Goal: Task Accomplishment & Management: Manage account settings

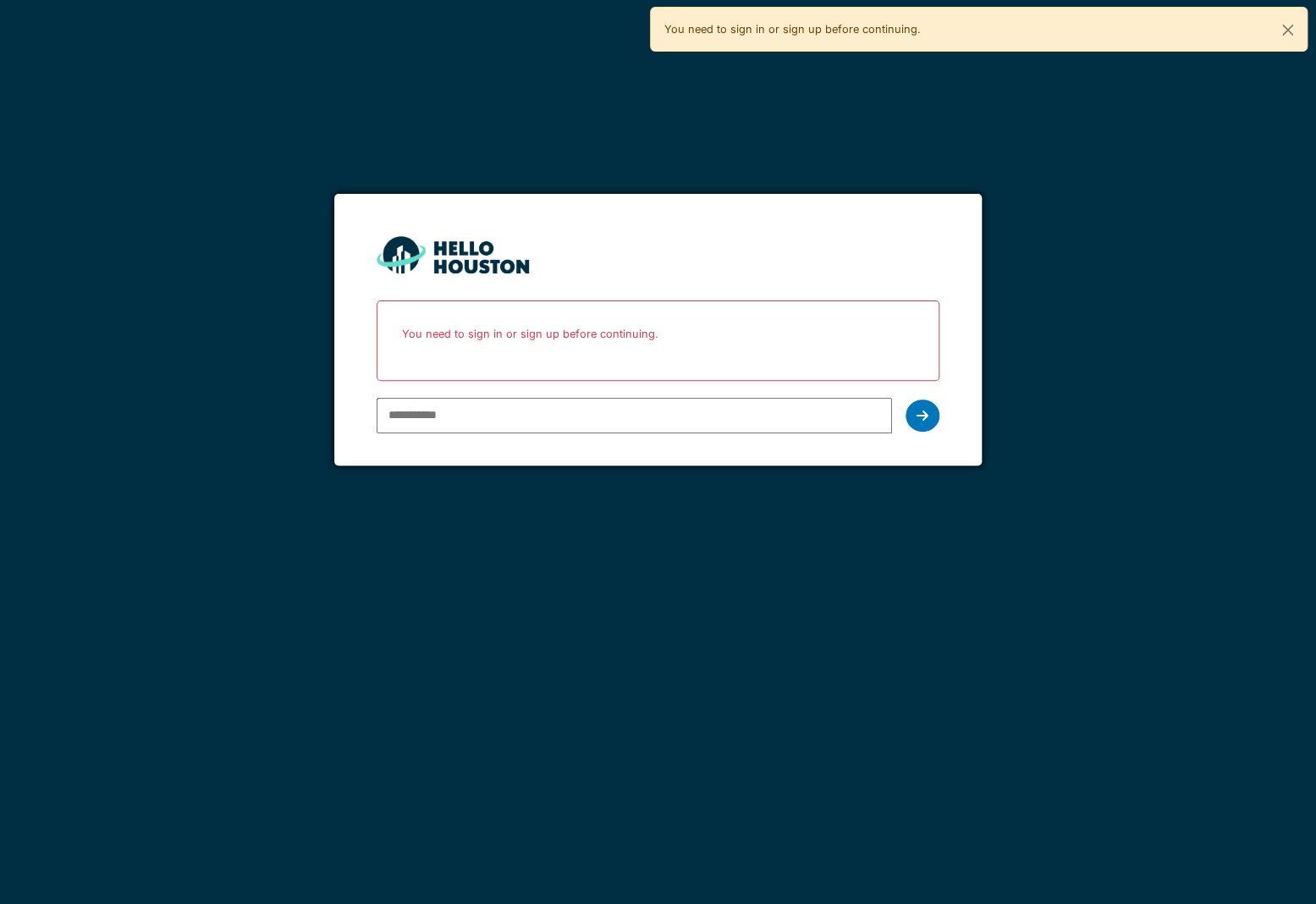
type input "**********"
click at [930, 409] on div at bounding box center [923, 416] width 34 height 32
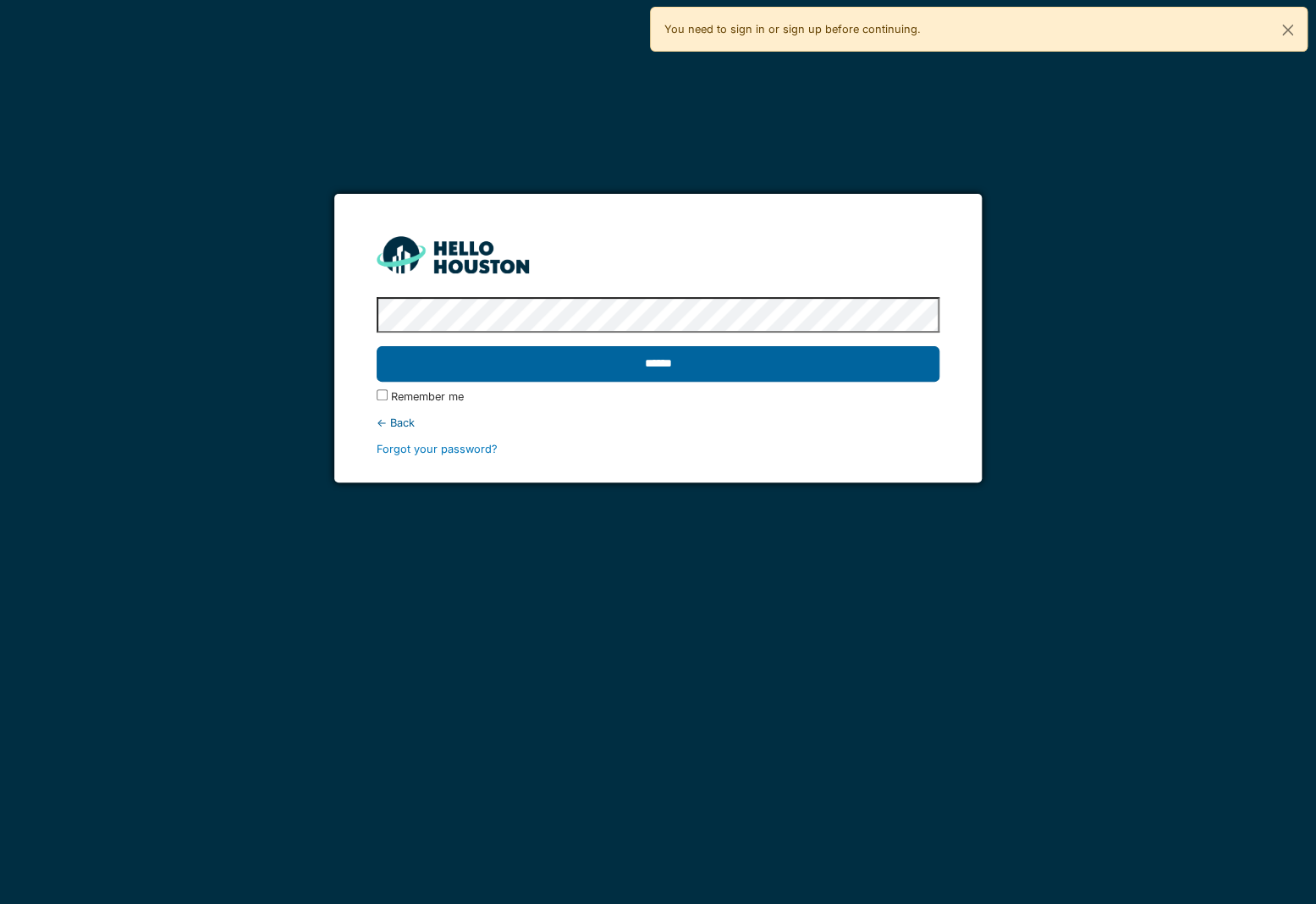
click at [515, 363] on input "******" at bounding box center [658, 364] width 563 height 36
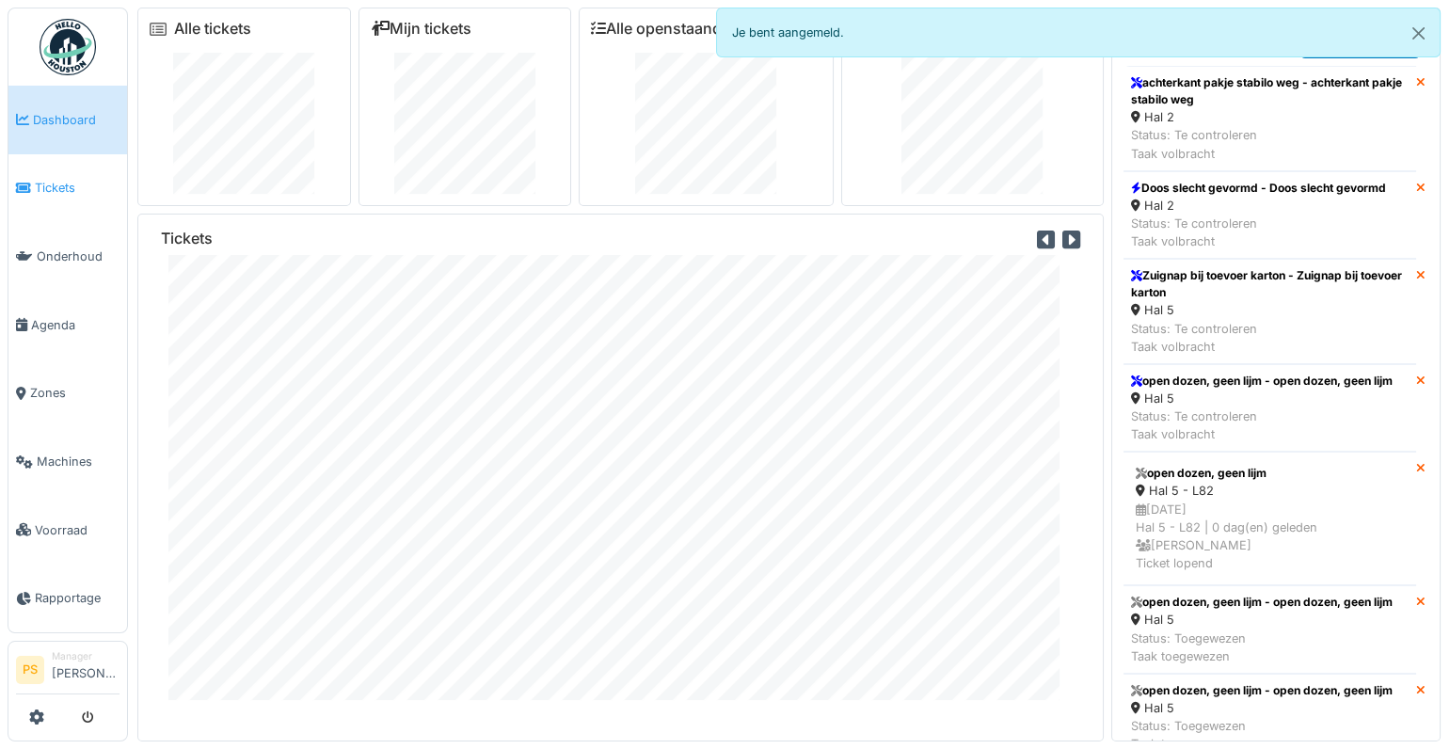
click at [60, 188] on span "Tickets" at bounding box center [77, 188] width 85 height 18
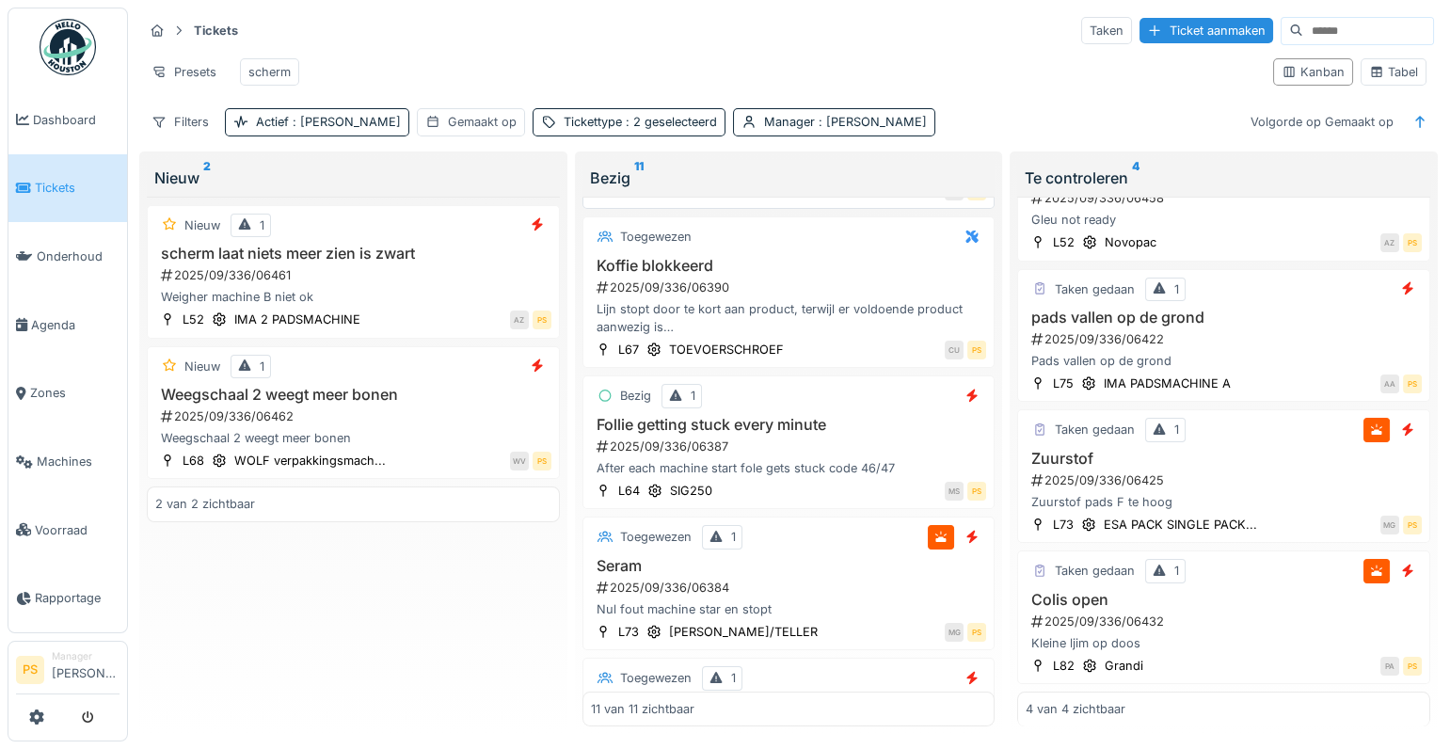
scroll to position [427, 0]
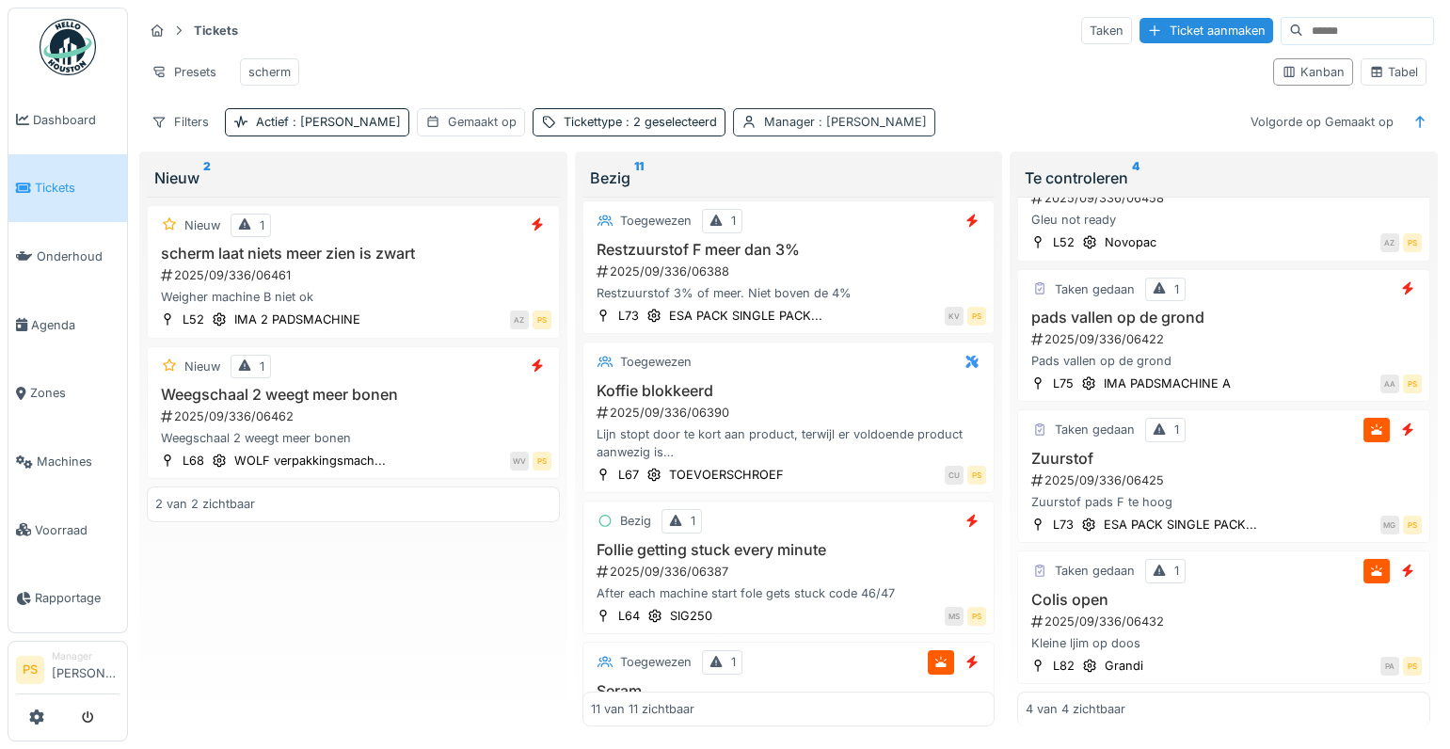
click at [815, 129] on span ": [PERSON_NAME]" at bounding box center [871, 122] width 112 height 14
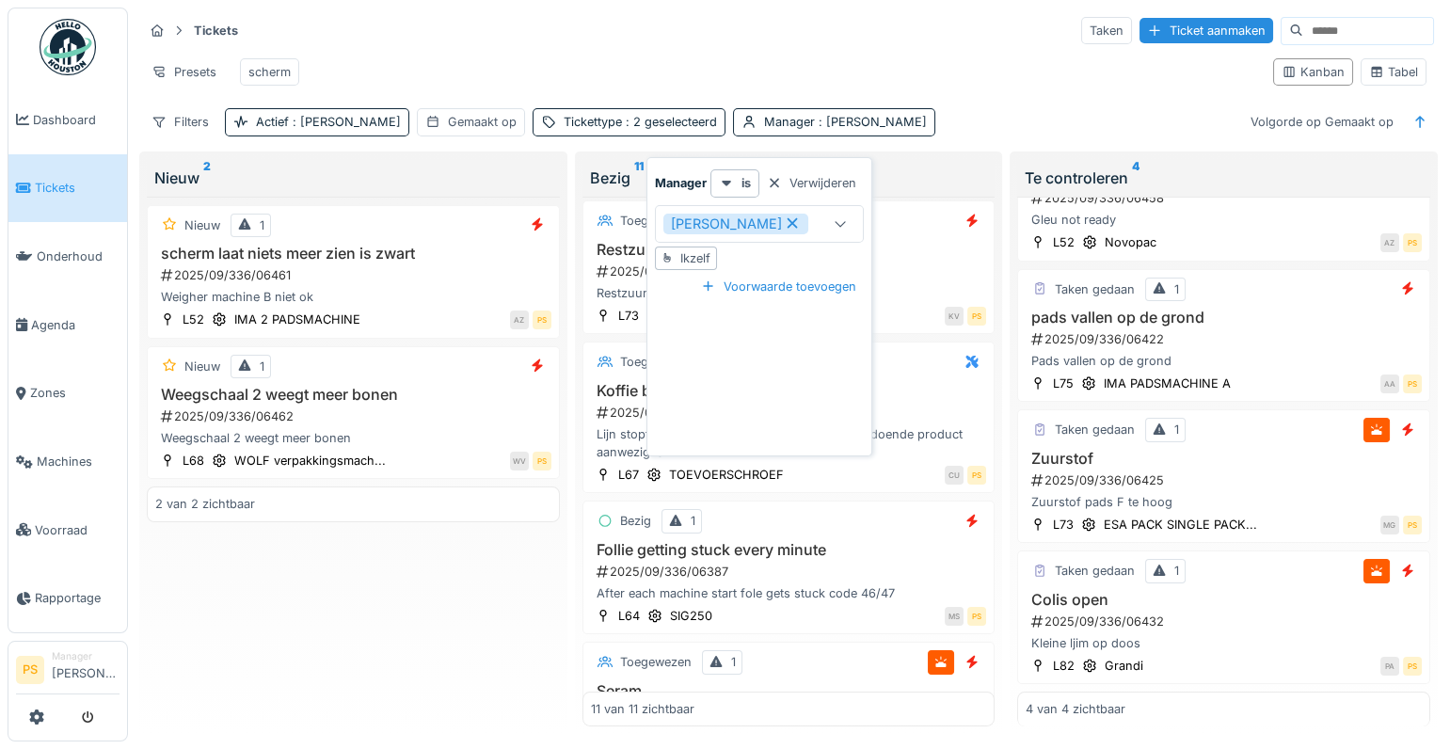
click at [789, 216] on icon at bounding box center [792, 222] width 17 height 13
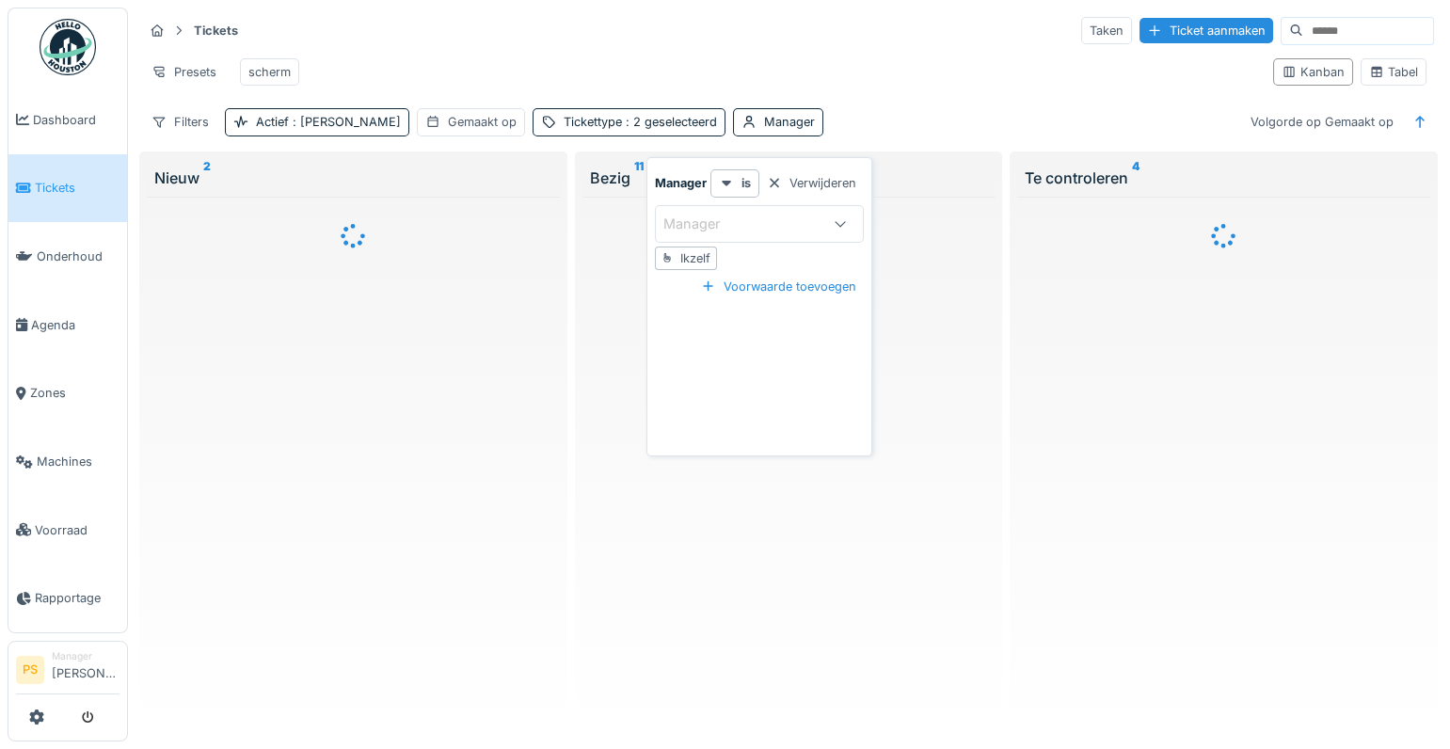
scroll to position [0, 0]
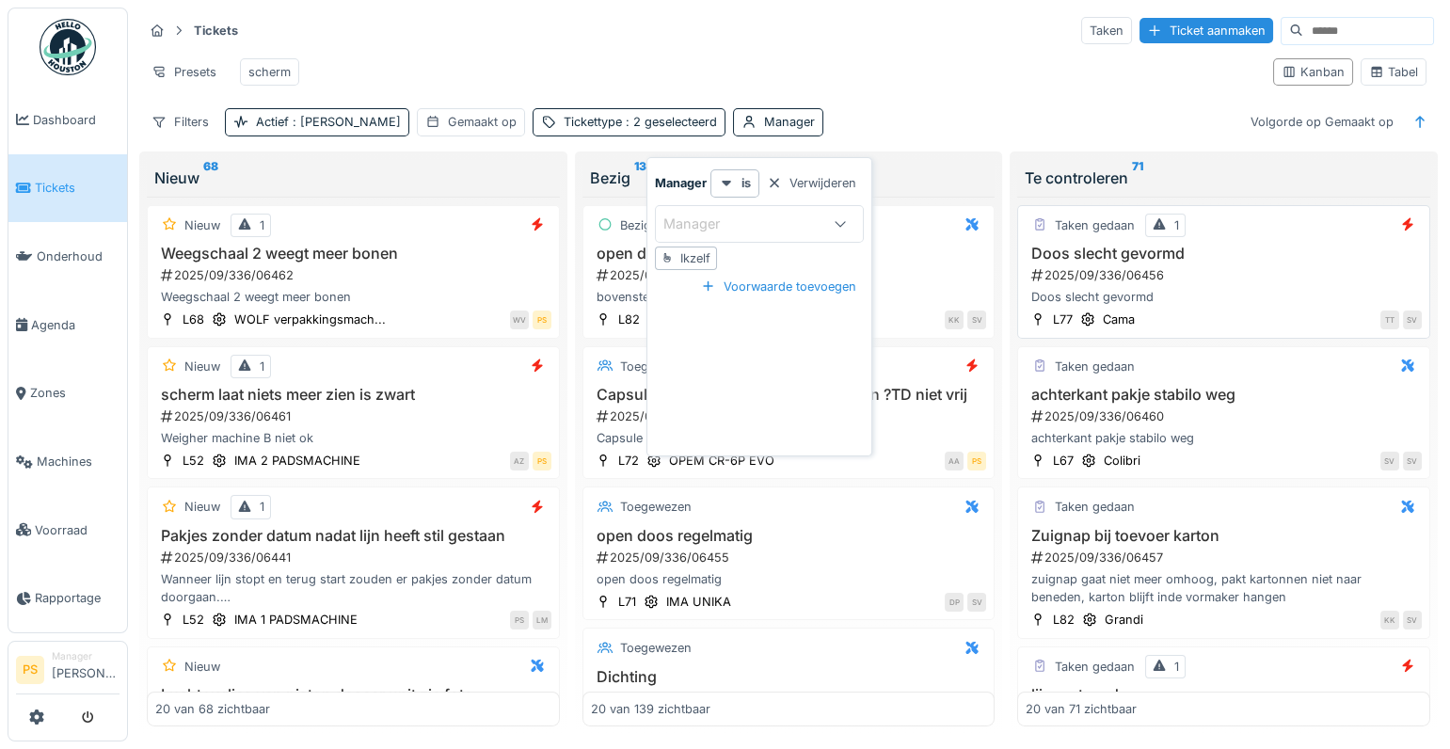
click at [904, 276] on div "open dozen, geen lijm 2025/09/336/06459 bovenste sluitingsdoos geen lijm, open …" at bounding box center [789, 276] width 396 height 62
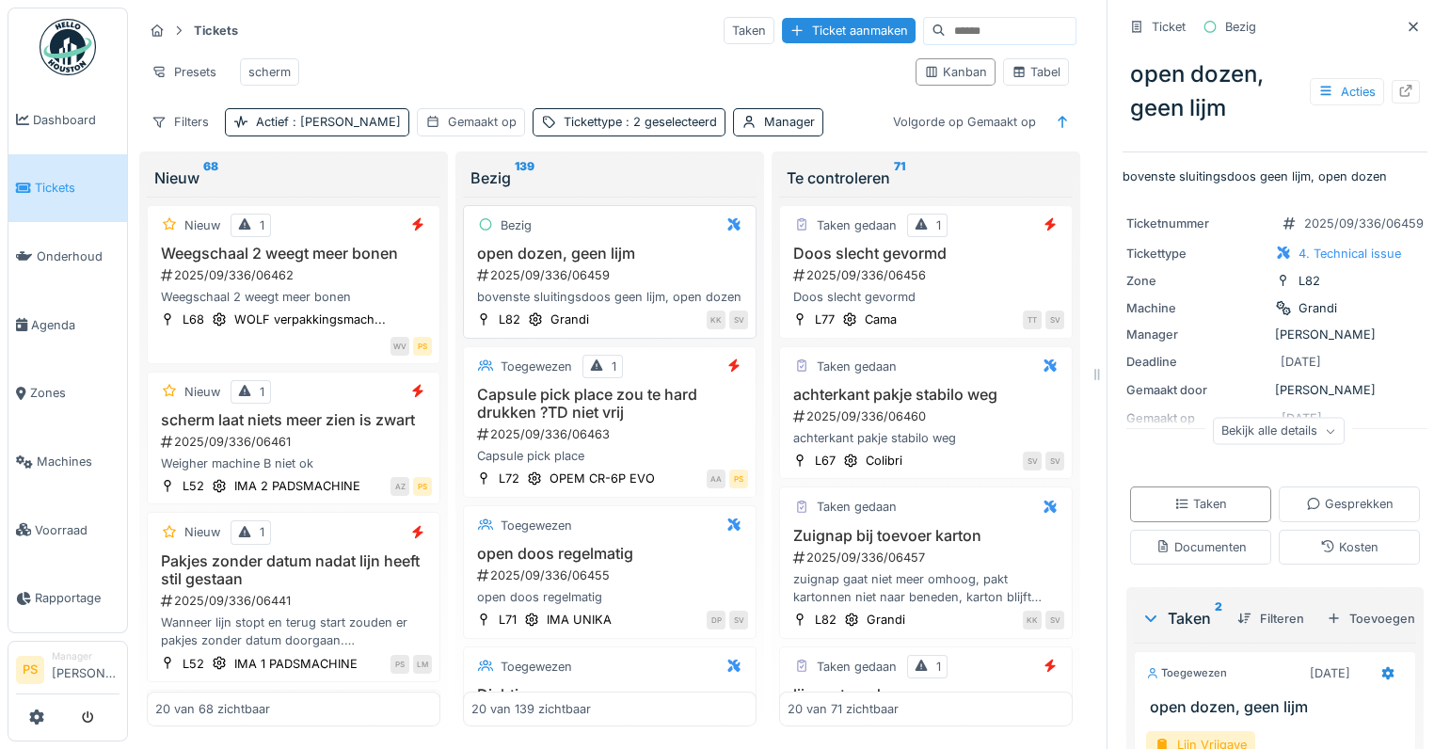
click at [572, 262] on h3 "open dozen, geen lijm" at bounding box center [609, 254] width 277 height 18
click at [1316, 100] on div "Acties" at bounding box center [1347, 91] width 74 height 27
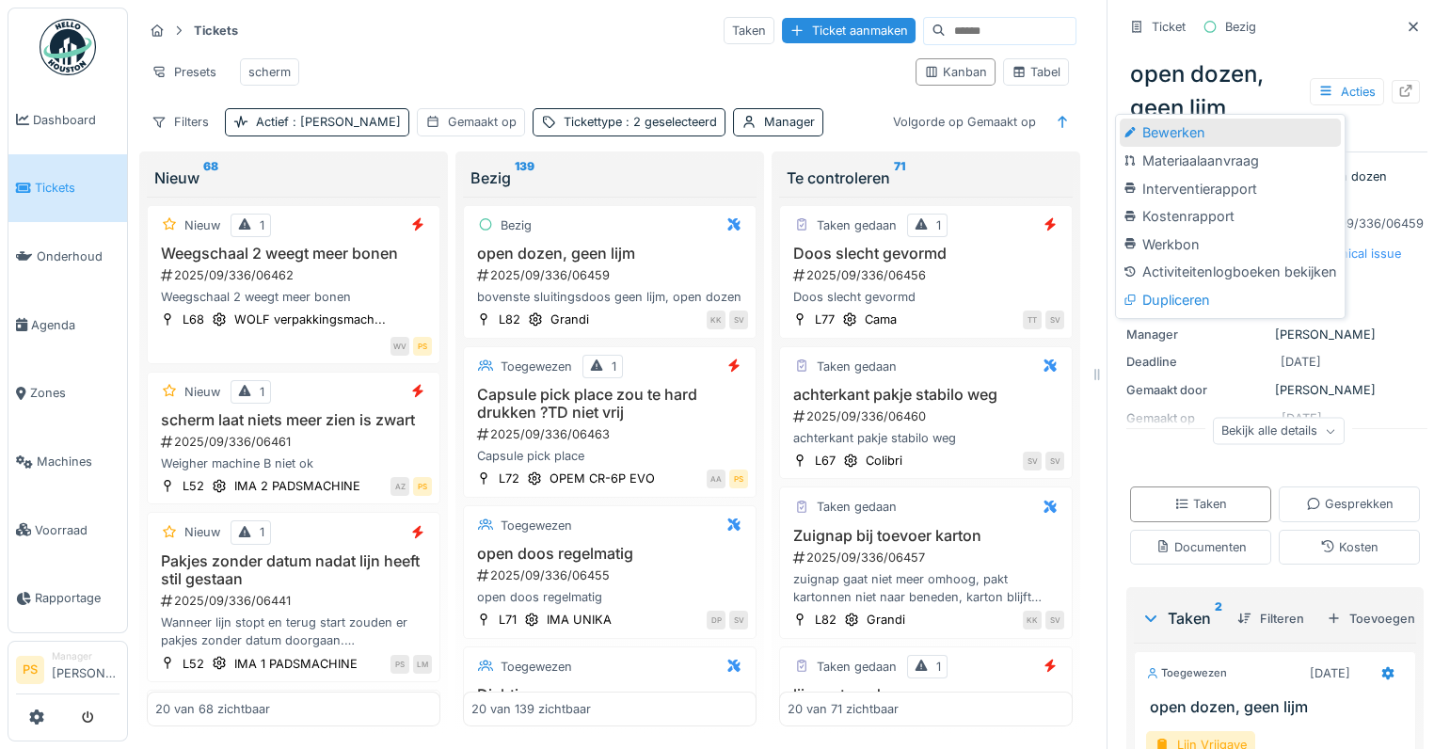
click at [1186, 132] on div "Bewerken" at bounding box center [1230, 133] width 220 height 28
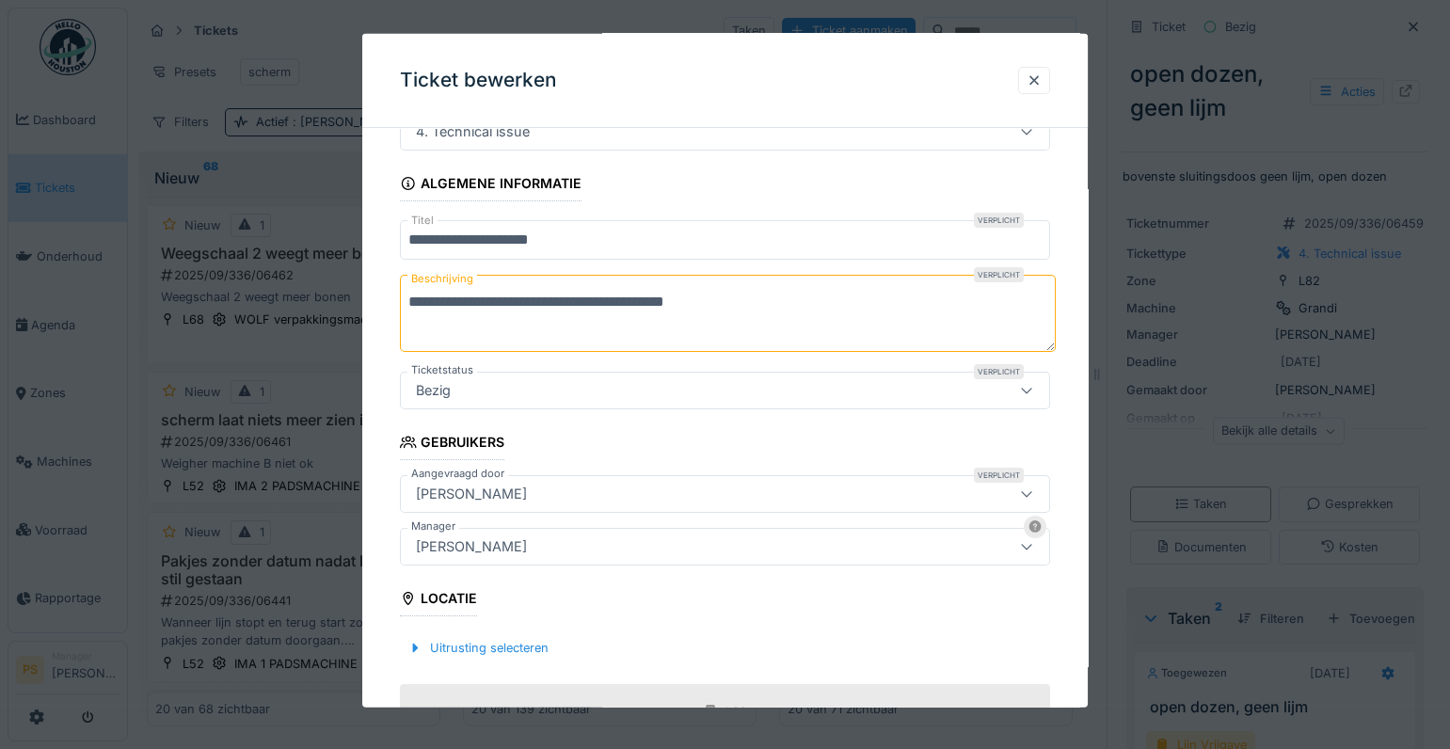
click at [534, 544] on div "Sonja Van de wyngaert" at bounding box center [471, 546] width 126 height 21
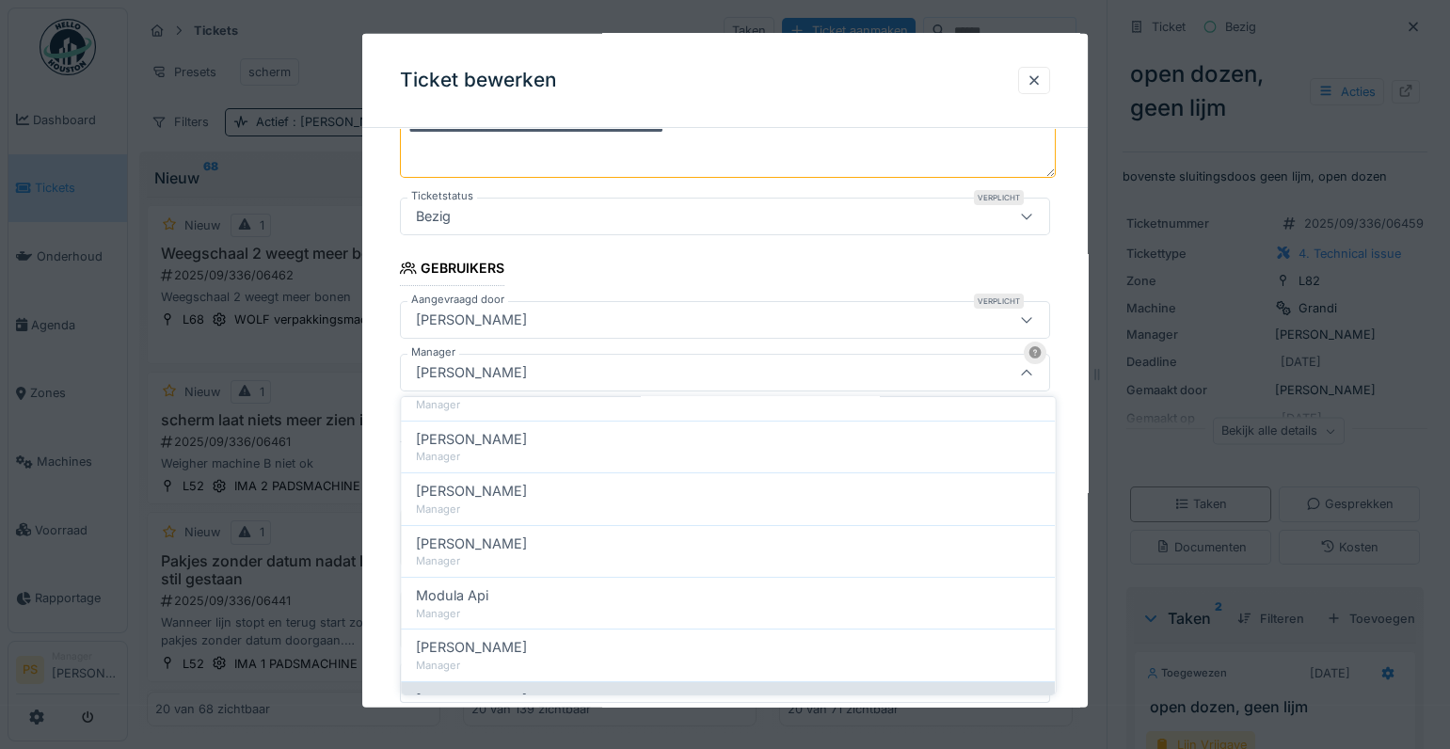
scroll to position [868, 0]
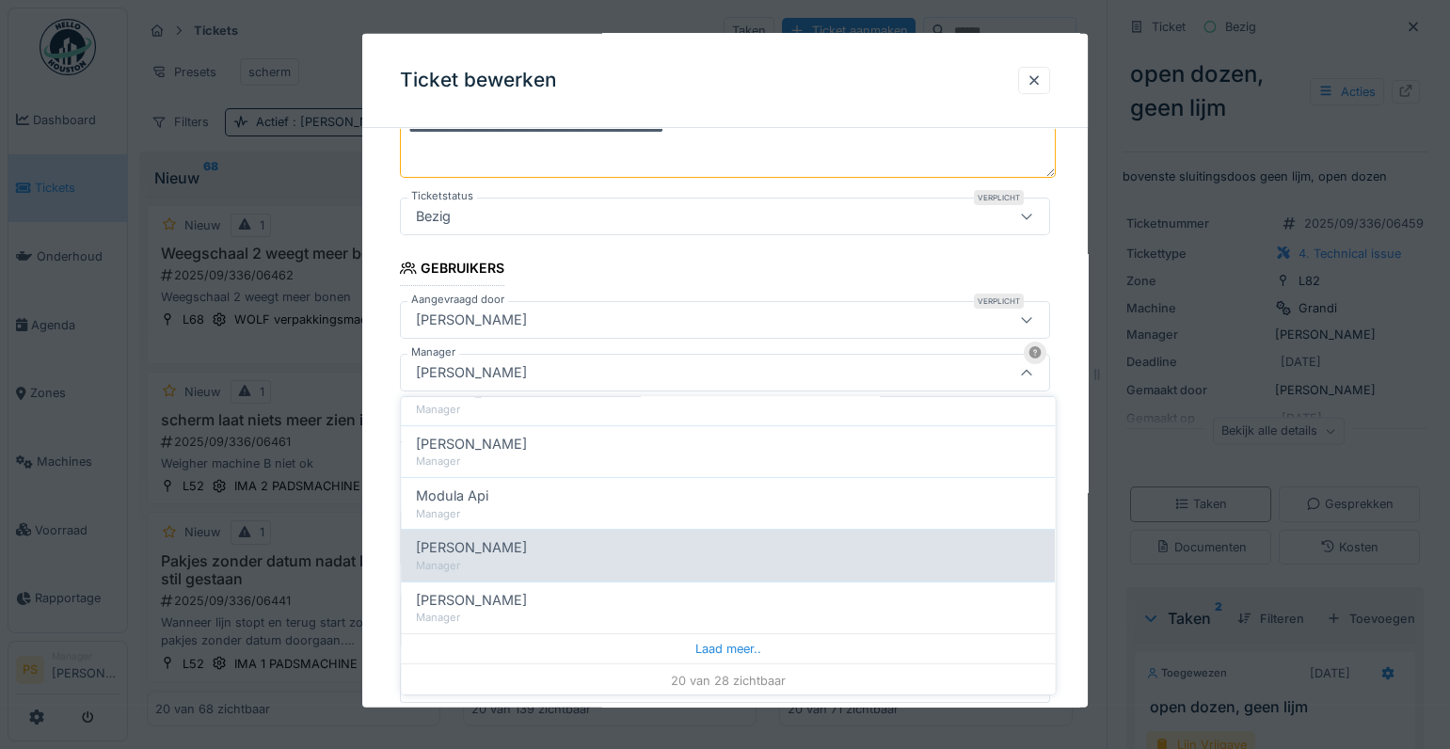
click at [532, 558] on div "Manager" at bounding box center [728, 566] width 624 height 16
type input "****"
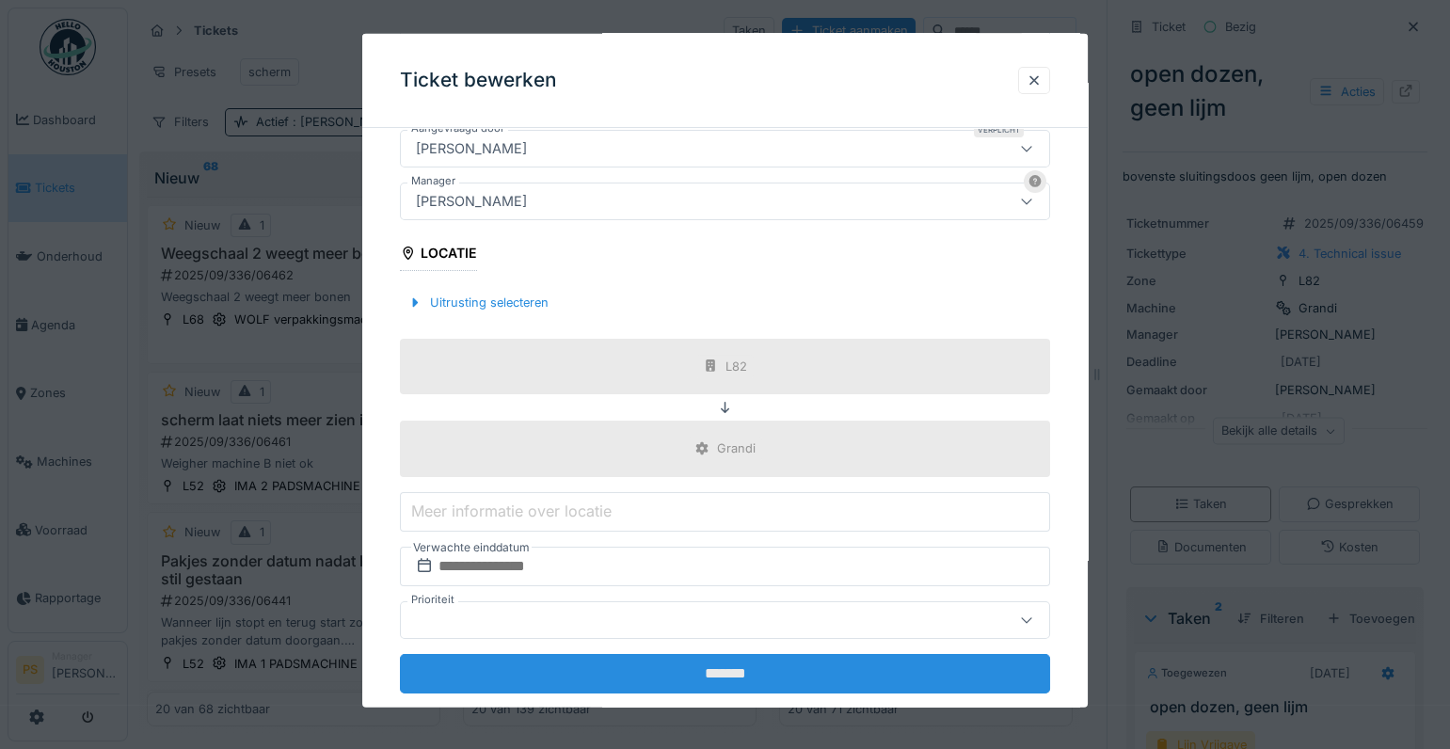
scroll to position [465, 0]
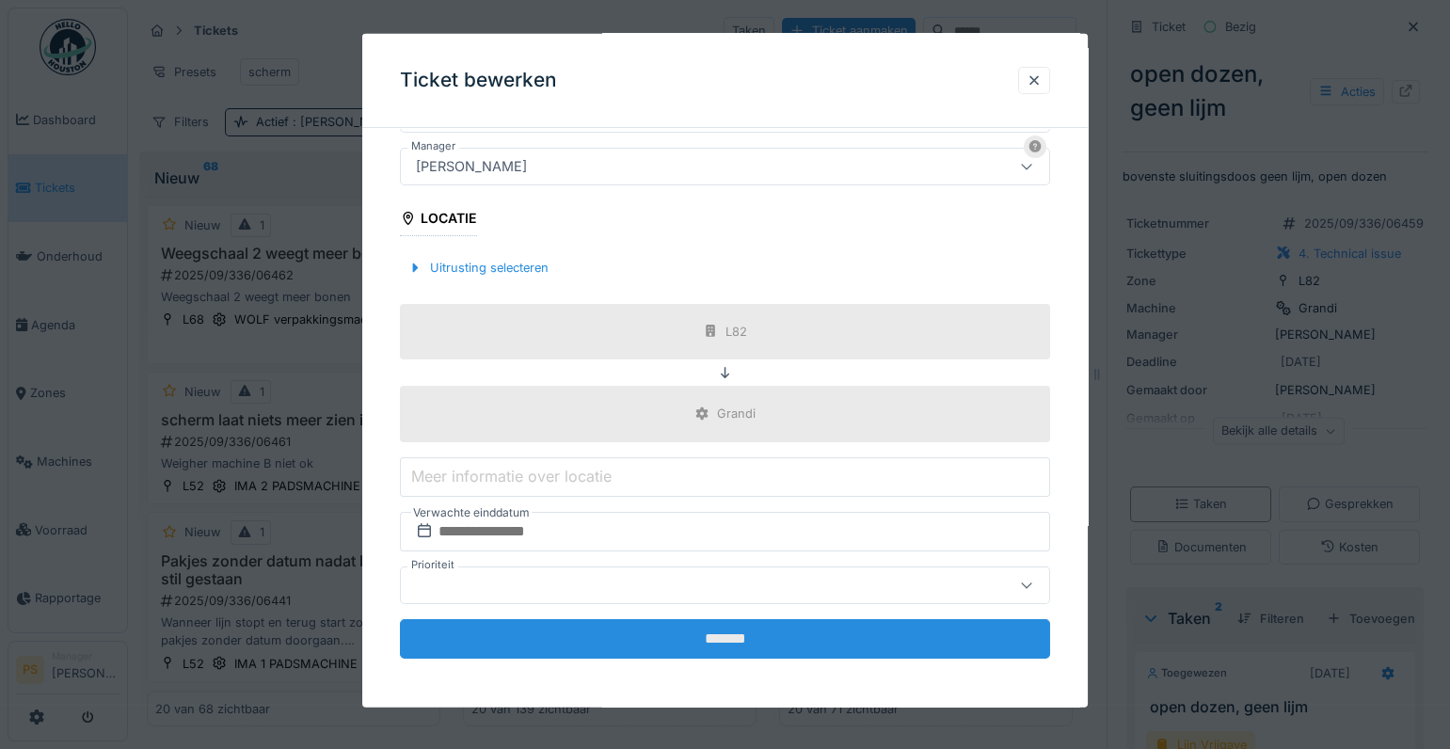
click at [691, 638] on input "*******" at bounding box center [725, 638] width 650 height 40
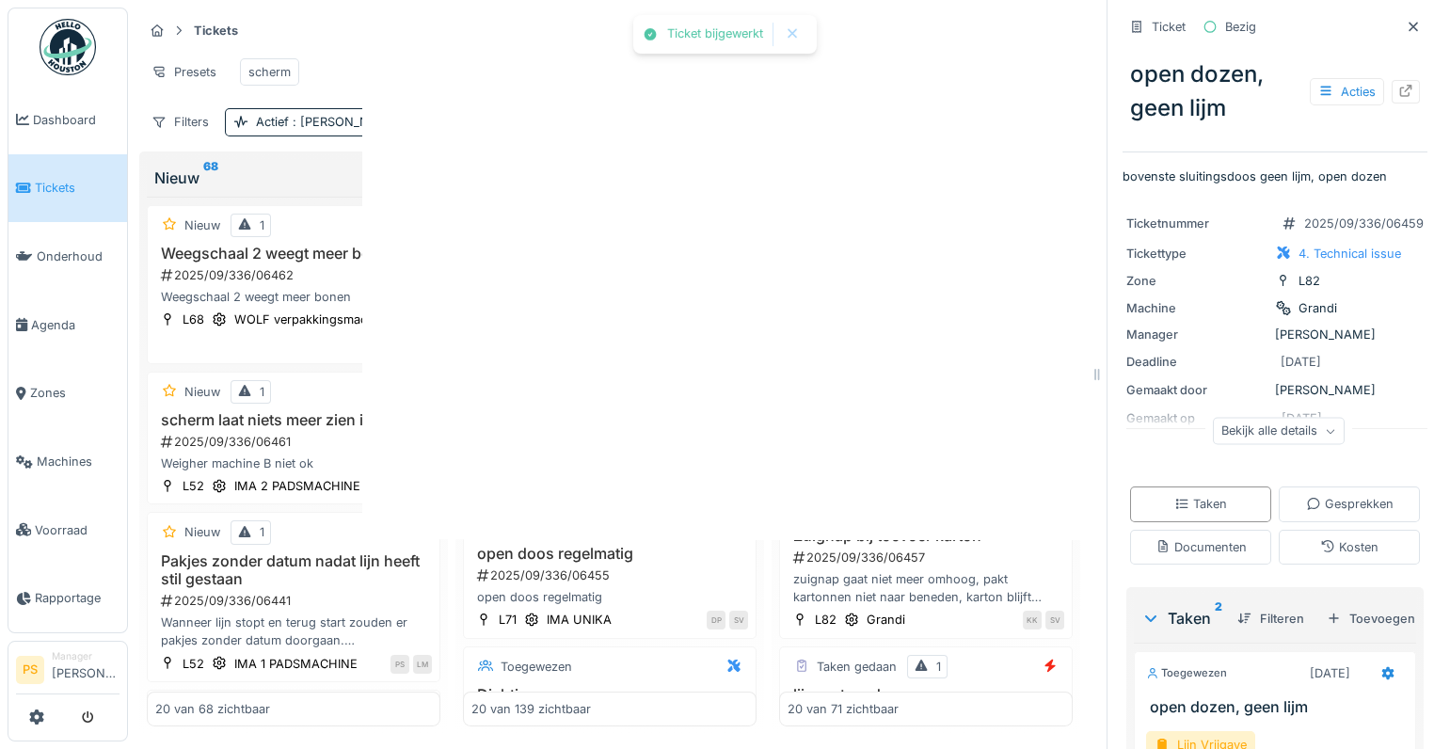
scroll to position [0, 0]
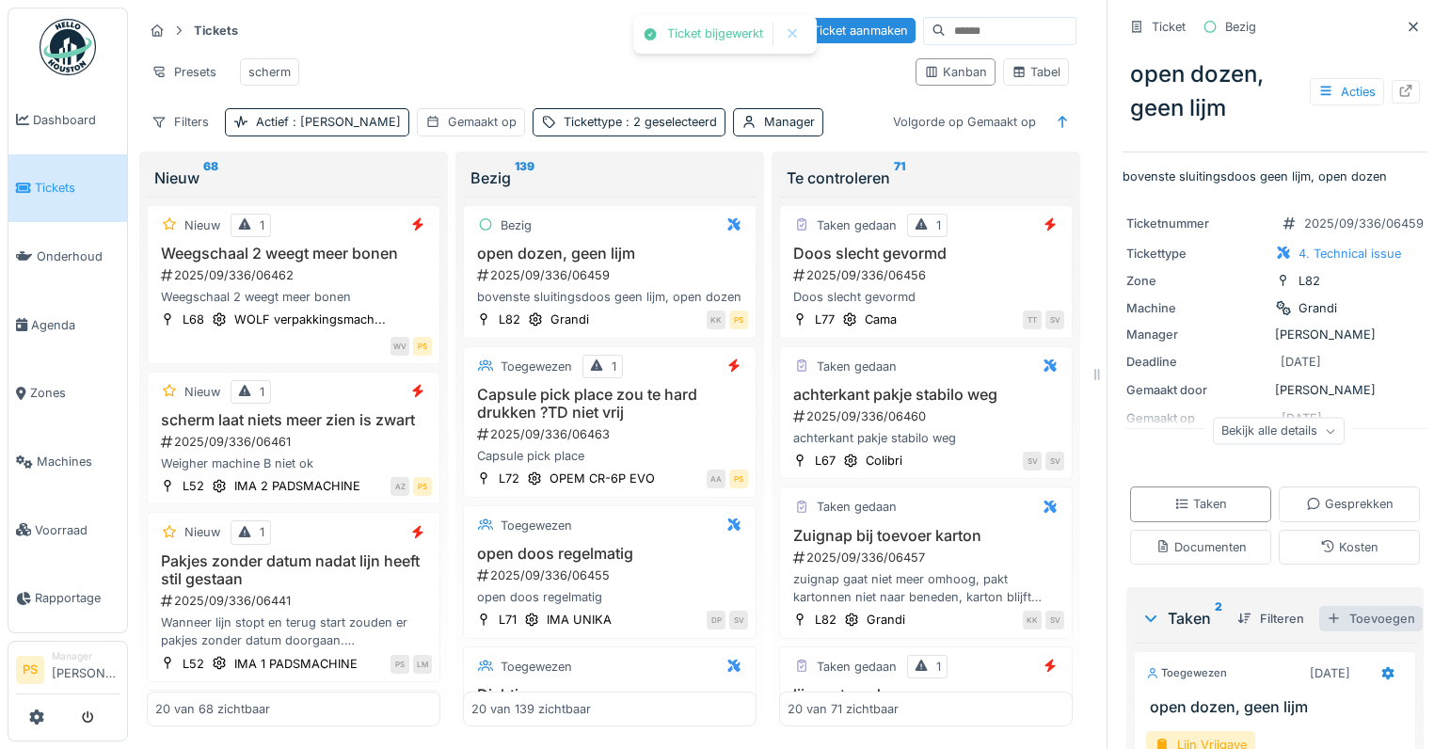
click at [1327, 628] on div at bounding box center [1334, 619] width 15 height 18
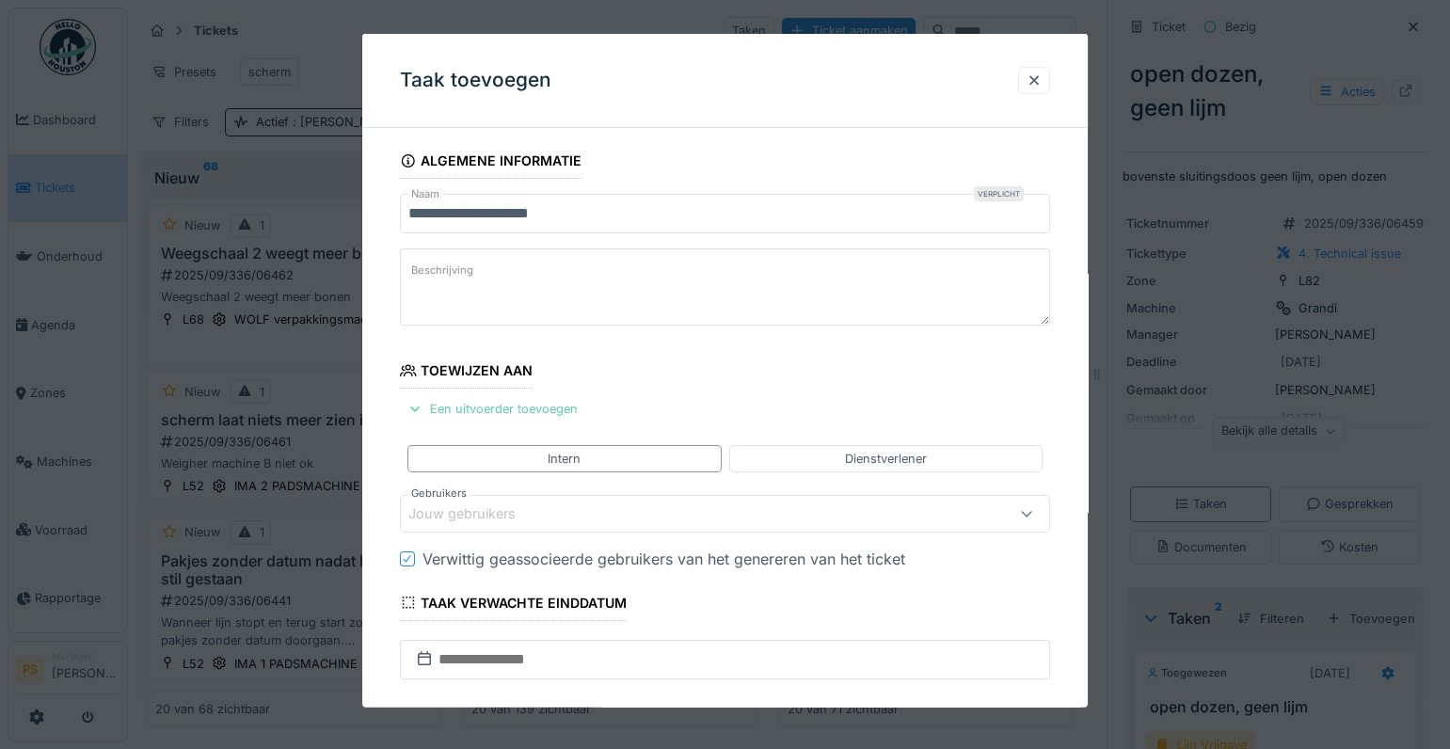
click at [481, 404] on div "Een uitvoerder toevoegen" at bounding box center [492, 408] width 185 height 25
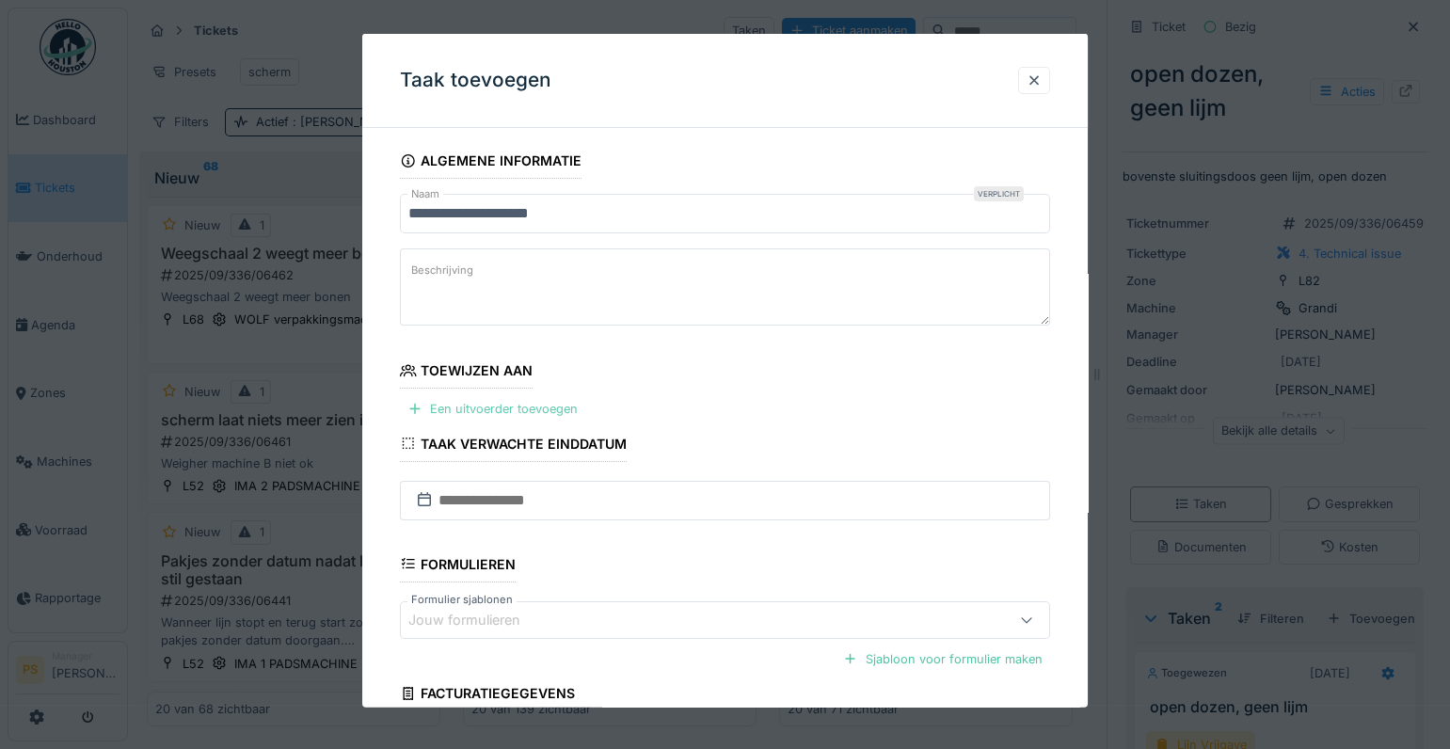
click at [458, 405] on div "Een uitvoerder toevoegen" at bounding box center [492, 408] width 185 height 25
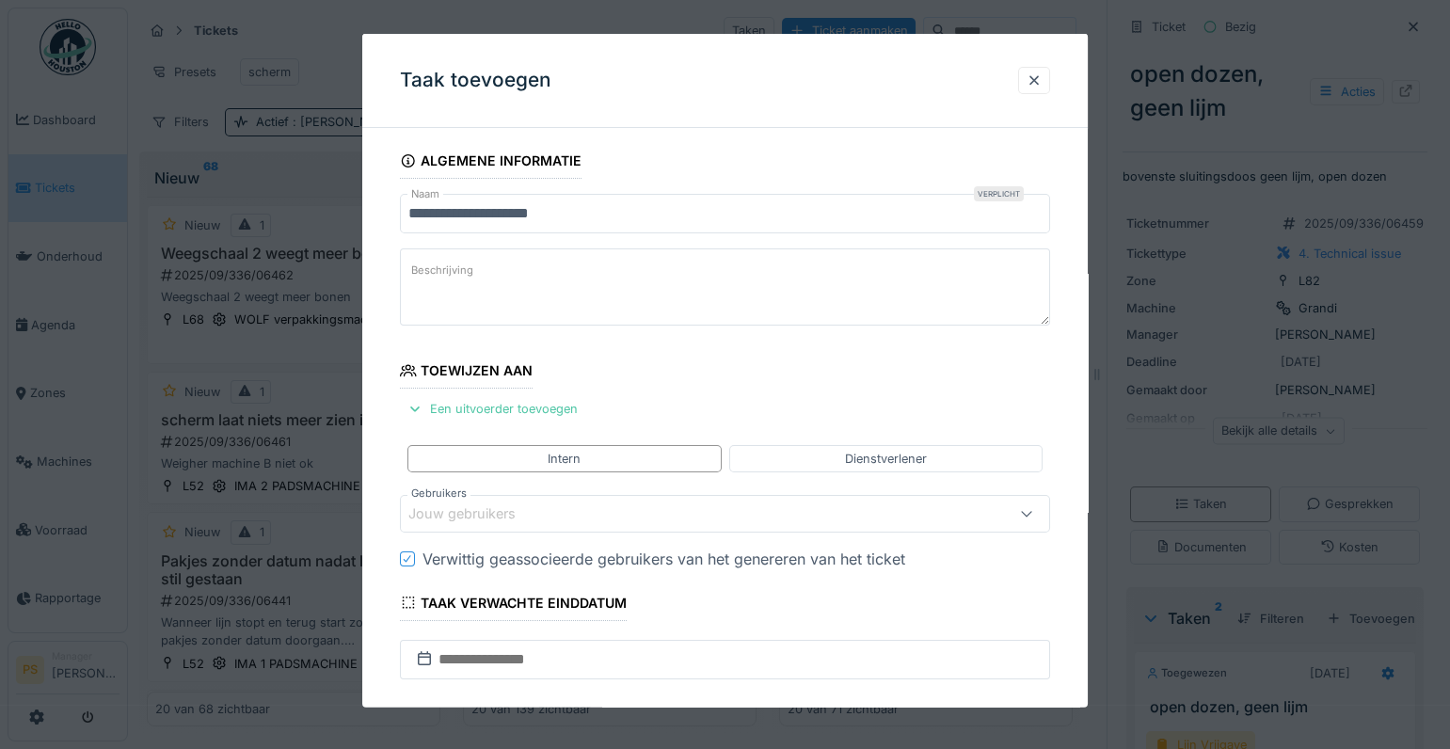
click at [459, 503] on div "Jouw gebruikers" at bounding box center [475, 513] width 134 height 21
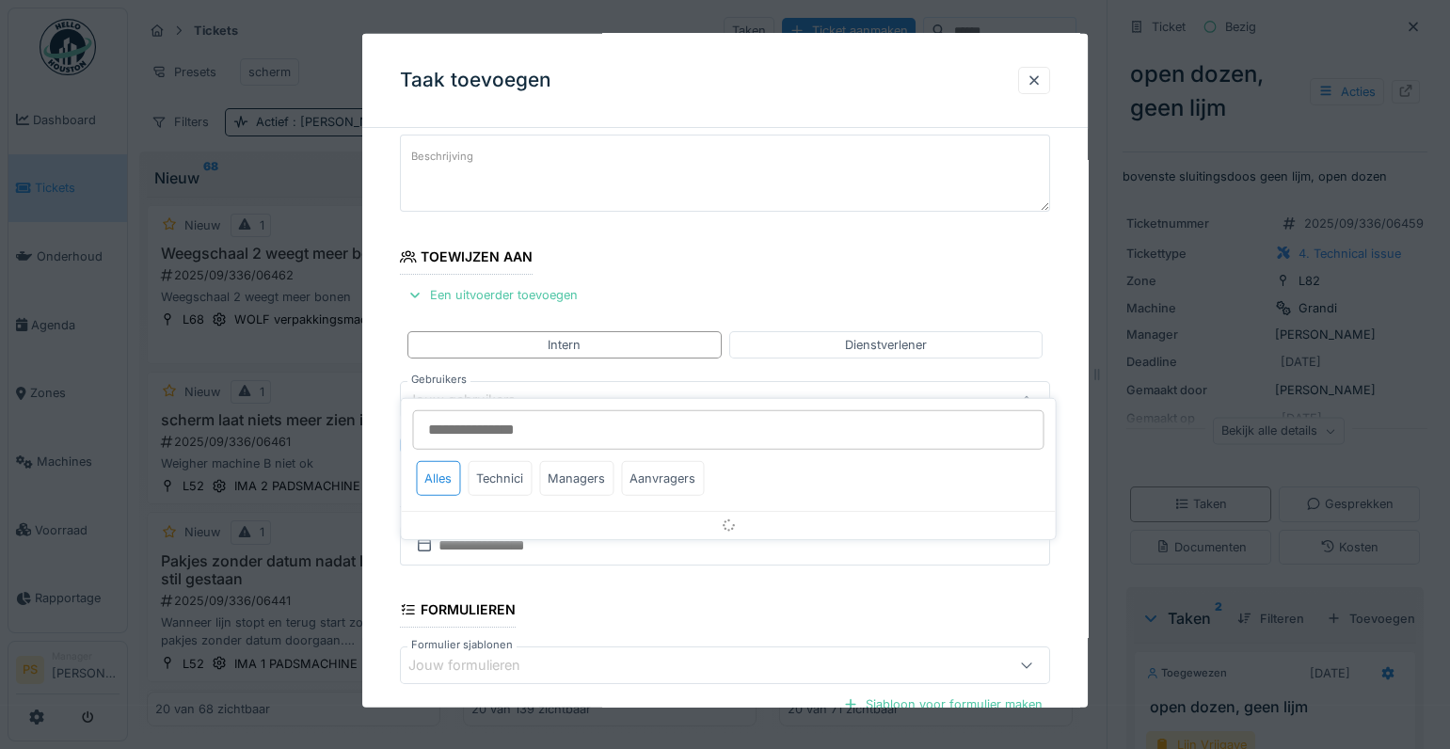
scroll to position [141, 0]
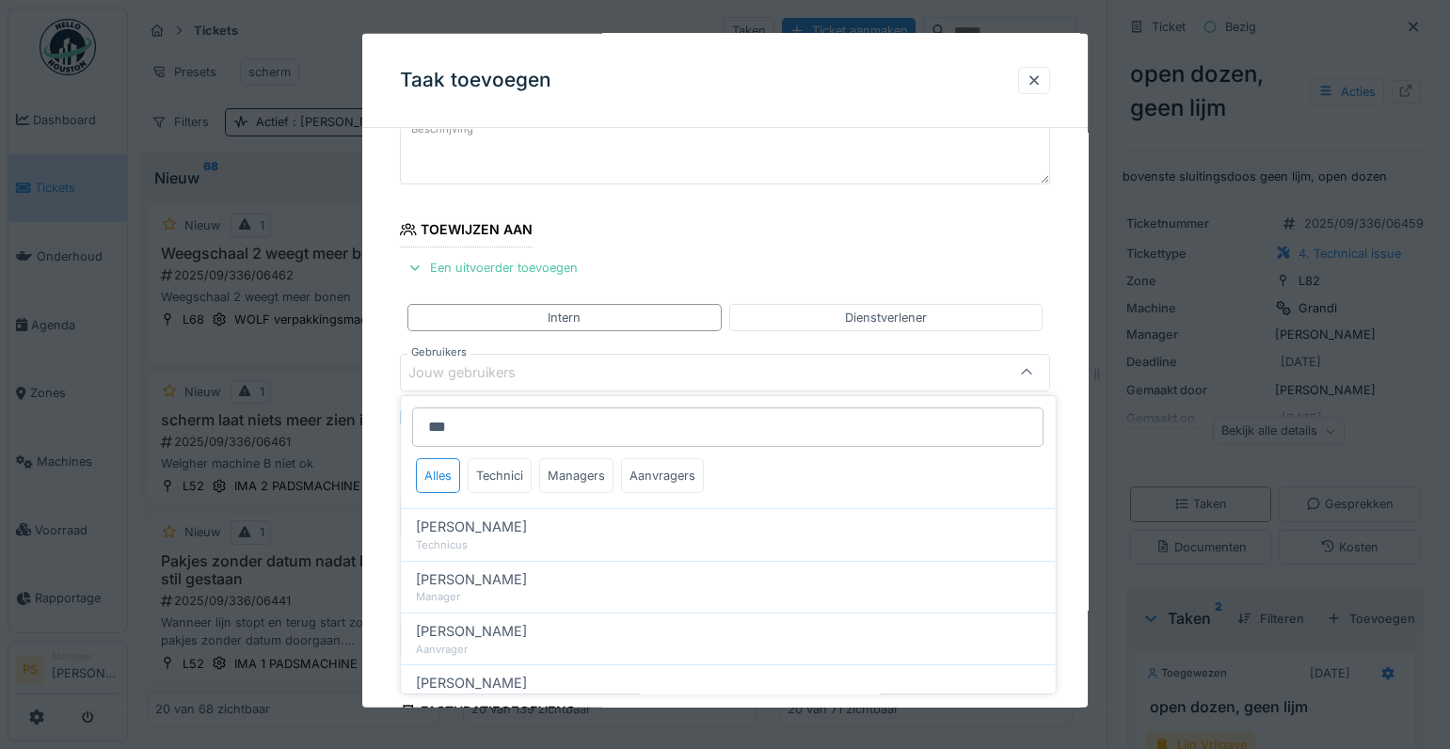
type input "***"
click at [469, 530] on span "Bert Vermeiren" at bounding box center [471, 526] width 111 height 21
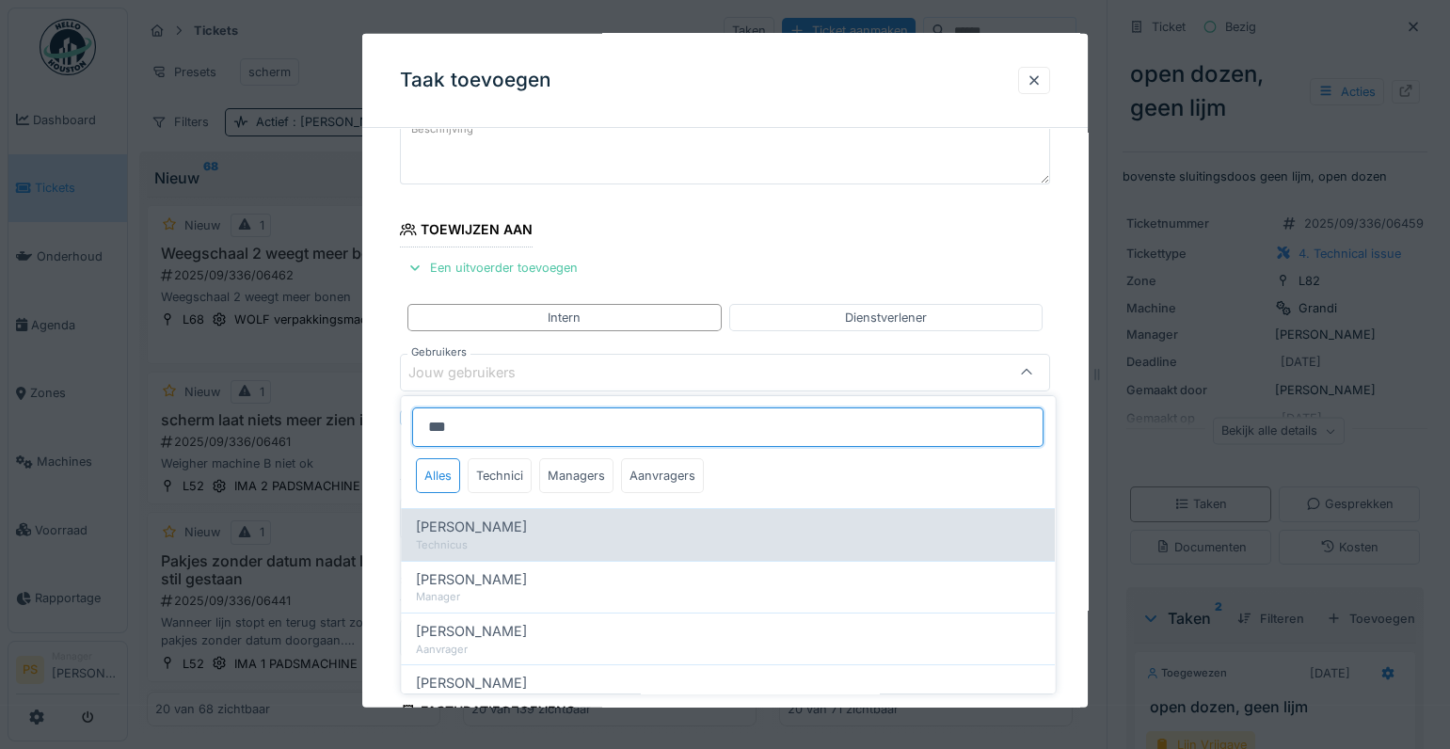
type input "****"
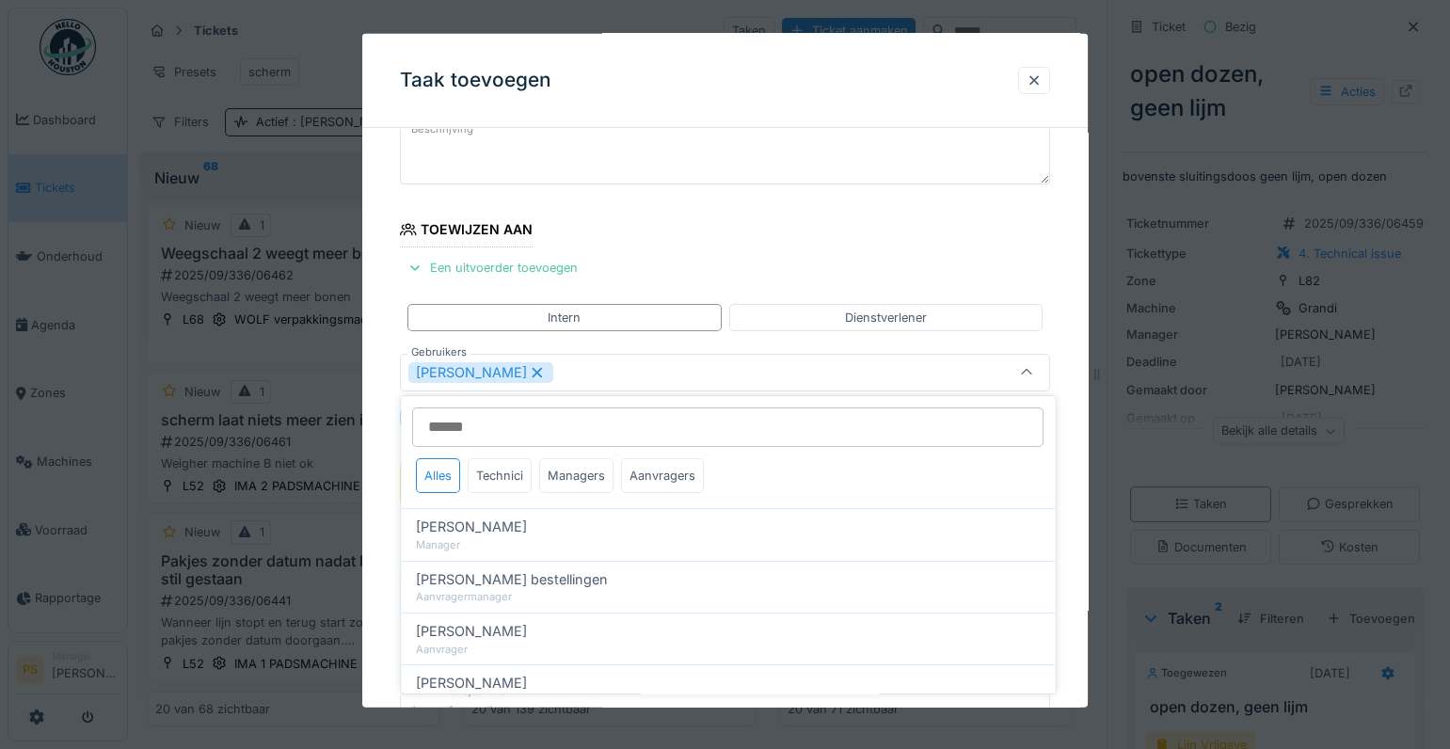
click at [389, 520] on div "**********" at bounding box center [724, 484] width 725 height 964
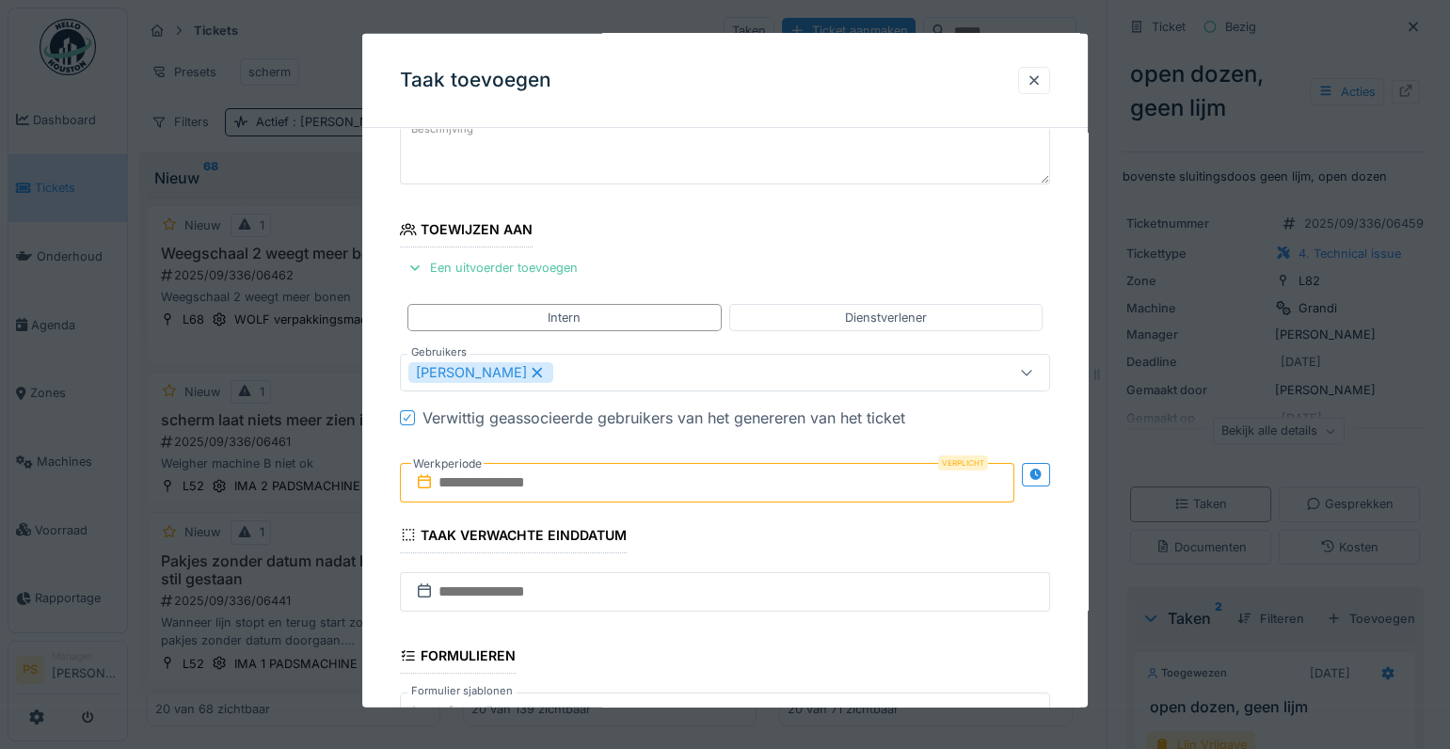
click at [478, 484] on input "text" at bounding box center [707, 483] width 614 height 40
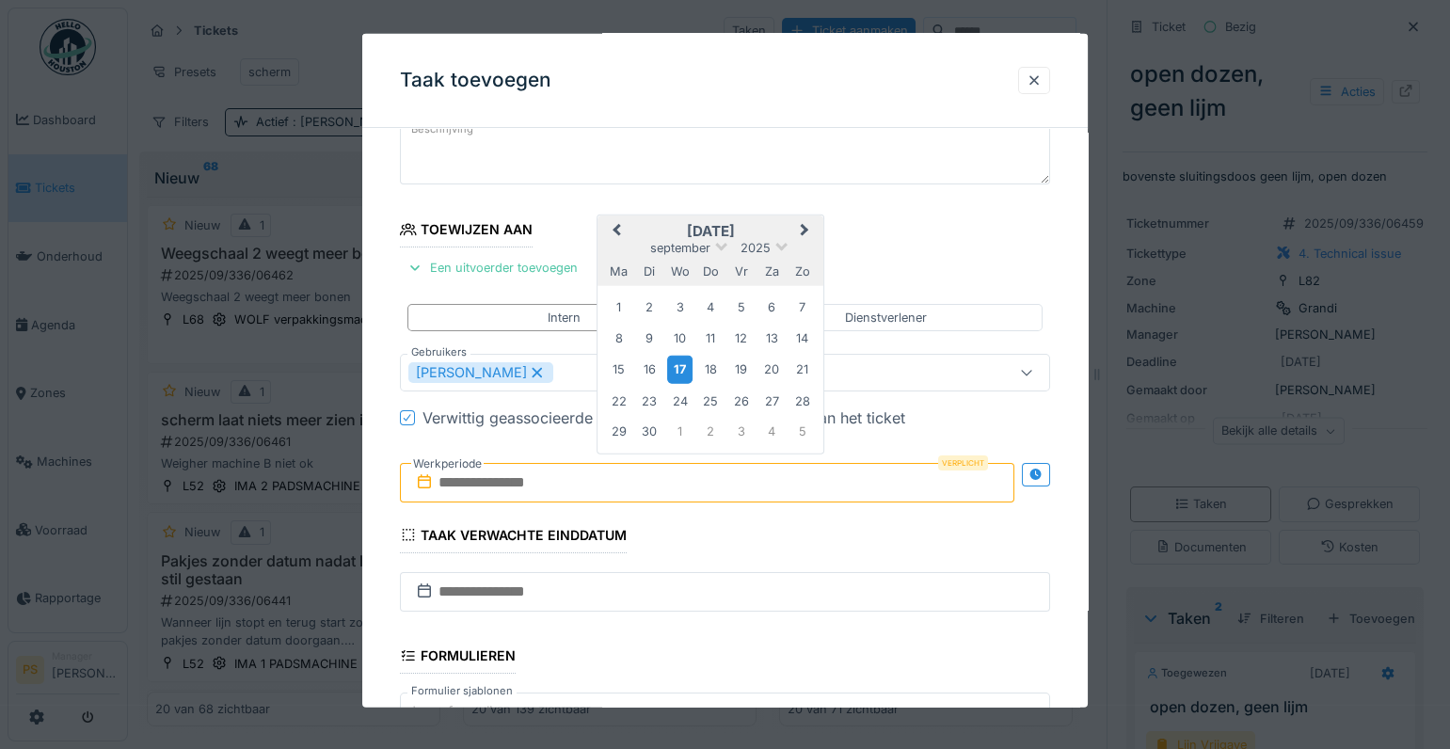
click at [677, 372] on div "17" at bounding box center [679, 369] width 25 height 27
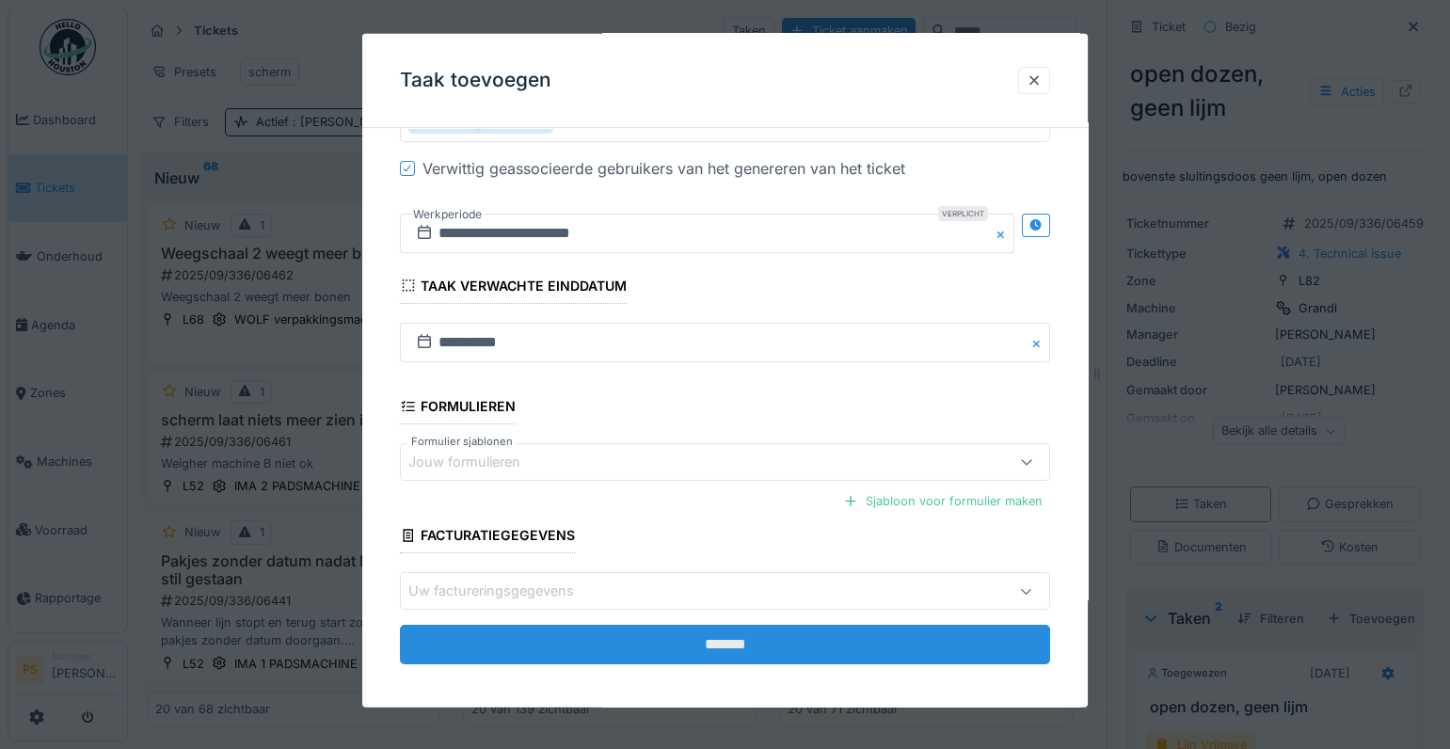
scroll to position [397, 0]
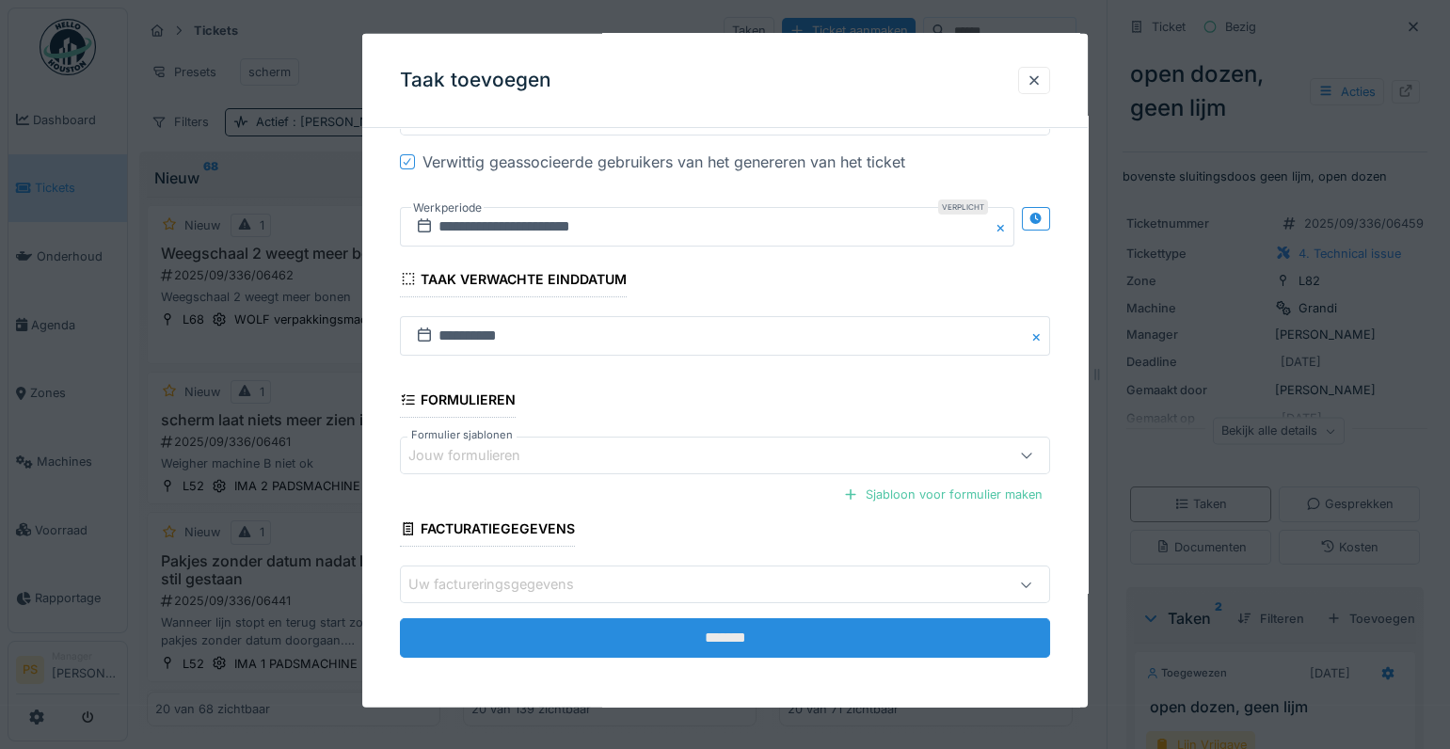
click at [750, 628] on input "*******" at bounding box center [725, 638] width 650 height 40
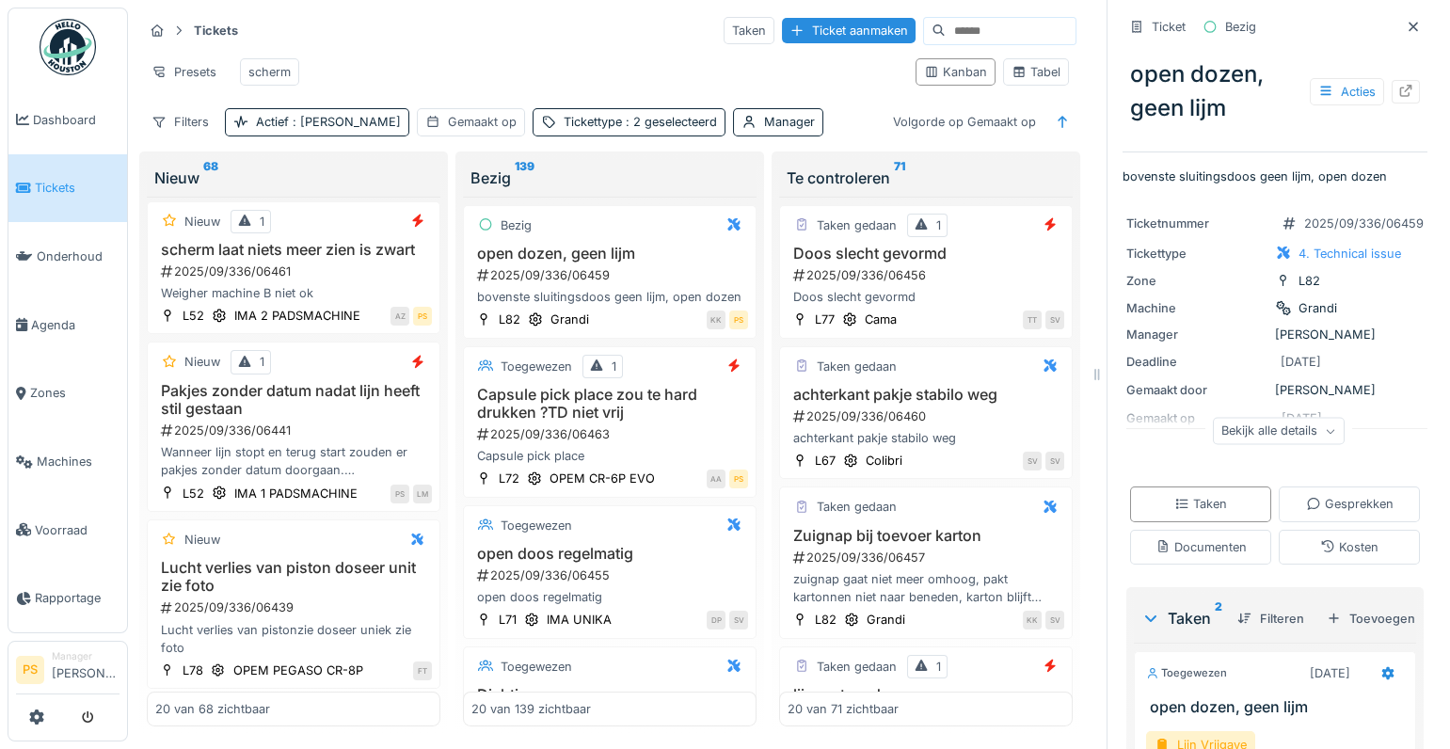
scroll to position [342, 0]
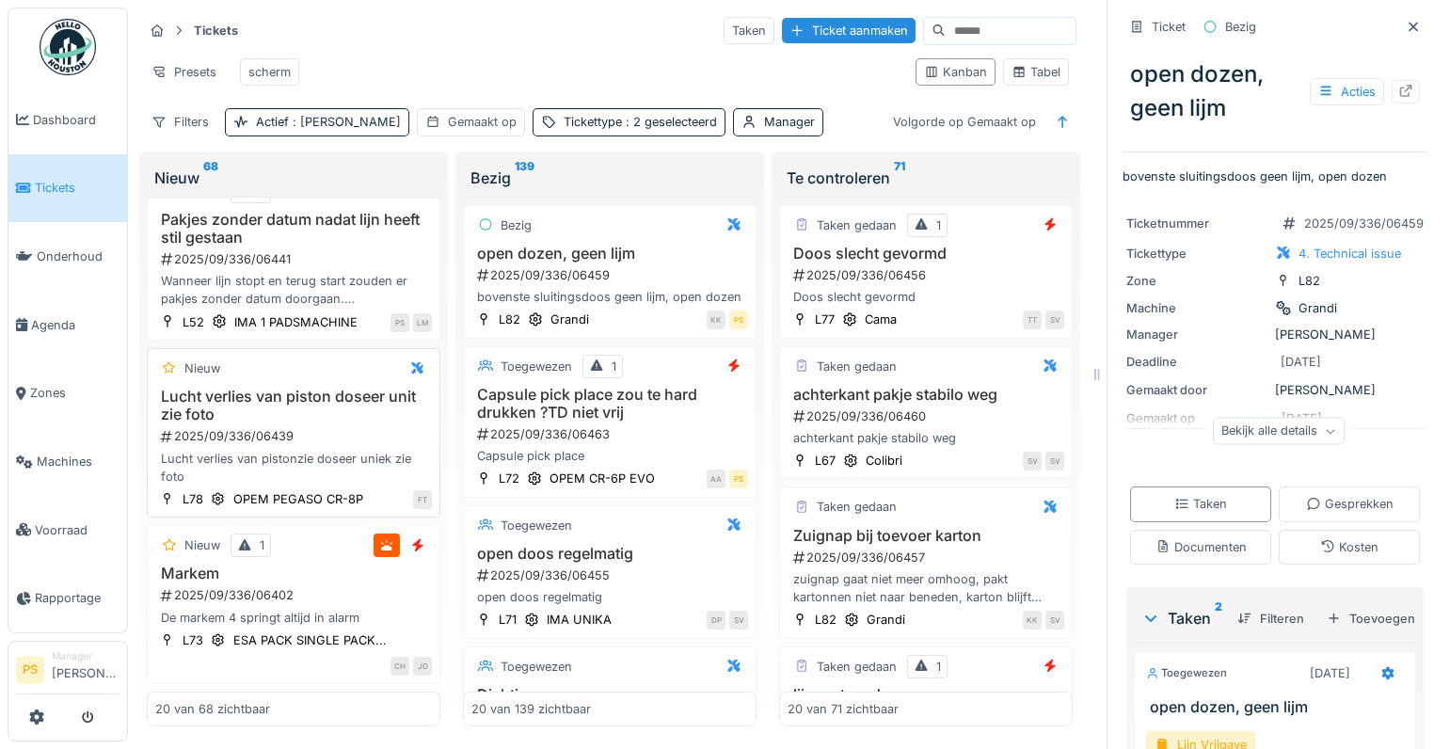
click at [238, 445] on div "2025/09/336/06439" at bounding box center [295, 436] width 273 height 18
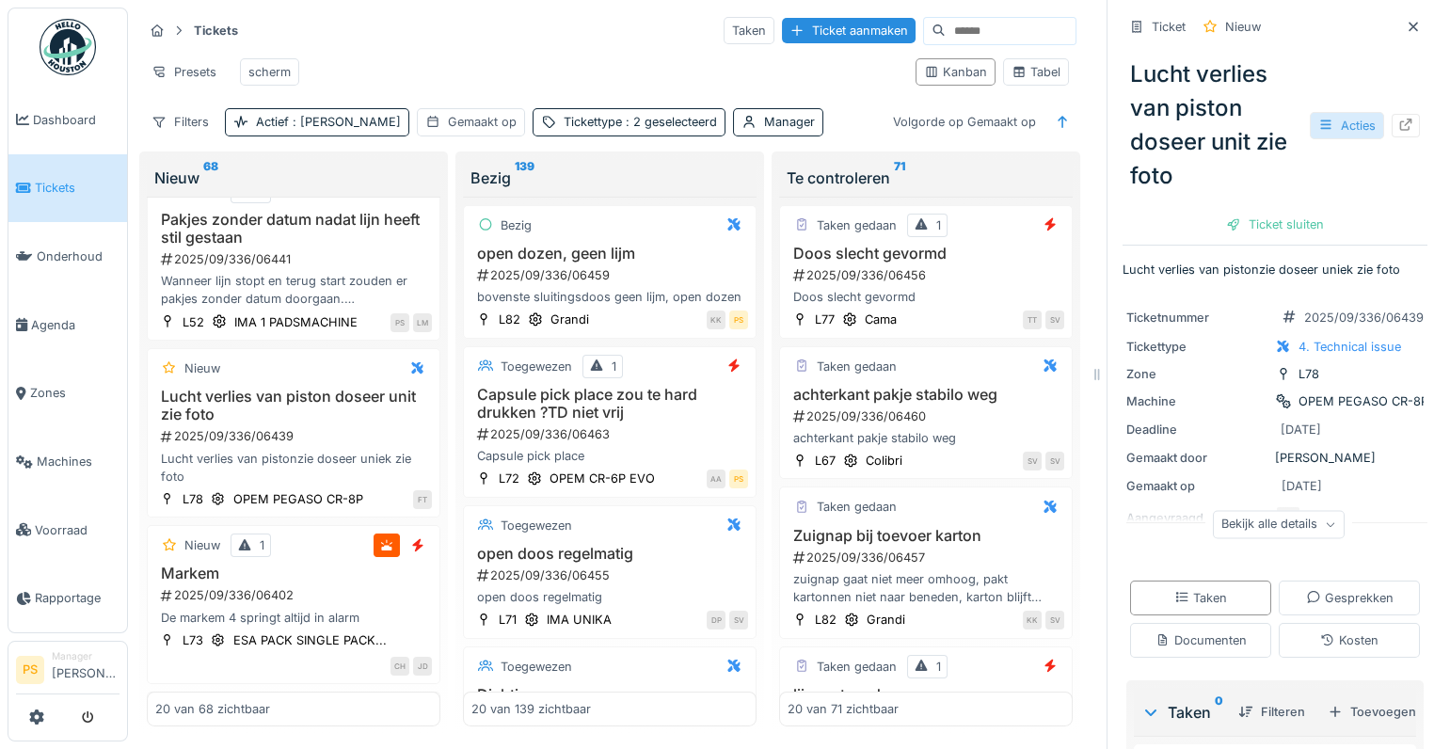
click at [1321, 137] on div "Acties" at bounding box center [1347, 125] width 74 height 27
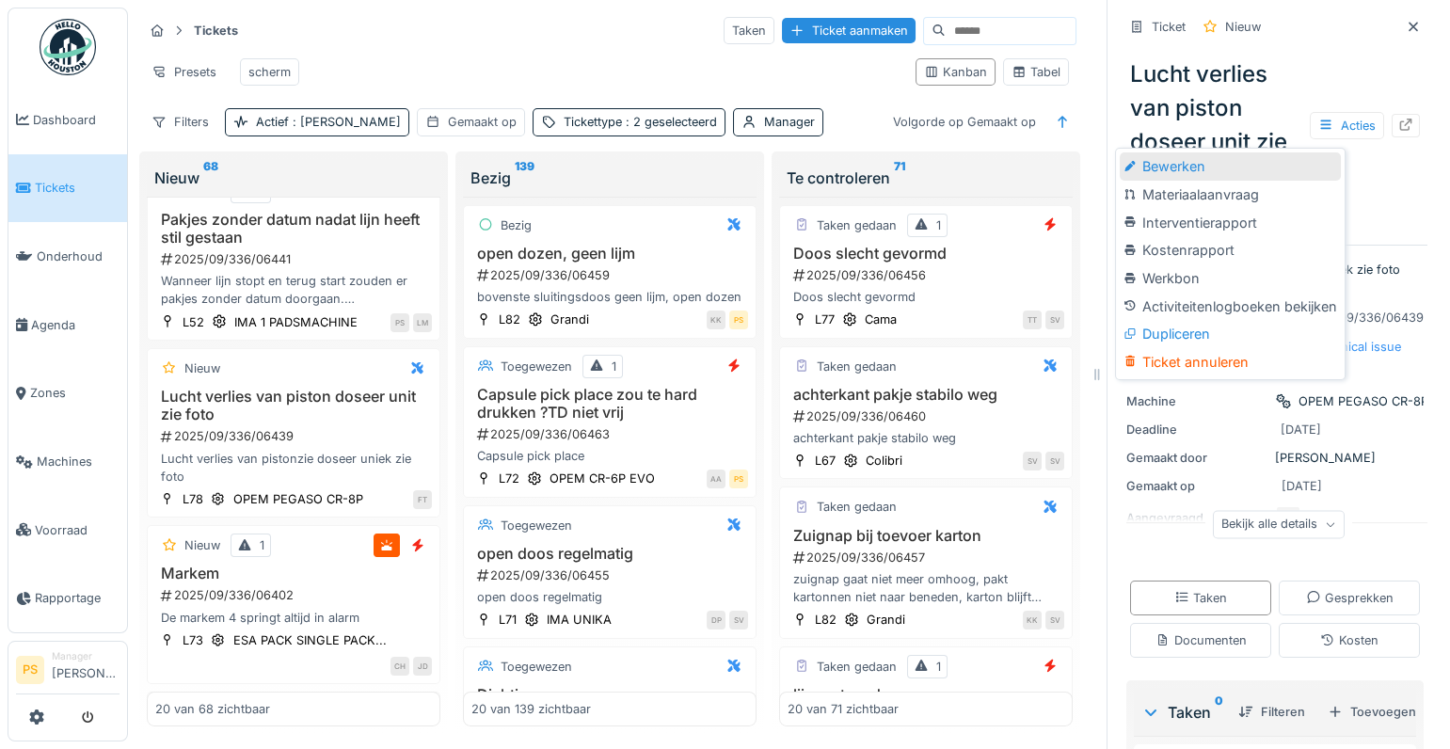
click at [1197, 174] on div "Bewerken" at bounding box center [1230, 166] width 220 height 28
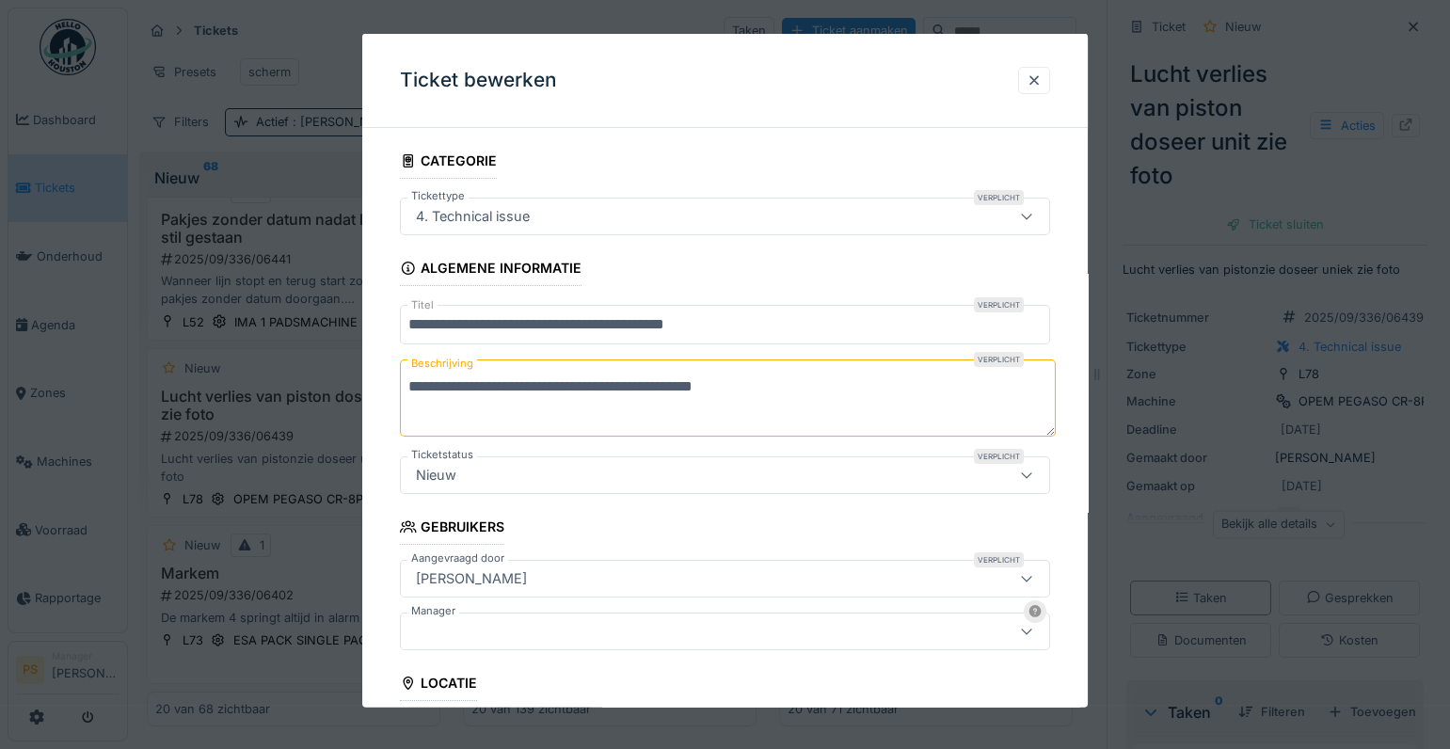
click at [523, 626] on div at bounding box center [685, 631] width 554 height 21
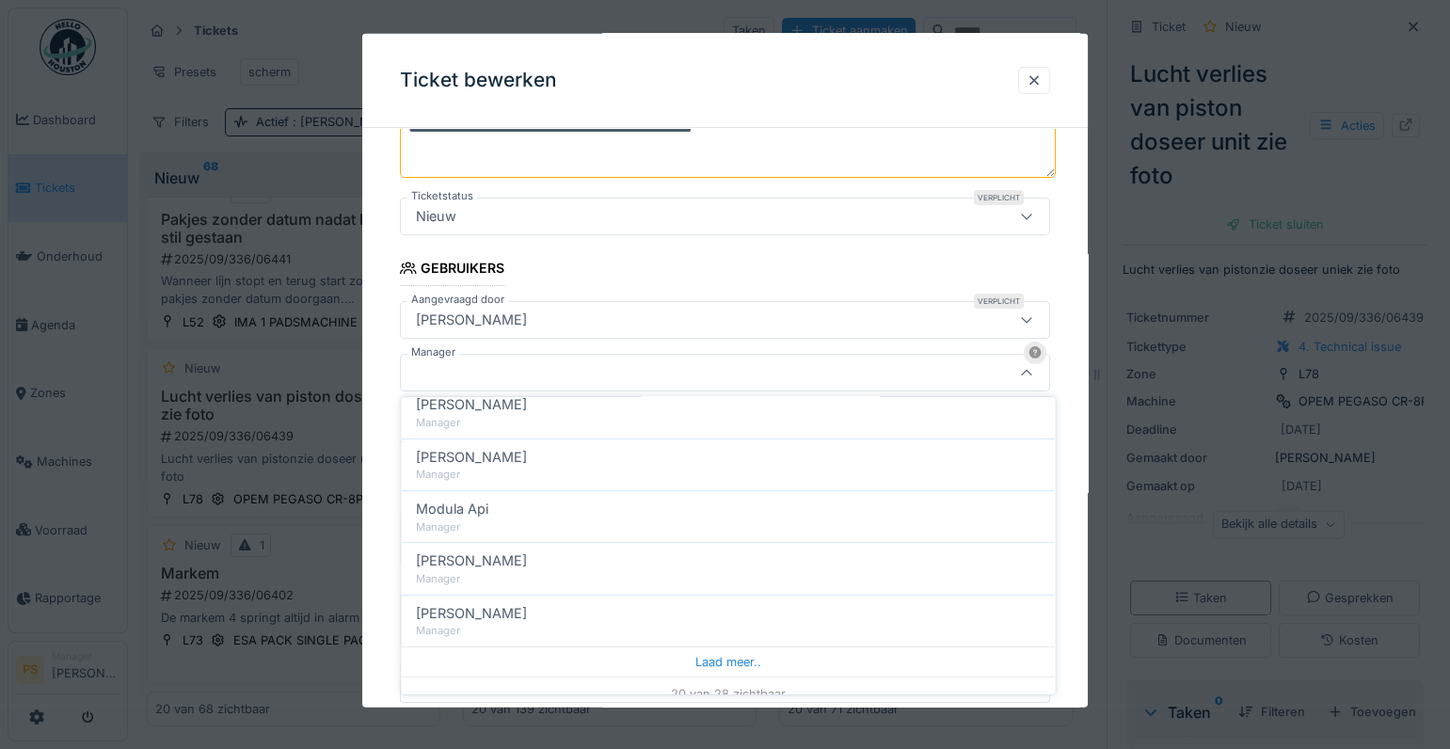
scroll to position [868, 0]
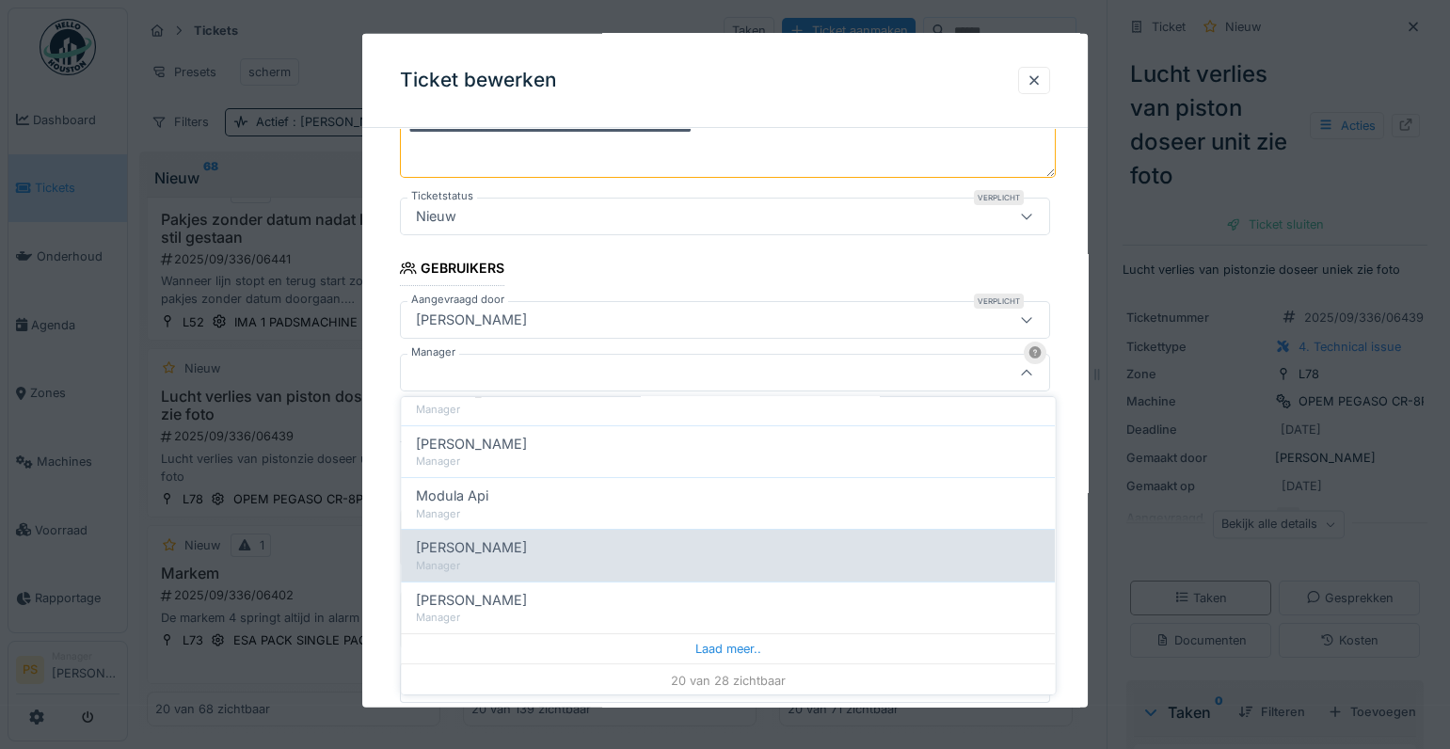
click at [508, 560] on div "Manager" at bounding box center [728, 566] width 624 height 16
type input "****"
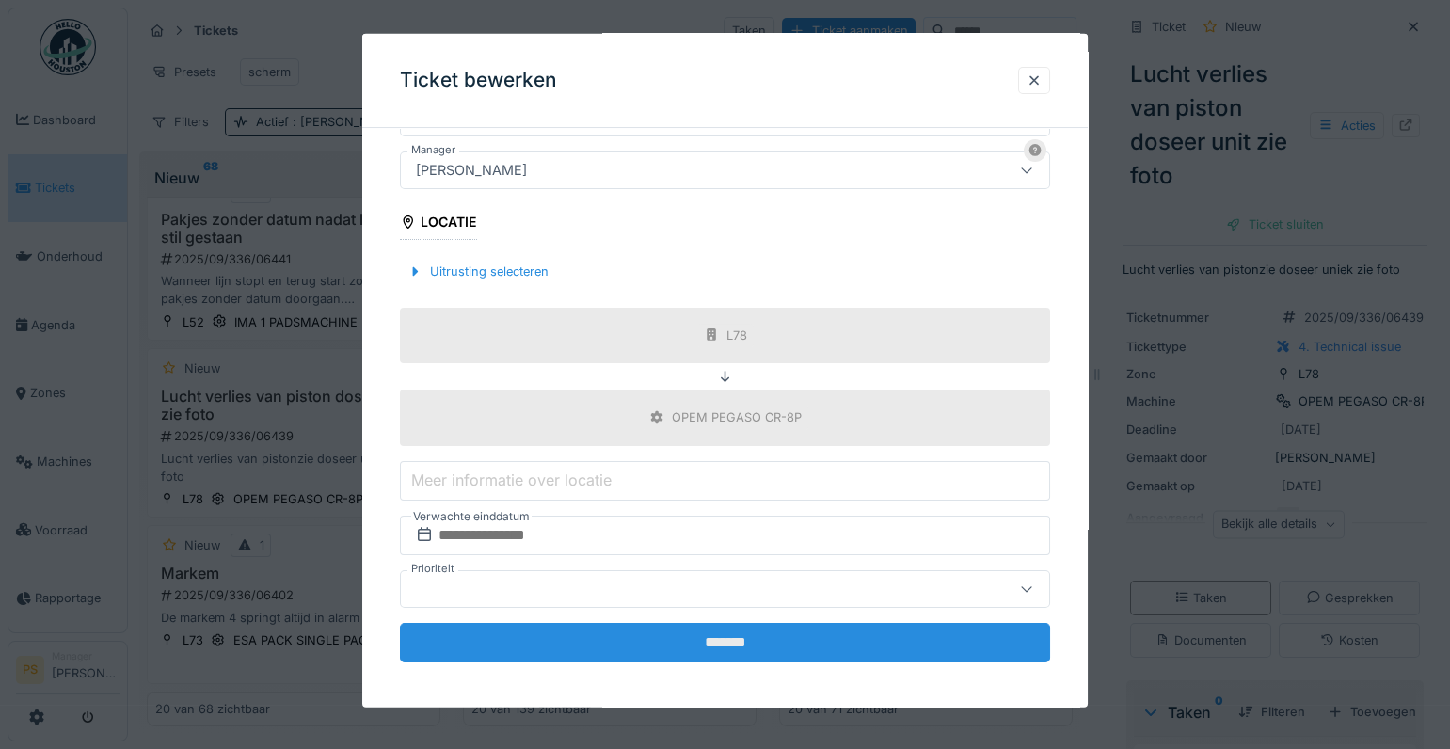
scroll to position [465, 0]
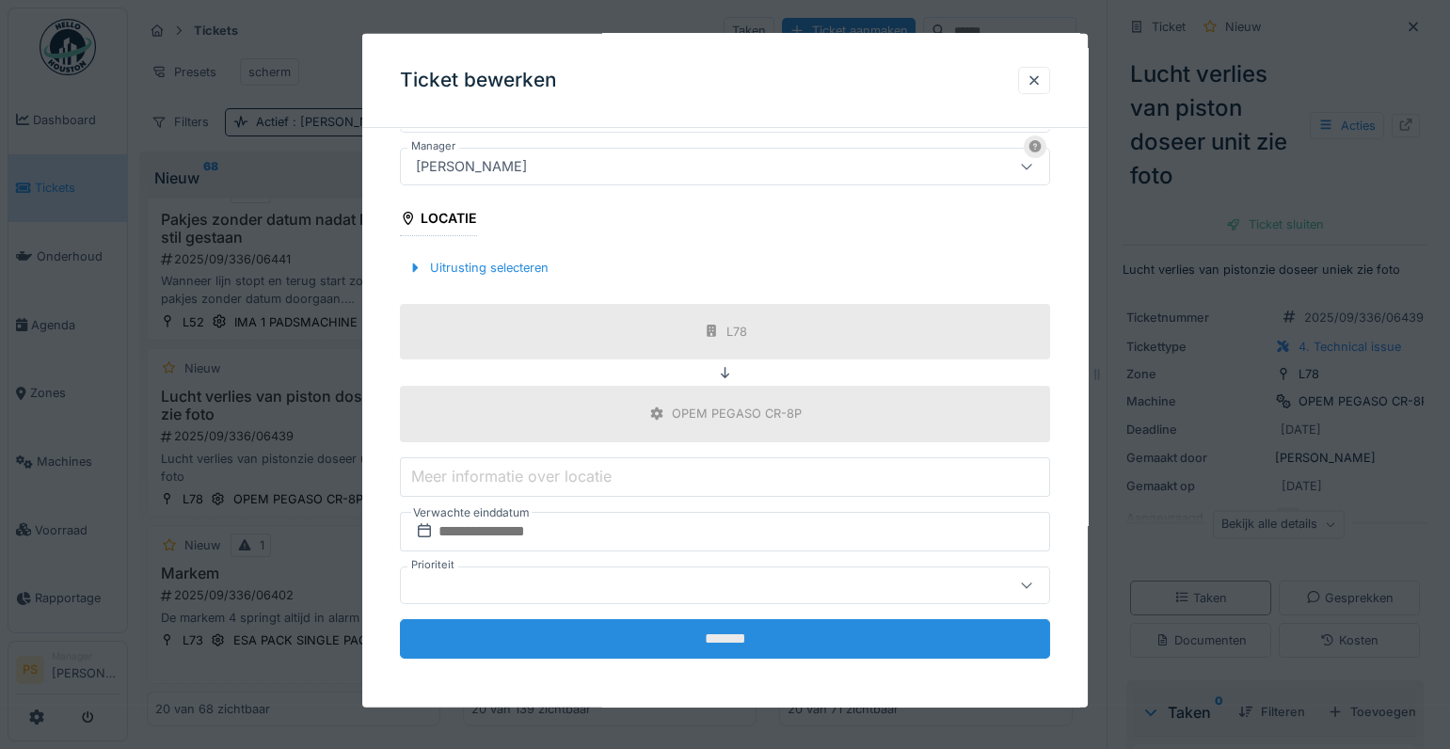
click at [643, 643] on input "*******" at bounding box center [725, 638] width 650 height 40
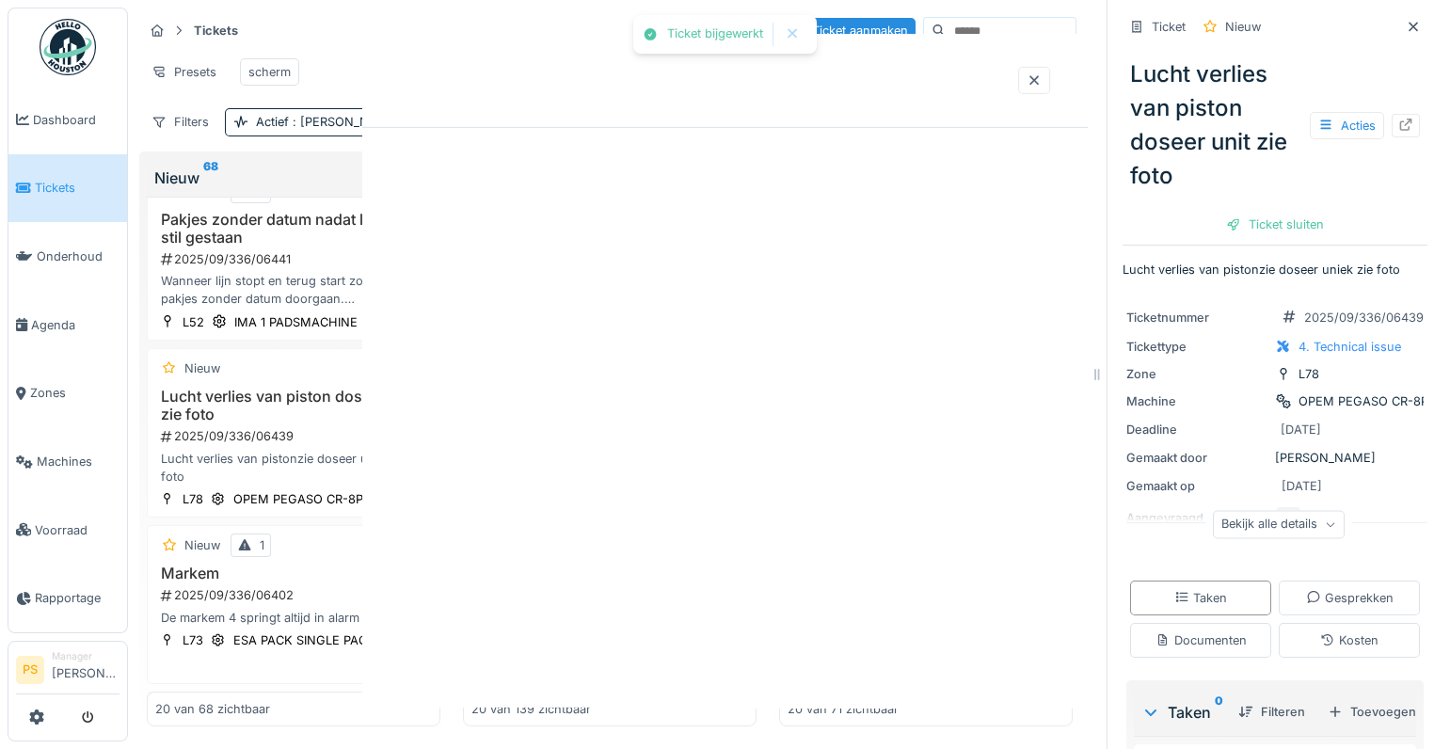
scroll to position [0, 0]
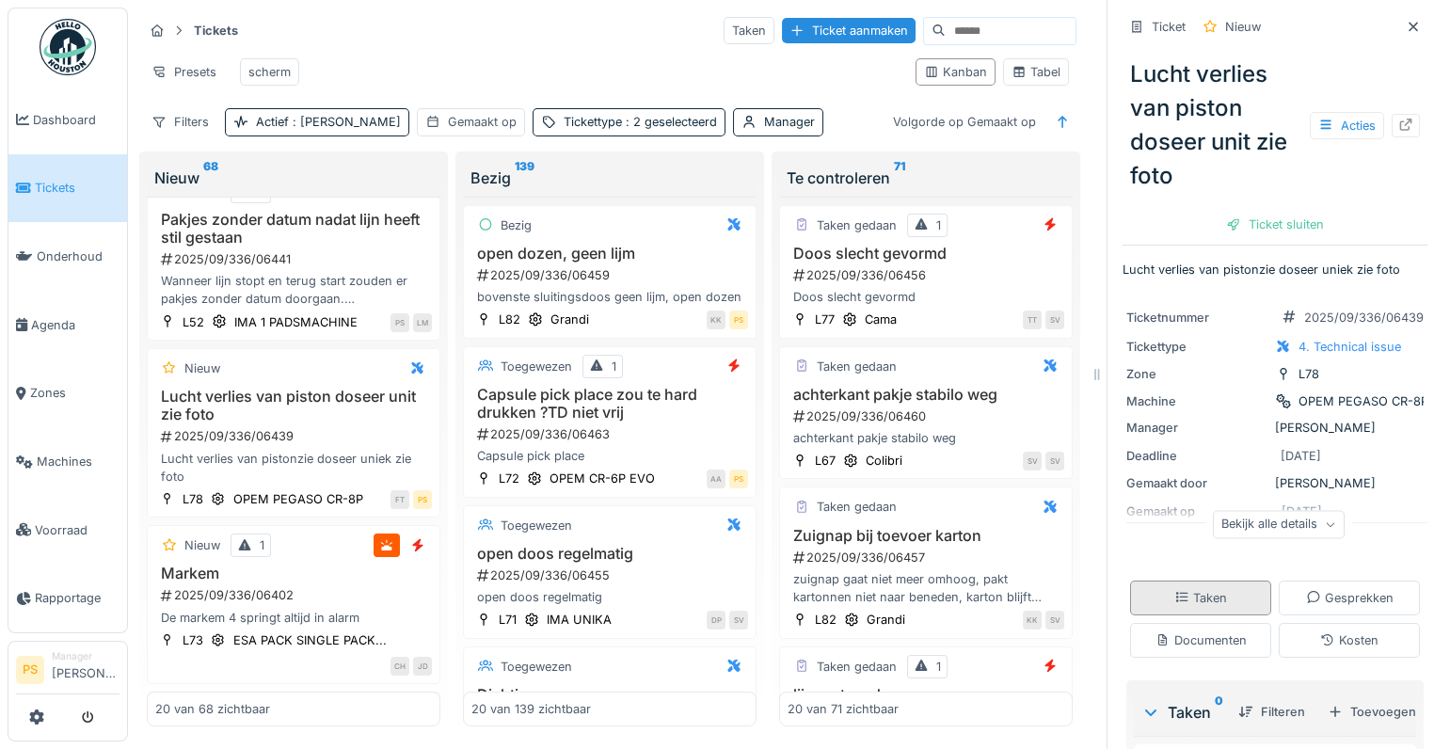
click at [1271, 604] on div "Taken" at bounding box center [1200, 597] width 141 height 35
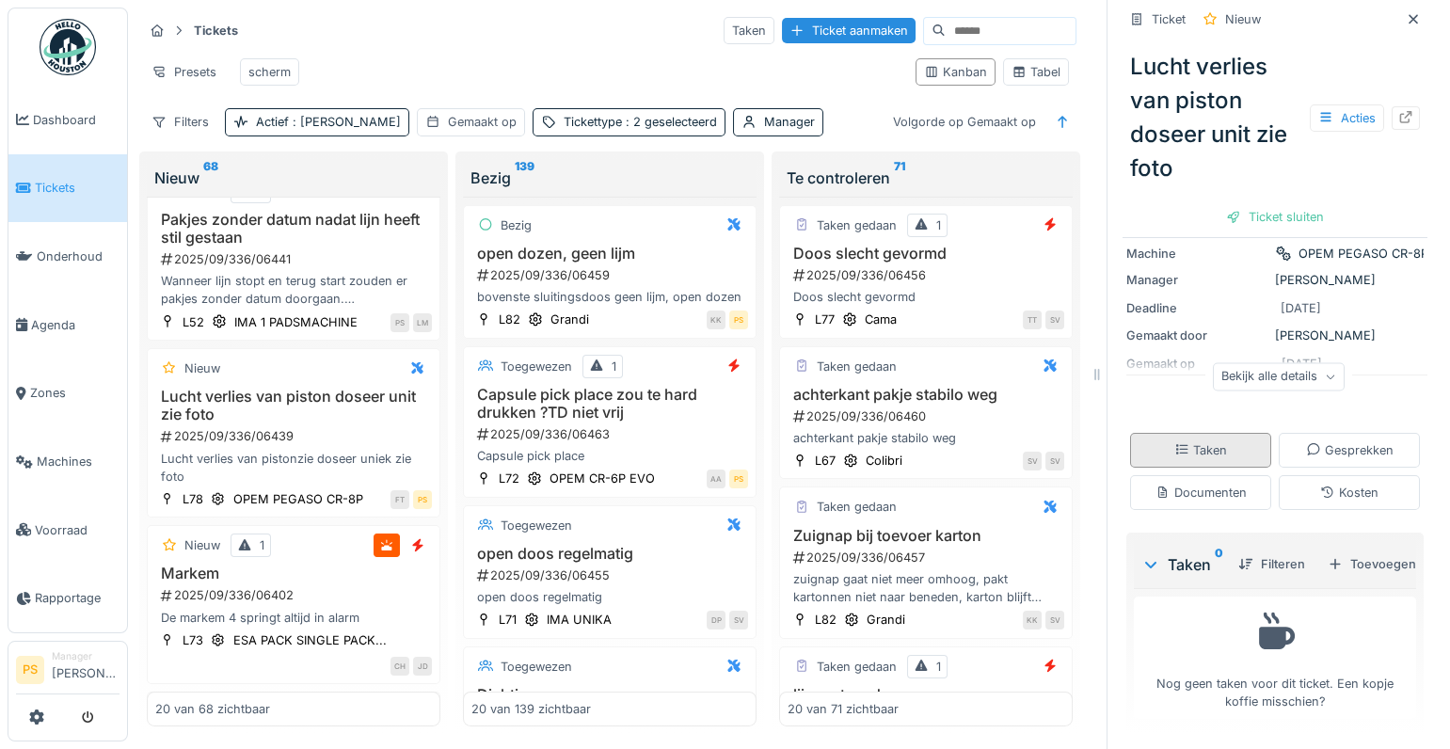
scroll to position [246, 0]
click at [1355, 551] on div "Toevoegen" at bounding box center [1371, 563] width 103 height 25
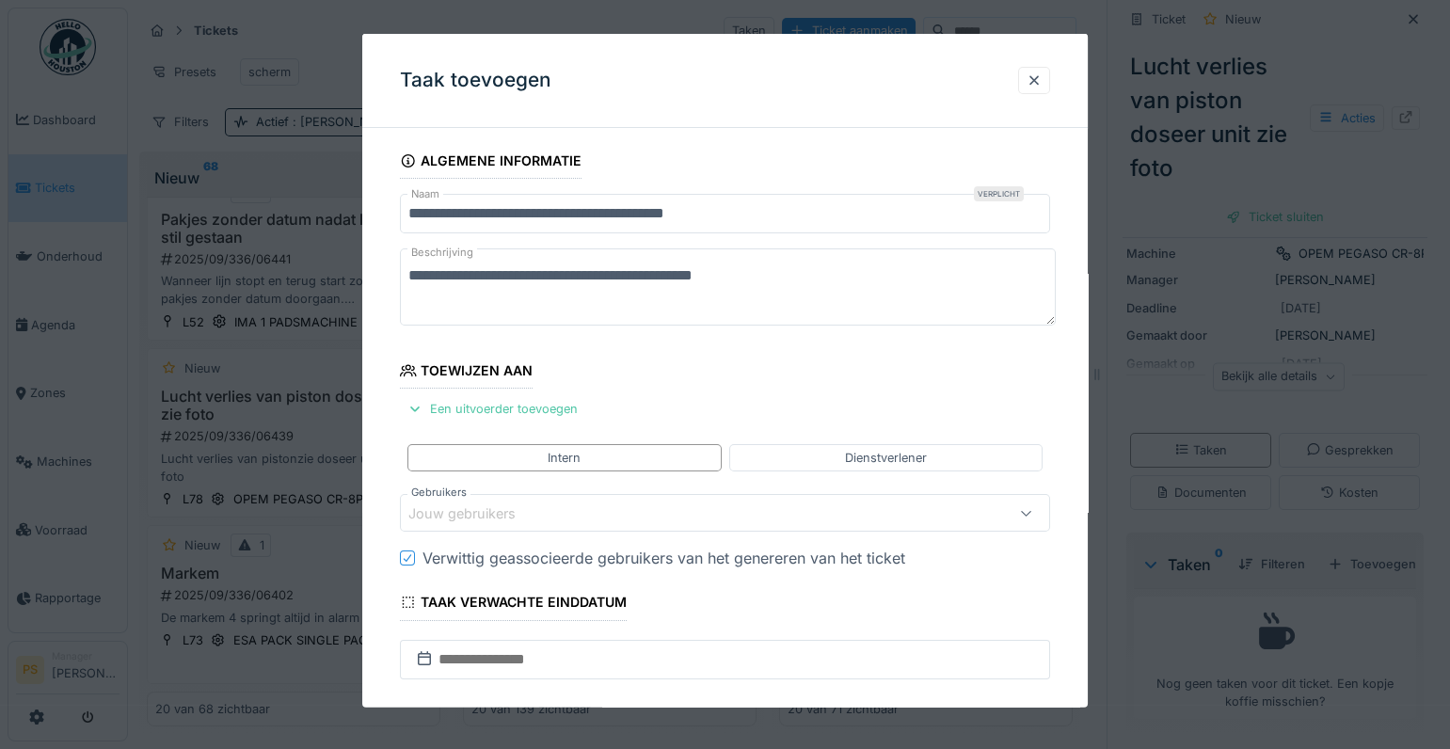
click at [494, 515] on div "Jouw gebruikers" at bounding box center [475, 512] width 134 height 21
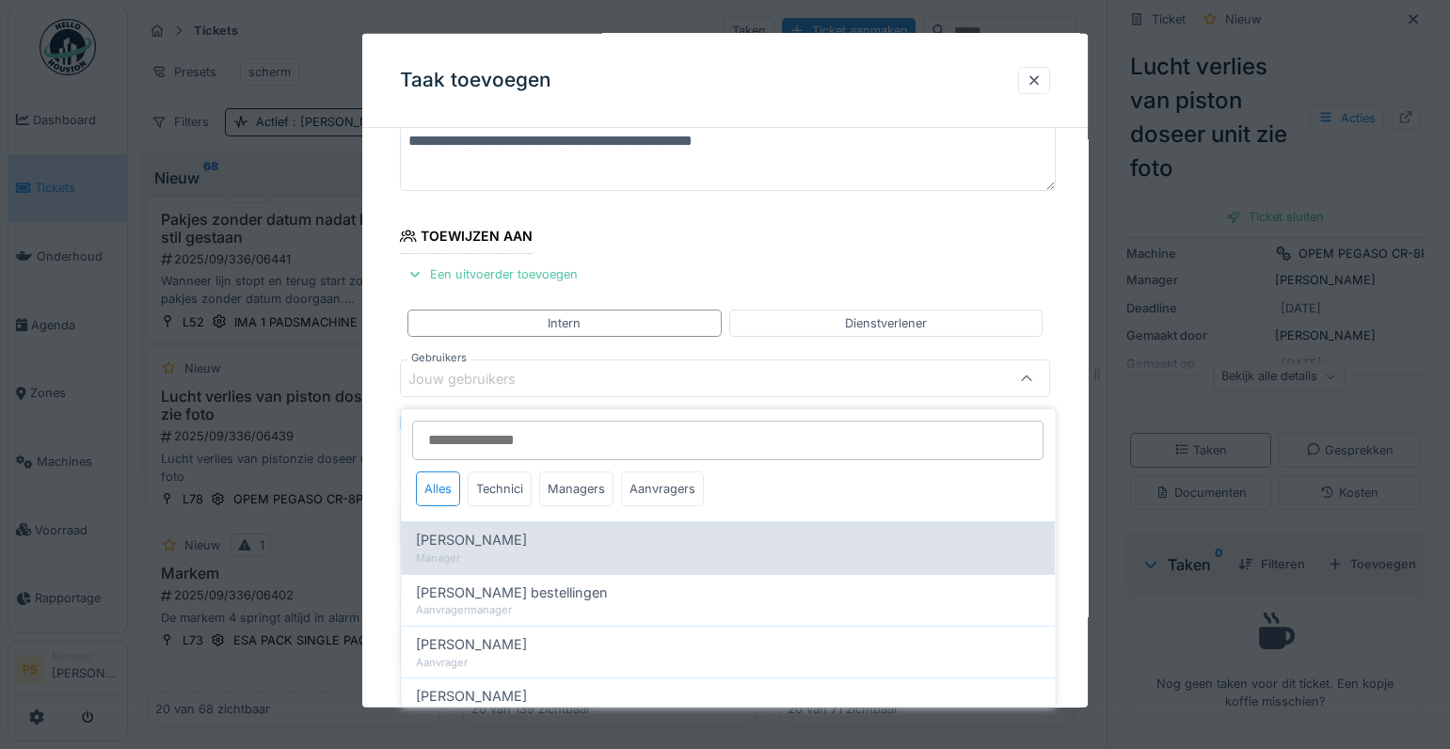
scroll to position [141, 0]
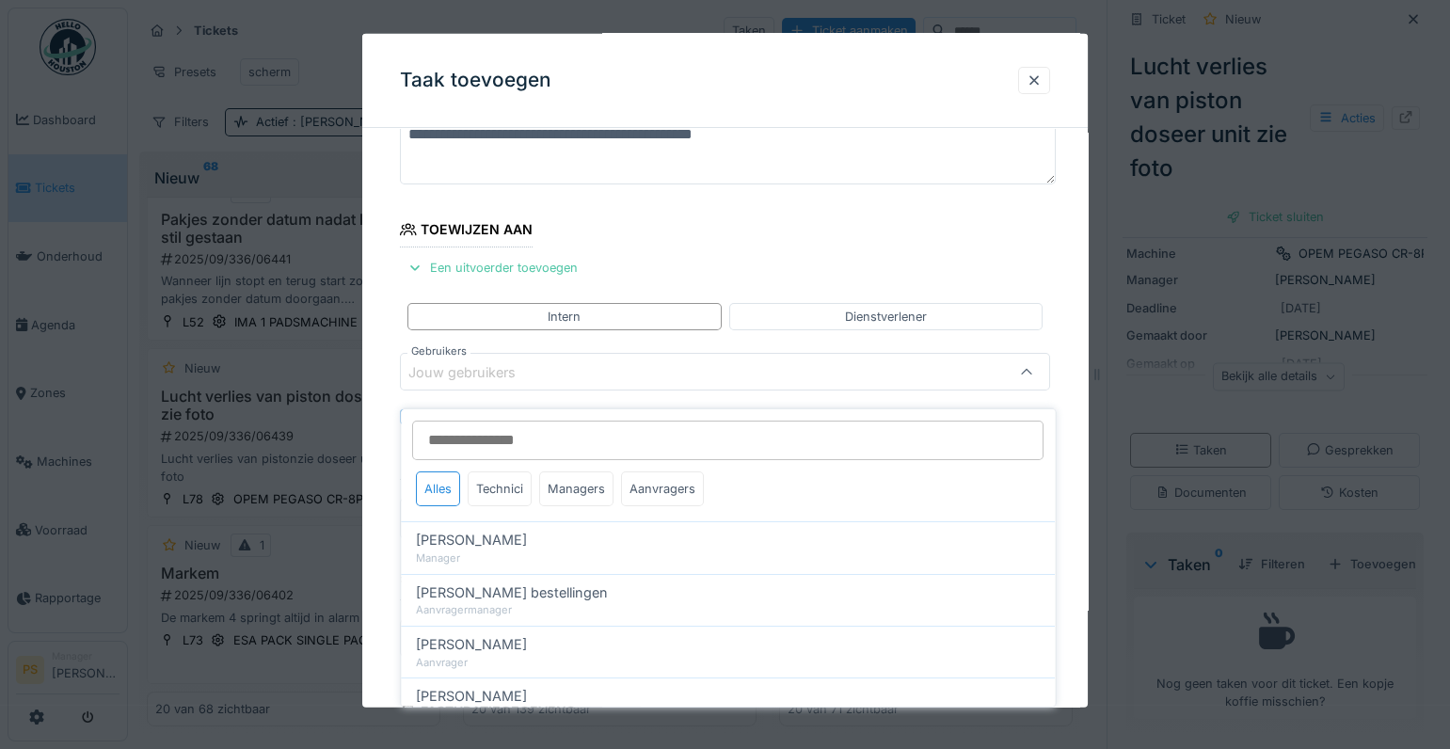
click at [457, 423] on input "Gebruikers" at bounding box center [727, 441] width 631 height 40
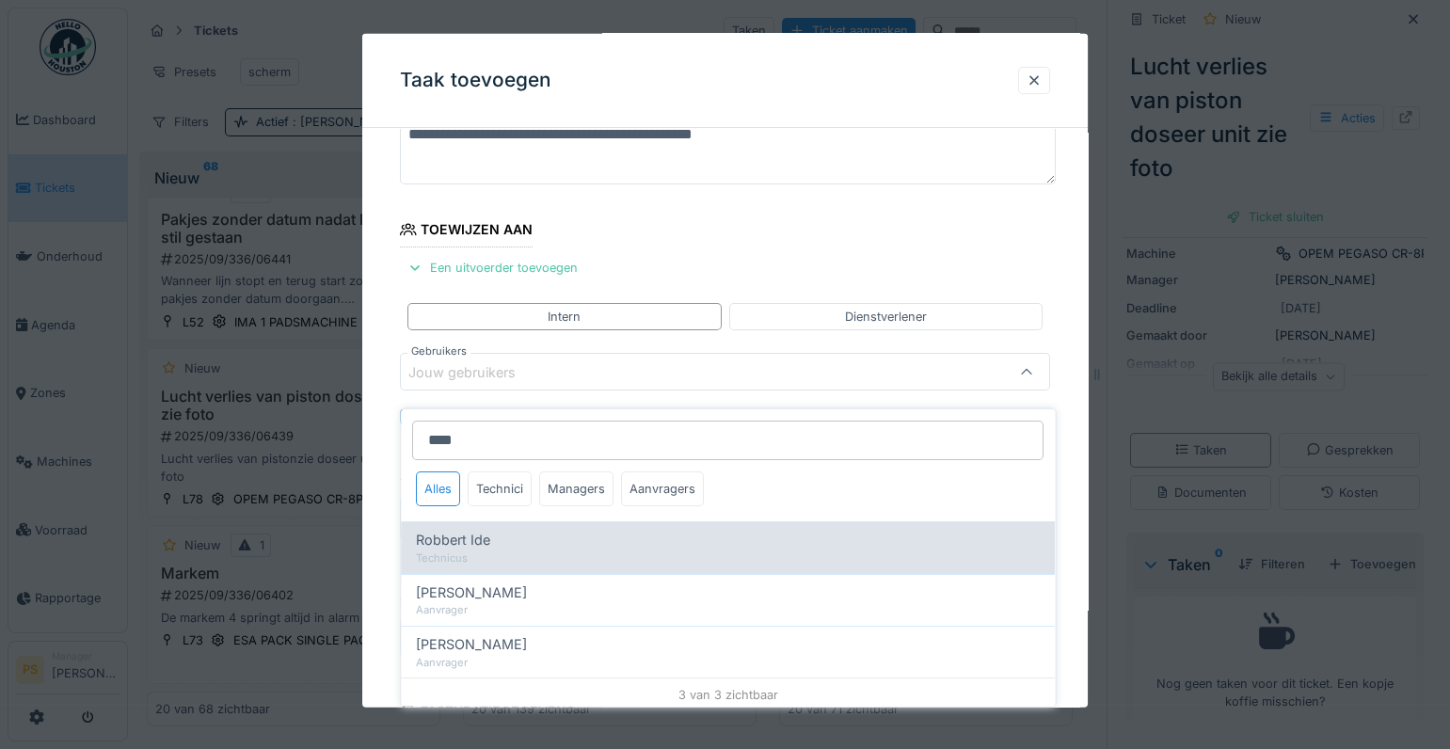
type input "****"
click at [463, 549] on div "Technicus" at bounding box center [728, 557] width 624 height 16
type input "*****"
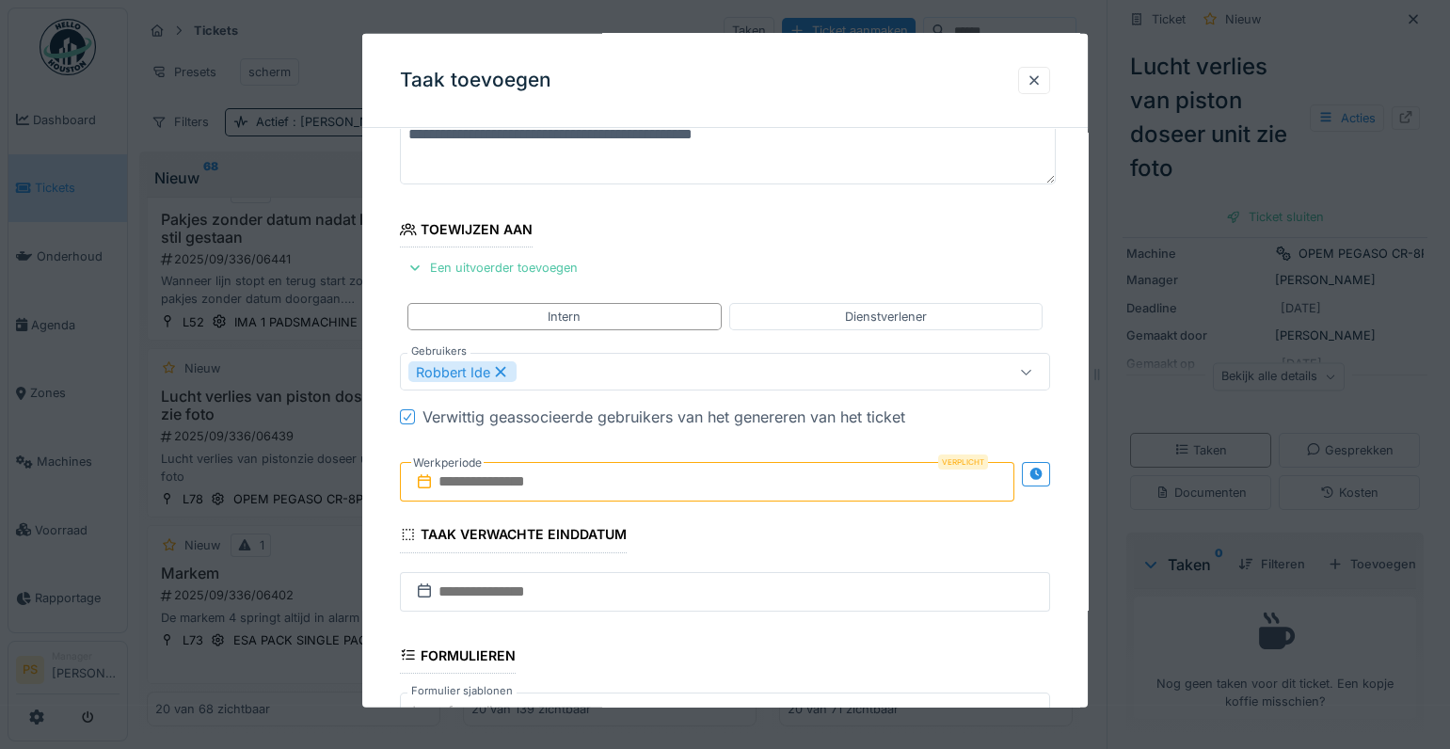
click at [396, 523] on div "**********" at bounding box center [724, 484] width 725 height 964
click at [500, 485] on input "text" at bounding box center [707, 482] width 614 height 40
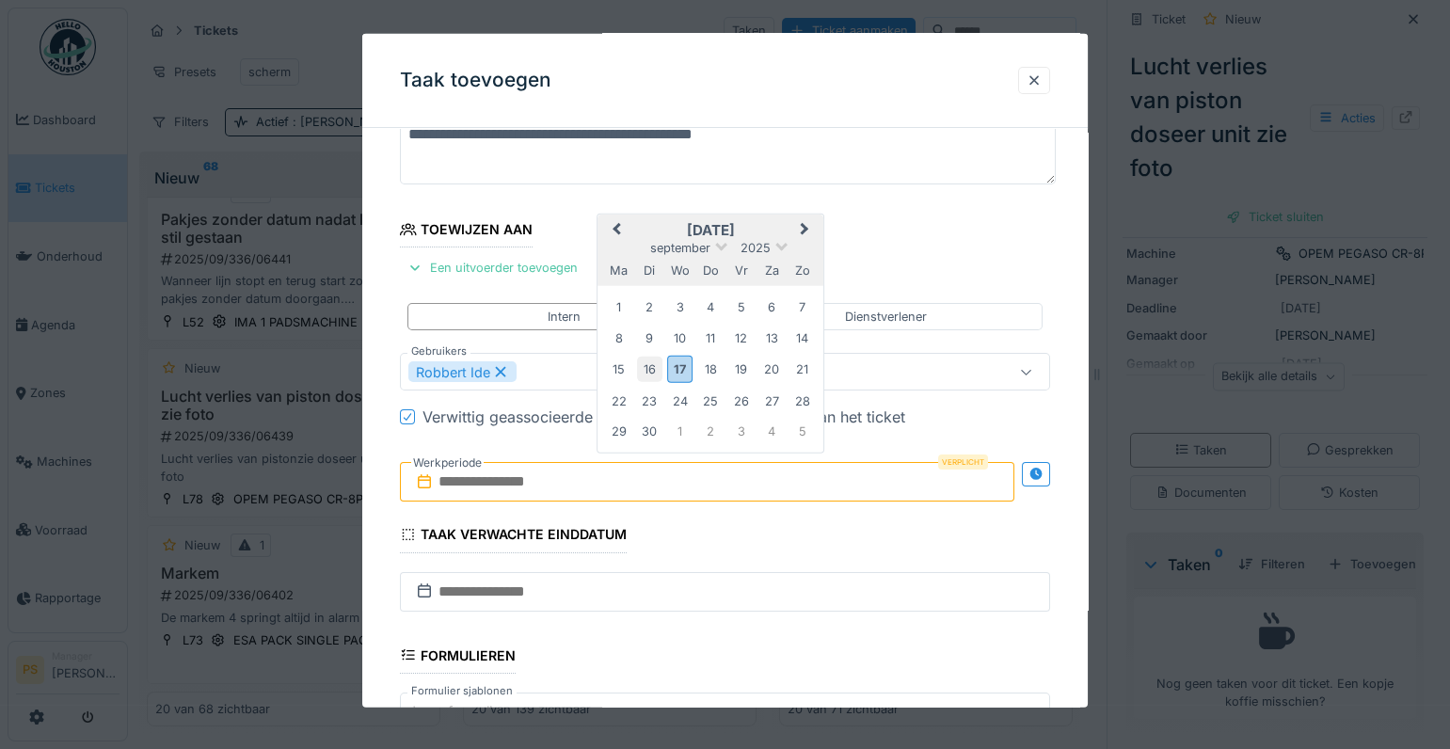
click at [656, 374] on div "16" at bounding box center [649, 369] width 25 height 25
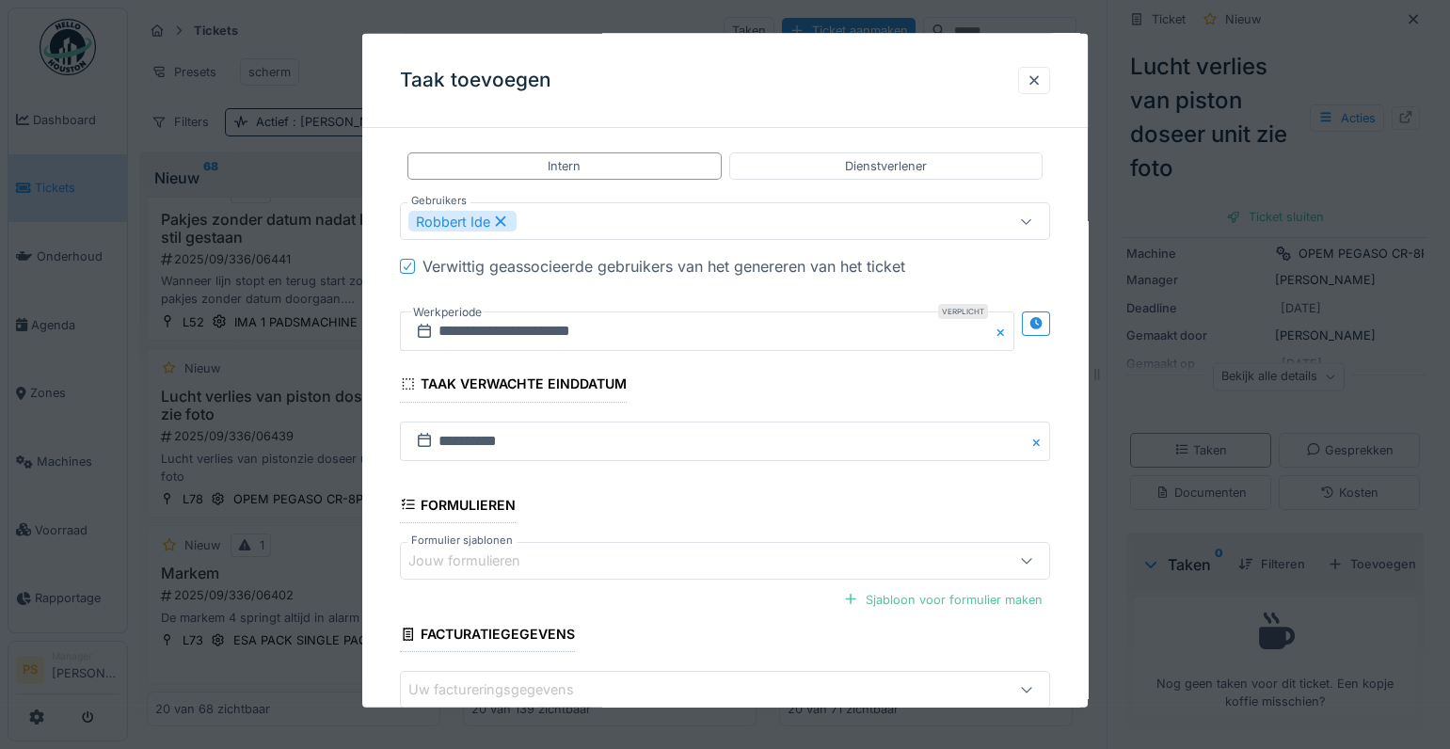
scroll to position [397, 0]
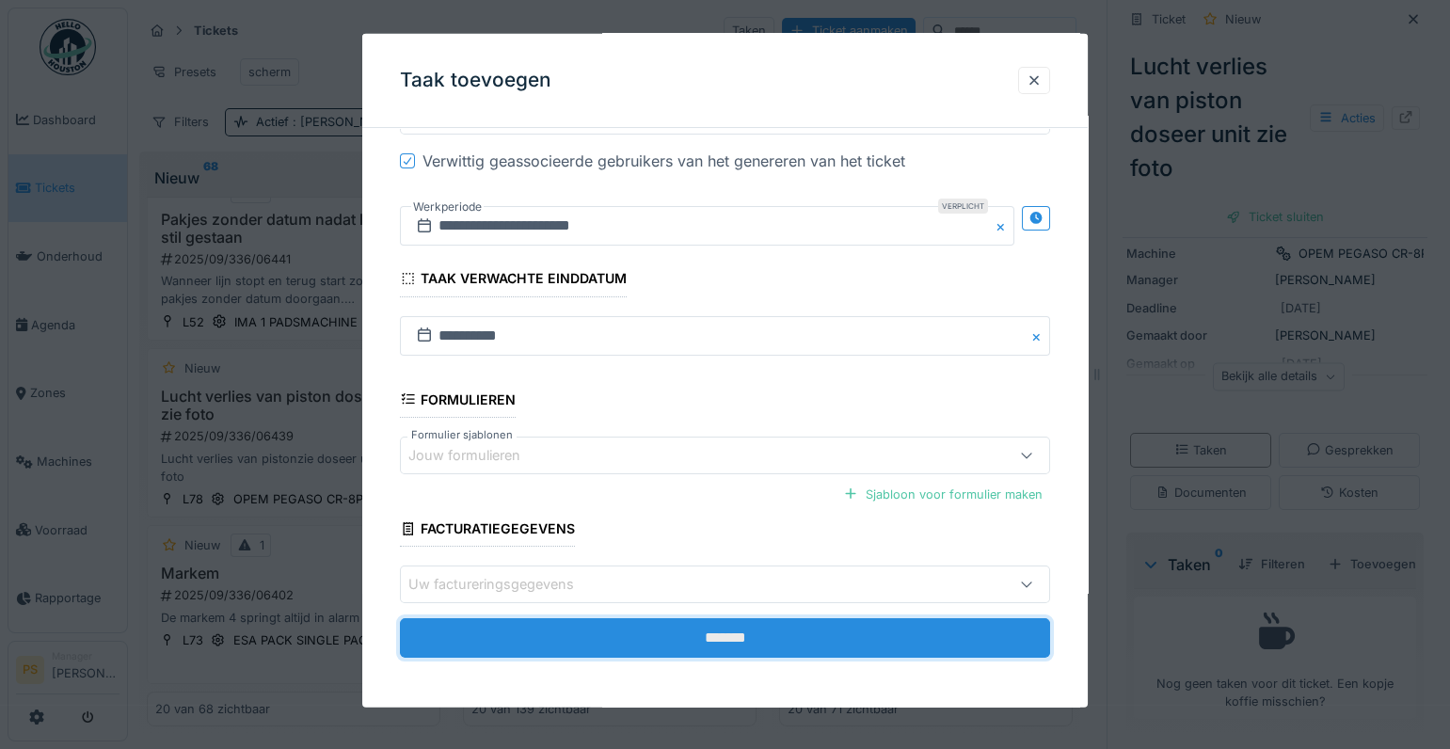
click at [696, 635] on input "*******" at bounding box center [725, 638] width 650 height 40
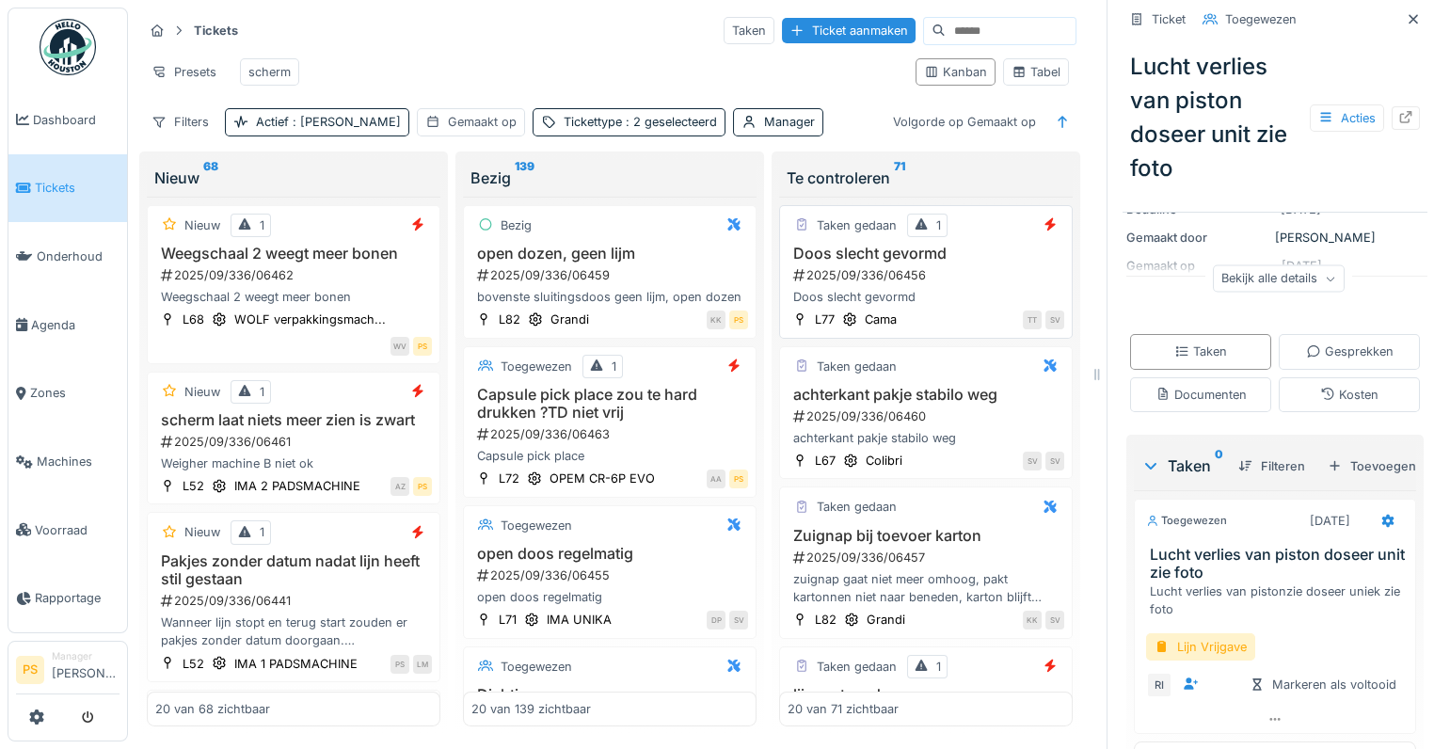
scroll to position [0, 0]
click at [856, 417] on div "achterkant pakje stabilo weg 2025/09/336/06460 achterkant pakje stabilo weg" at bounding box center [925, 417] width 277 height 62
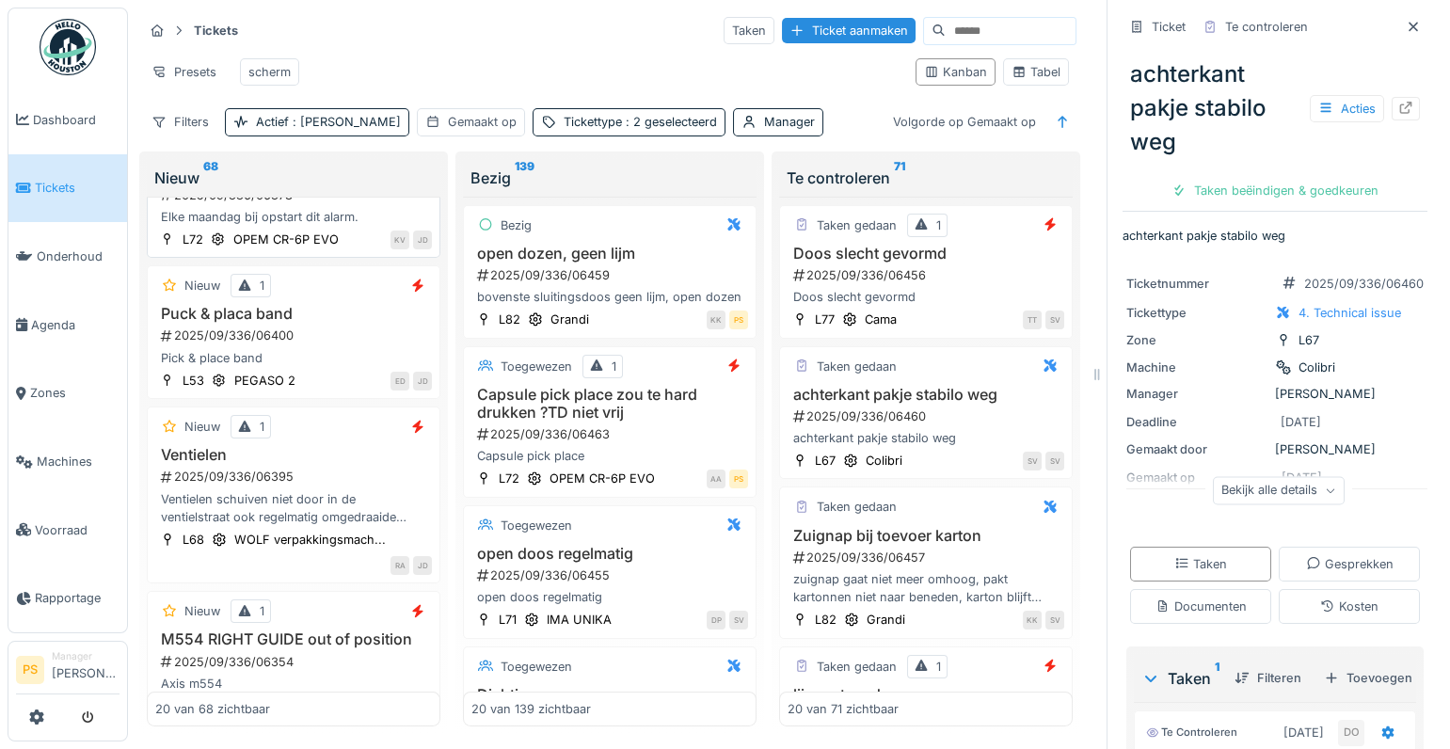
scroll to position [1111, 0]
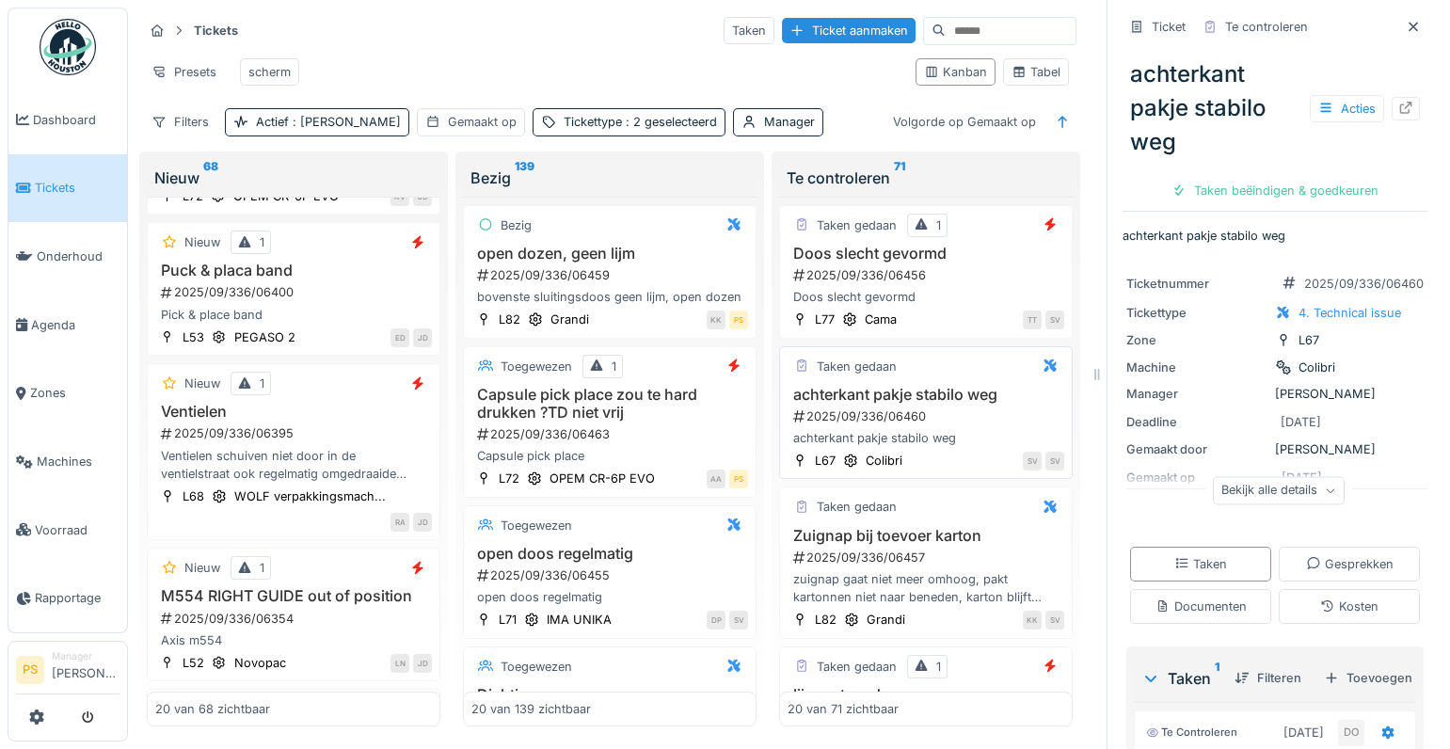
click at [855, 421] on div "2025/09/336/06460" at bounding box center [927, 416] width 273 height 18
click at [865, 403] on h3 "achterkant pakje stabilo weg" at bounding box center [925, 395] width 277 height 18
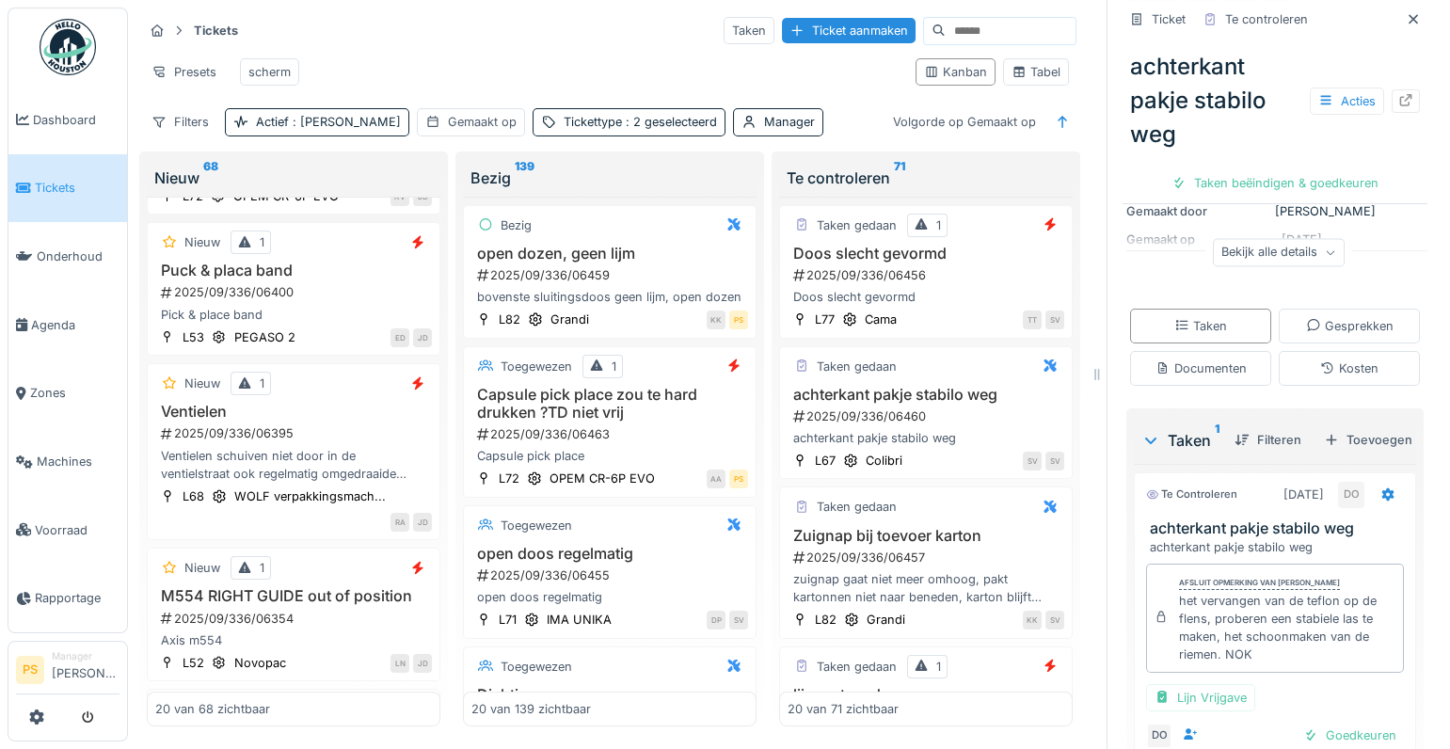
scroll to position [342, 0]
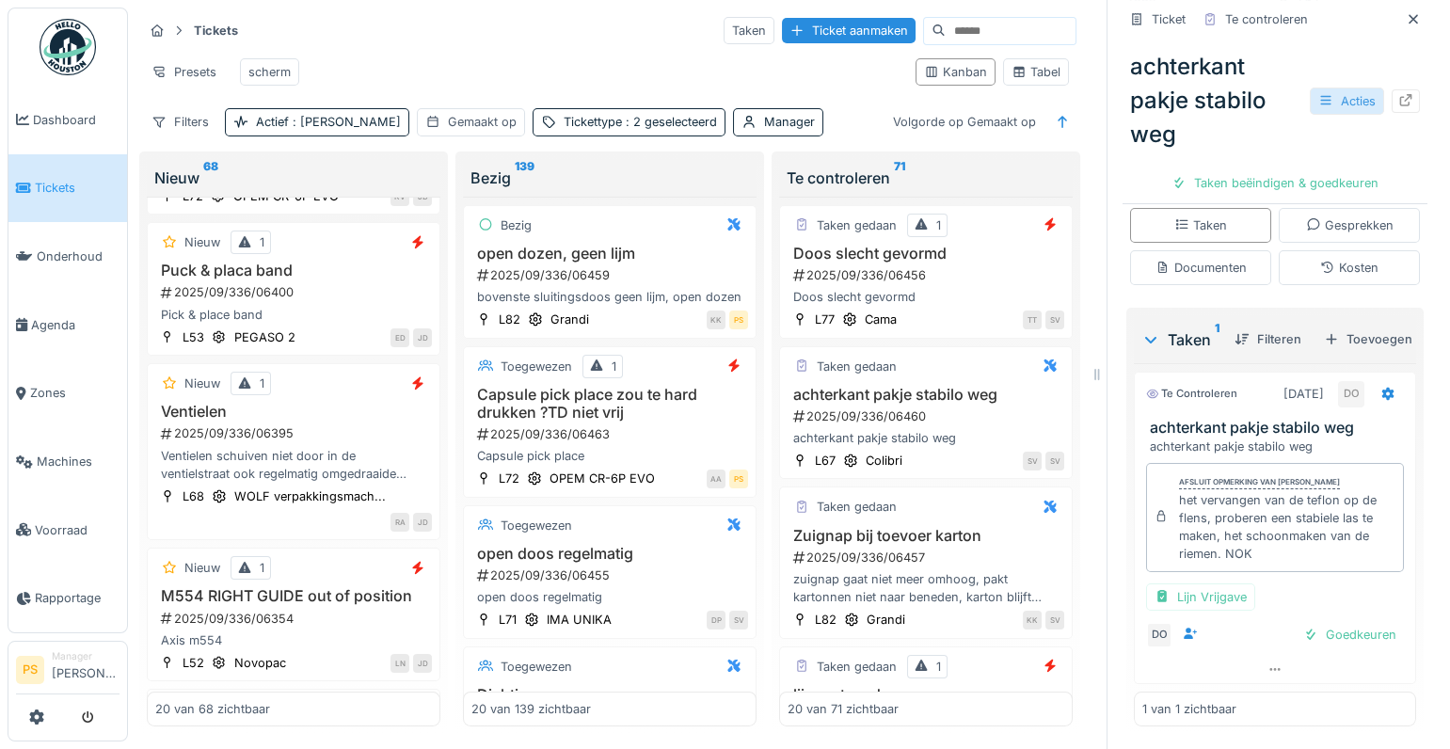
click at [1329, 97] on div "Acties" at bounding box center [1347, 100] width 74 height 27
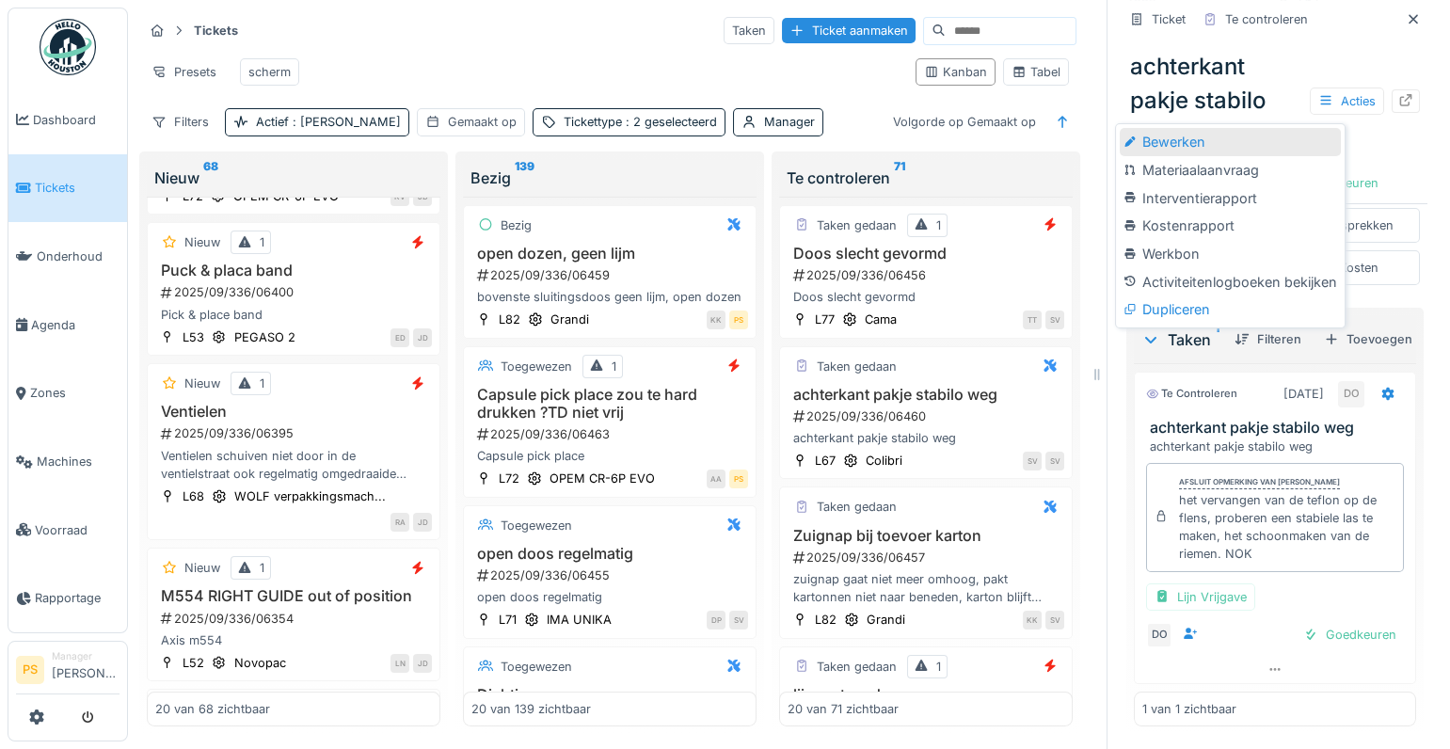
click at [1186, 147] on div "Bewerken" at bounding box center [1230, 142] width 220 height 28
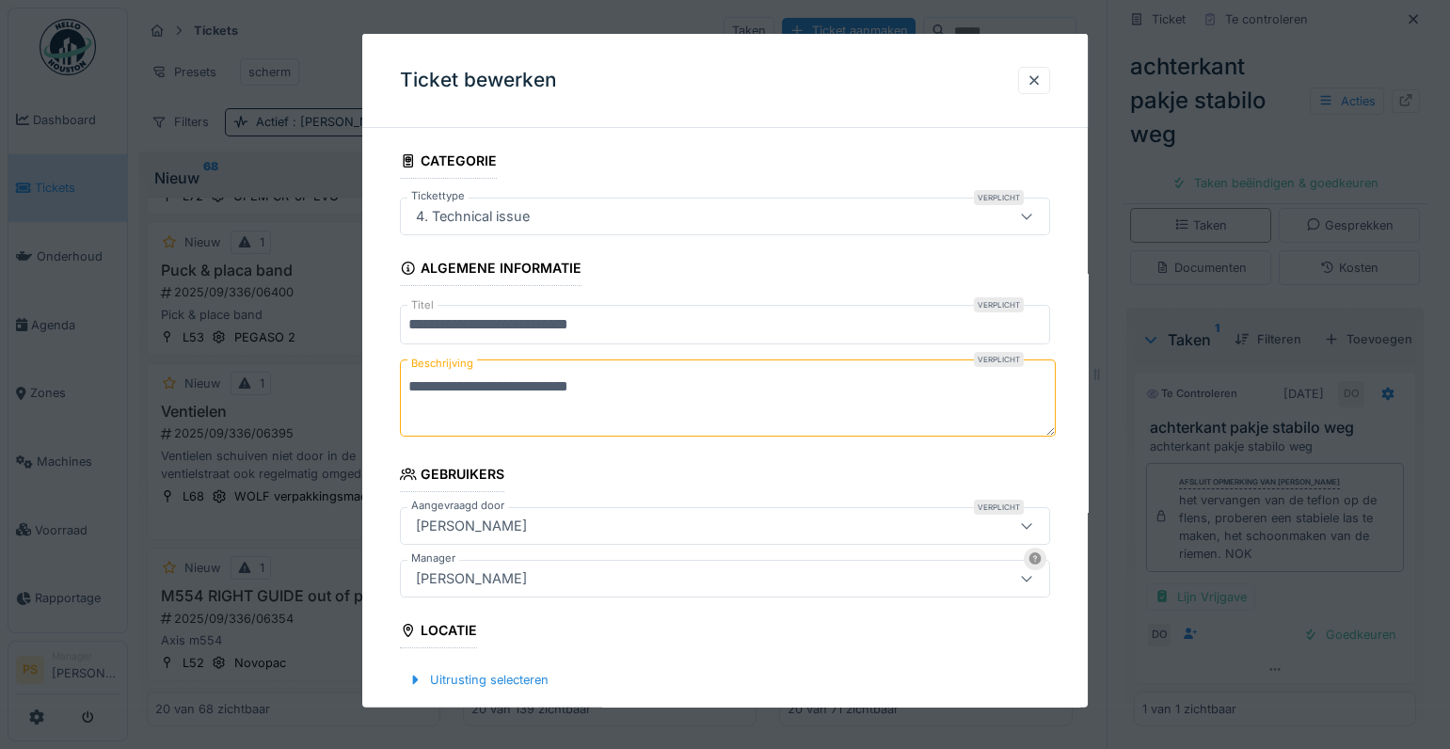
click at [531, 583] on div "[PERSON_NAME]" at bounding box center [471, 578] width 126 height 21
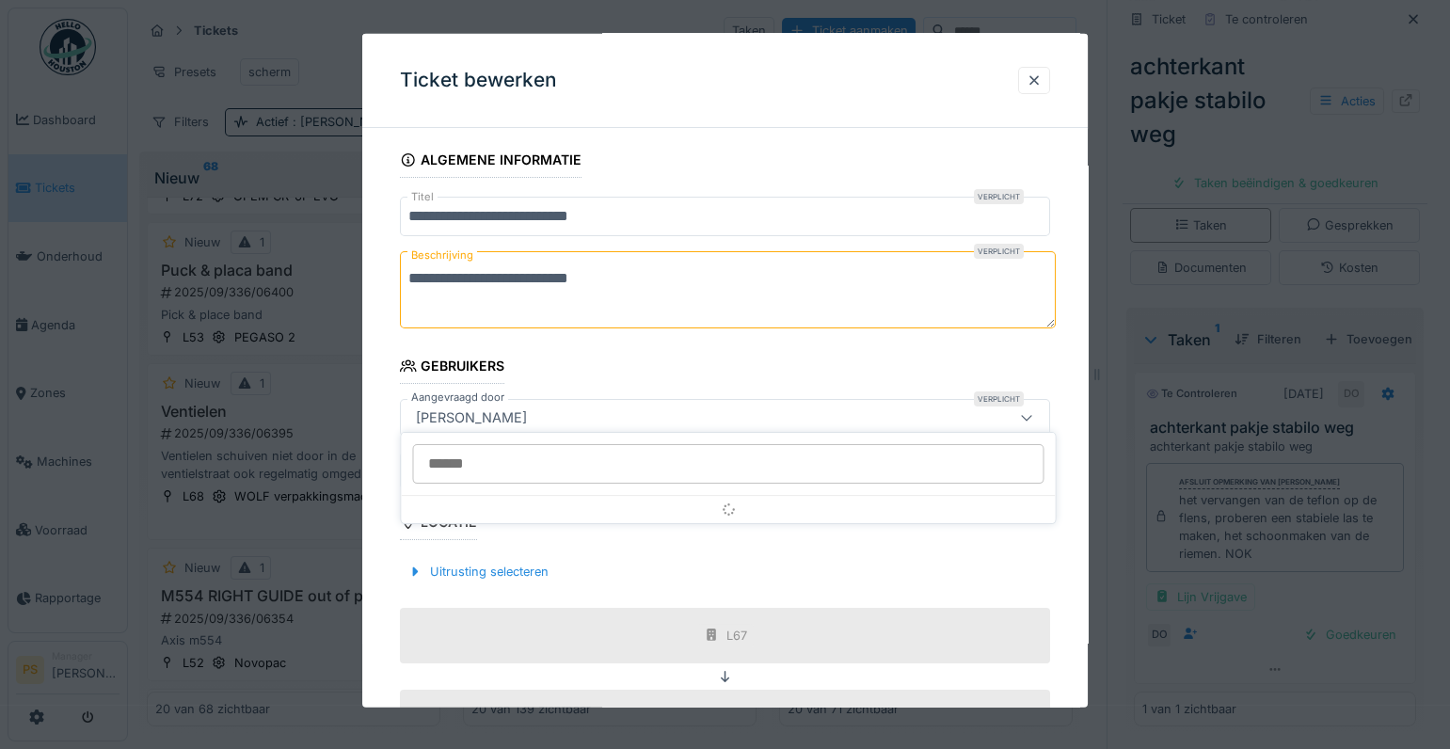
scroll to position [207, 0]
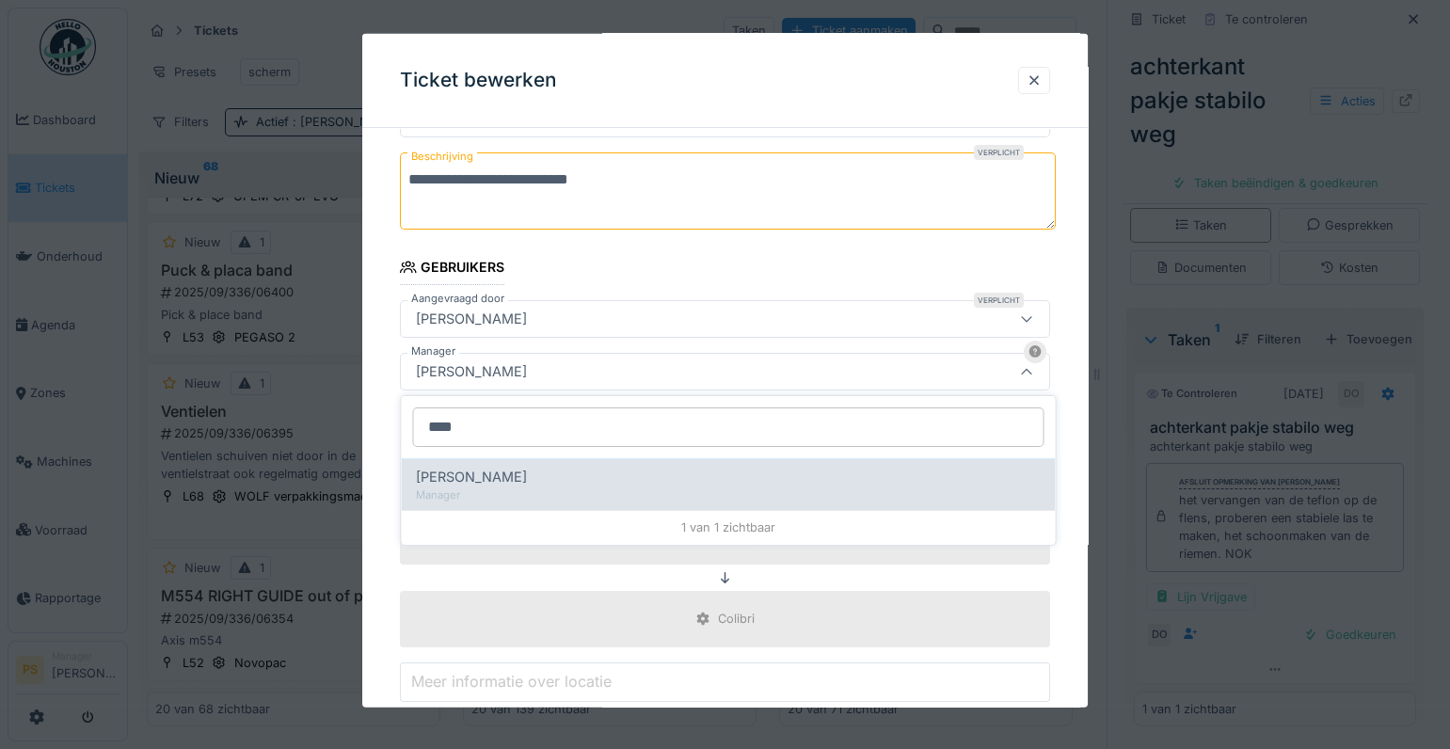
type input "****"
click at [508, 481] on span "[PERSON_NAME]" at bounding box center [471, 477] width 111 height 21
type input "****"
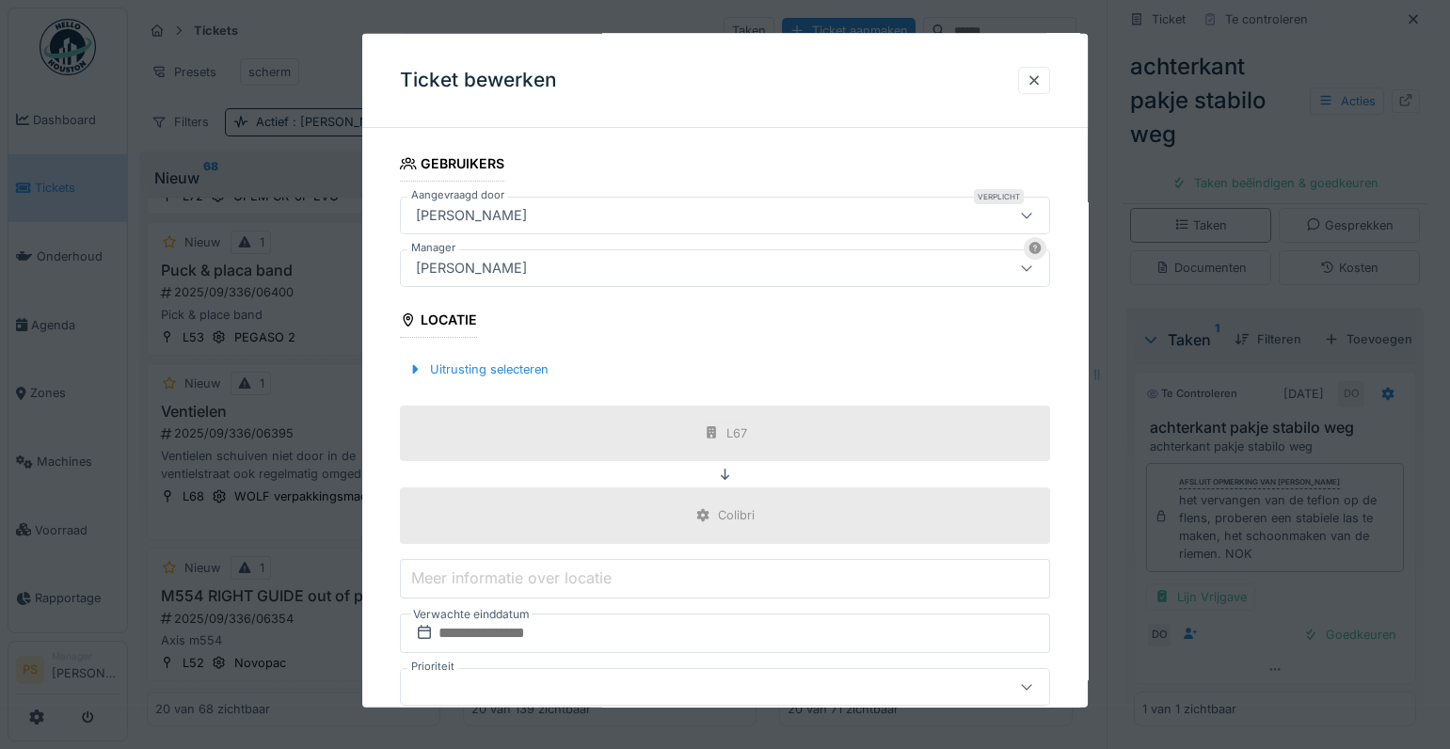
scroll to position [413, 0]
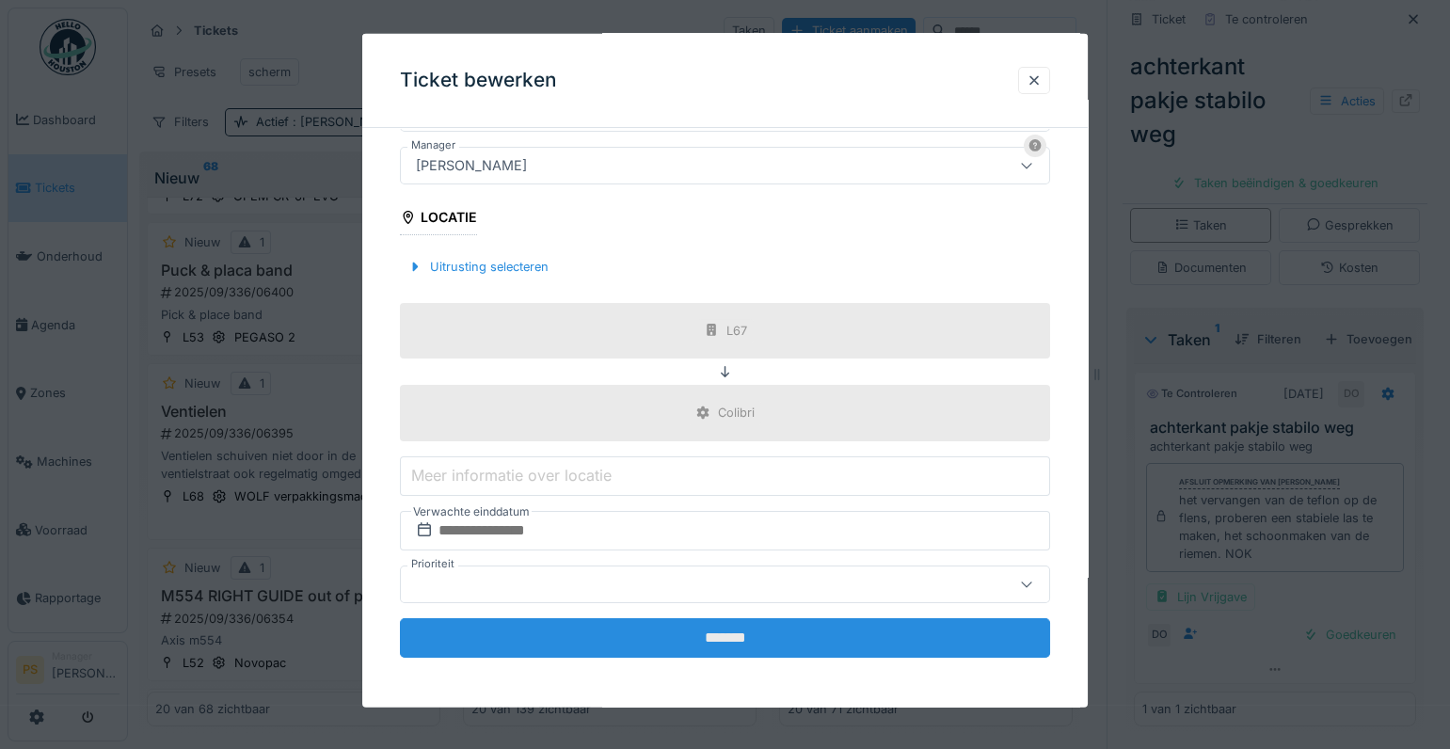
click at [673, 631] on input "*******" at bounding box center [725, 637] width 650 height 40
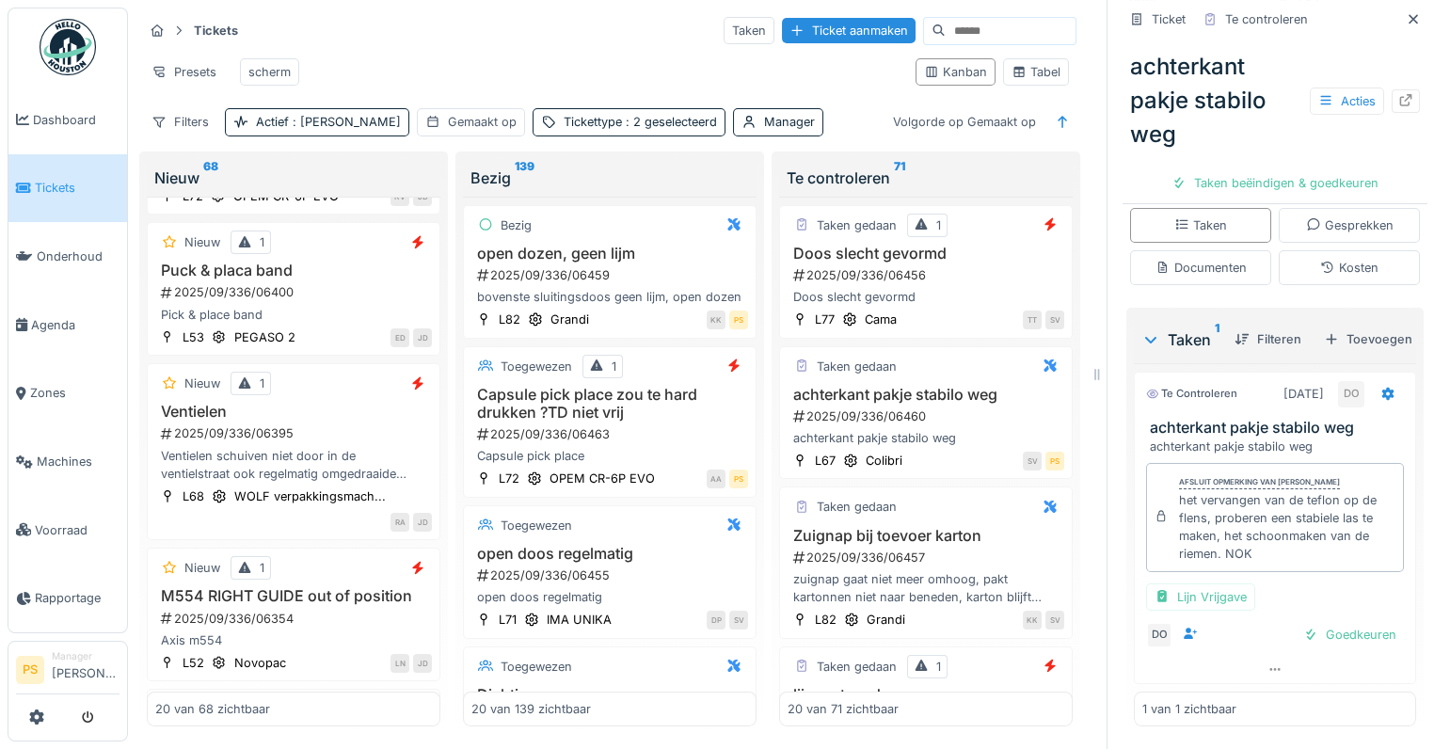
click at [1145, 343] on icon at bounding box center [1150, 340] width 11 height 7
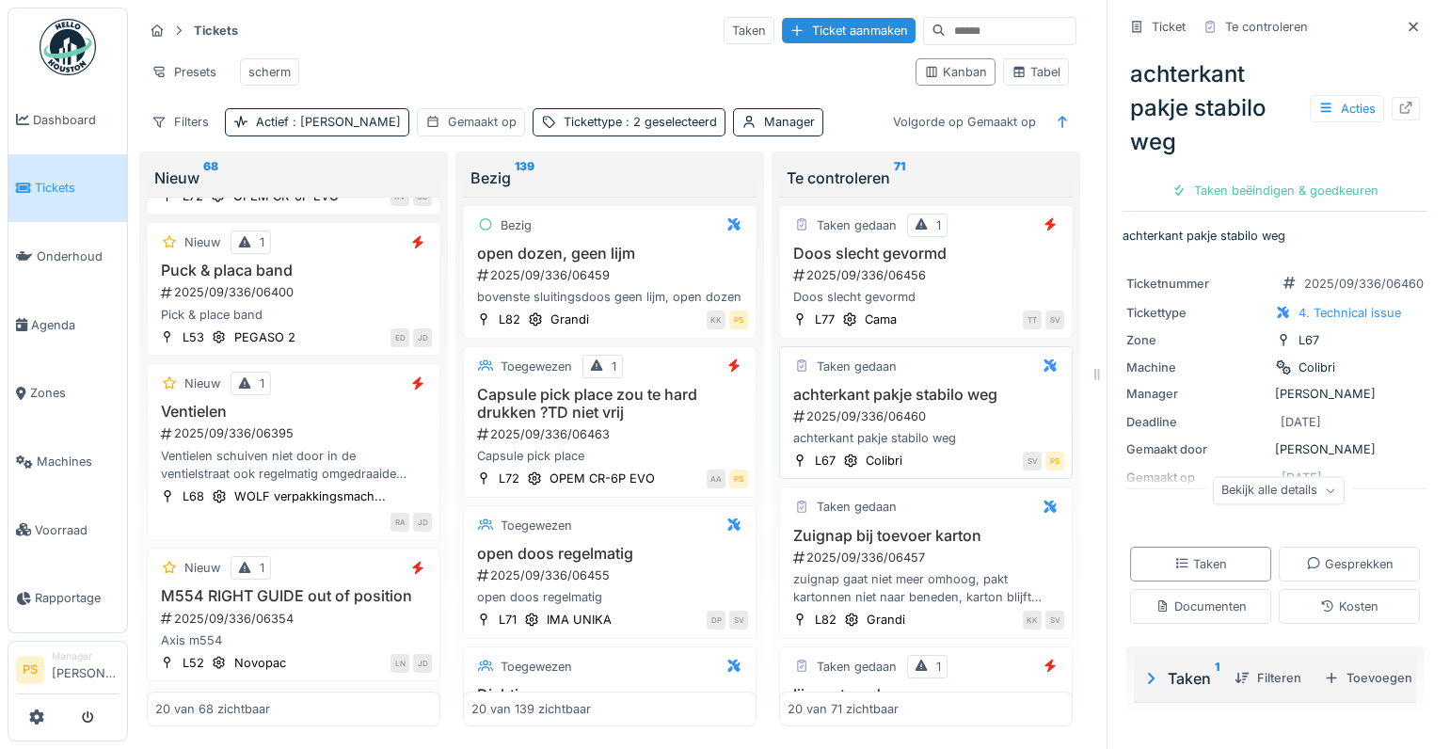
click at [927, 418] on div "2025/09/336/06460" at bounding box center [927, 416] width 273 height 18
click at [914, 404] on h3 "achterkant pakje stabilo weg" at bounding box center [925, 395] width 277 height 18
click at [1317, 95] on div "Acties" at bounding box center [1347, 108] width 74 height 27
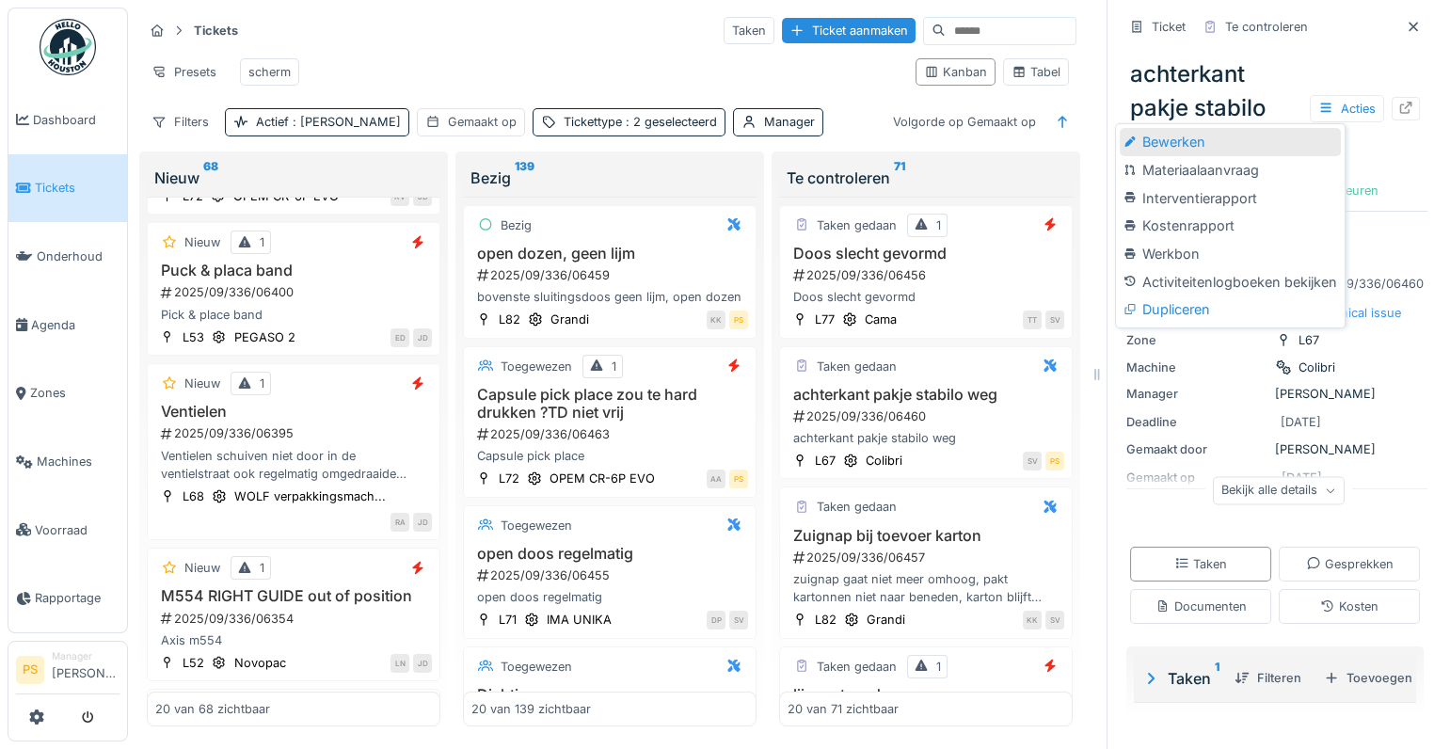
click at [1207, 128] on div "Bewerken" at bounding box center [1230, 142] width 220 height 28
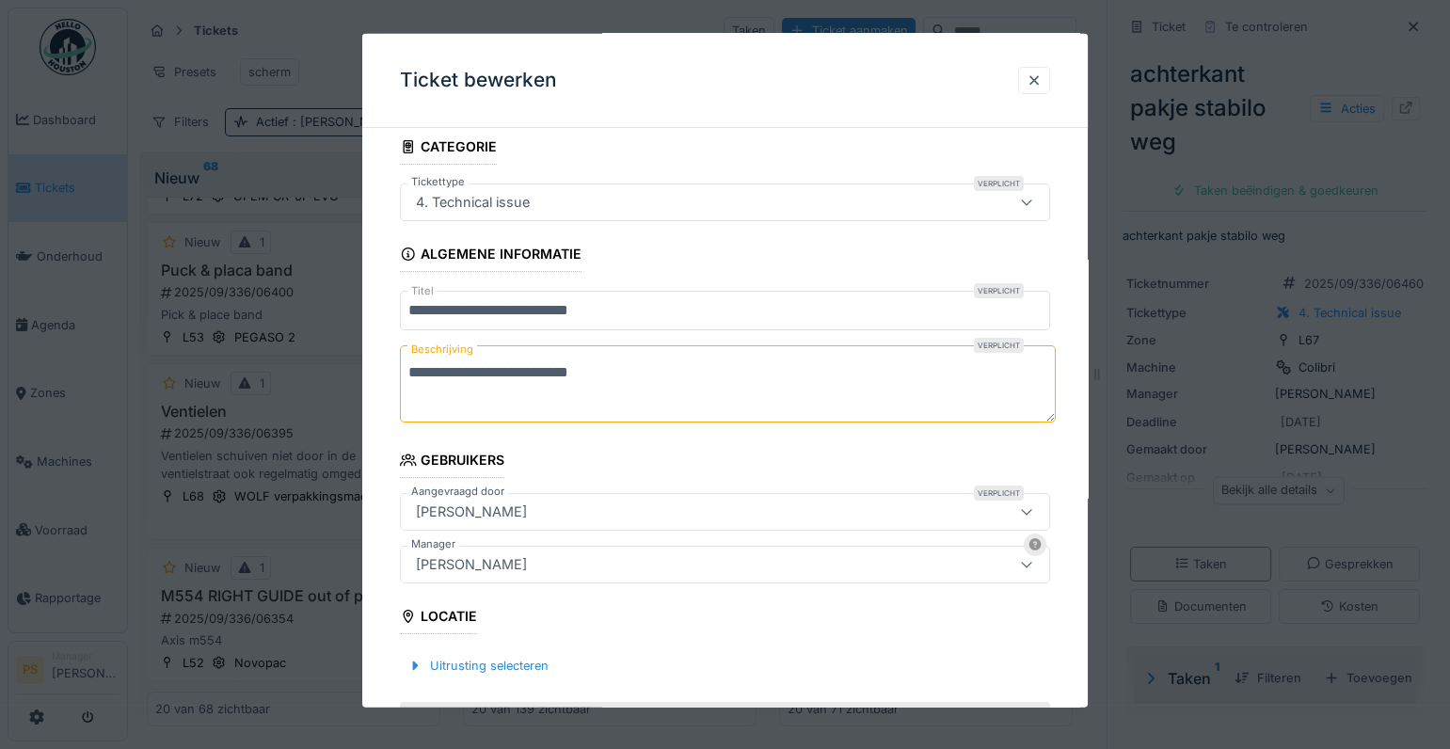
scroll to position [0, 0]
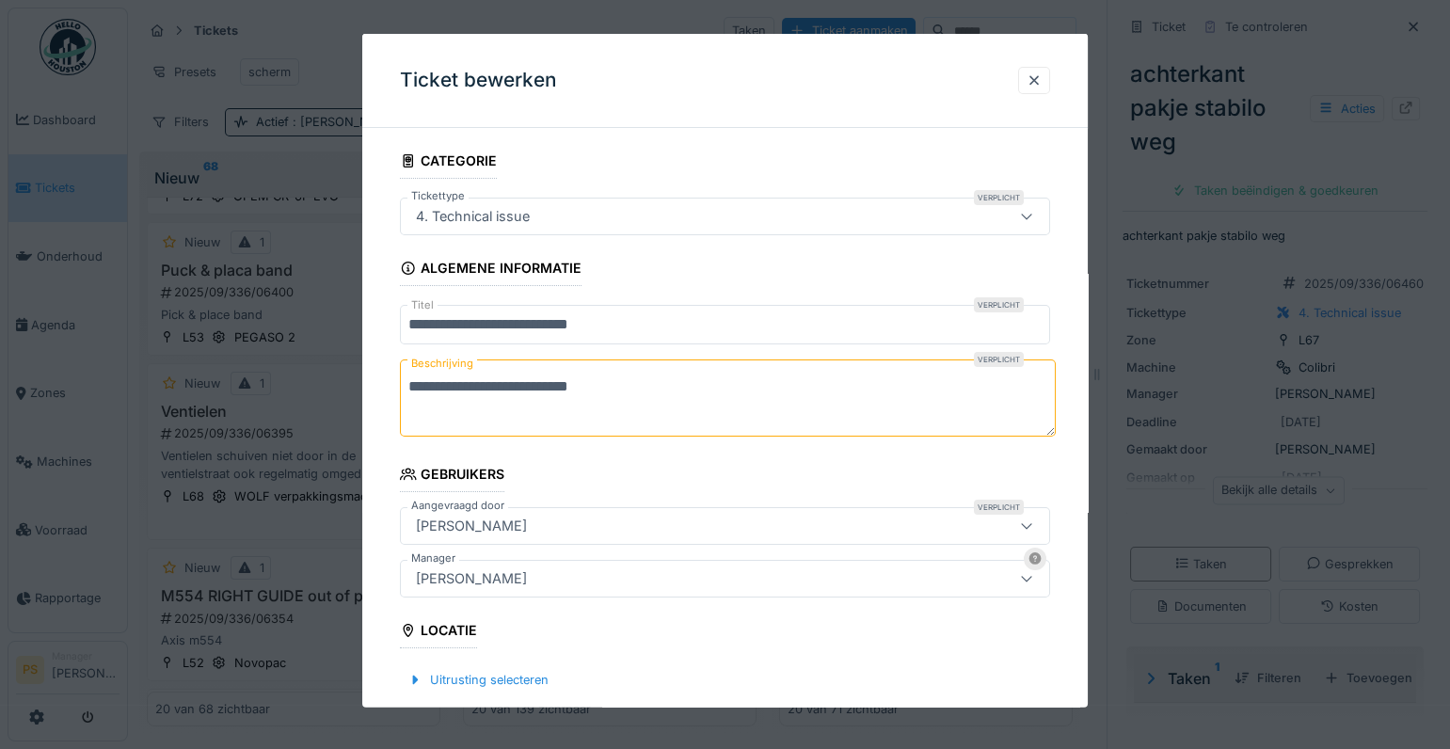
click at [1273, 125] on div at bounding box center [725, 374] width 1450 height 749
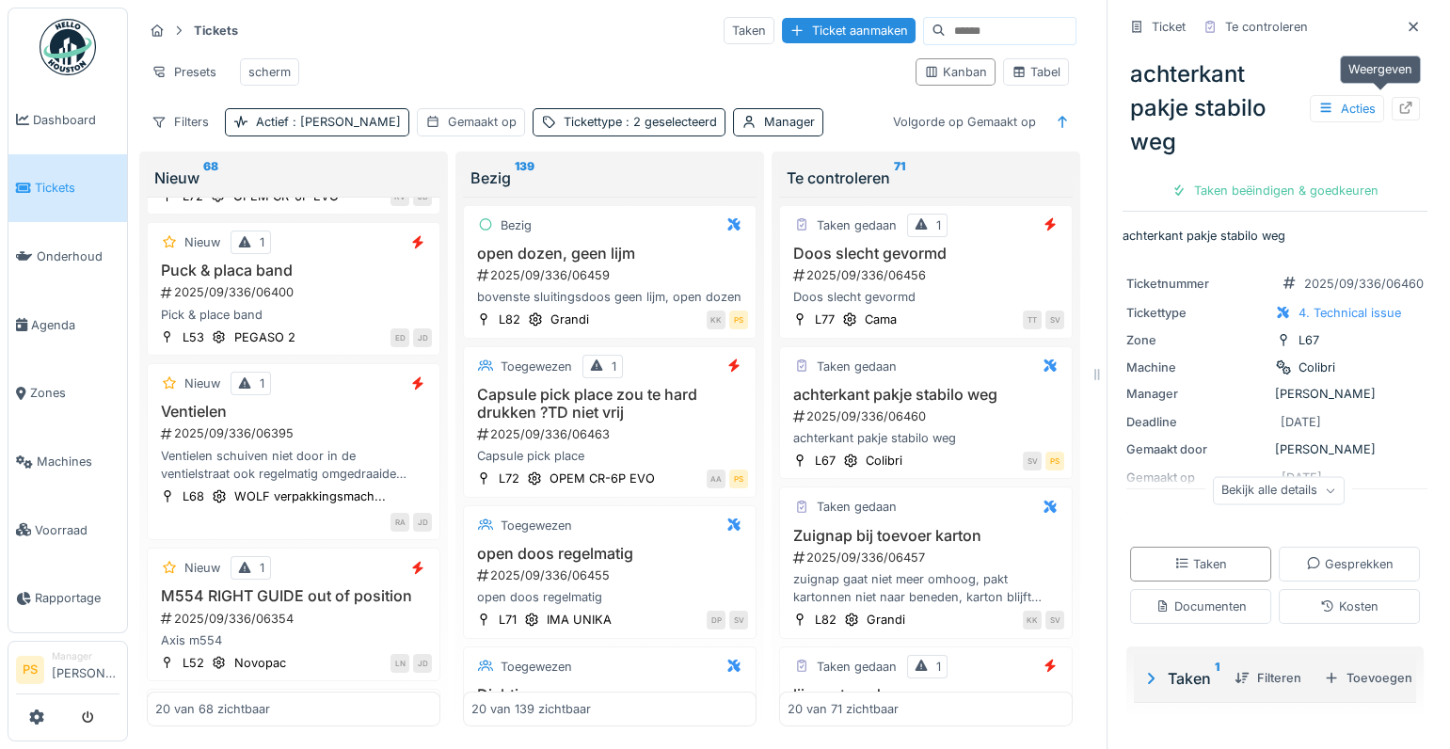
click at [1400, 102] on icon at bounding box center [1406, 108] width 12 height 12
click at [1025, 72] on div "Tabel" at bounding box center [1035, 72] width 49 height 18
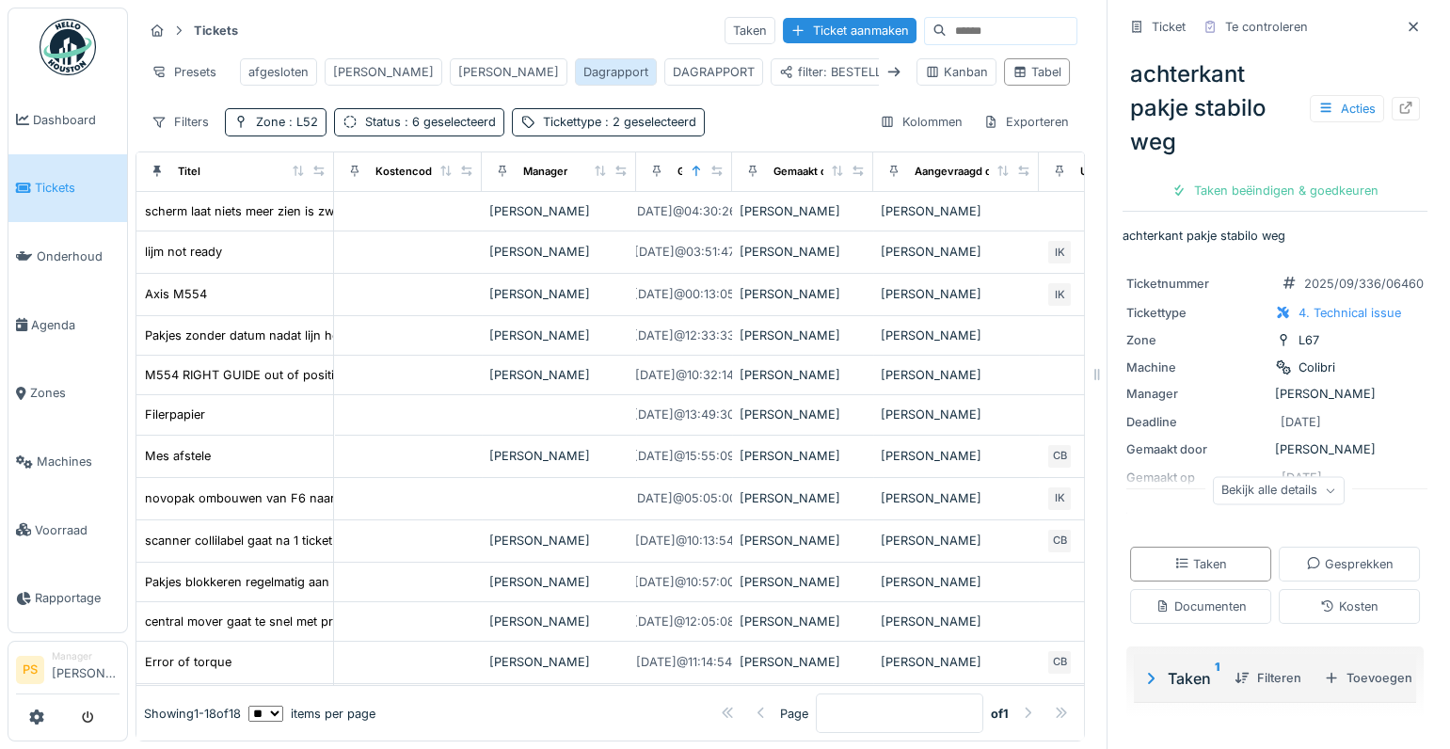
drag, startPoint x: 458, startPoint y: 57, endPoint x: 448, endPoint y: 59, distance: 10.5
click at [583, 63] on div "Dagrapport" at bounding box center [615, 72] width 65 height 18
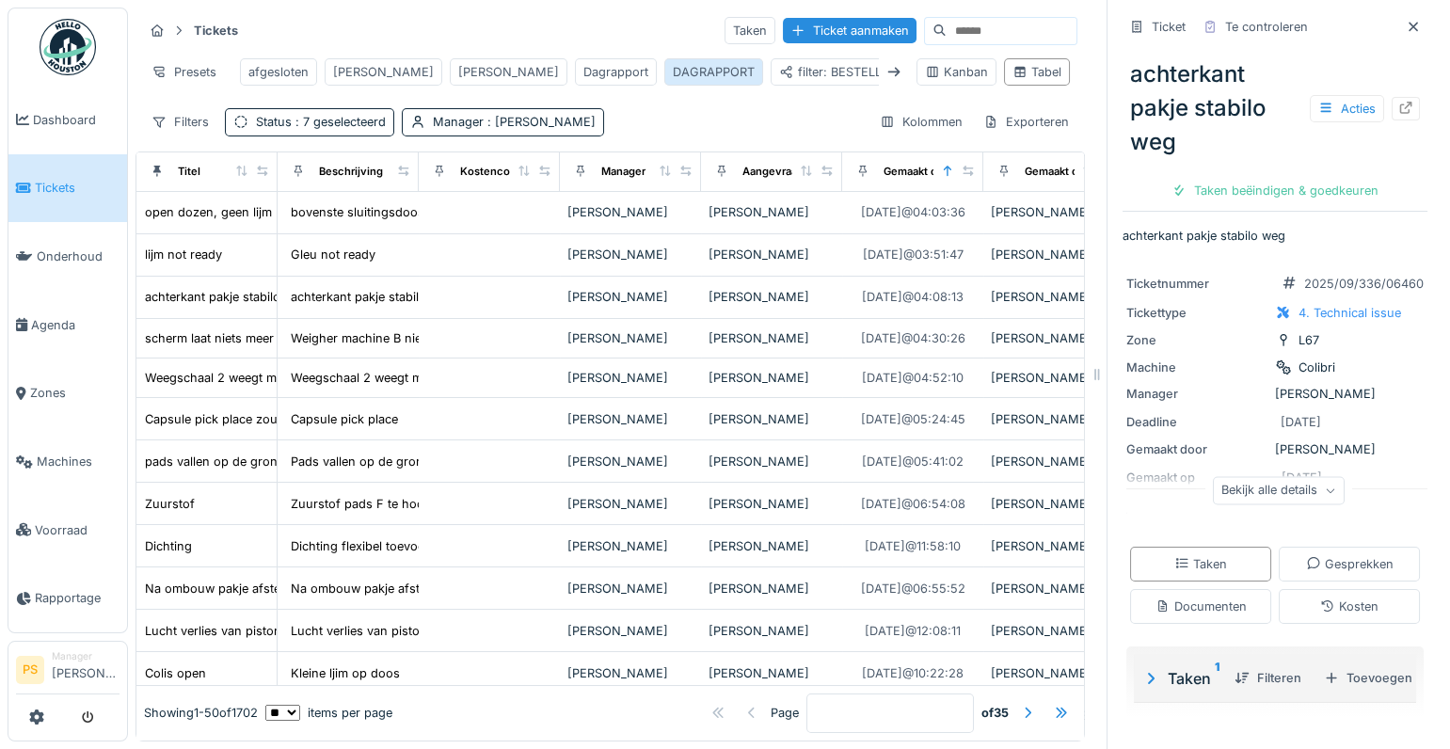
click at [673, 63] on div "DAGRAPPORT" at bounding box center [714, 72] width 82 height 18
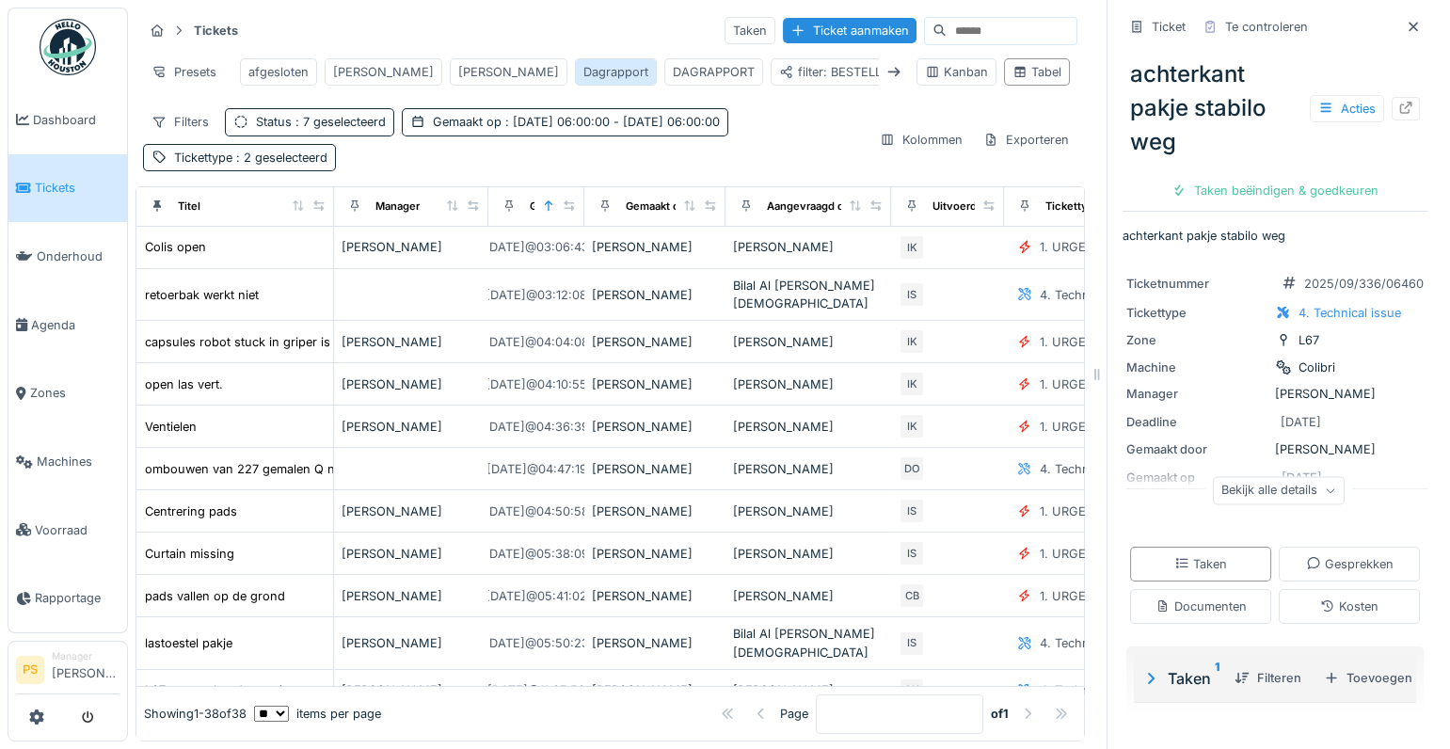
click at [583, 63] on div "Dagrapport" at bounding box center [615, 72] width 65 height 18
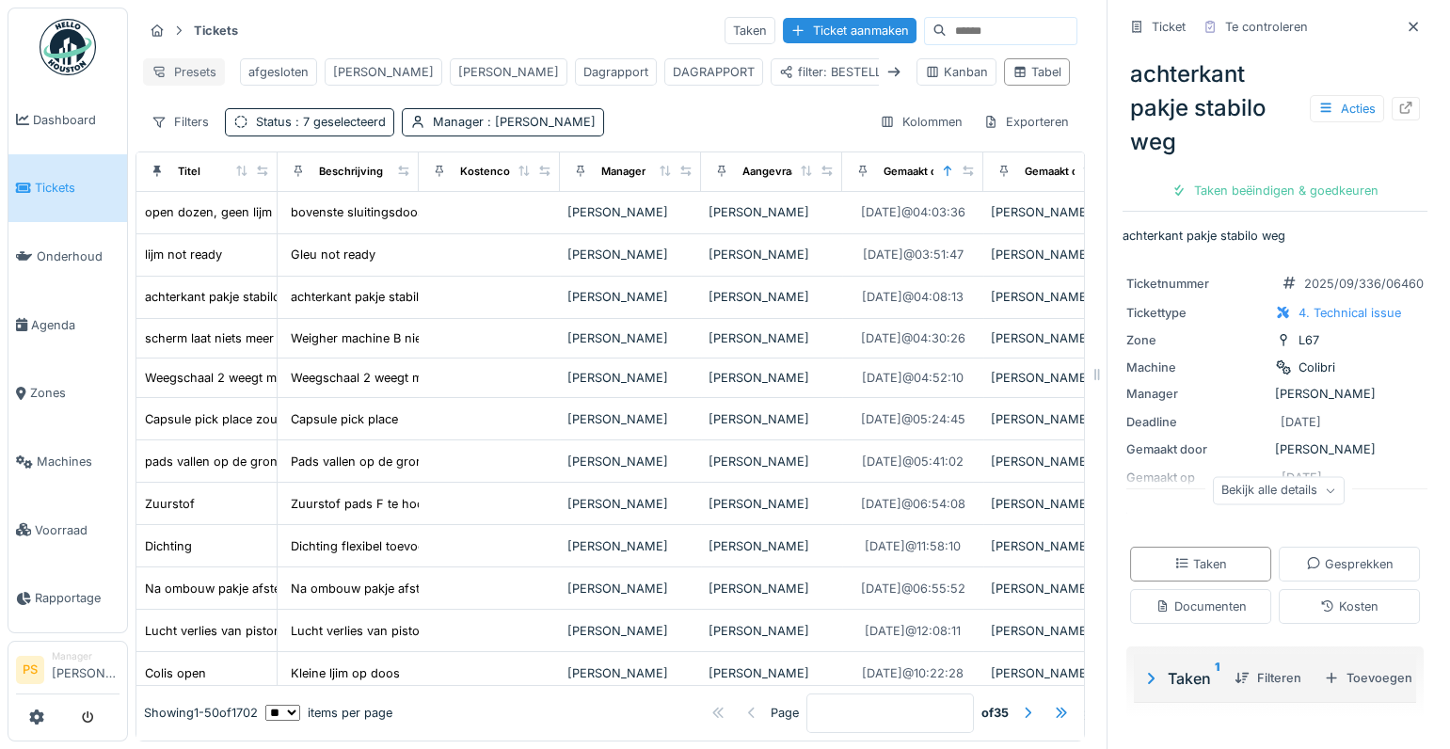
click at [179, 66] on div "Presets" at bounding box center [184, 71] width 82 height 27
click at [227, 155] on div "Weergave verwijderen" at bounding box center [231, 169] width 166 height 28
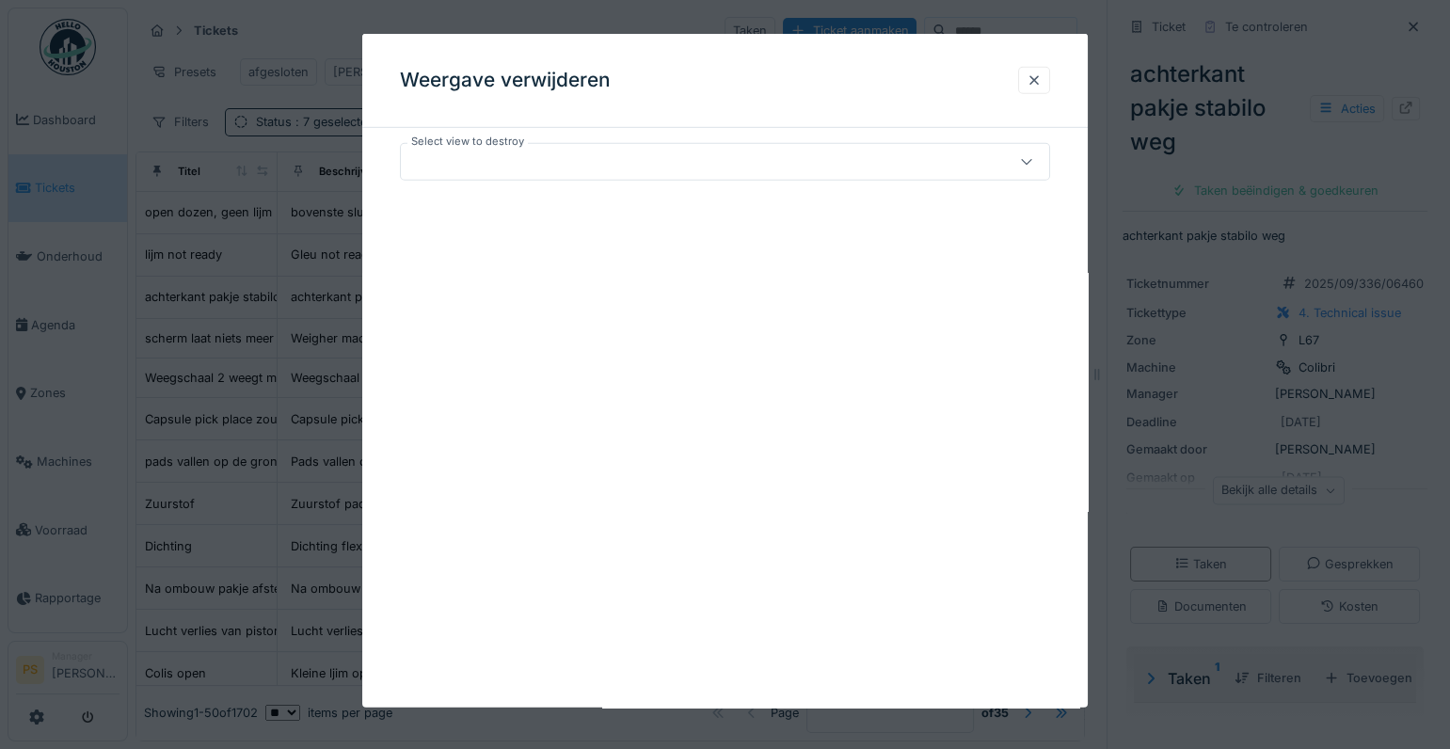
click at [464, 160] on div at bounding box center [685, 161] width 554 height 21
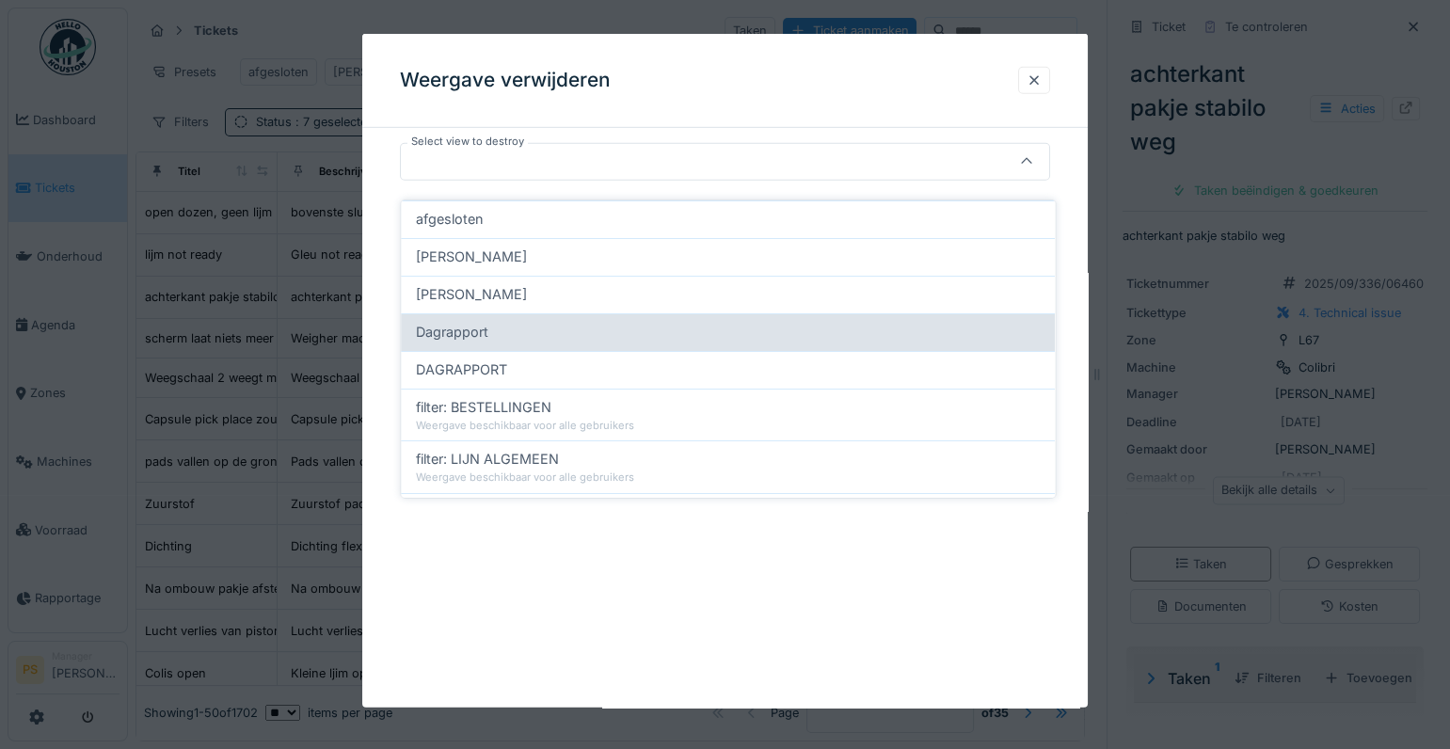
click at [490, 322] on div "Dagrapport" at bounding box center [728, 332] width 624 height 21
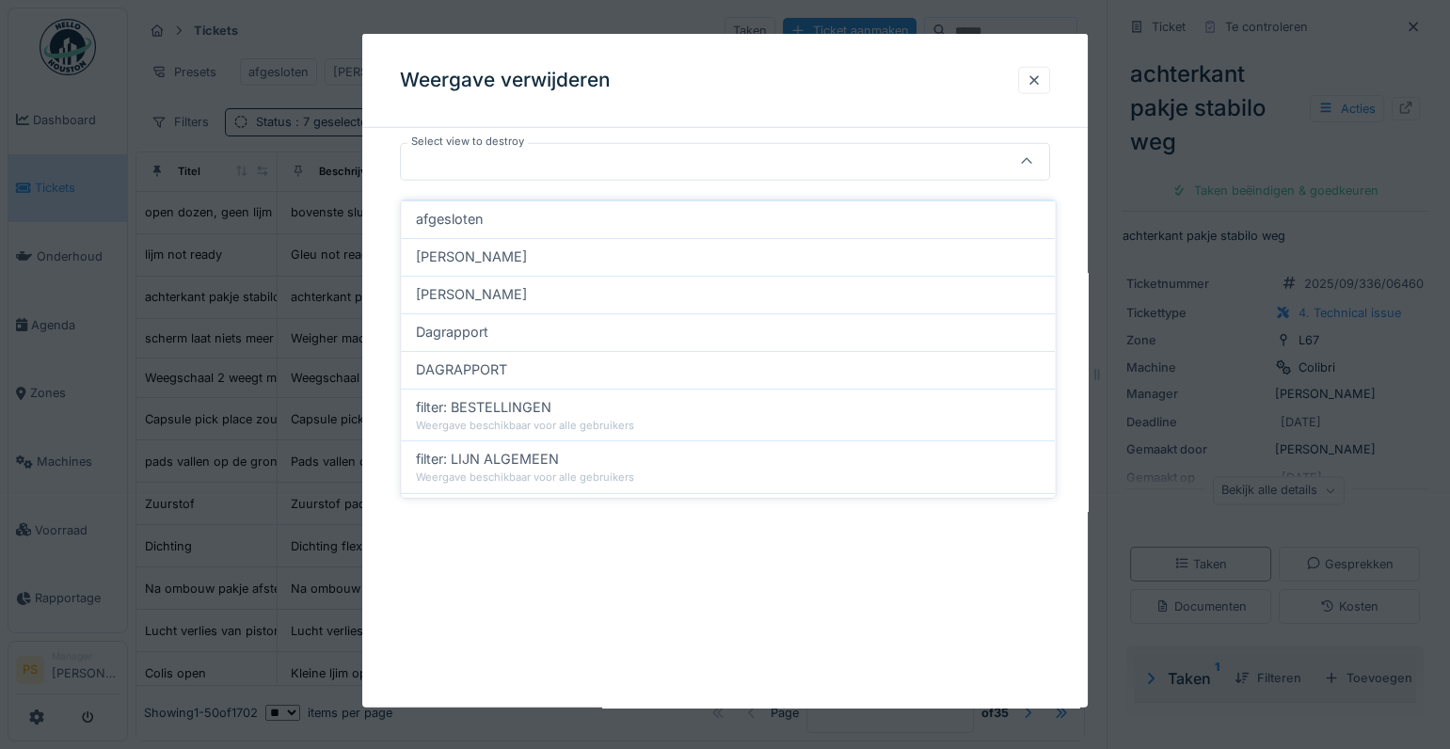
type input "*****"
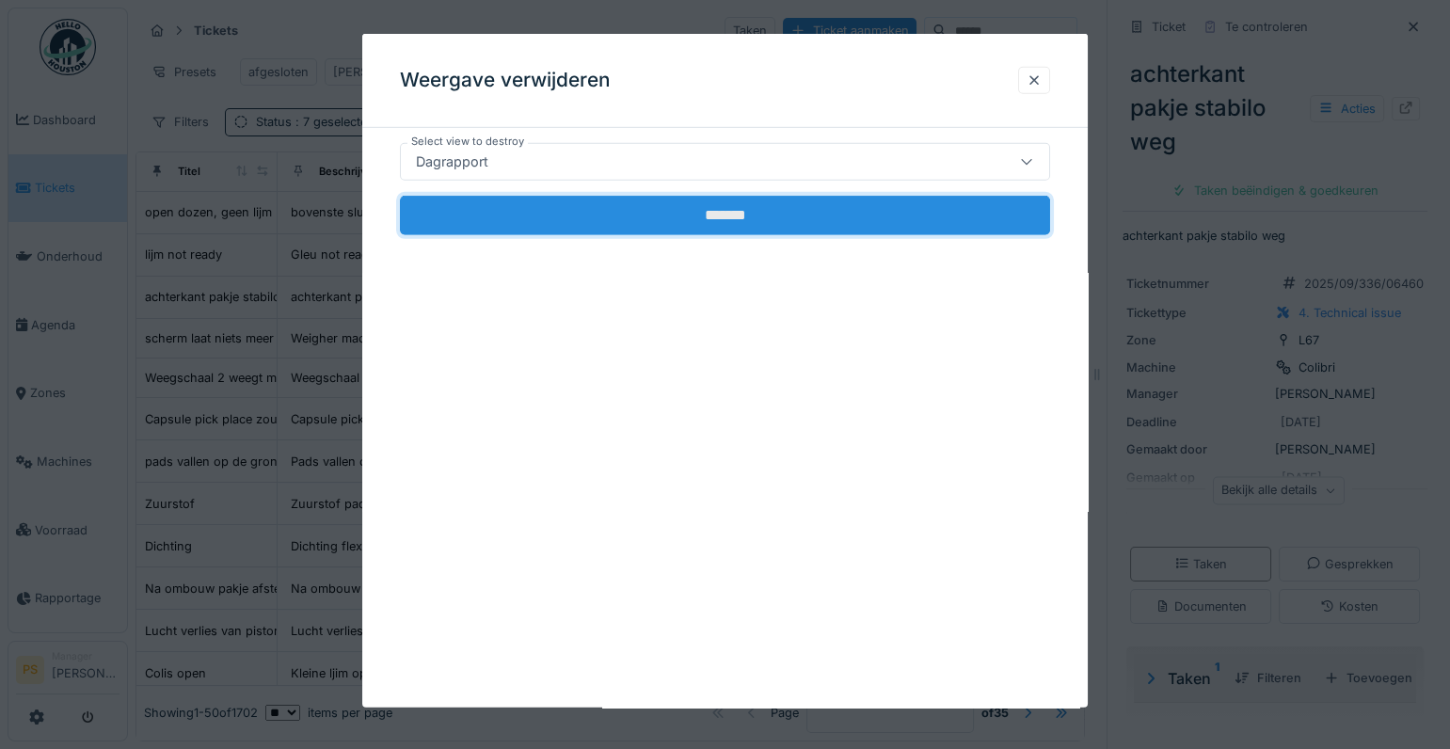
click at [643, 216] on input "*******" at bounding box center [725, 216] width 650 height 40
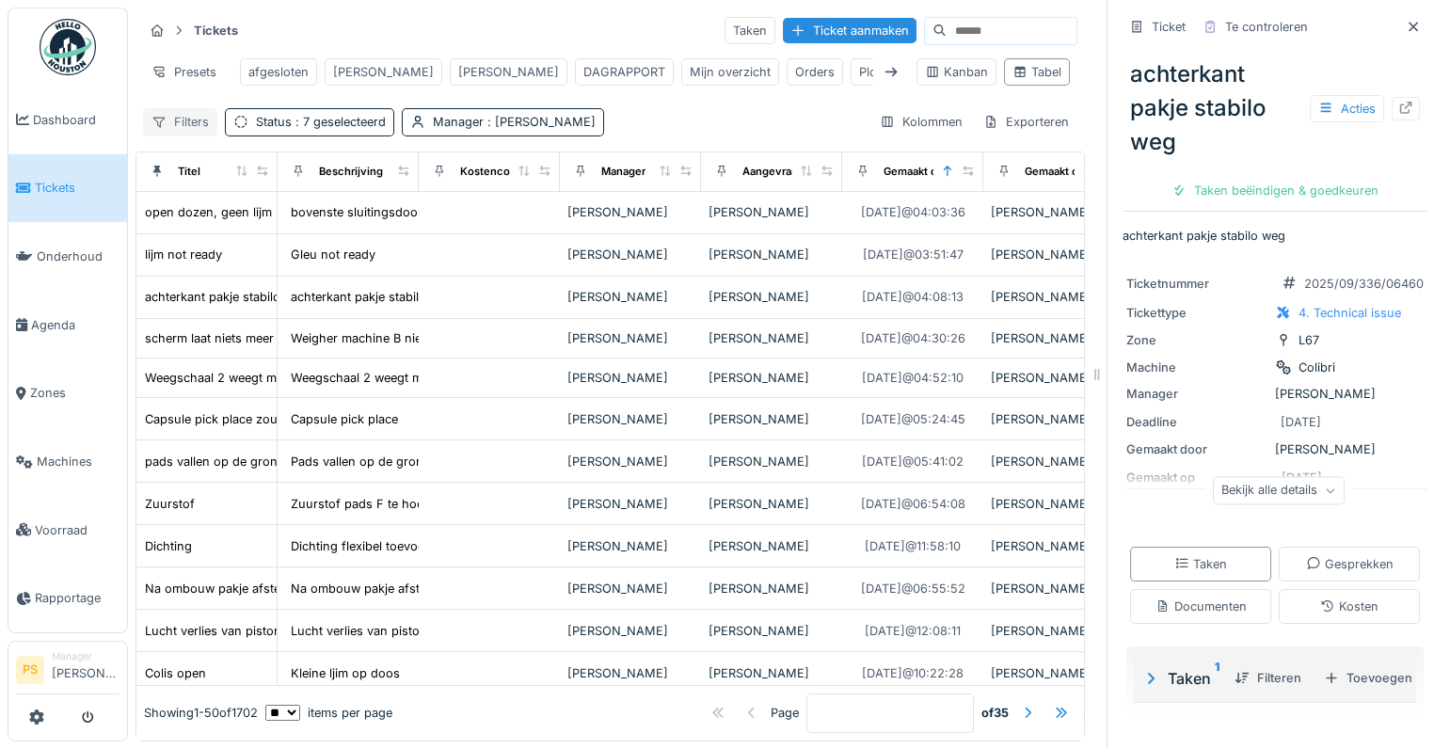
click at [195, 120] on div "Filters" at bounding box center [180, 121] width 74 height 27
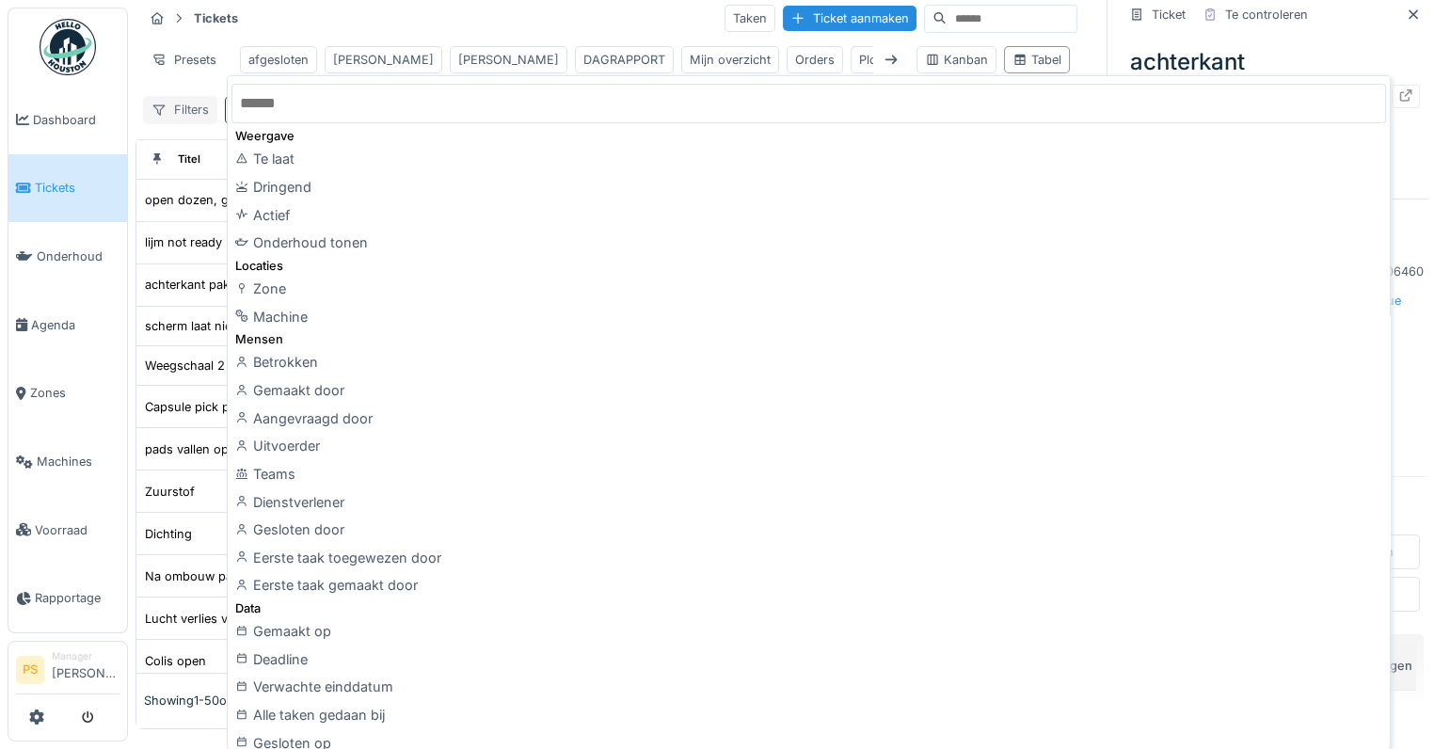
click at [195, 120] on div "Filters" at bounding box center [180, 109] width 74 height 27
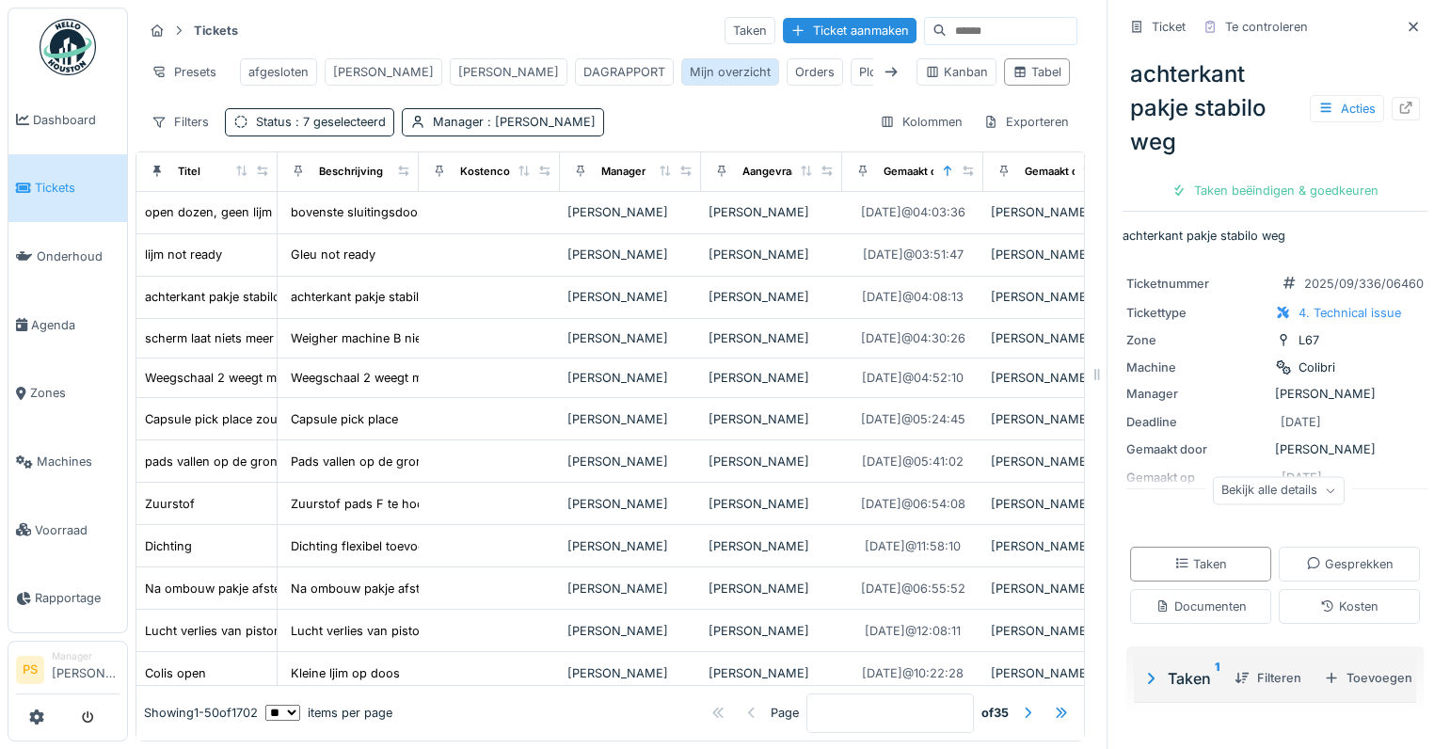
click at [690, 66] on div "Mijn overzicht" at bounding box center [730, 72] width 81 height 18
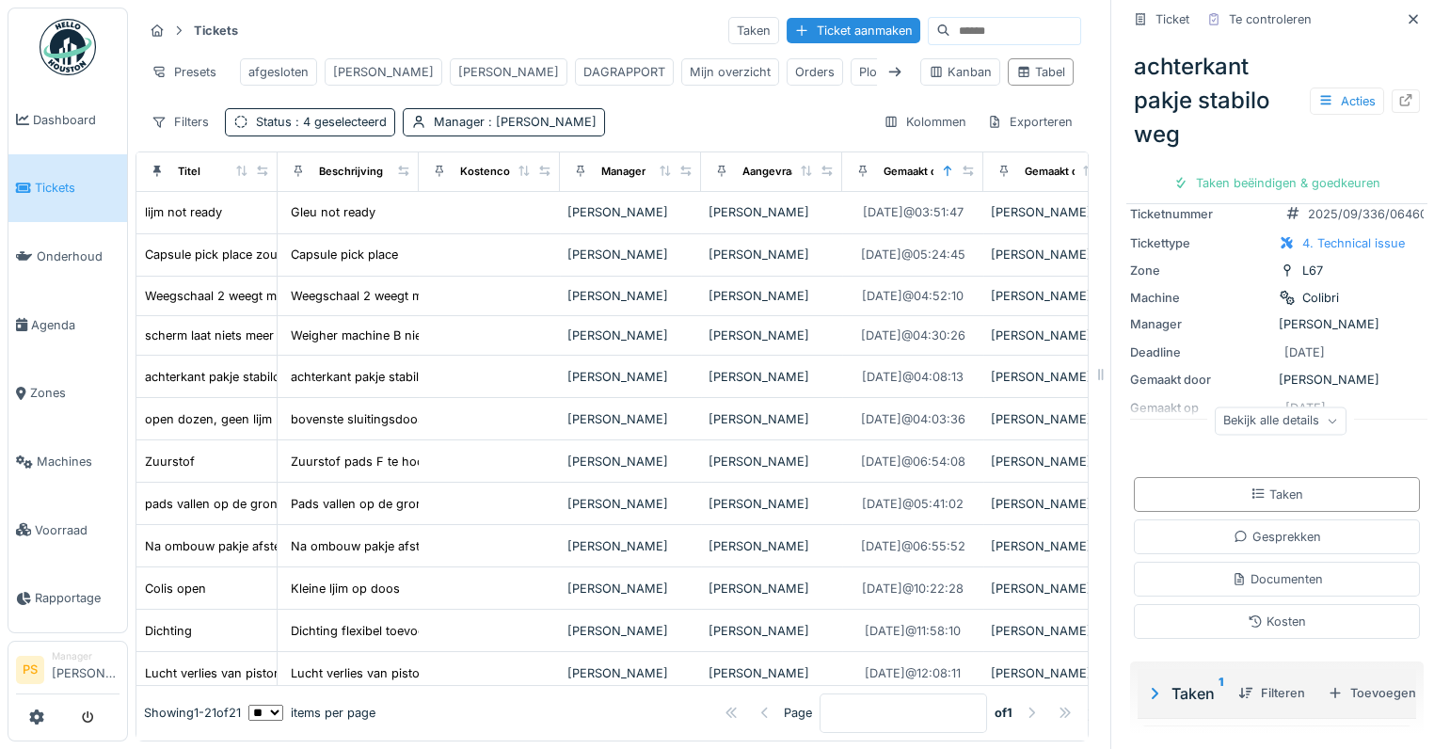
drag, startPoint x: 1187, startPoint y: 355, endPoint x: 1261, endPoint y: 352, distance: 73.4
click at [1261, 352] on div "Tickets Taken Ticket aanmaken Presets afgesloten Bert Carl DAGRAPPORT Mijn over…" at bounding box center [789, 374] width 1322 height 749
click at [795, 66] on div "Orders" at bounding box center [815, 72] width 40 height 18
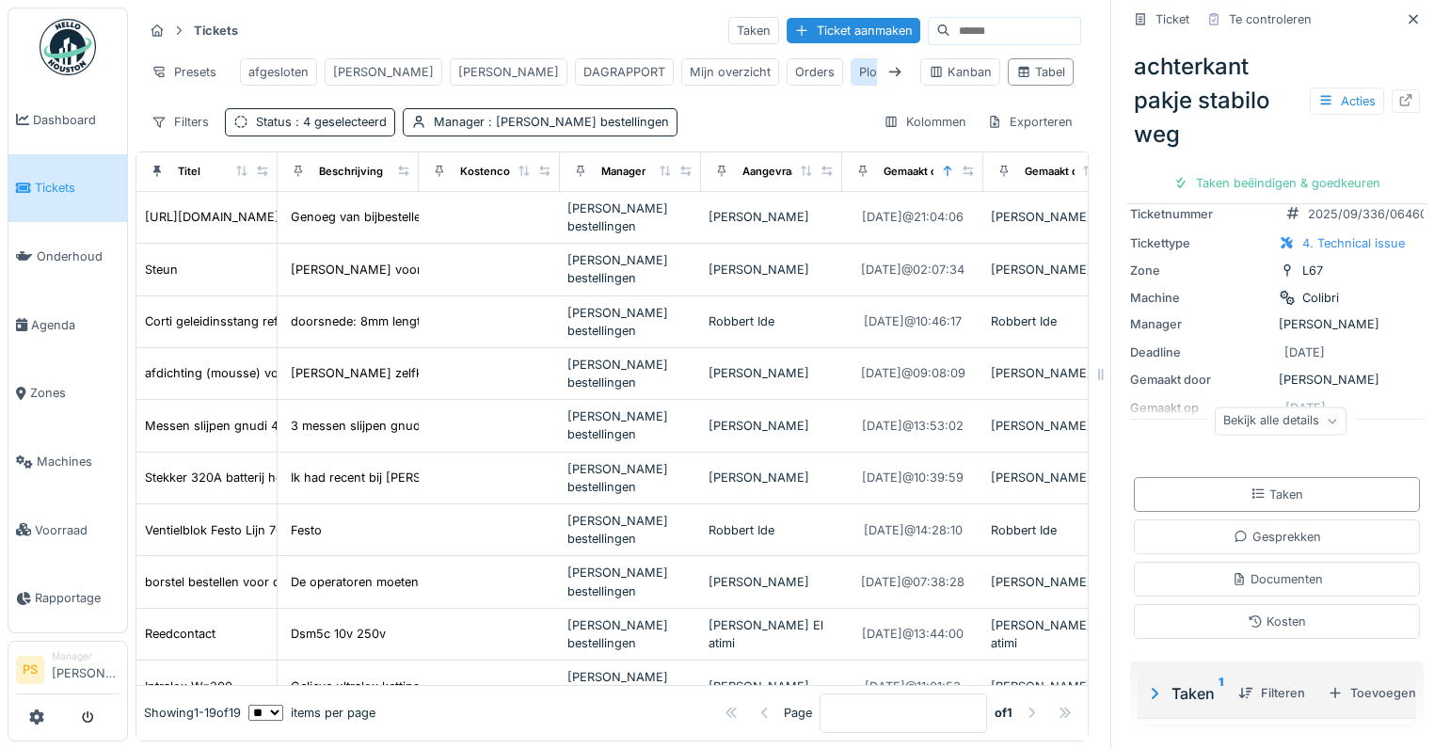
click at [859, 63] on div "Ploeg Overzicht" at bounding box center [904, 72] width 90 height 18
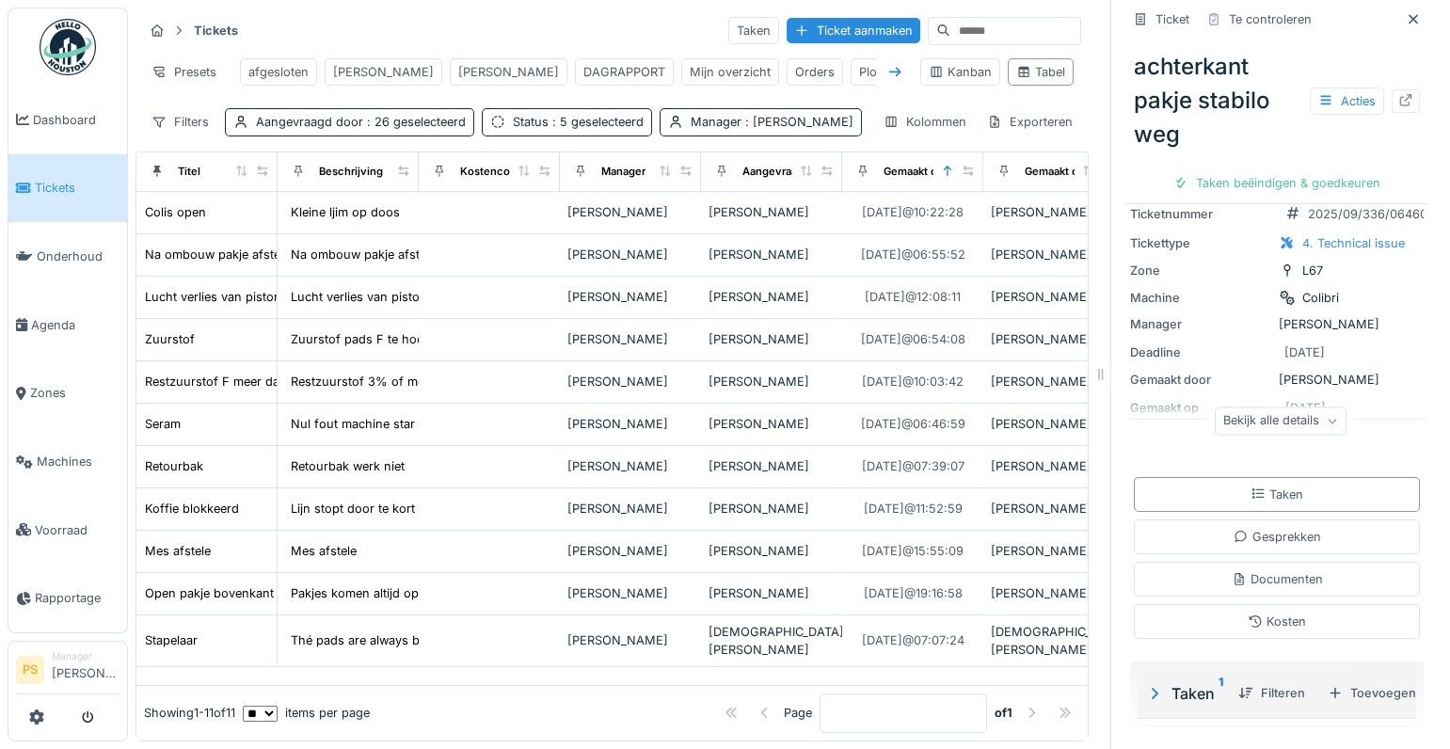
click at [887, 66] on icon at bounding box center [894, 72] width 15 height 12
click at [887, 63] on div "Ploeg Overzicht" at bounding box center [932, 72] width 90 height 18
click at [194, 64] on div "Presets" at bounding box center [184, 71] width 82 height 27
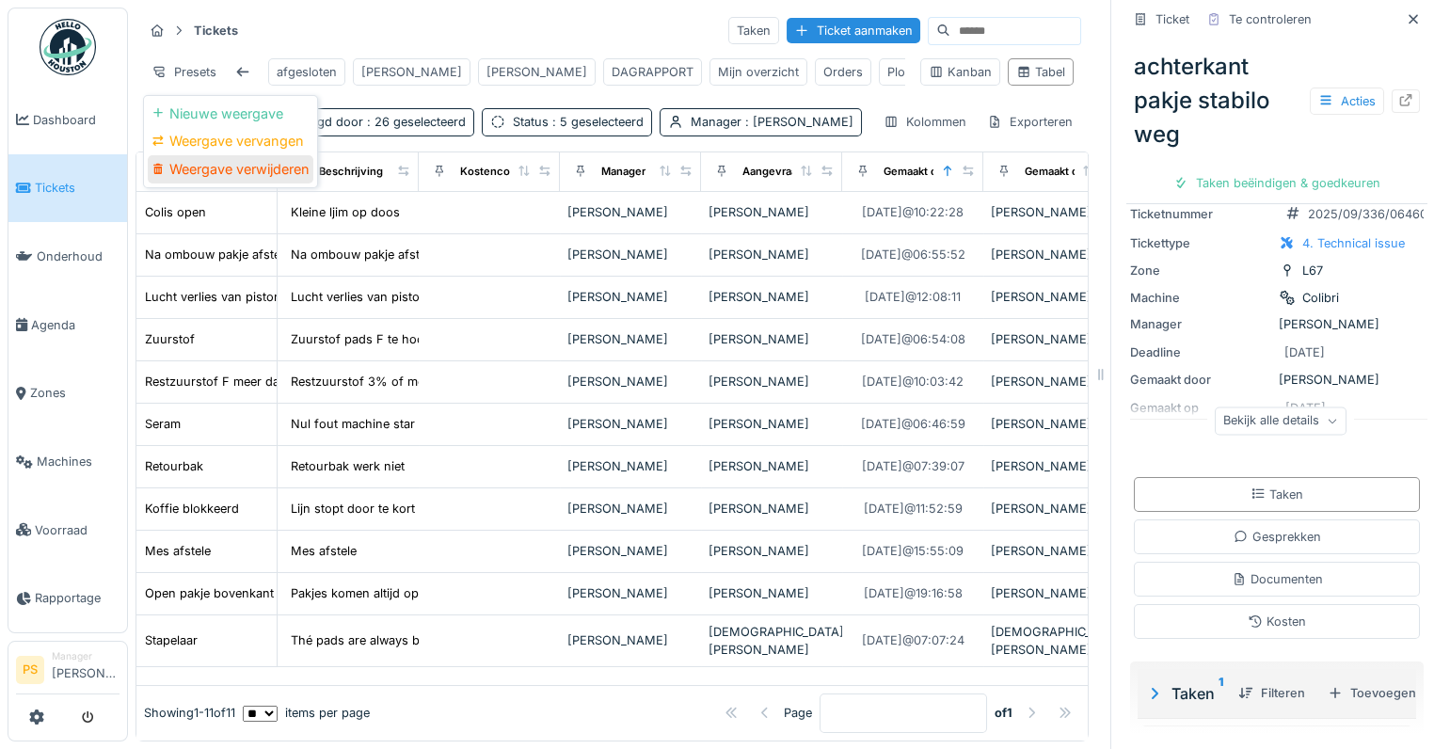
click at [210, 155] on div "Weergave verwijderen" at bounding box center [231, 169] width 166 height 28
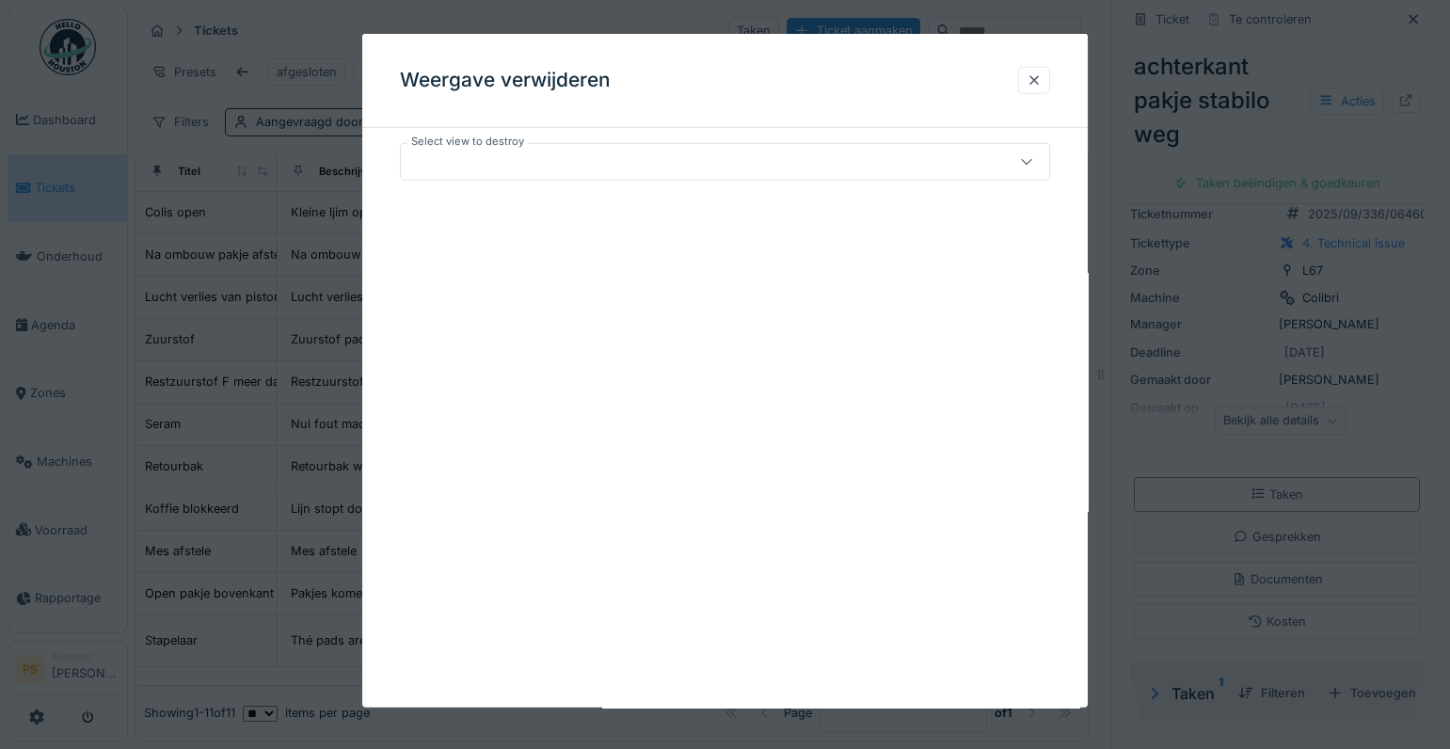
click at [529, 167] on div at bounding box center [685, 161] width 554 height 21
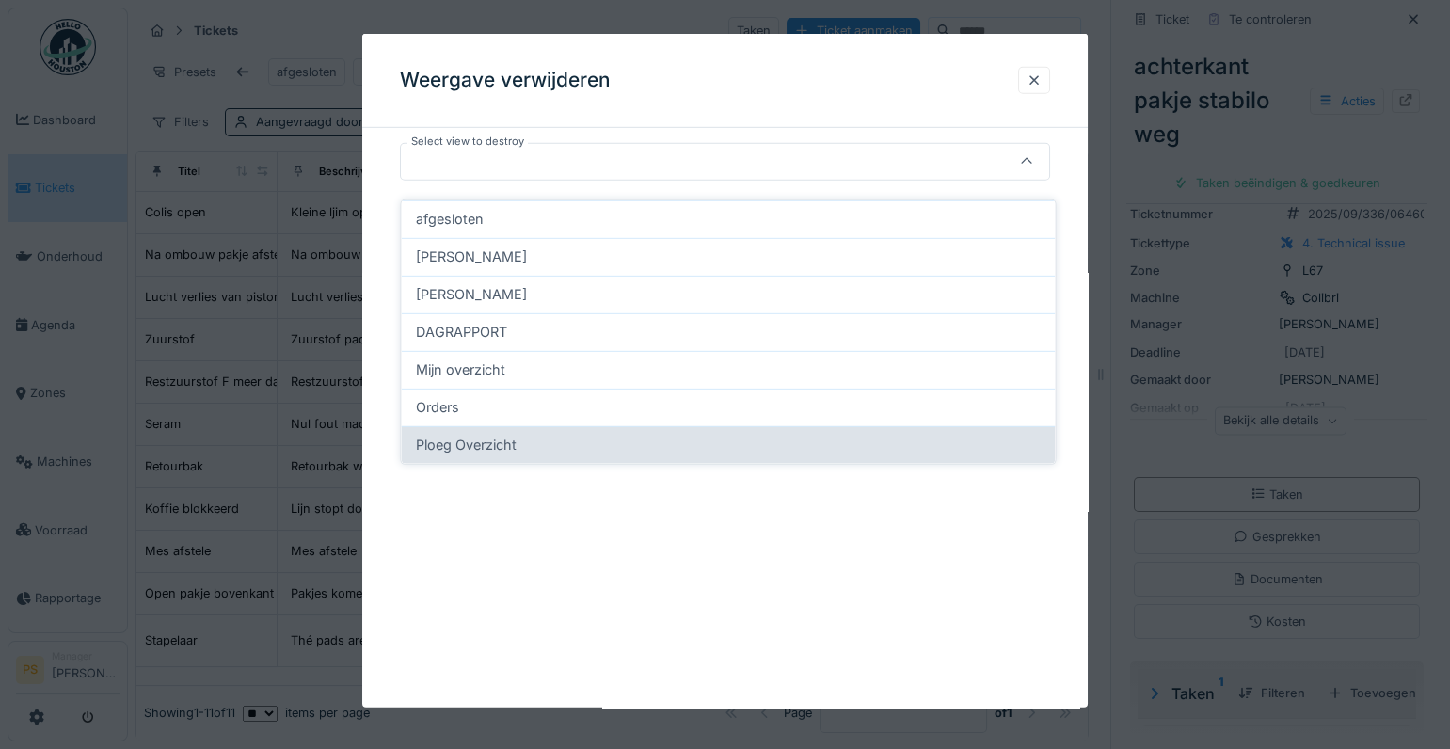
click at [473, 435] on span "Ploeg Overzicht" at bounding box center [466, 445] width 101 height 21
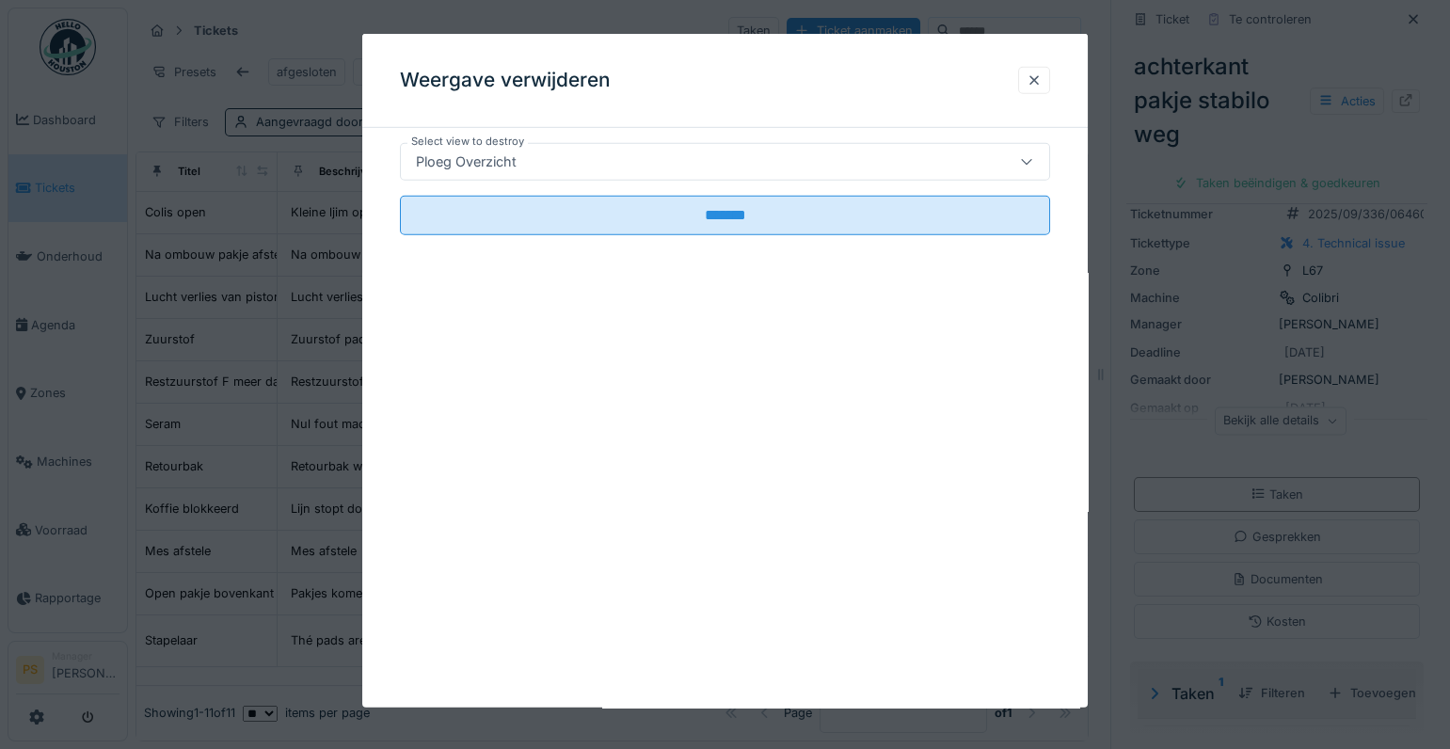
type input "*****"
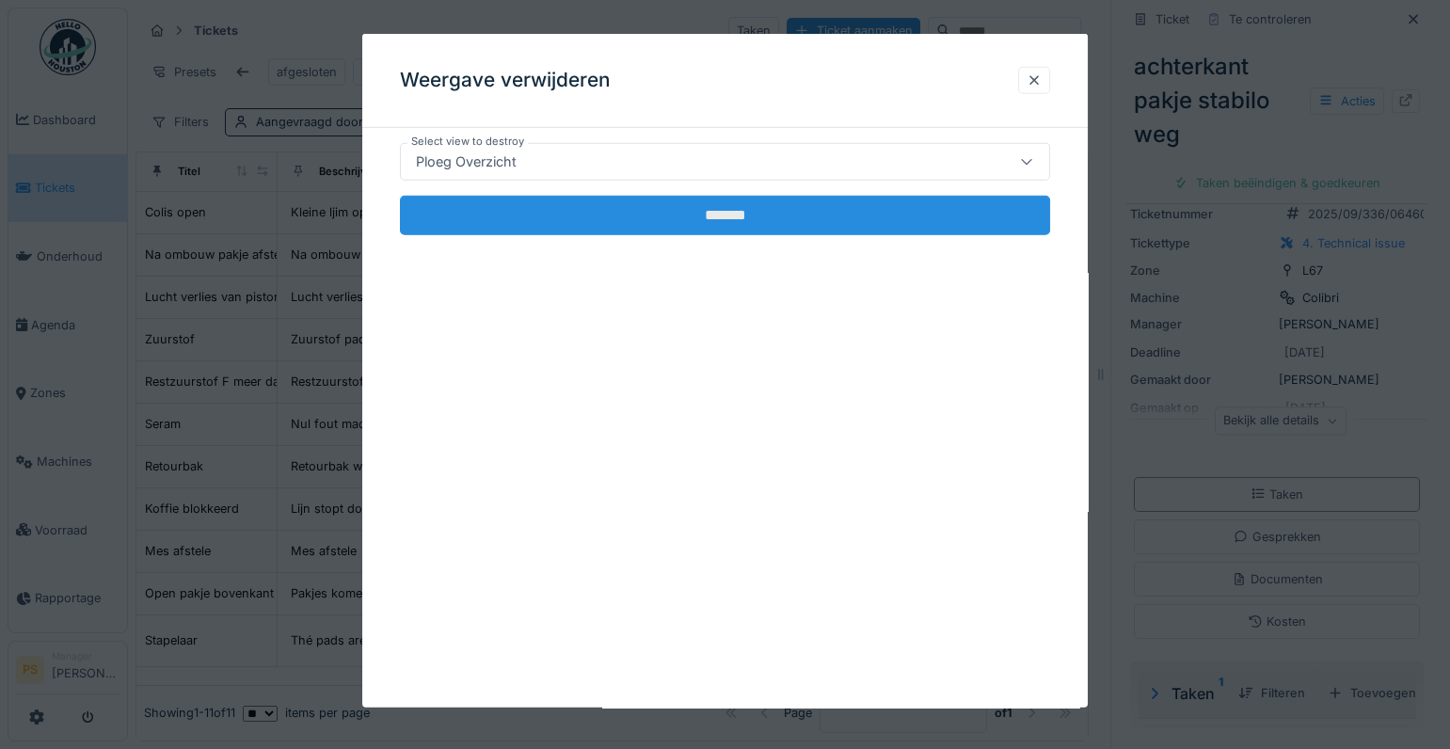
click at [594, 224] on input "*******" at bounding box center [725, 216] width 650 height 40
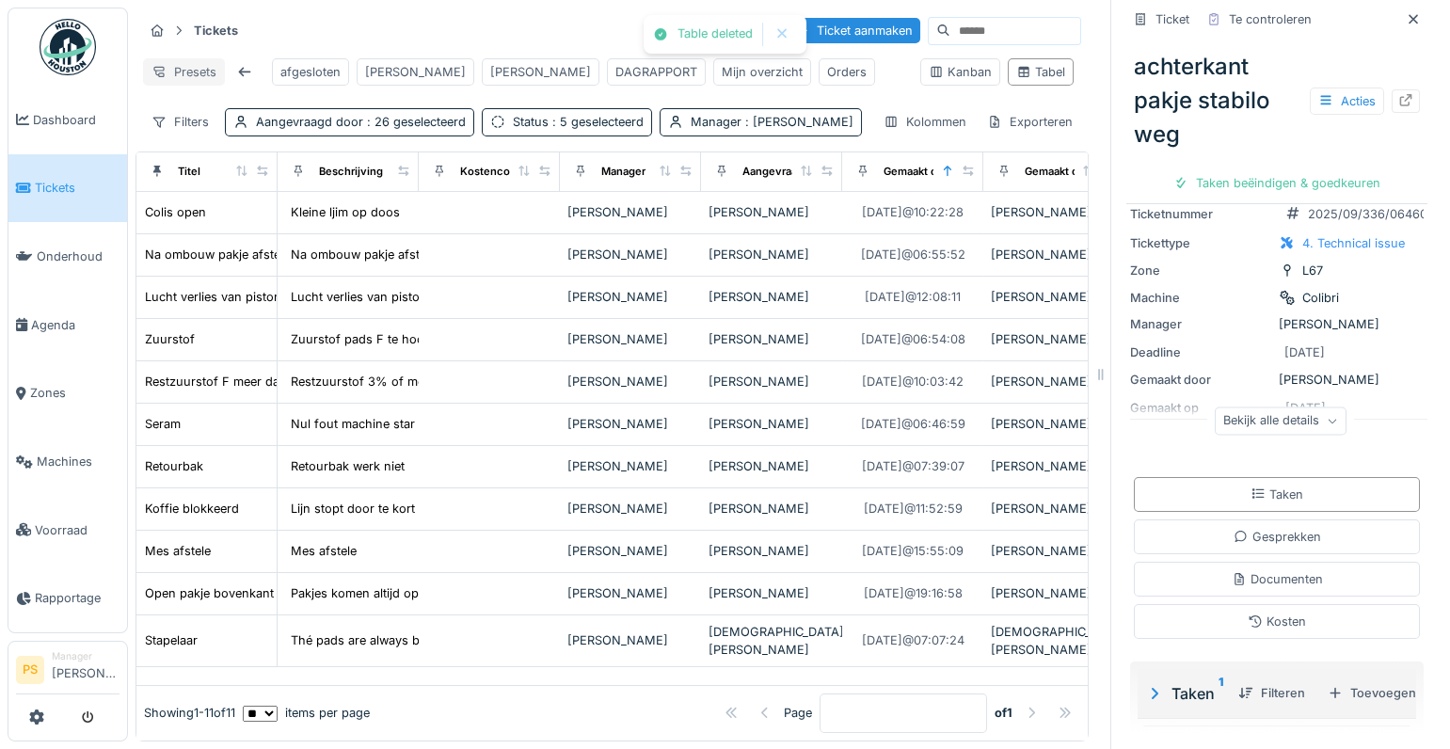
click at [206, 62] on div "Presets" at bounding box center [184, 71] width 82 height 27
click at [224, 155] on div "Weergave verwijderen" at bounding box center [231, 169] width 166 height 28
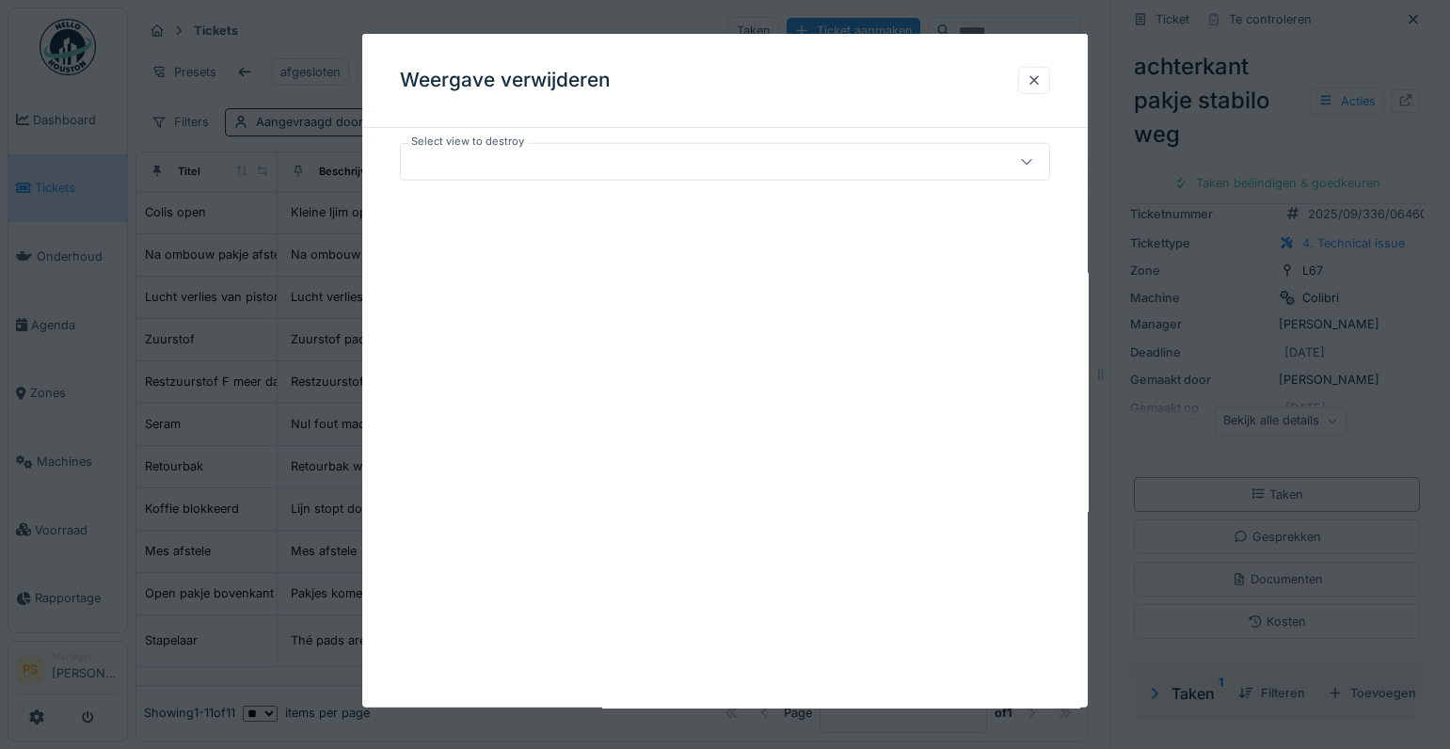
click at [547, 170] on div at bounding box center [685, 161] width 554 height 21
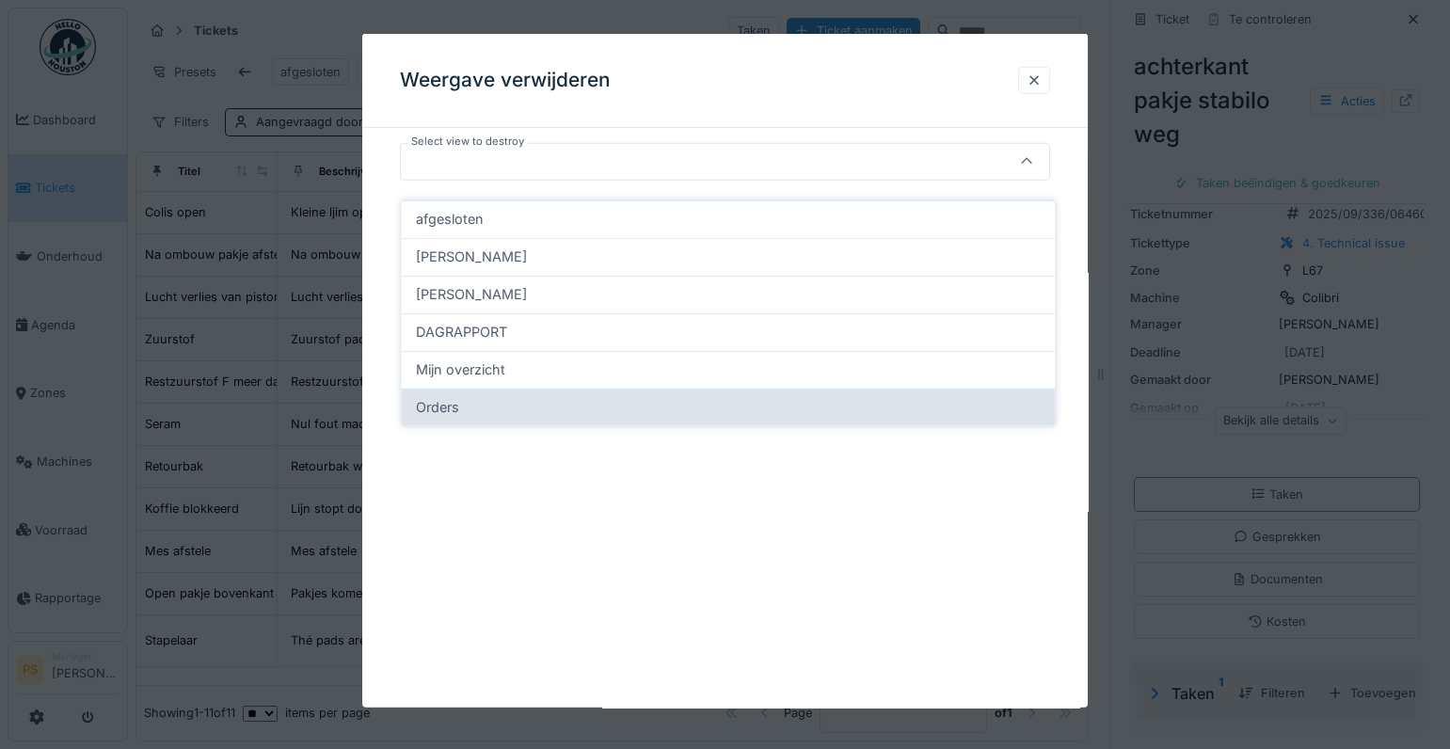
click at [462, 397] on div "Orders" at bounding box center [728, 407] width 624 height 21
type input "*****"
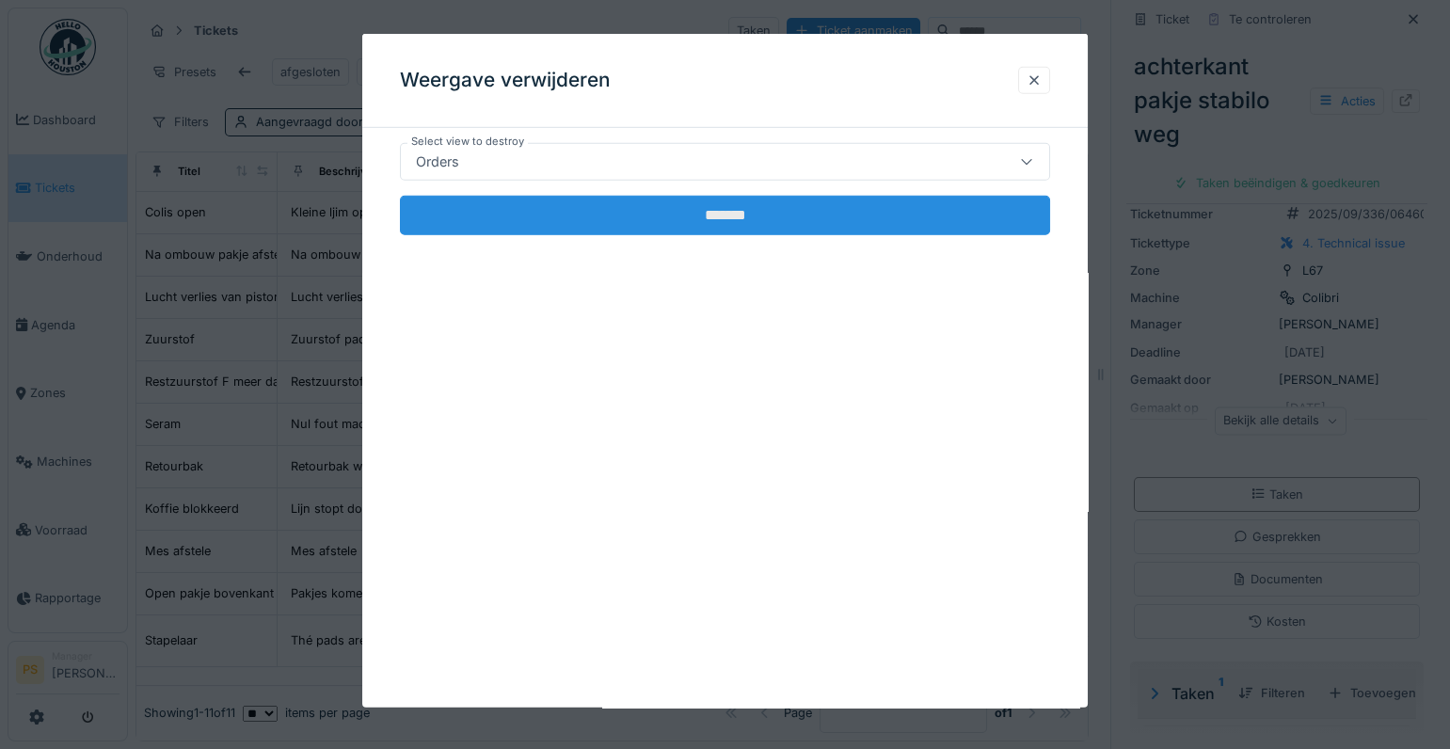
click at [673, 224] on input "*******" at bounding box center [725, 216] width 650 height 40
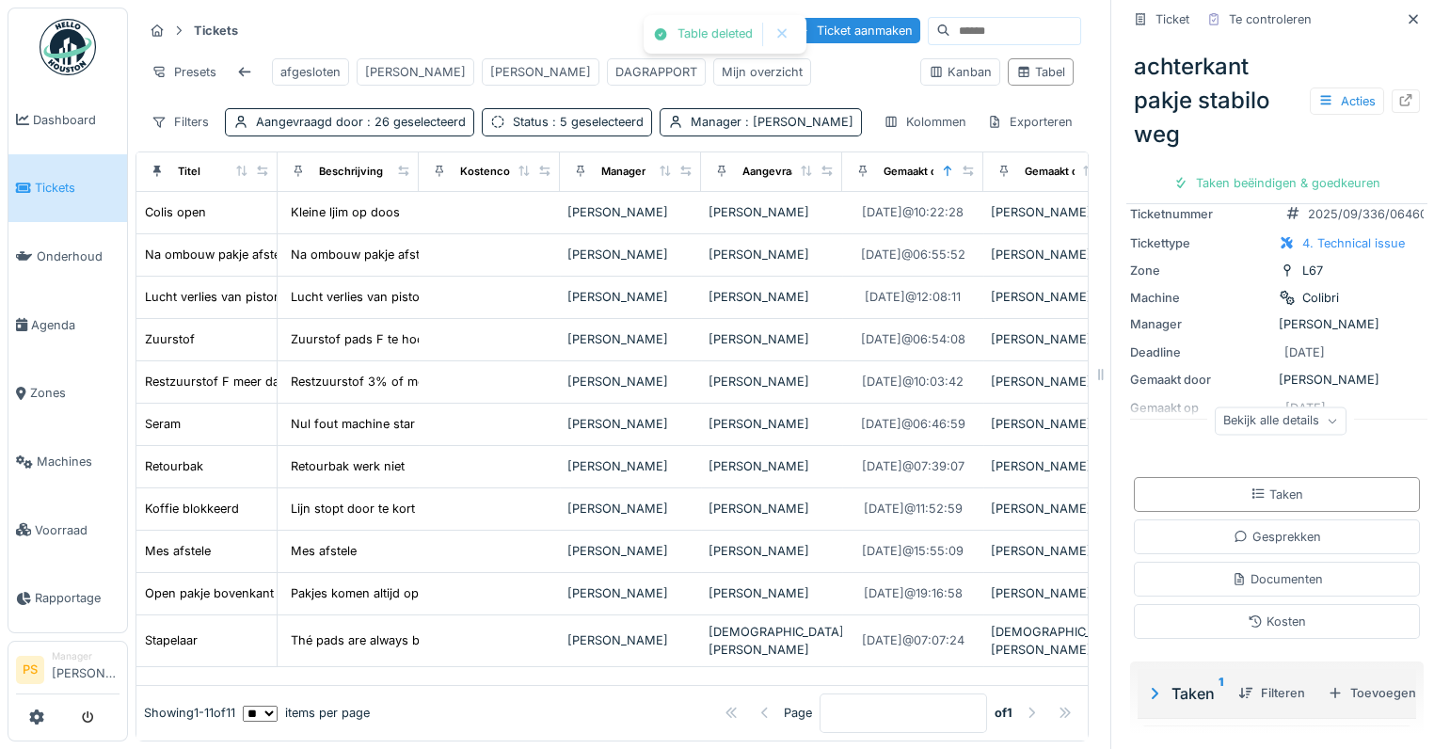
click at [708, 119] on div "Filters Aangevraagd door : 26 geselecteerd Status : 5 geselecteerd Manager : Pa…" at bounding box center [502, 121] width 719 height 27
click at [378, 63] on div "Bert" at bounding box center [415, 72] width 101 height 18
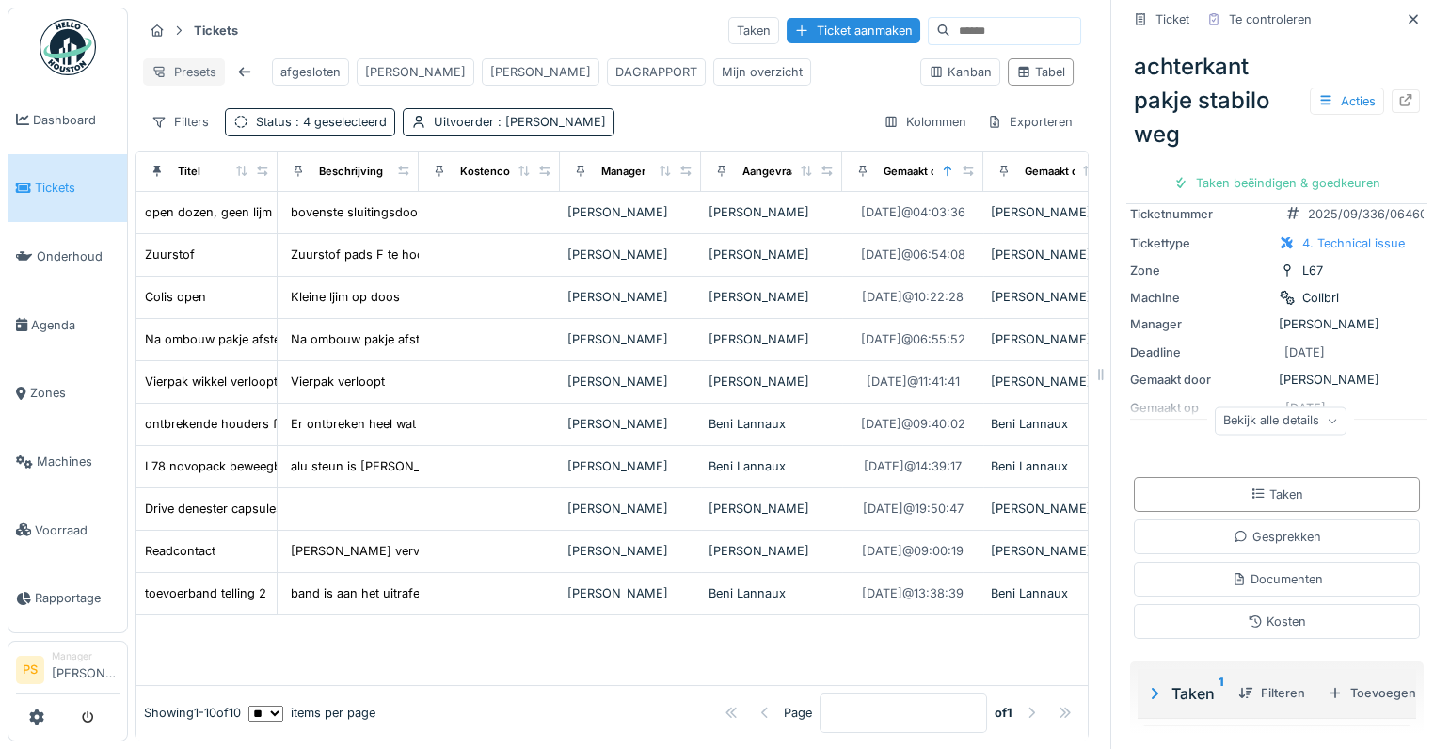
click at [204, 75] on div "Presets" at bounding box center [184, 71] width 82 height 27
click at [224, 133] on div "Weergave vervangen" at bounding box center [231, 141] width 166 height 28
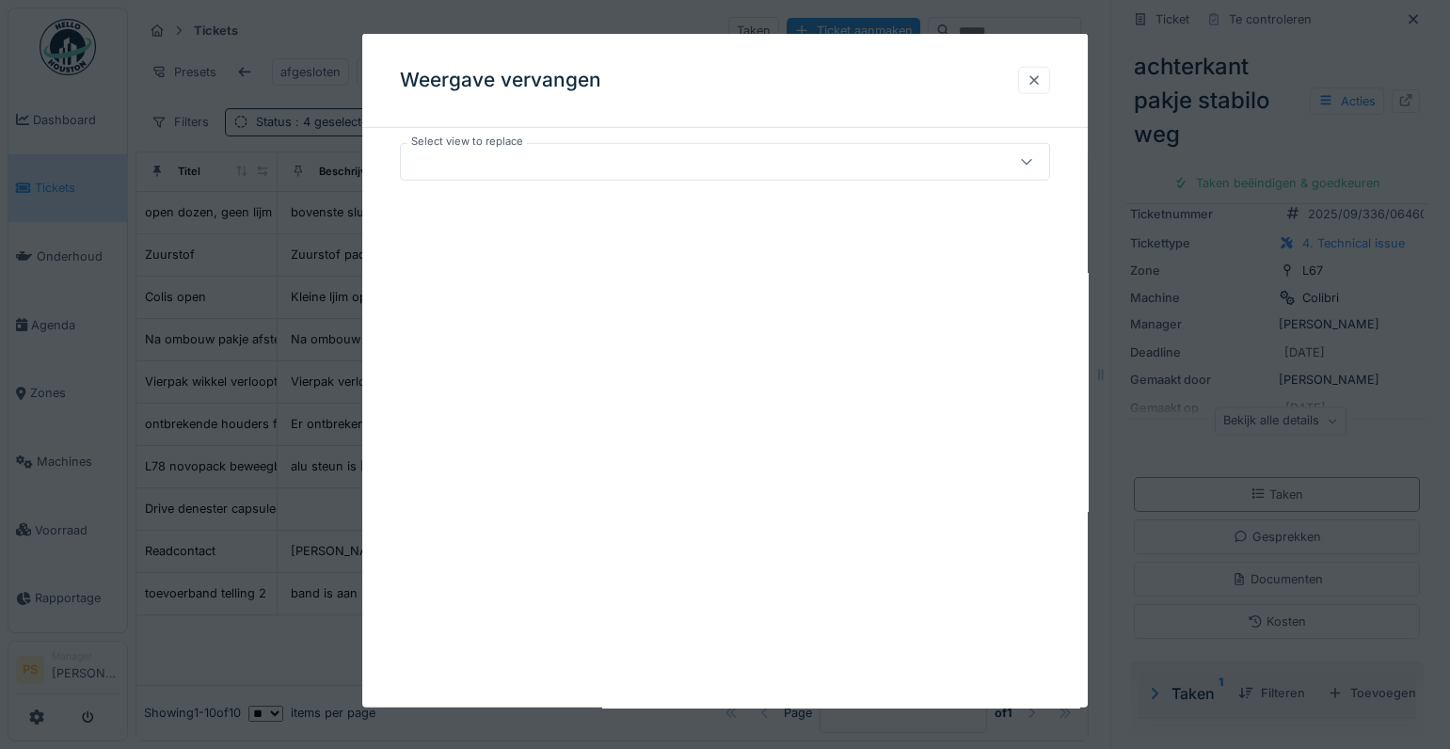
click at [1038, 83] on div at bounding box center [1033, 80] width 15 height 18
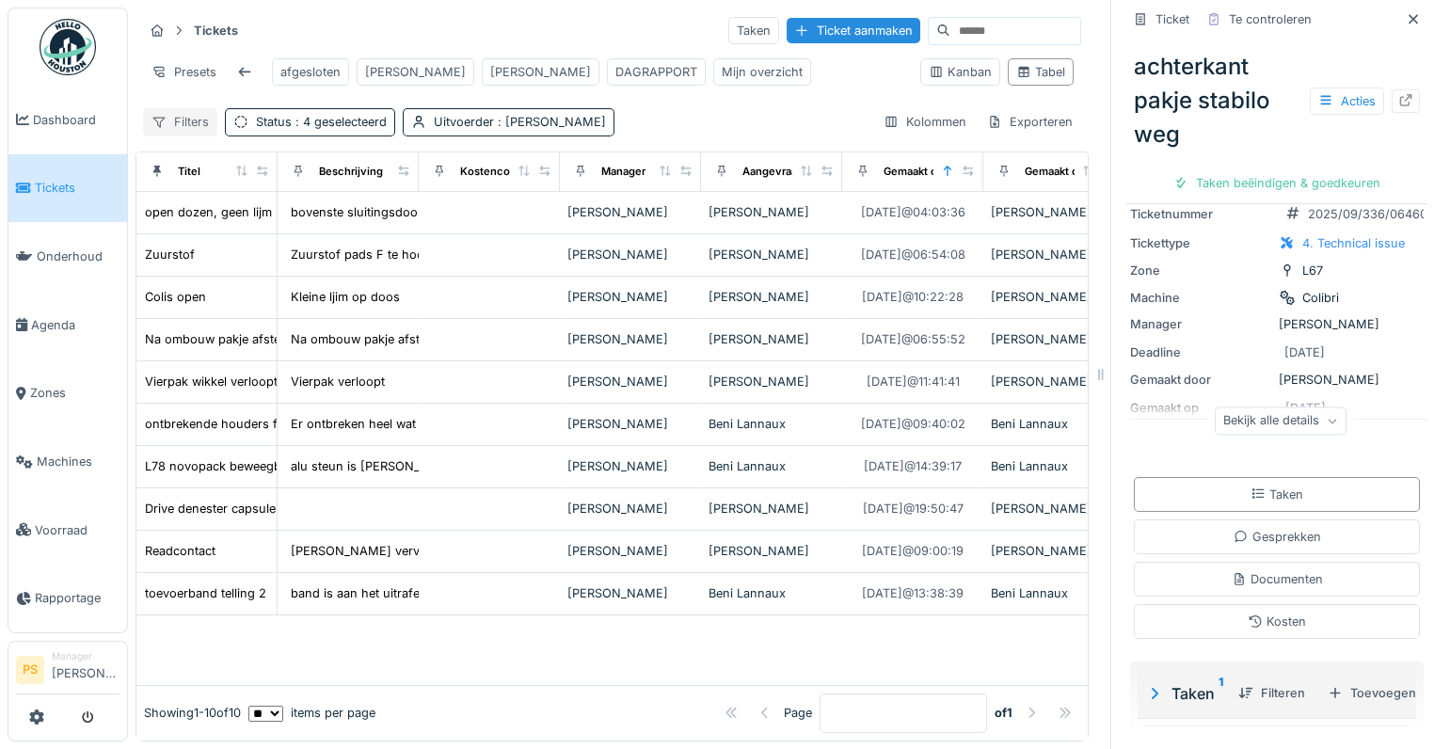
click at [185, 135] on div "Filters" at bounding box center [180, 121] width 74 height 27
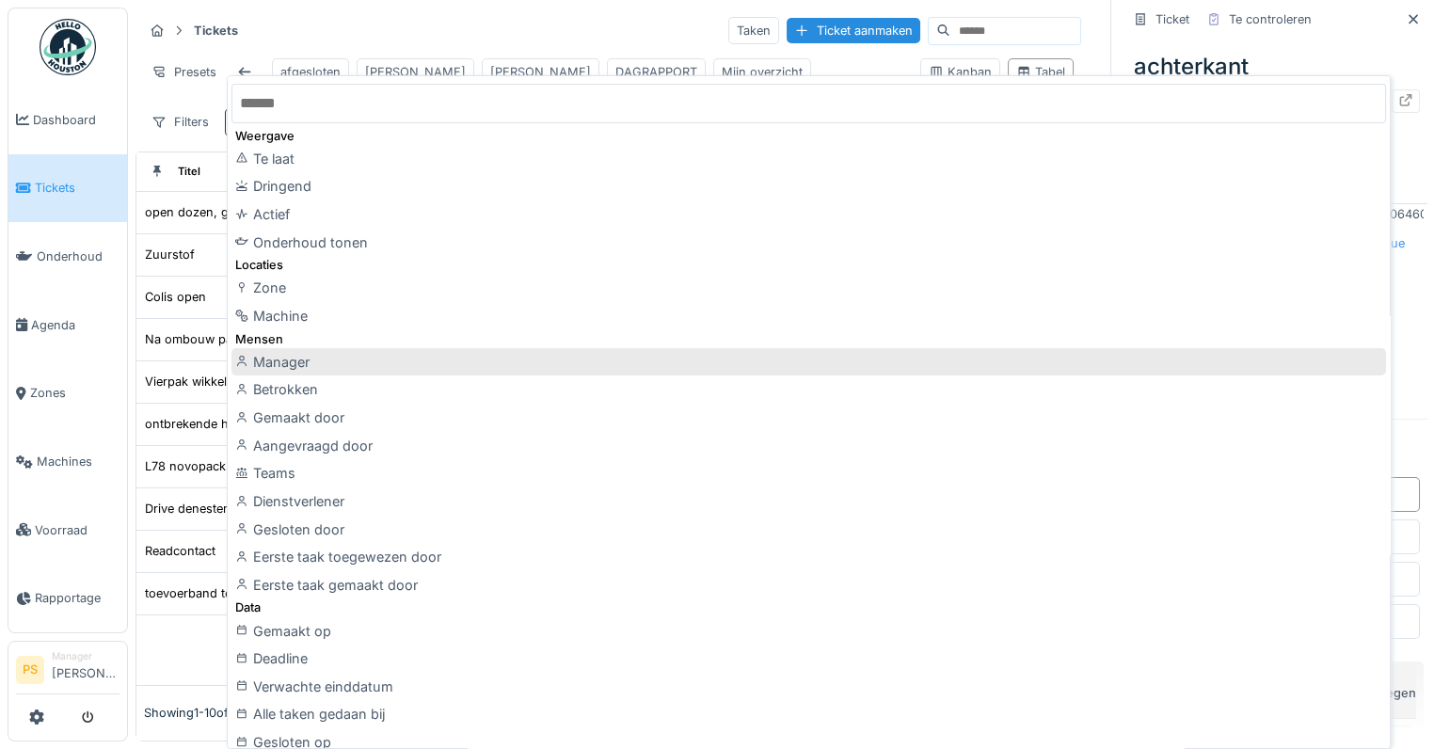
click at [283, 355] on div "Manager" at bounding box center [808, 362] width 1154 height 28
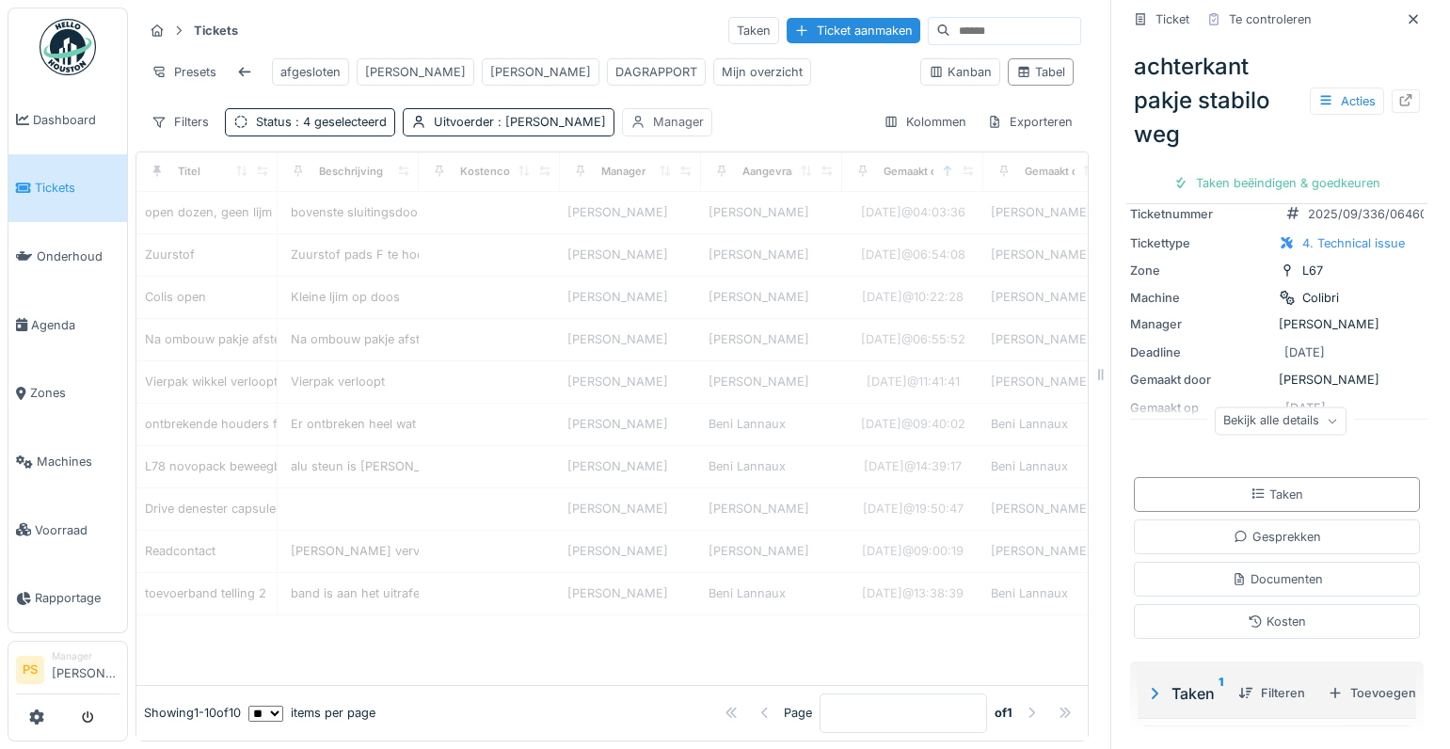
click at [680, 135] on div "Manager" at bounding box center [667, 121] width 90 height 27
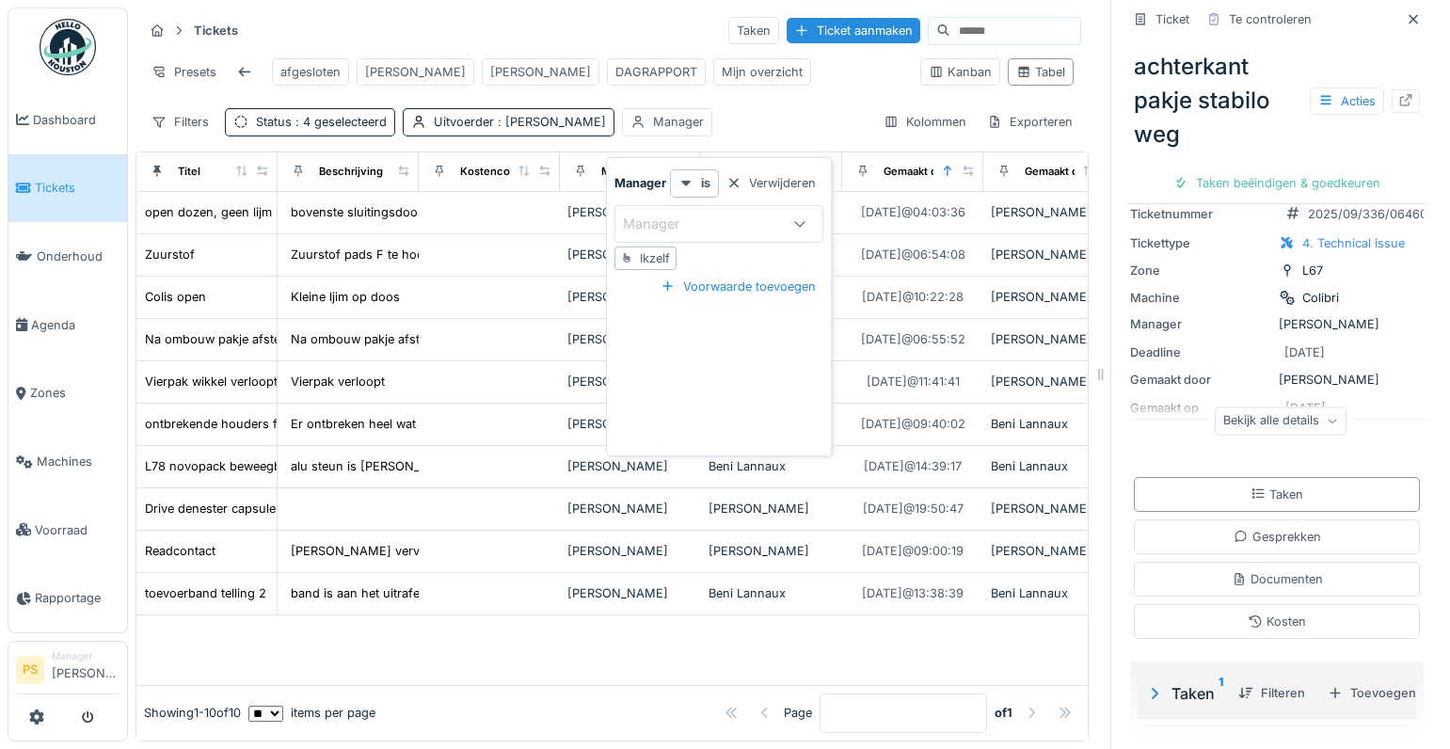
click at [661, 256] on div "Ikzelf" at bounding box center [655, 258] width 30 height 18
type input "****"
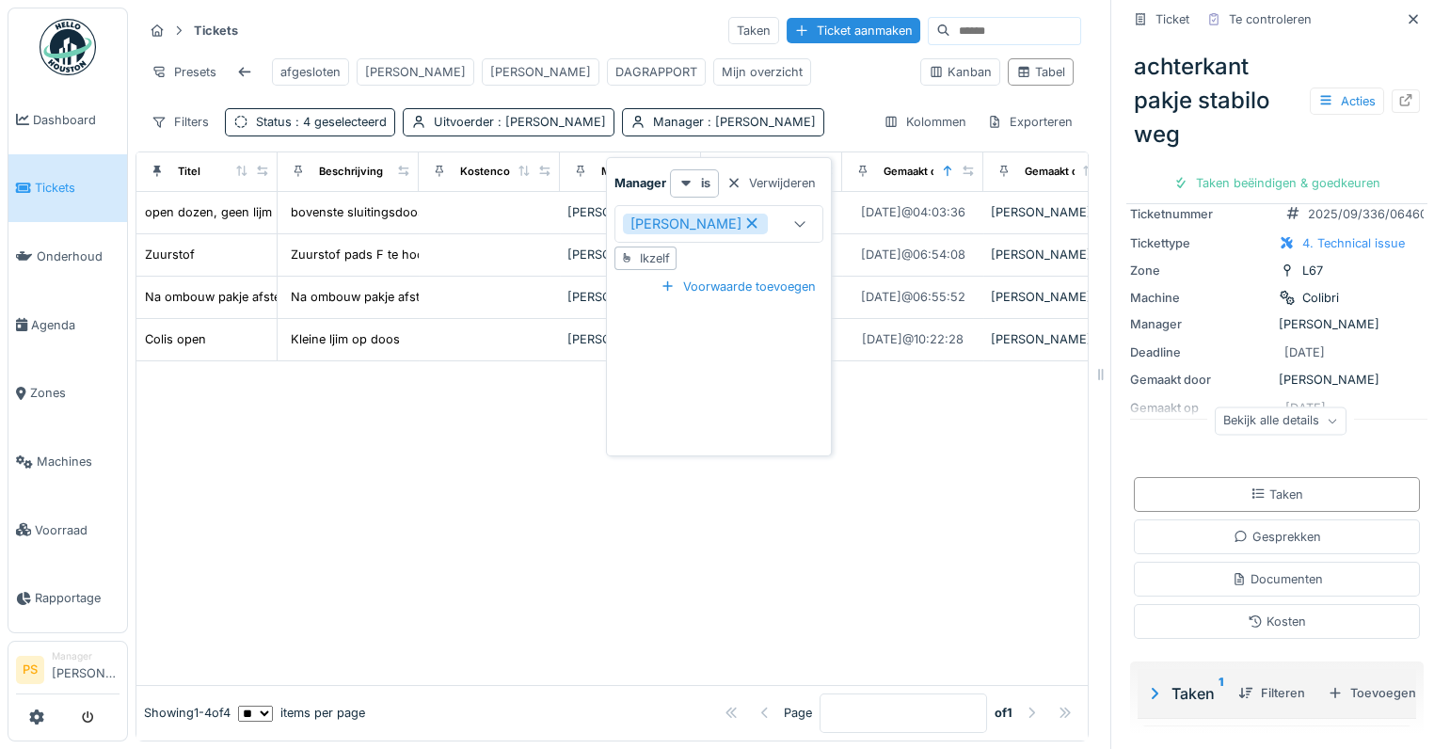
click at [412, 562] on div at bounding box center [611, 523] width 951 height 324
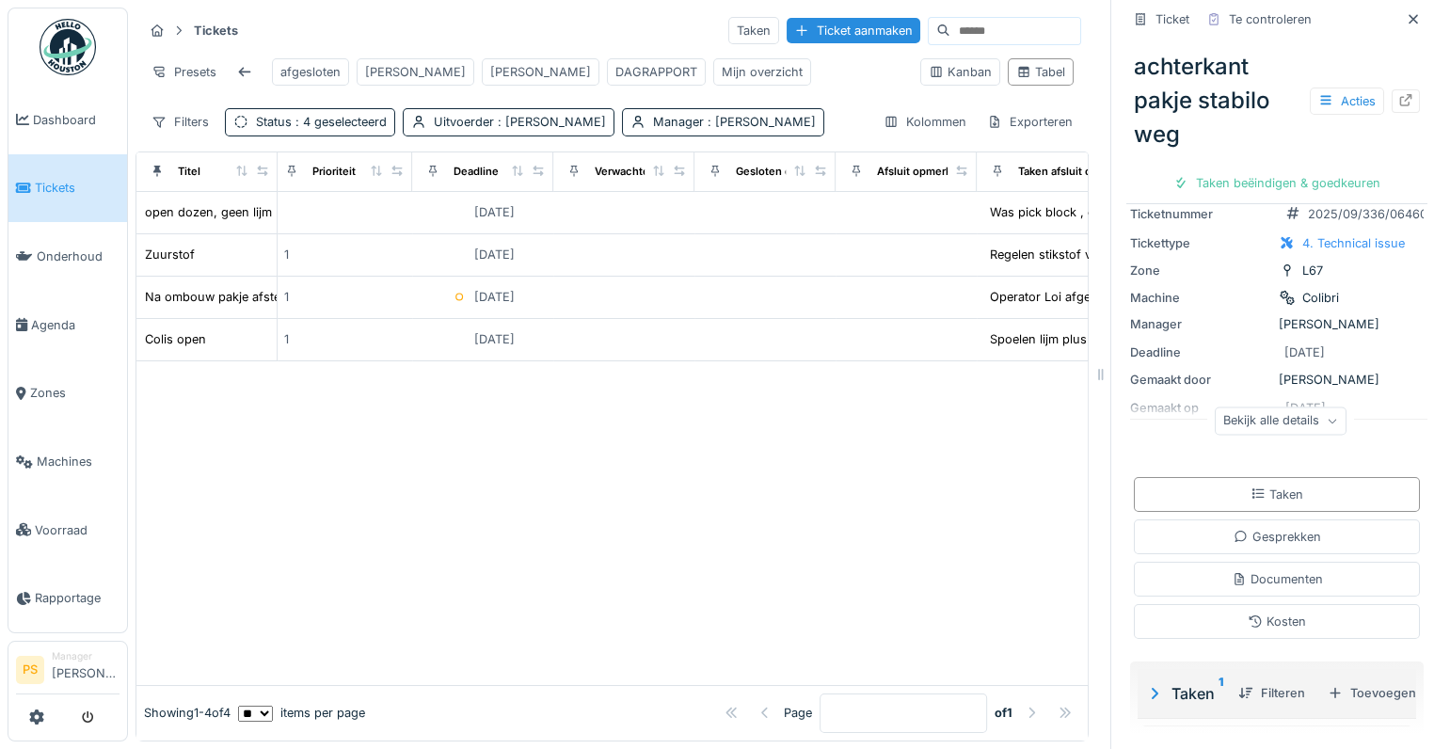
scroll to position [0, 2050]
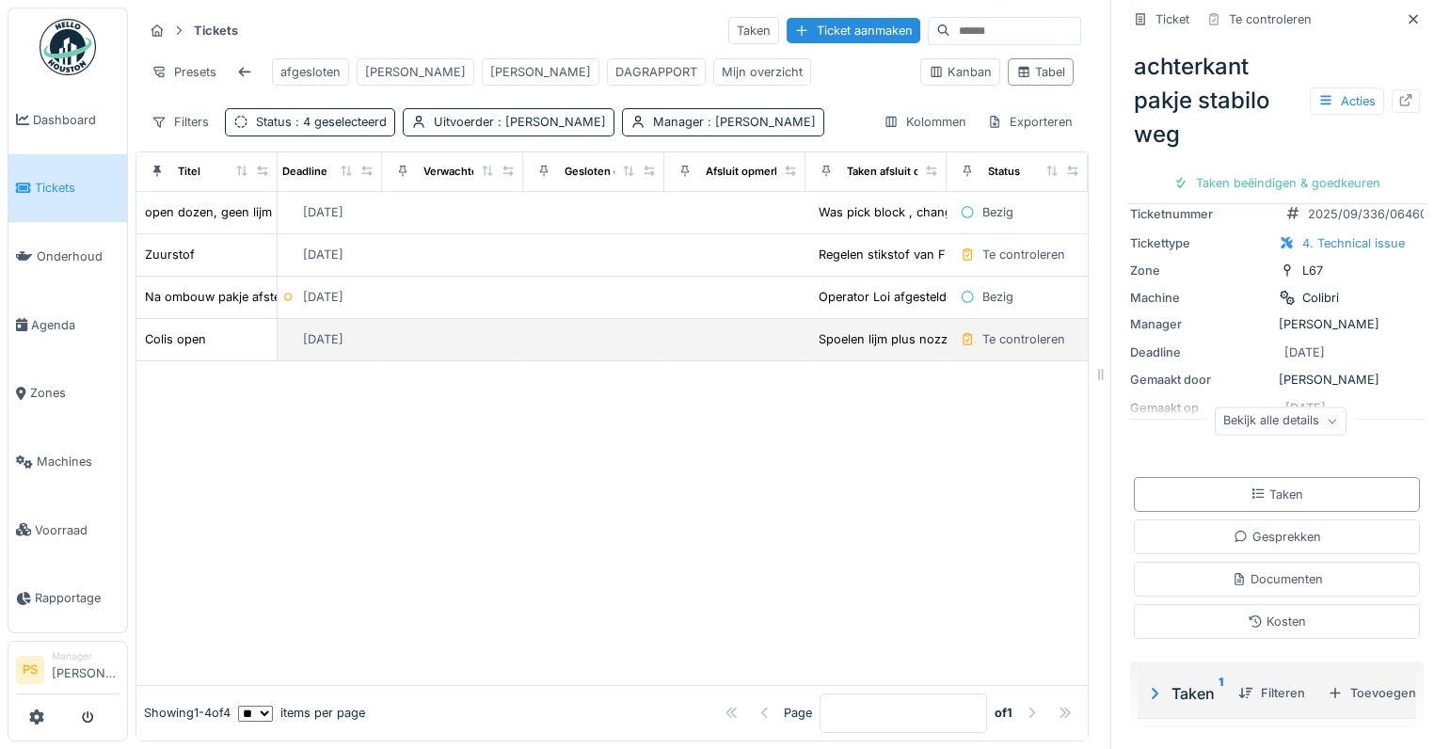
click at [960, 350] on div "Te controleren" at bounding box center [1012, 339] width 117 height 22
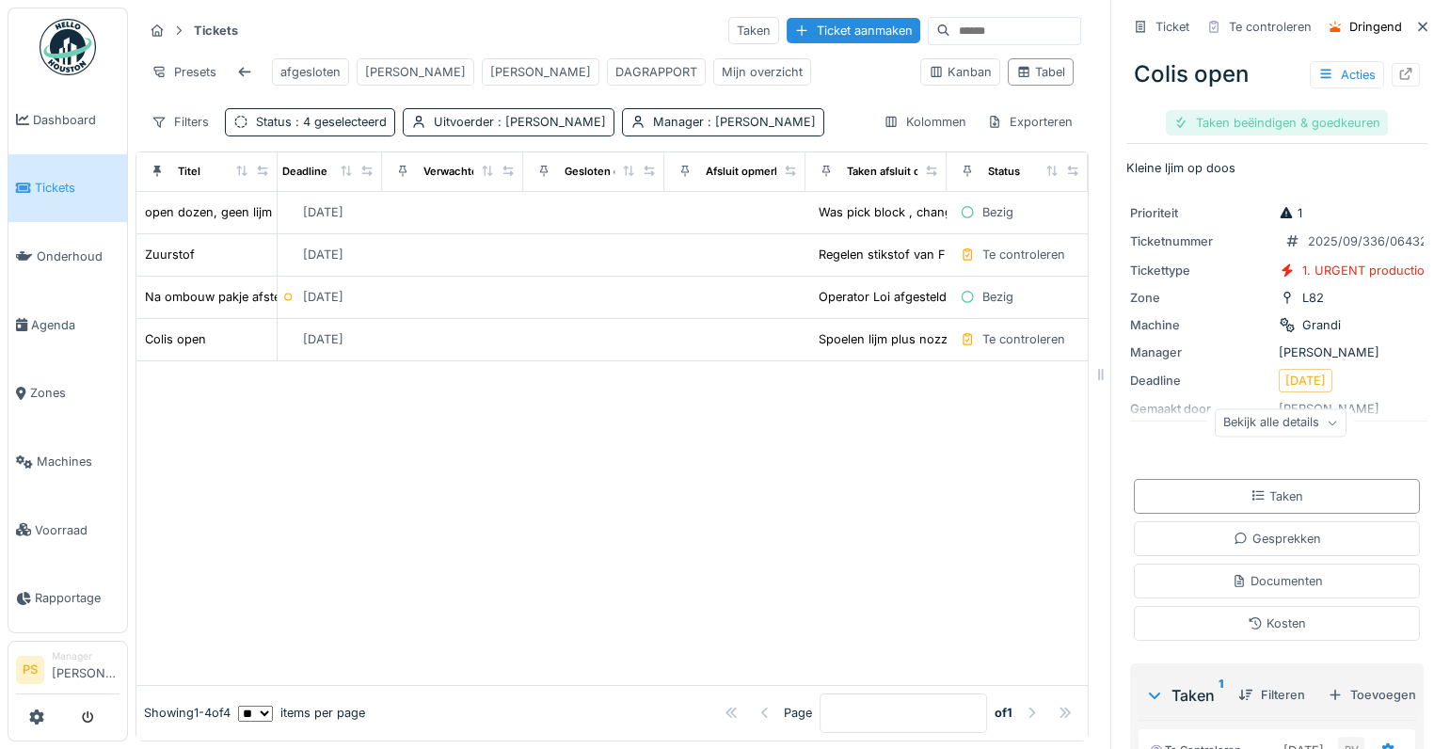
click at [1289, 122] on div "Taken beëindigen & goedkeuren" at bounding box center [1277, 122] width 222 height 25
click at [1292, 122] on div "Ticket sluiten" at bounding box center [1276, 122] width 113 height 25
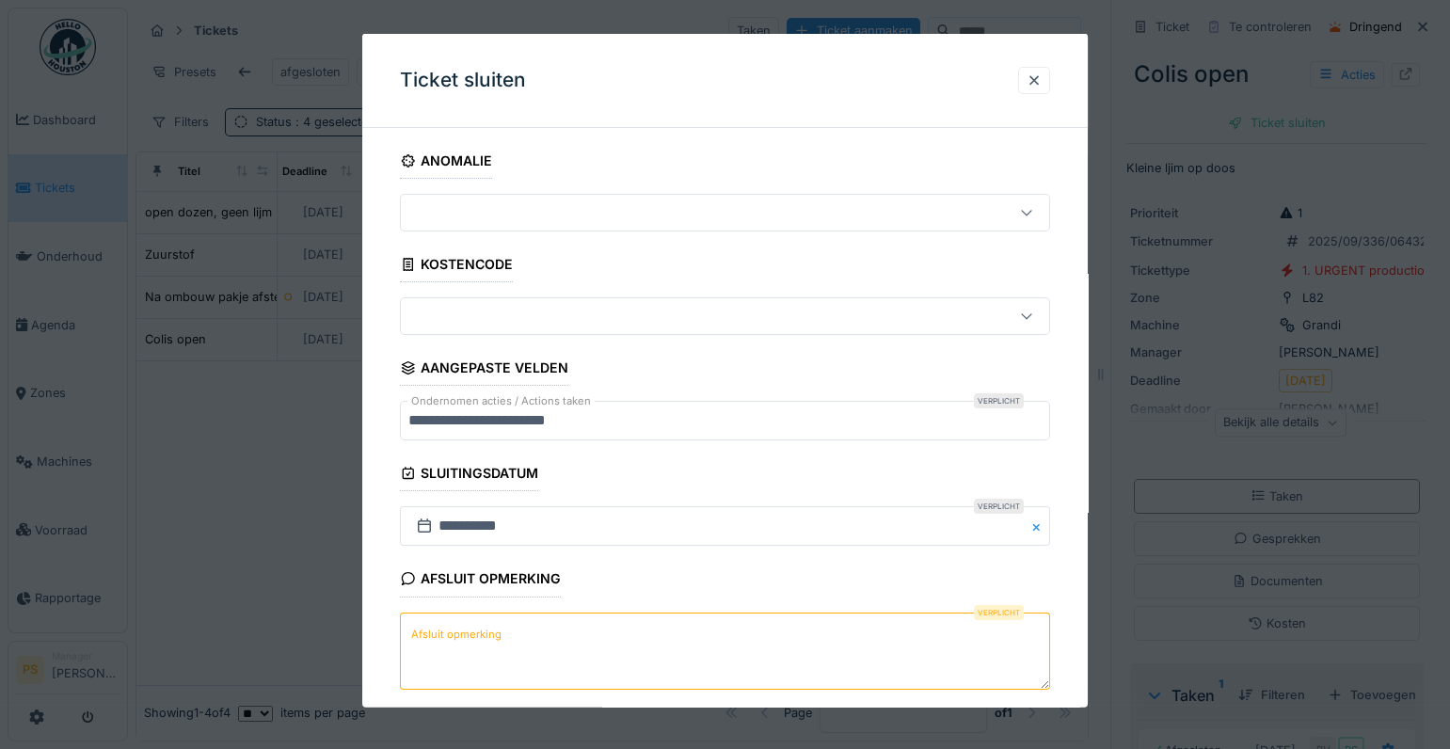
click at [653, 634] on textarea "Afsluit opmerking" at bounding box center [725, 650] width 650 height 77
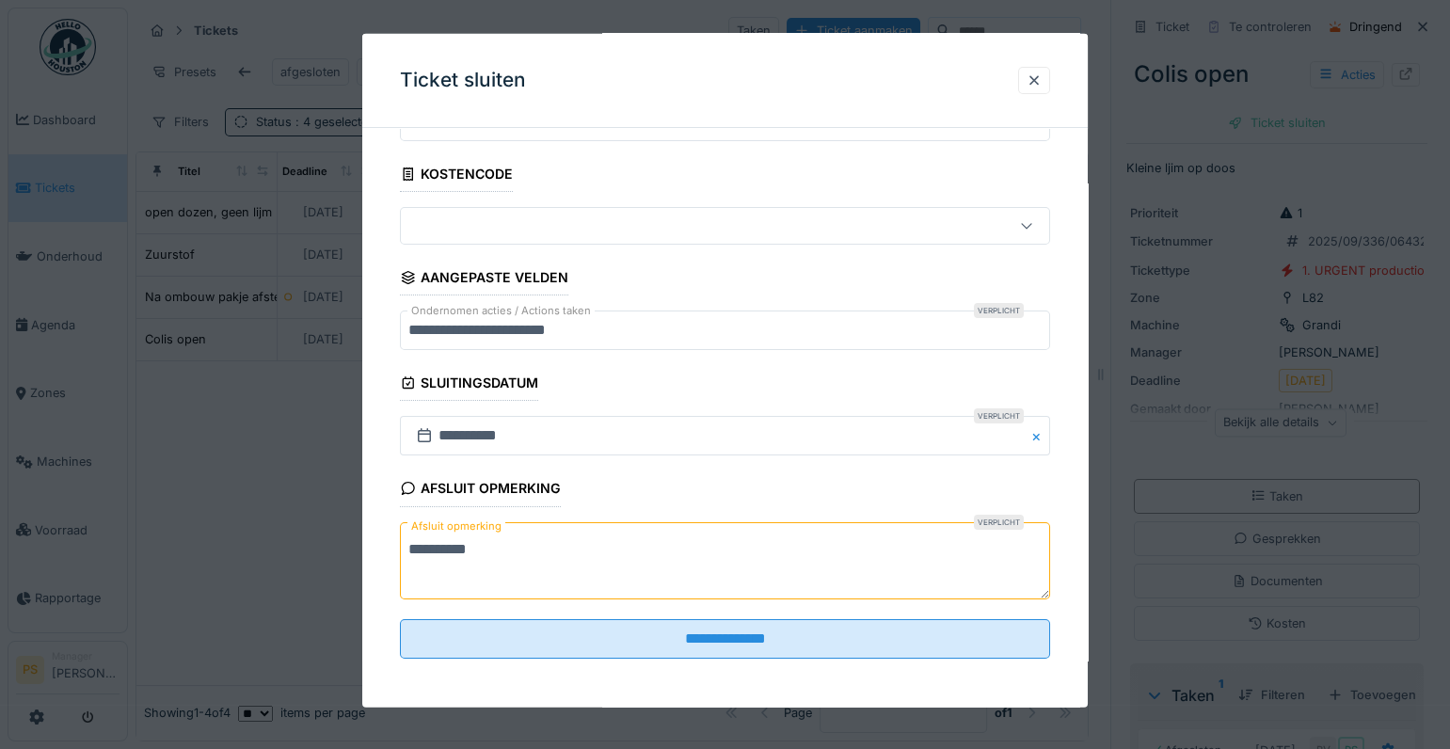
scroll to position [91, 0]
type textarea "**********"
click at [701, 658] on fieldset "**********" at bounding box center [725, 362] width 650 height 621
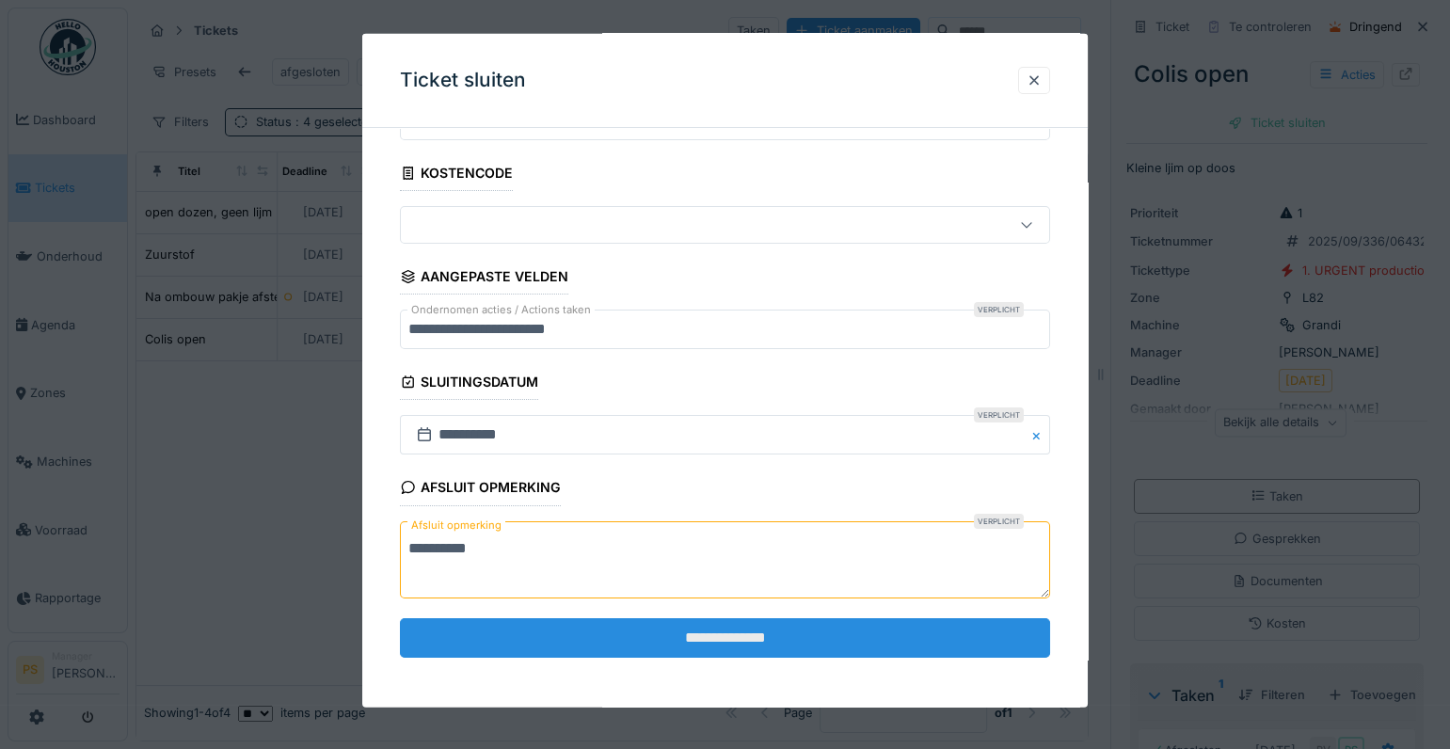
click at [700, 628] on input "**********" at bounding box center [725, 638] width 650 height 40
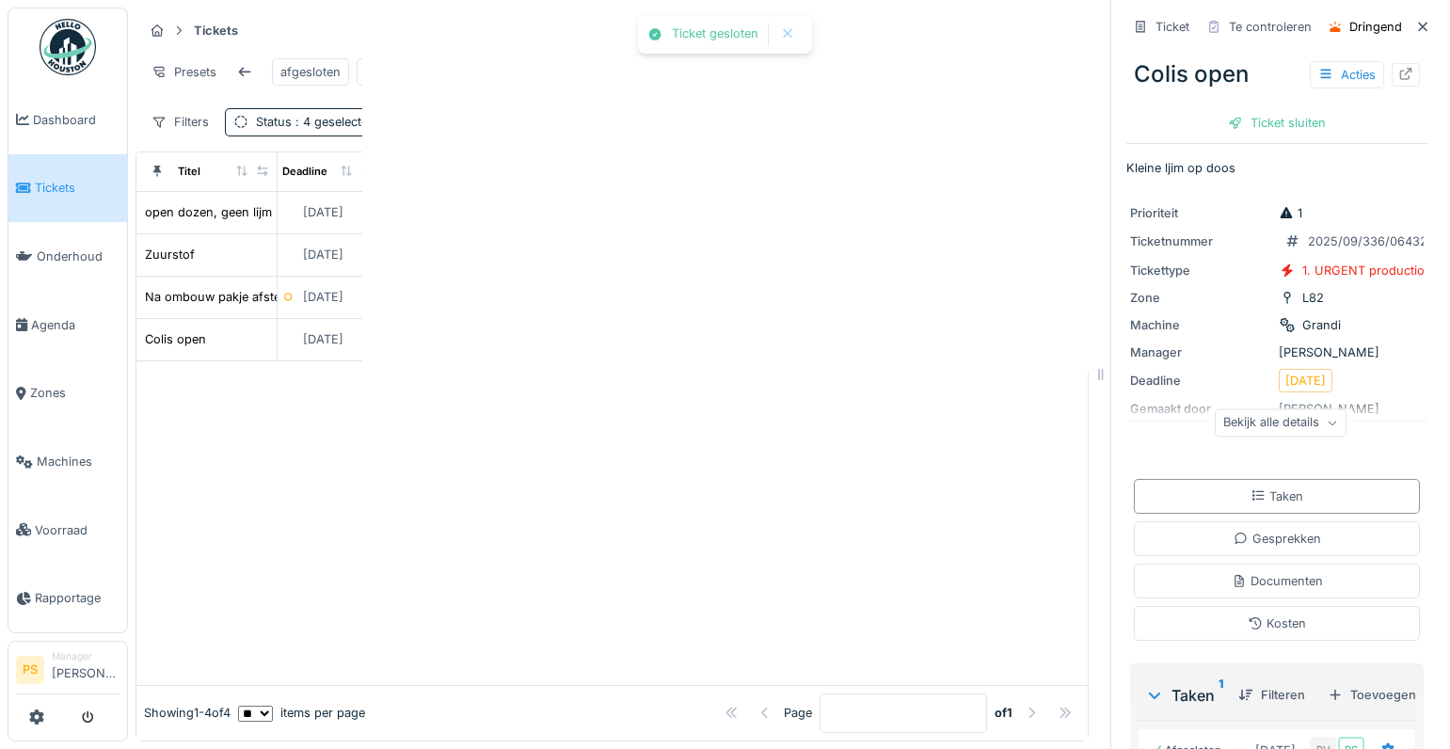
scroll to position [0, 0]
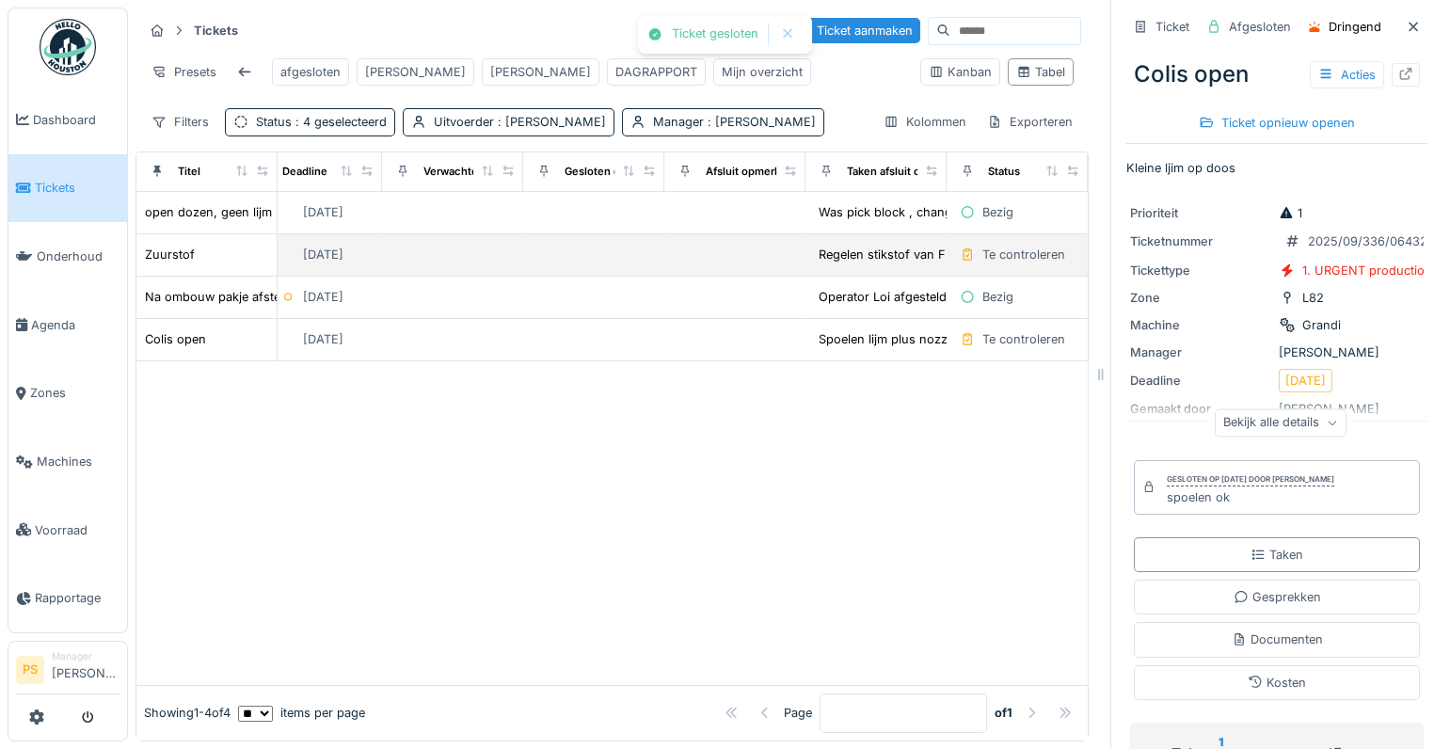
click at [982, 263] on div "Te controleren" at bounding box center [1023, 255] width 83 height 18
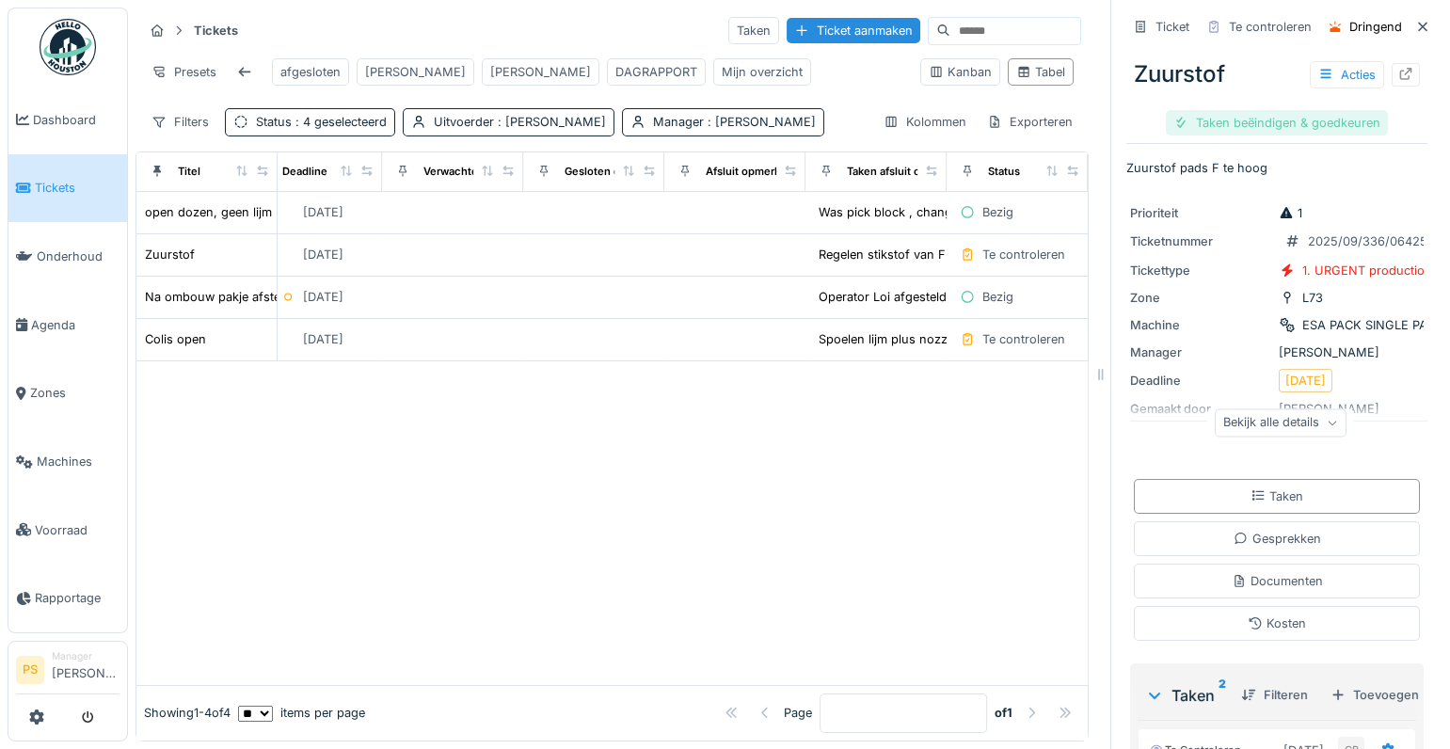
click at [1291, 124] on div "Taken beëindigen & goedkeuren" at bounding box center [1277, 122] width 222 height 25
click at [1291, 124] on div "Ticket sluiten" at bounding box center [1276, 122] width 113 height 25
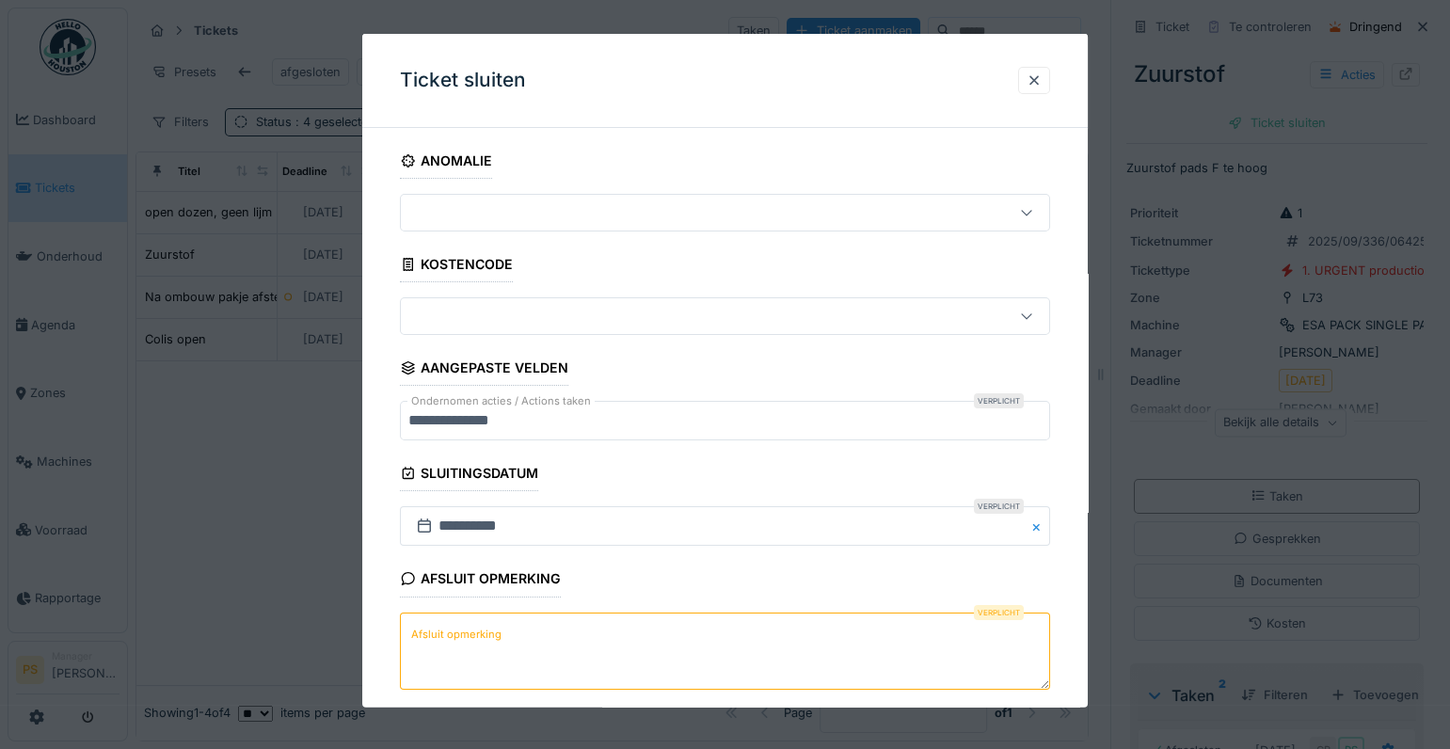
click at [581, 637] on textarea "Afsluit opmerking" at bounding box center [725, 650] width 650 height 77
click at [293, 531] on div at bounding box center [725, 374] width 1450 height 749
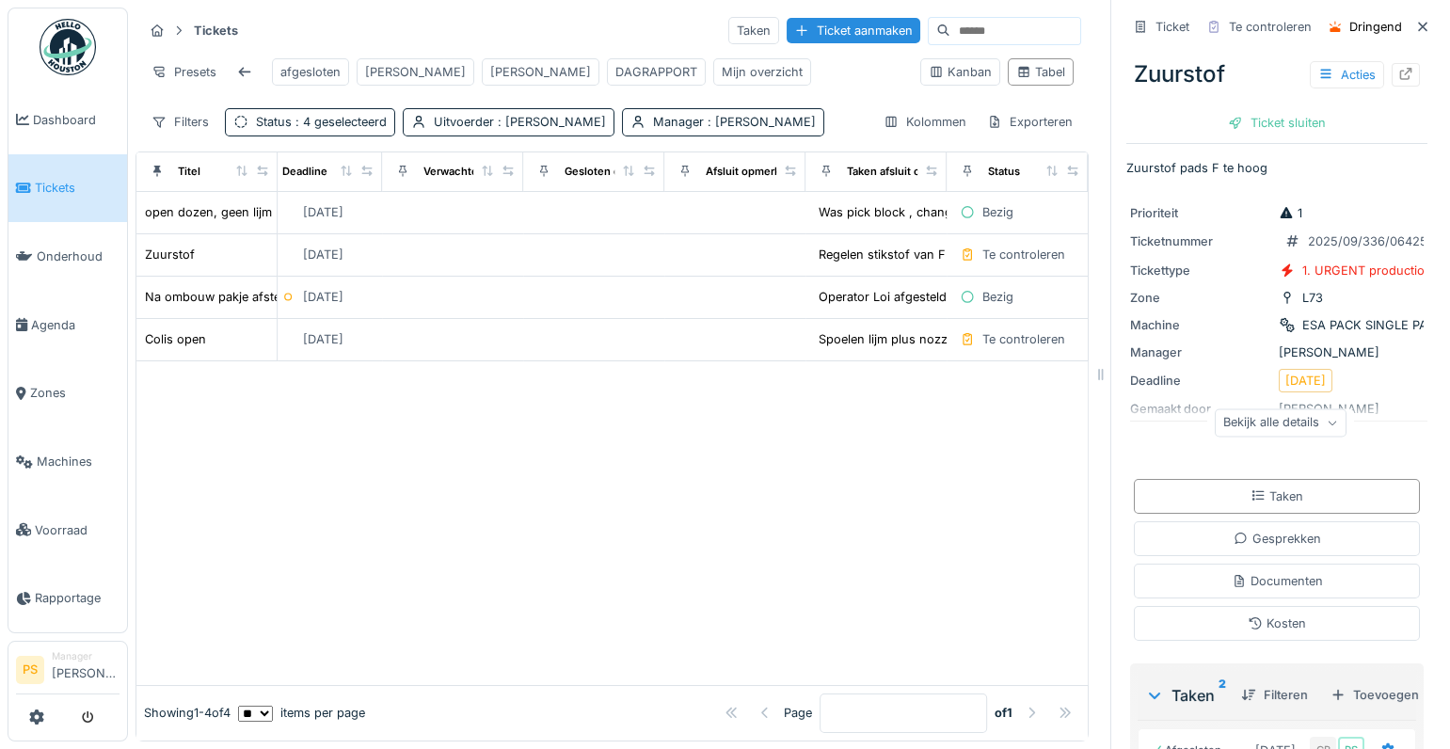
click at [718, 485] on div at bounding box center [611, 523] width 951 height 324
click at [490, 66] on div "Carl" at bounding box center [540, 72] width 101 height 18
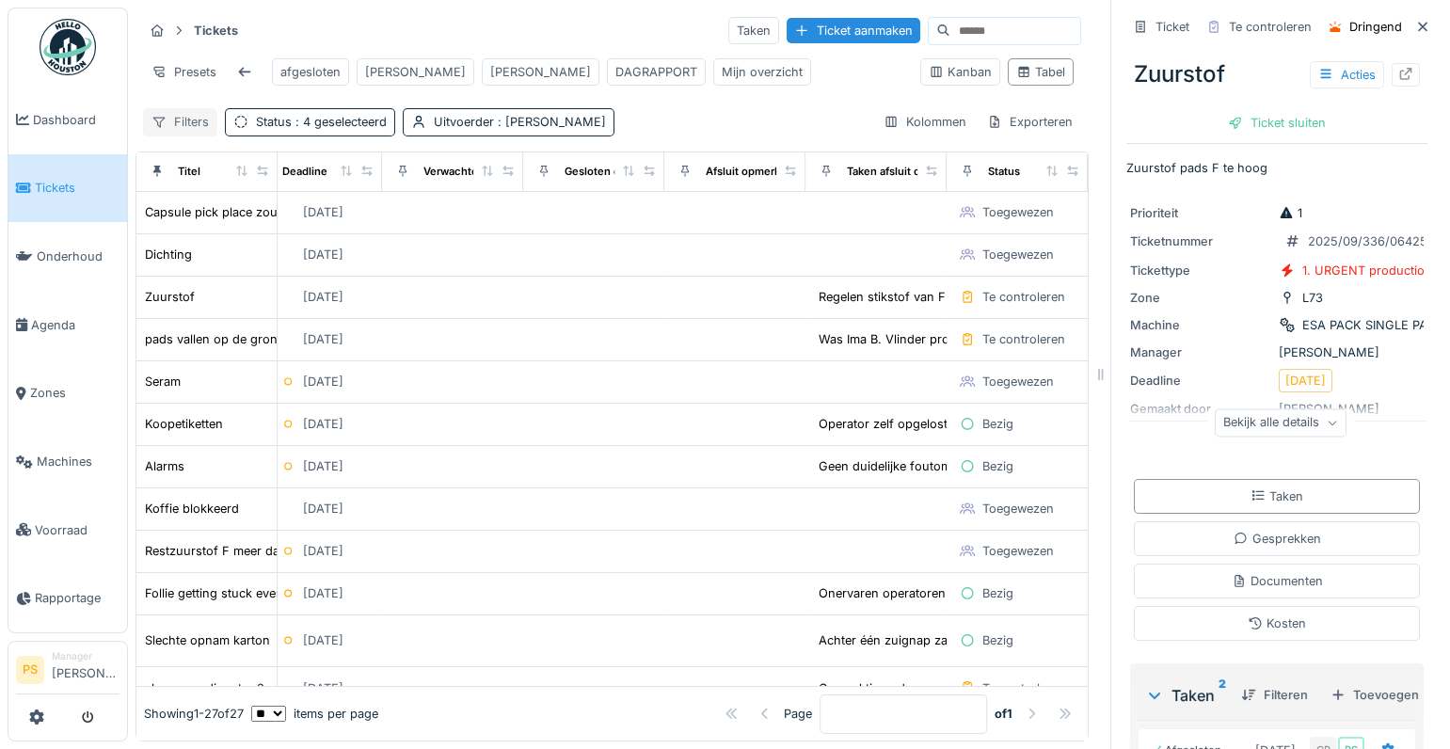
click at [172, 132] on div "Filters" at bounding box center [180, 121] width 74 height 27
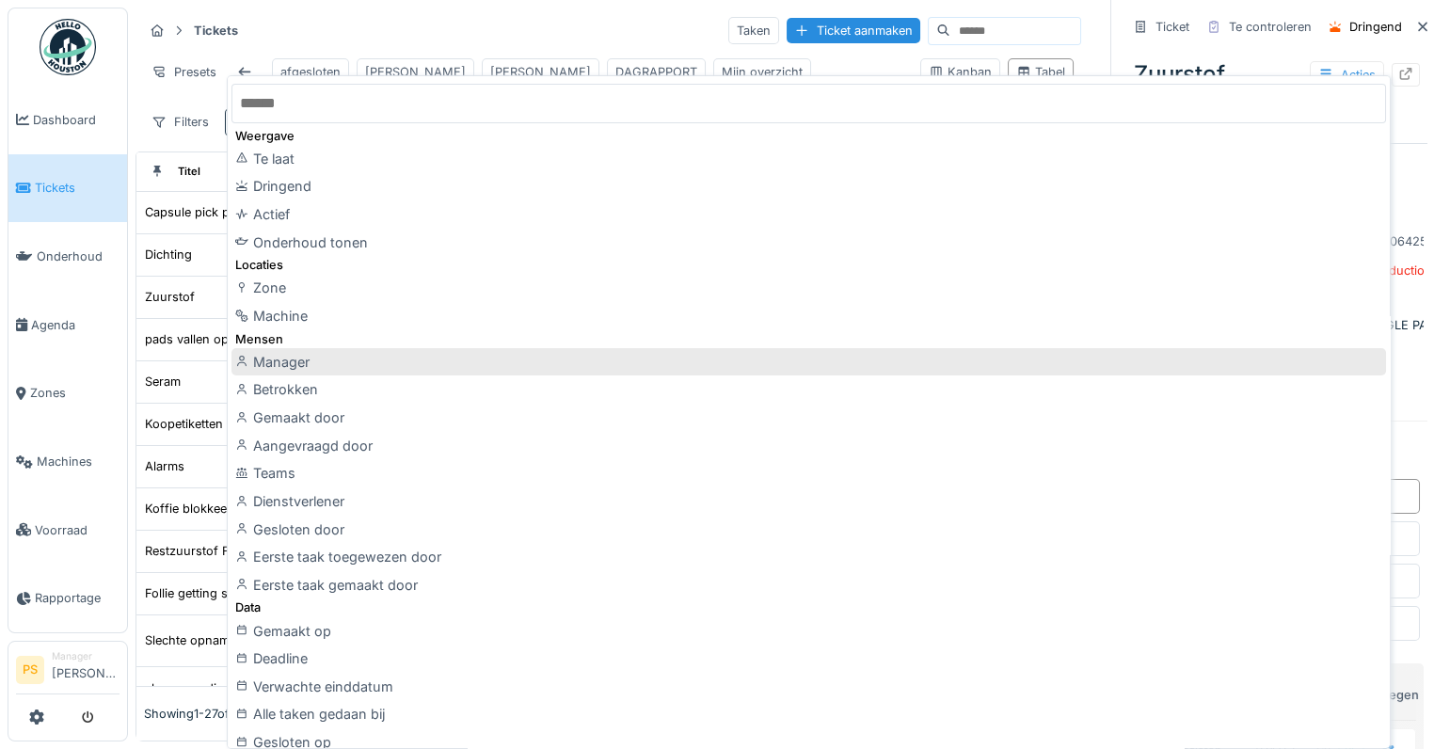
click at [304, 363] on div "Manager" at bounding box center [808, 362] width 1154 height 28
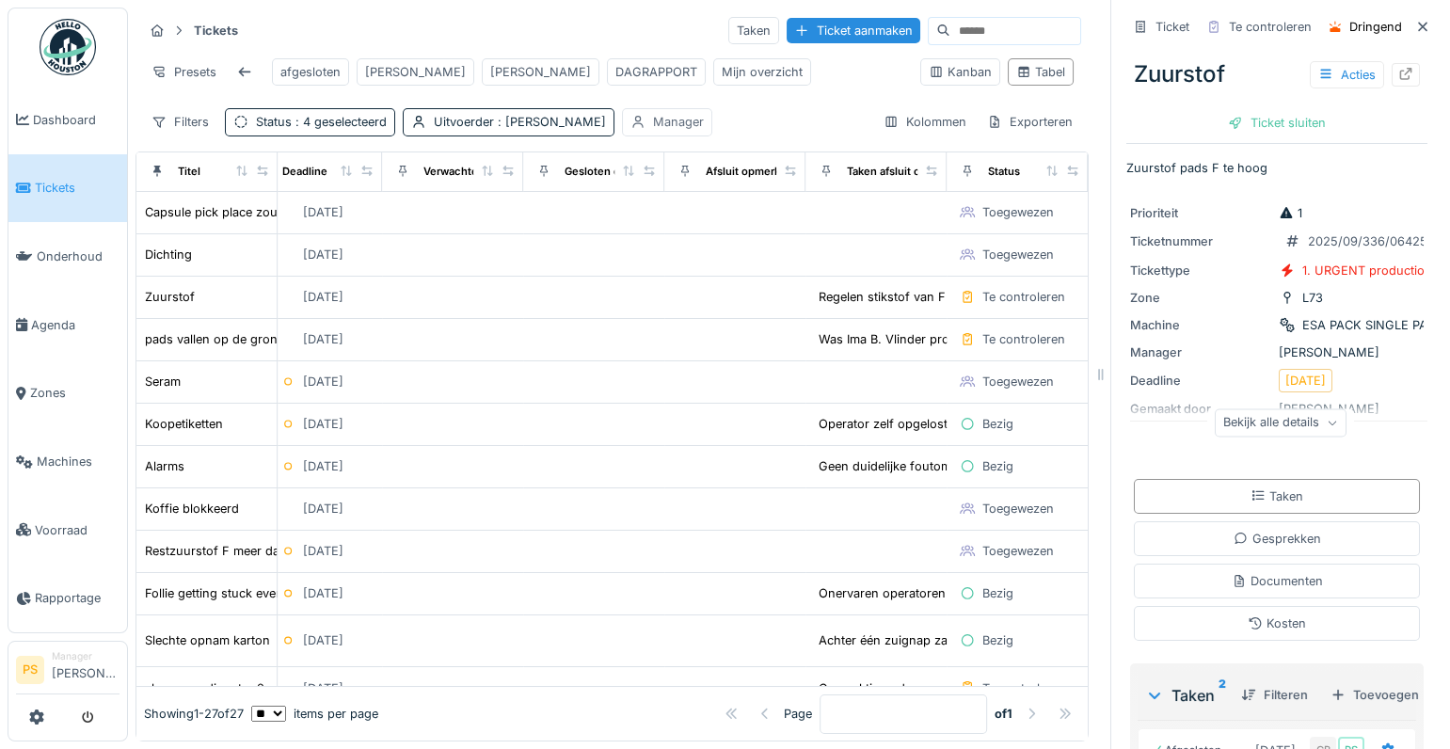
click at [633, 135] on div "Manager" at bounding box center [667, 121] width 90 height 27
click at [643, 258] on div "Ikzelf" at bounding box center [651, 258] width 62 height 24
type input "****"
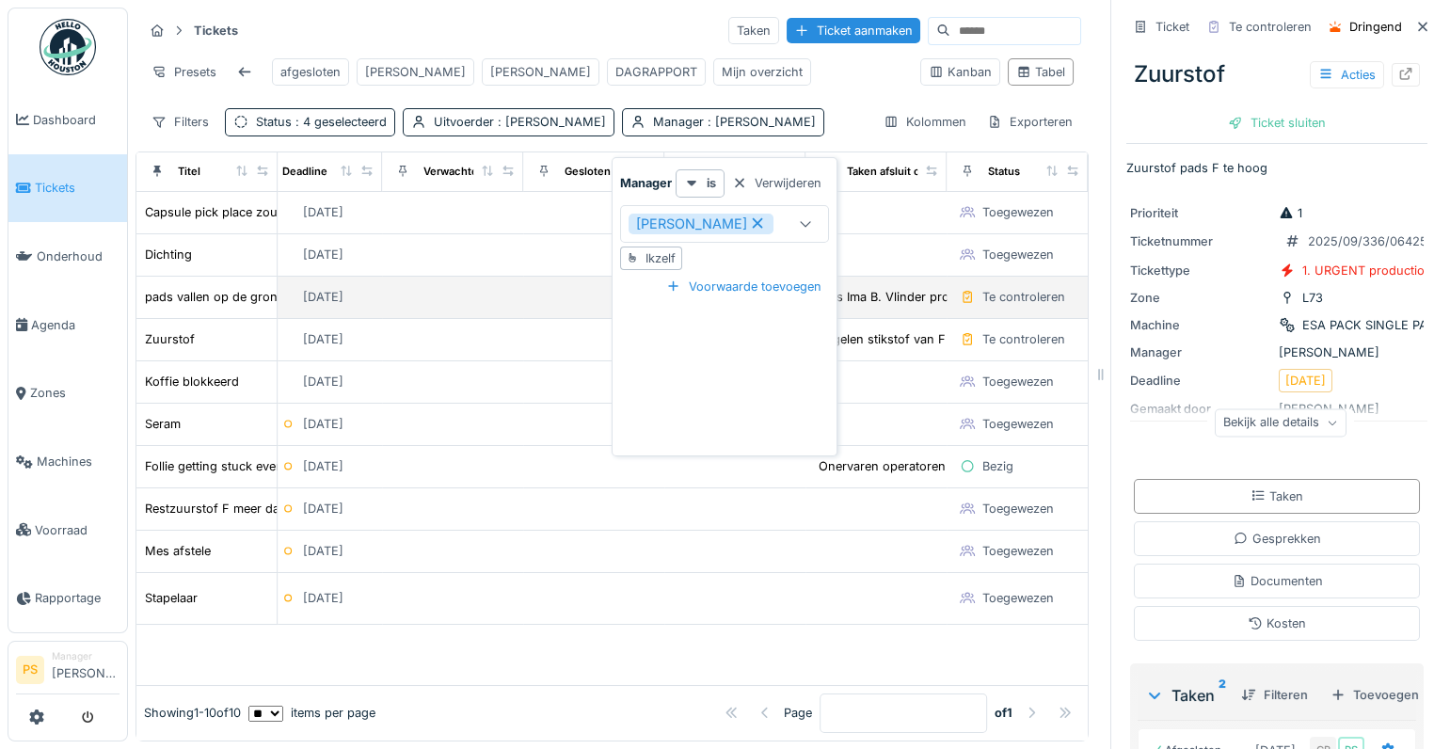
click at [978, 319] on td "Te controleren" at bounding box center [1016, 298] width 141 height 42
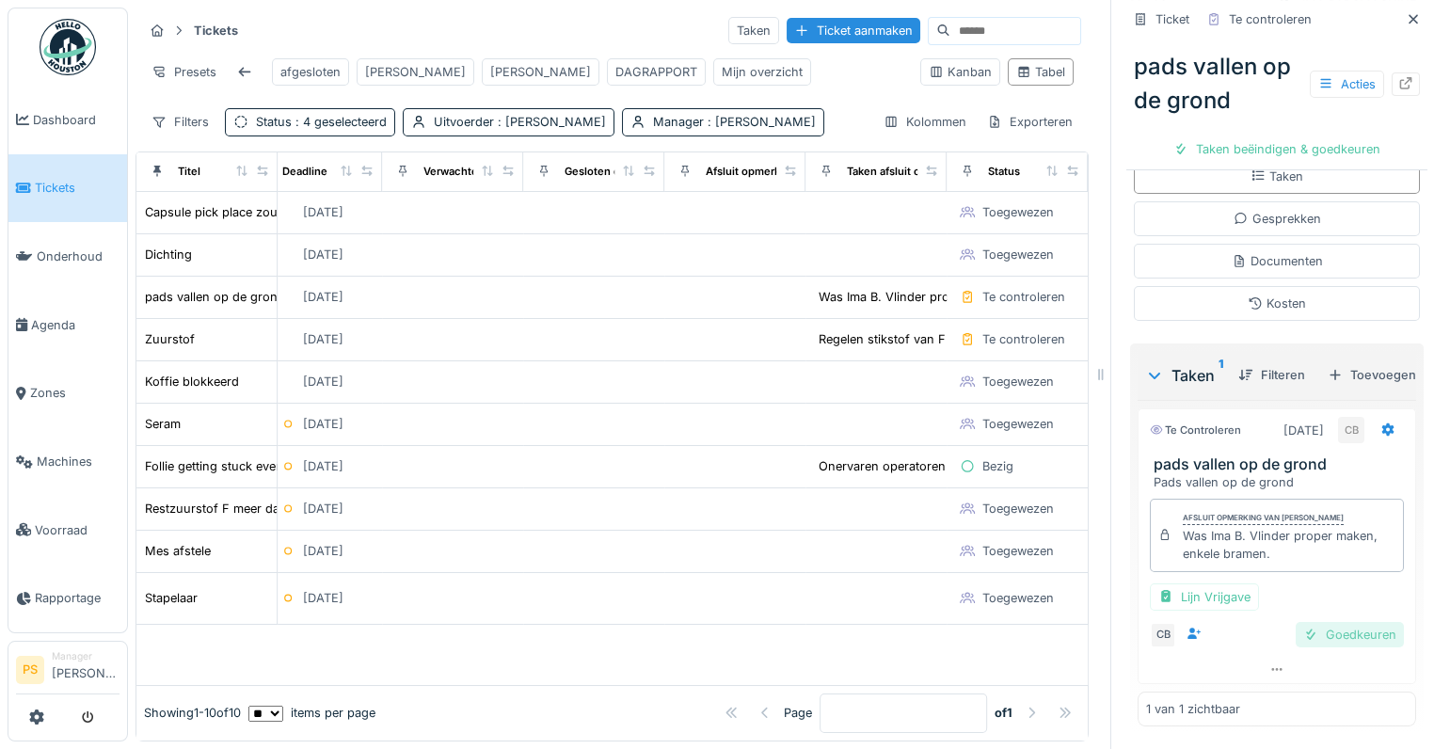
scroll to position [389, 0]
drag, startPoint x: 1270, startPoint y: 549, endPoint x: 1168, endPoint y: 530, distance: 103.5
click at [1183, 530] on div "Was Ima B. Vlinder proper maken, enkele bramen." at bounding box center [1289, 545] width 213 height 36
copy div "Was Ima B. Vlinder proper maken, enkele bramen."
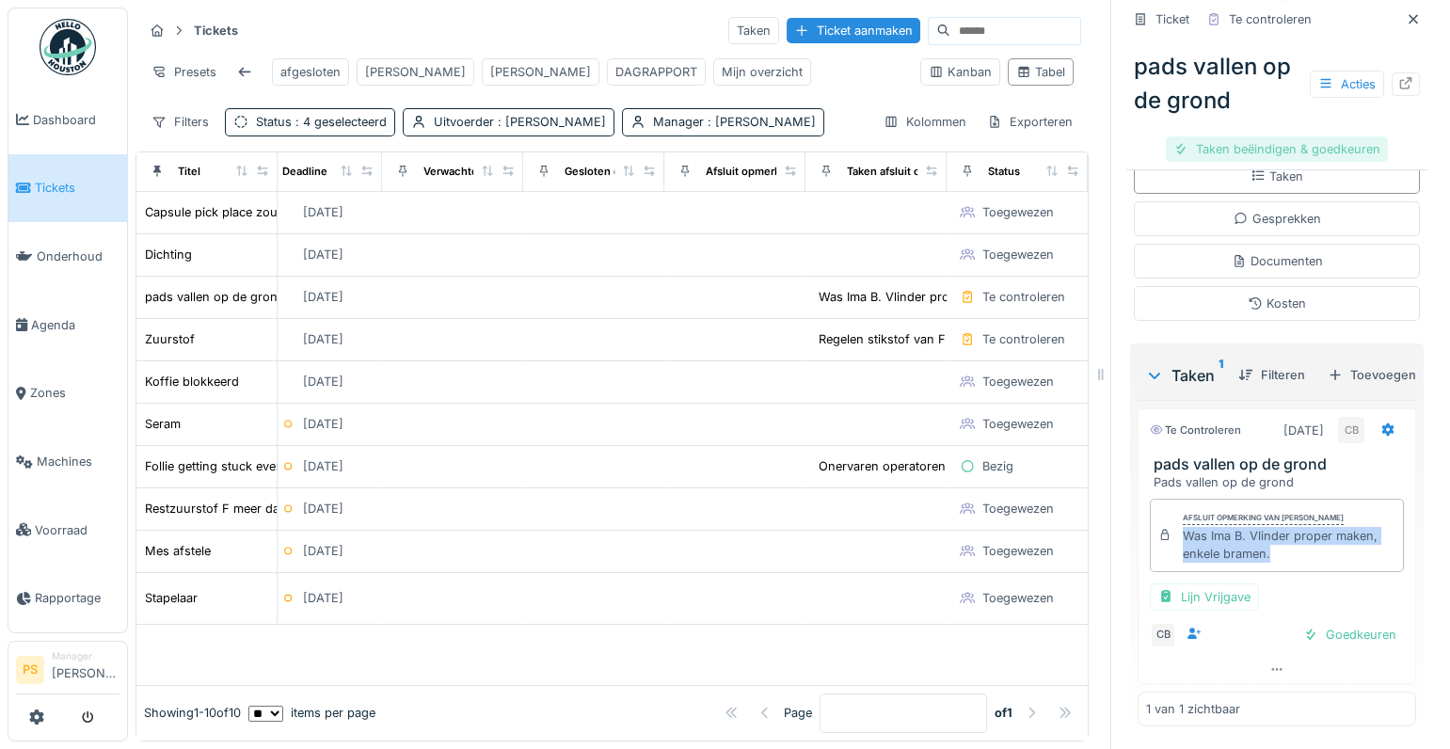
click at [1266, 156] on div "Taken beëindigen & goedkeuren" at bounding box center [1277, 148] width 222 height 25
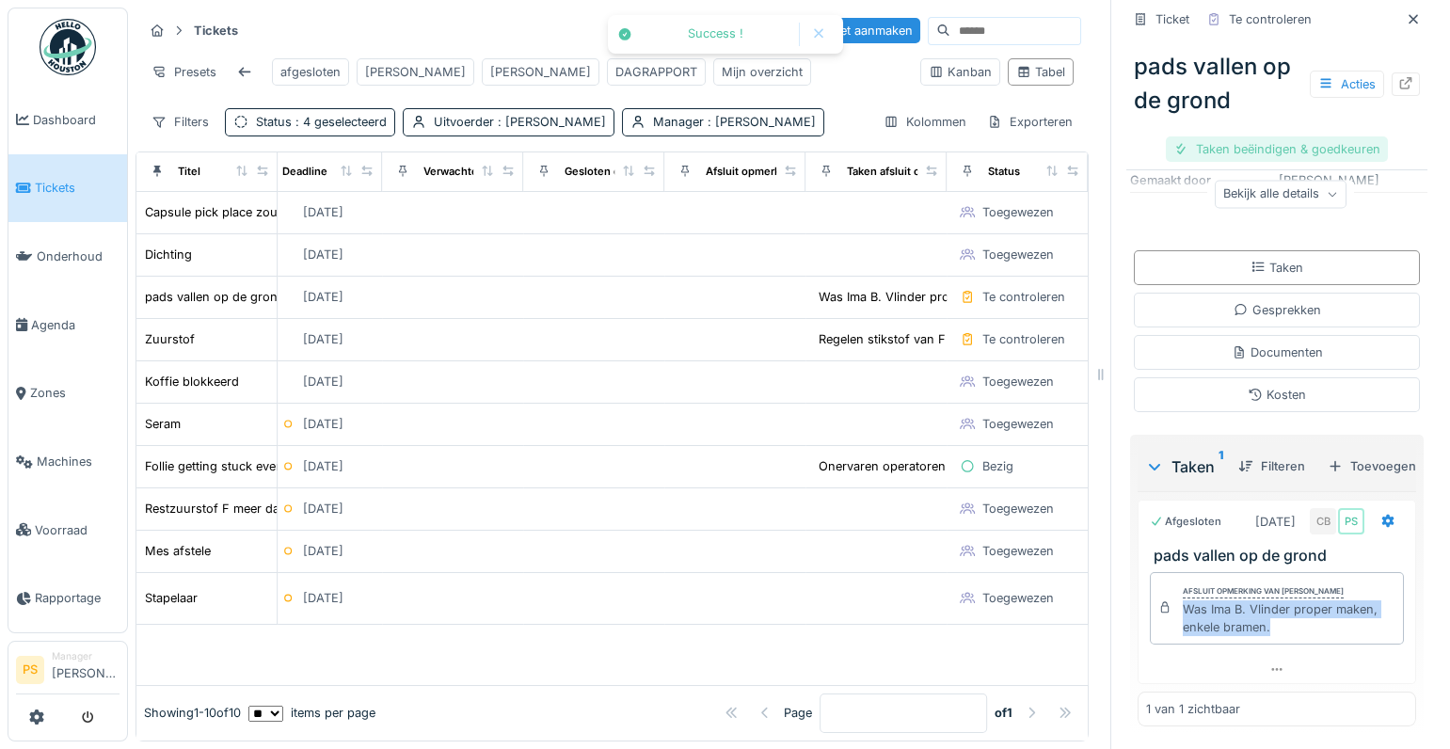
click at [1279, 149] on div "Taken beëindigen & goedkeuren" at bounding box center [1277, 148] width 222 height 25
click at [1238, 146] on div "Ticket sluiten" at bounding box center [1276, 148] width 113 height 25
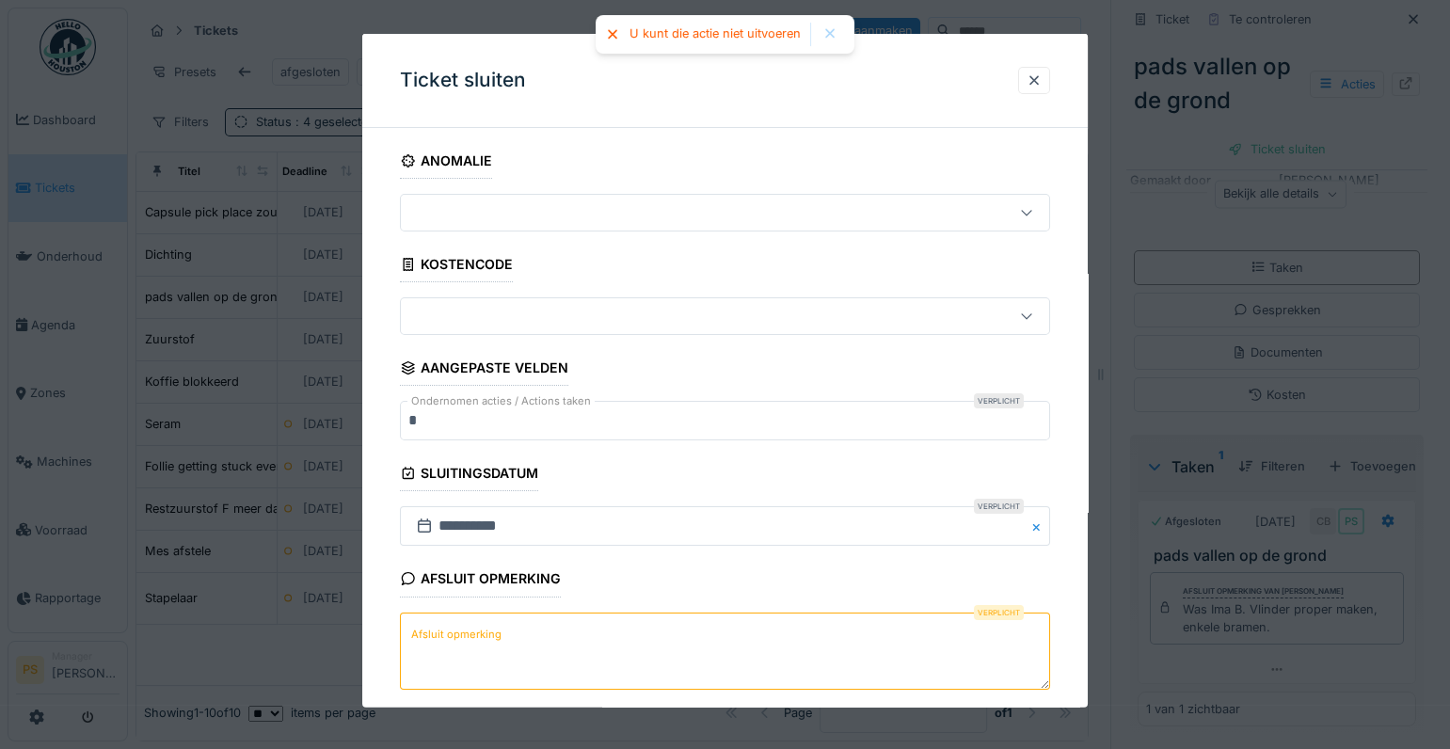
click at [610, 633] on textarea "Afsluit opmerking" at bounding box center [725, 650] width 650 height 77
paste textarea "**********"
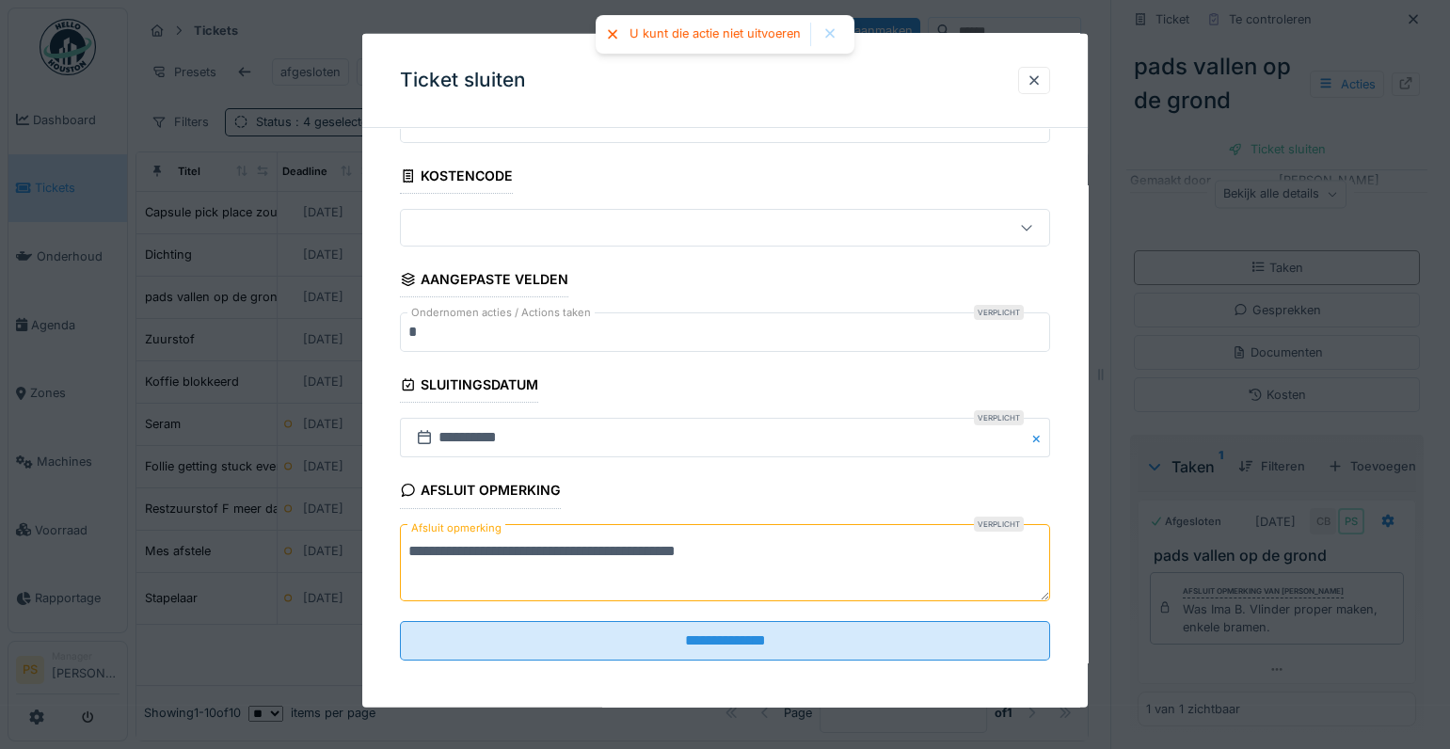
scroll to position [91, 0]
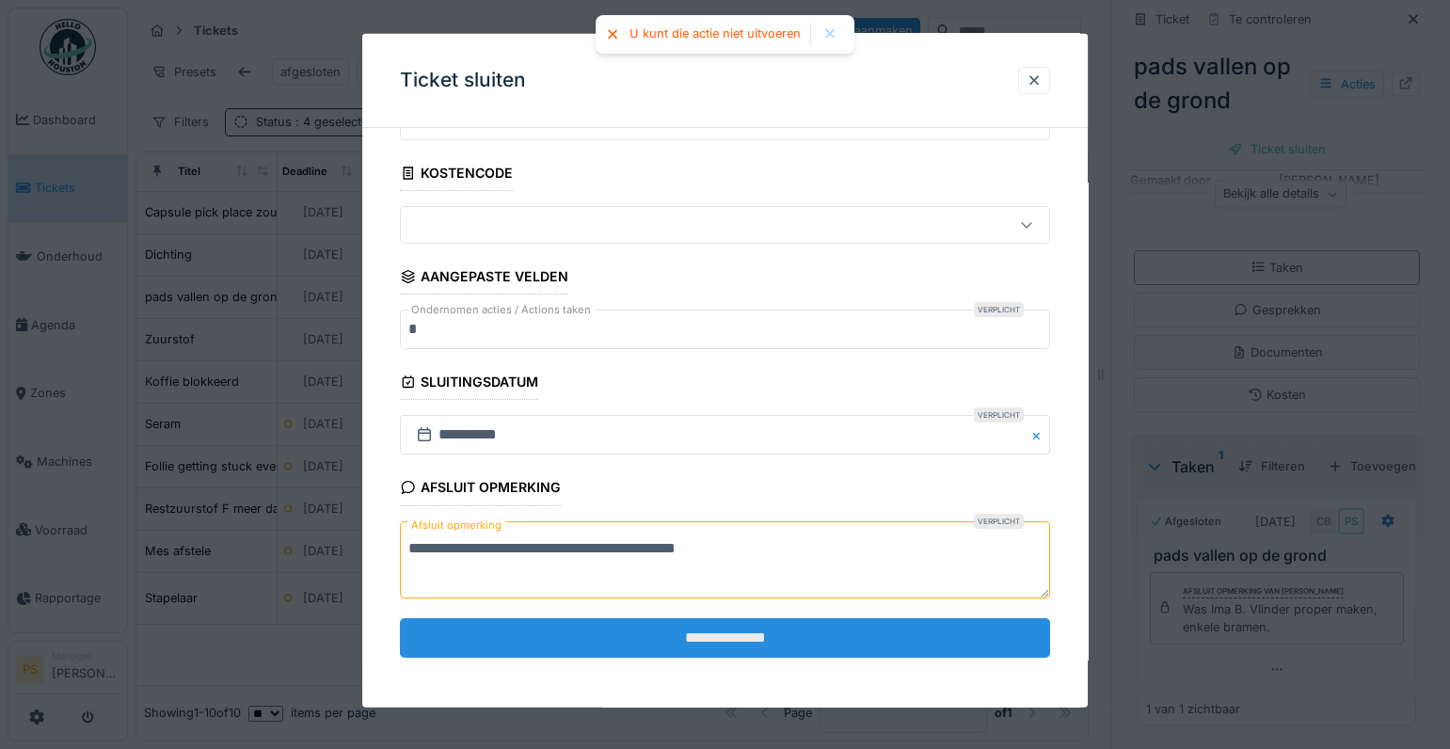
type textarea "**********"
click at [762, 647] on input "**********" at bounding box center [725, 638] width 650 height 40
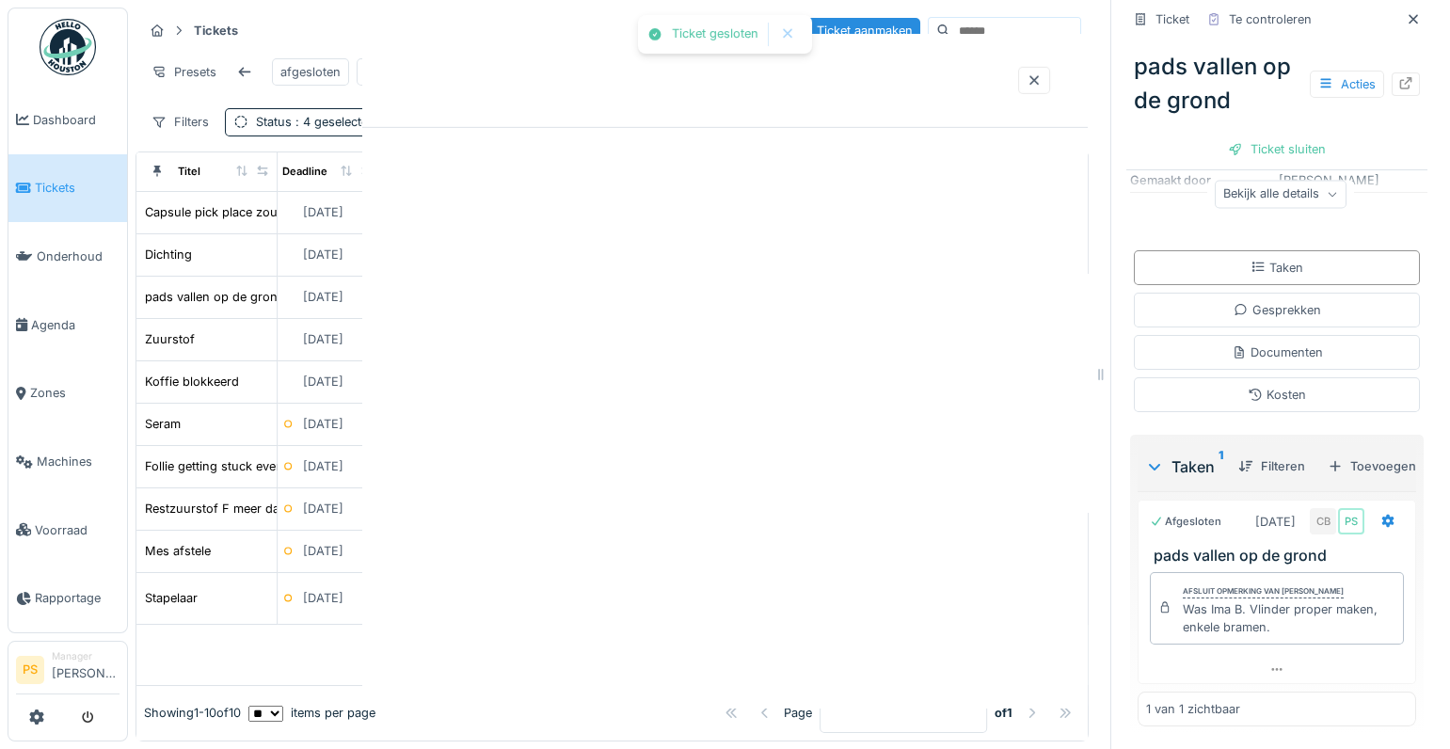
scroll to position [0, 0]
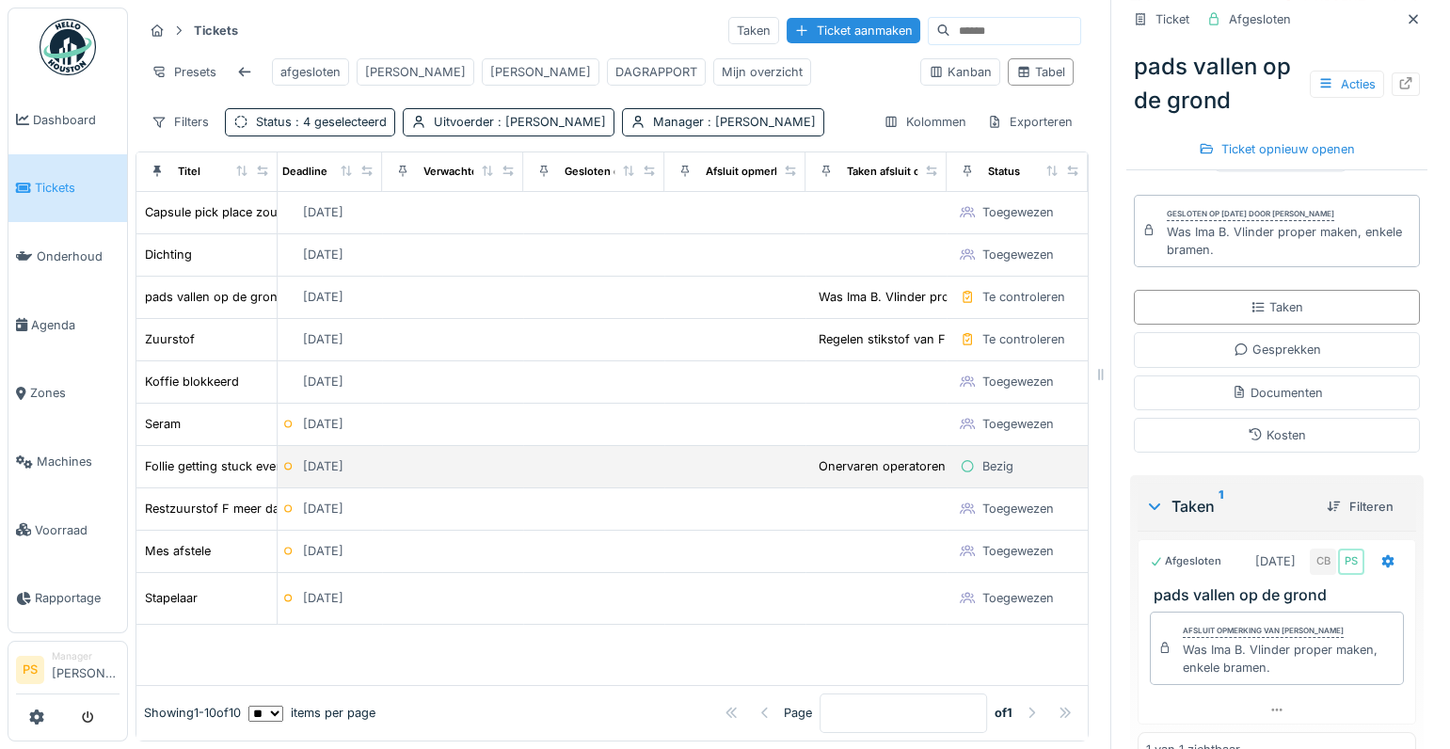
click at [856, 488] on td "Onervaren operatoren de bron laten aanpakken. ..." at bounding box center [875, 467] width 141 height 42
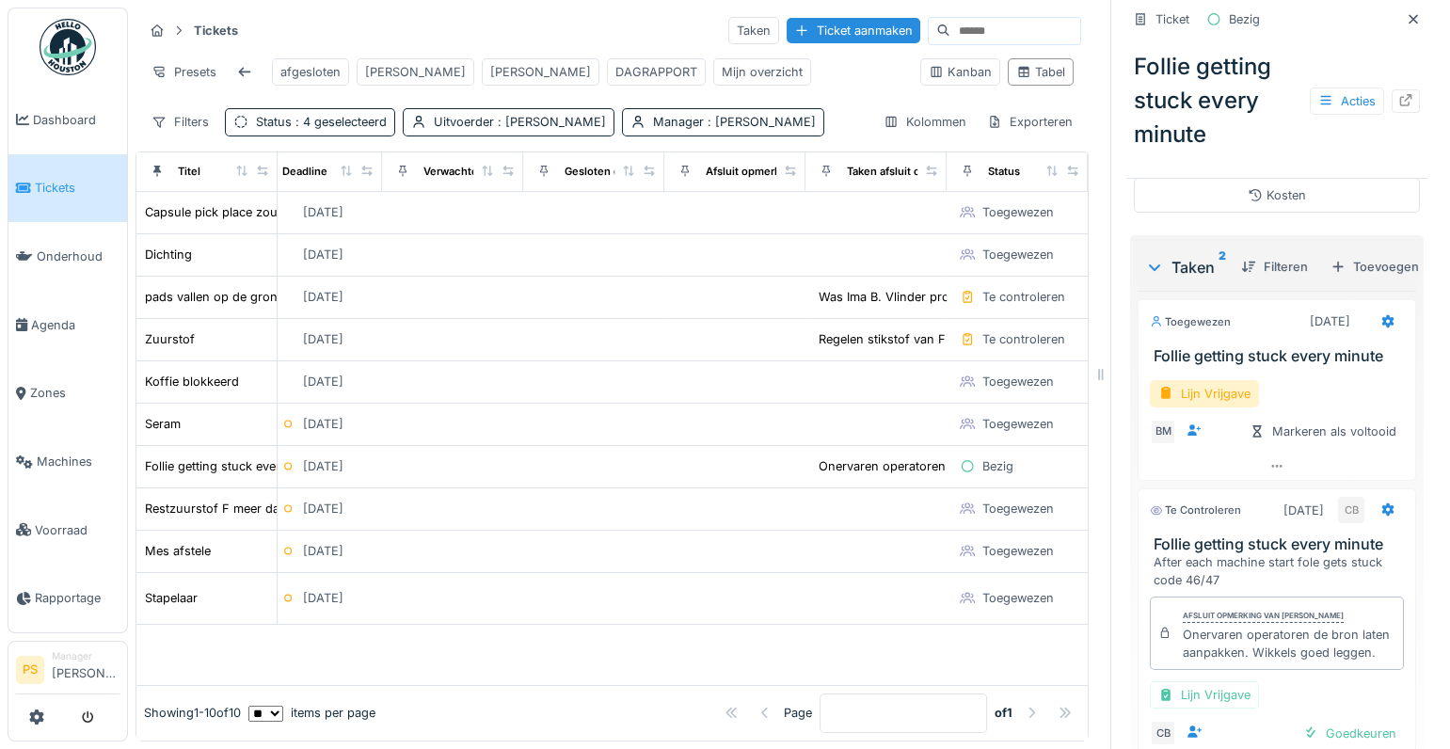
scroll to position [513, 0]
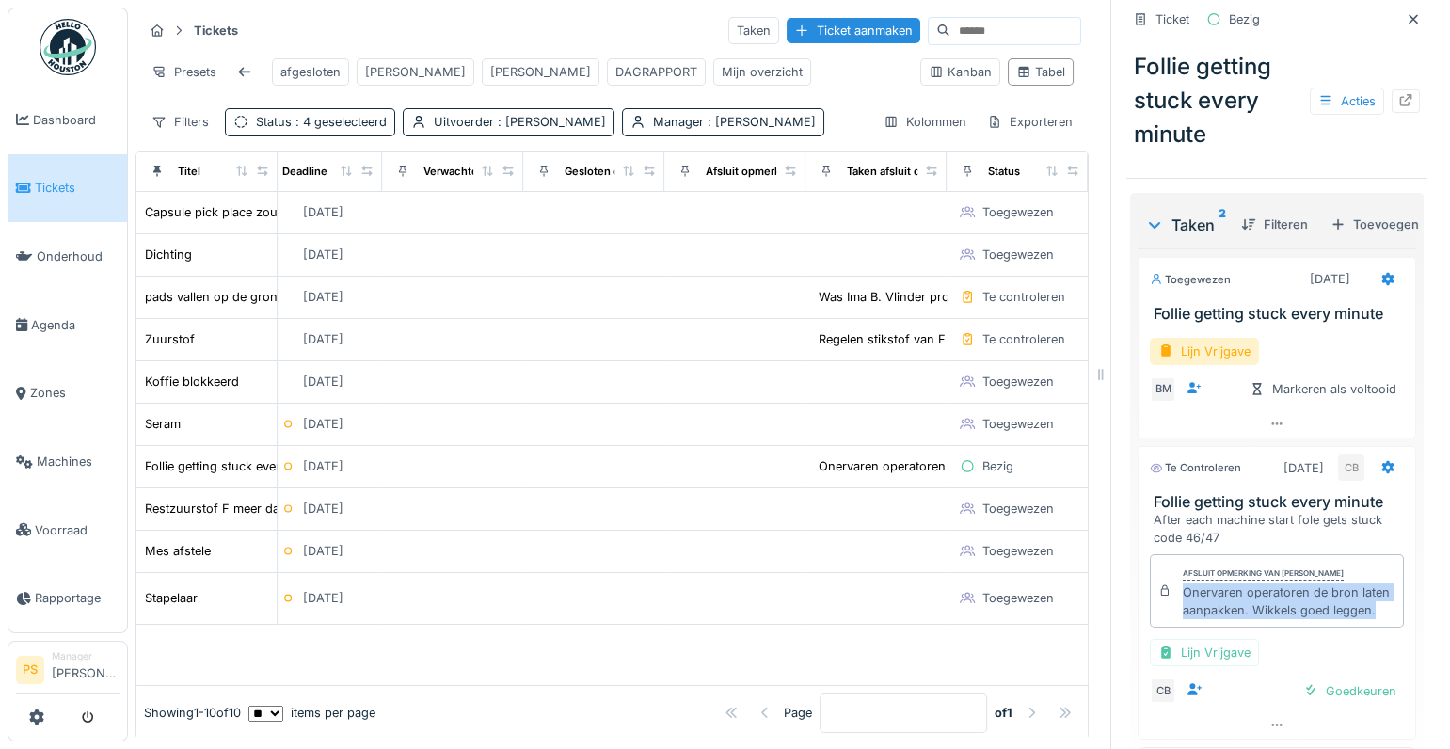
drag, startPoint x: 1222, startPoint y: 667, endPoint x: 1173, endPoint y: 640, distance: 56.0
click at [1183, 619] on div "Onervaren operatoren de bron laten aanpakken. Wikkels goed leggen." at bounding box center [1289, 601] width 213 height 36
copy div "Onervaren operatoren de bron laten aanpakken. Wikkels goed leggen."
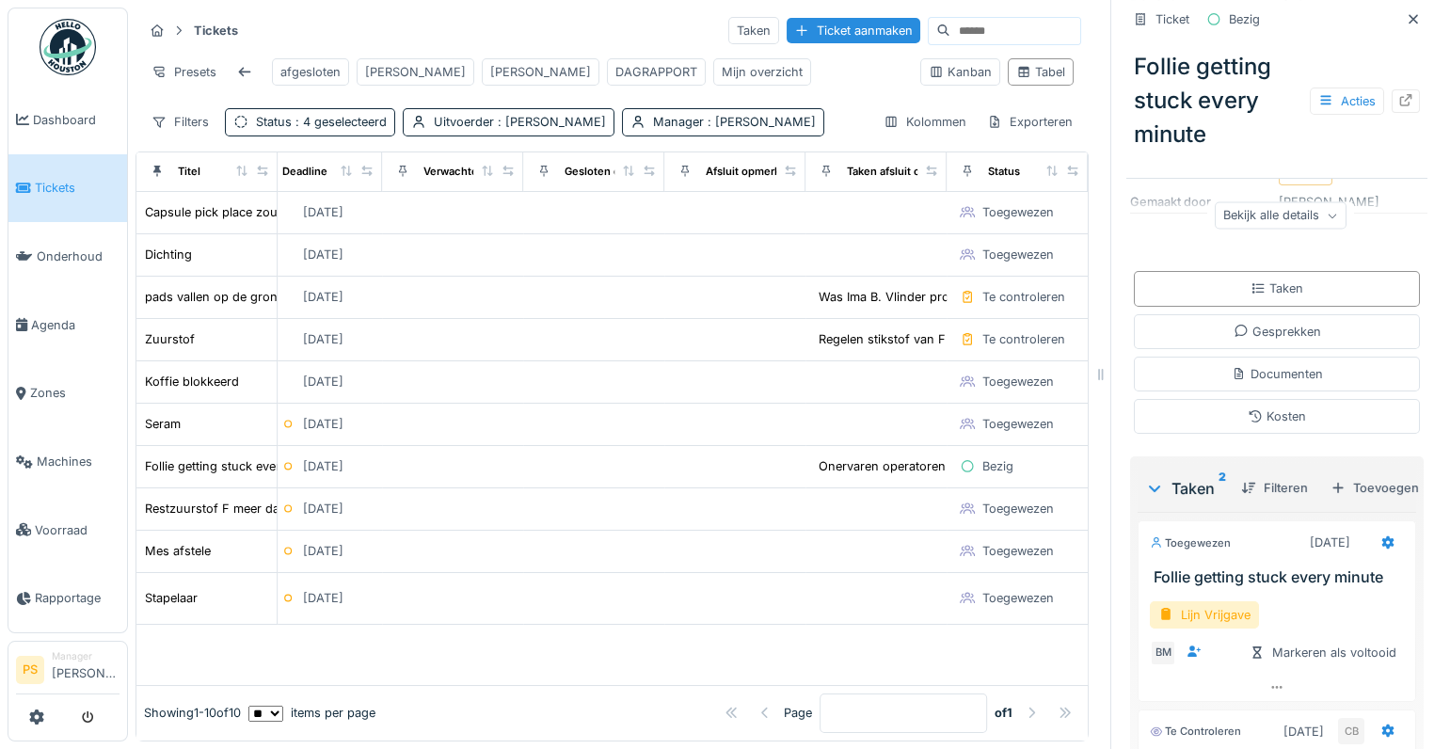
scroll to position [342, 0]
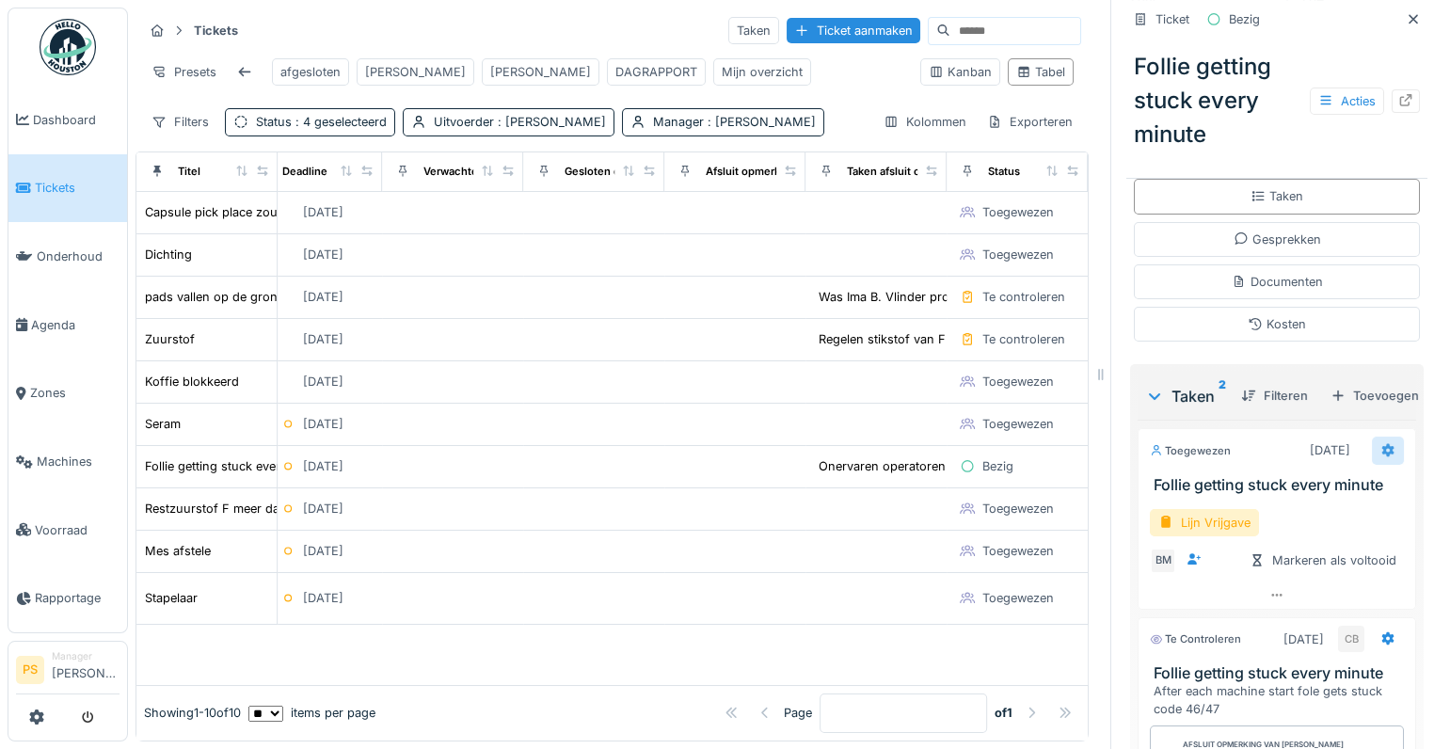
click at [1382, 457] on icon at bounding box center [1388, 450] width 12 height 13
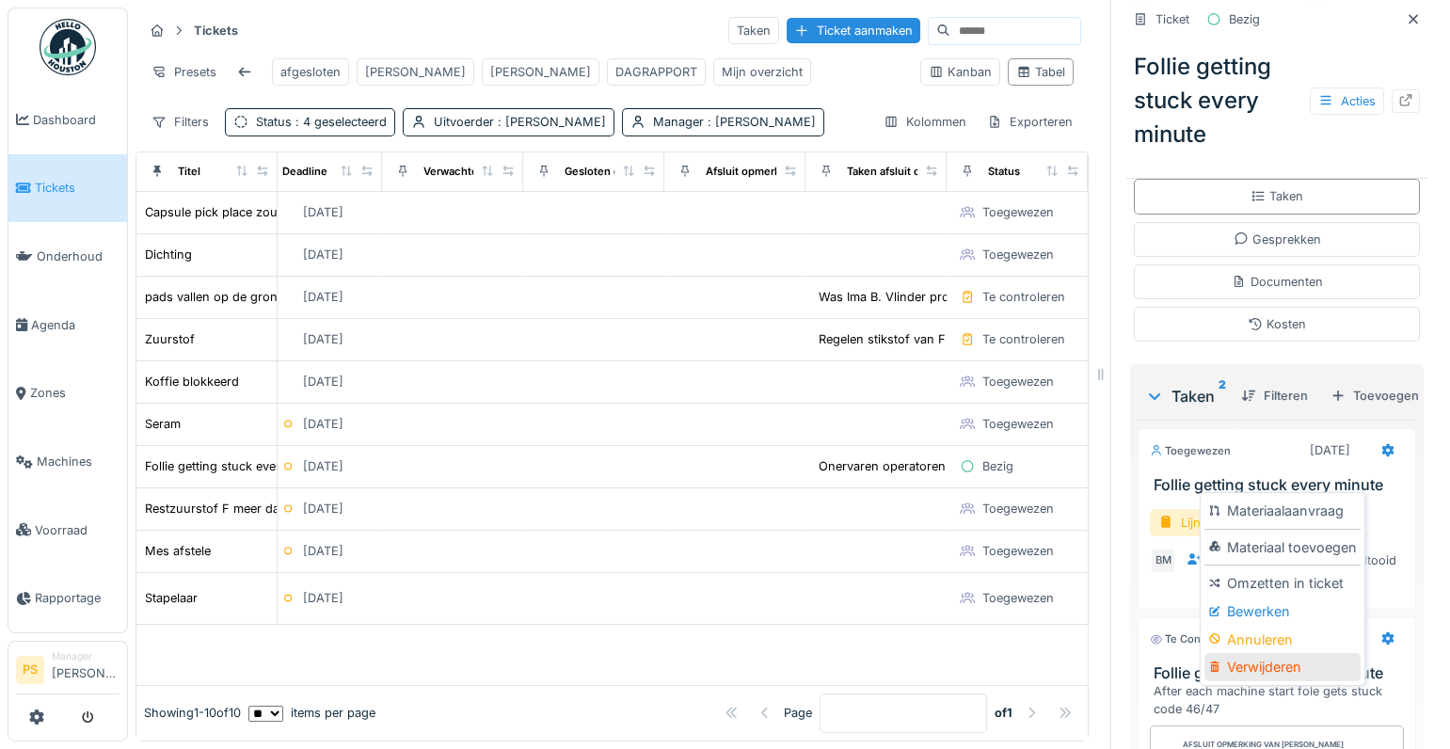
click at [1261, 664] on div "Verwijderen" at bounding box center [1281, 667] width 155 height 28
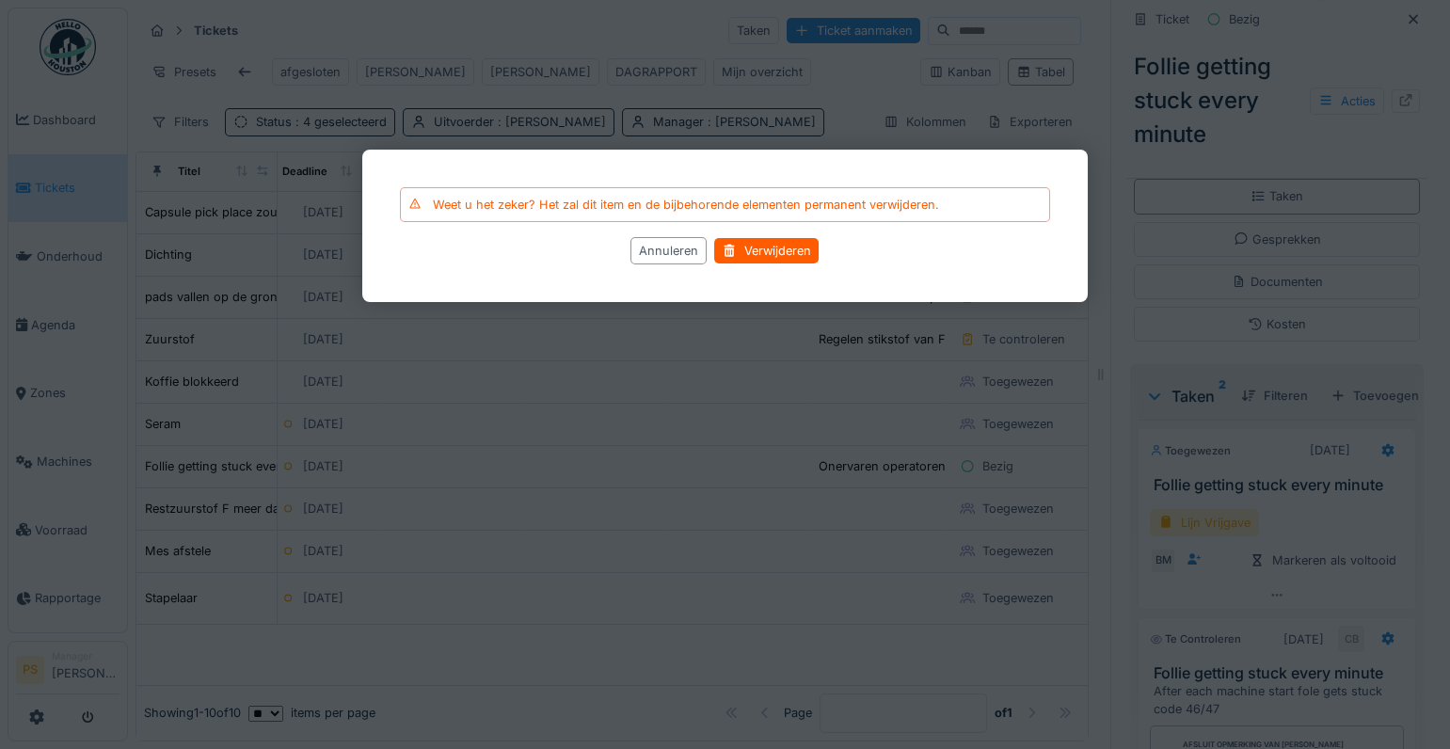
drag, startPoint x: 776, startPoint y: 249, endPoint x: 942, endPoint y: 221, distance: 168.0
click at [778, 249] on div "Verwijderen" at bounding box center [767, 250] width 104 height 25
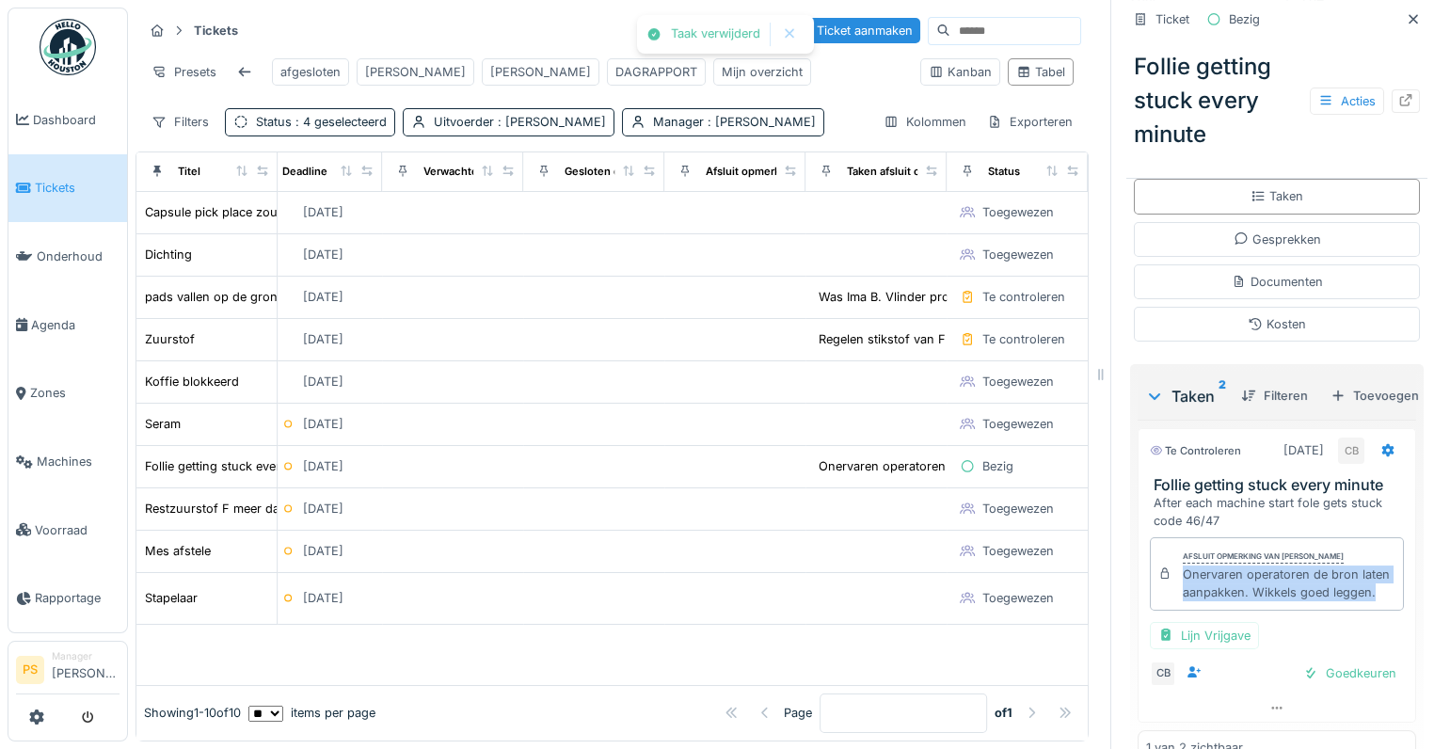
scroll to position [367, 0]
click at [1308, 188] on div "Taken beëindigen & goedkeuren" at bounding box center [1277, 182] width 222 height 25
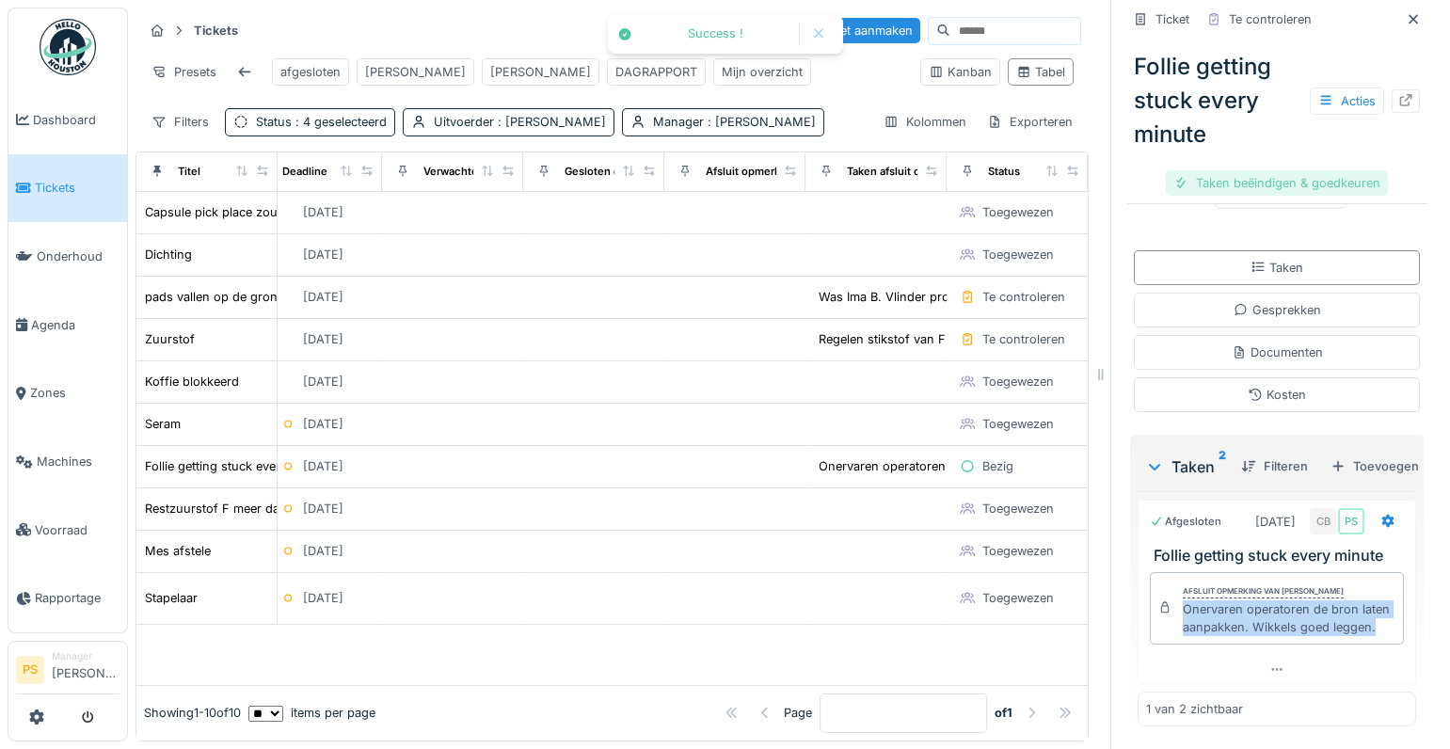
click at [1297, 186] on div "Taken beëindigen & goedkeuren" at bounding box center [1277, 182] width 222 height 25
click at [1234, 193] on div "Ticket sluiten" at bounding box center [1276, 182] width 113 height 25
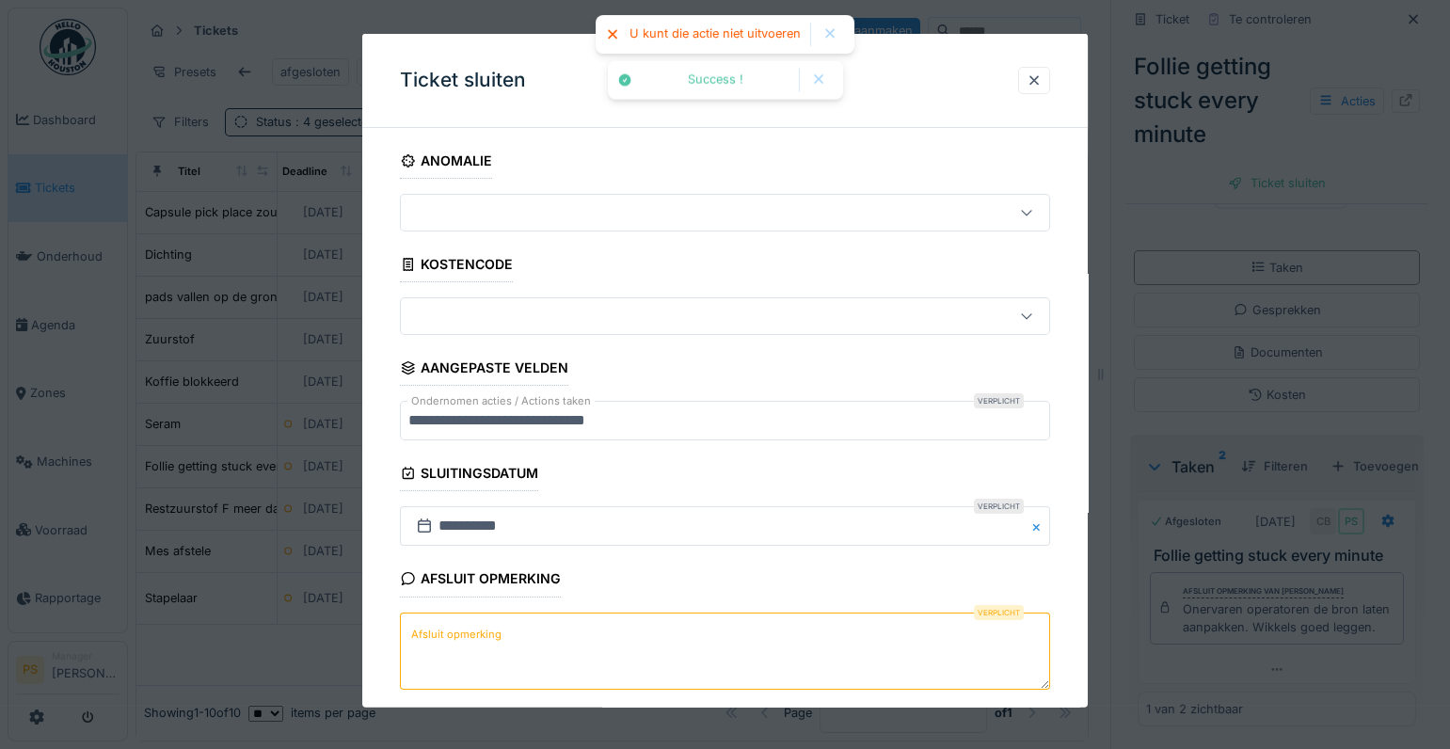
click at [590, 655] on textarea "Afsluit opmerking" at bounding box center [725, 650] width 650 height 77
paste textarea "**********"
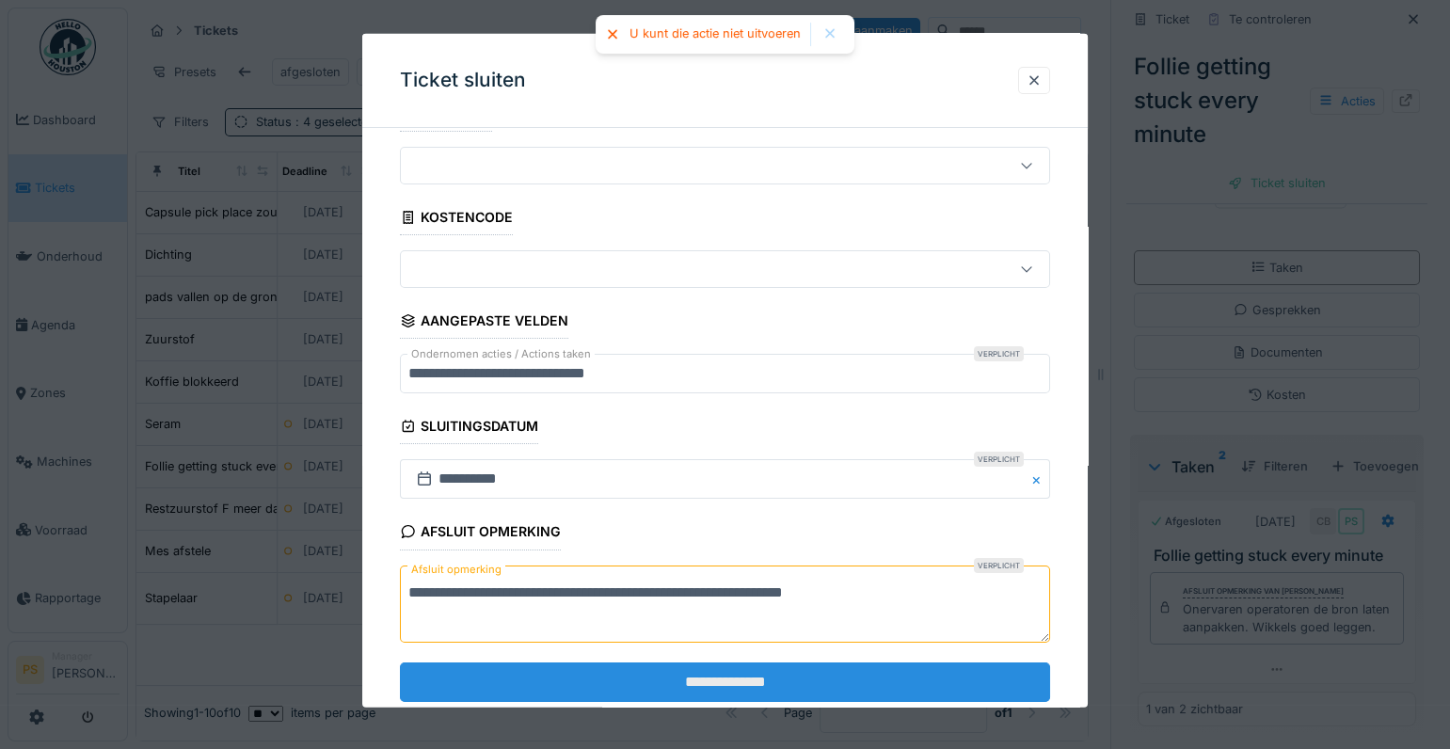
scroll to position [91, 0]
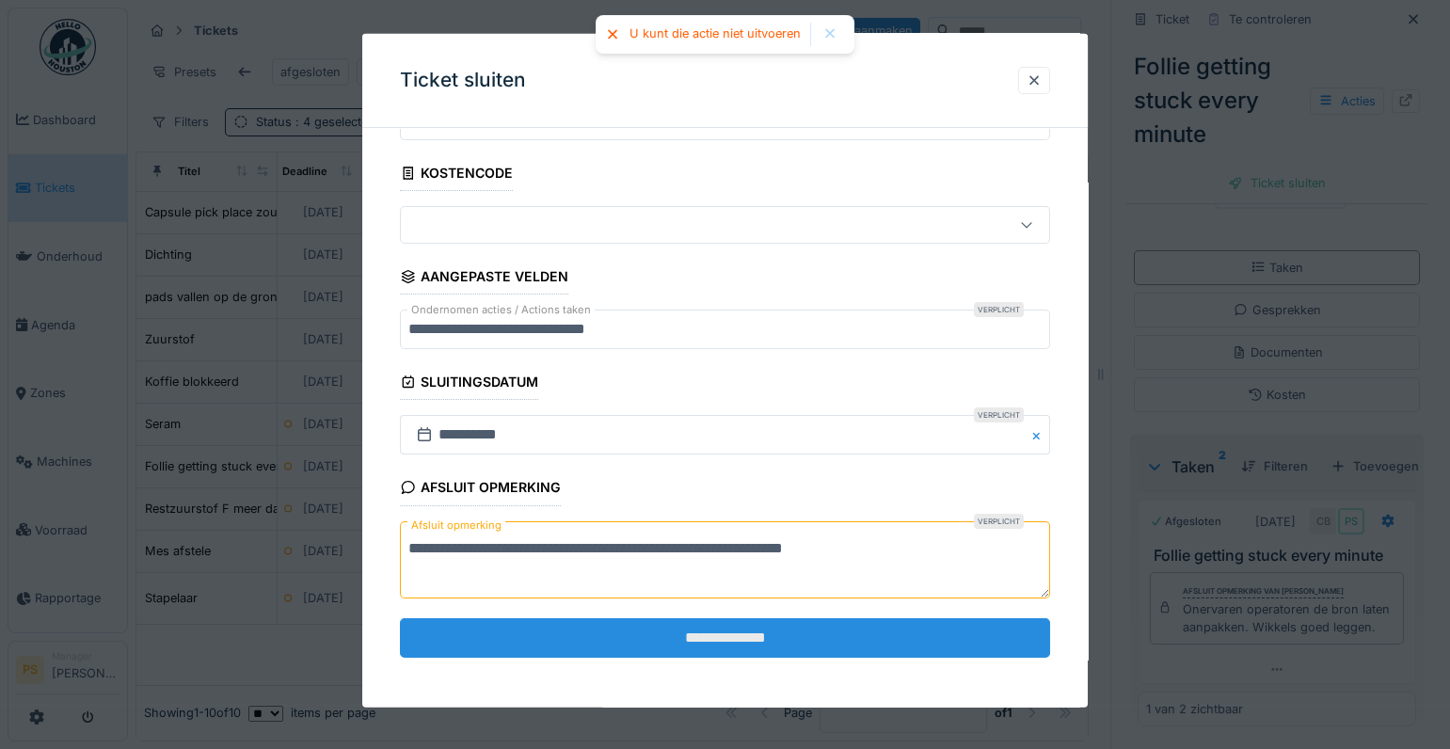
type textarea "**********"
click at [755, 639] on input "**********" at bounding box center [725, 638] width 650 height 40
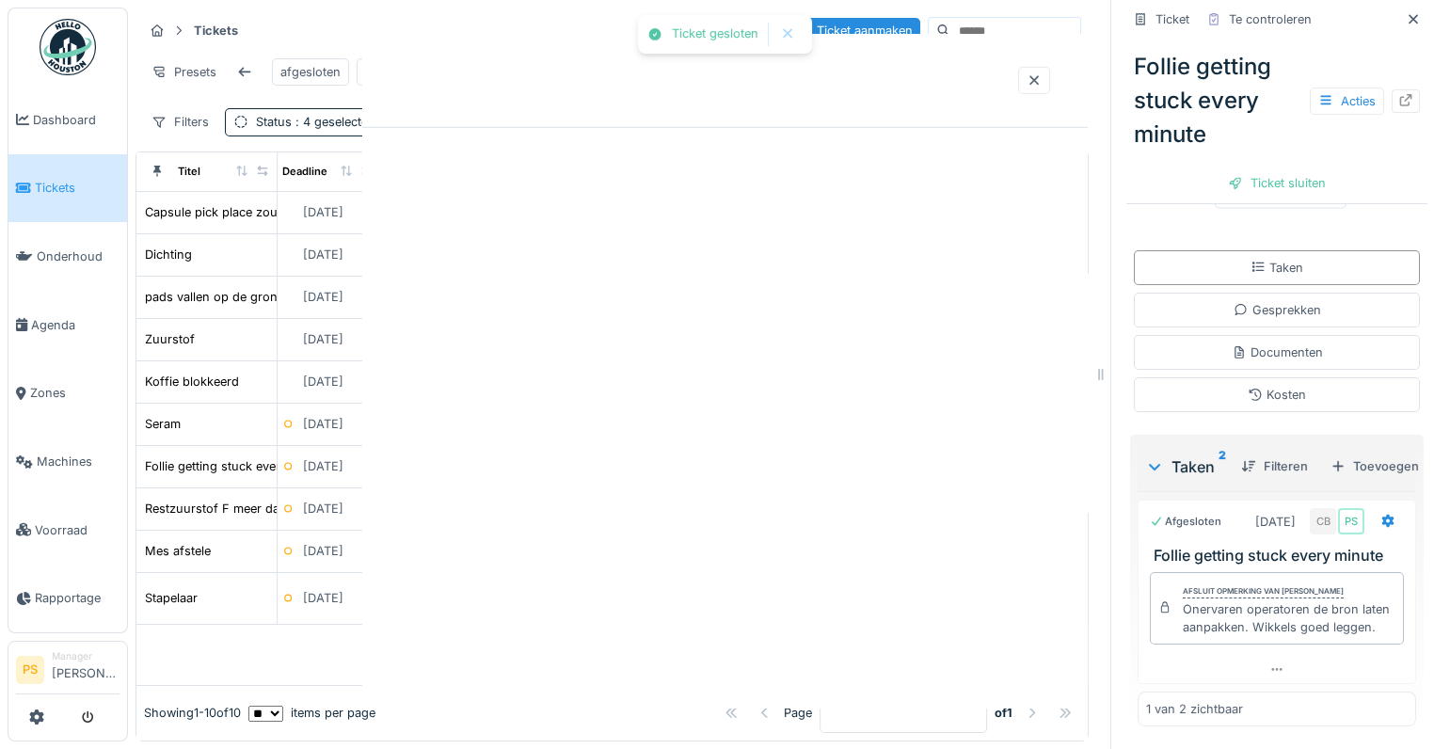
scroll to position [0, 0]
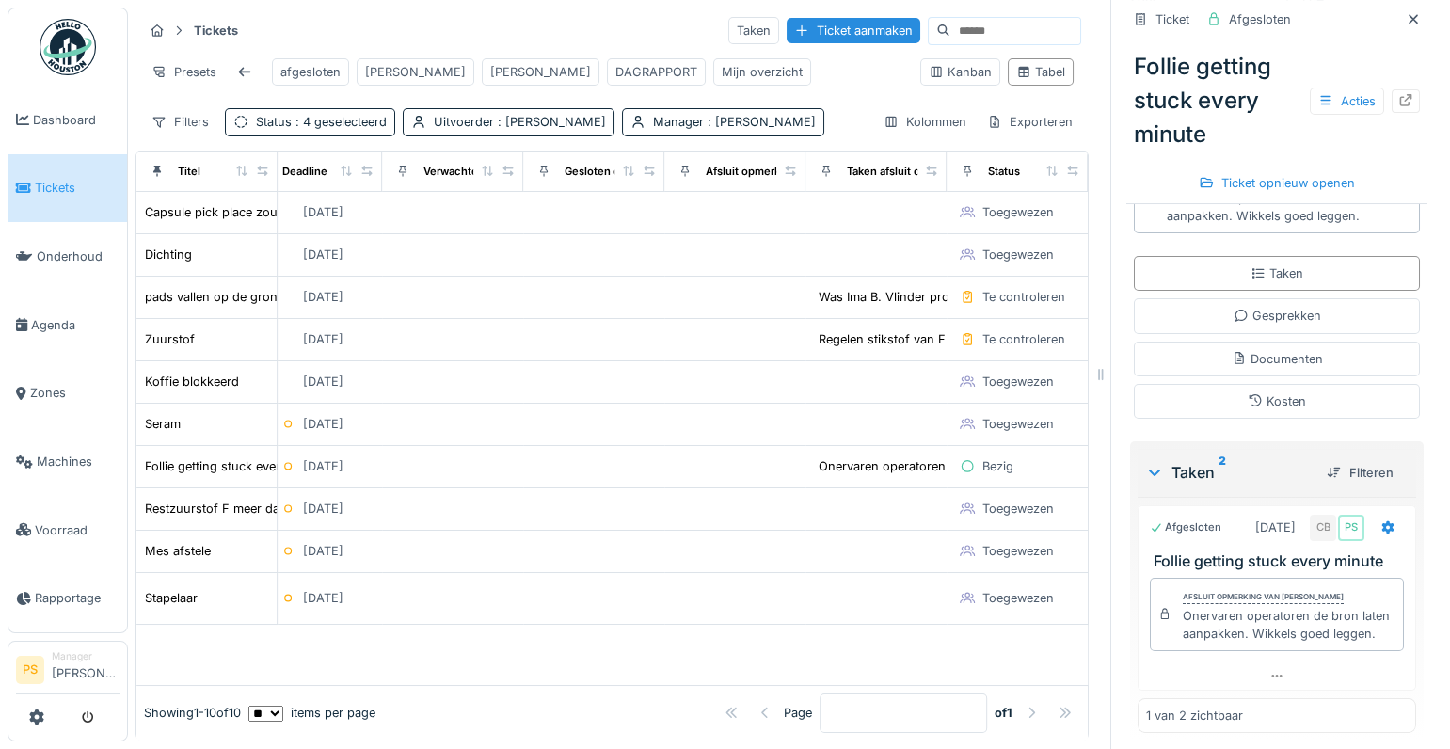
click at [70, 181] on span "Tickets" at bounding box center [77, 188] width 85 height 18
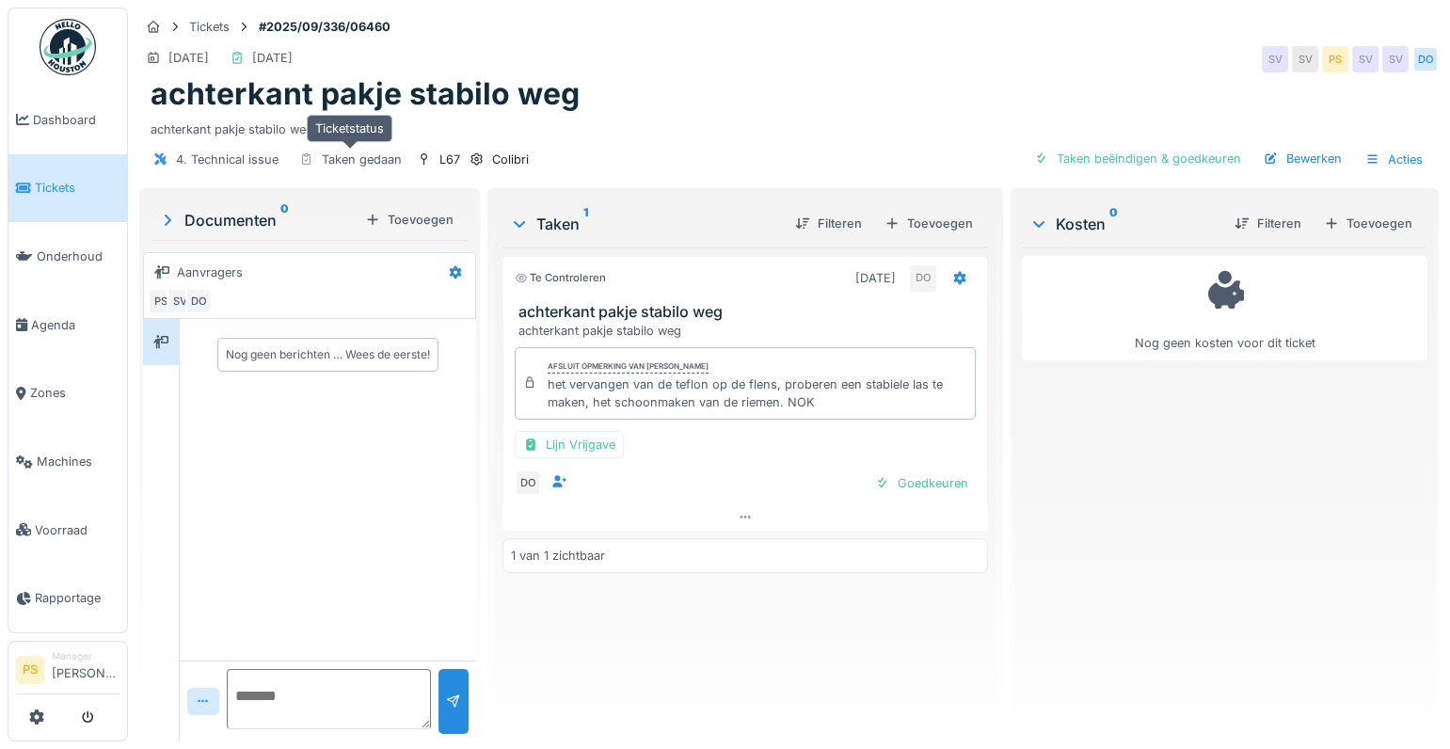
click at [351, 160] on div "Taken gedaan" at bounding box center [362, 160] width 80 height 18
click at [1295, 162] on div "Bewerken" at bounding box center [1302, 158] width 93 height 25
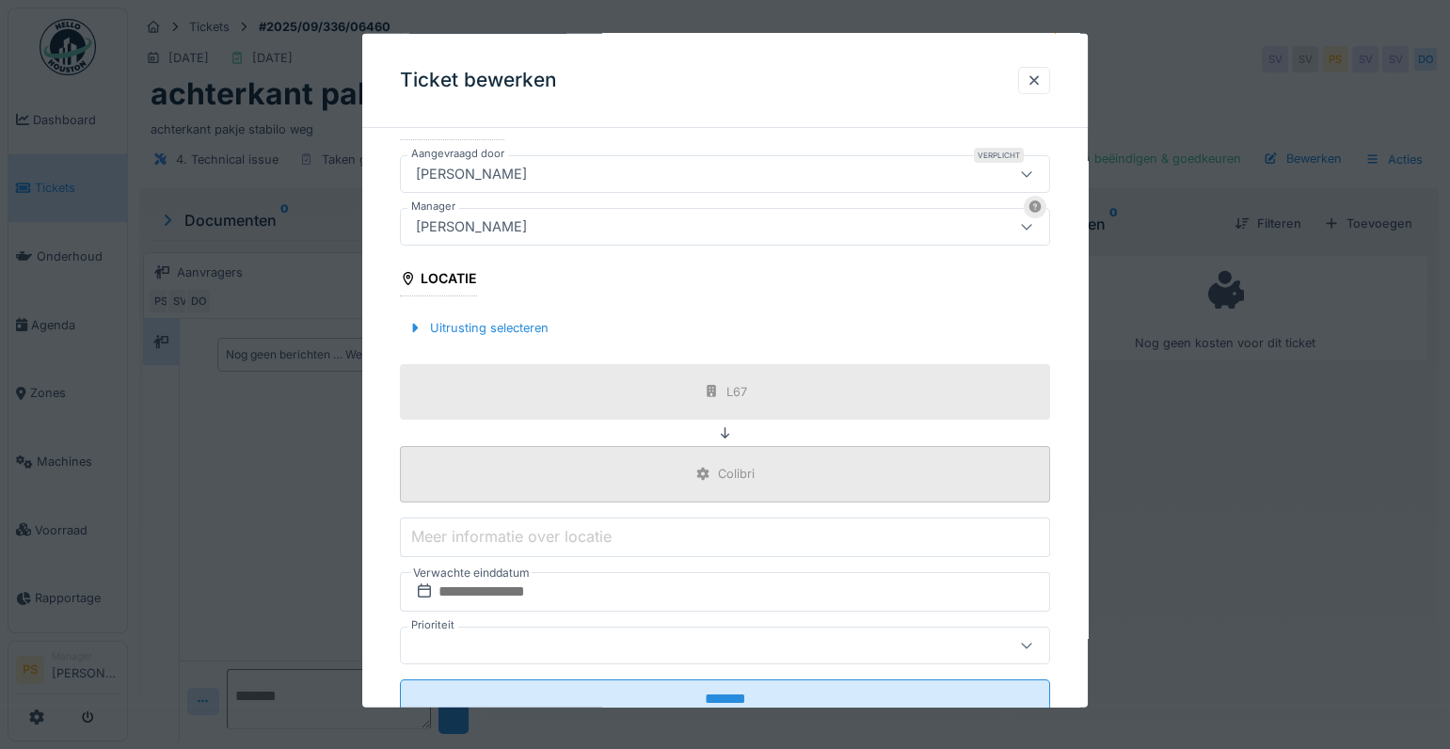
scroll to position [413, 0]
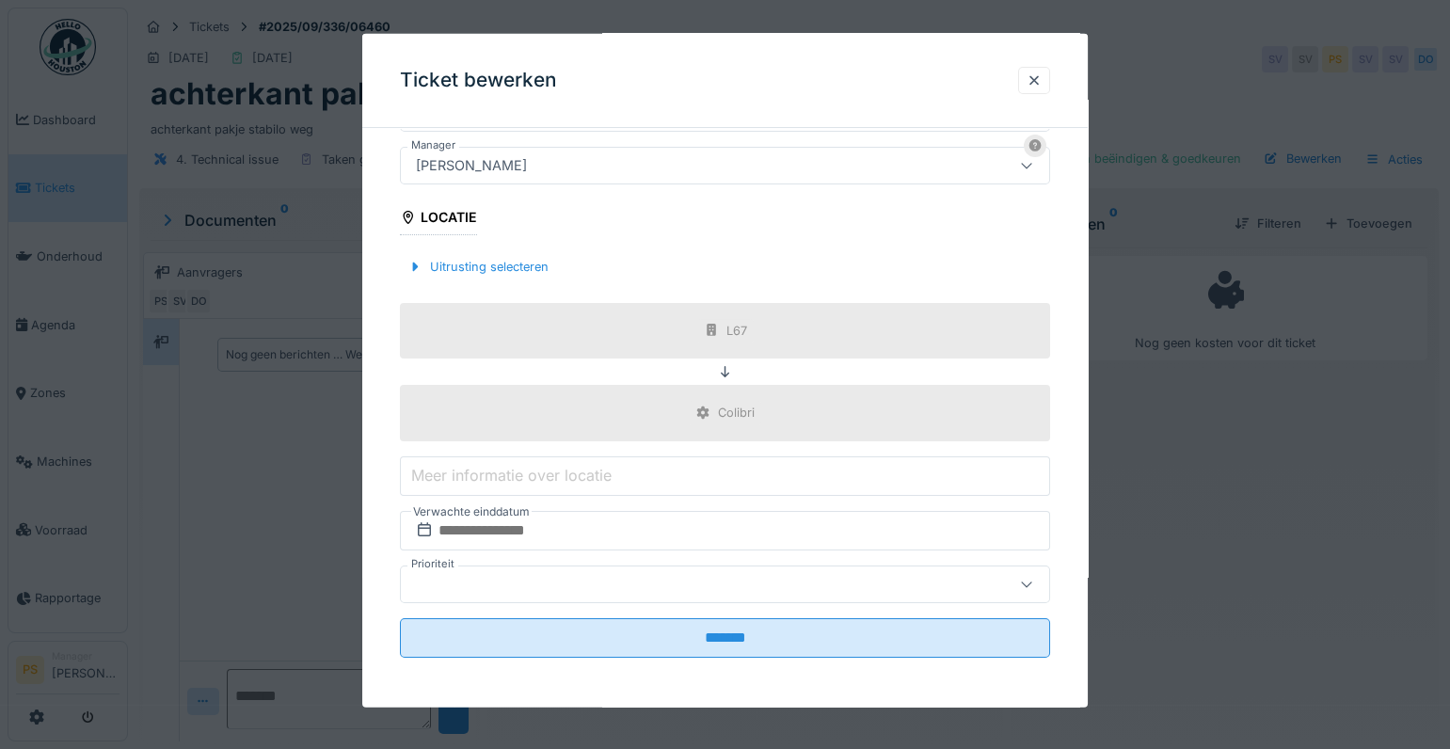
click at [1290, 511] on div at bounding box center [725, 374] width 1450 height 749
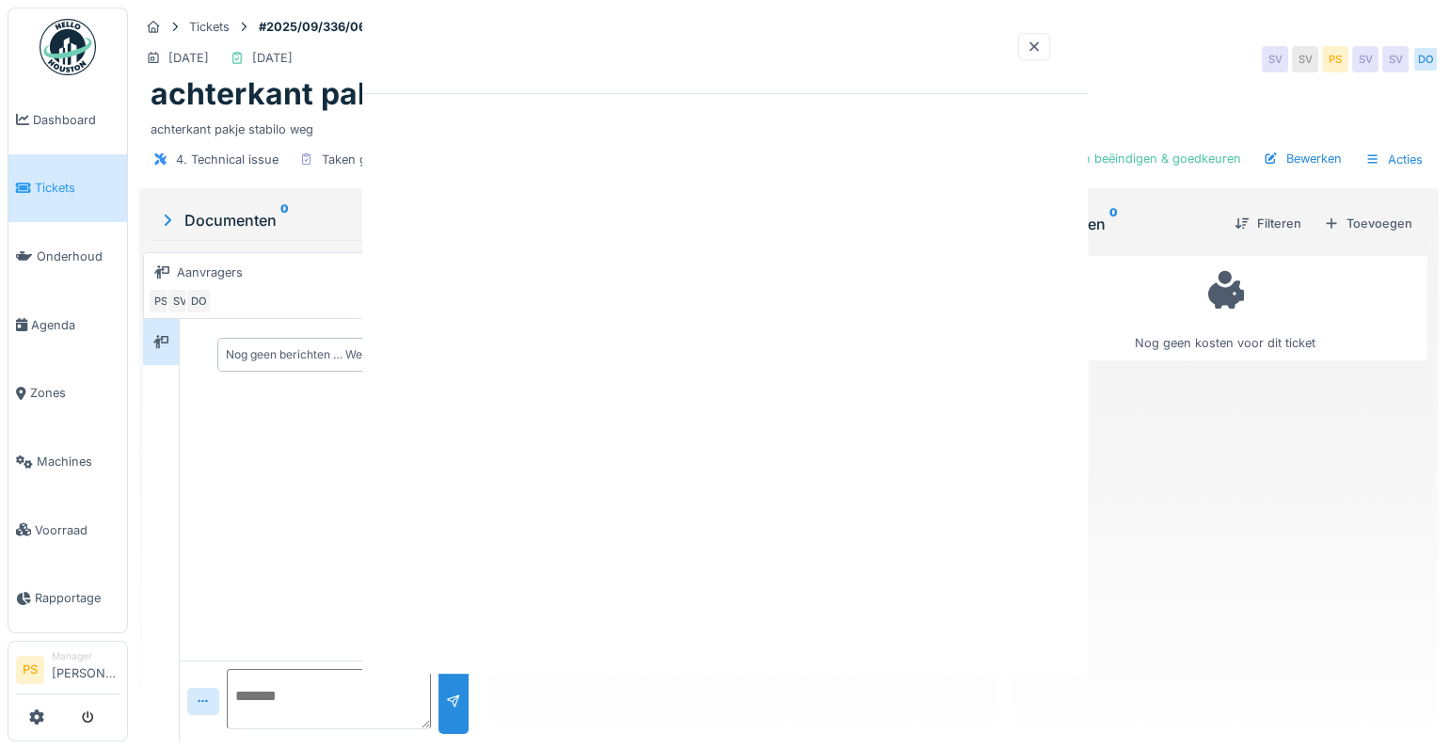
scroll to position [0, 0]
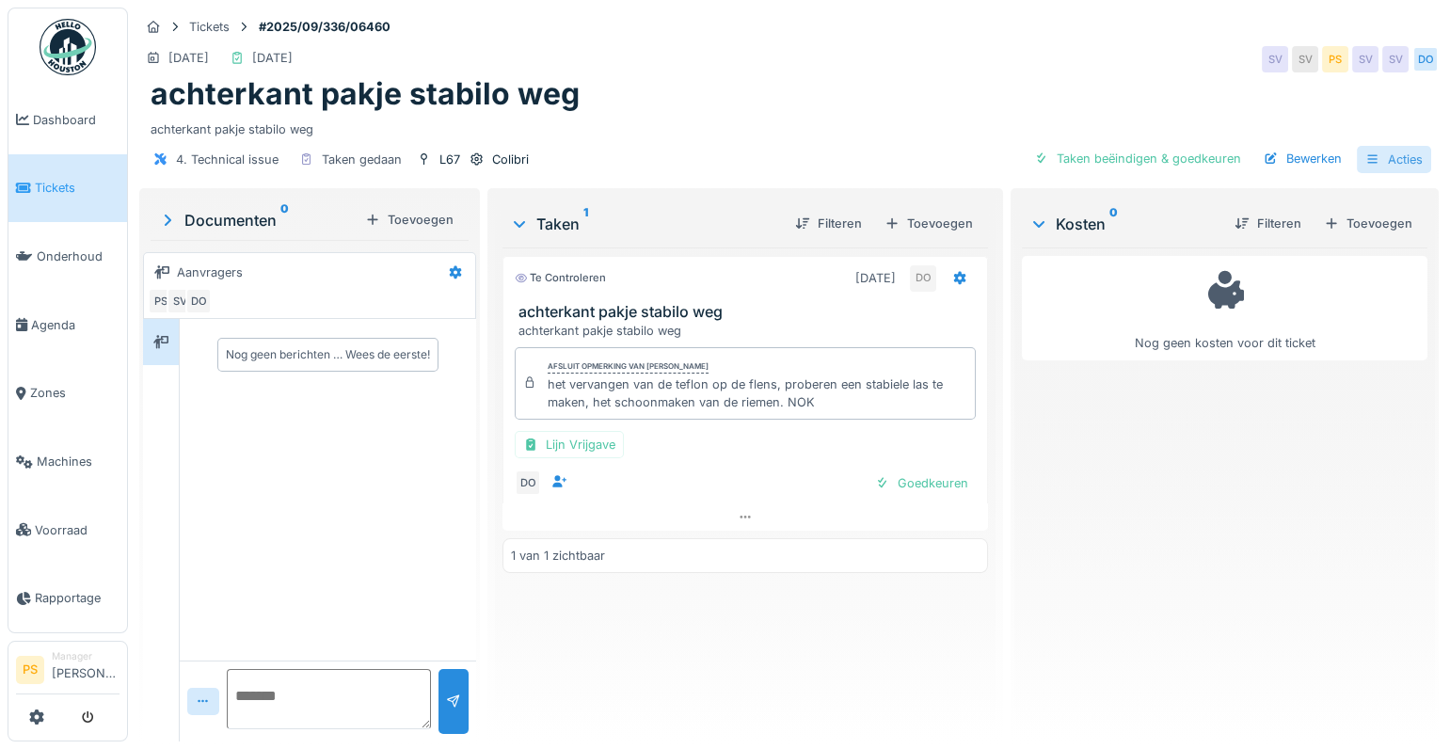
click at [1365, 161] on icon at bounding box center [1372, 159] width 15 height 12
click at [1271, 157] on div "Bewerken" at bounding box center [1302, 158] width 93 height 25
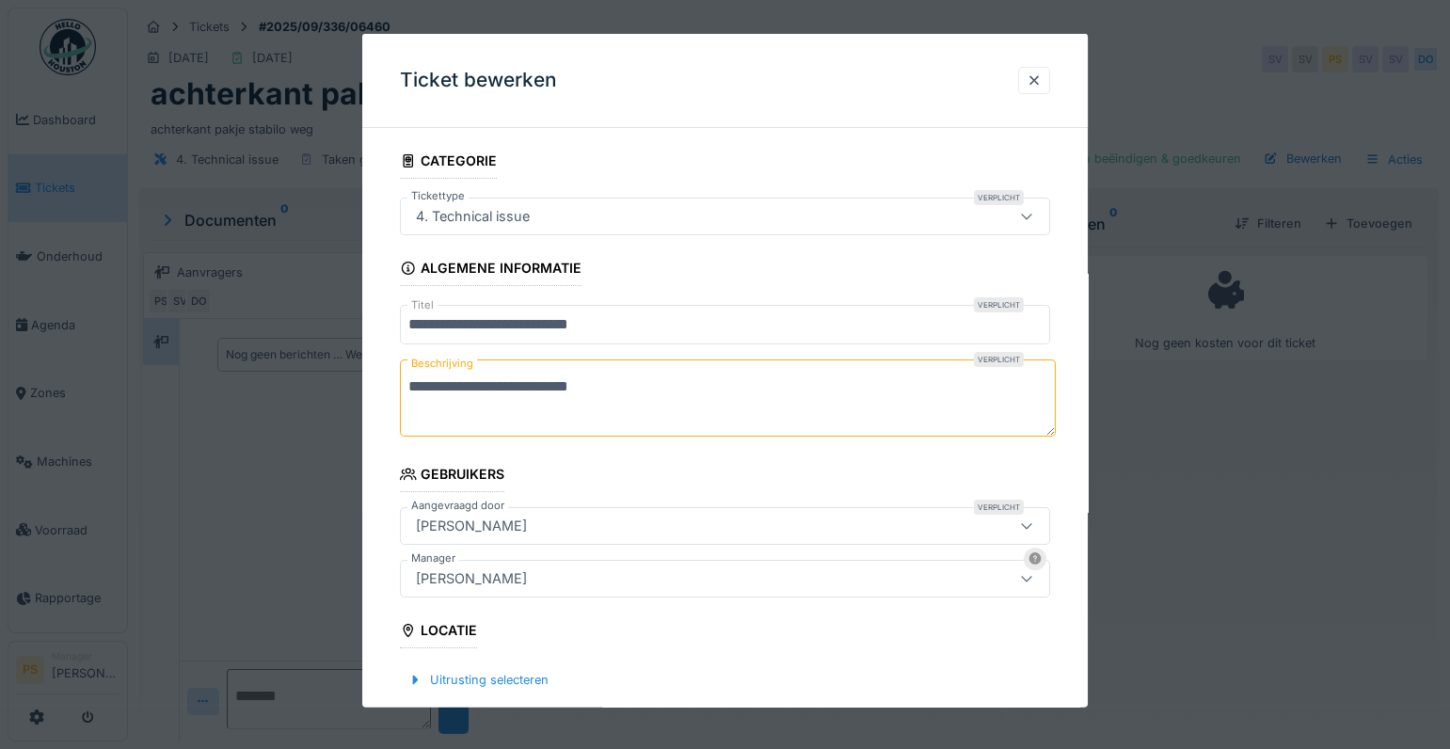
click at [1310, 391] on div at bounding box center [725, 374] width 1450 height 749
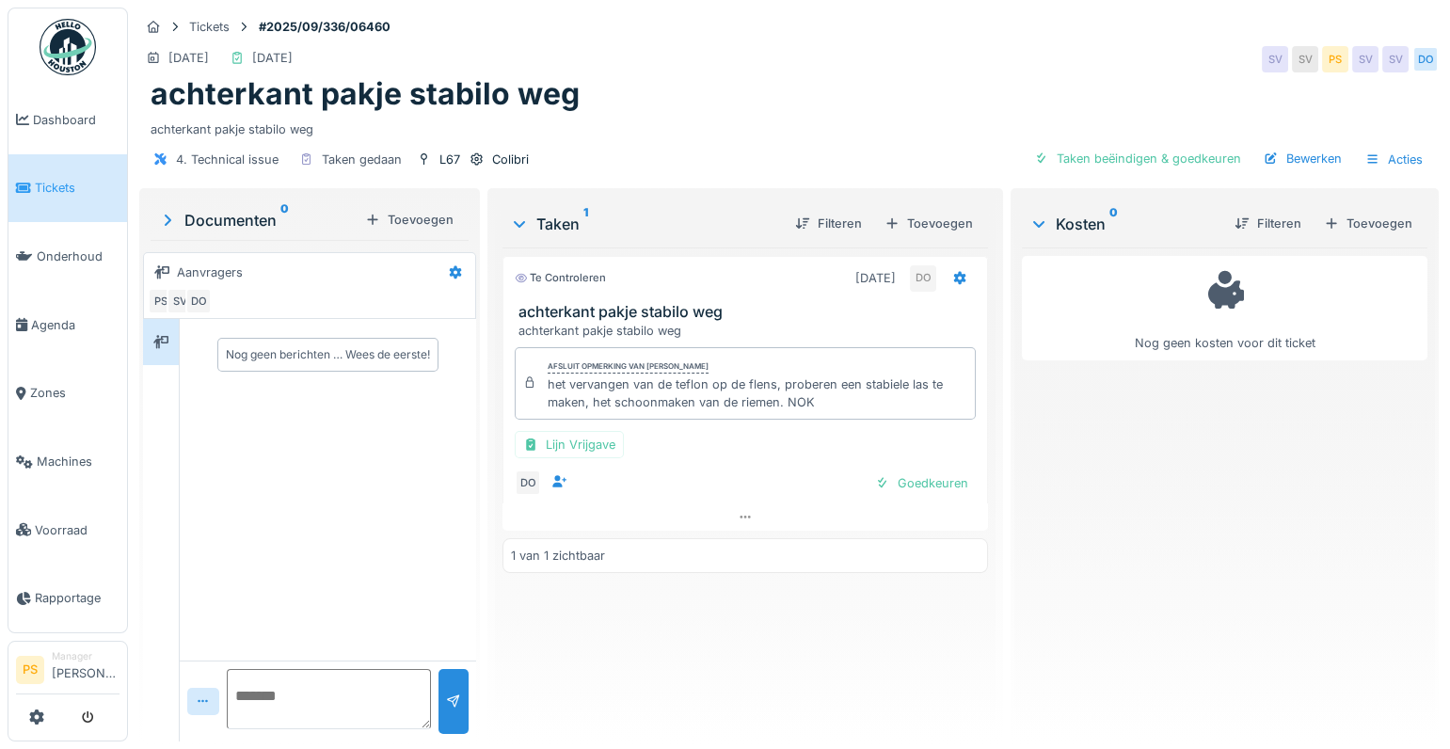
click at [512, 224] on icon at bounding box center [519, 223] width 15 height 19
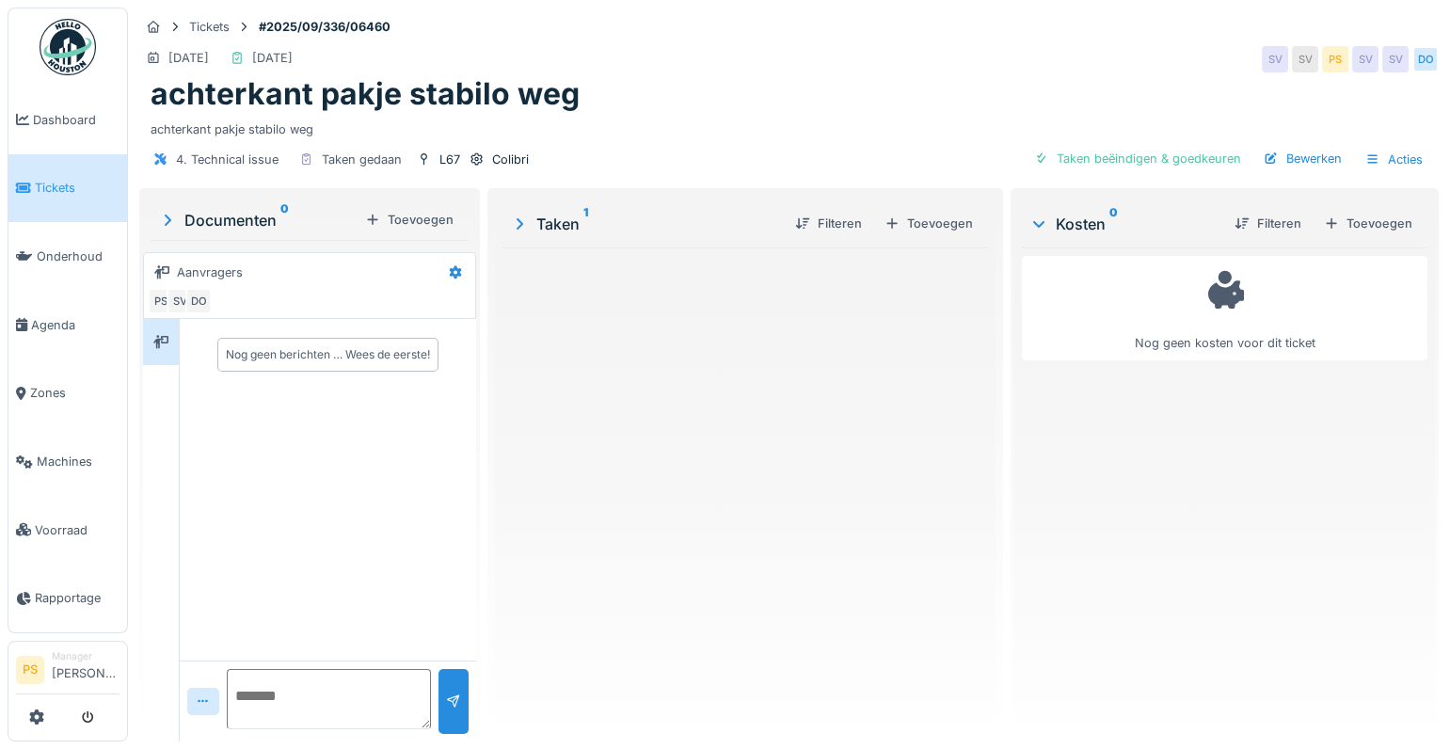
click at [512, 224] on icon at bounding box center [519, 223] width 19 height 15
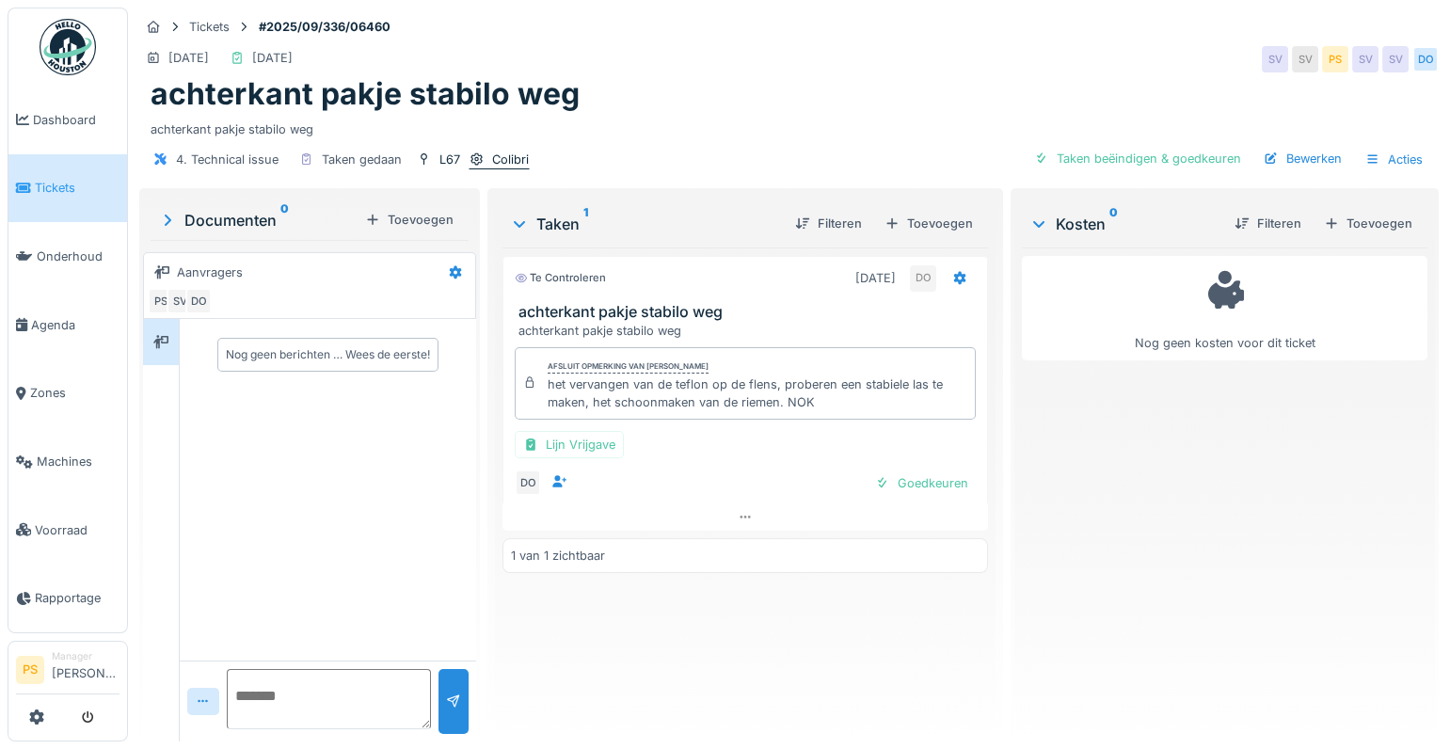
click at [470, 158] on icon at bounding box center [476, 158] width 12 height 13
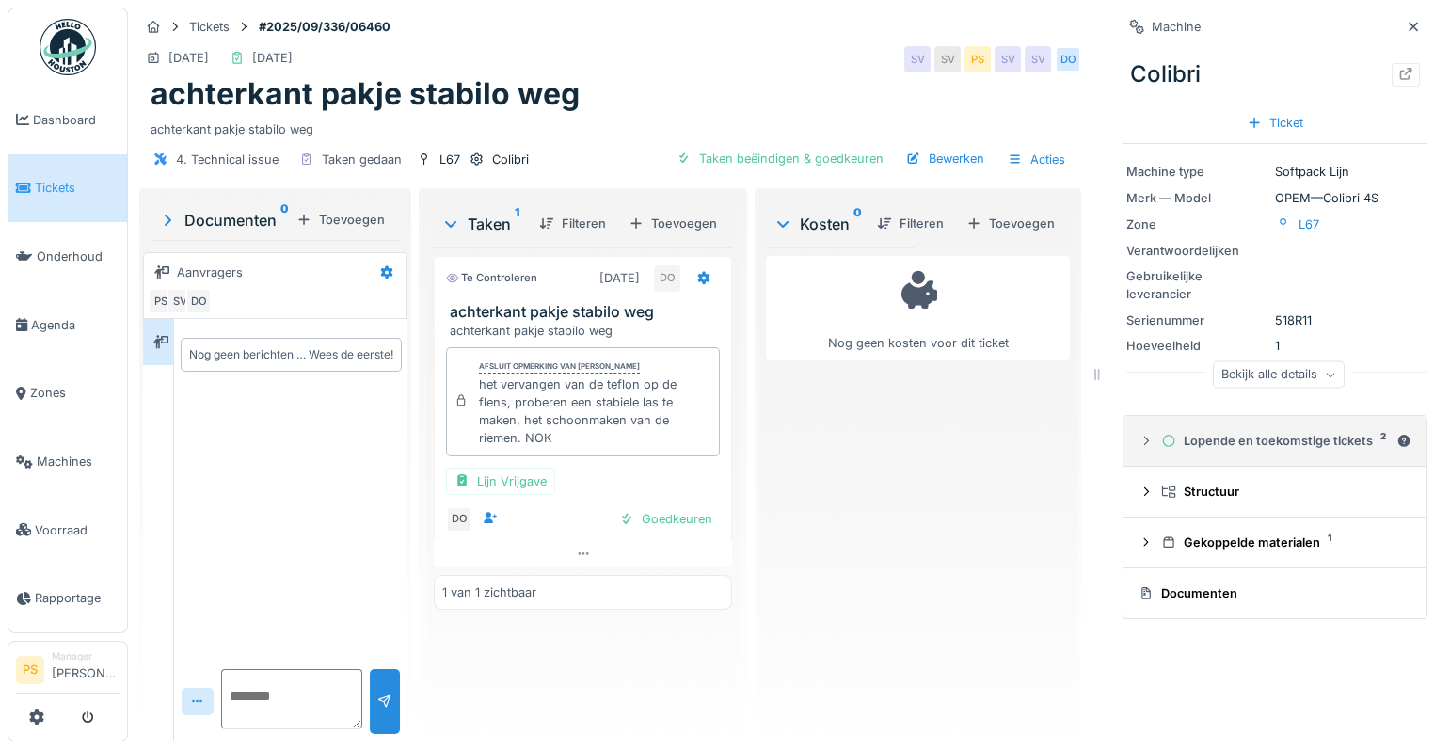
click at [1138, 444] on icon at bounding box center [1145, 441] width 15 height 12
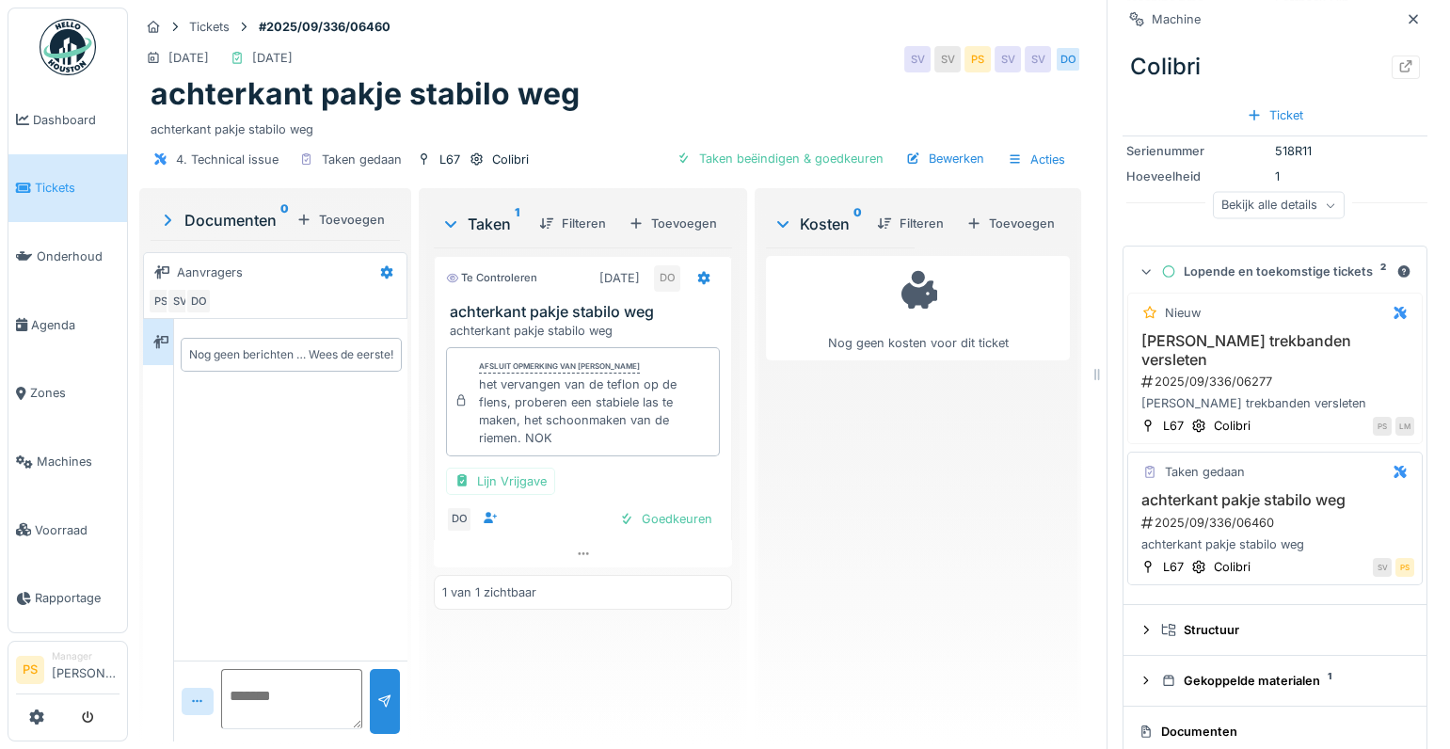
scroll to position [170, 0]
click at [1393, 465] on icon at bounding box center [1399, 471] width 12 height 12
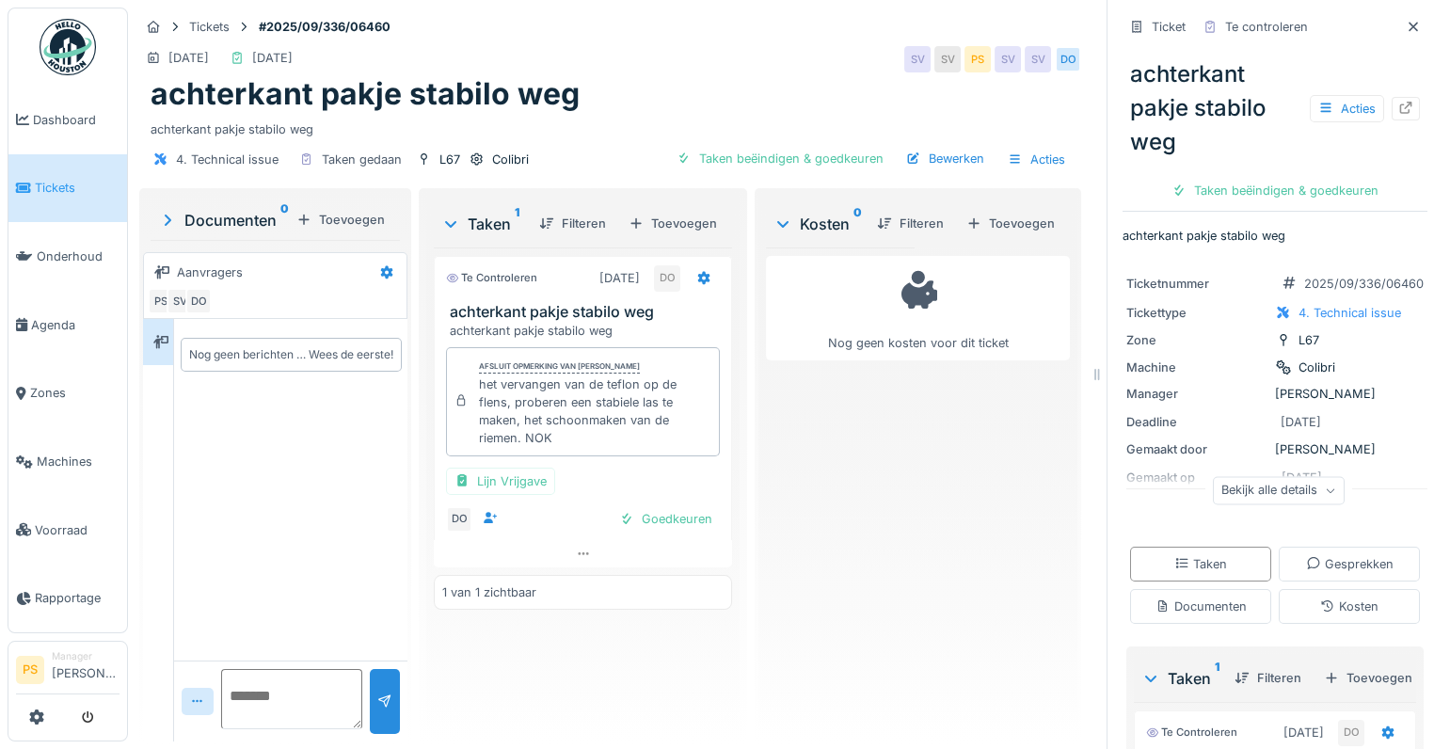
click at [920, 643] on div "Nog geen kosten voor dit ticket" at bounding box center [918, 486] width 304 height 479
click at [650, 42] on div "22-9-2025 17-9-2025 SV SV PS SV SV DO" at bounding box center [610, 59] width 942 height 34
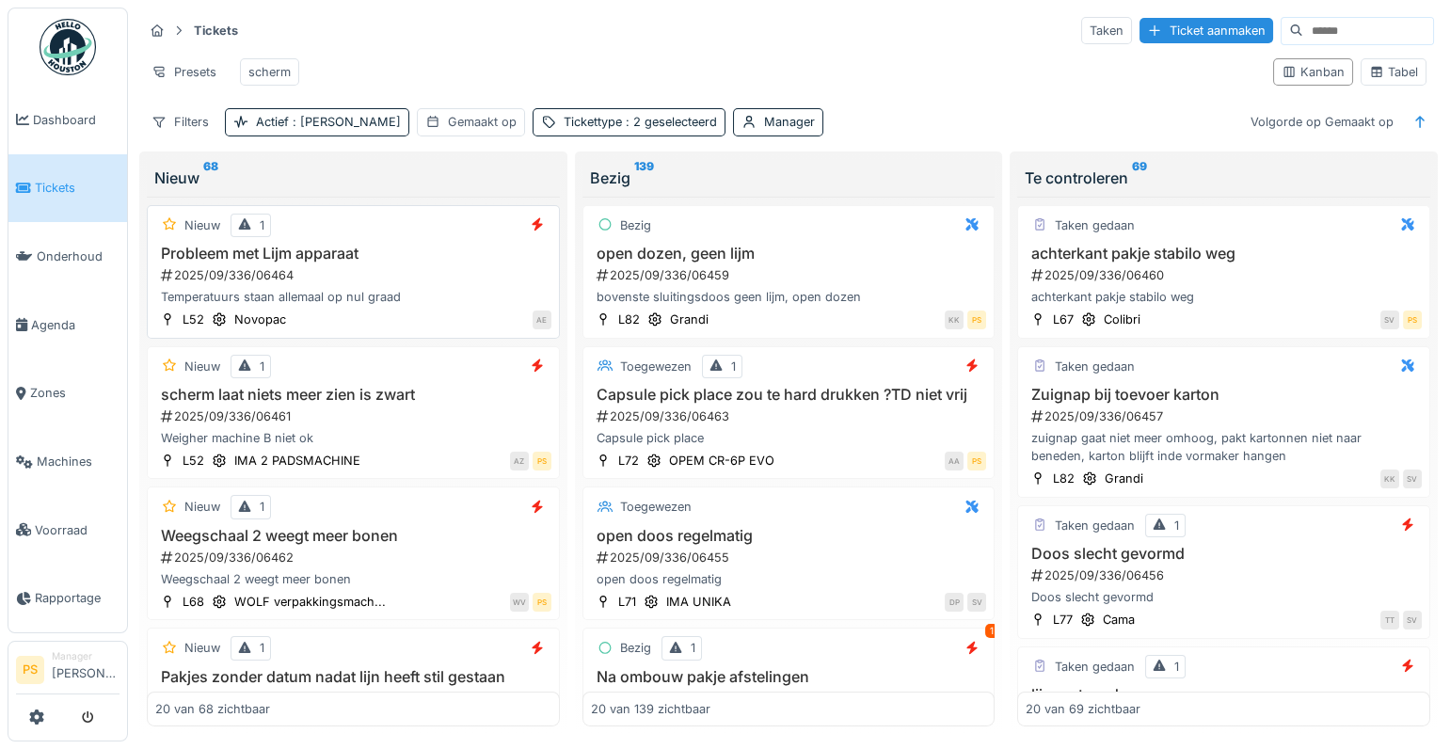
click at [276, 282] on div "2025/09/336/06464" at bounding box center [355, 275] width 392 height 18
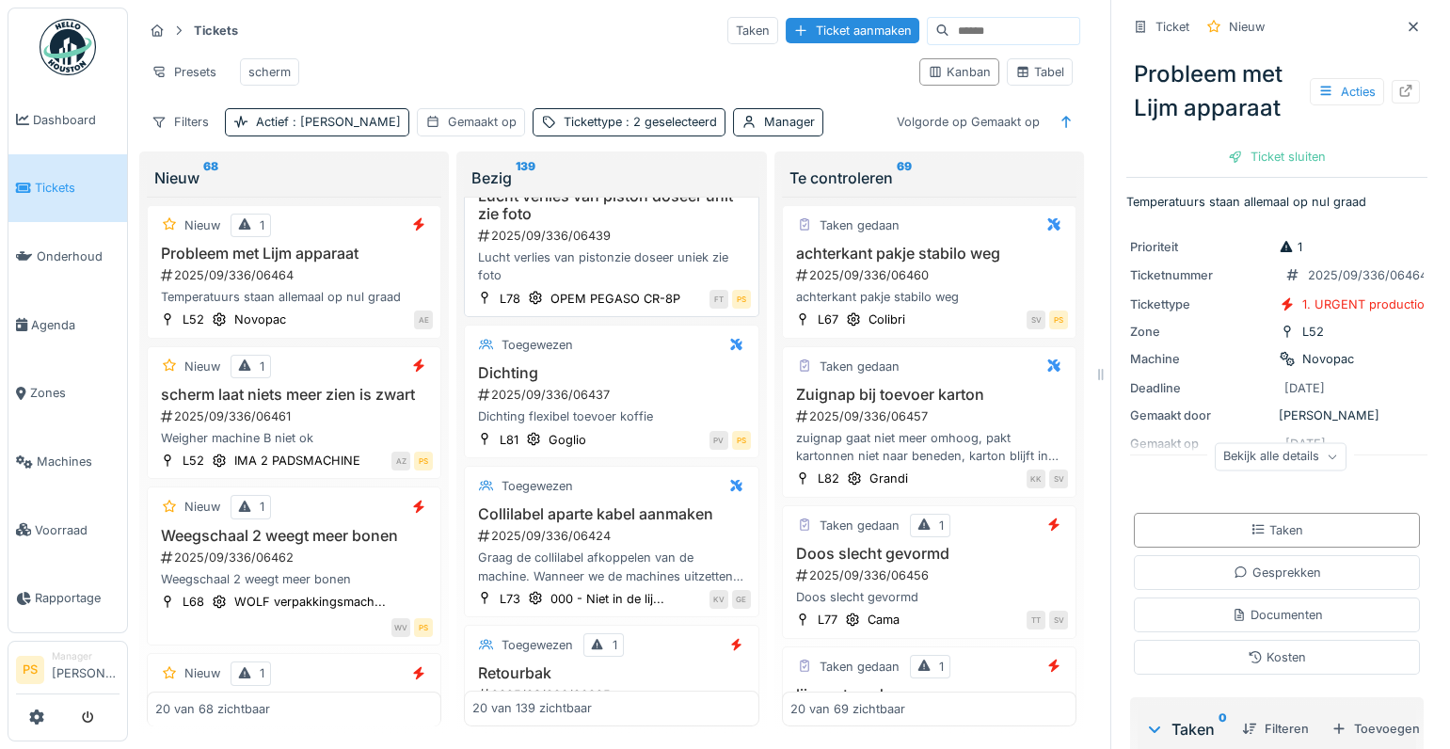
scroll to position [684, 0]
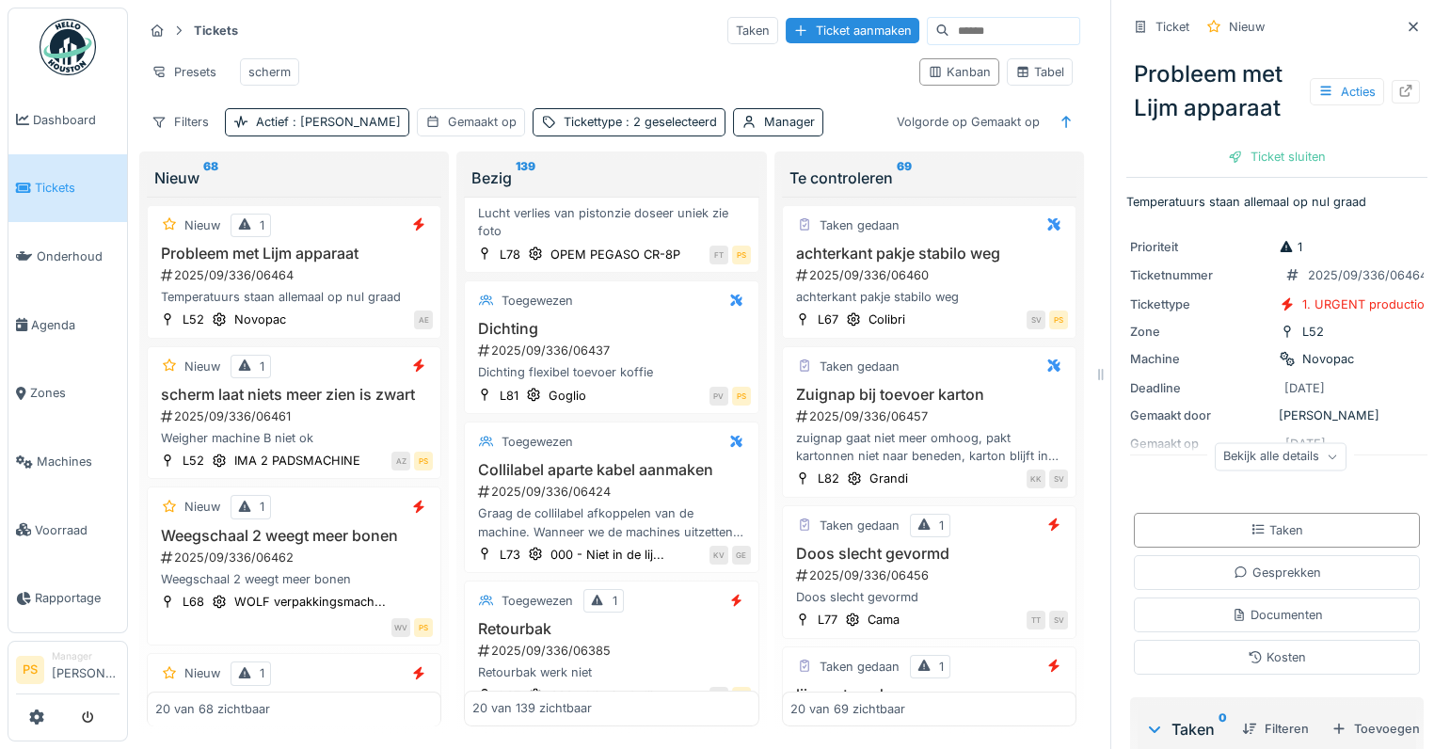
click at [574, 13] on div "Tickets Taken Ticket aanmaken Presets scherm Kanban Tabel Filters Actief : Ja G…" at bounding box center [611, 76] width 952 height 136
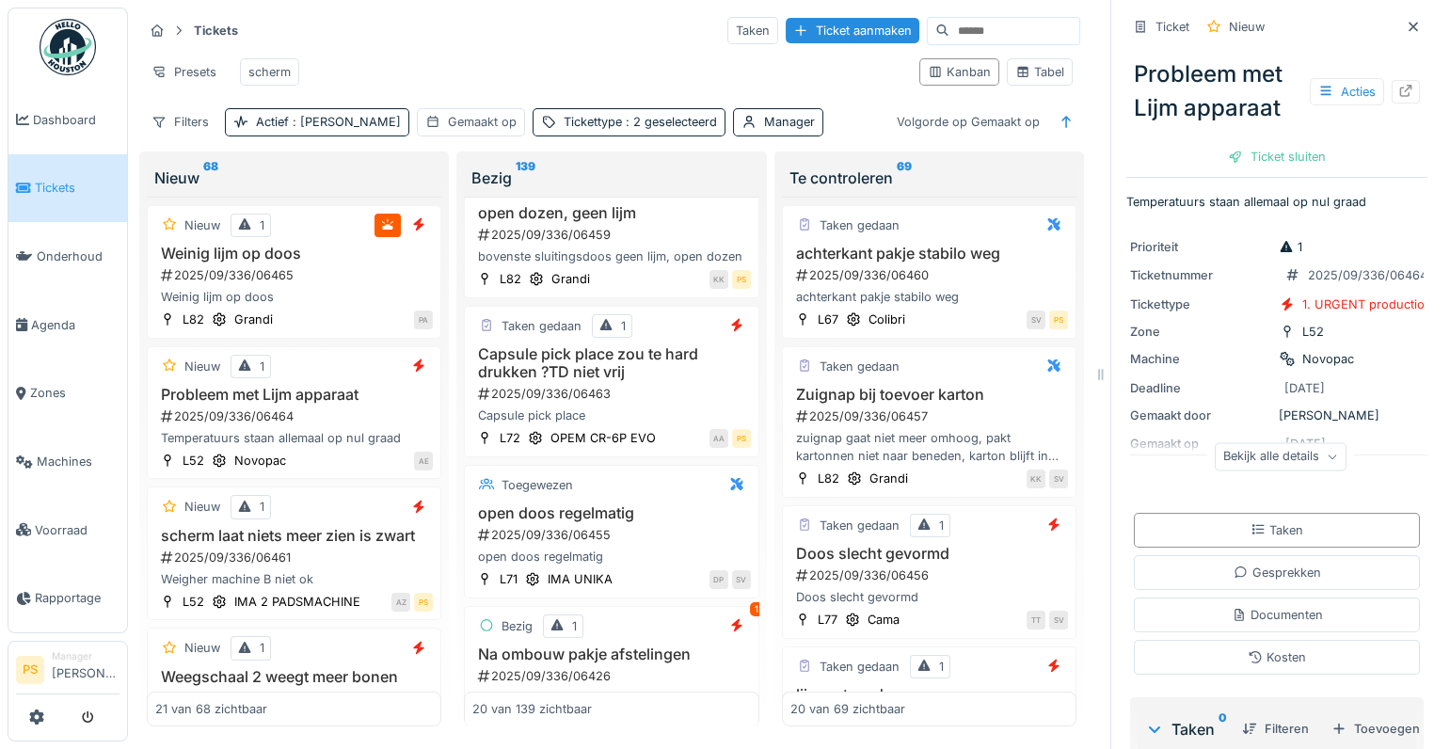
scroll to position [0, 0]
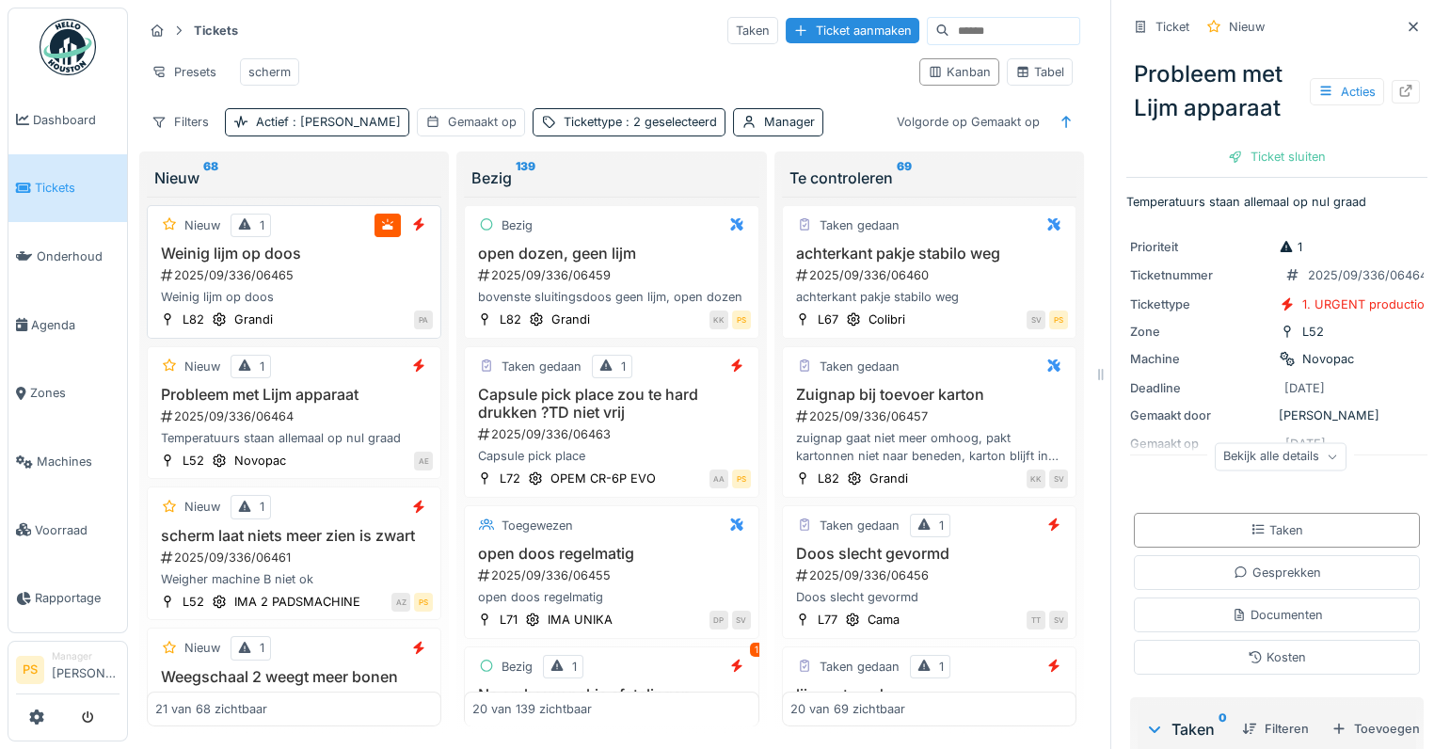
click at [306, 284] on div "2025/09/336/06465" at bounding box center [296, 275] width 274 height 18
click at [1285, 160] on div "Ticket sluiten" at bounding box center [1276, 156] width 113 height 25
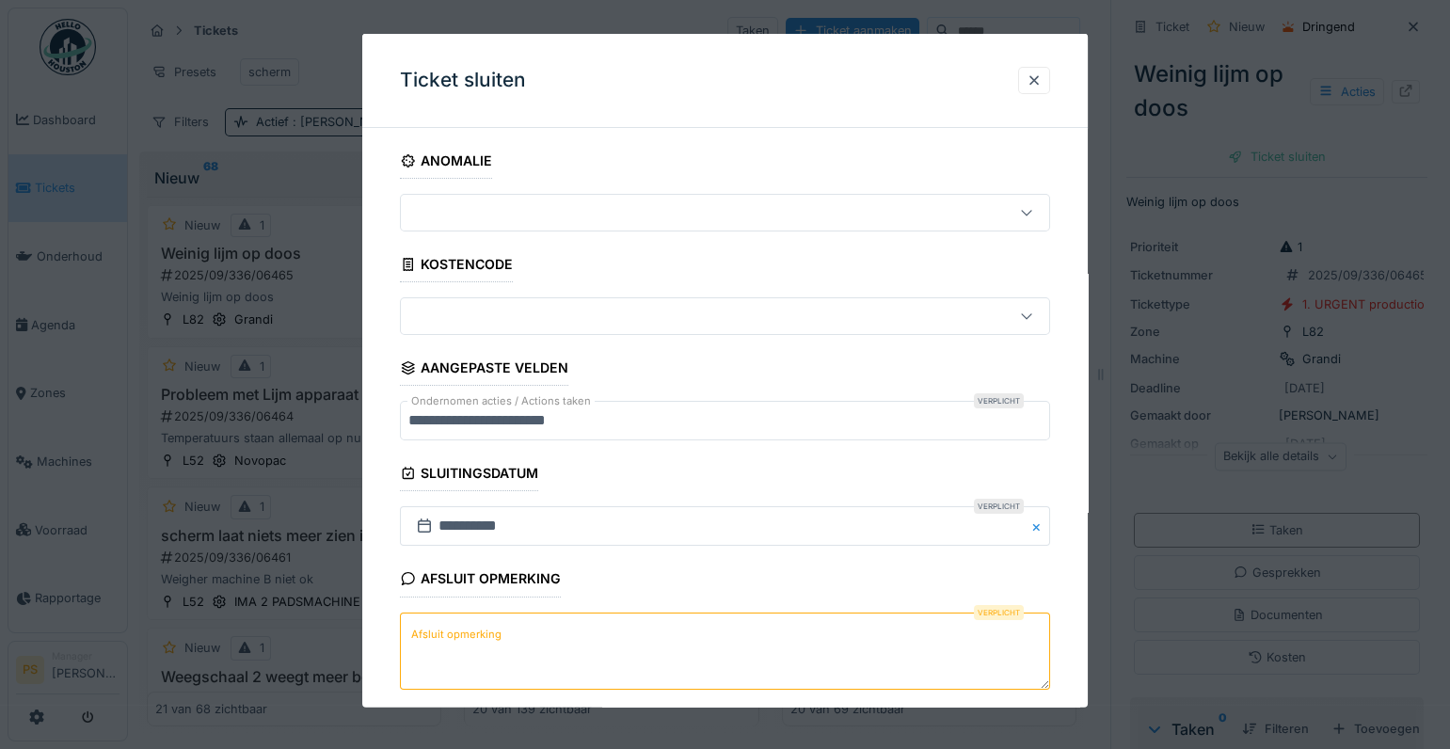
click at [692, 659] on textarea "Afsluit opmerking" at bounding box center [725, 650] width 650 height 77
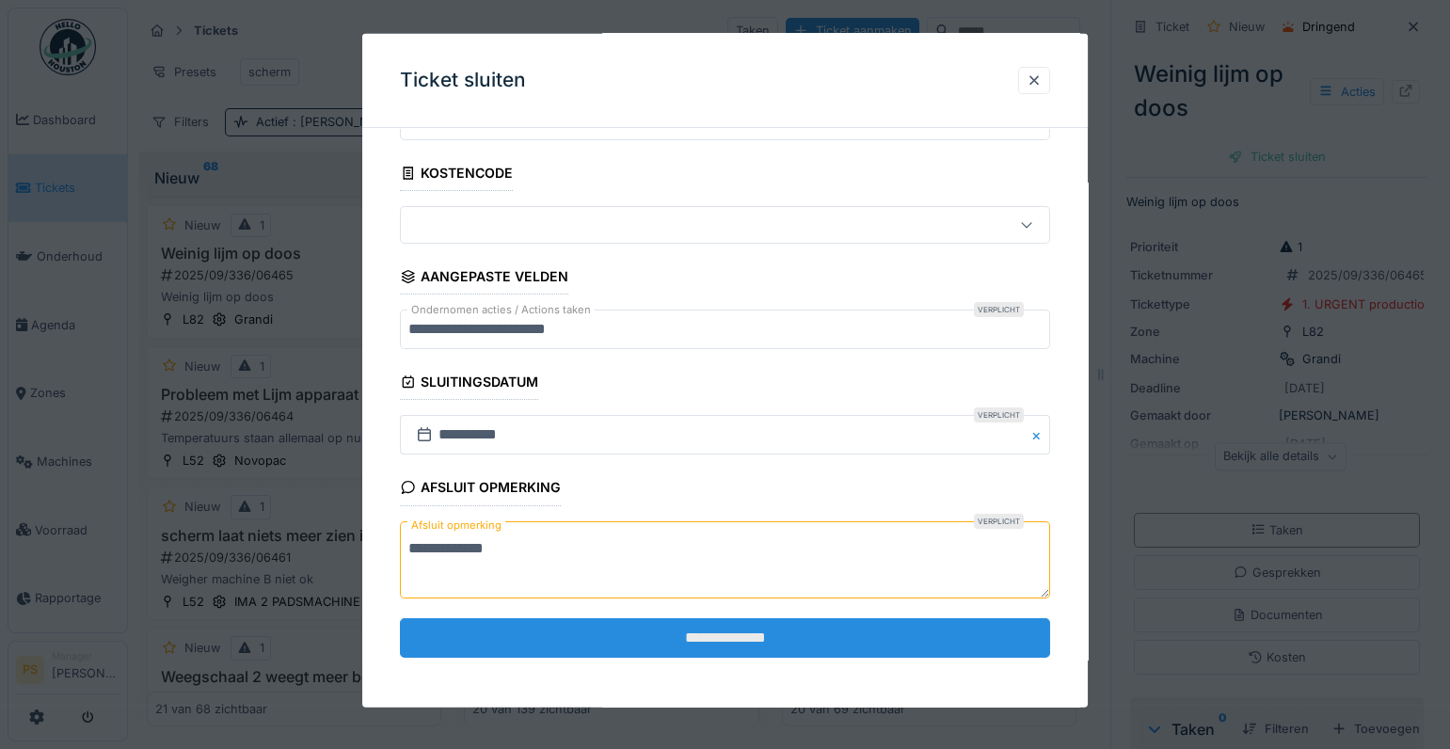
type textarea "**********"
click at [649, 640] on input "**********" at bounding box center [725, 638] width 650 height 40
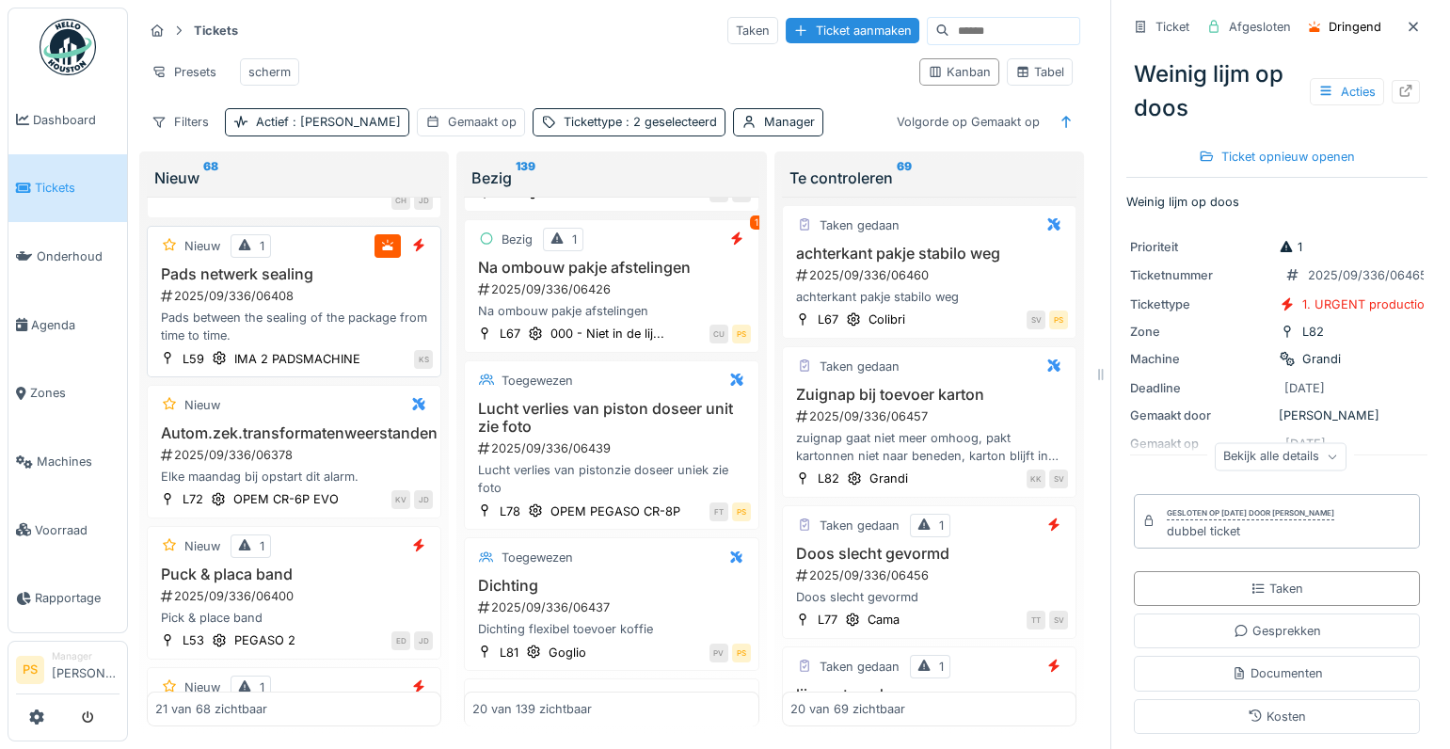
scroll to position [941, 0]
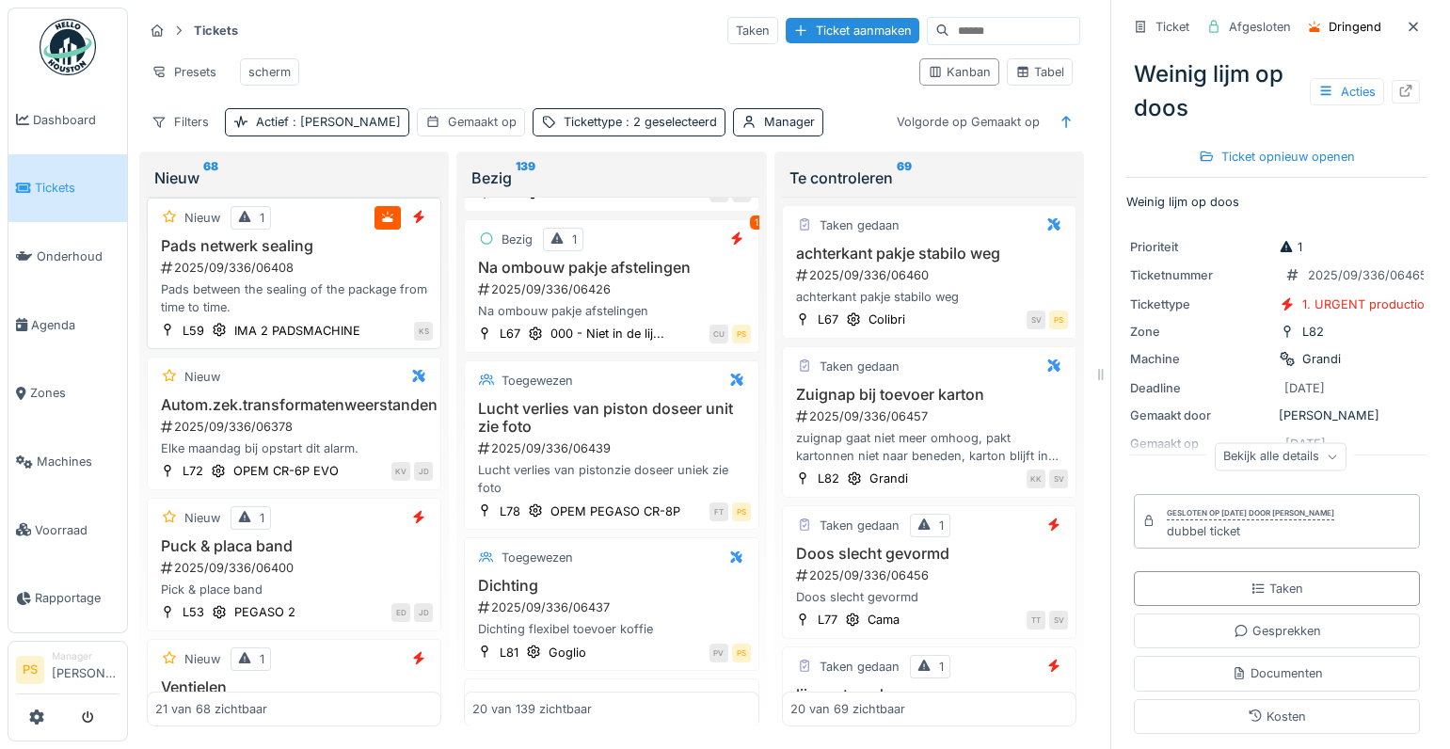
click at [241, 277] on div "2025/09/336/06408" at bounding box center [296, 268] width 274 height 18
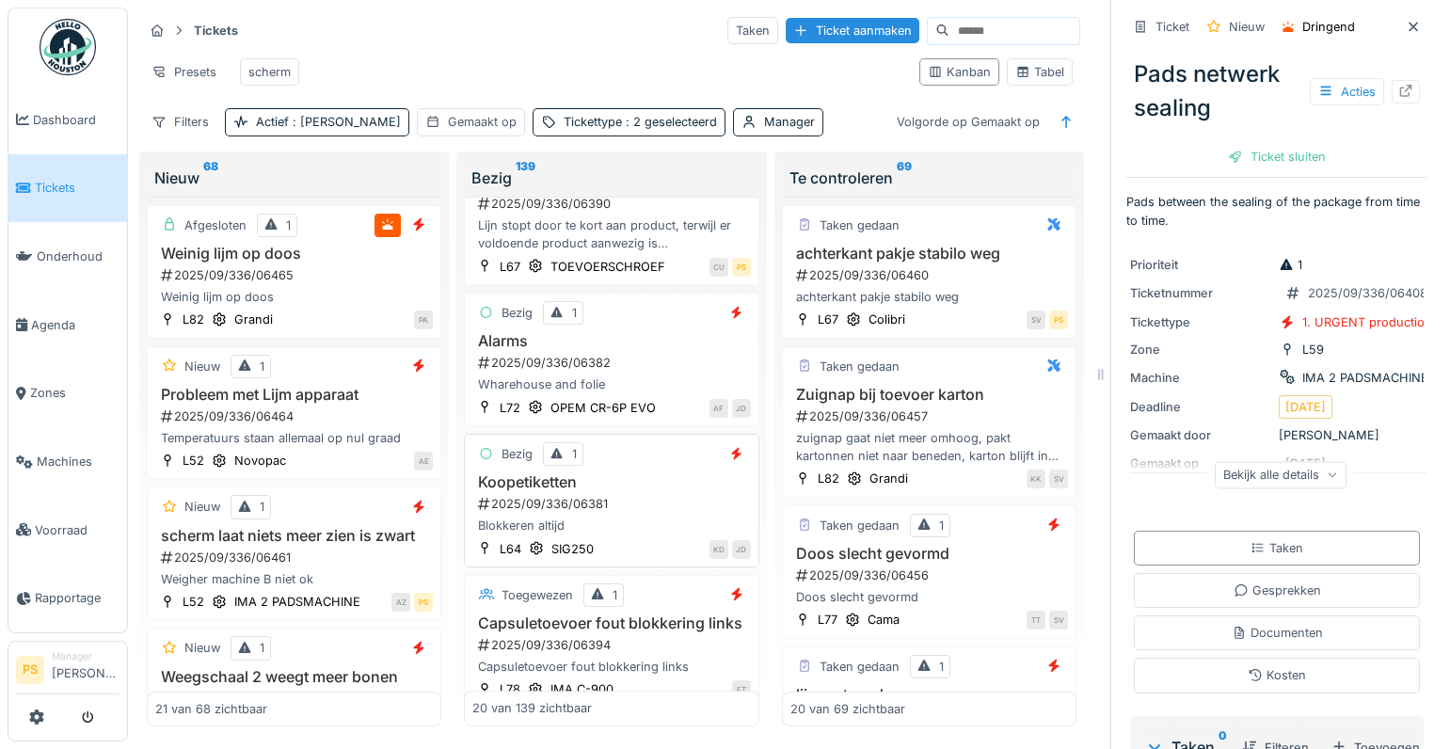
scroll to position [1710, 0]
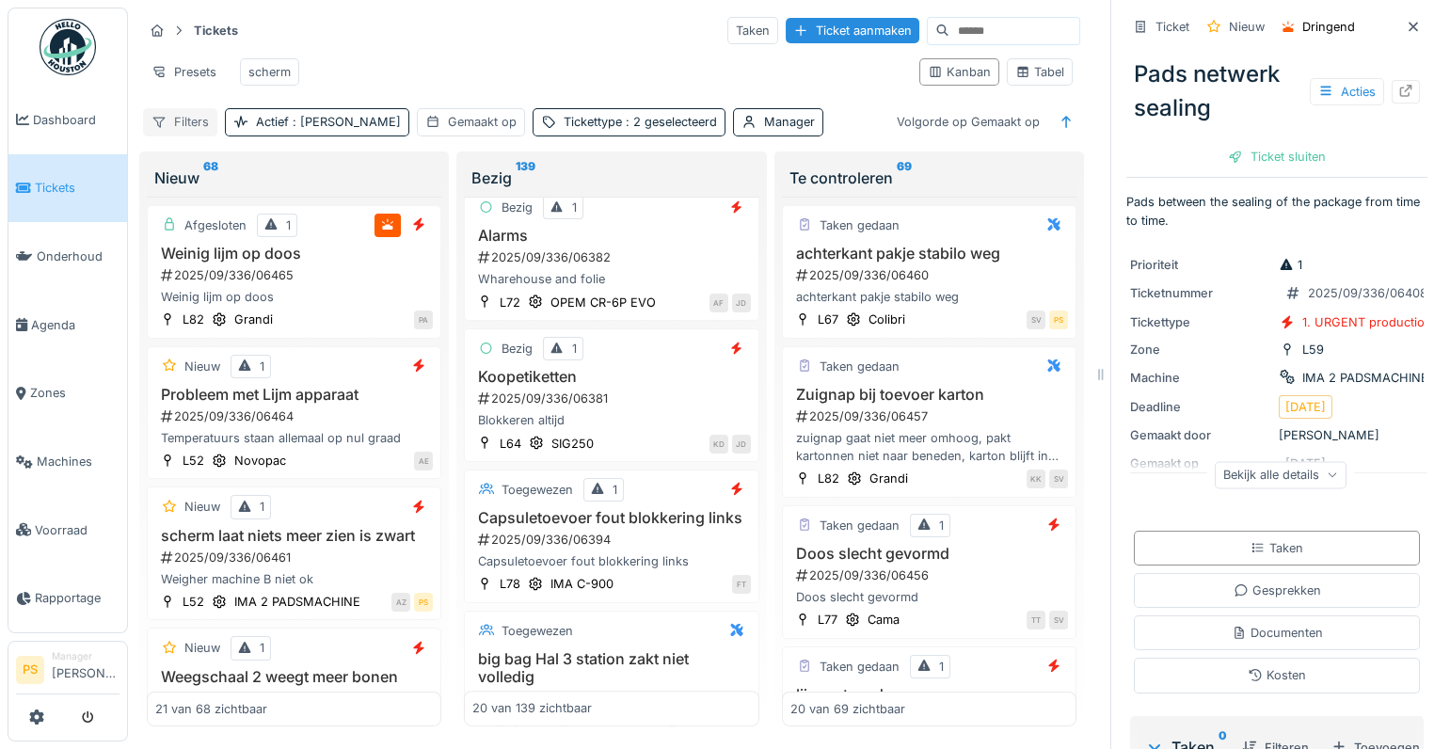
click at [182, 135] on div "Filters" at bounding box center [180, 121] width 74 height 27
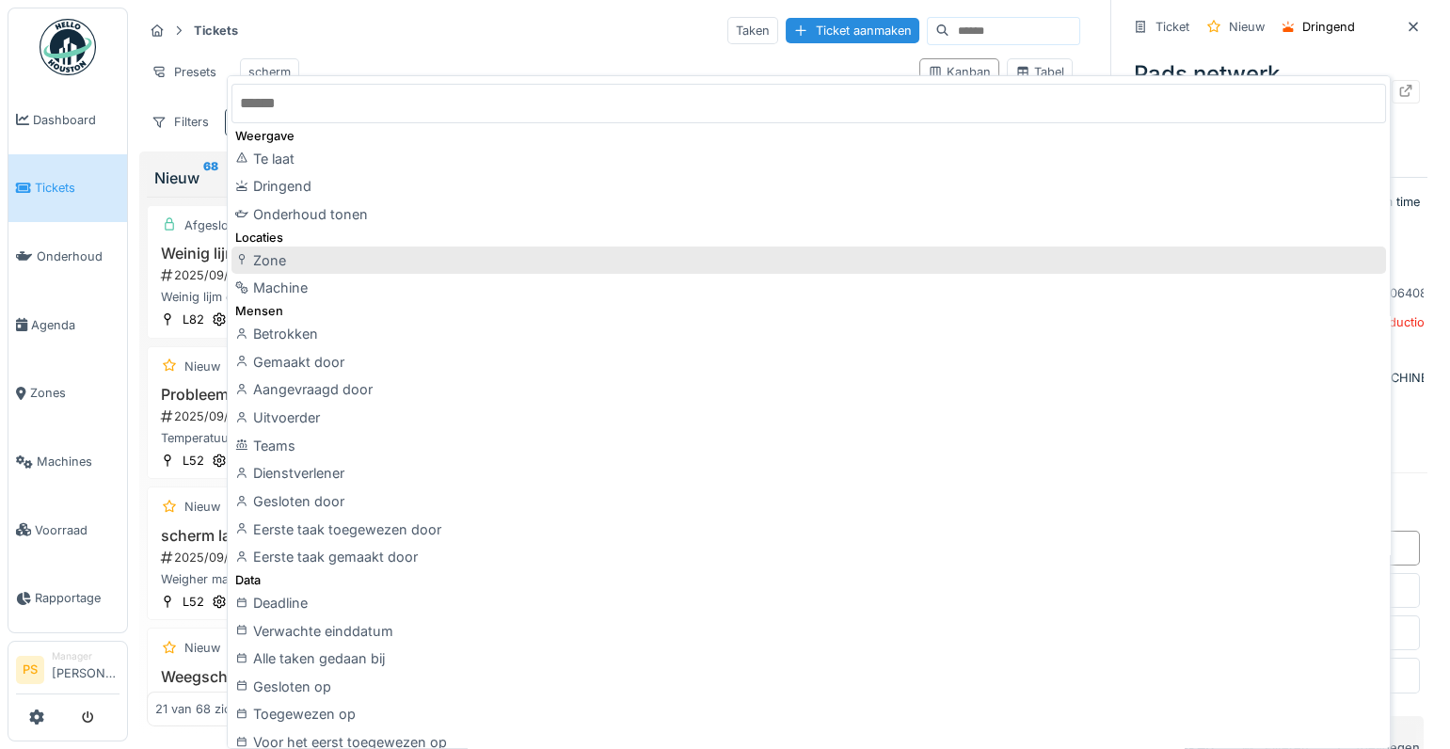
click at [312, 262] on div "Zone" at bounding box center [808, 260] width 1154 height 28
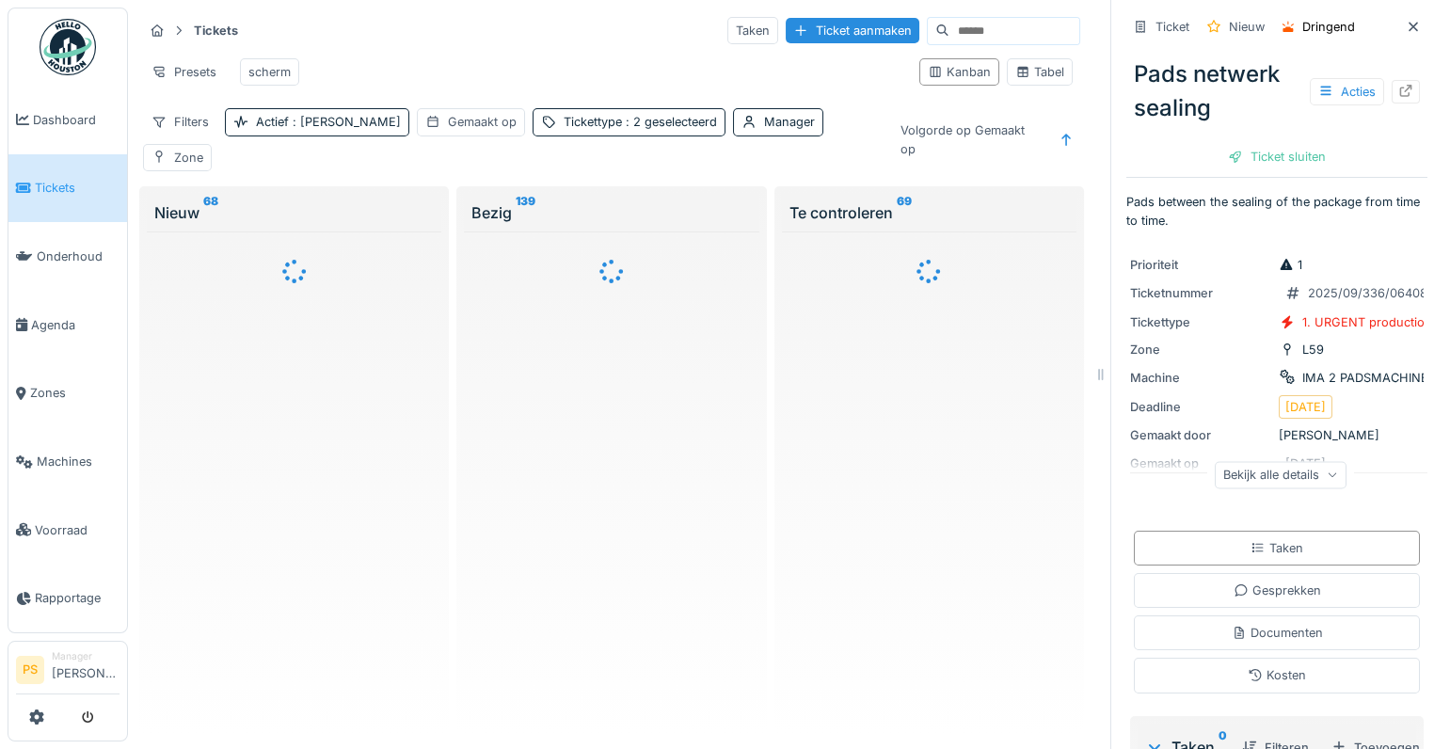
scroll to position [0, 0]
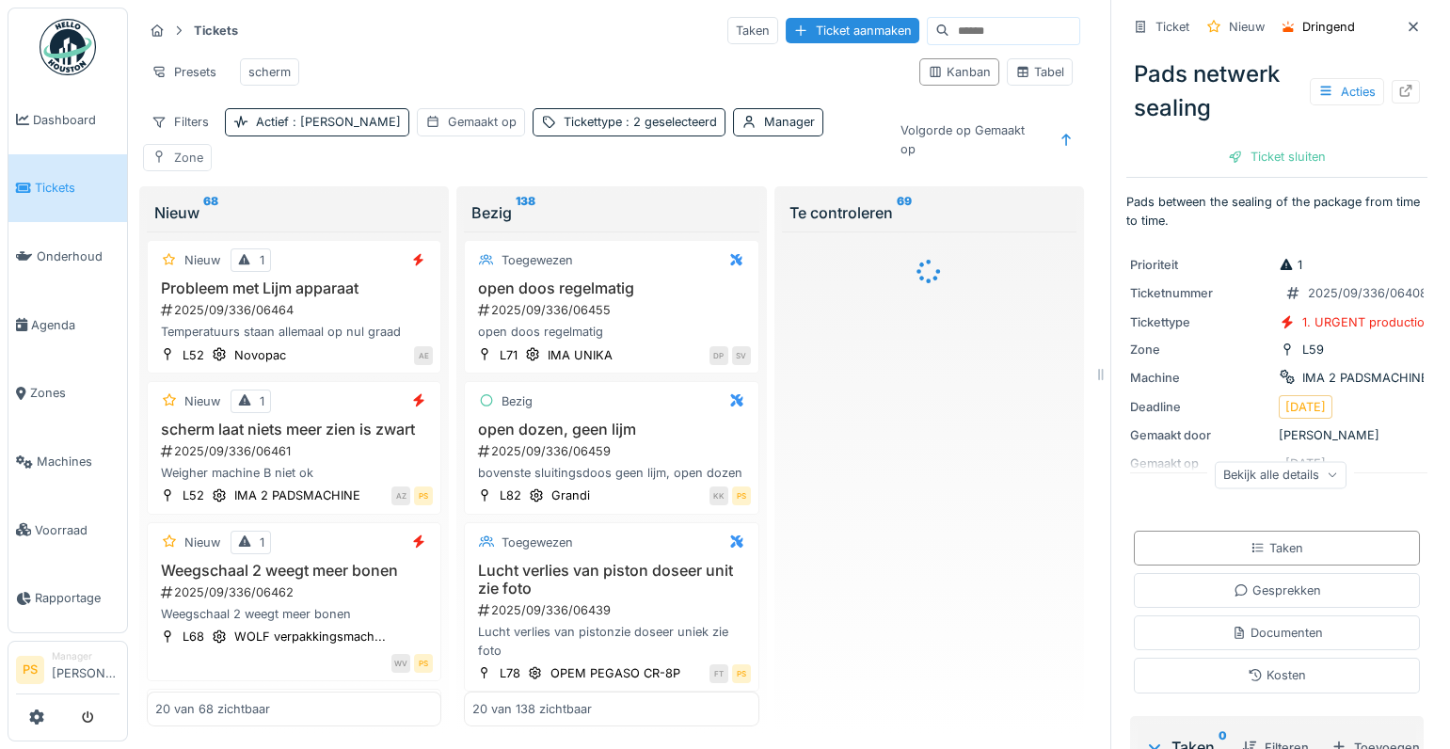
click at [203, 149] on div "Zone" at bounding box center [188, 158] width 29 height 18
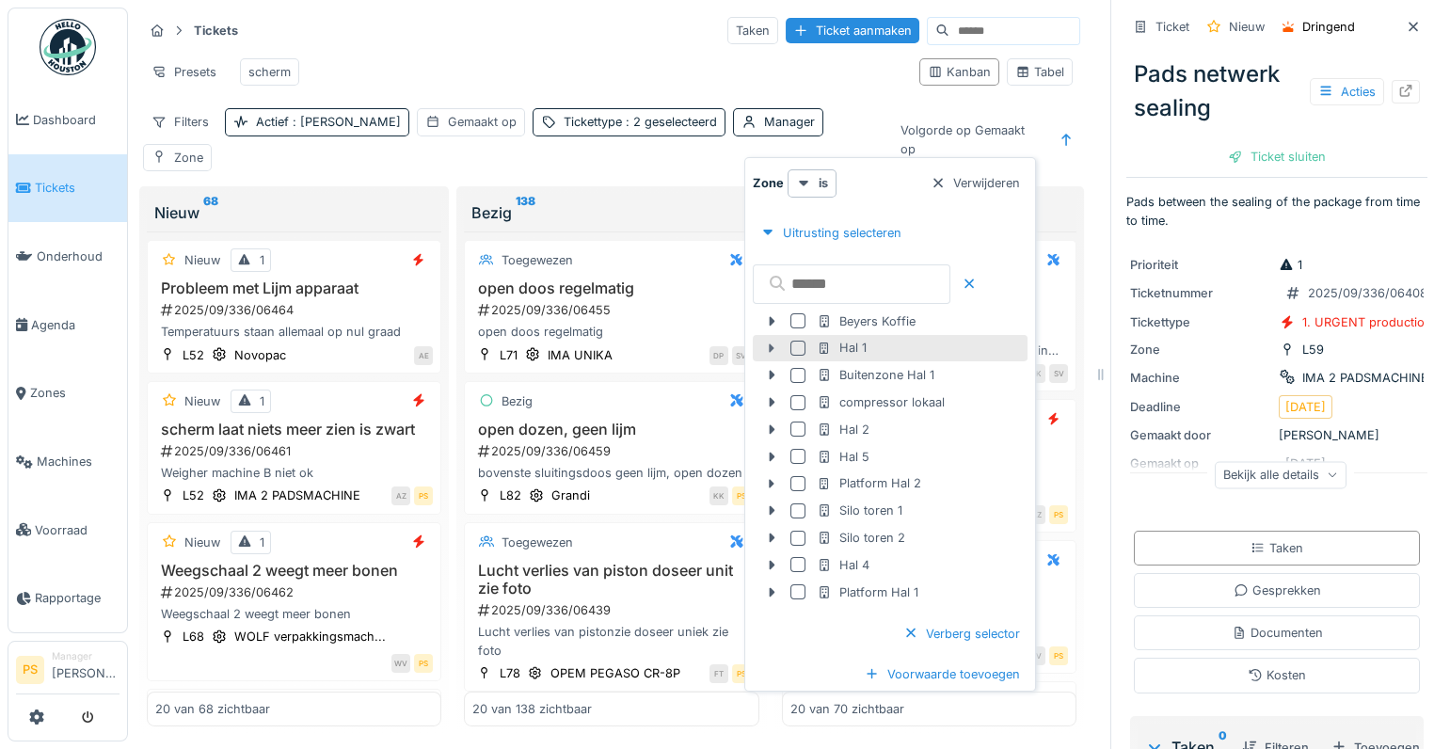
click at [772, 348] on icon at bounding box center [771, 348] width 15 height 12
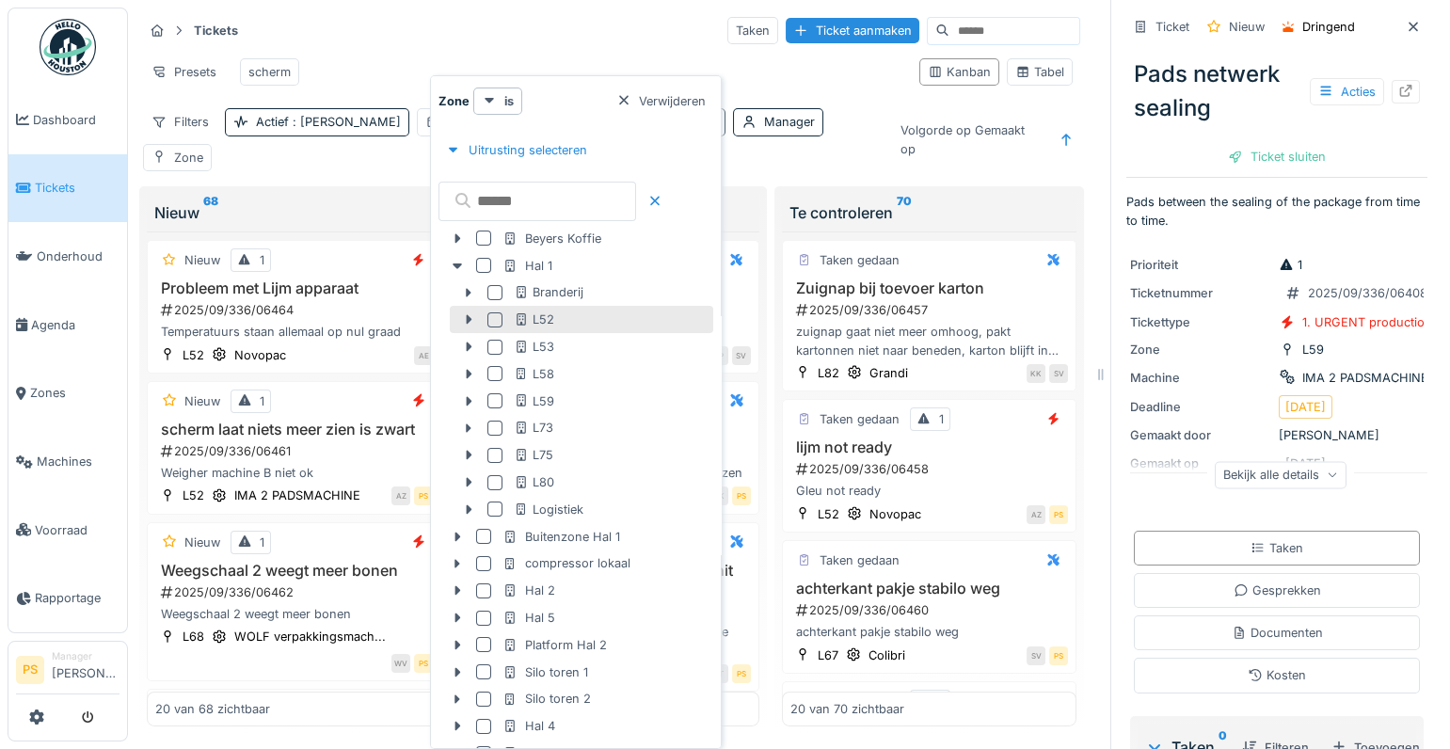
click at [497, 315] on div at bounding box center [494, 319] width 15 height 15
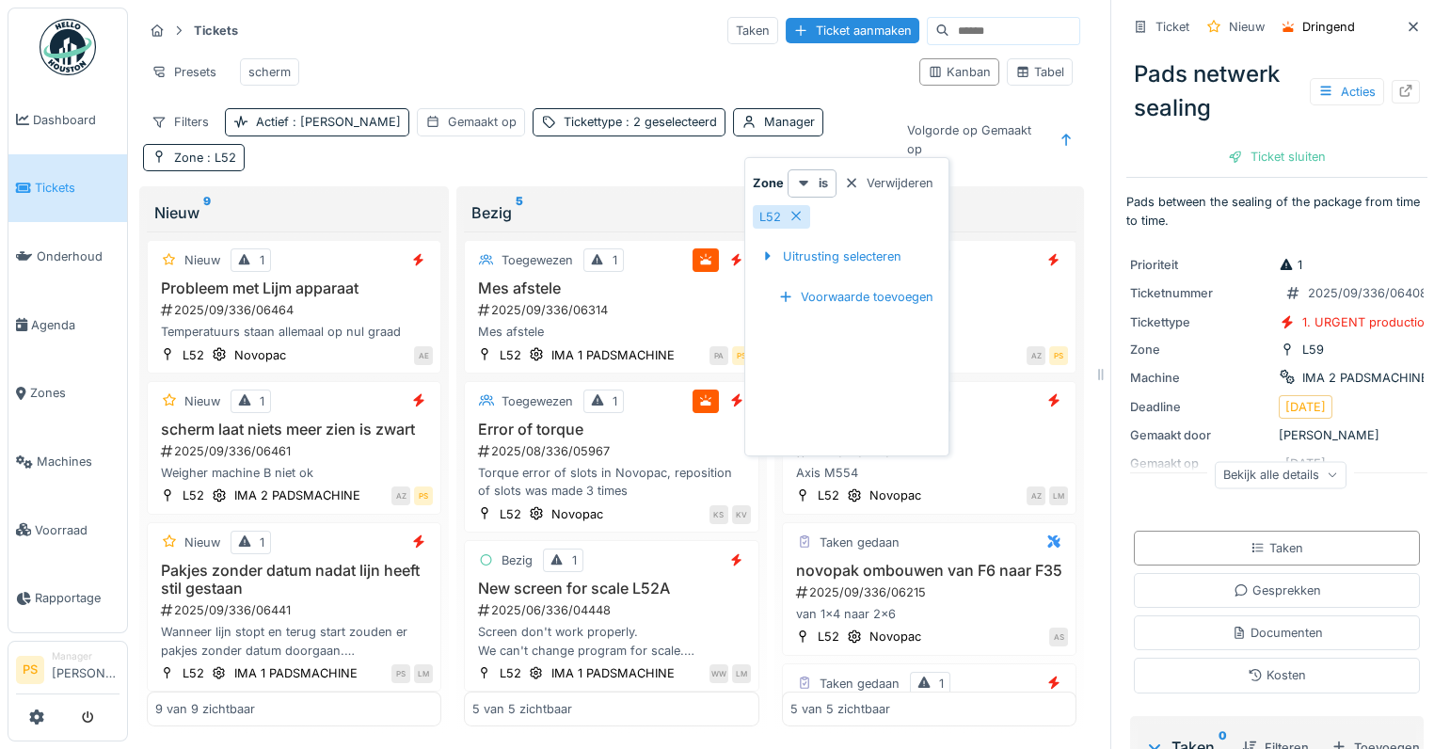
click at [612, 67] on div "Presets scherm" at bounding box center [523, 72] width 761 height 42
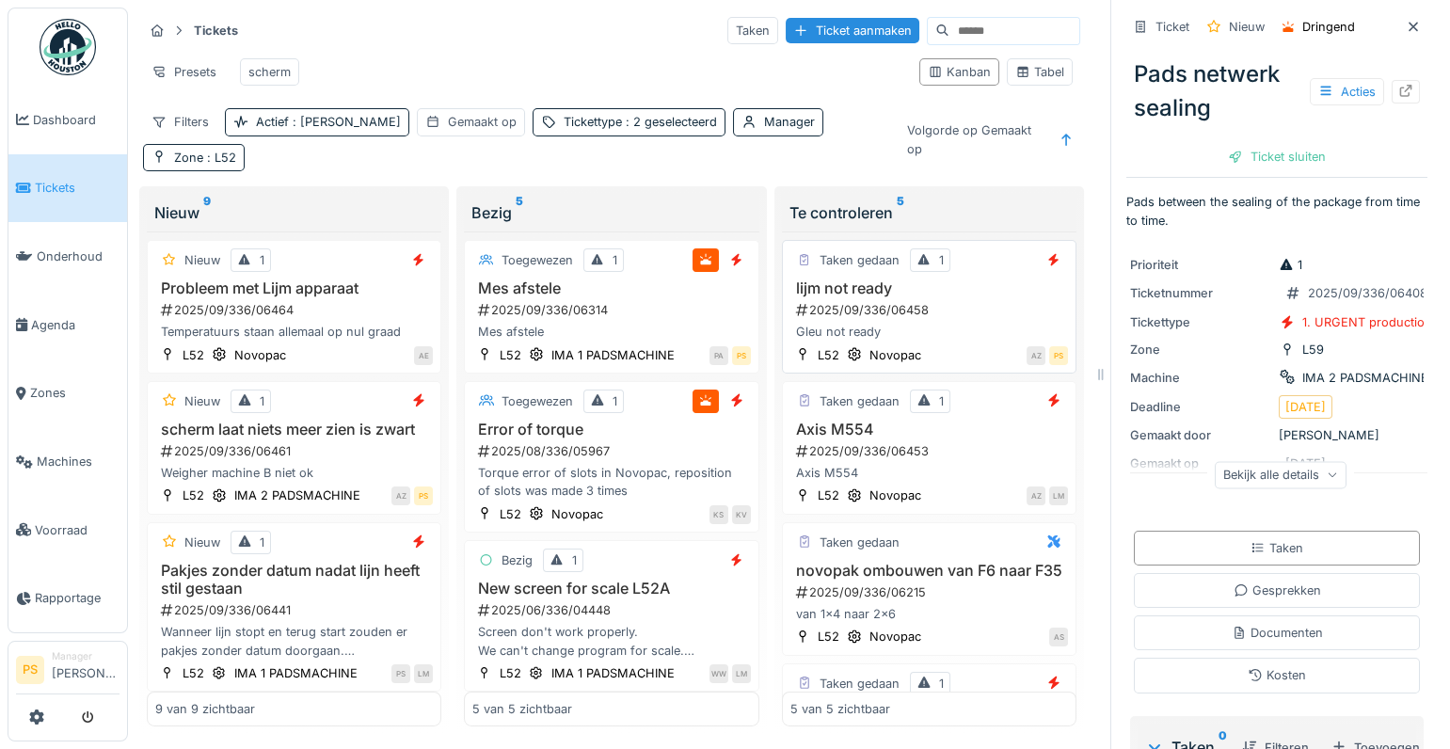
click at [886, 301] on div "2025/09/336/06458" at bounding box center [931, 310] width 274 height 18
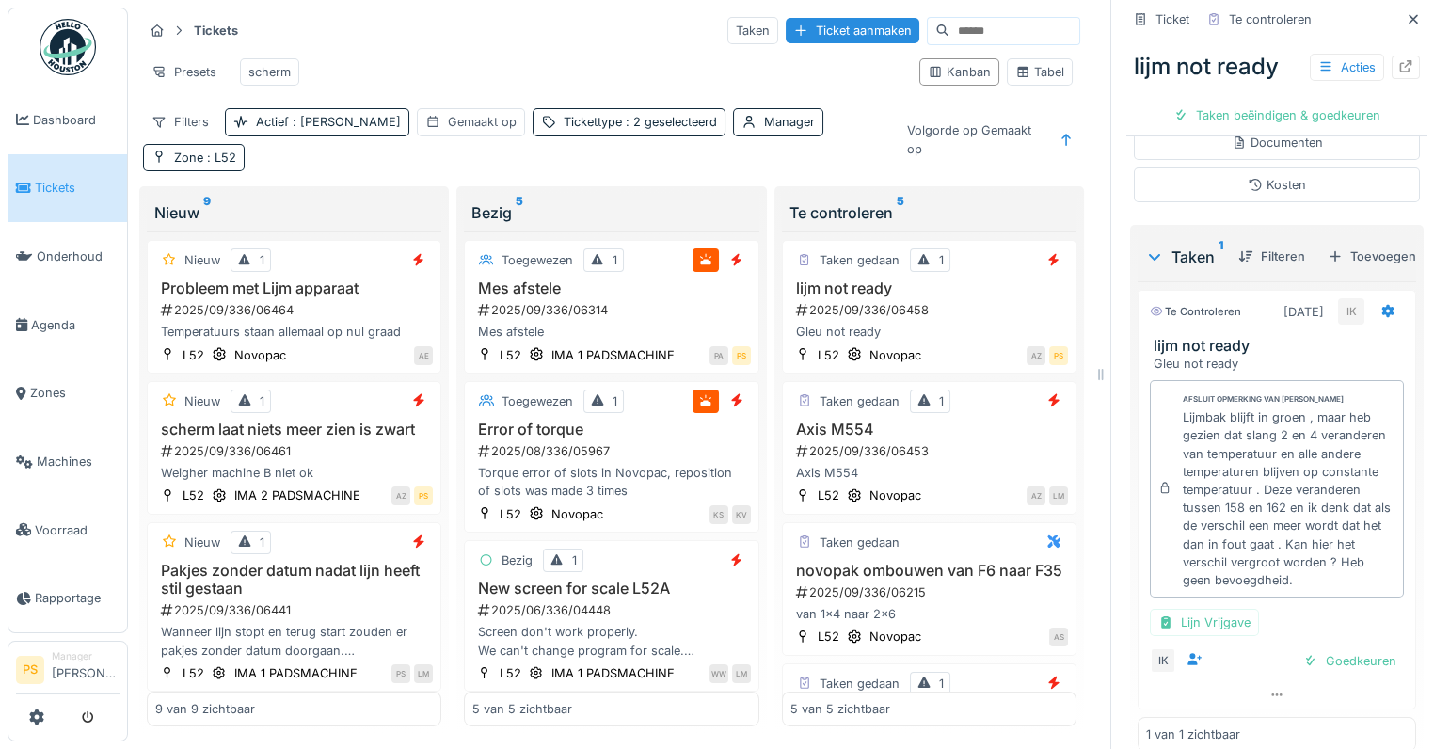
scroll to position [414, 0]
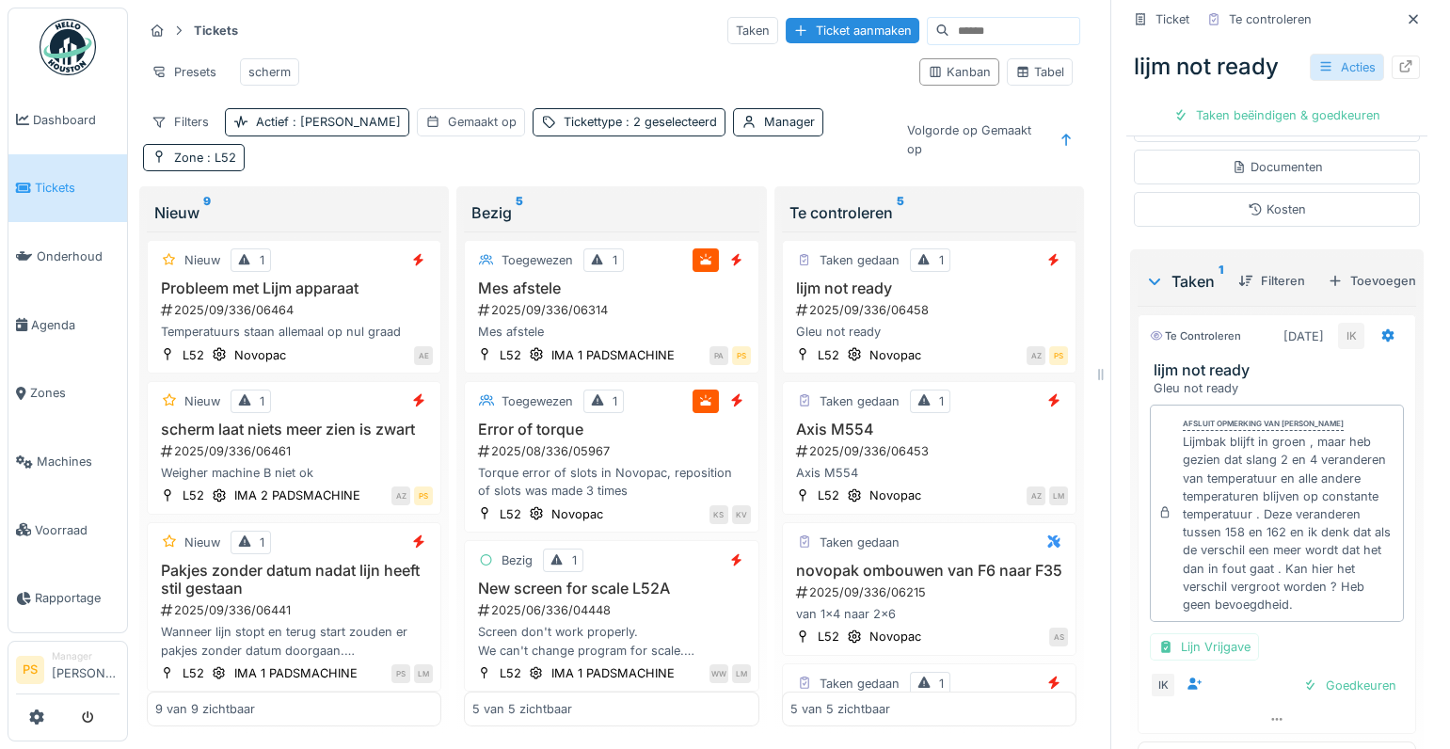
click at [1318, 66] on div "Acties" at bounding box center [1347, 67] width 74 height 27
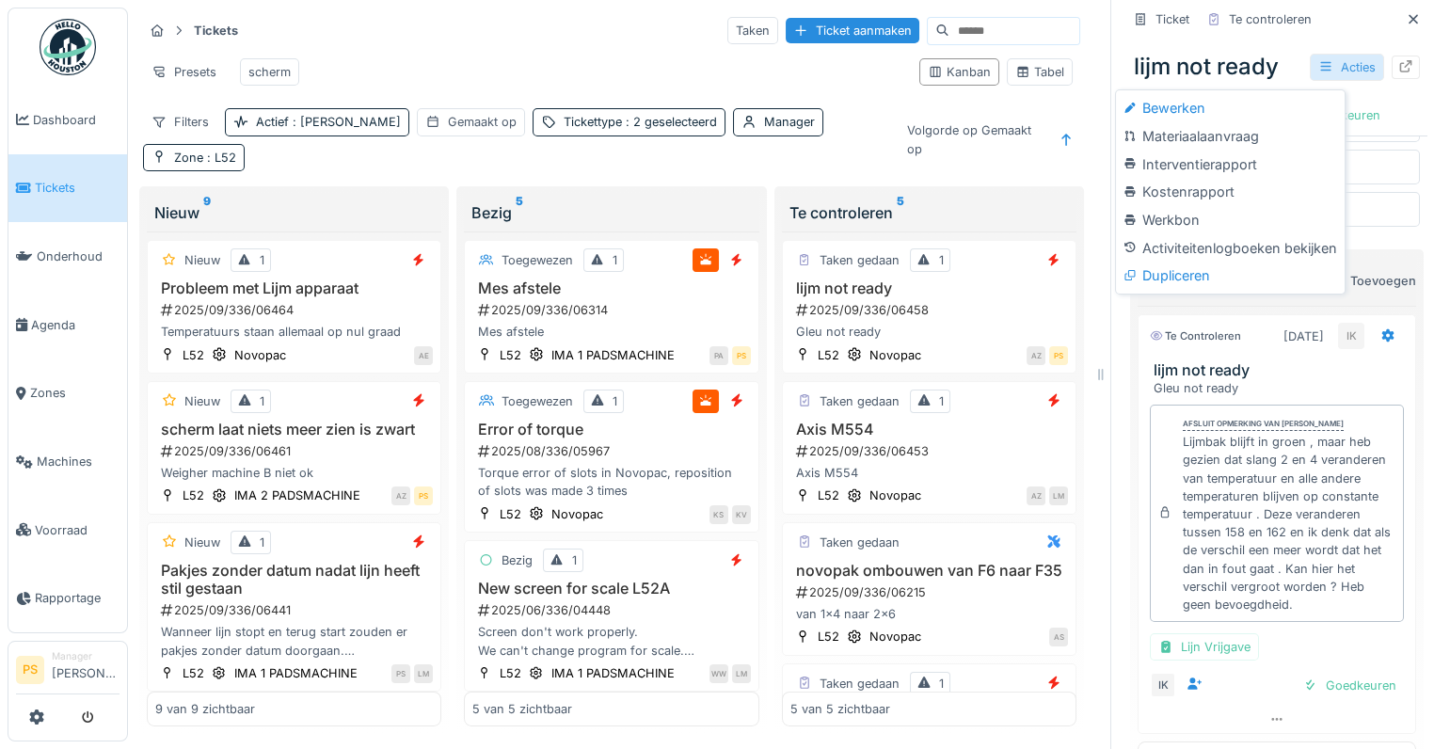
click at [1318, 66] on div "Acties" at bounding box center [1347, 67] width 74 height 27
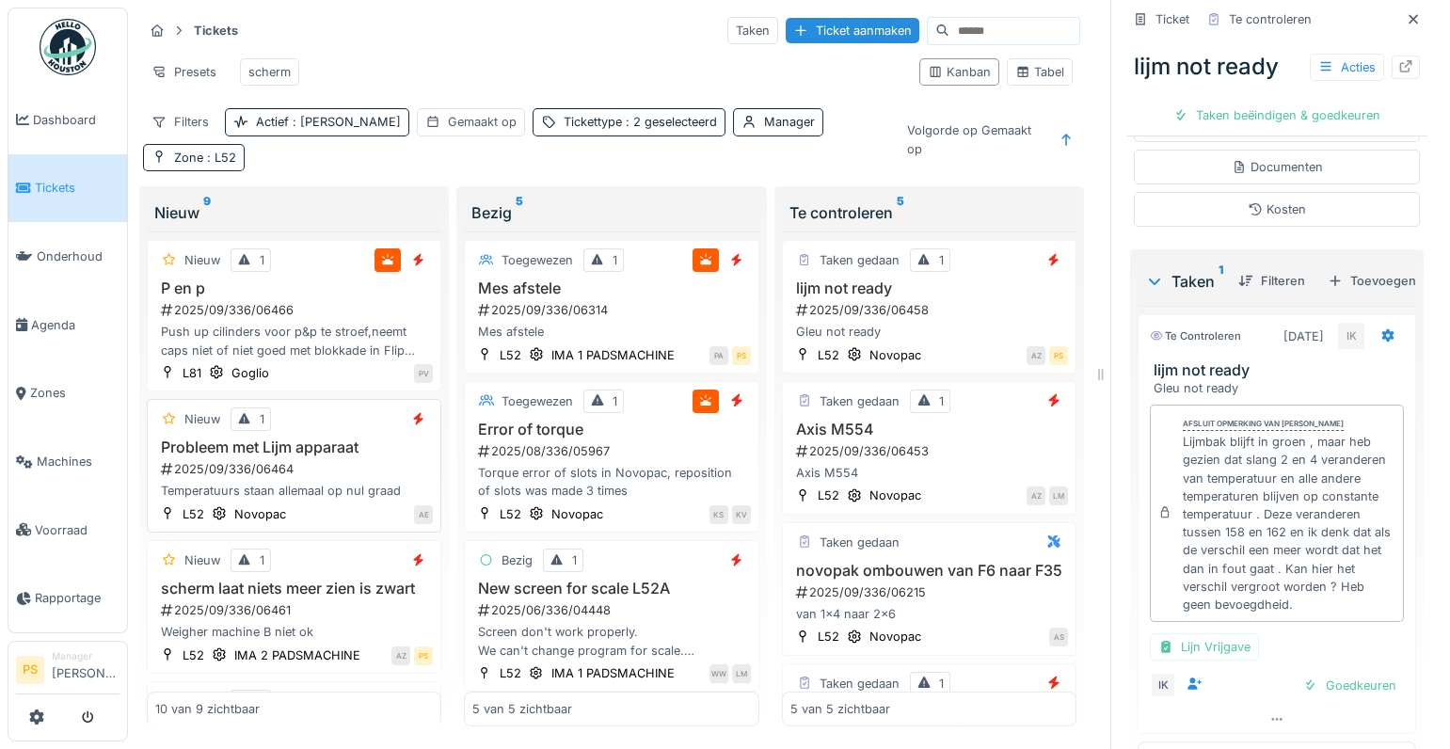
click at [312, 438] on h3 "Probleem met Lijm apparaat" at bounding box center [294, 447] width 278 height 18
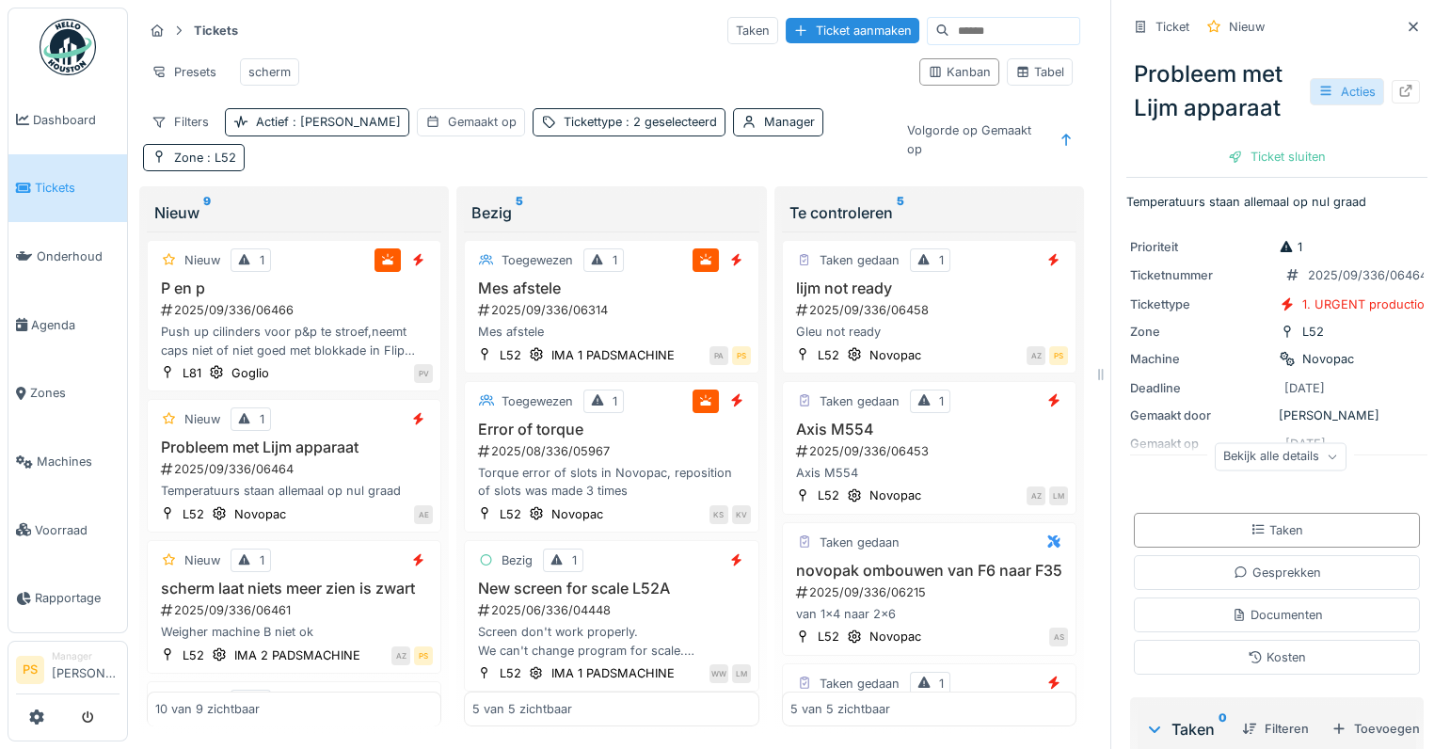
click at [1316, 101] on div "Acties" at bounding box center [1347, 91] width 74 height 27
click at [292, 438] on h3 "Probleem met Lijm apparaat" at bounding box center [294, 447] width 278 height 18
click at [1314, 99] on div "Acties" at bounding box center [1347, 91] width 74 height 27
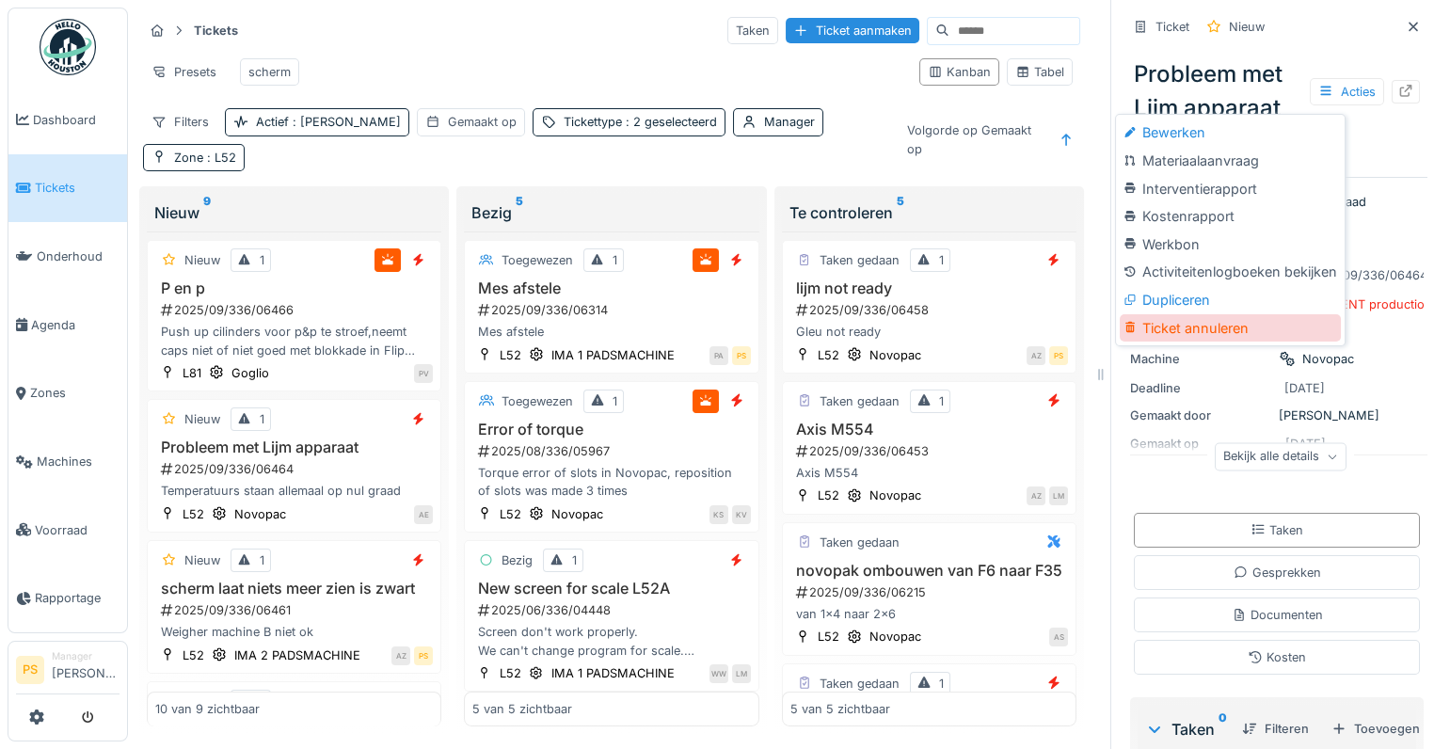
click at [1183, 325] on div "Ticket annuleren" at bounding box center [1230, 328] width 220 height 28
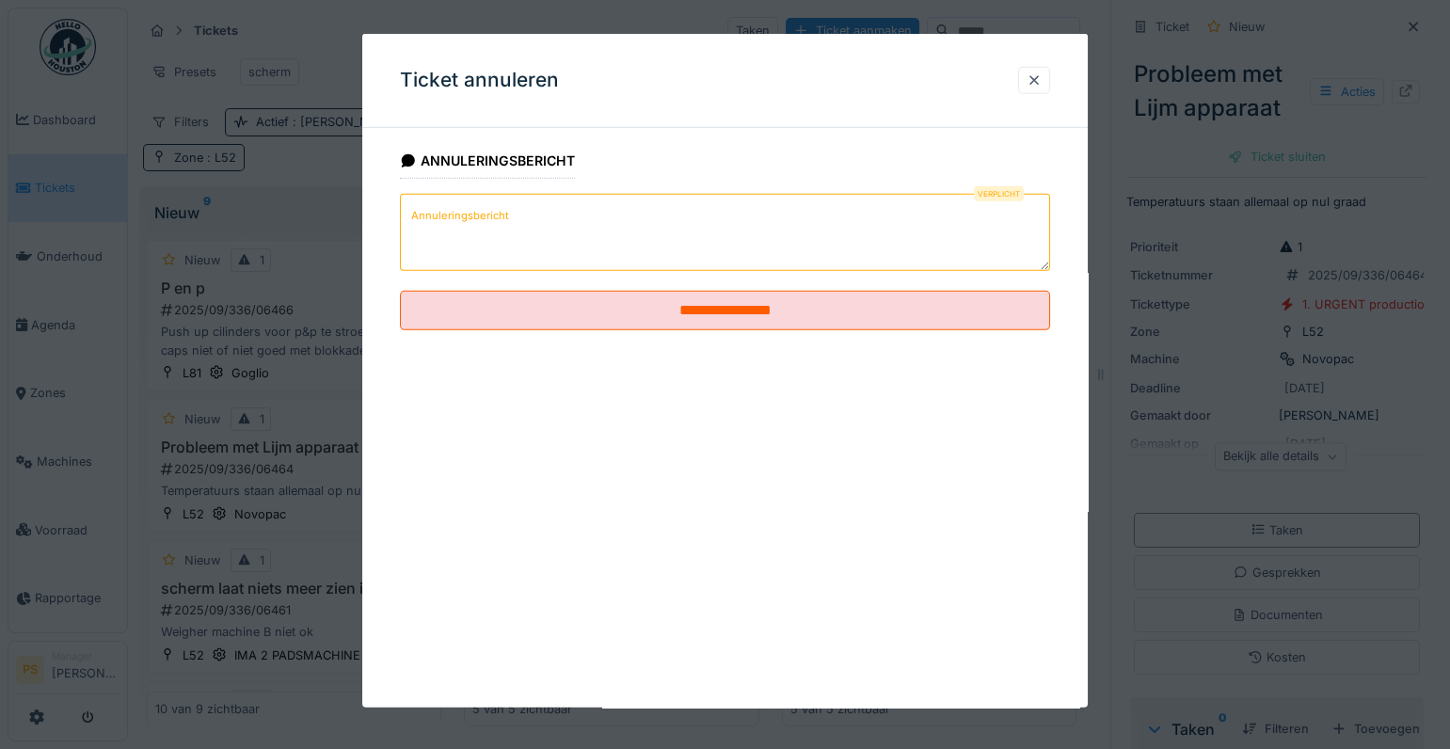
click at [516, 246] on textarea "Annuleringsbericht" at bounding box center [725, 232] width 650 height 77
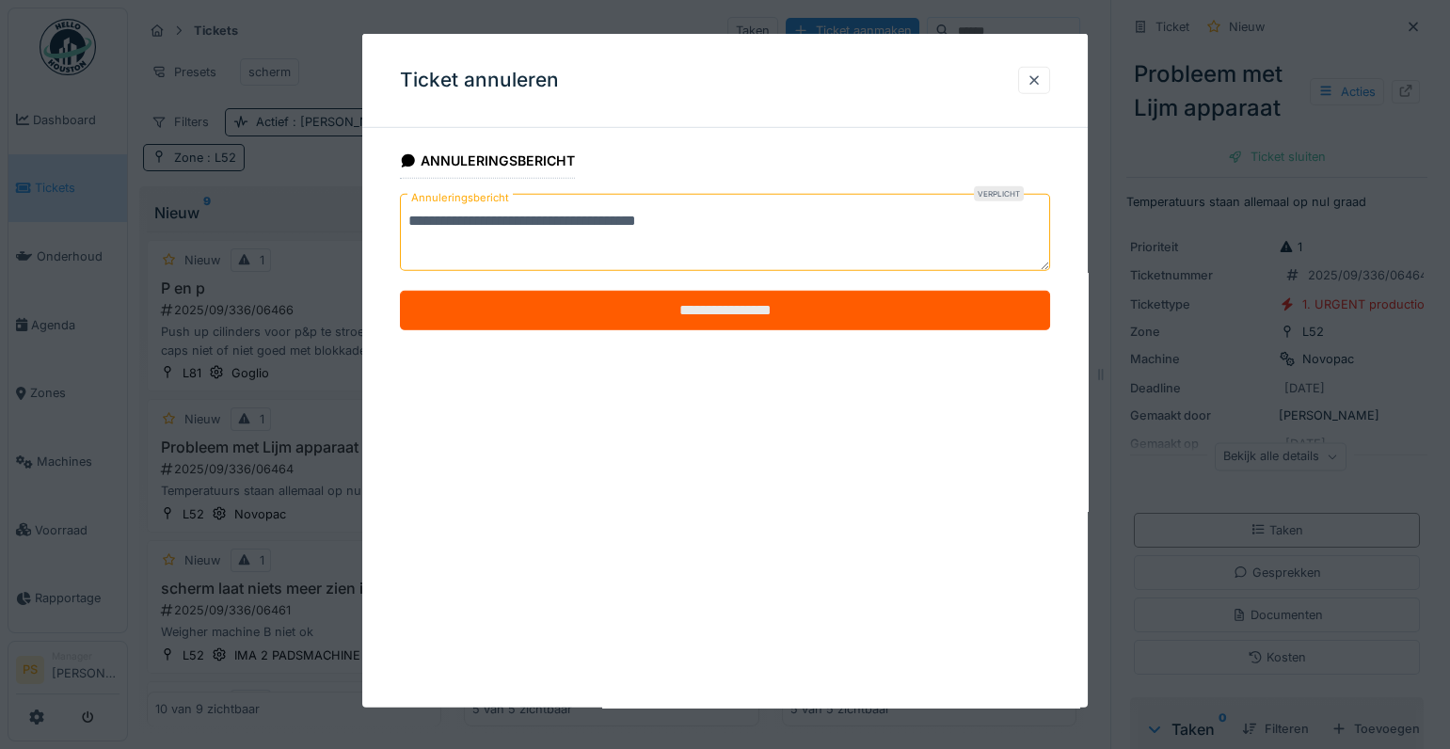
type textarea "**********"
click at [691, 314] on input "**********" at bounding box center [725, 311] width 650 height 40
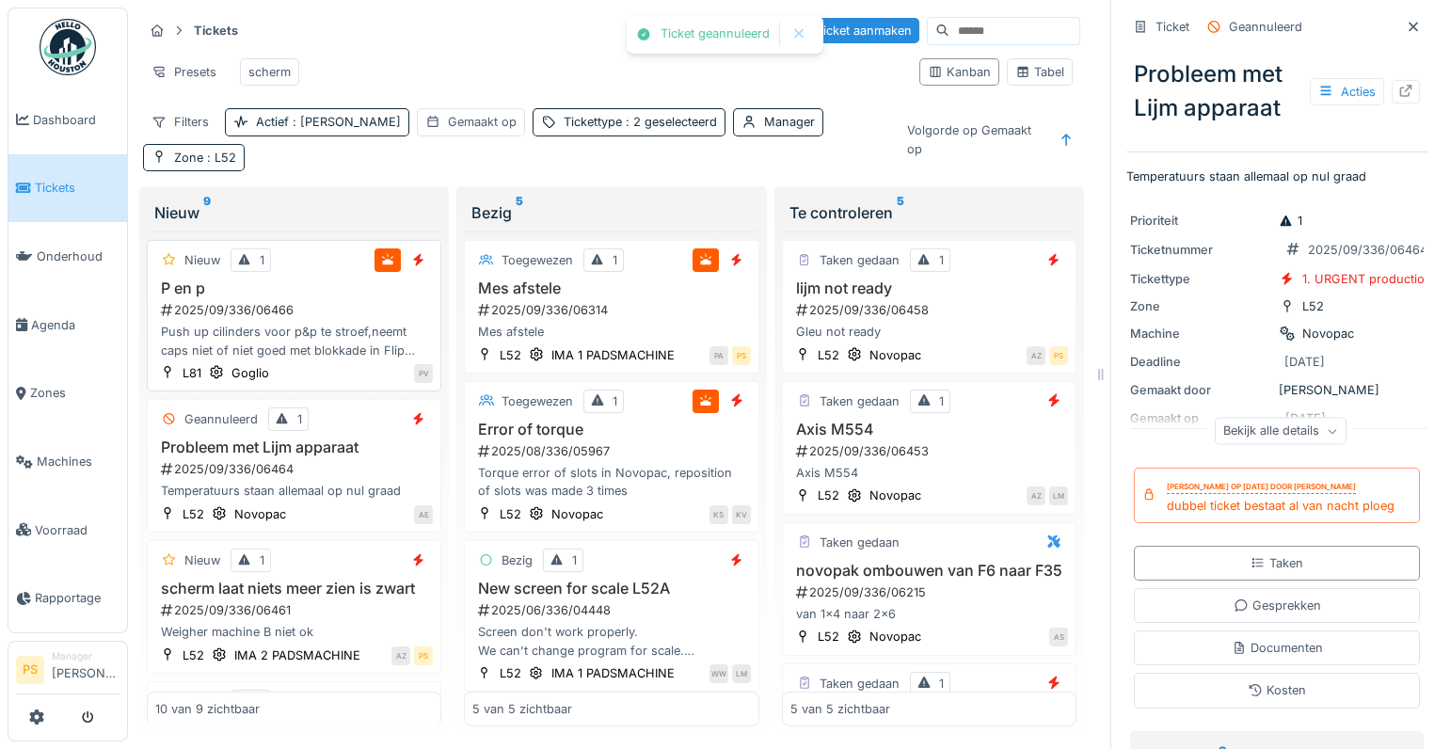
click at [247, 301] on div "2025/09/336/06466" at bounding box center [296, 310] width 274 height 18
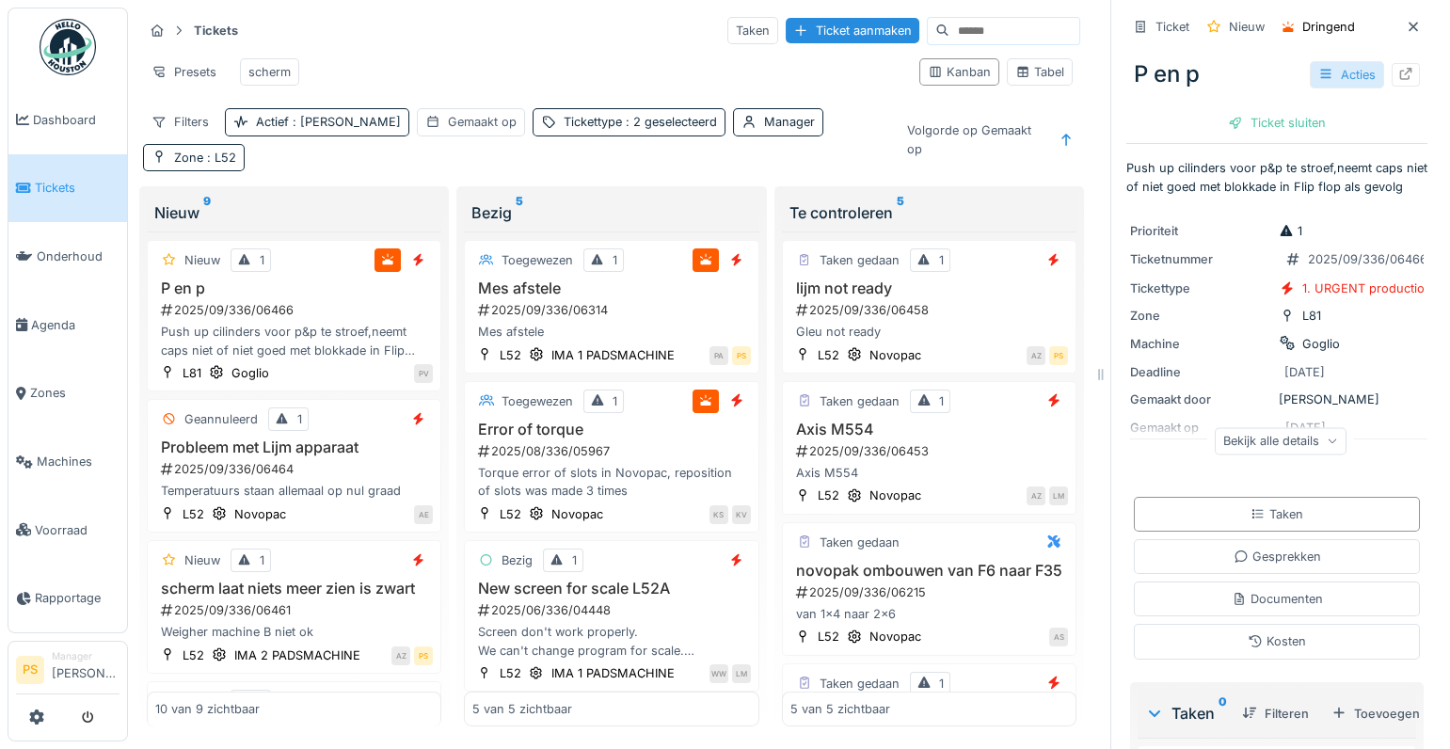
click at [1336, 82] on div "Acties" at bounding box center [1347, 74] width 74 height 27
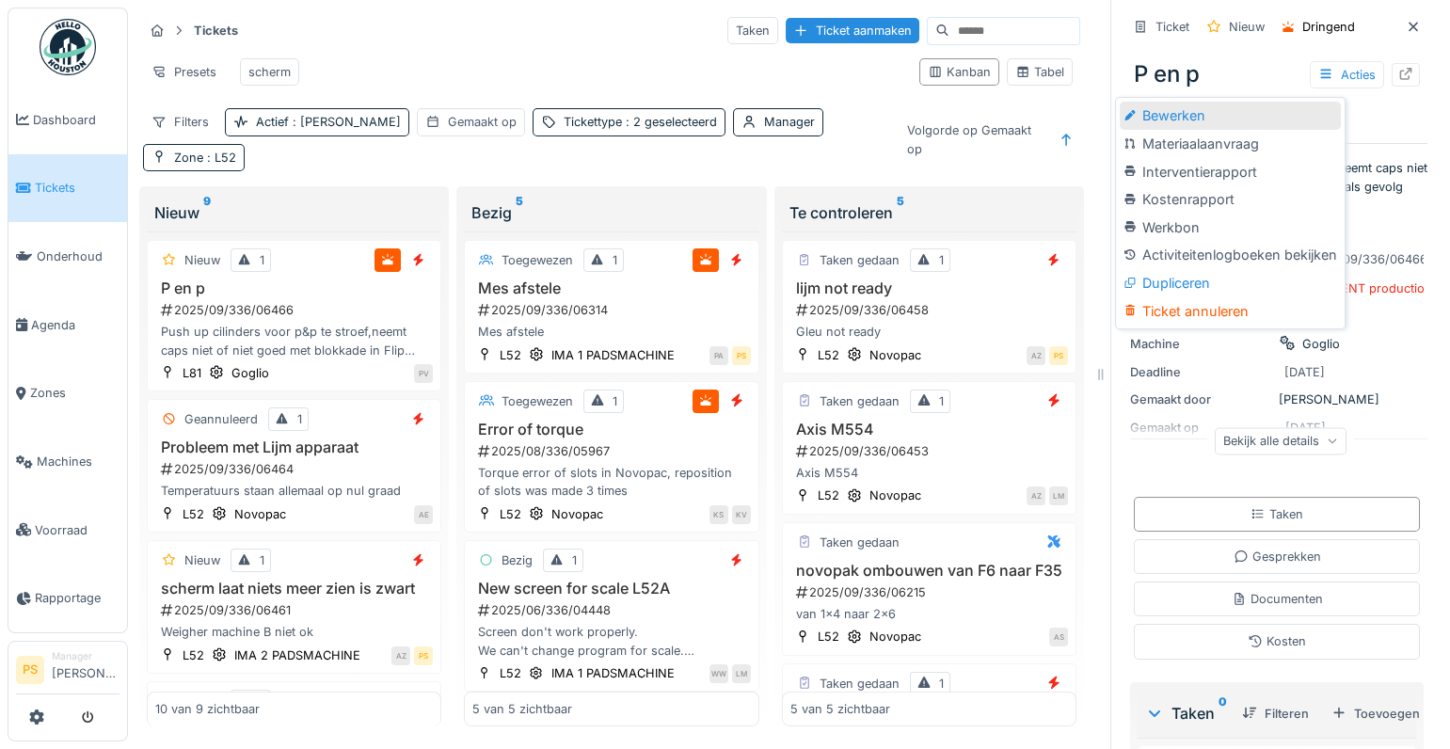
click at [1214, 120] on div "Bewerken" at bounding box center [1230, 116] width 220 height 28
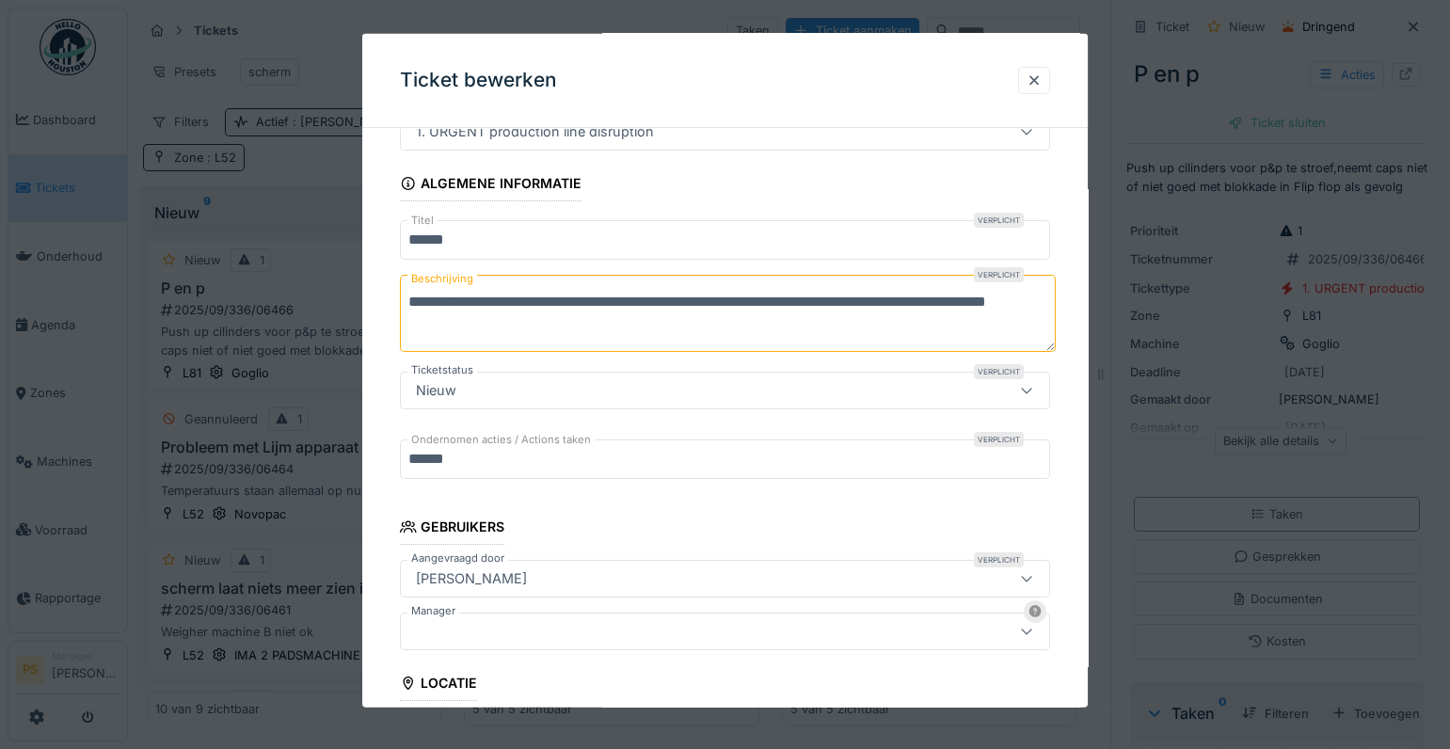
click at [584, 630] on div at bounding box center [685, 631] width 554 height 21
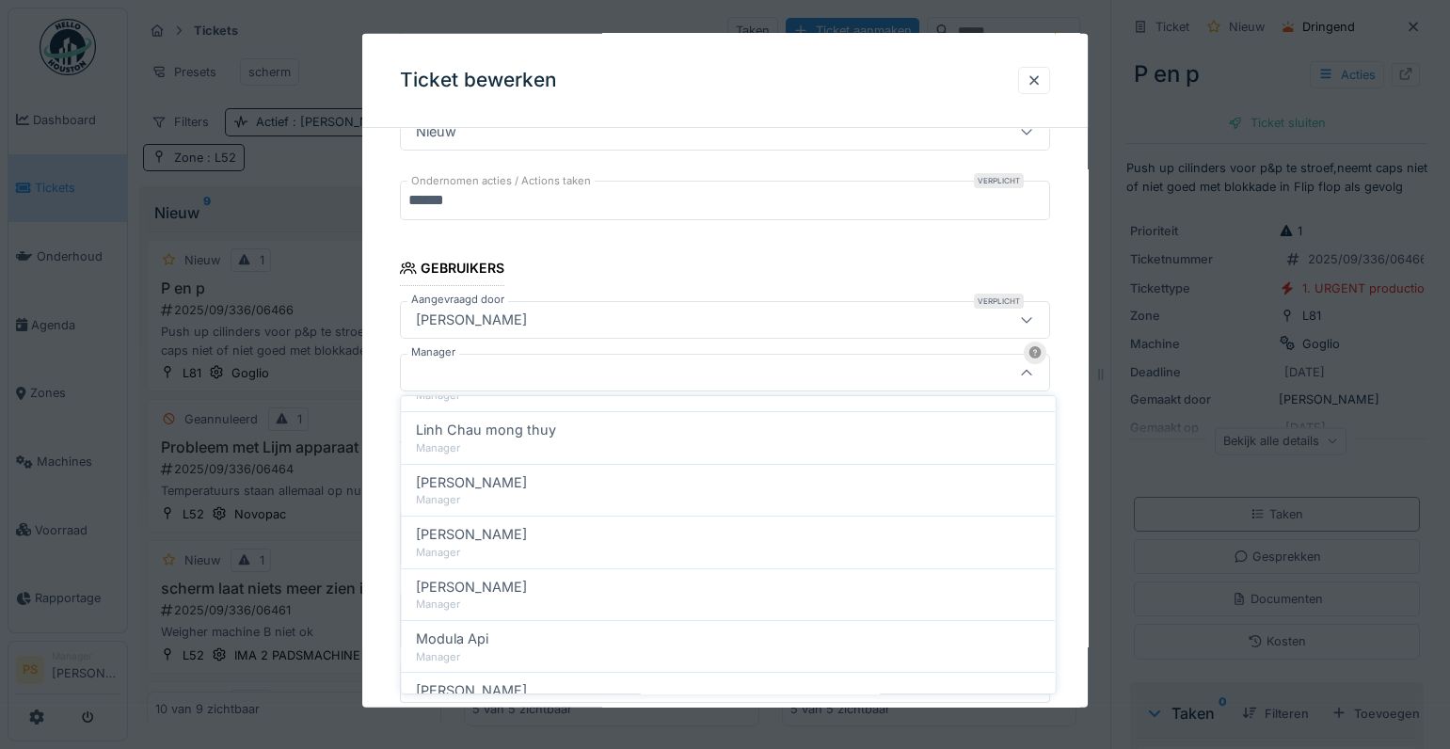
scroll to position [770, 0]
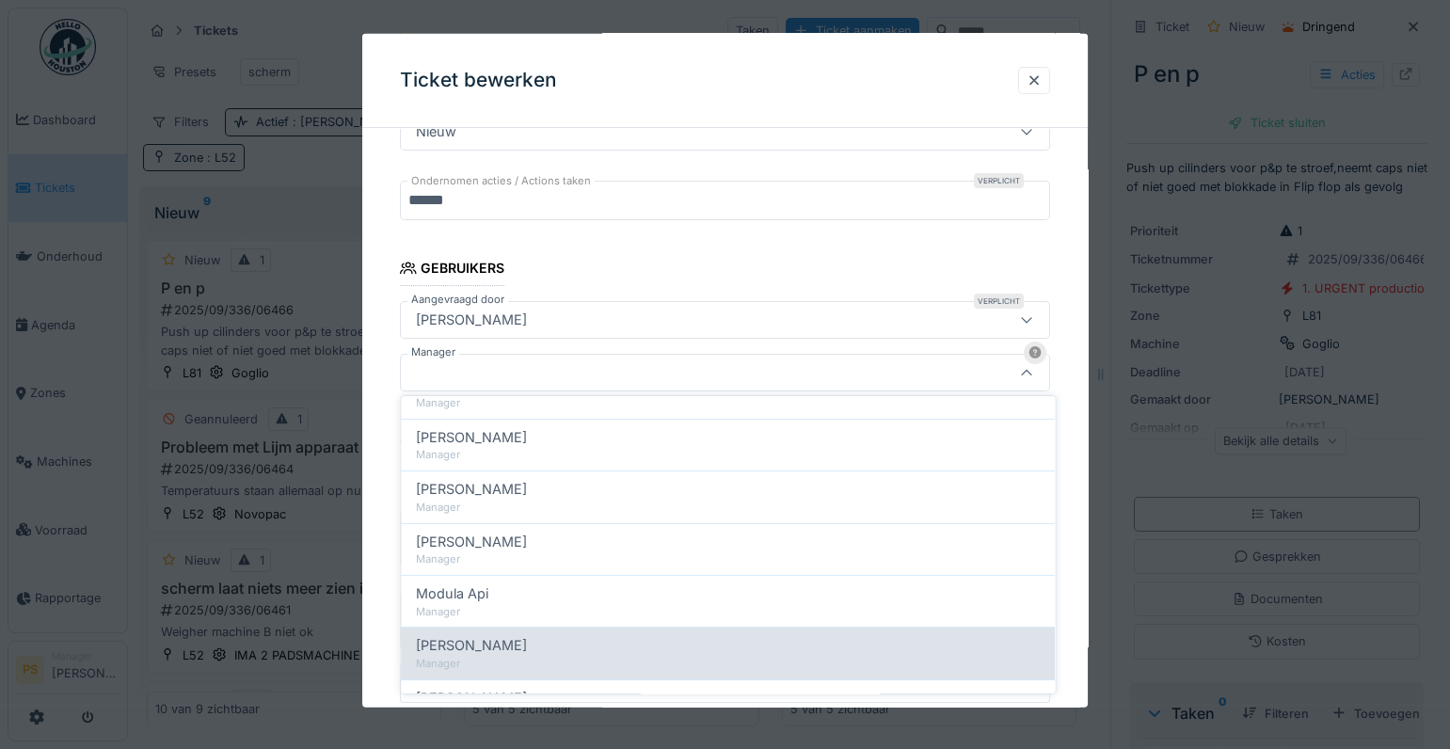
click at [579, 636] on div "[PERSON_NAME]" at bounding box center [728, 645] width 624 height 21
type input "****"
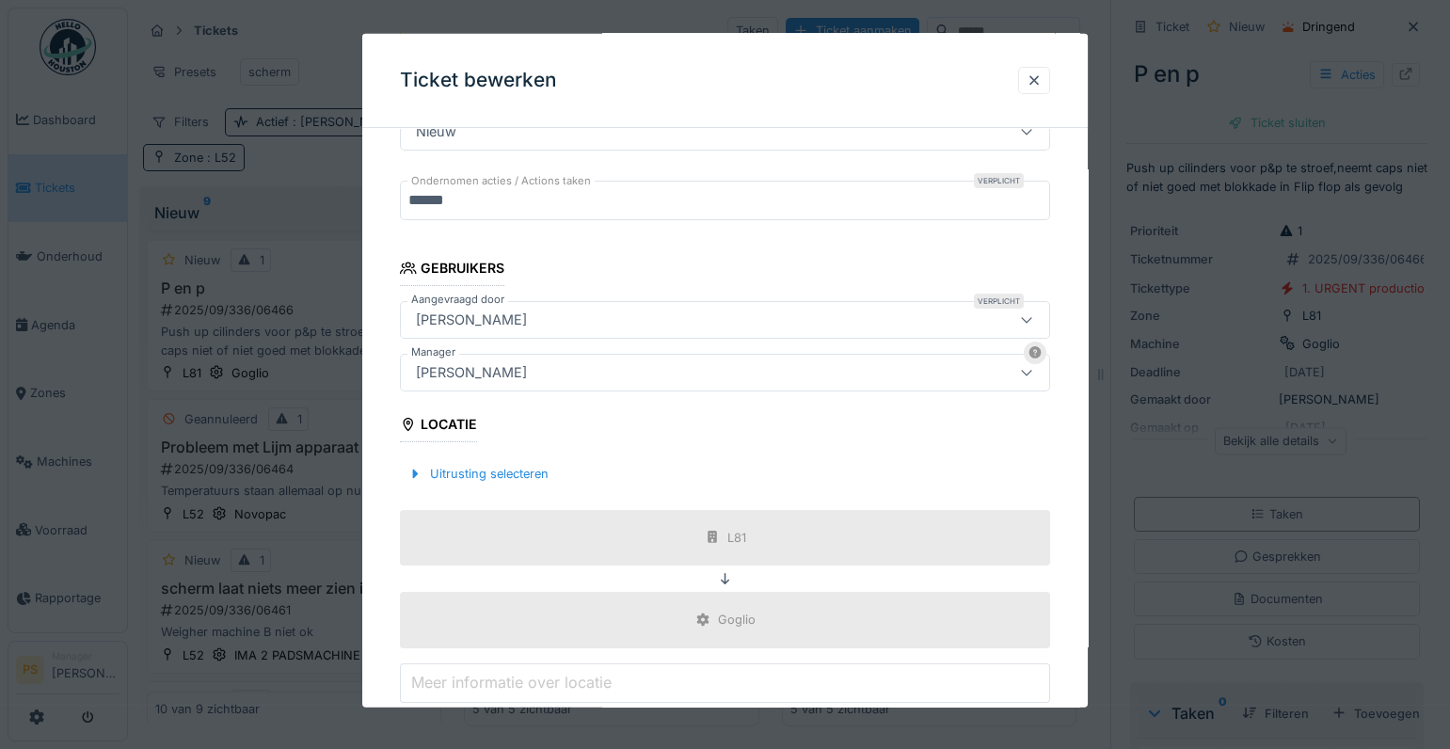
click at [381, 581] on div "**********" at bounding box center [724, 377] width 725 height 1155
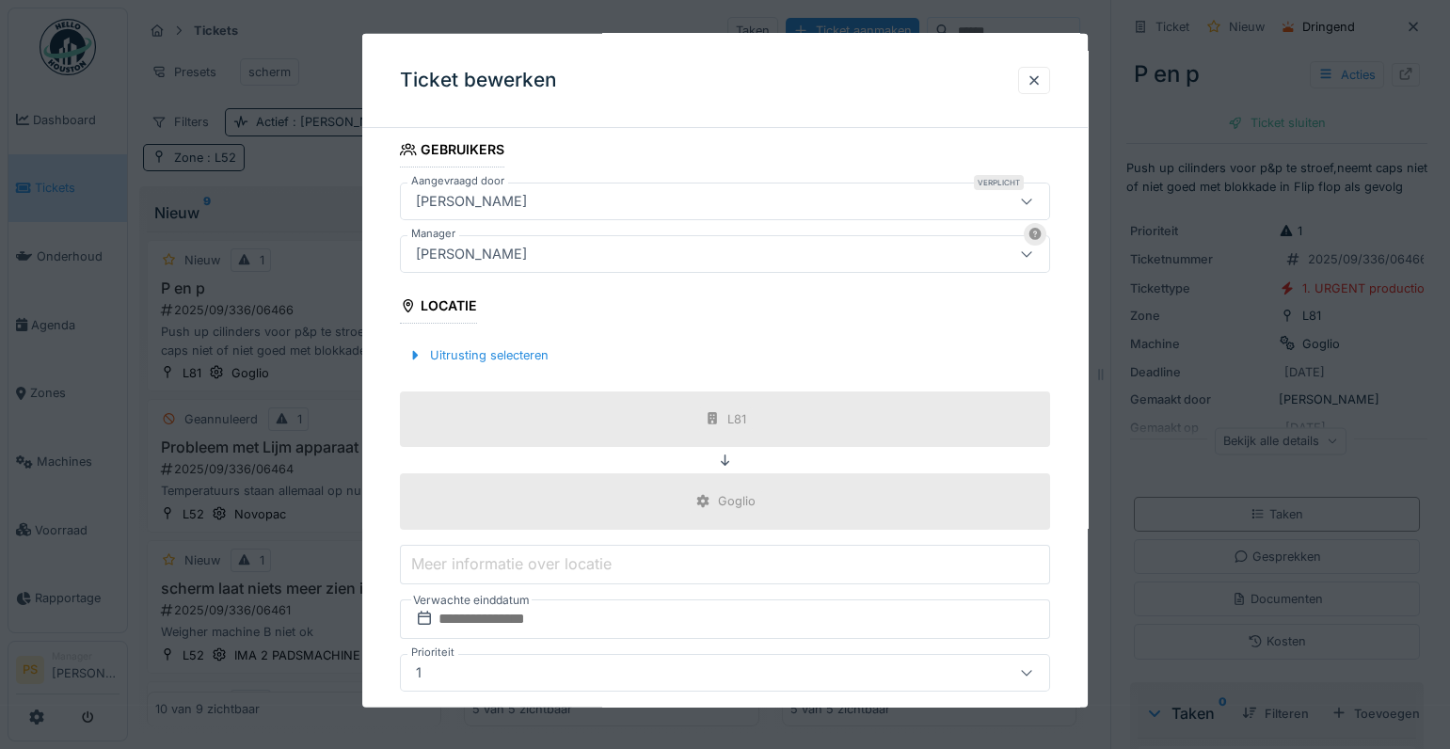
scroll to position [587, 0]
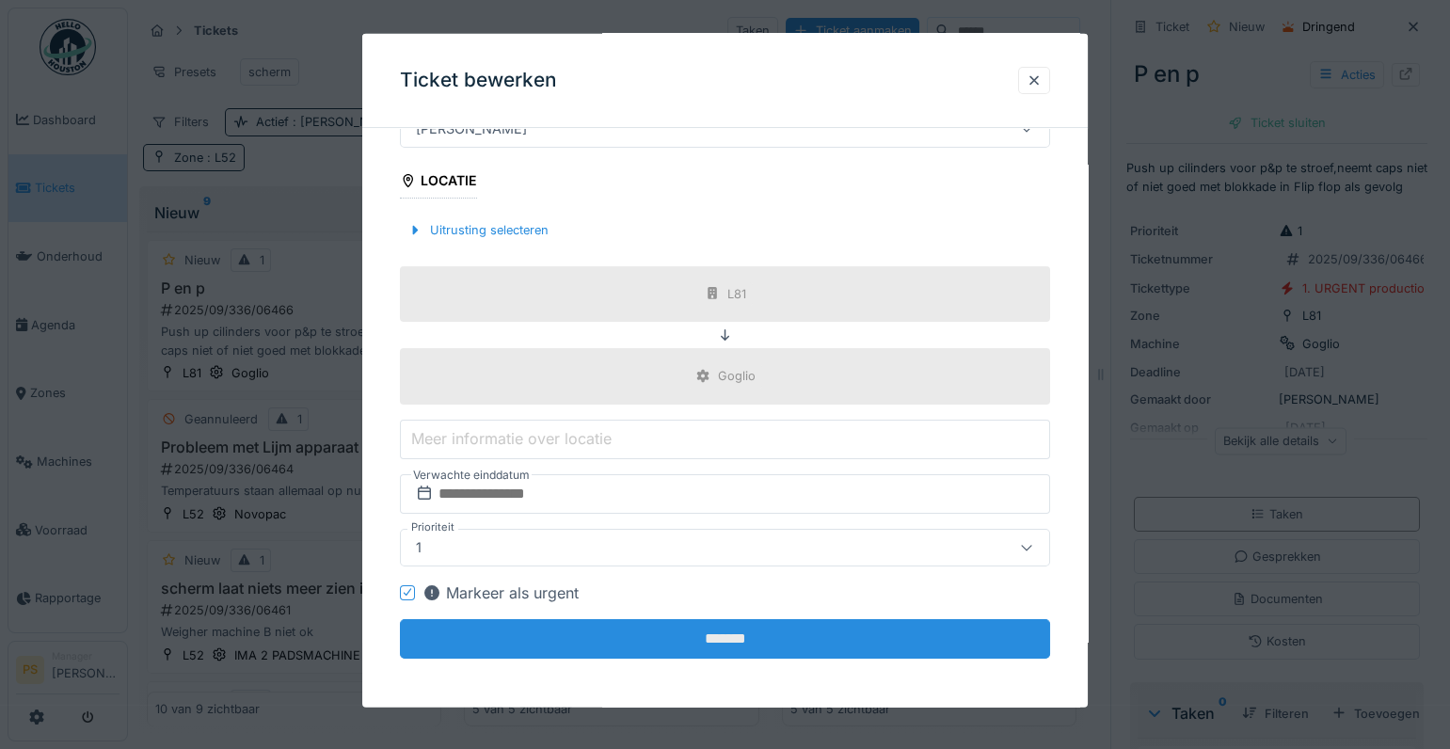
click at [681, 623] on input "*******" at bounding box center [725, 638] width 650 height 40
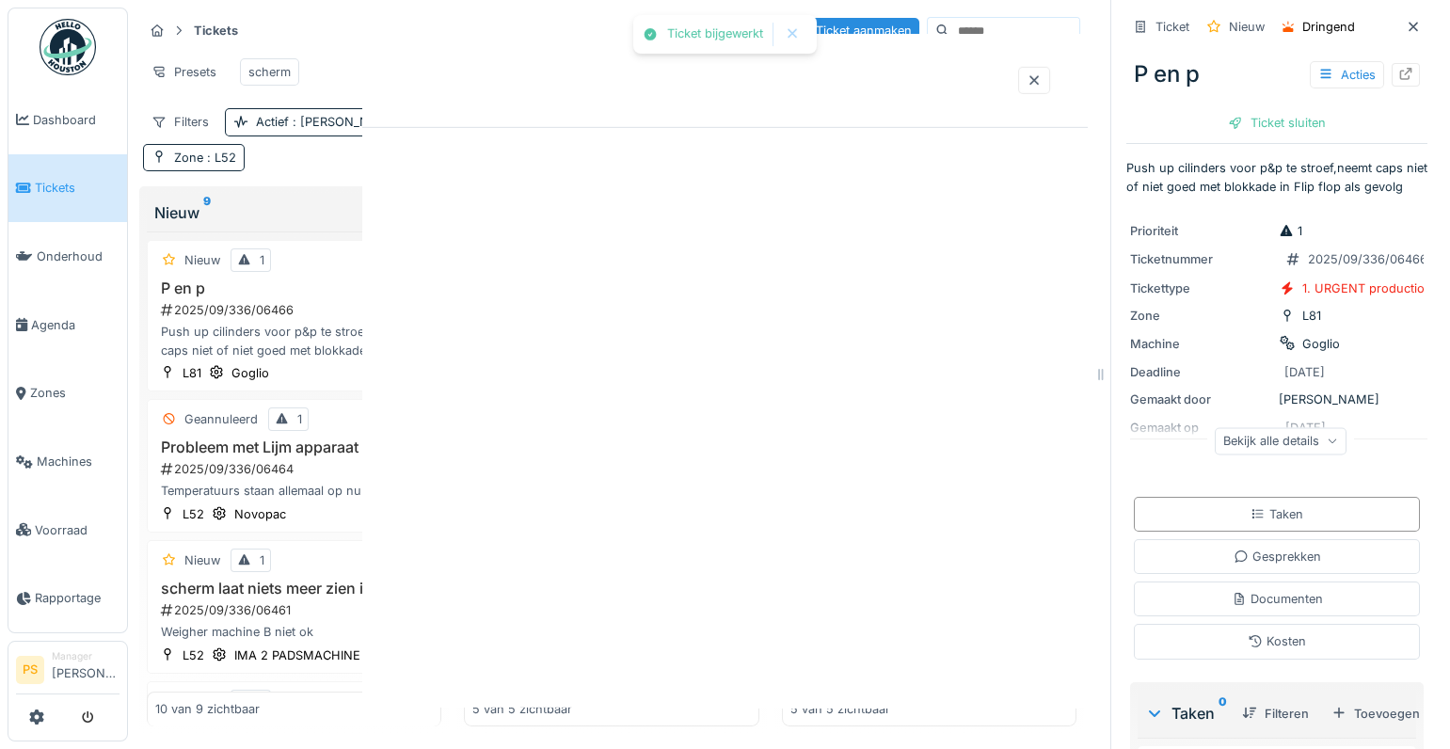
scroll to position [0, 0]
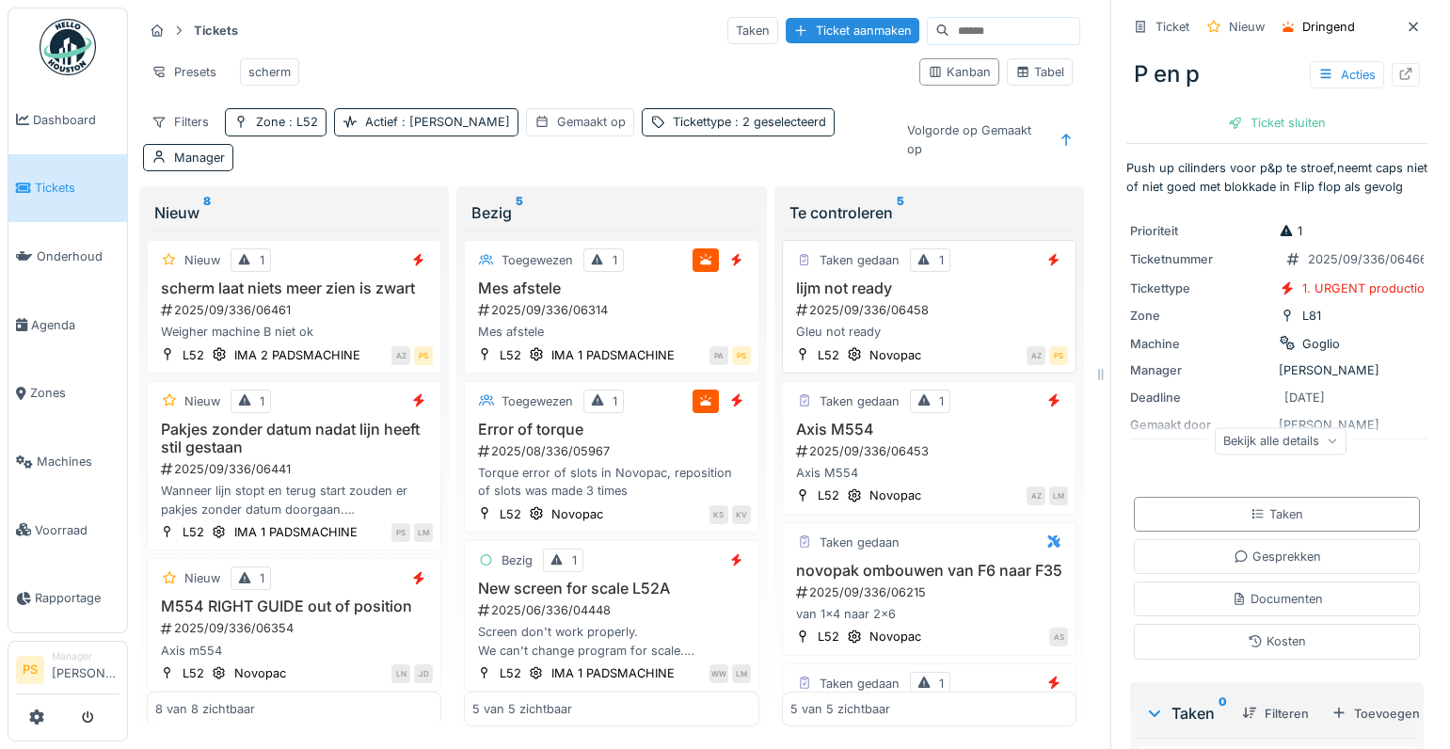
click at [862, 301] on div "2025/09/336/06458" at bounding box center [931, 310] width 274 height 18
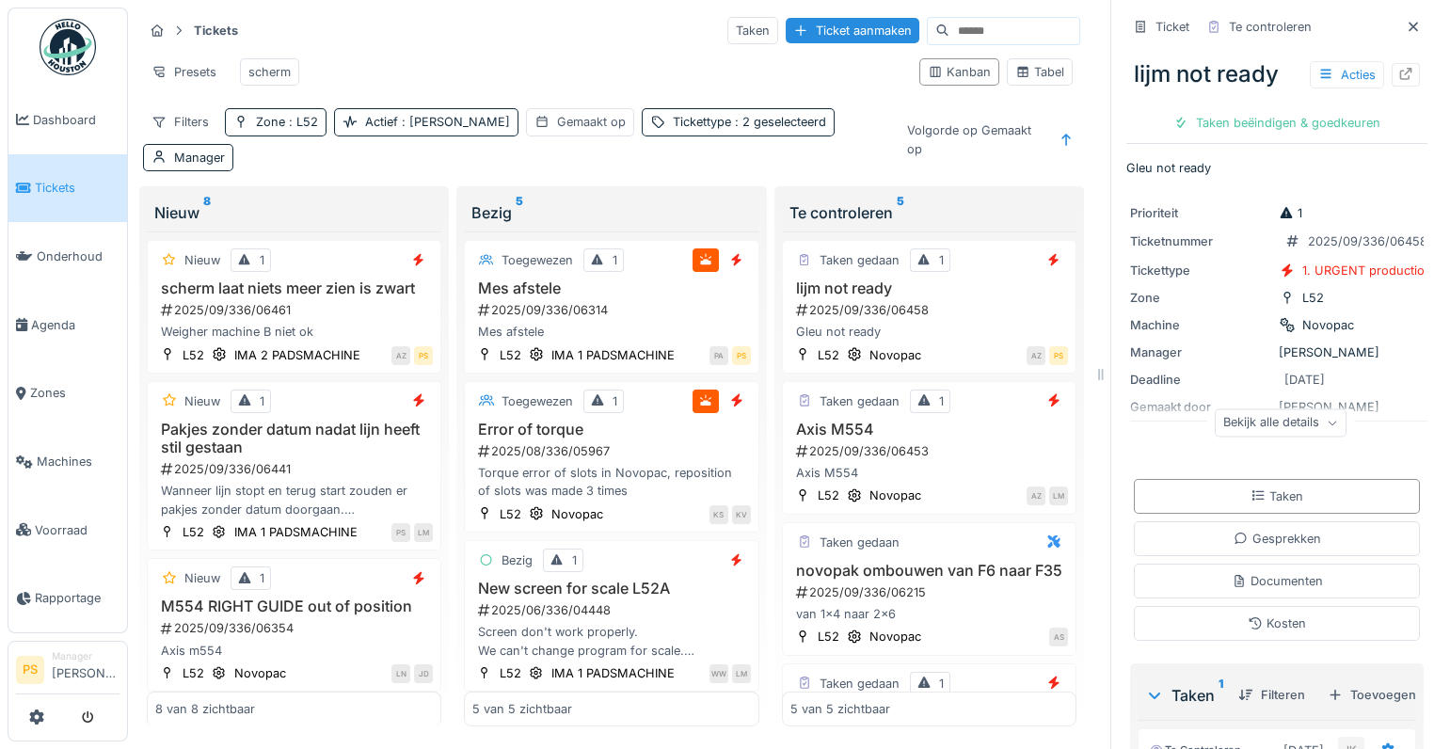
click at [1327, 425] on icon at bounding box center [1332, 423] width 11 height 9
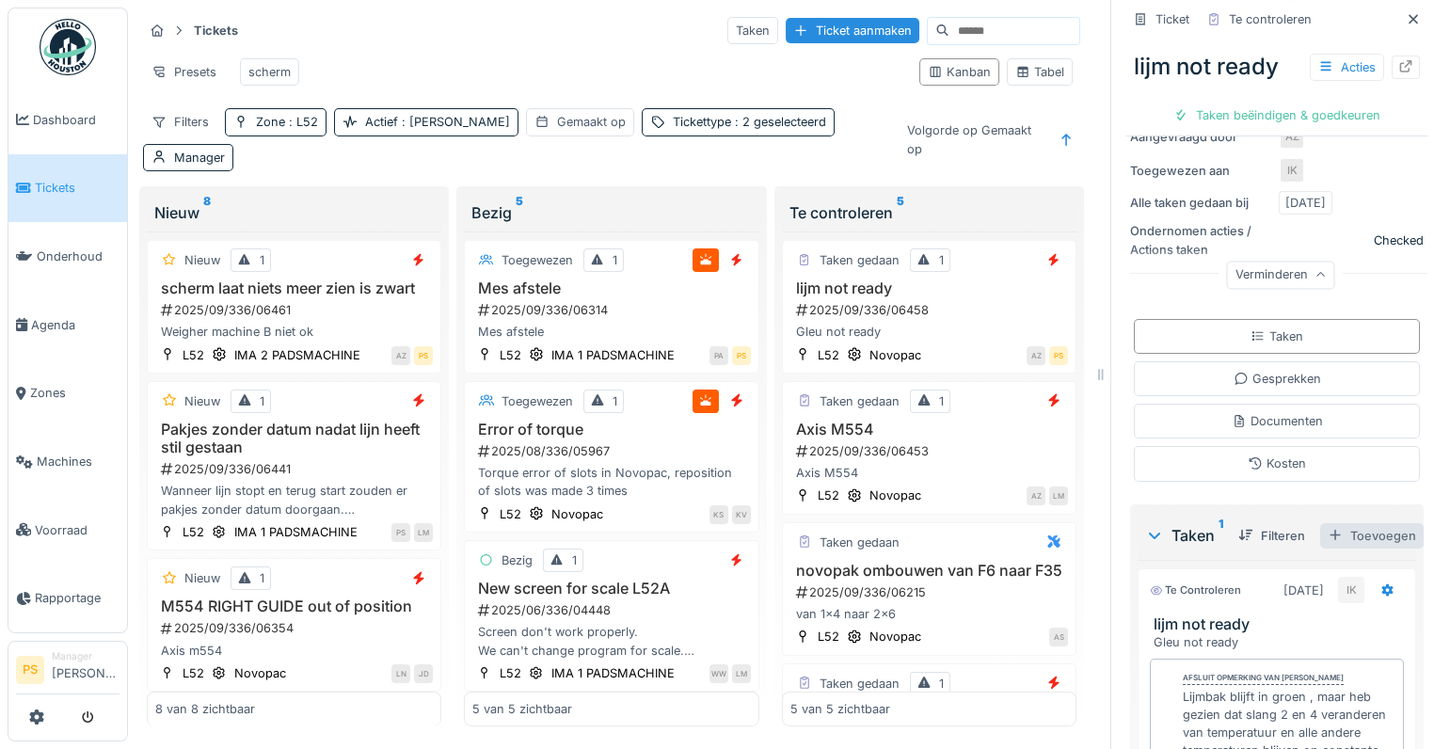
scroll to position [240, 0]
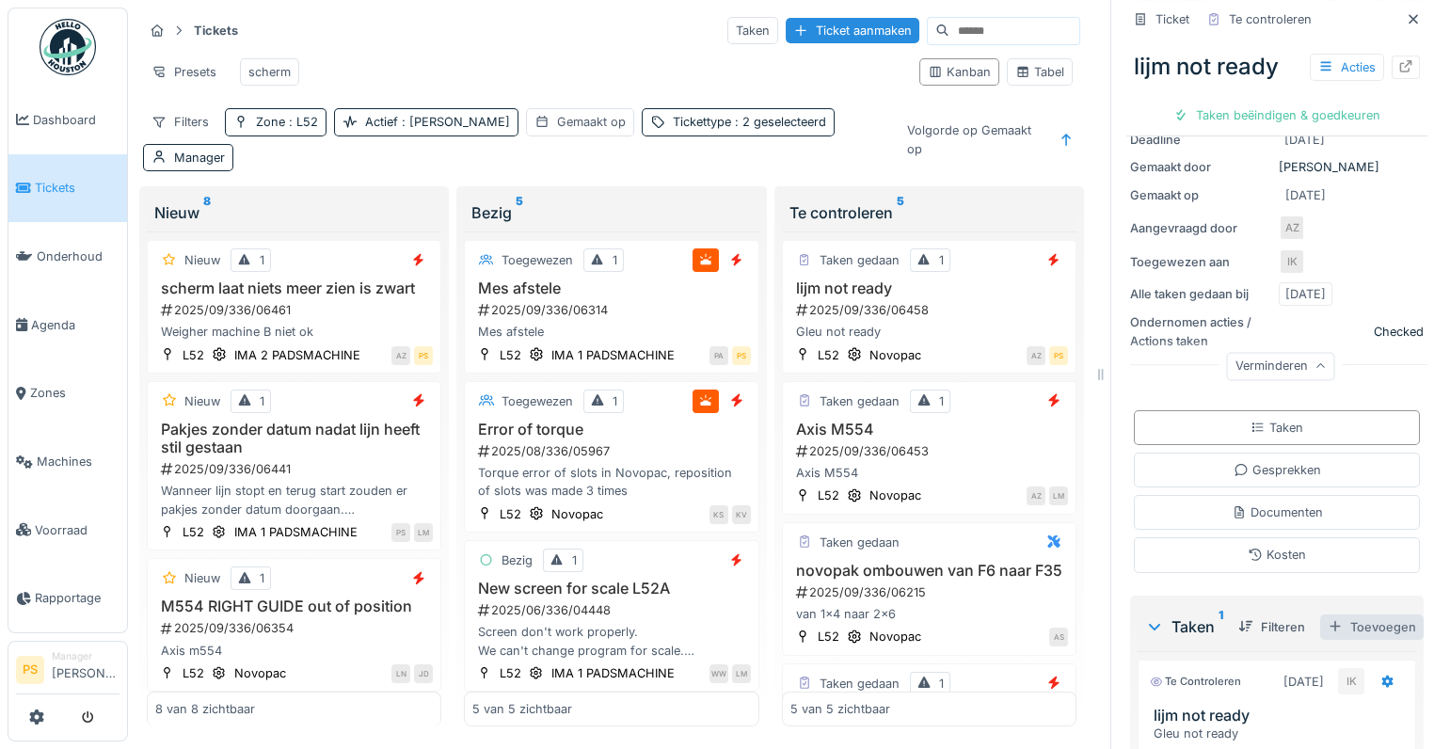
click at [1327, 627] on div at bounding box center [1334, 627] width 15 height 18
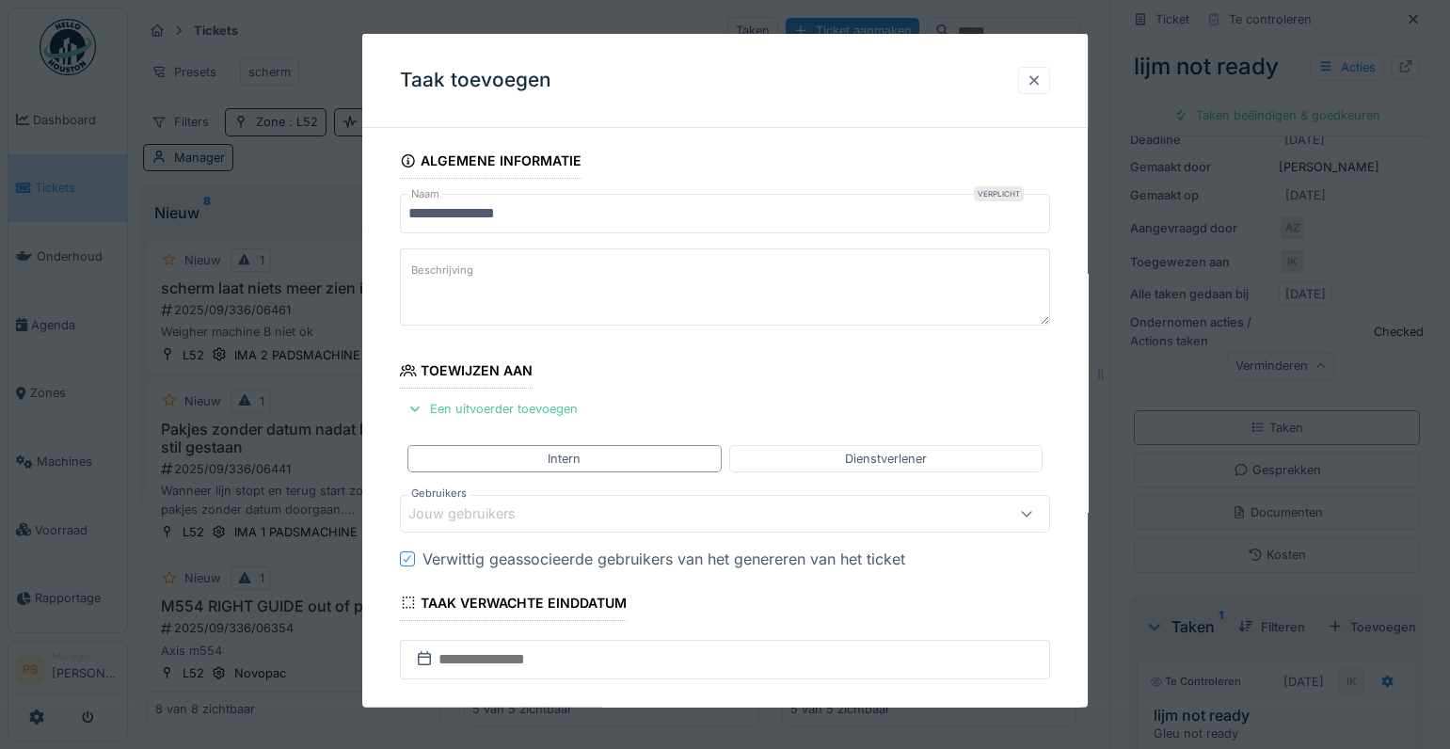
click at [1041, 86] on div at bounding box center [1033, 80] width 15 height 18
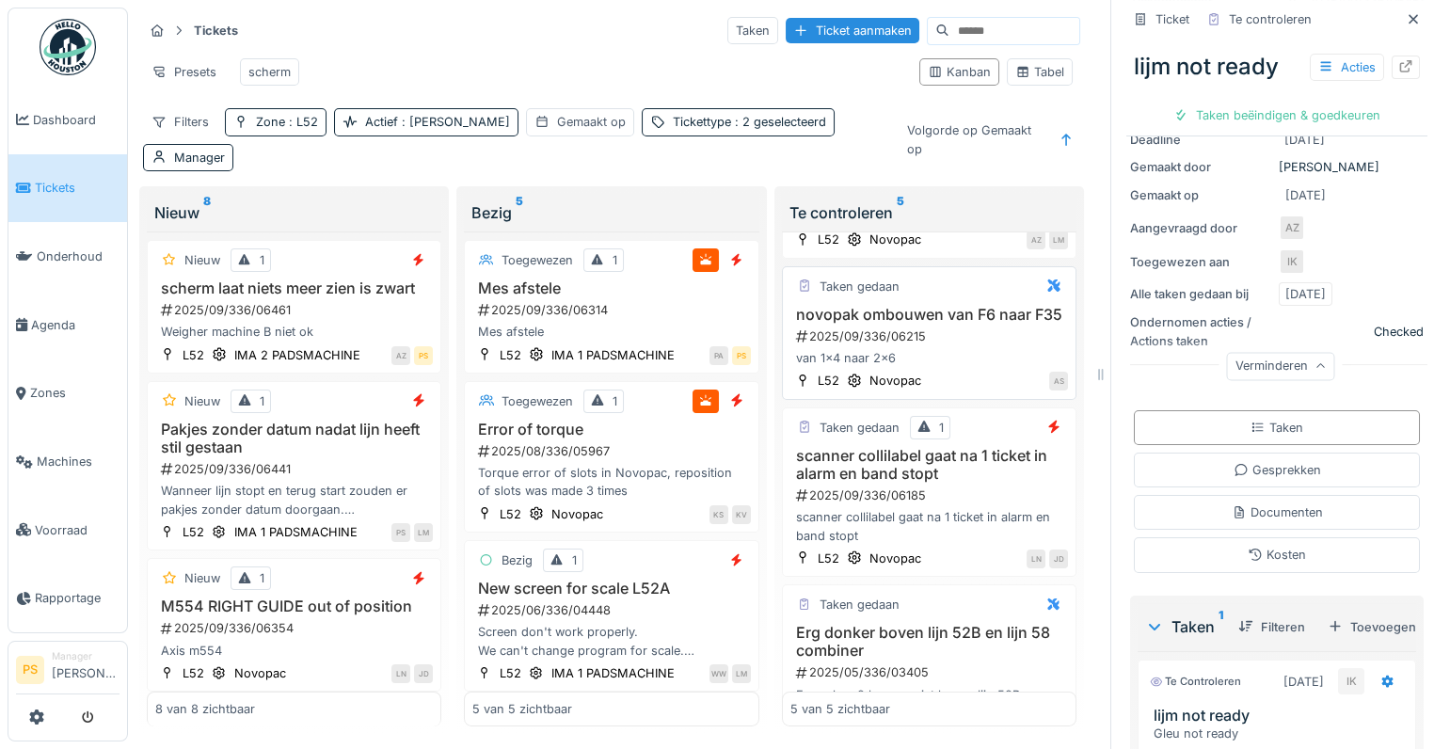
scroll to position [319, 0]
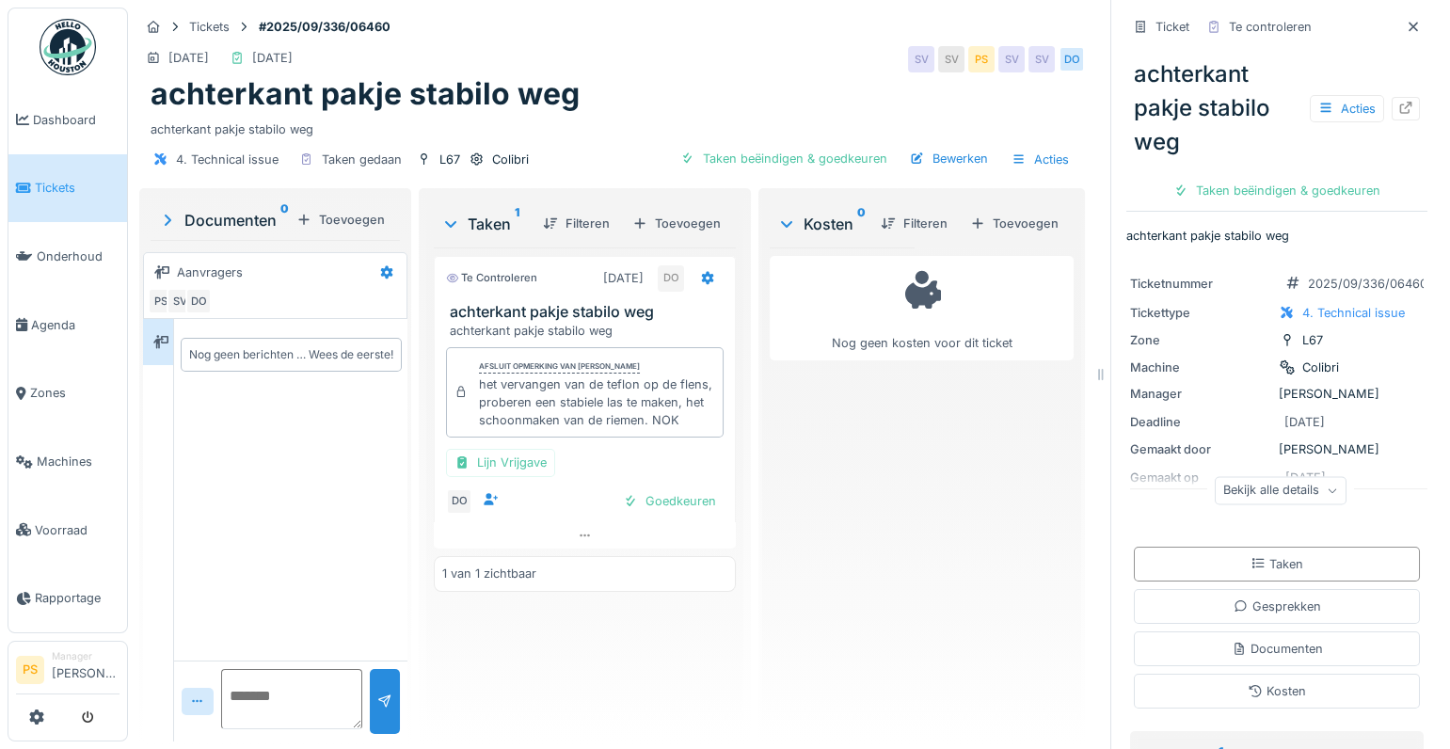
click at [889, 489] on div "Nog geen kosten voor dit ticket" at bounding box center [922, 486] width 304 height 479
click at [1305, 562] on div "Taken" at bounding box center [1277, 564] width 286 height 35
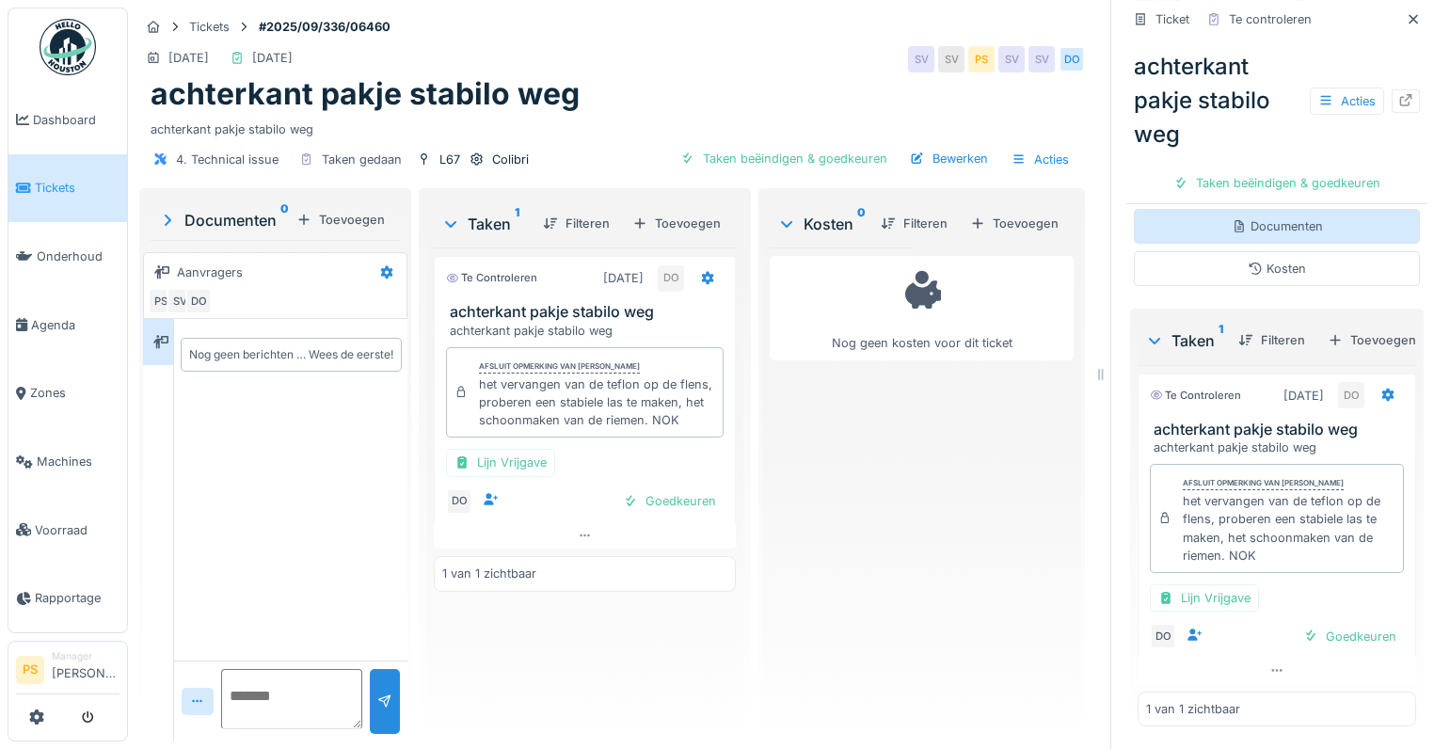
scroll to position [460, 0]
click at [1346, 327] on div "Toevoegen" at bounding box center [1371, 339] width 103 height 25
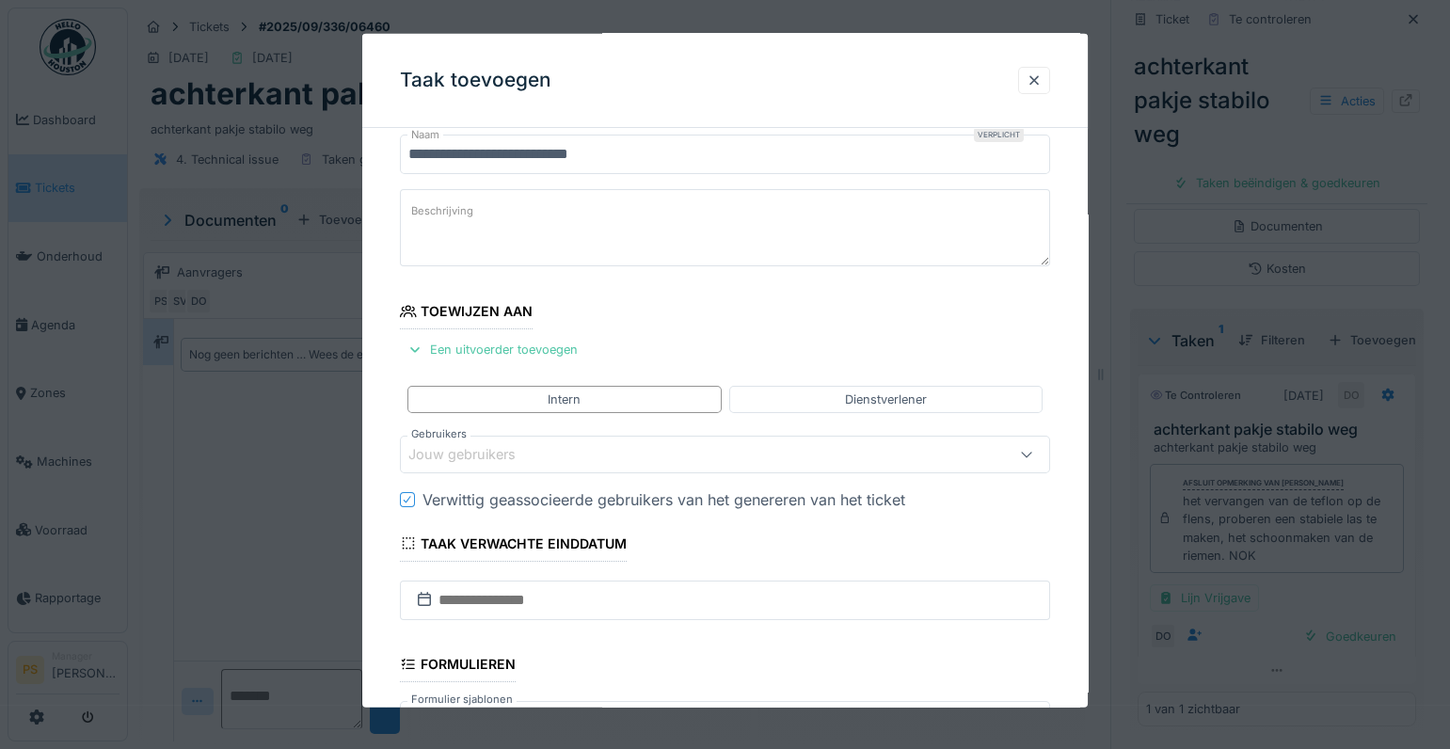
scroll to position [85, 0]
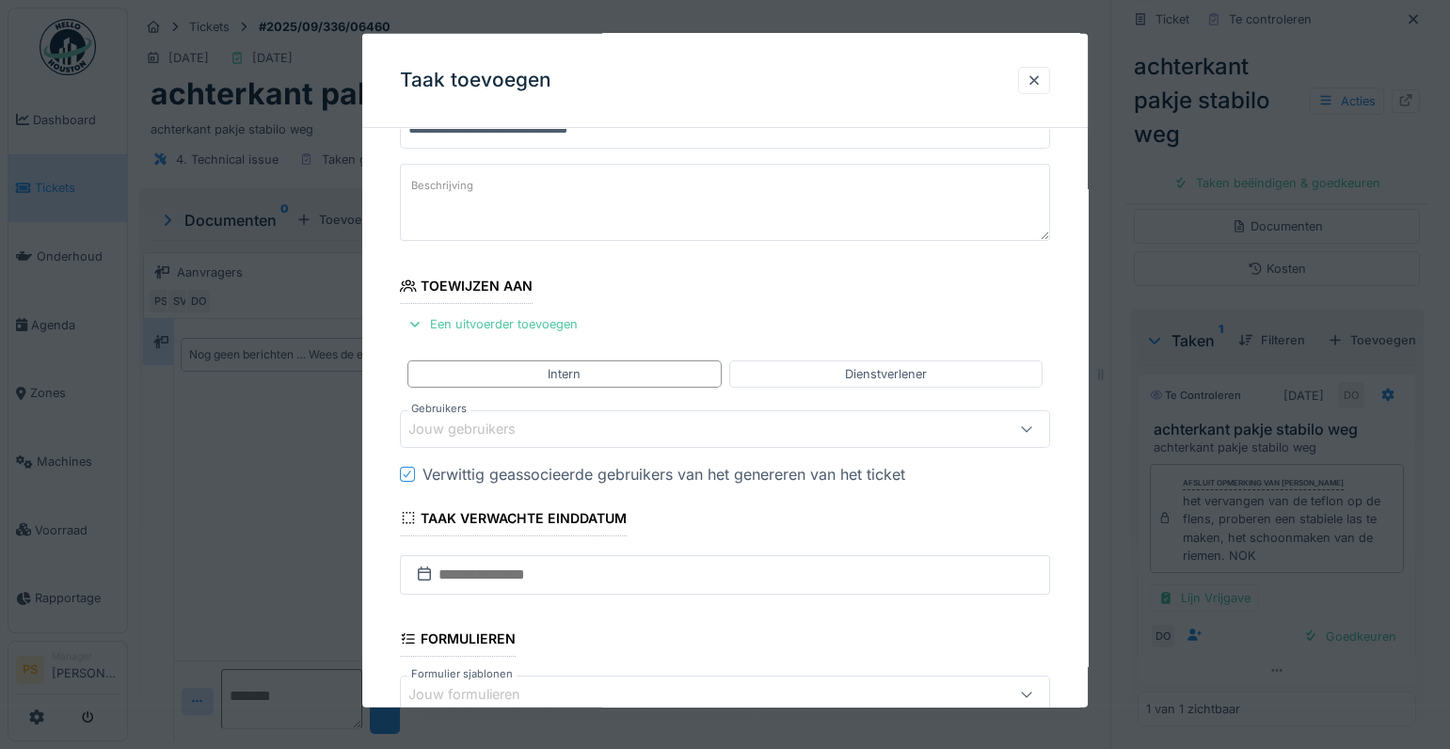
click at [476, 419] on div "Jouw gebruikers" at bounding box center [475, 429] width 134 height 21
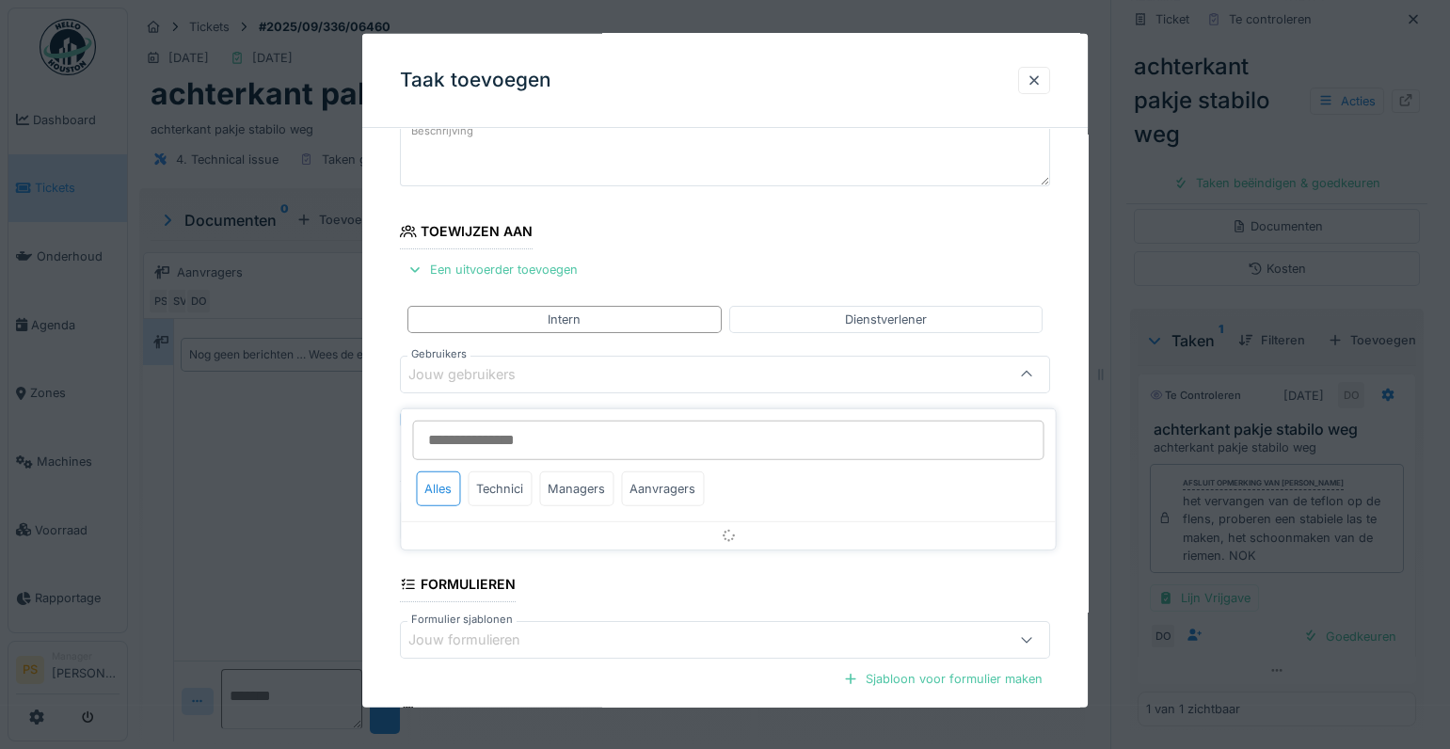
scroll to position [141, 0]
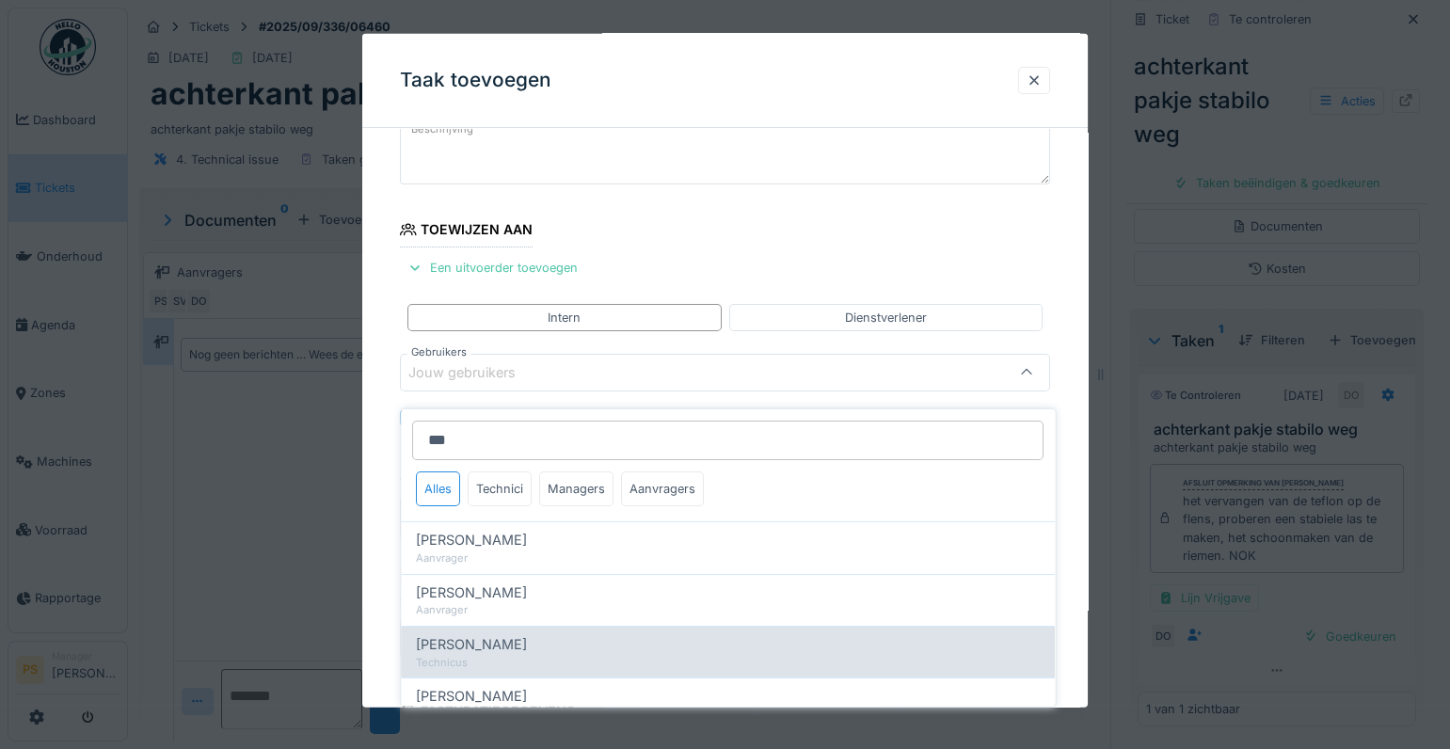
type input "***"
click at [469, 634] on span "Carl Bauwelinck" at bounding box center [471, 644] width 111 height 21
type input "****"
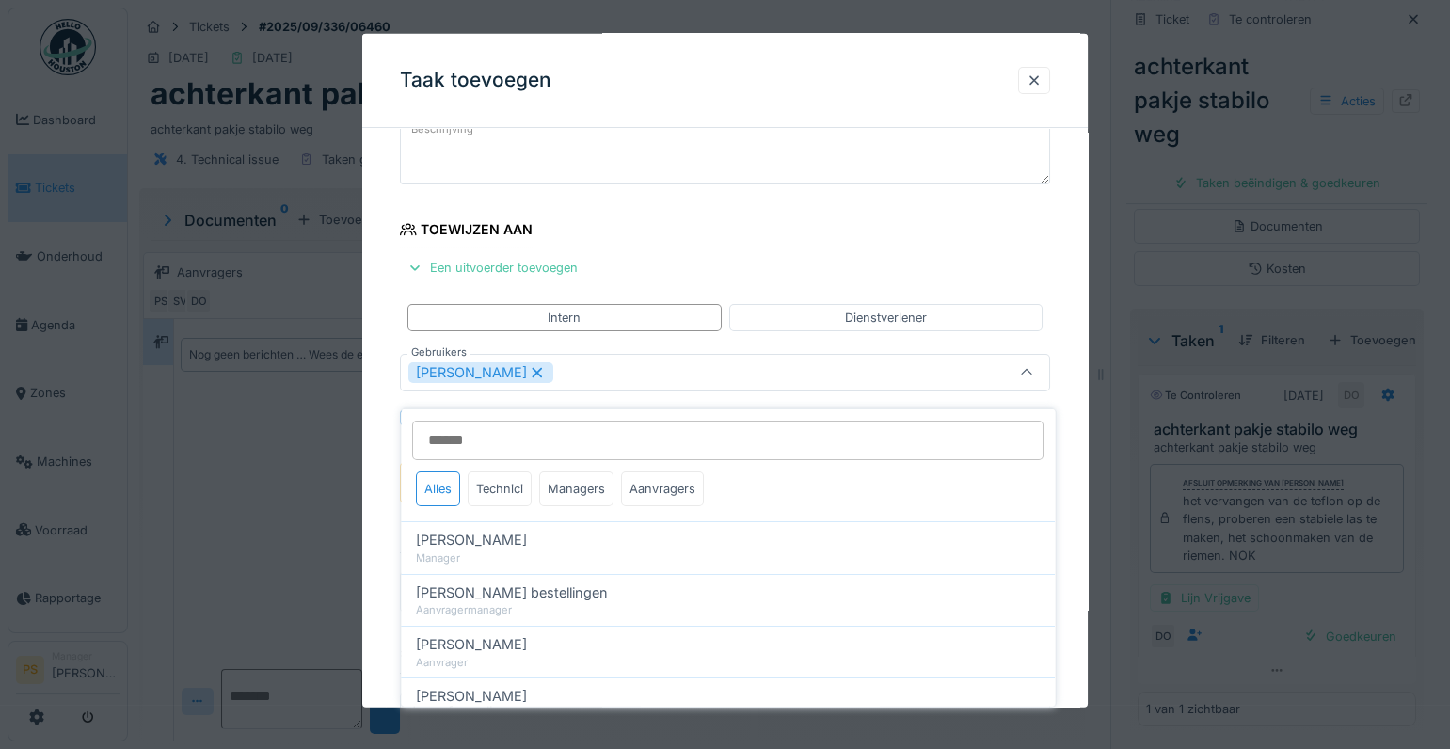
click at [380, 559] on div "**********" at bounding box center [724, 484] width 725 height 964
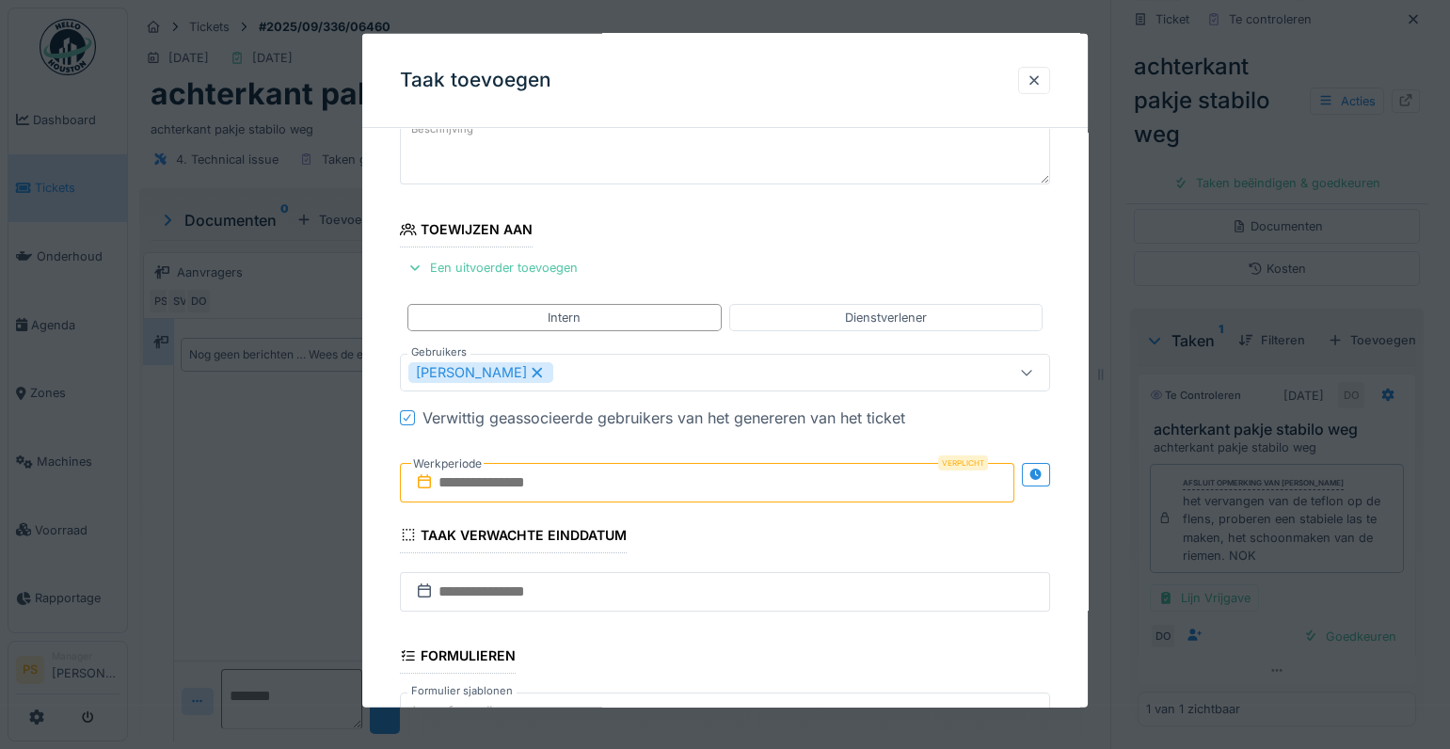
click at [546, 486] on input "text" at bounding box center [707, 483] width 614 height 40
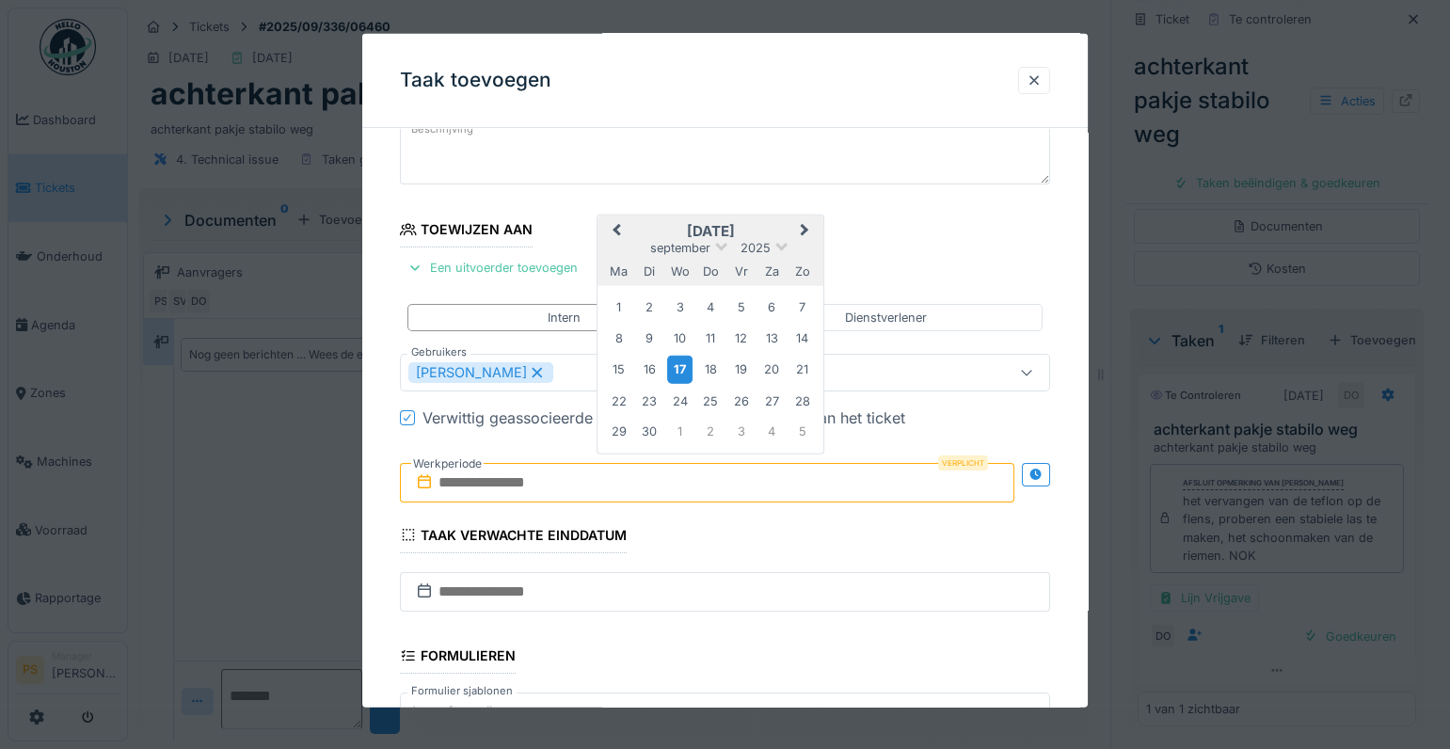
click at [677, 365] on div "17" at bounding box center [679, 369] width 25 height 27
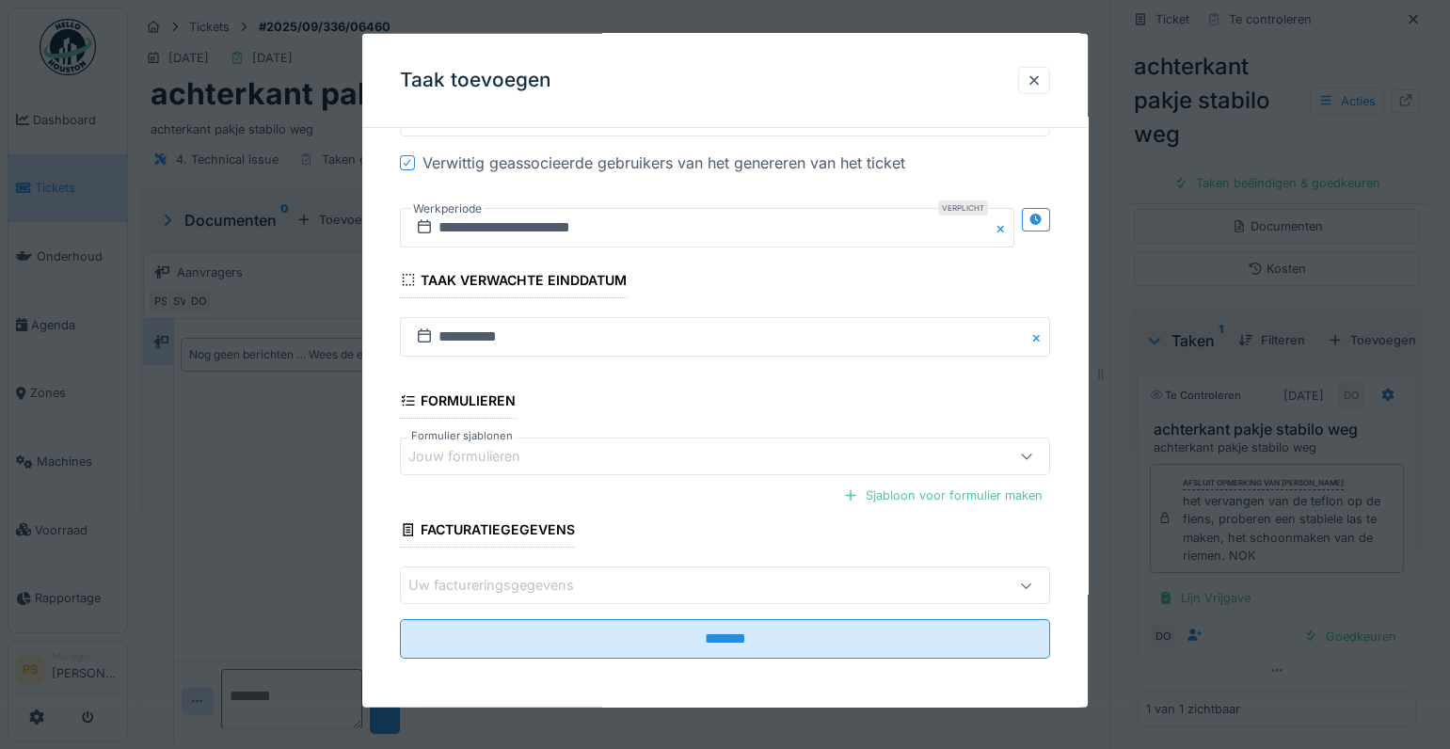
scroll to position [397, 0]
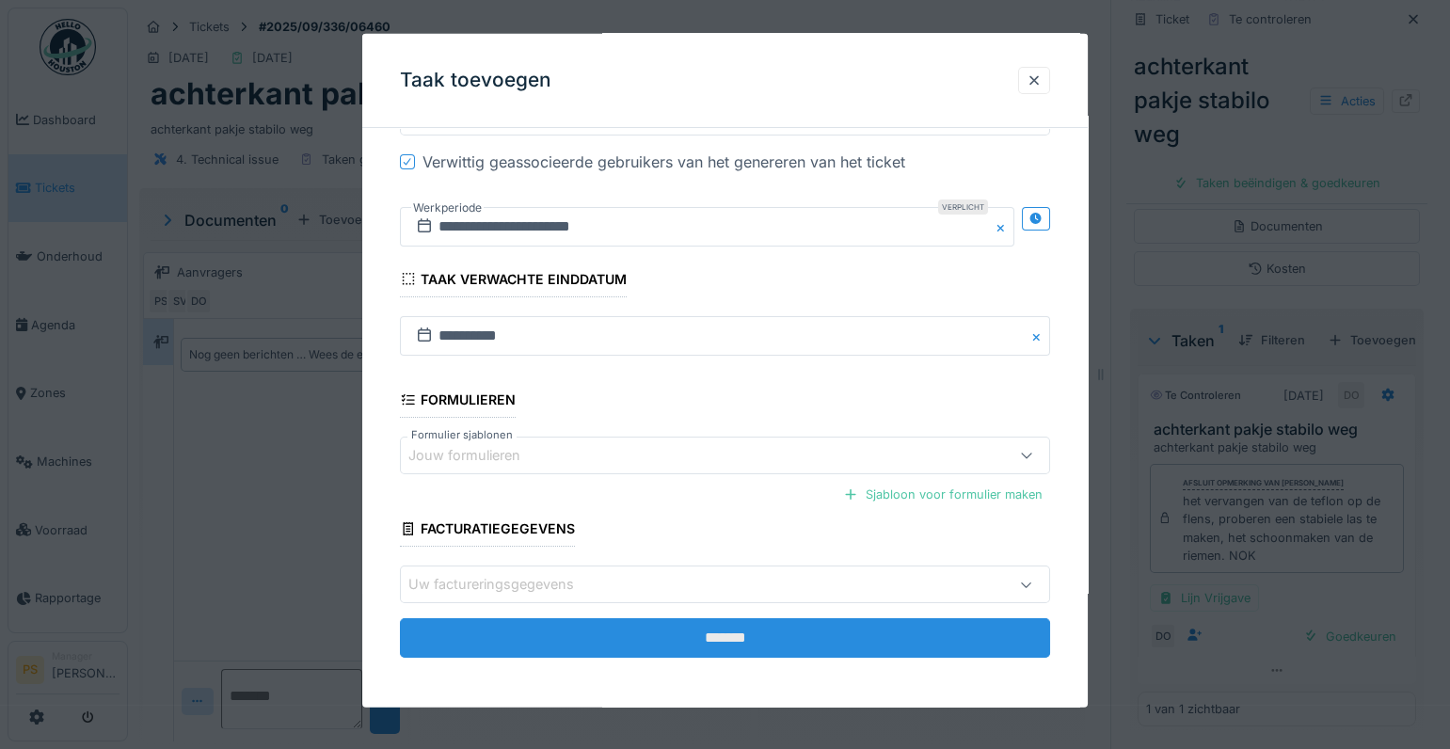
click at [659, 640] on input "*******" at bounding box center [725, 638] width 650 height 40
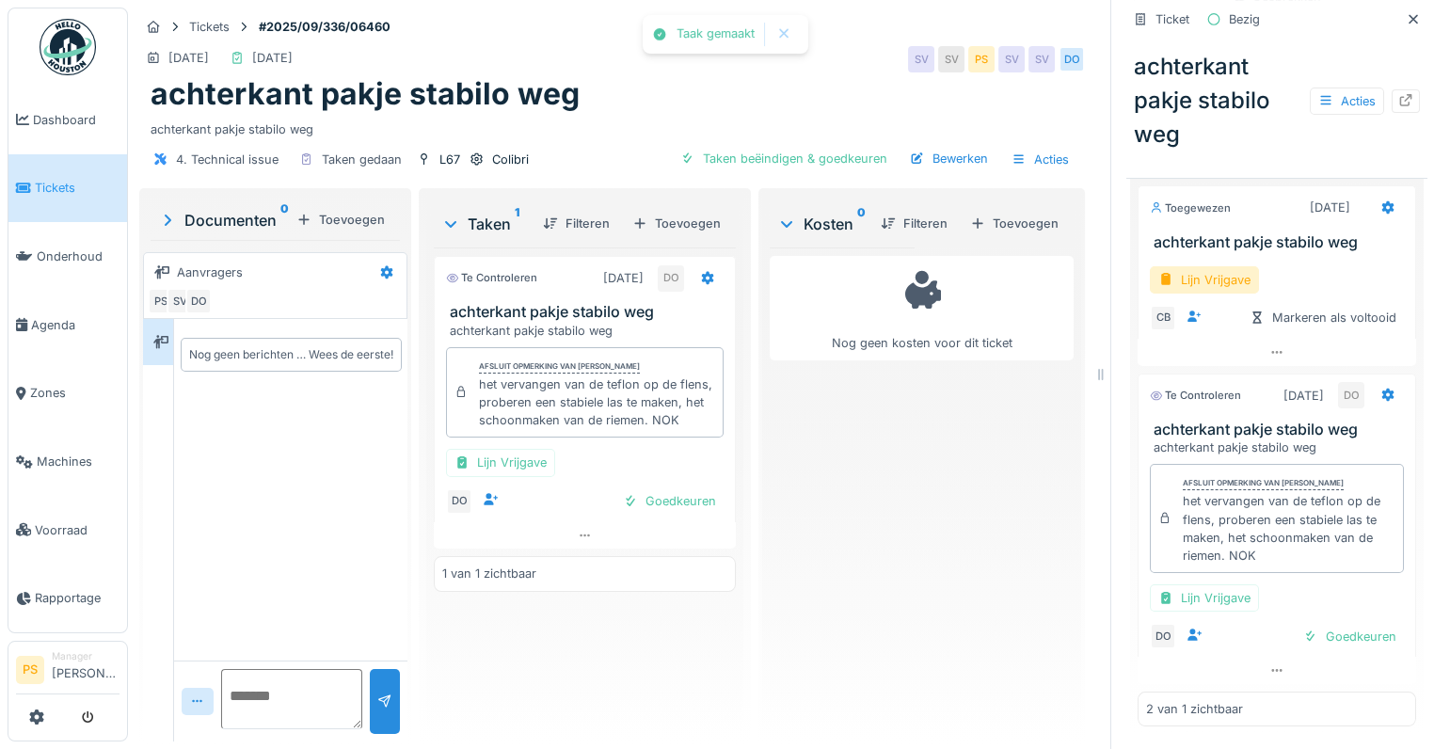
scroll to position [621, 0]
click at [1336, 624] on div "Goedkeuren" at bounding box center [1349, 636] width 108 height 25
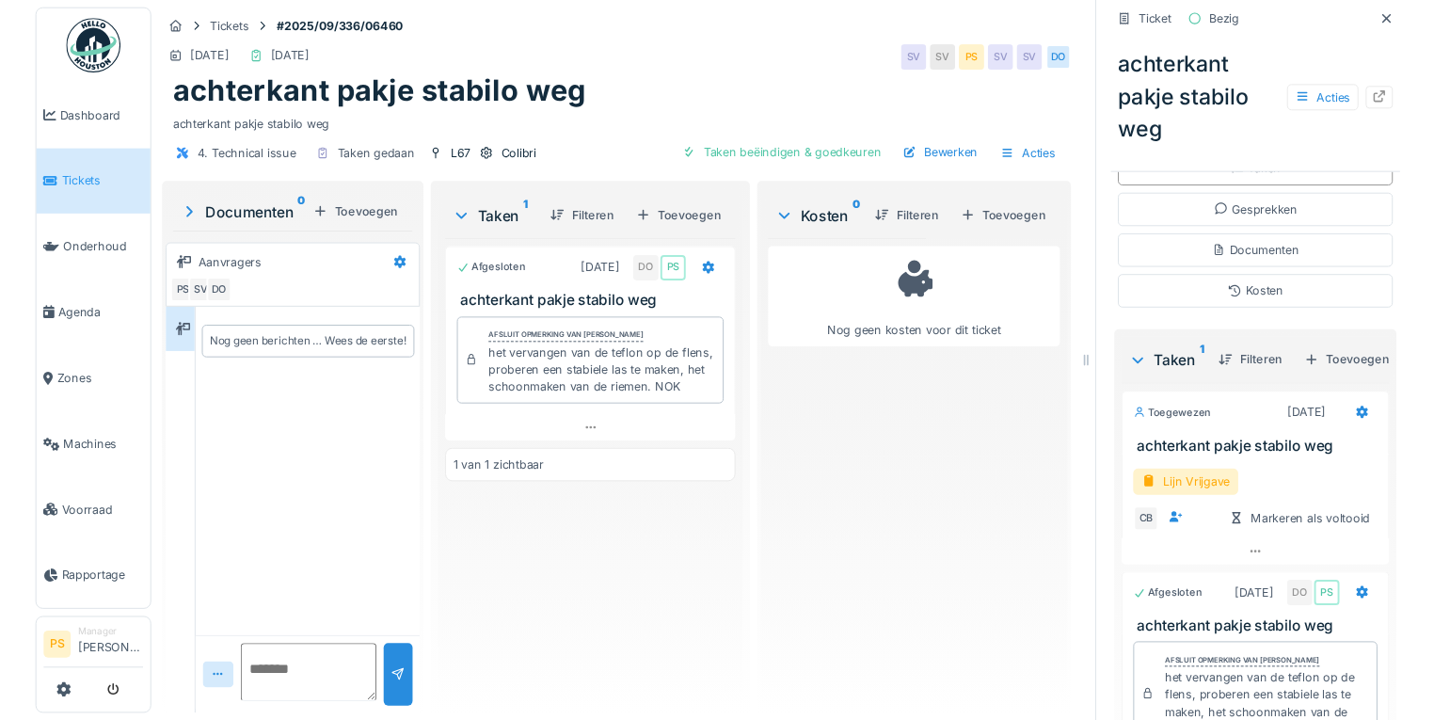
scroll to position [360, 0]
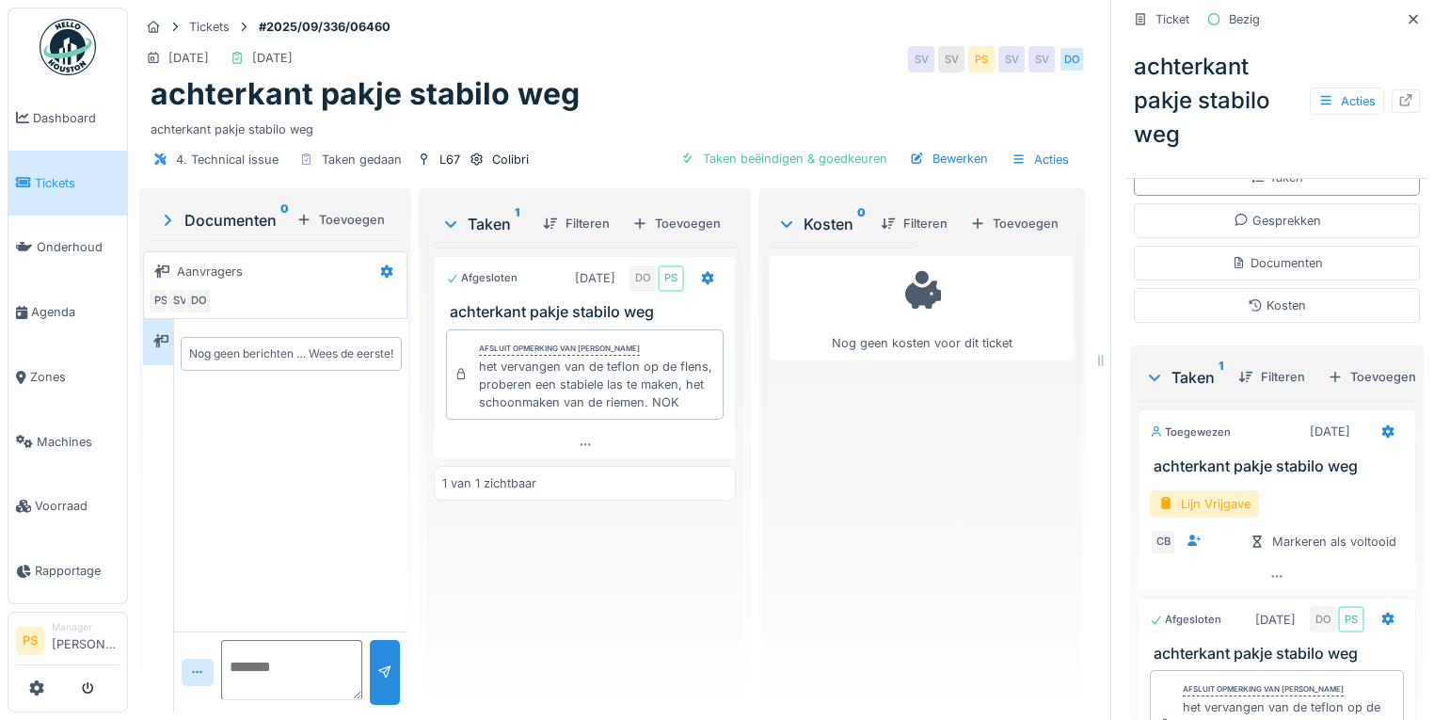
click at [38, 177] on span "Tickets" at bounding box center [77, 183] width 85 height 18
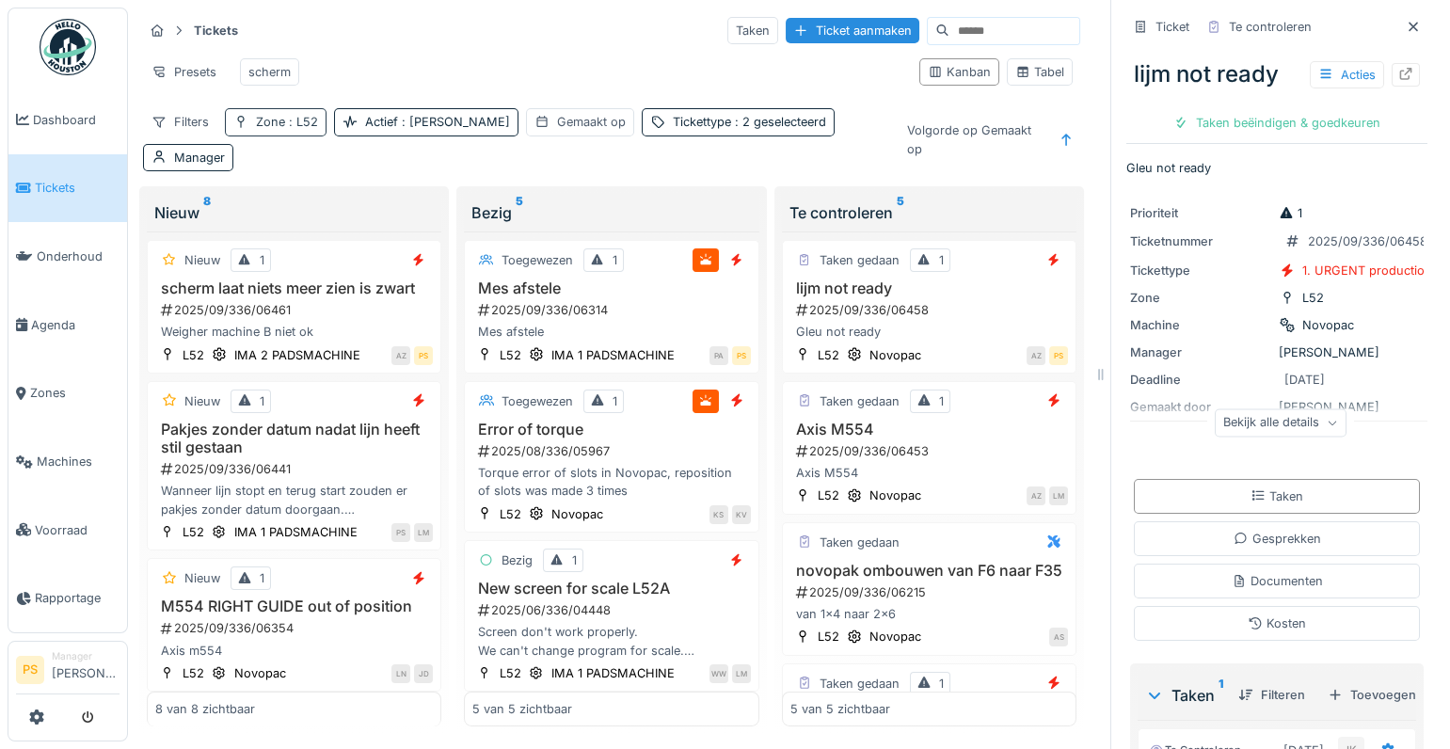
click at [281, 131] on div "Zone : L52" at bounding box center [287, 122] width 62 height 18
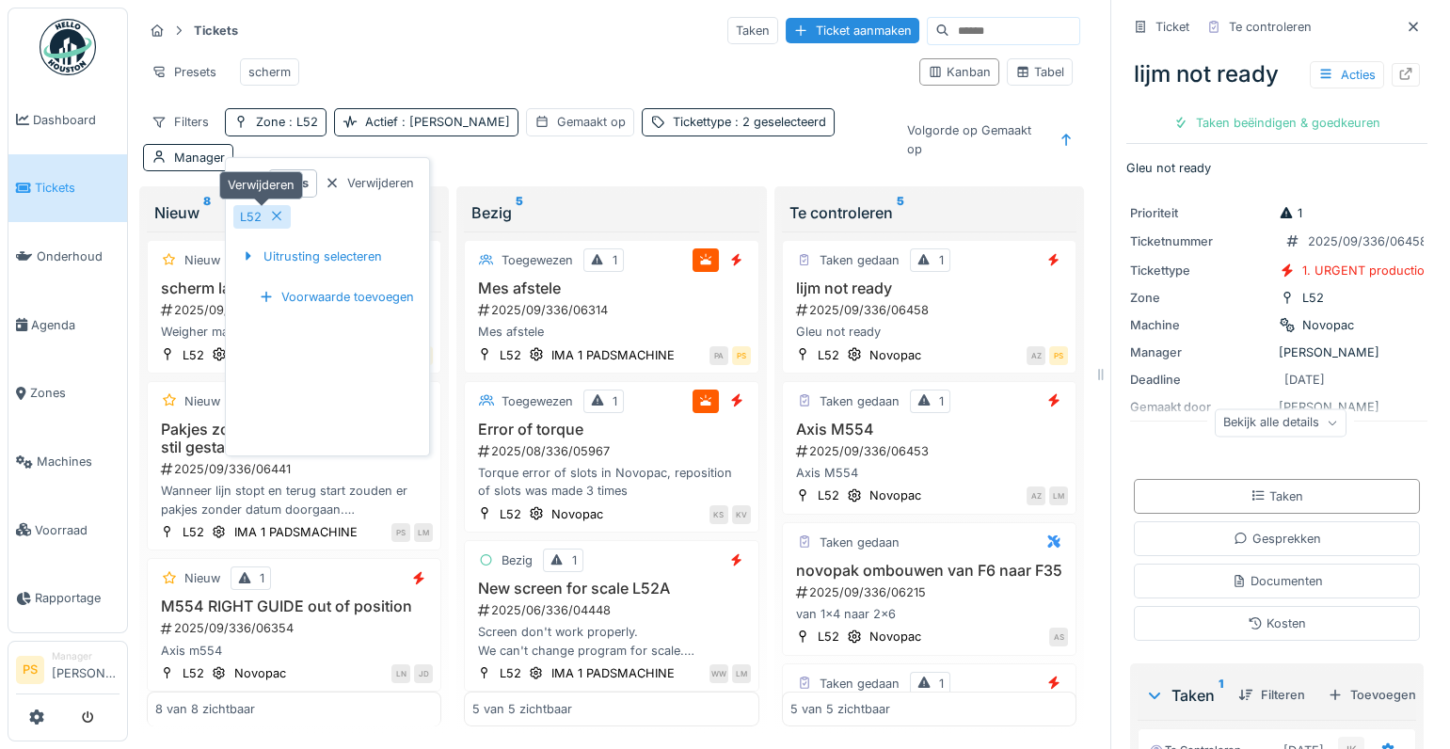
click at [276, 217] on icon at bounding box center [276, 216] width 15 height 12
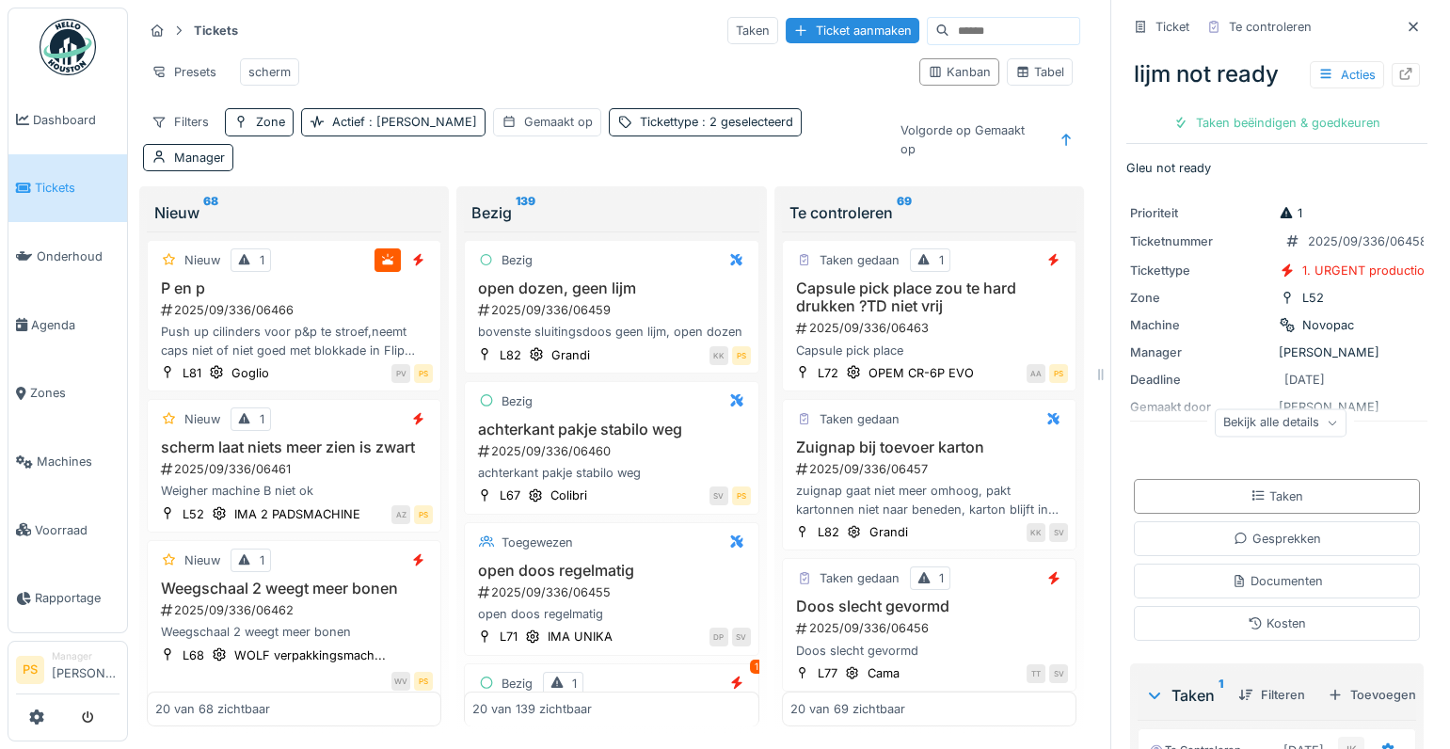
click at [438, 81] on div "Presets scherm" at bounding box center [523, 72] width 761 height 42
click at [880, 279] on h3 "Capsule pick place zou te hard drukken ?TD niet vrij" at bounding box center [929, 297] width 278 height 36
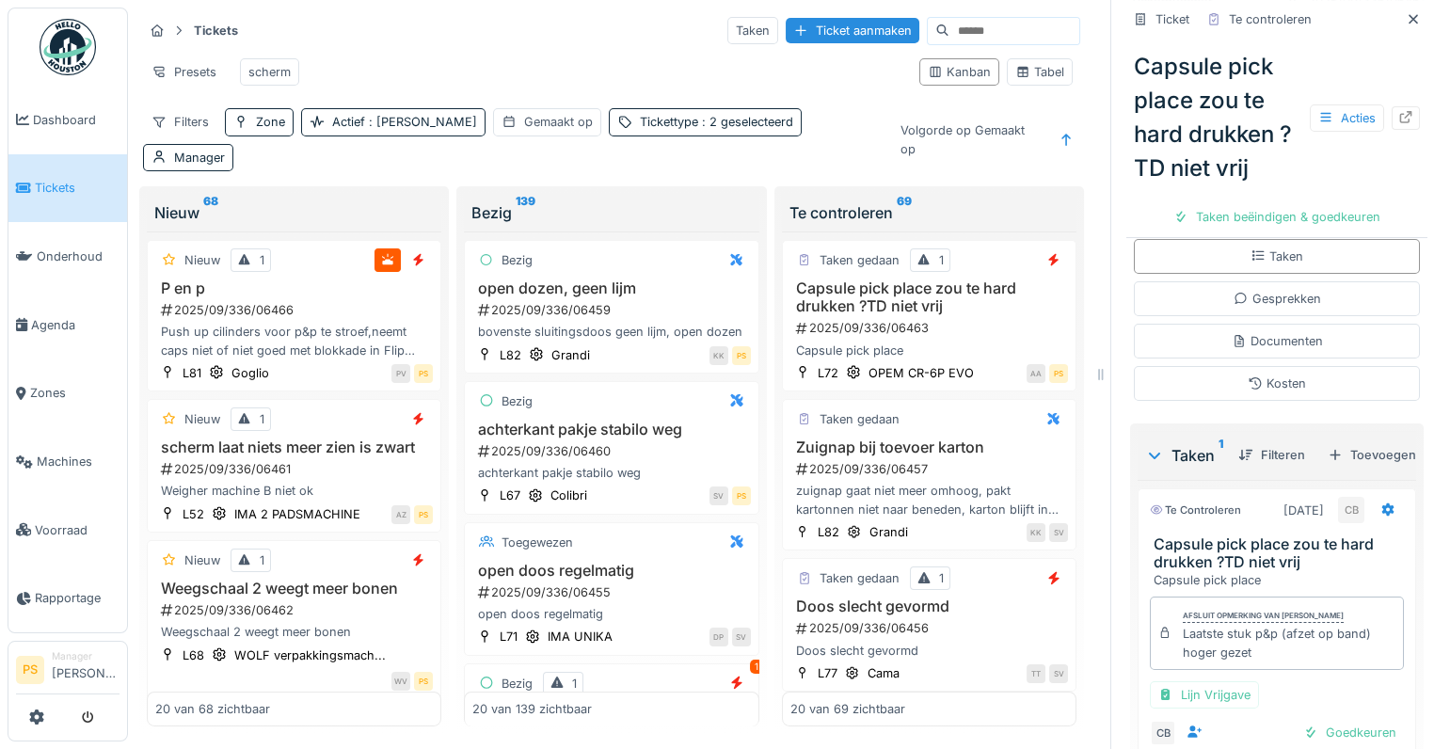
scroll to position [427, 0]
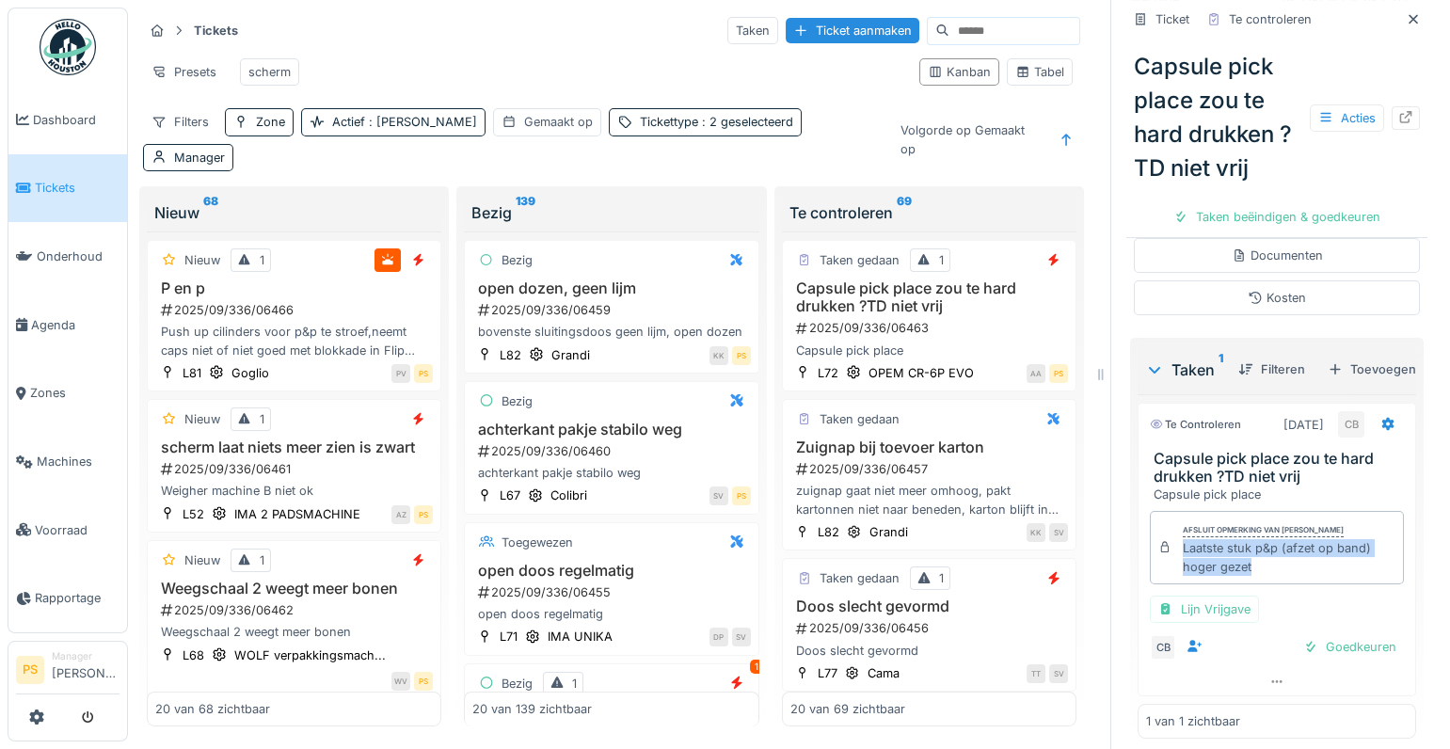
drag, startPoint x: 1244, startPoint y: 595, endPoint x: 1170, endPoint y: 576, distance: 75.8
click at [1183, 575] on div "Laatste stuk p&p (afzet op band) hoger gezet" at bounding box center [1289, 557] width 213 height 36
copy div "Laatste stuk p&p (afzet op band) hoger gezet"
click at [1310, 227] on div "Taken beëindigen & goedkeuren" at bounding box center [1277, 216] width 222 height 25
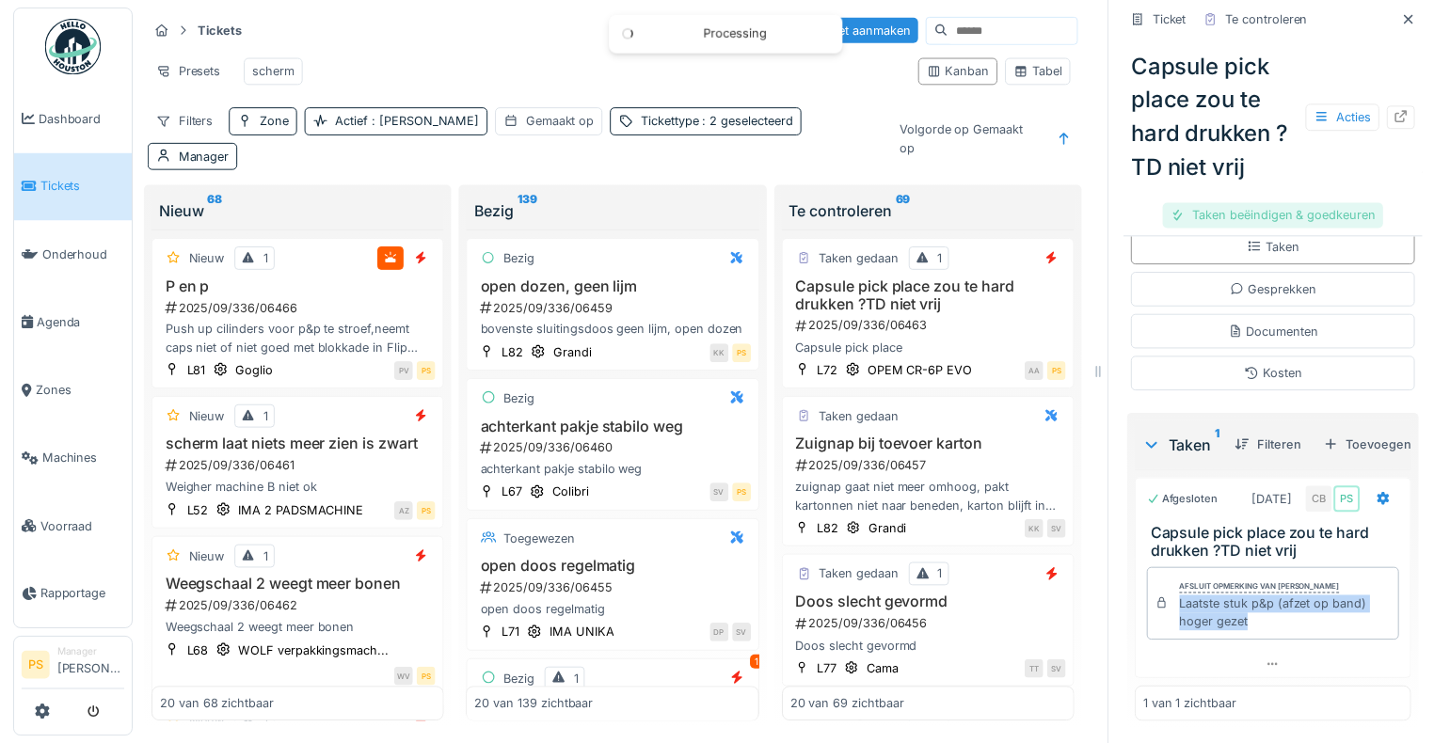
scroll to position [385, 0]
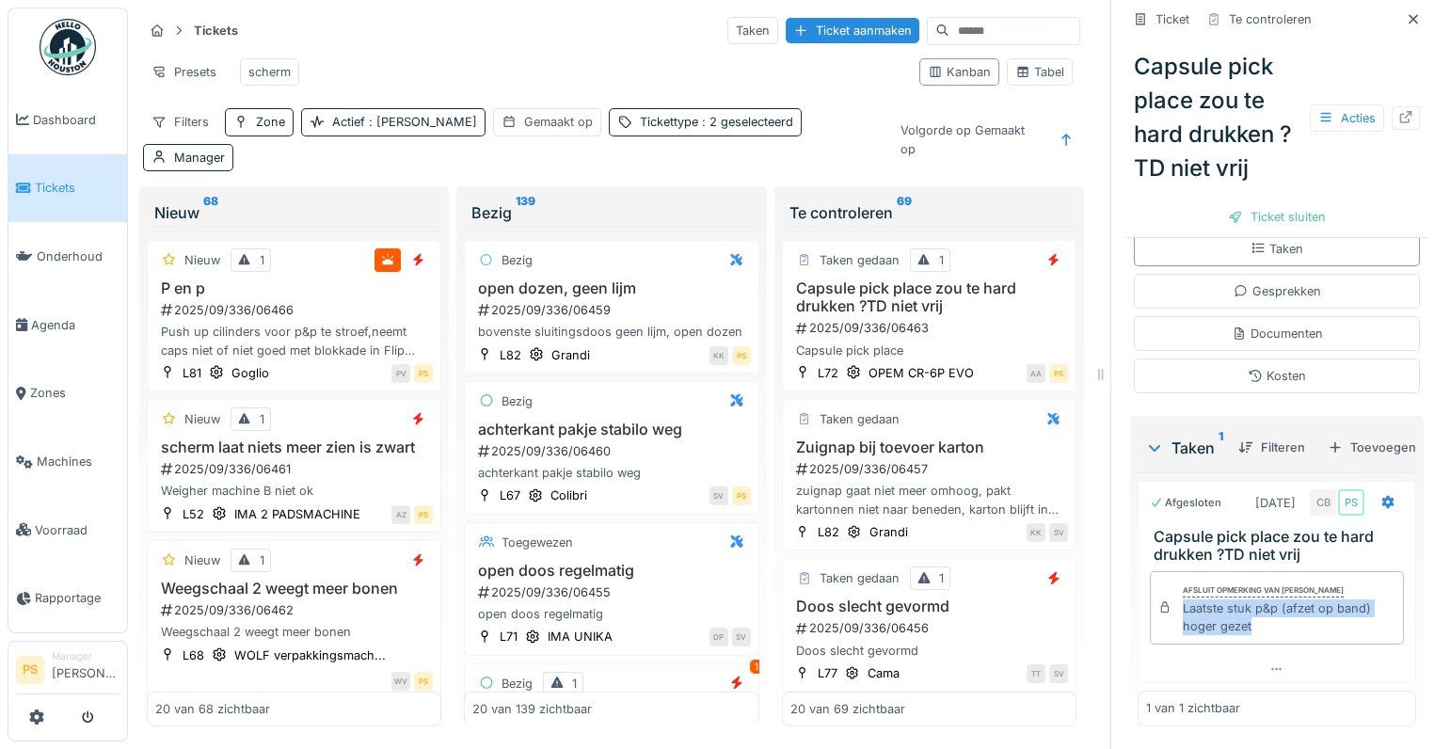
click at [1292, 619] on div "Laatste stuk p&p (afzet op band) hoger gezet" at bounding box center [1289, 617] width 213 height 36
click at [1183, 602] on div "Laatste stuk p&p (afzet op band) hoger gezet" at bounding box center [1289, 617] width 213 height 36
drag, startPoint x: 1168, startPoint y: 597, endPoint x: 1247, endPoint y: 616, distance: 80.3
click at [1247, 616] on div "Laatste stuk p&p (afzet op band) hoger gezet" at bounding box center [1289, 617] width 213 height 36
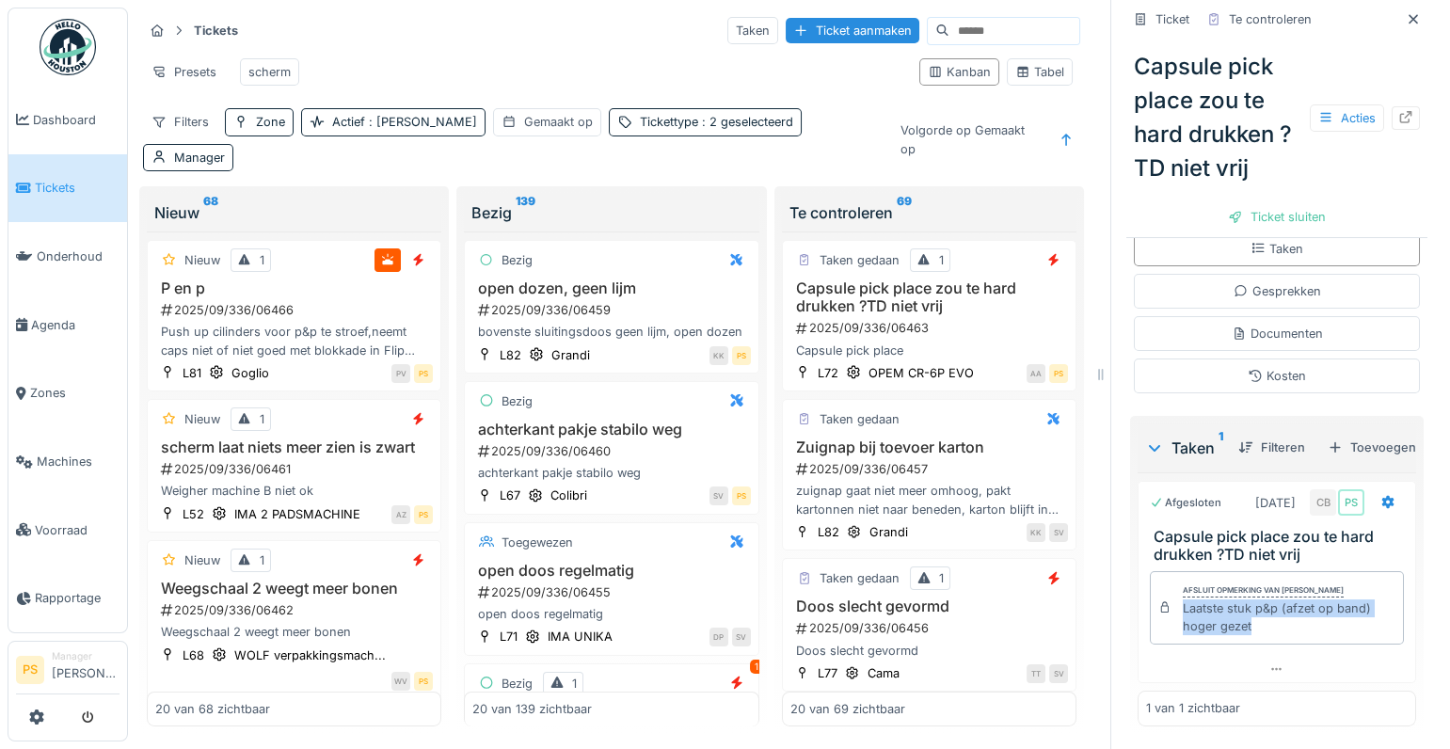
copy div "Laatste stuk p&p (afzet op band) hoger gezet"
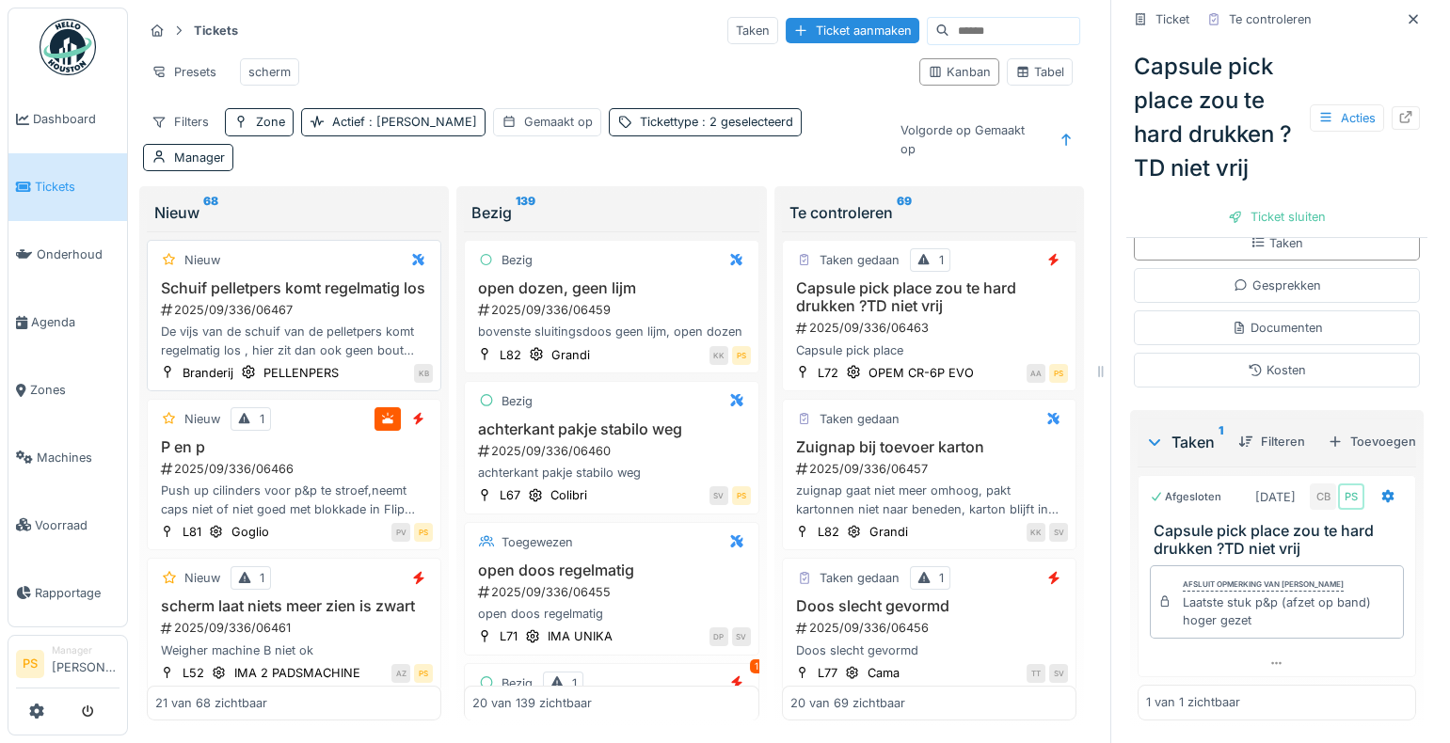
click at [253, 306] on div "2025/09/336/06467" at bounding box center [296, 310] width 274 height 18
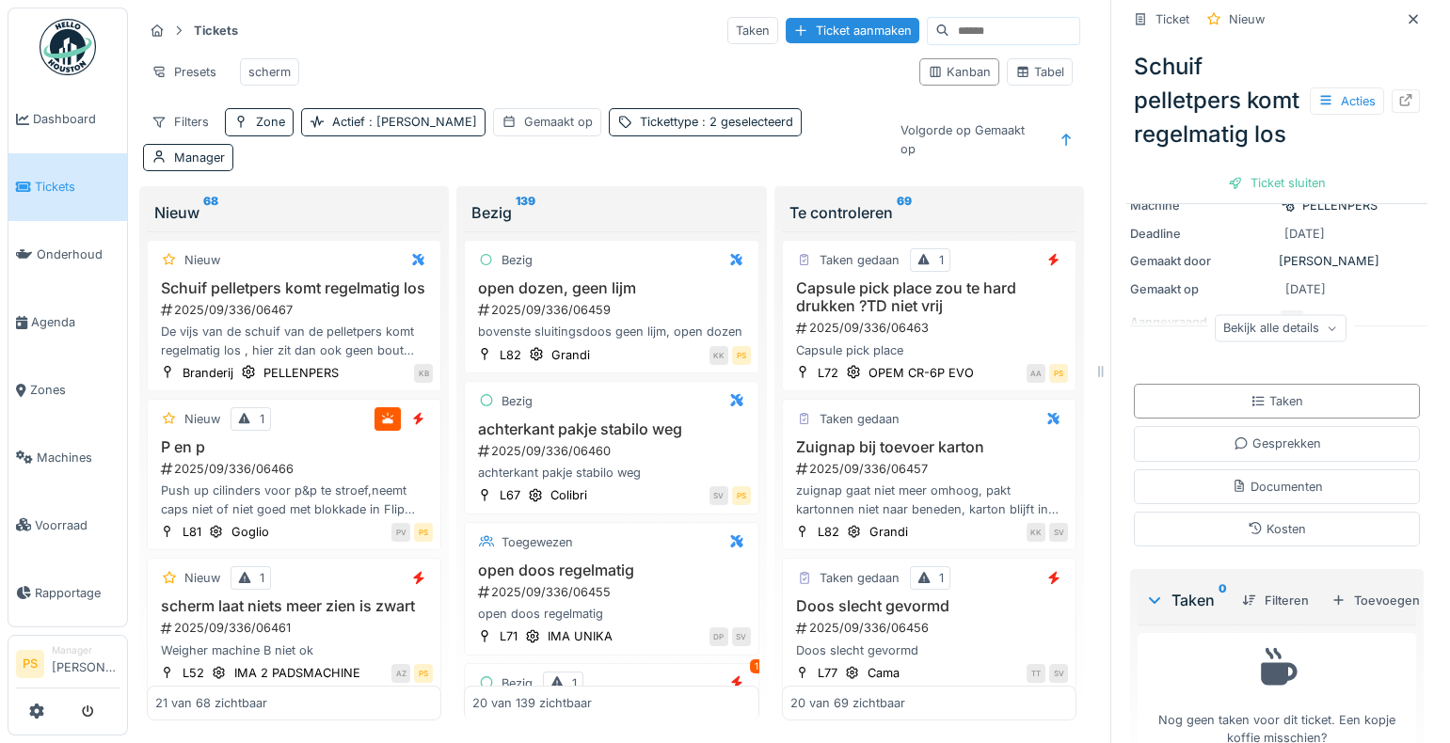
scroll to position [307, 0]
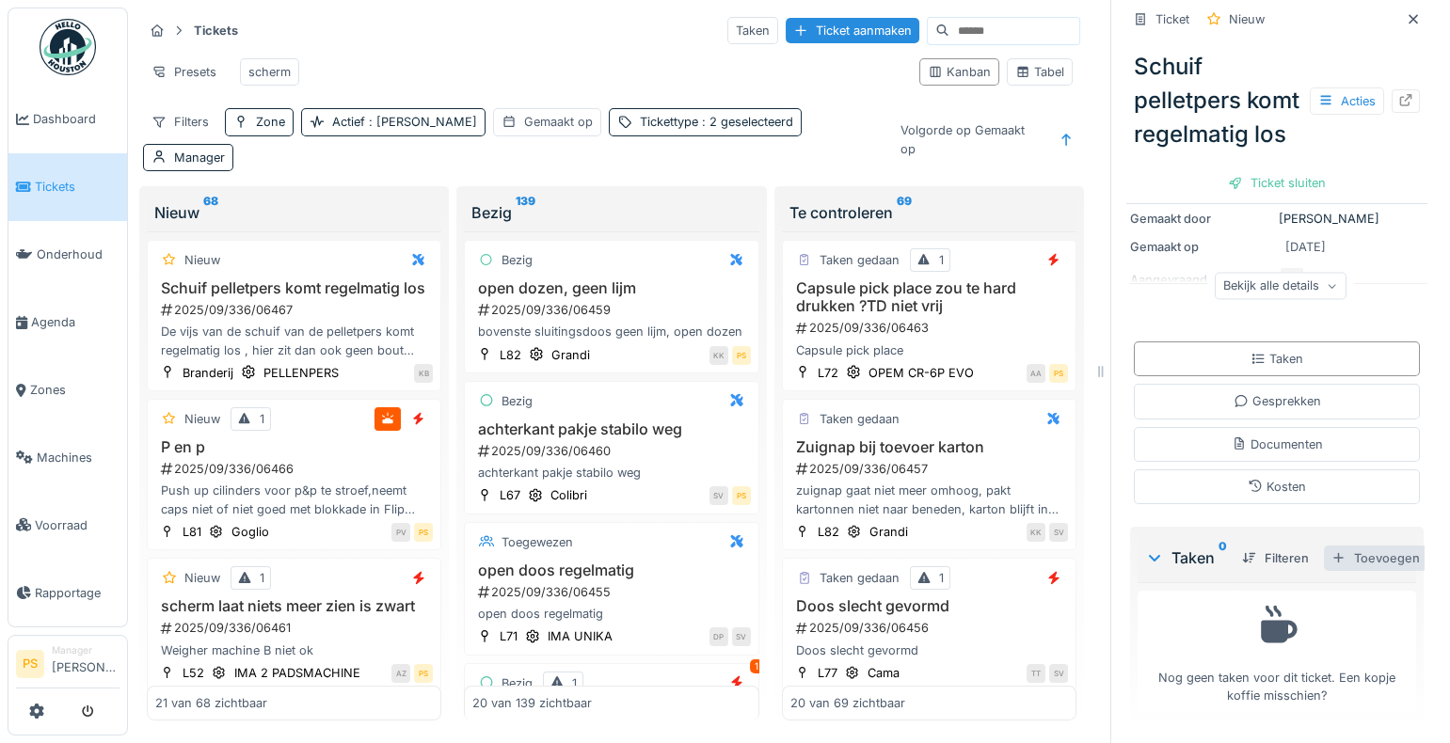
click at [1350, 550] on div "Toevoegen" at bounding box center [1375, 558] width 103 height 25
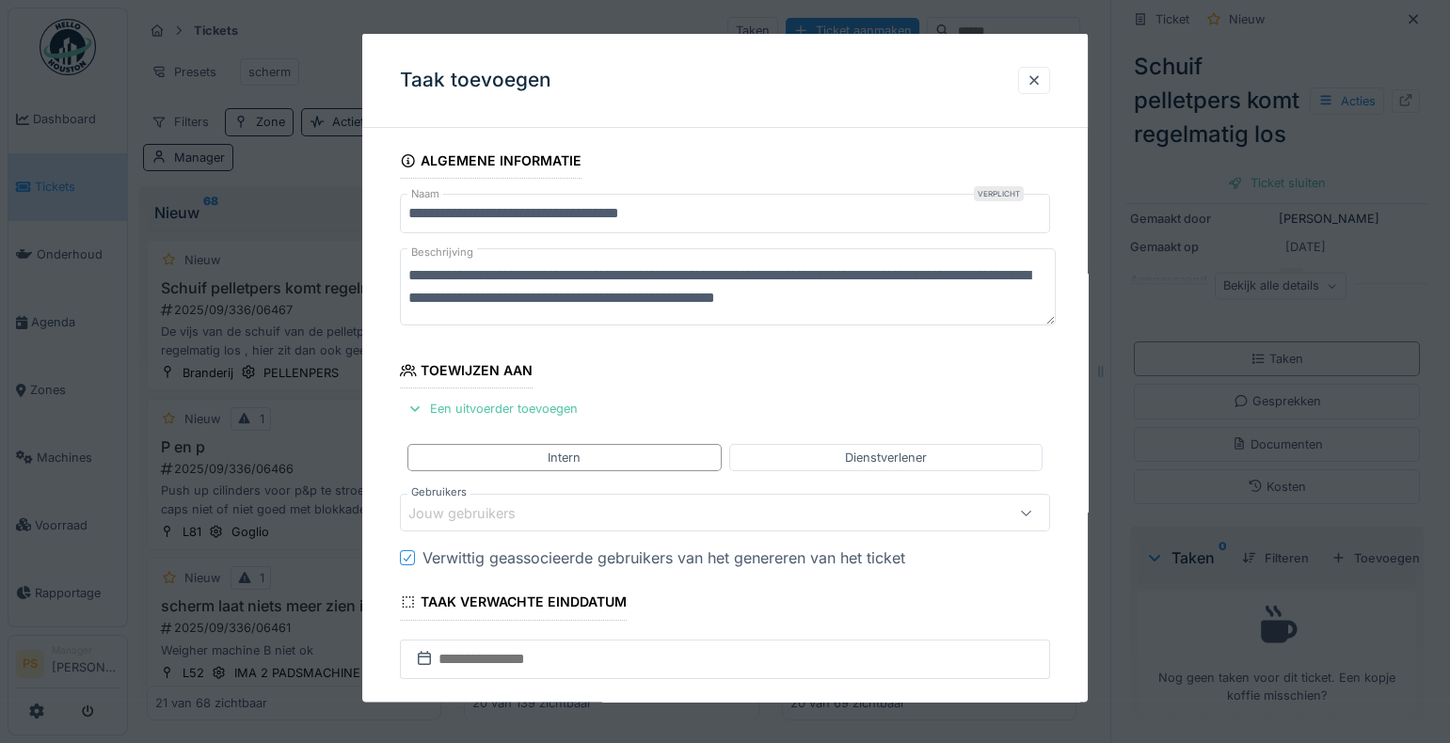
click at [1032, 82] on div at bounding box center [1033, 80] width 15 height 18
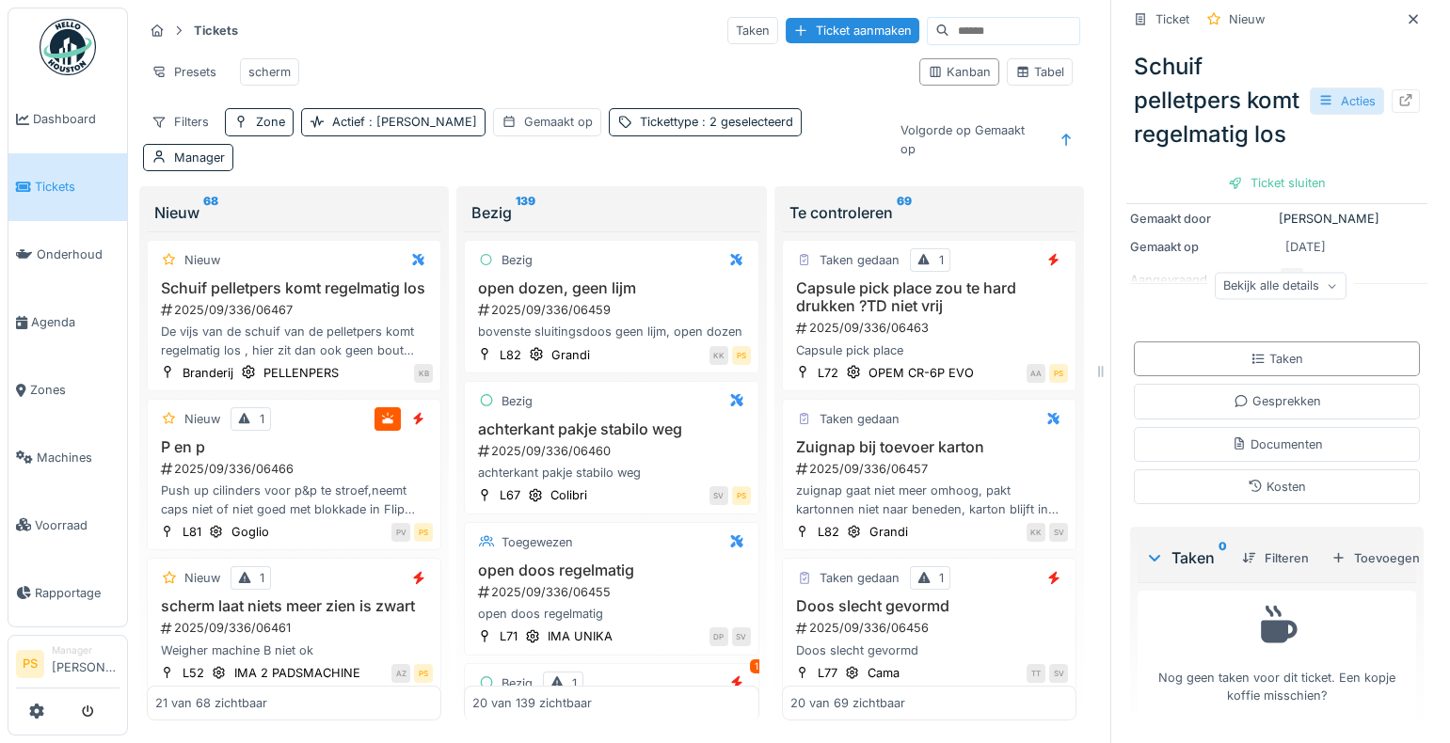
click at [1313, 115] on div "Acties" at bounding box center [1347, 100] width 74 height 27
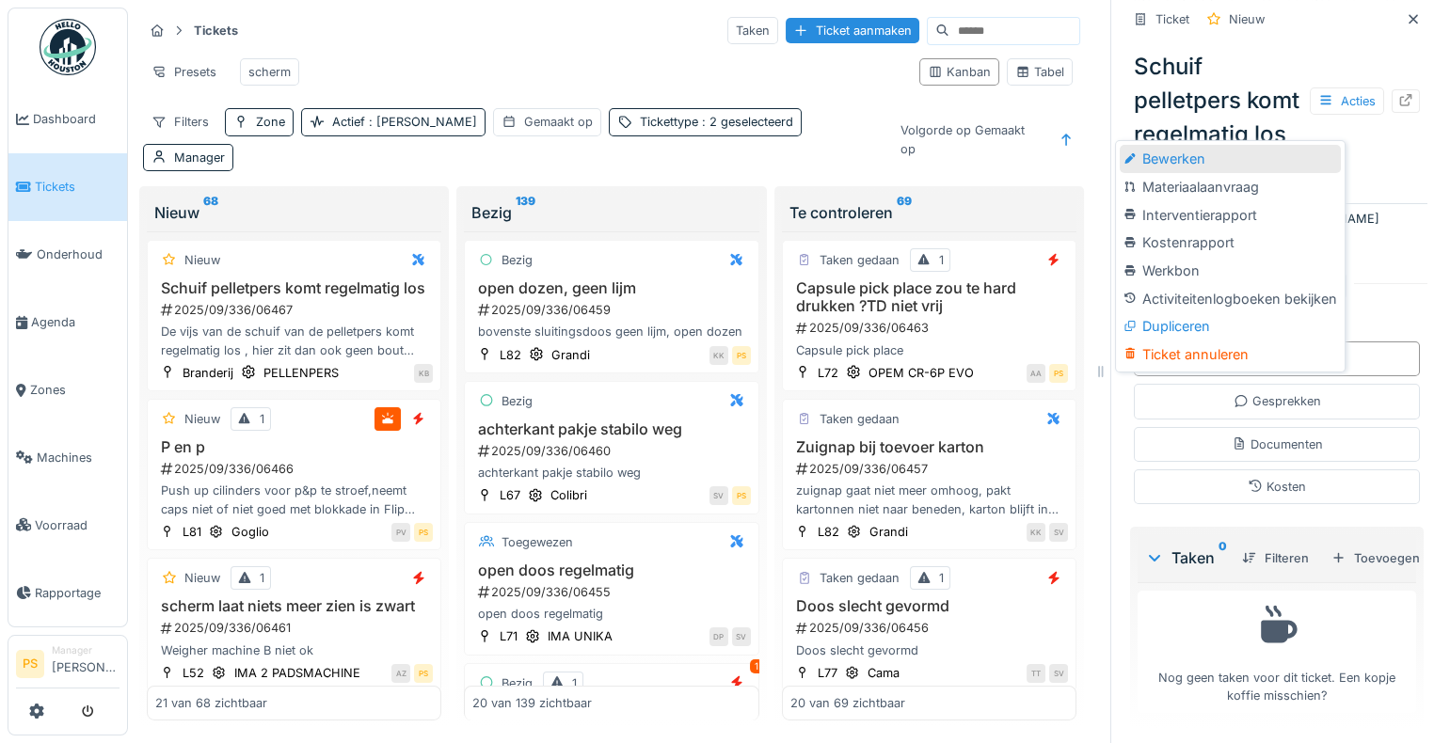
click at [1180, 162] on div "Bewerken" at bounding box center [1230, 159] width 220 height 28
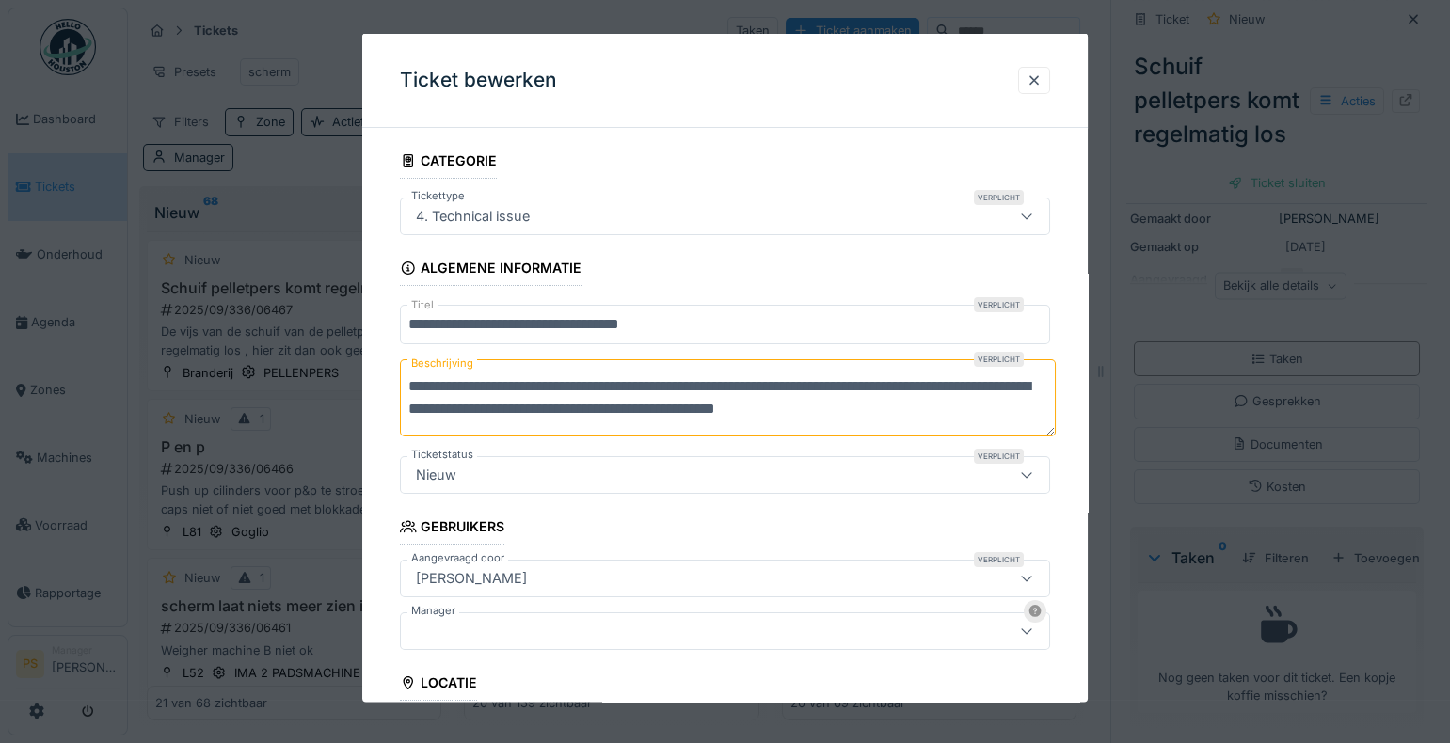
click at [519, 628] on div at bounding box center [685, 631] width 554 height 21
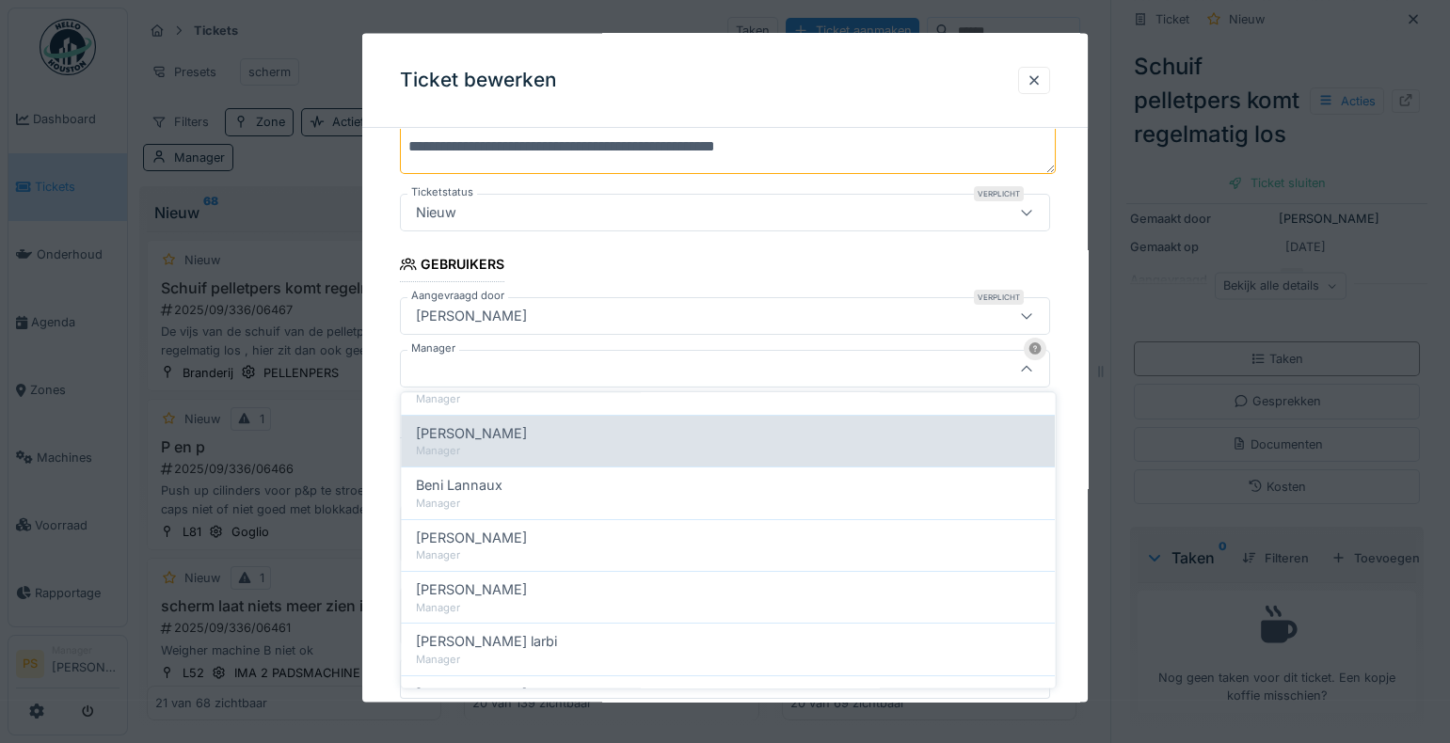
scroll to position [170, 0]
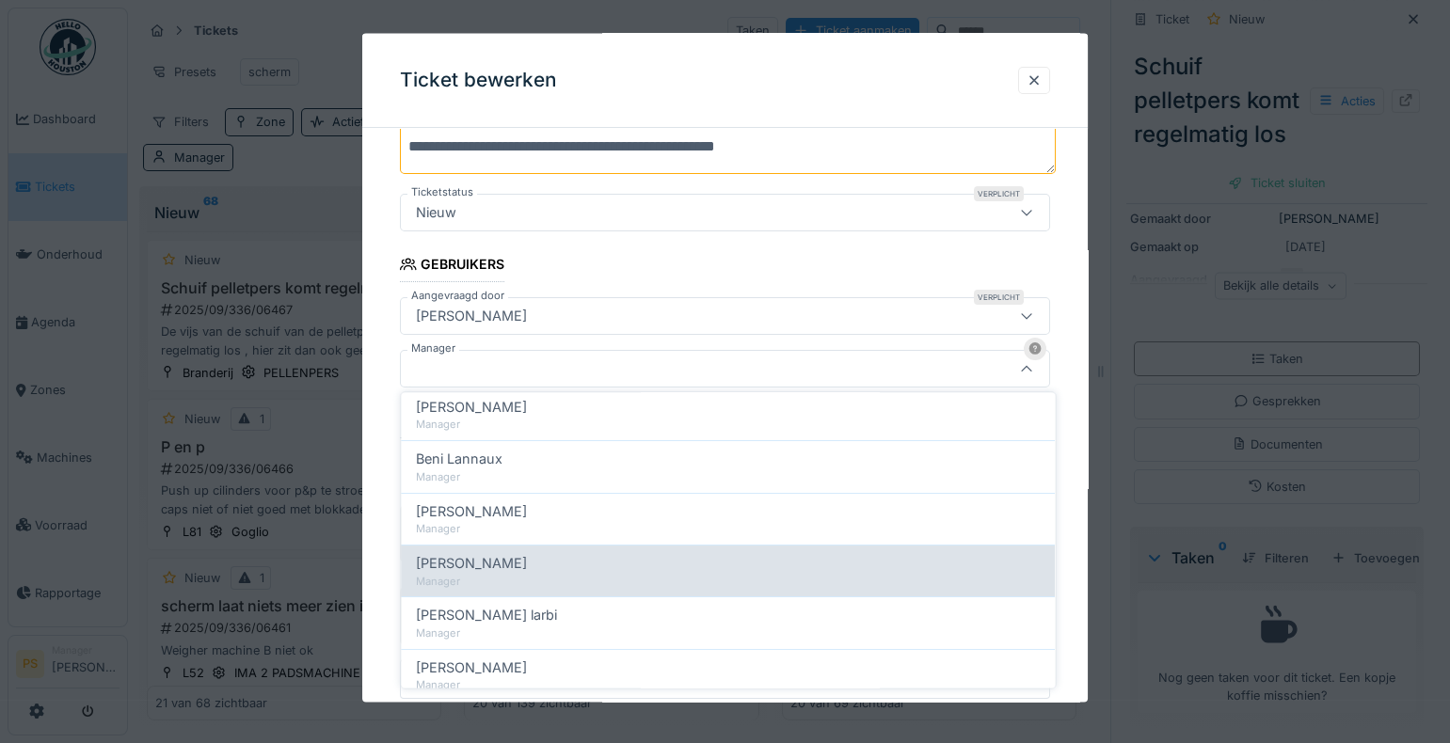
click at [494, 580] on div "Manager" at bounding box center [728, 582] width 624 height 16
type input "****"
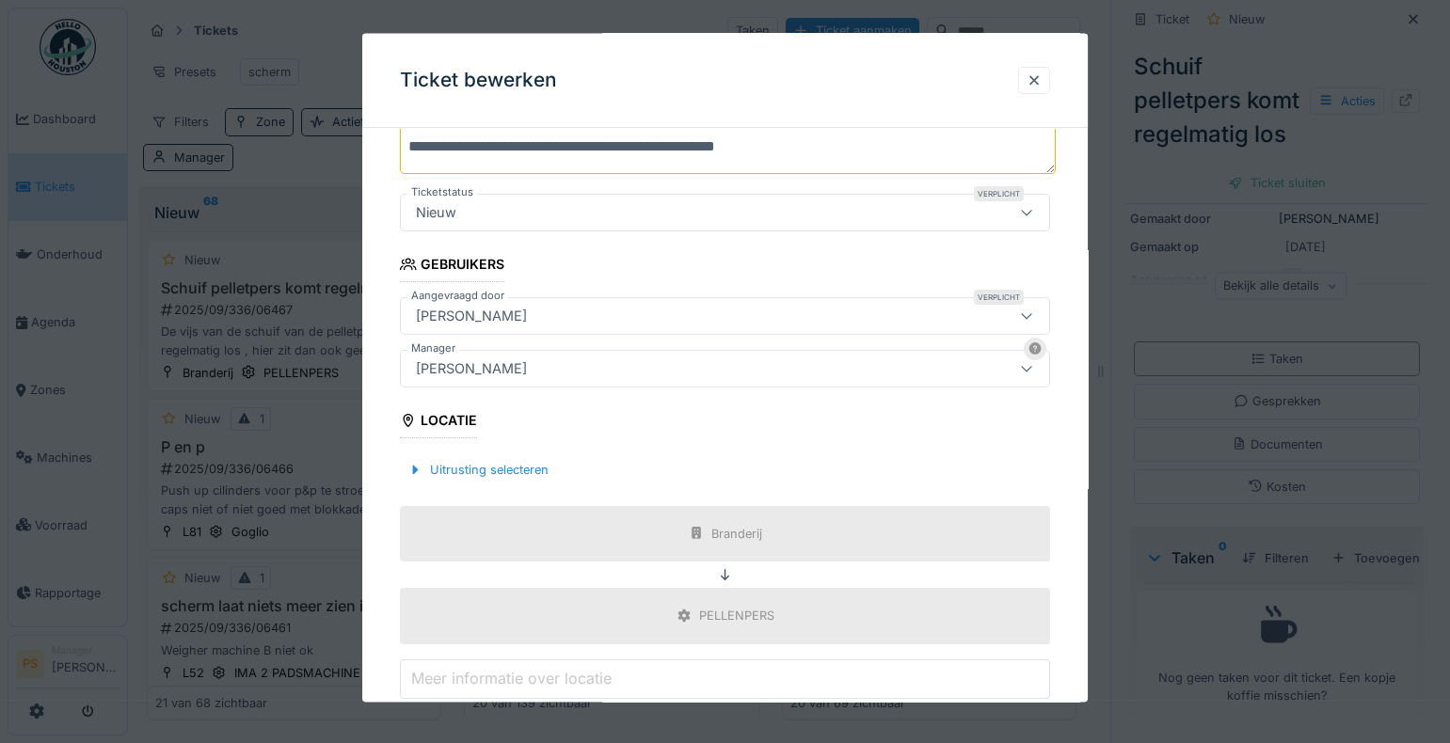
scroll to position [470, 0]
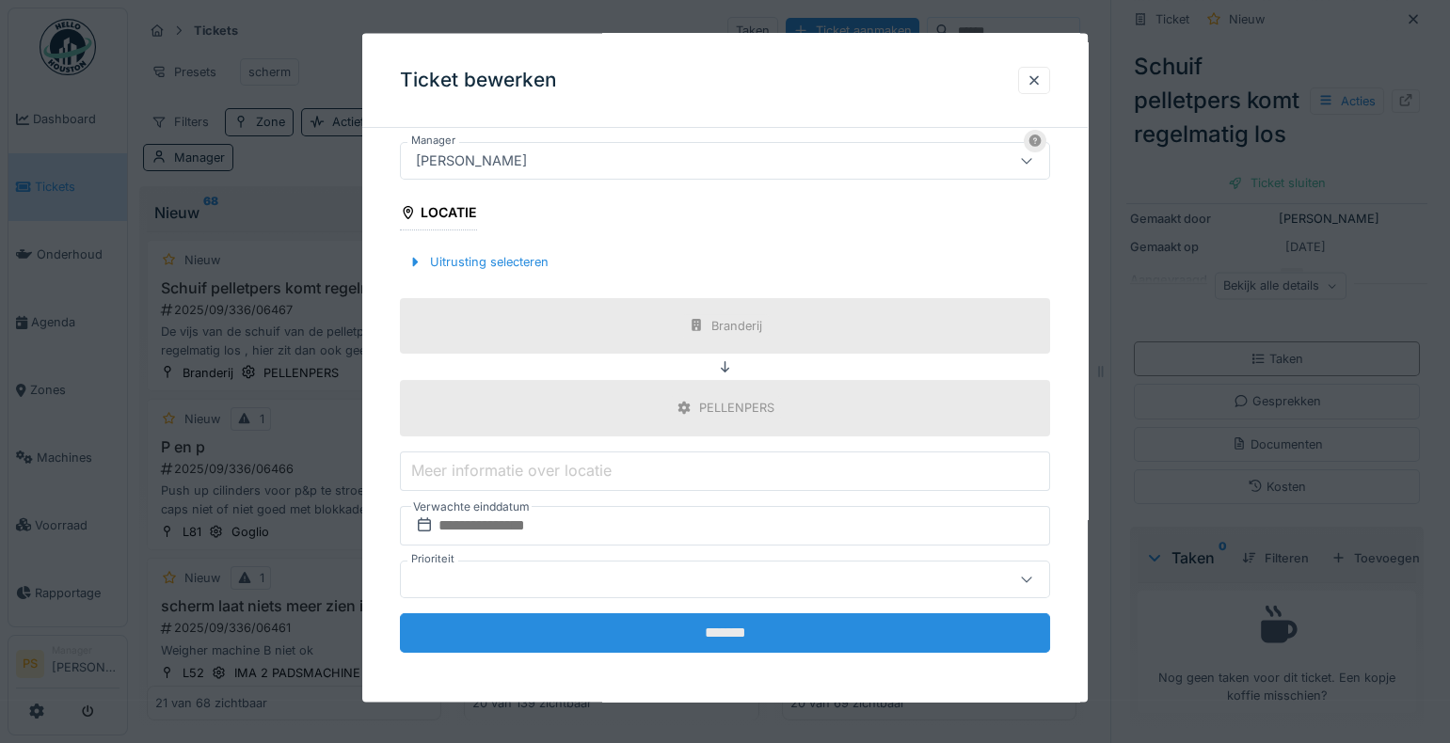
click at [681, 632] on input "*******" at bounding box center [725, 632] width 650 height 40
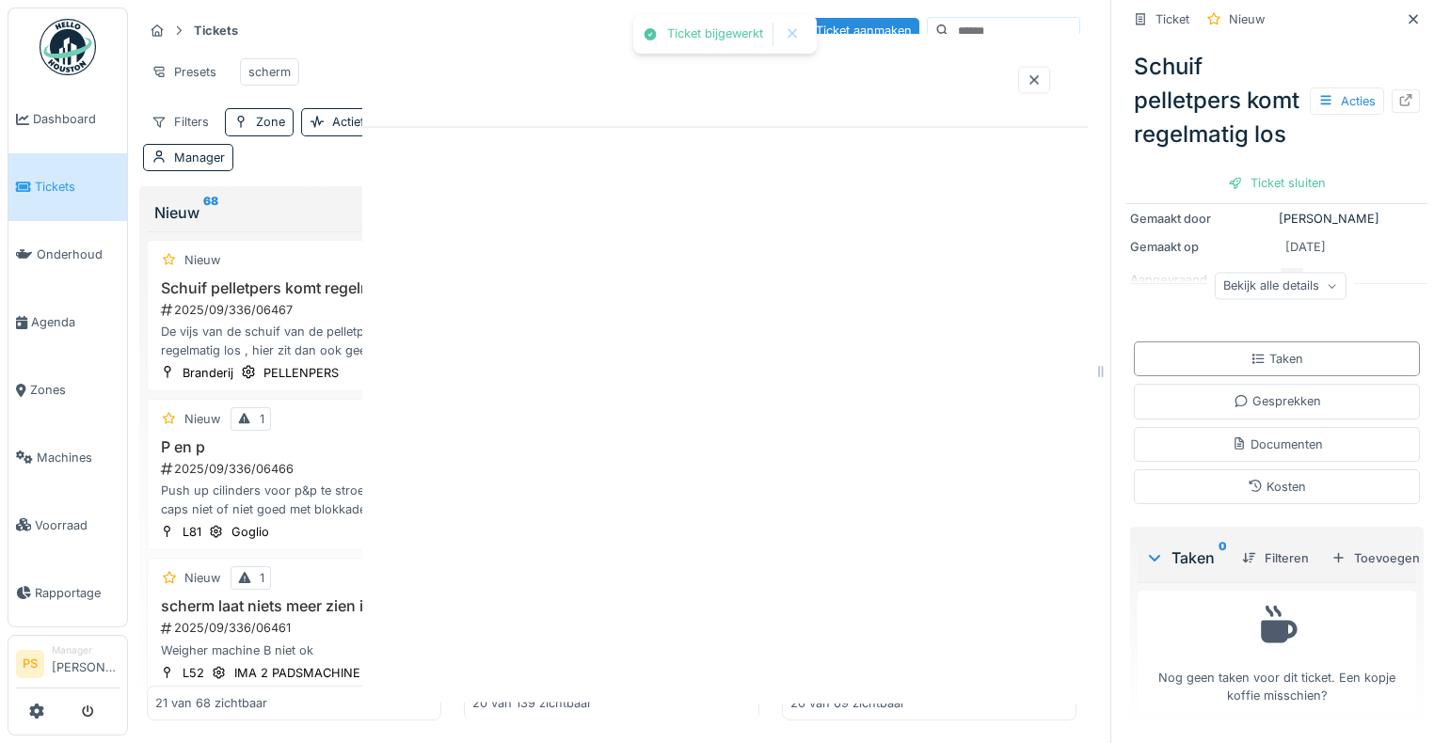
scroll to position [0, 0]
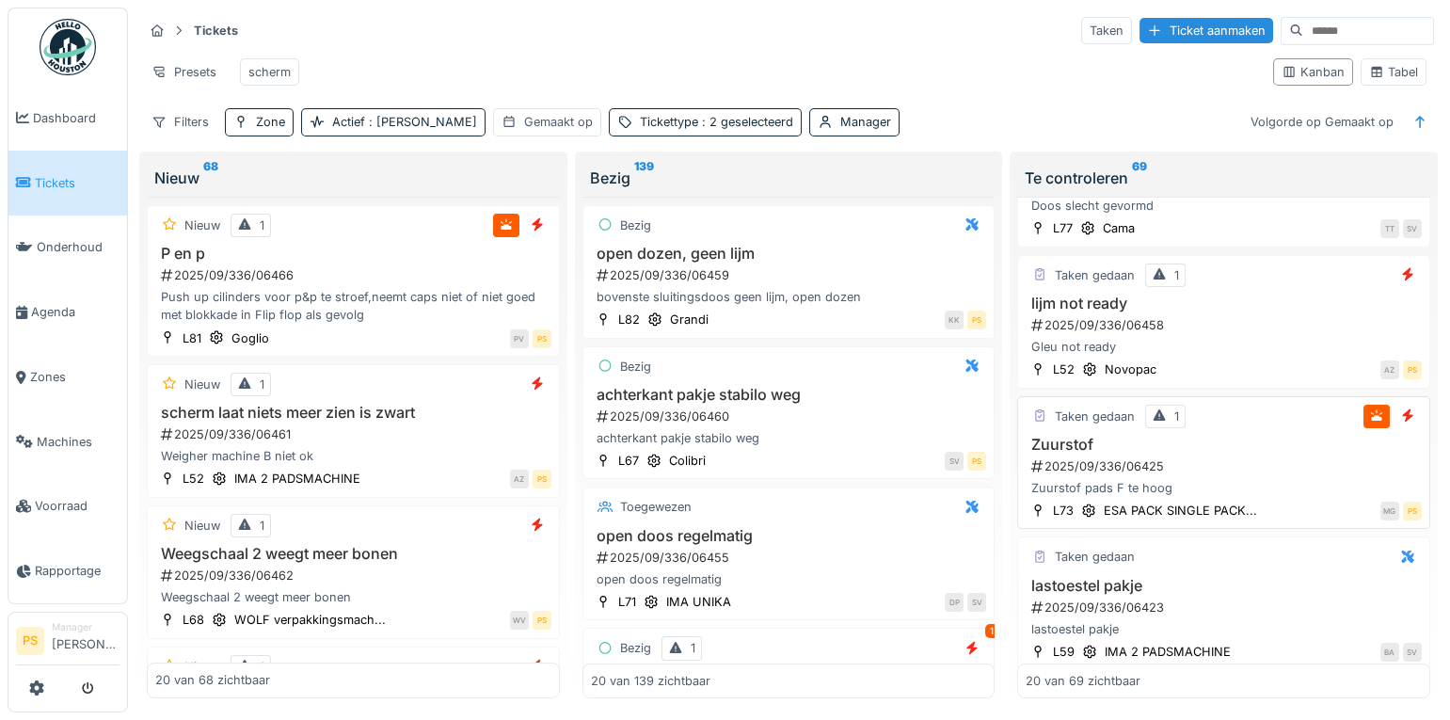
scroll to position [427, 0]
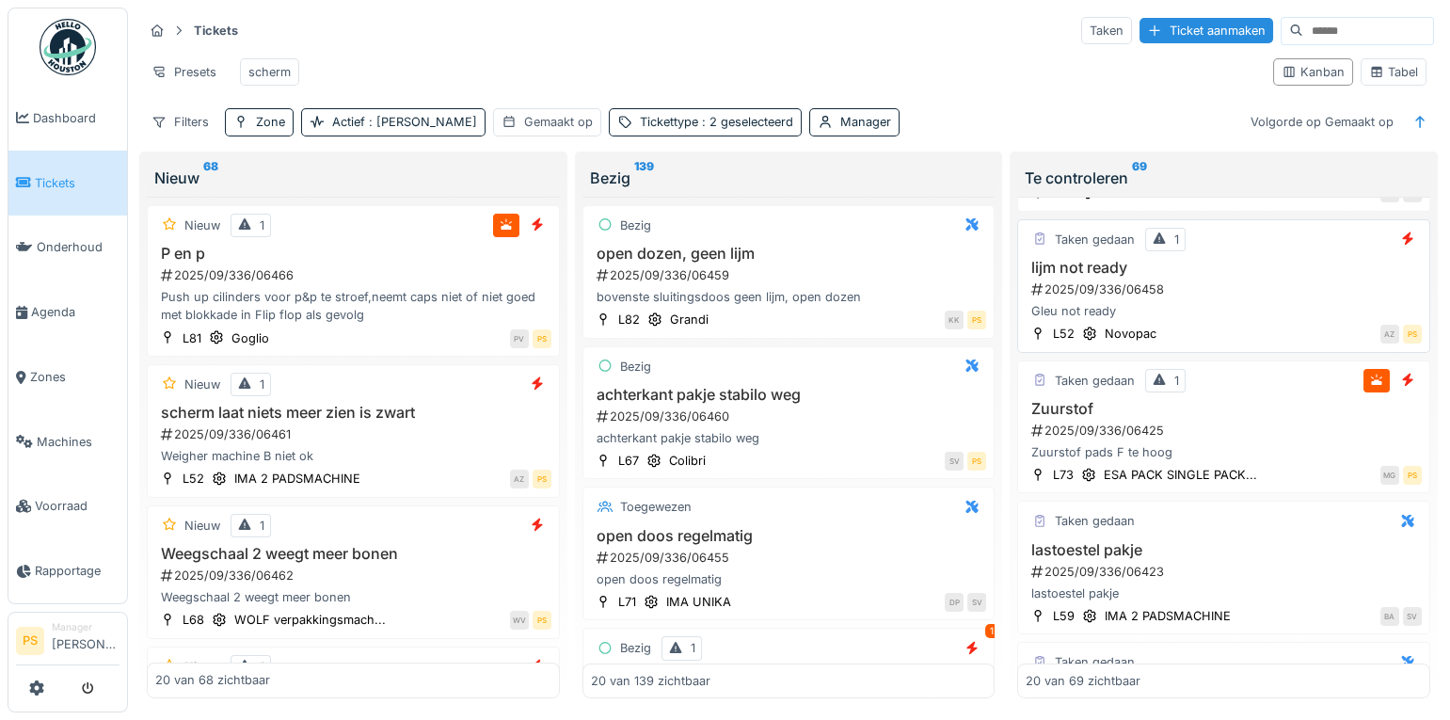
click at [1068, 298] on div "2025/09/336/06458" at bounding box center [1225, 289] width 392 height 18
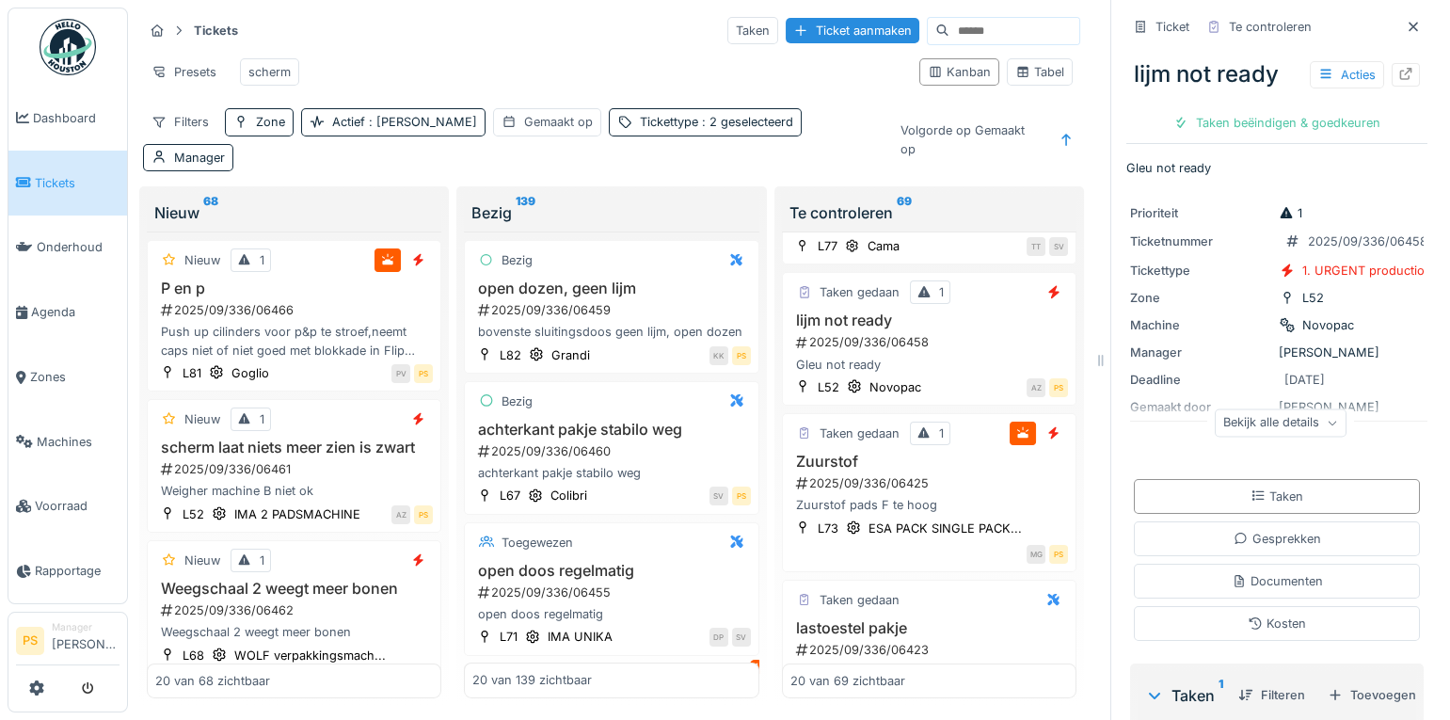
click at [1409, 591] on div "Ticket Te controleren lijm not ready Acties Taken beëindigen & goedkeuren Gleu …" at bounding box center [1276, 360] width 332 height 720
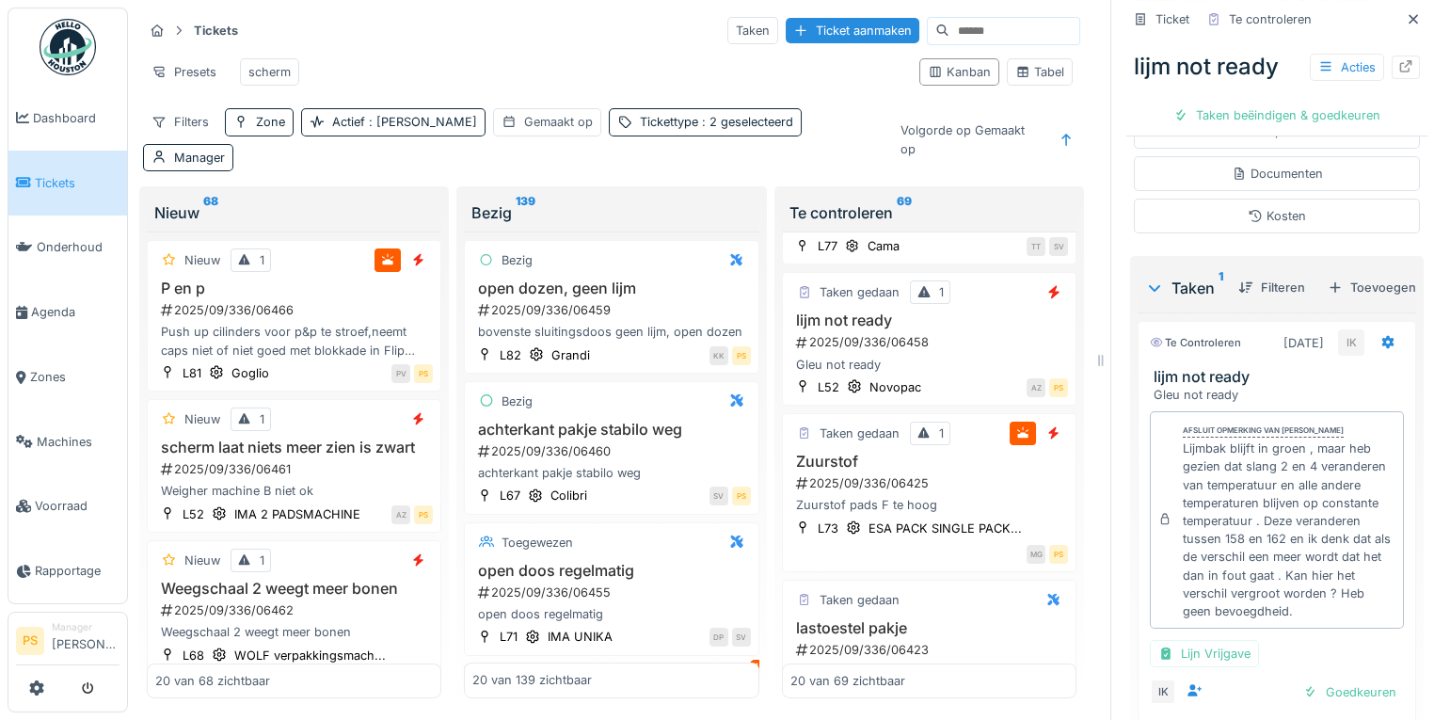
scroll to position [530, 0]
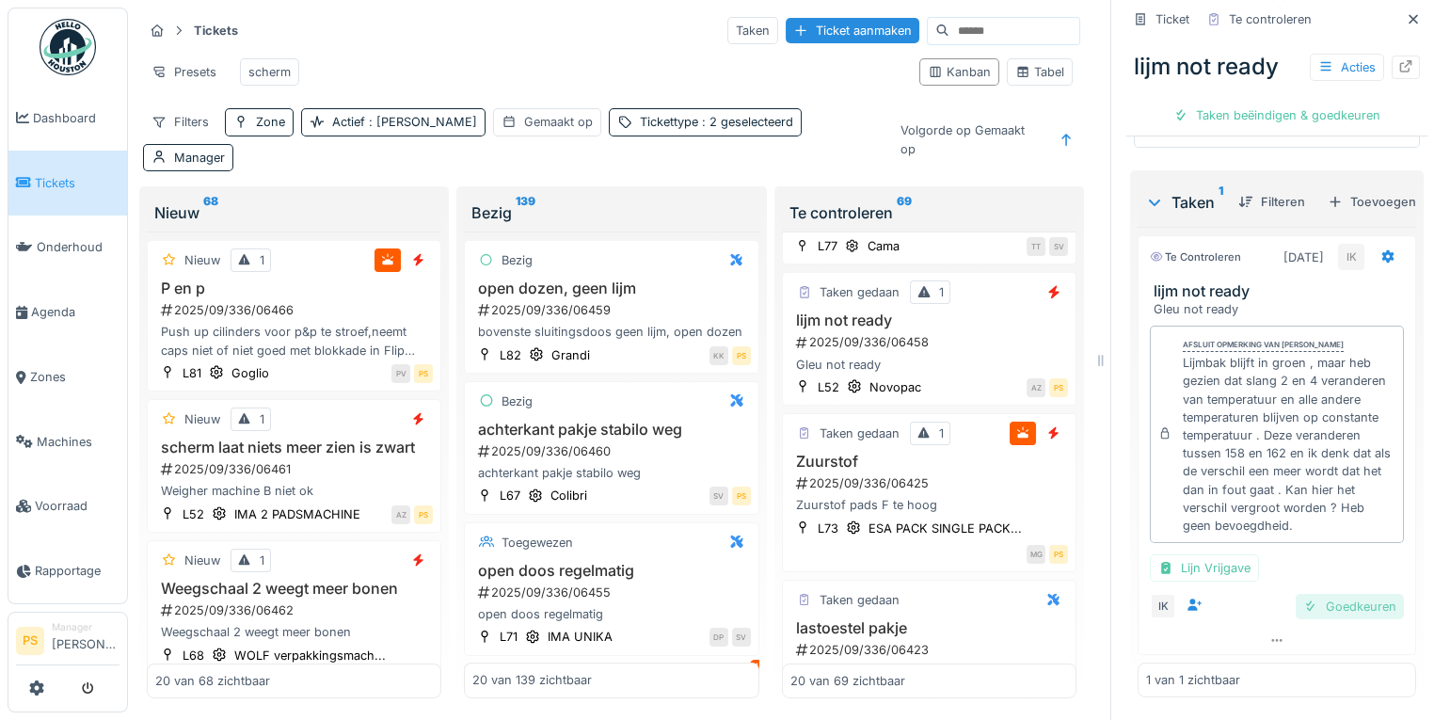
click at [1338, 596] on div "Goedkeuren" at bounding box center [1349, 606] width 108 height 25
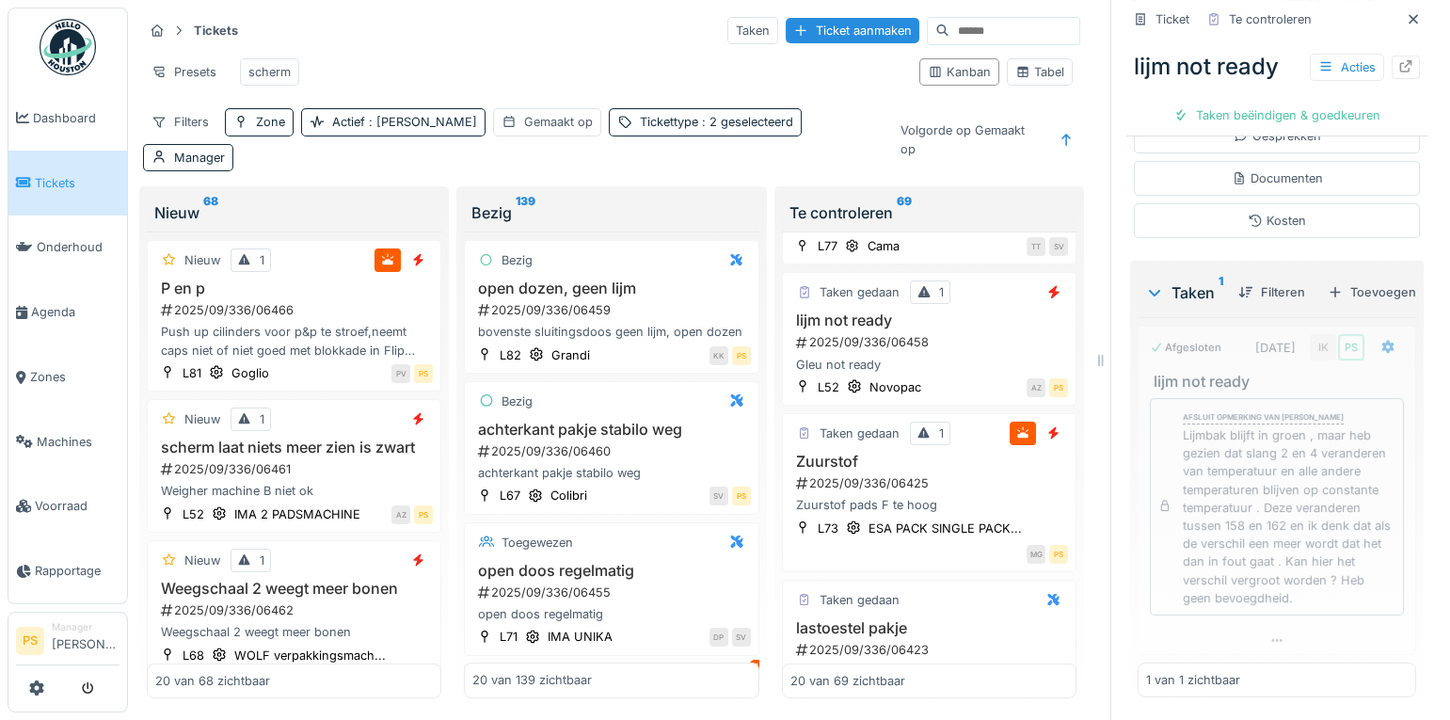
scroll to position [439, 0]
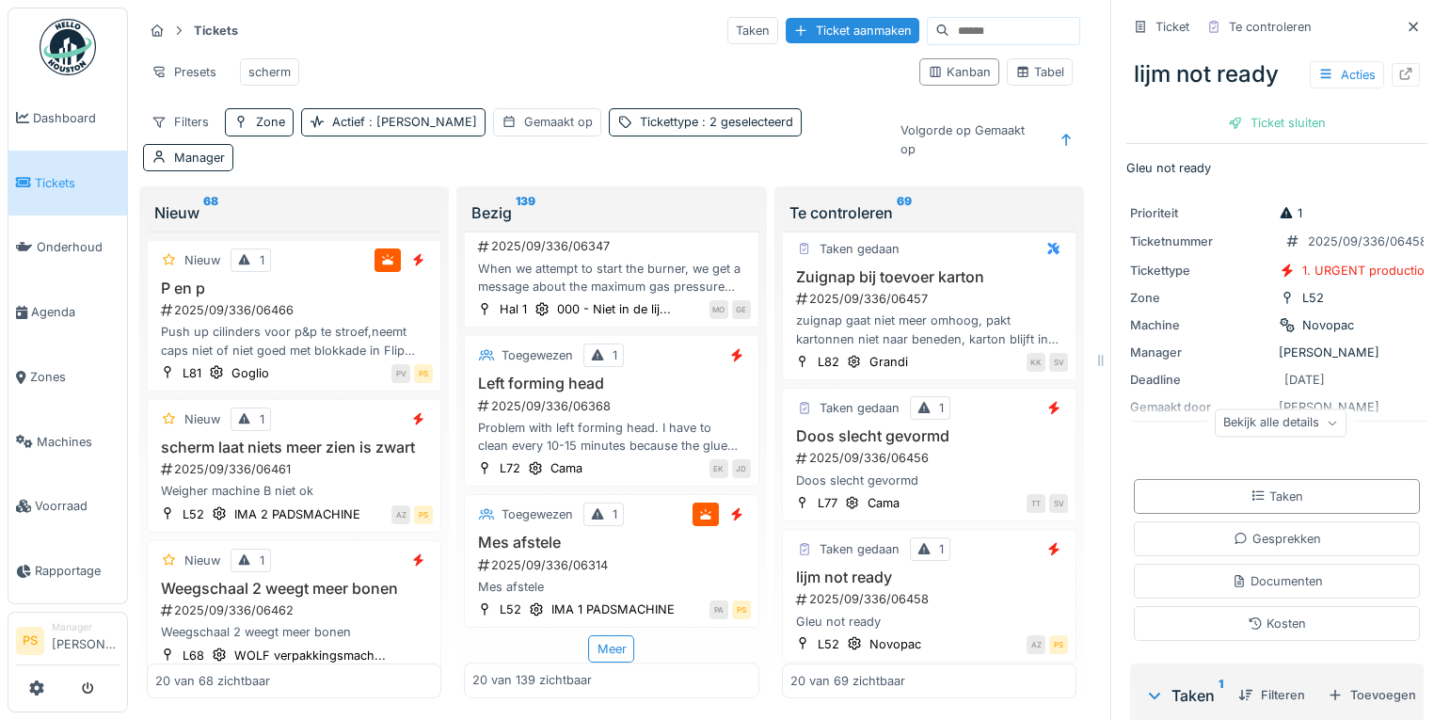
scroll to position [256, 0]
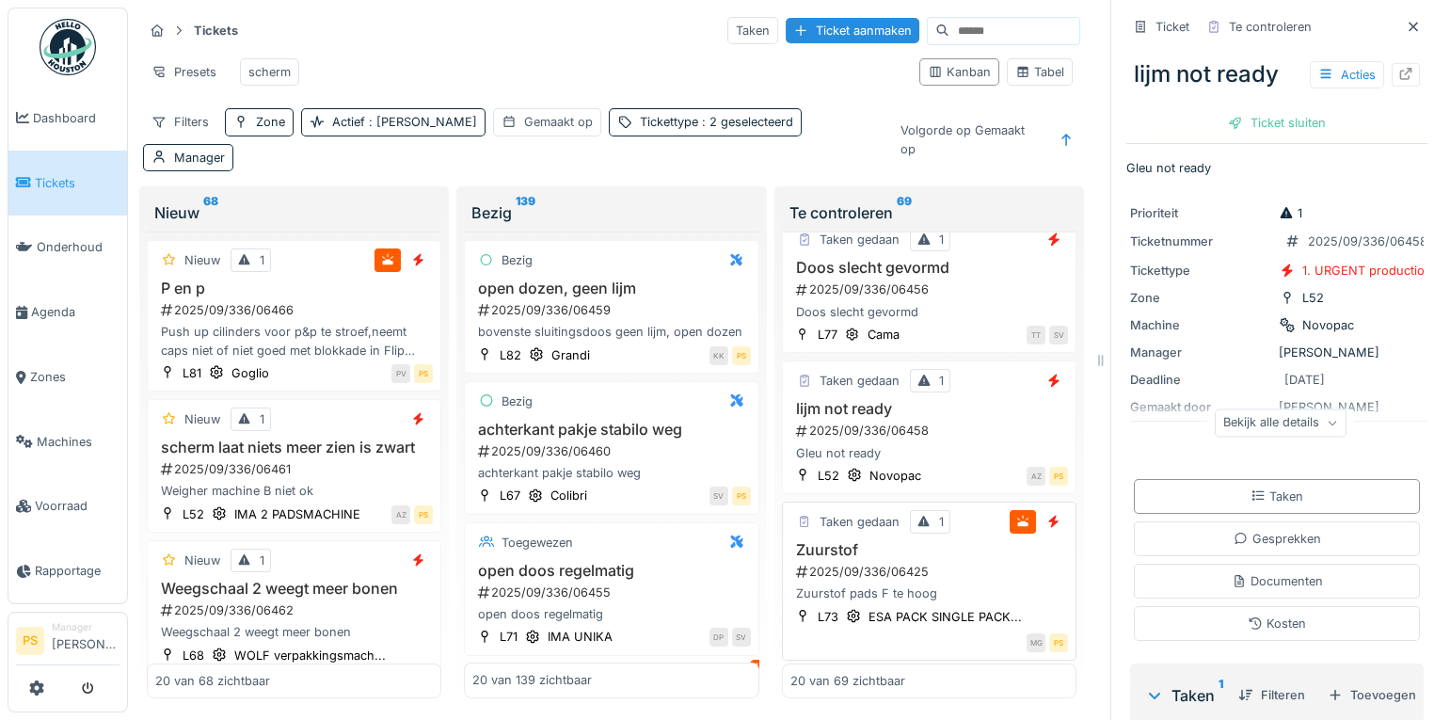
scroll to position [342, 0]
click at [861, 419] on div "2025/09/336/06458" at bounding box center [931, 428] width 274 height 18
click at [1391, 71] on div at bounding box center [1405, 75] width 28 height 24
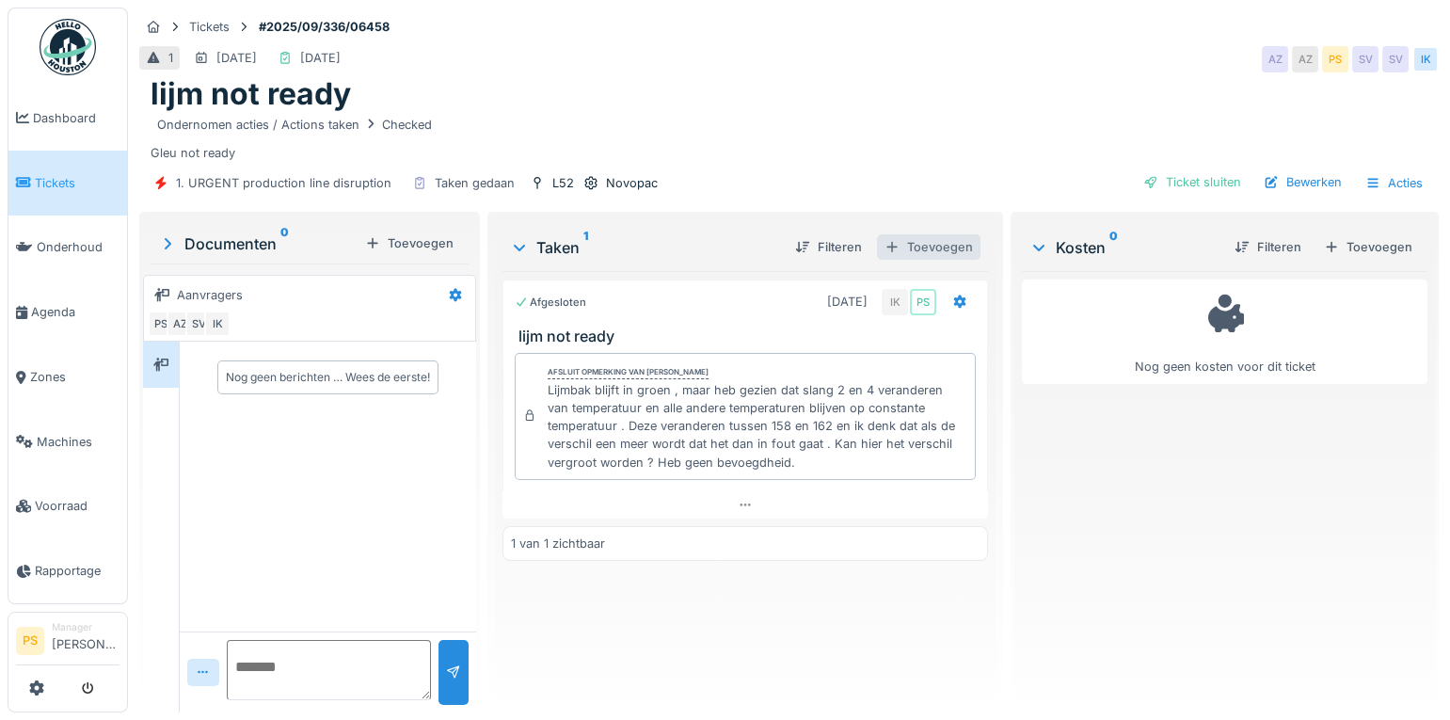
click at [916, 239] on div "Toevoegen" at bounding box center [928, 246] width 103 height 25
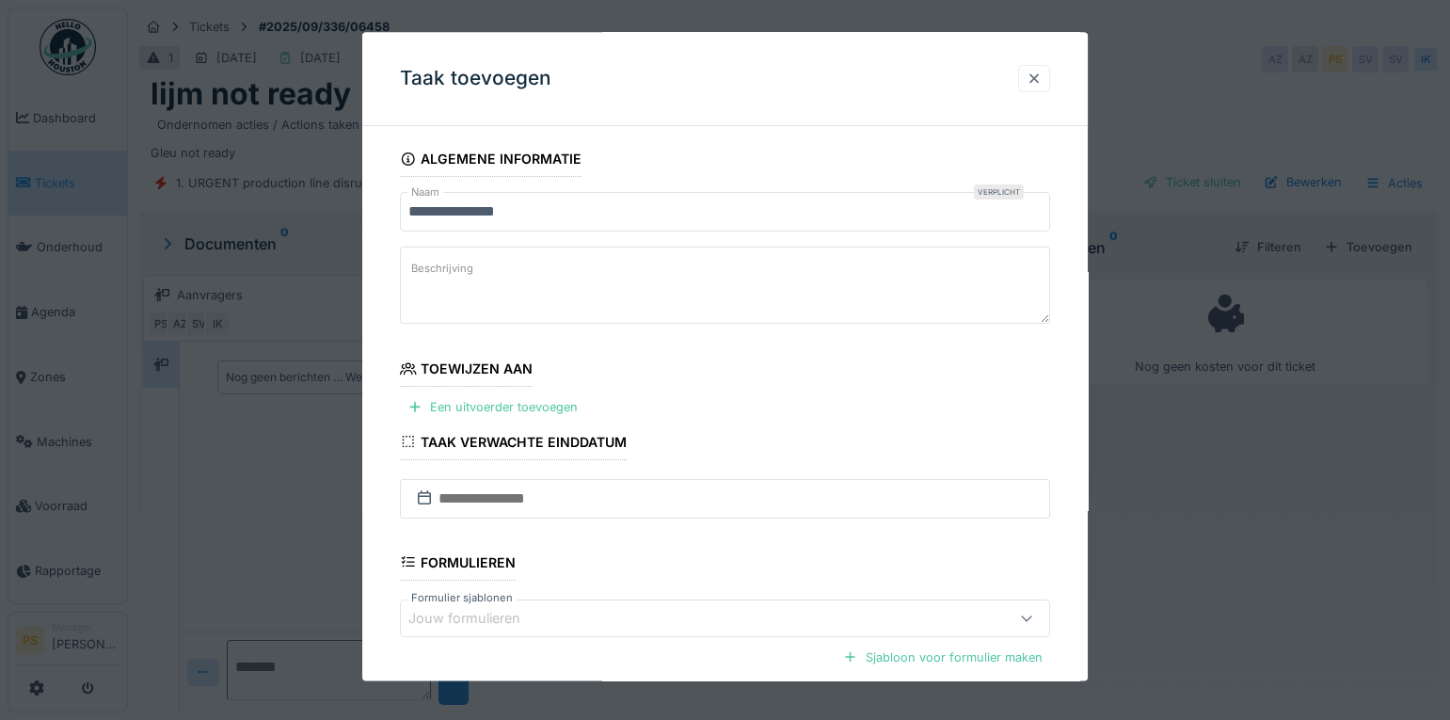
click at [1037, 71] on div at bounding box center [1033, 79] width 15 height 18
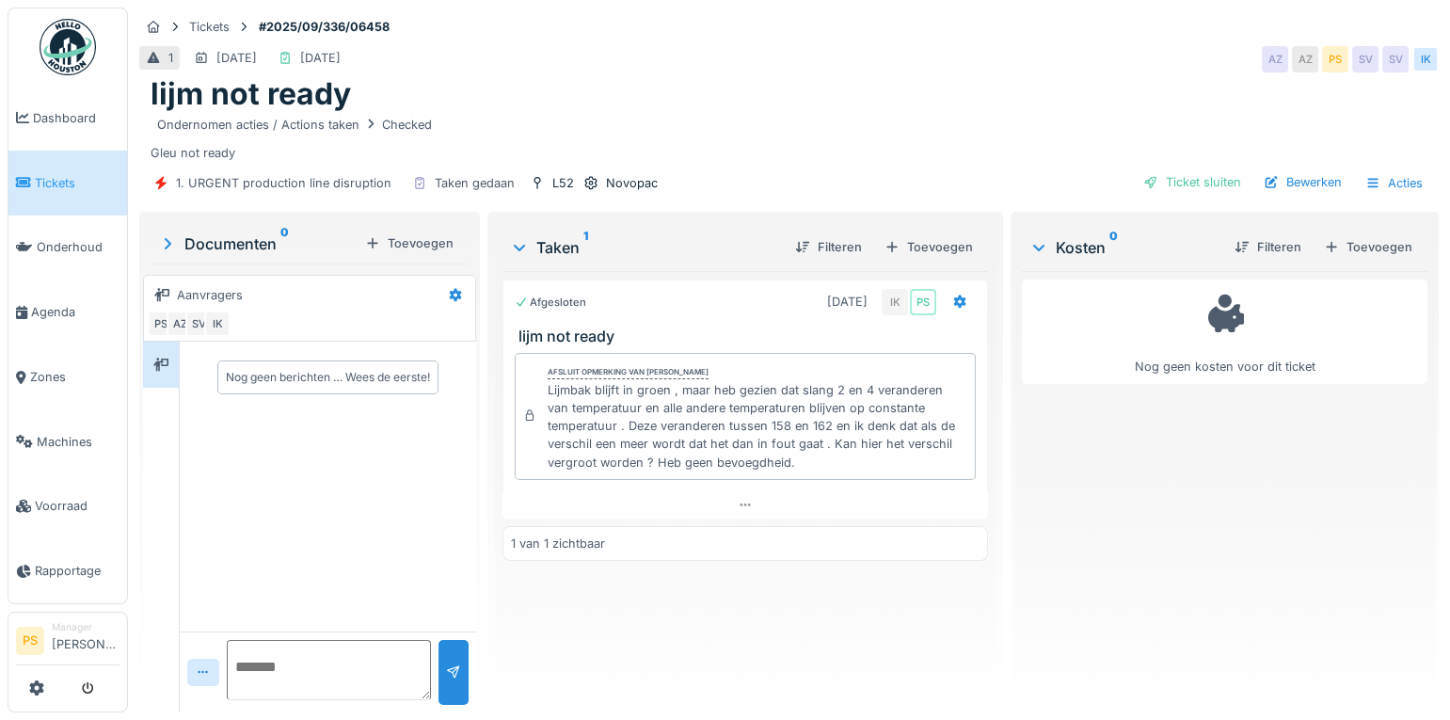
click at [816, 91] on div "lijm not ready" at bounding box center [789, 94] width 1277 height 36
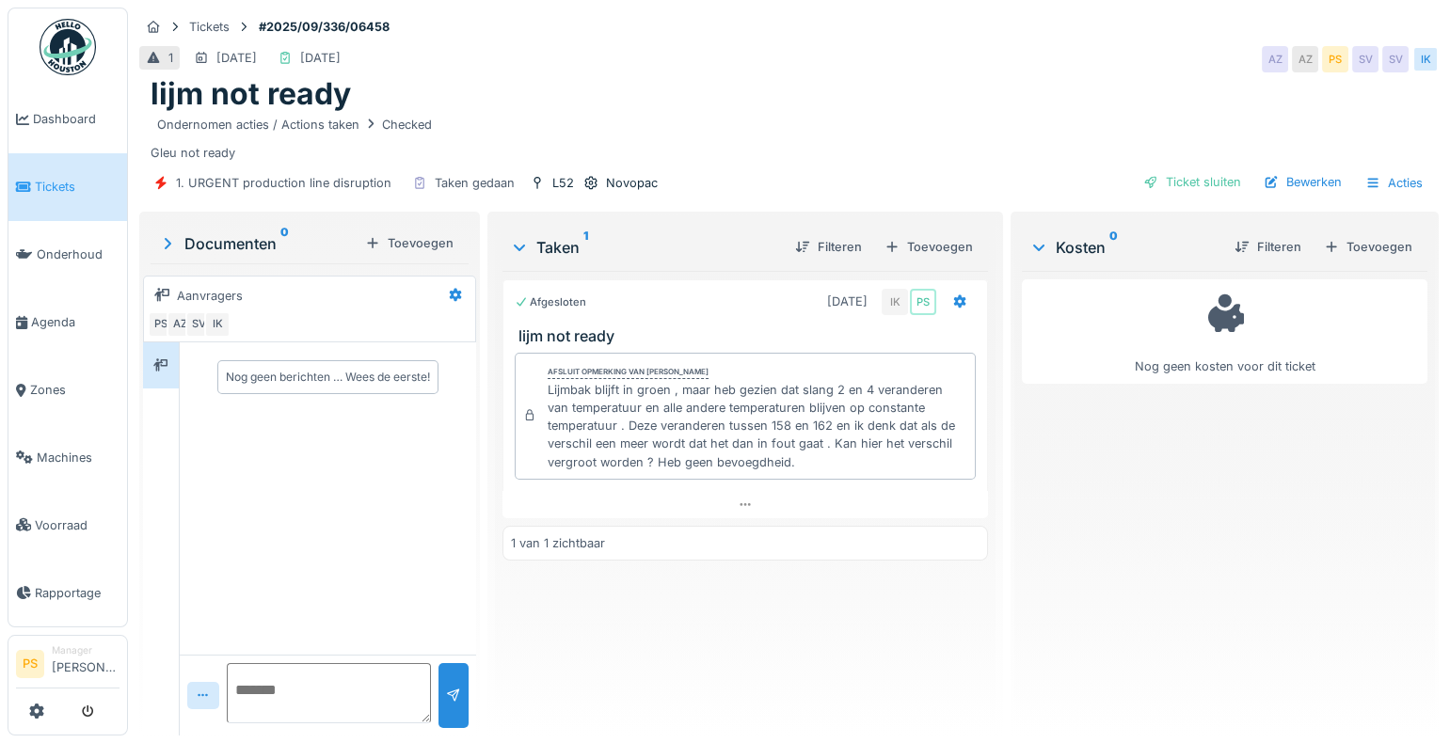
click at [724, 77] on div "lijm not ready" at bounding box center [789, 94] width 1277 height 36
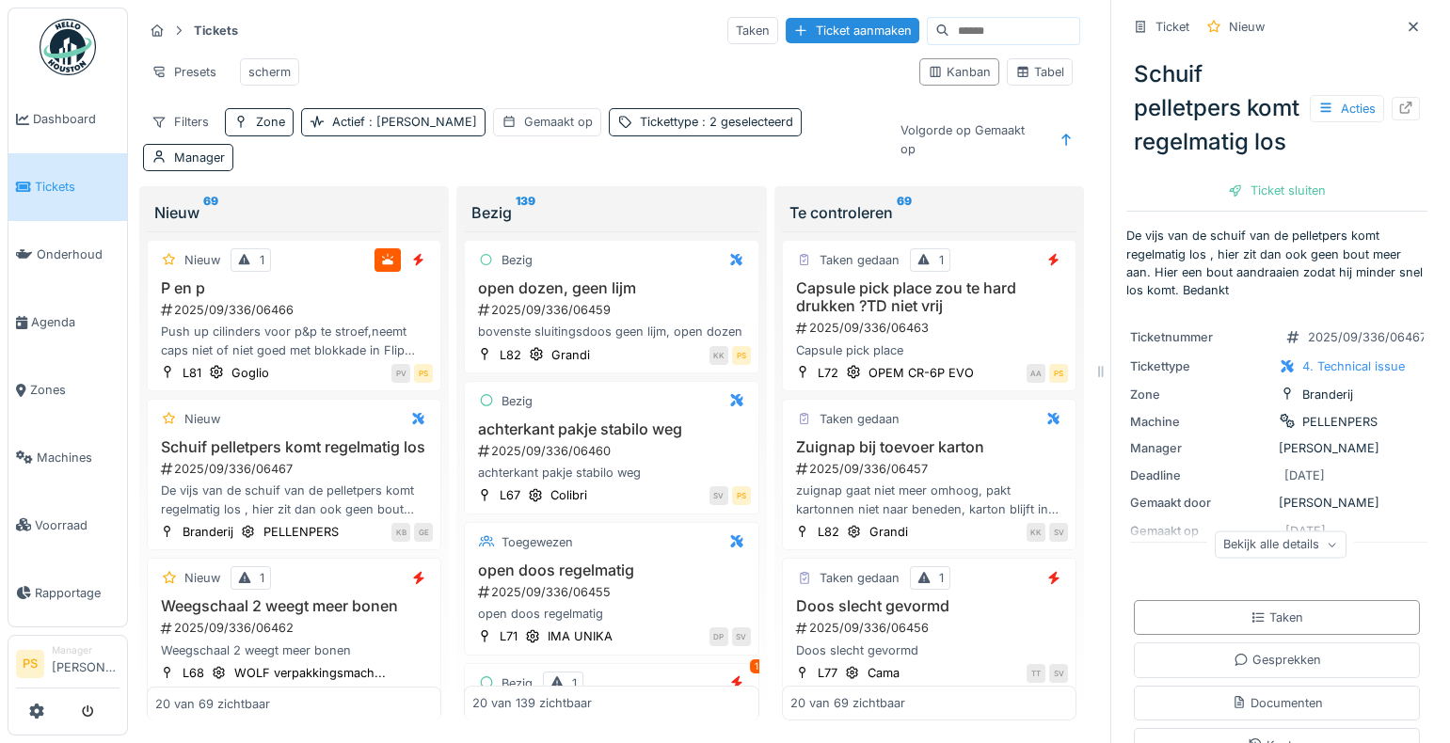
click at [598, 61] on div "Presets scherm" at bounding box center [523, 72] width 761 height 42
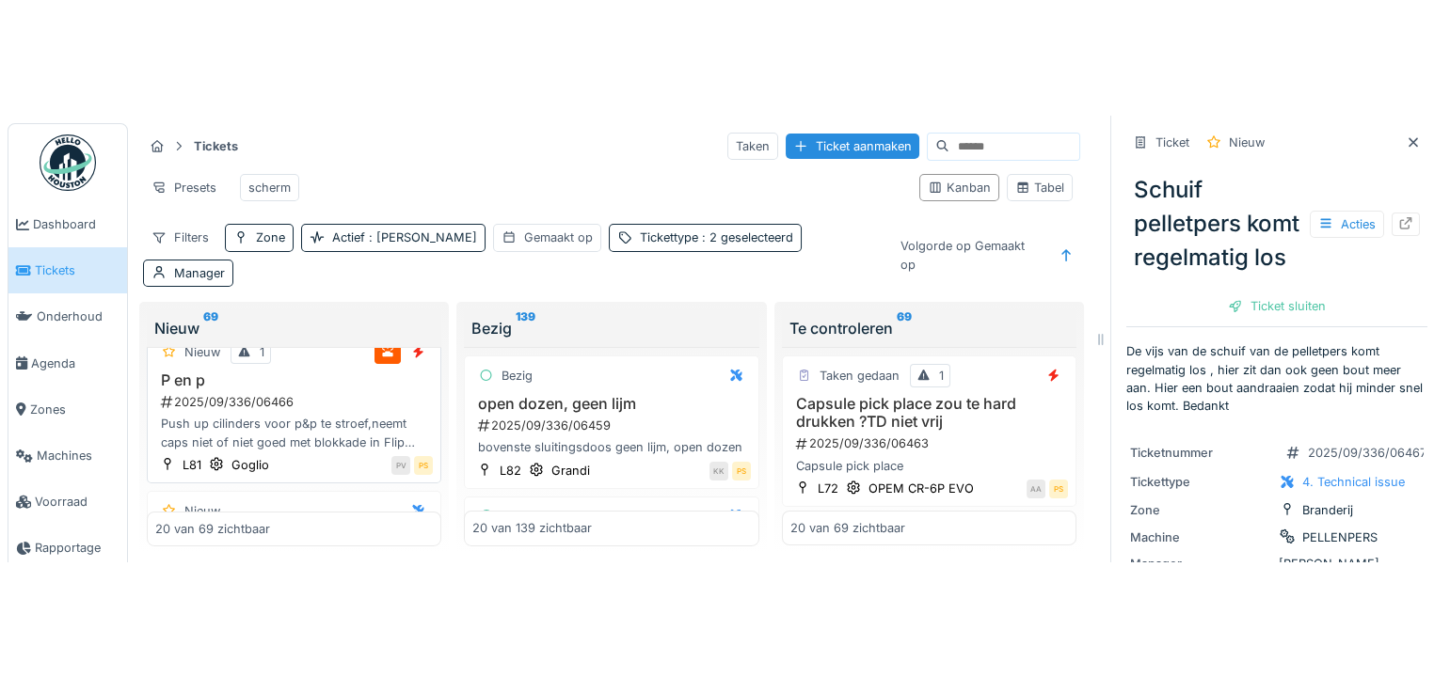
scroll to position [85, 0]
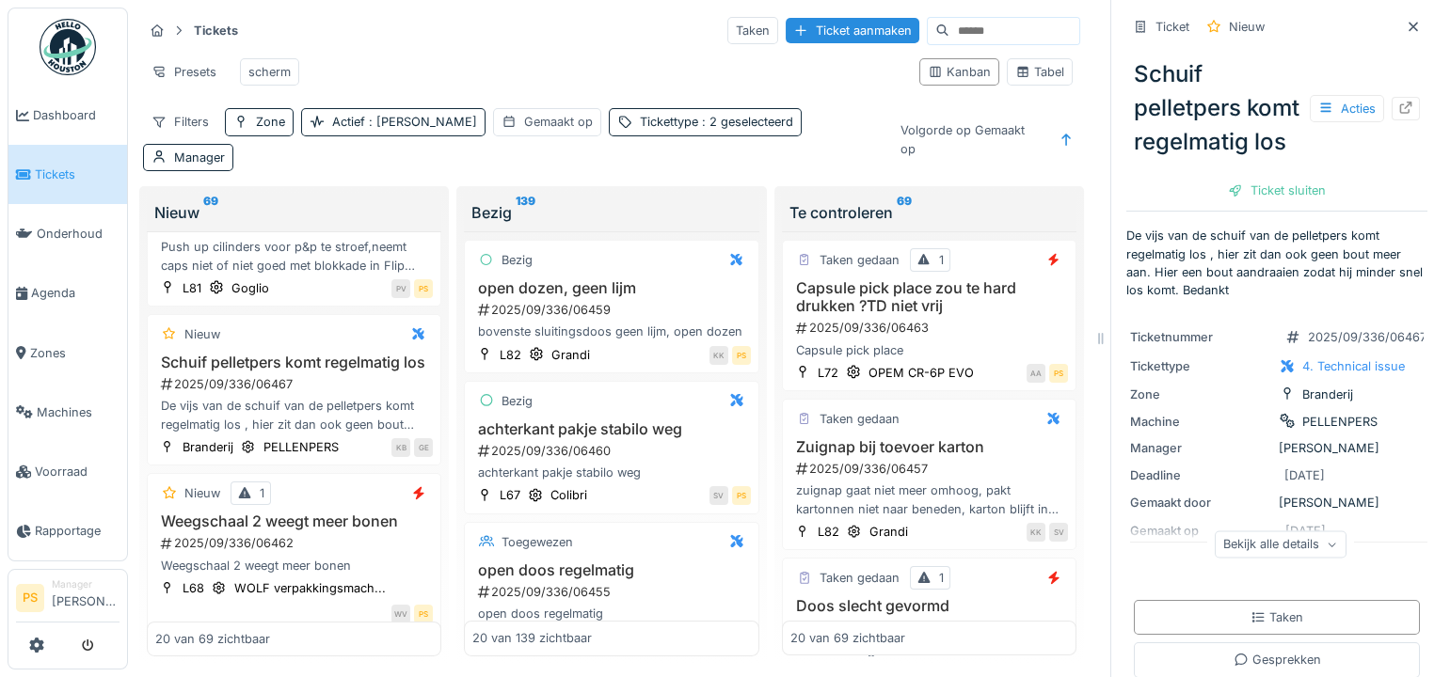
click at [501, 60] on div "Presets scherm" at bounding box center [523, 72] width 761 height 42
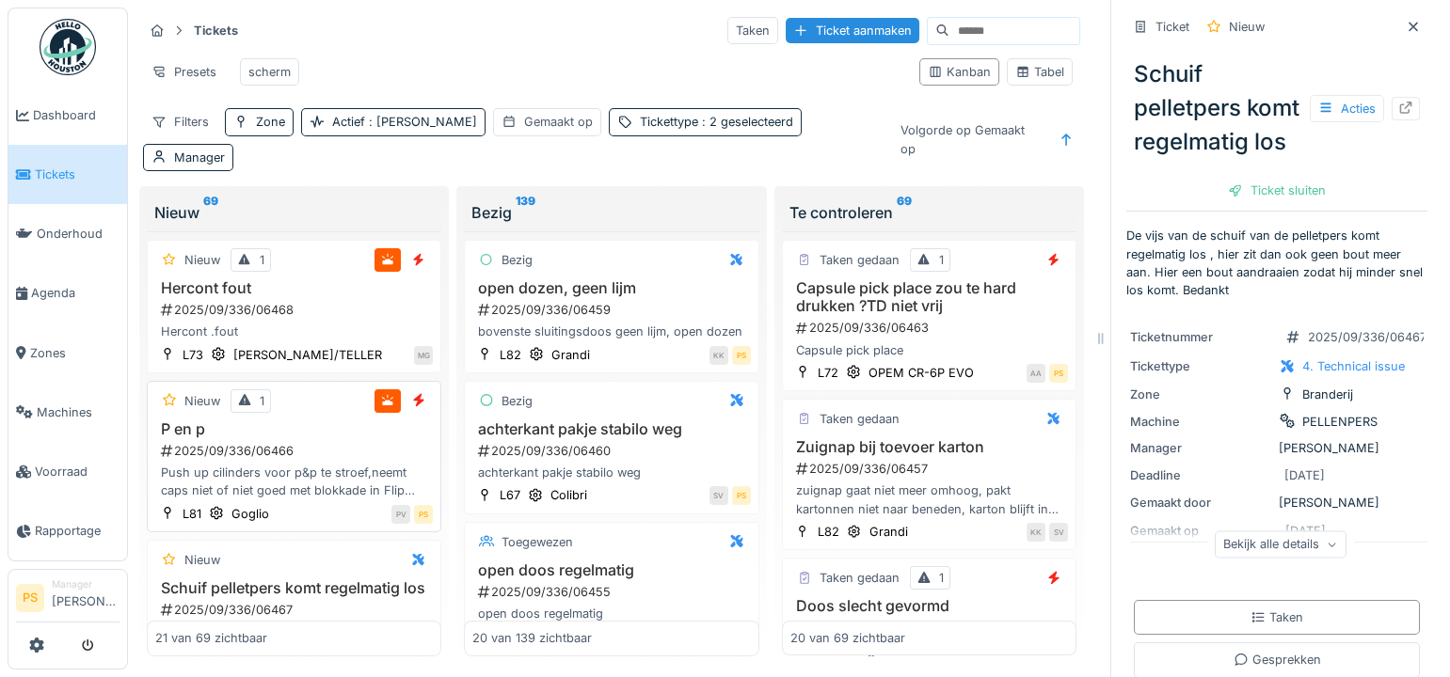
scroll to position [0, 0]
click at [844, 282] on h3 "Capsule pick place zou te hard drukken ?TD niet vrij" at bounding box center [929, 297] width 278 height 36
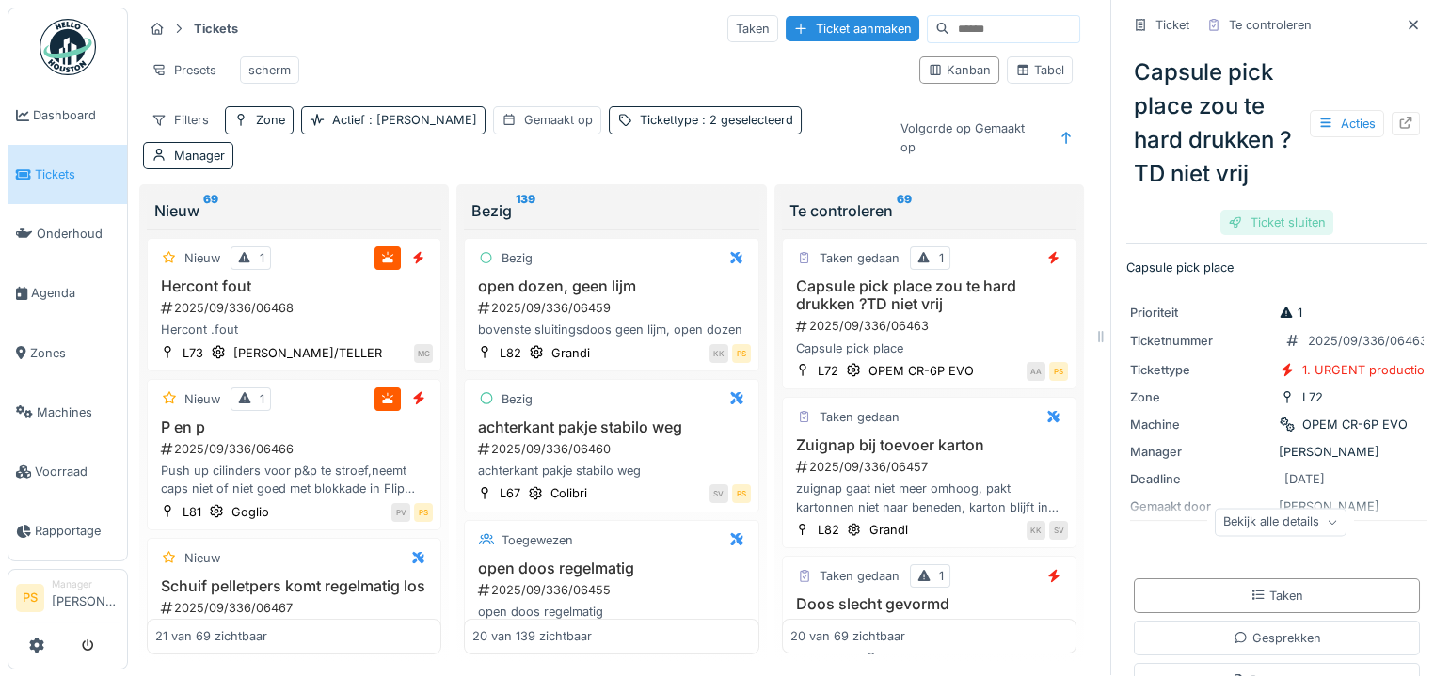
click at [1287, 210] on div "Ticket sluiten" at bounding box center [1276, 222] width 113 height 25
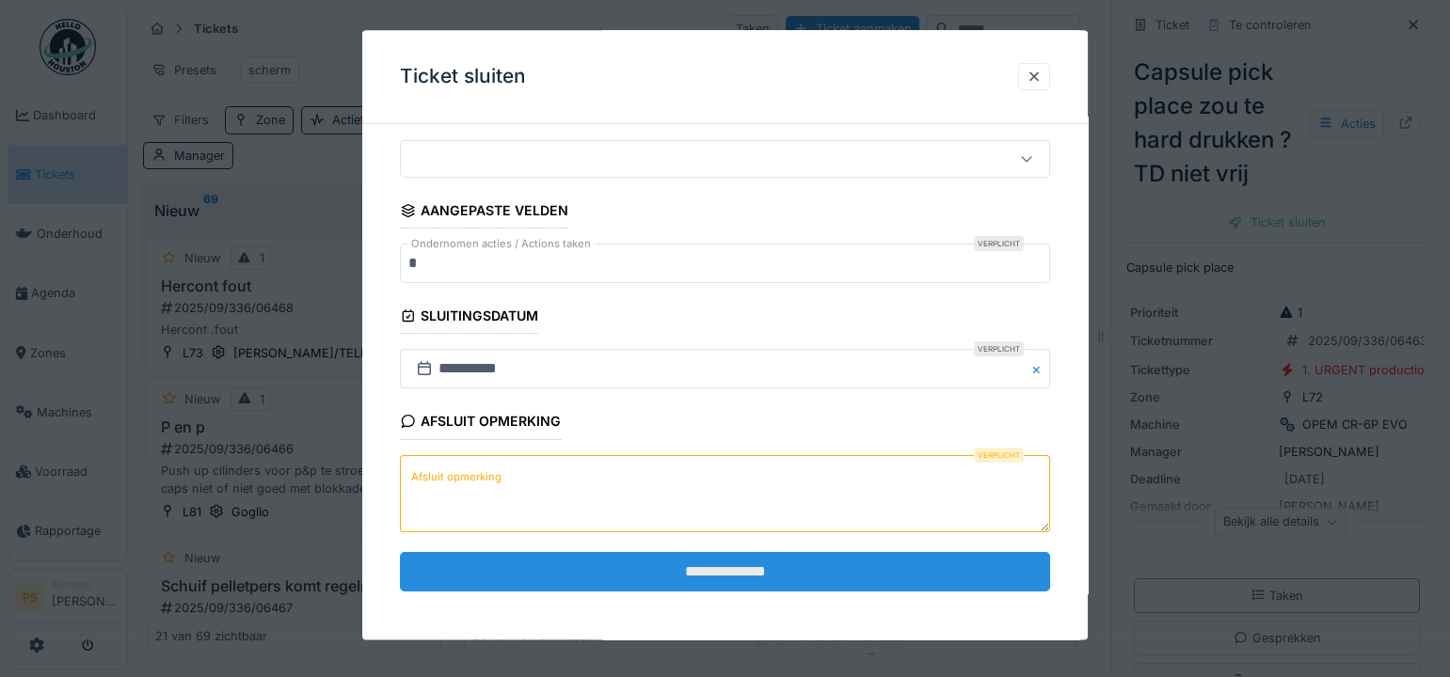
scroll to position [155, 0]
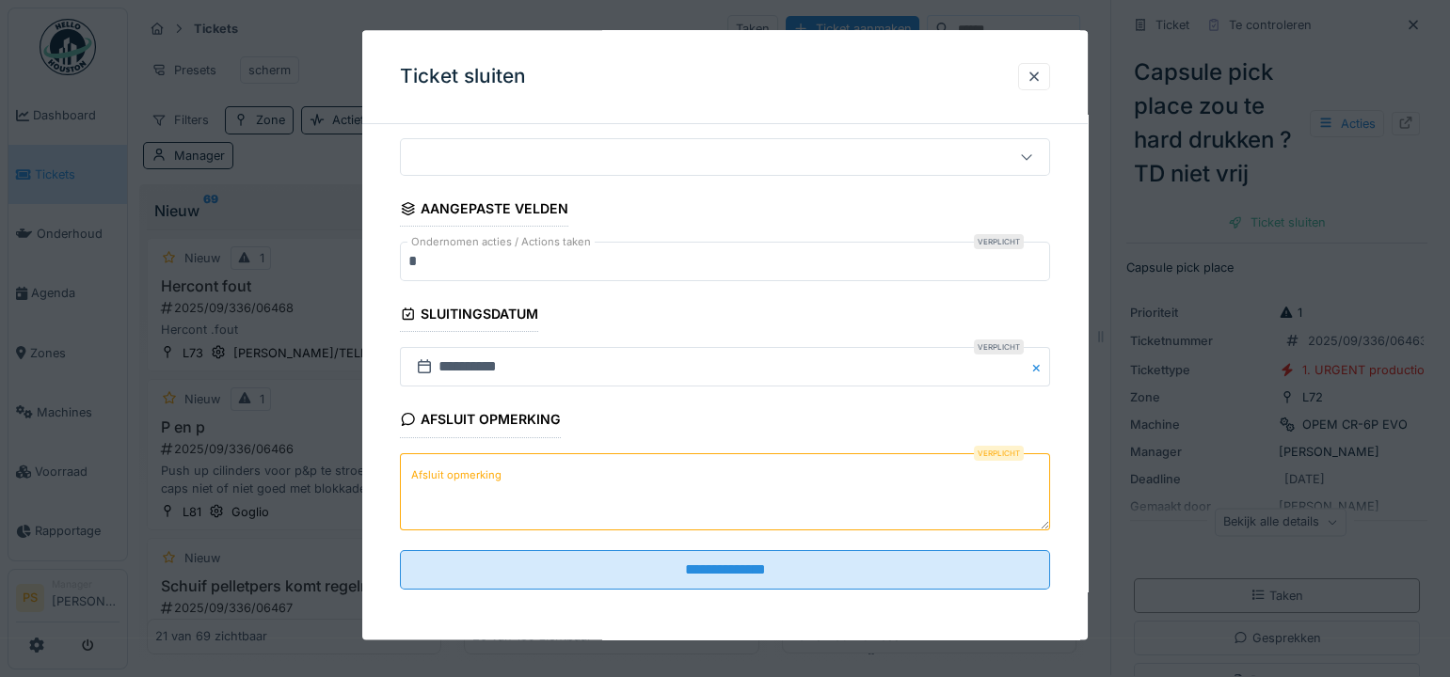
click at [559, 499] on textarea "Afsluit opmerking" at bounding box center [725, 491] width 650 height 77
click at [851, 506] on textarea "Afsluit opmerking" at bounding box center [725, 491] width 650 height 77
paste textarea "**********"
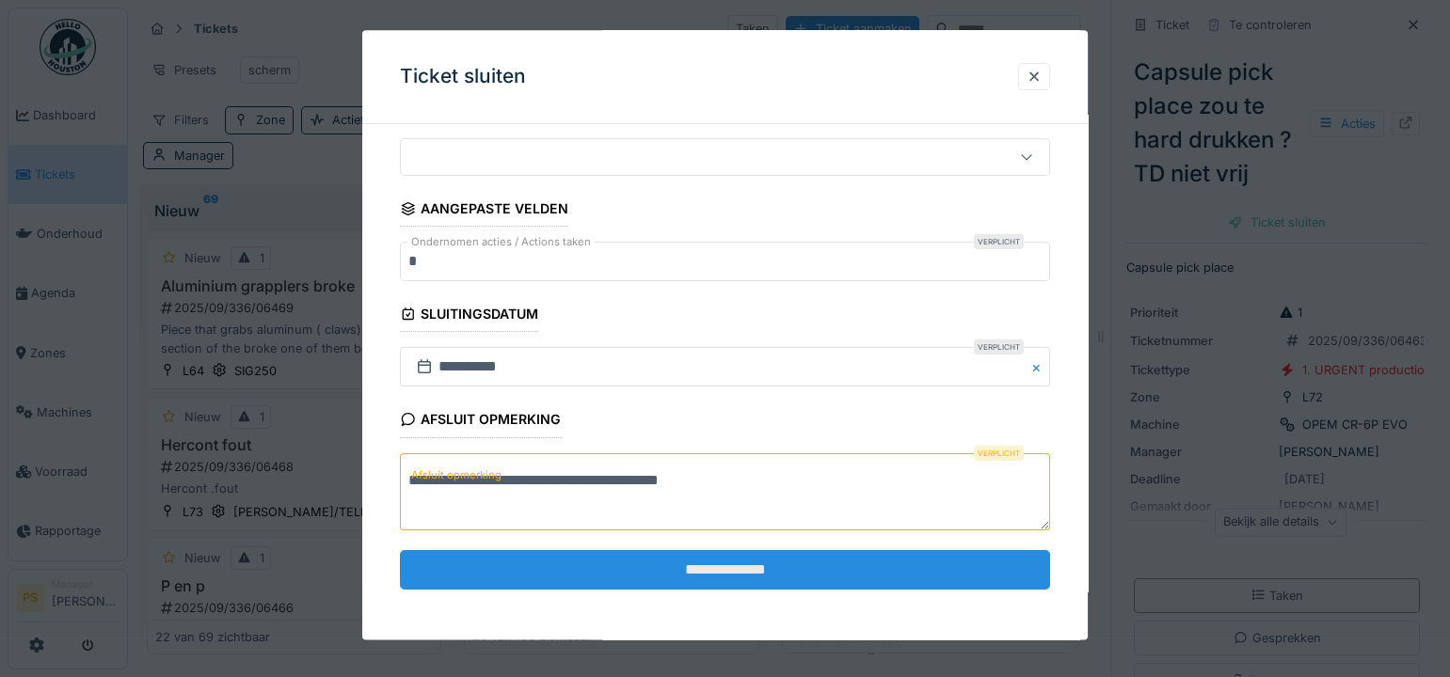
type textarea "**********"
click at [796, 585] on input "**********" at bounding box center [725, 570] width 650 height 40
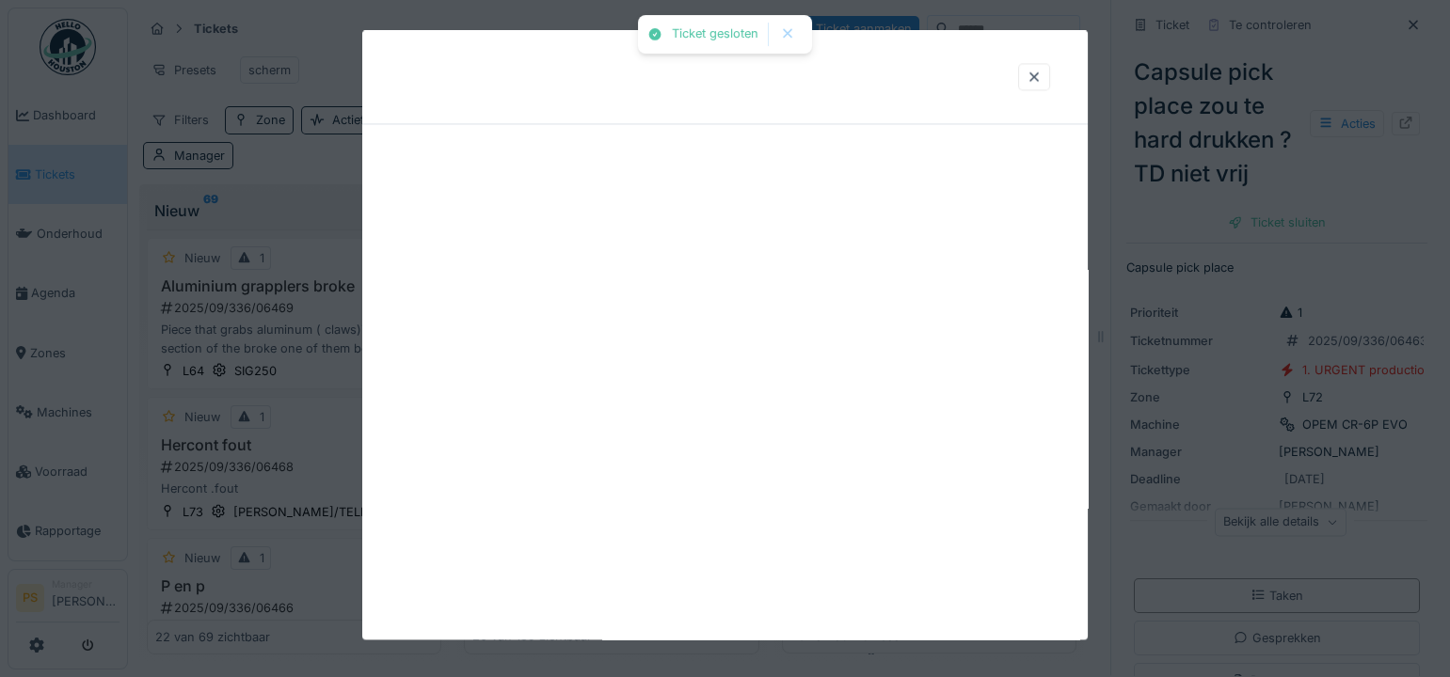
click at [771, 577] on div at bounding box center [724, 335] width 725 height 610
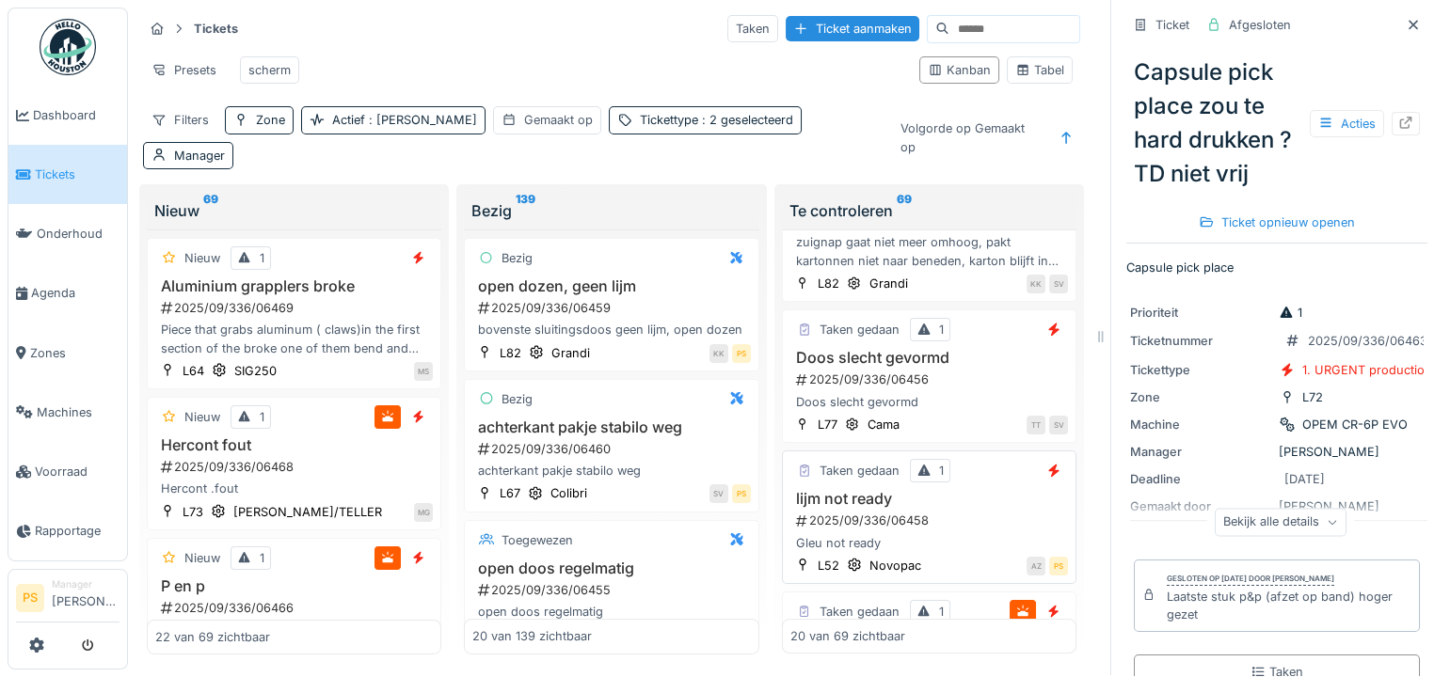
scroll to position [342, 0]
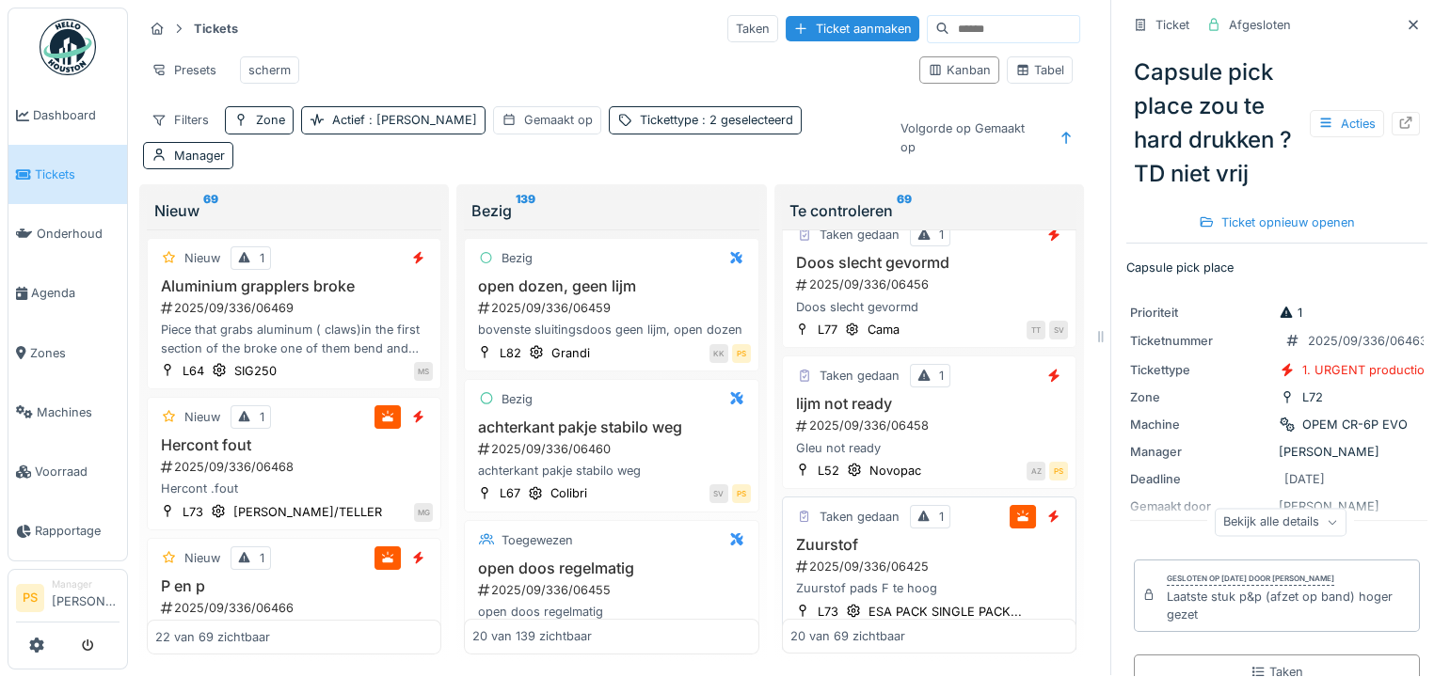
click at [903, 580] on div "Zuurstof pads F te hoog" at bounding box center [929, 589] width 278 height 18
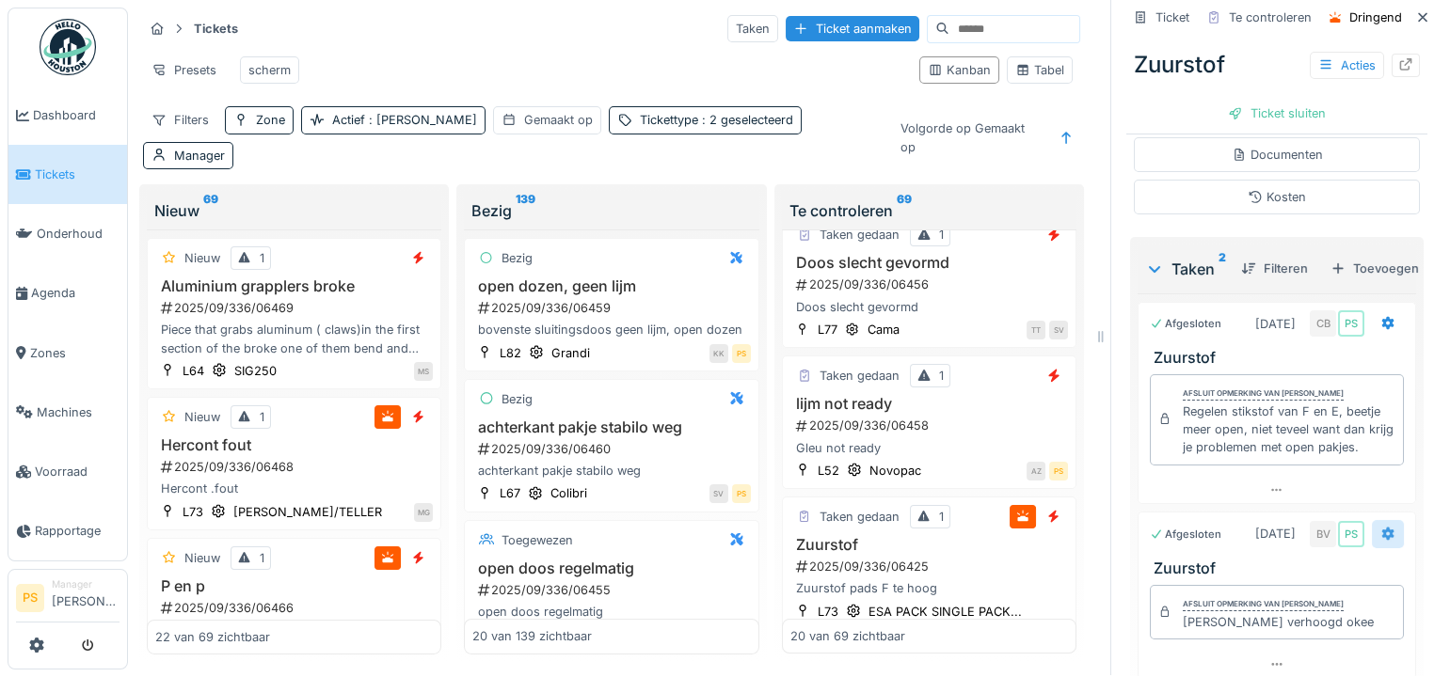
scroll to position [583, 0]
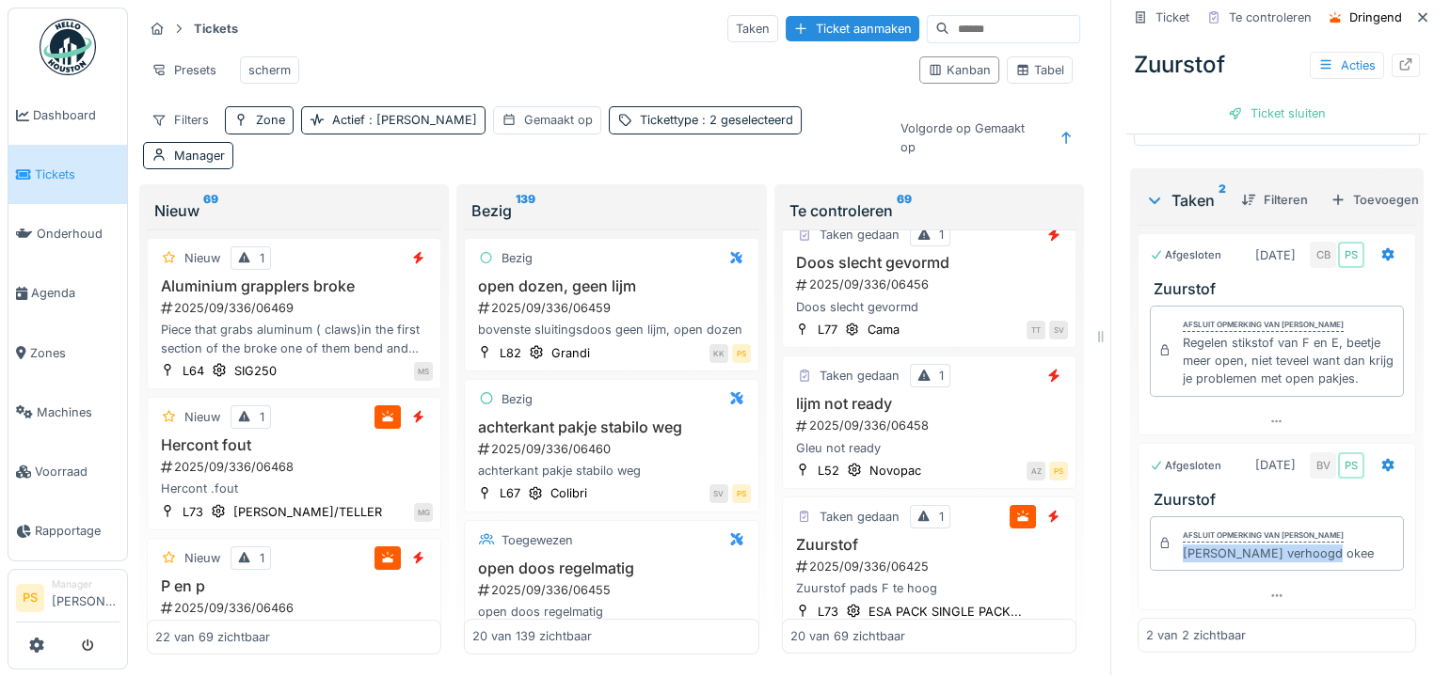
drag, startPoint x: 1328, startPoint y: 515, endPoint x: 1172, endPoint y: 526, distance: 156.6
click at [1172, 526] on div "Afsluit opmerking van [PERSON_NAME] [PERSON_NAME] verhoogd okee" at bounding box center [1277, 543] width 254 height 55
copy div "[PERSON_NAME] verhoogd okee"
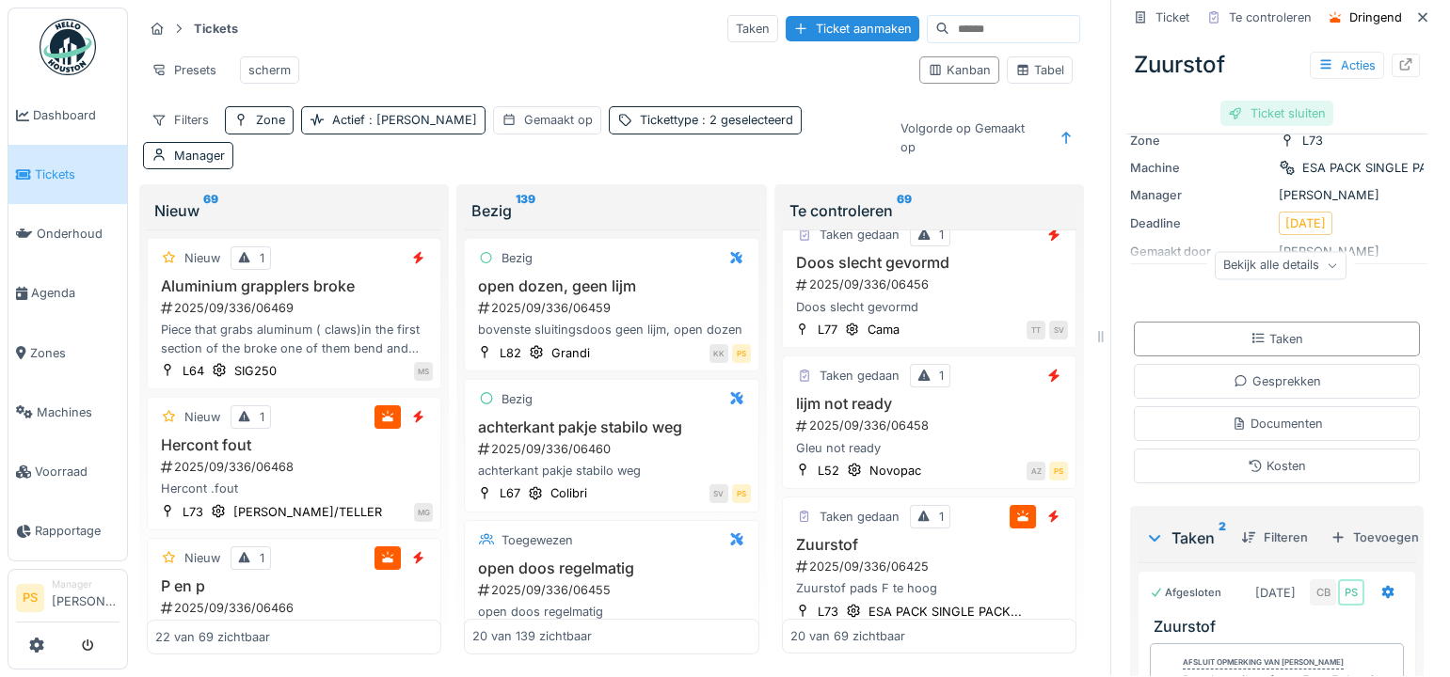
click at [1268, 103] on div "Ticket sluiten" at bounding box center [1276, 113] width 113 height 25
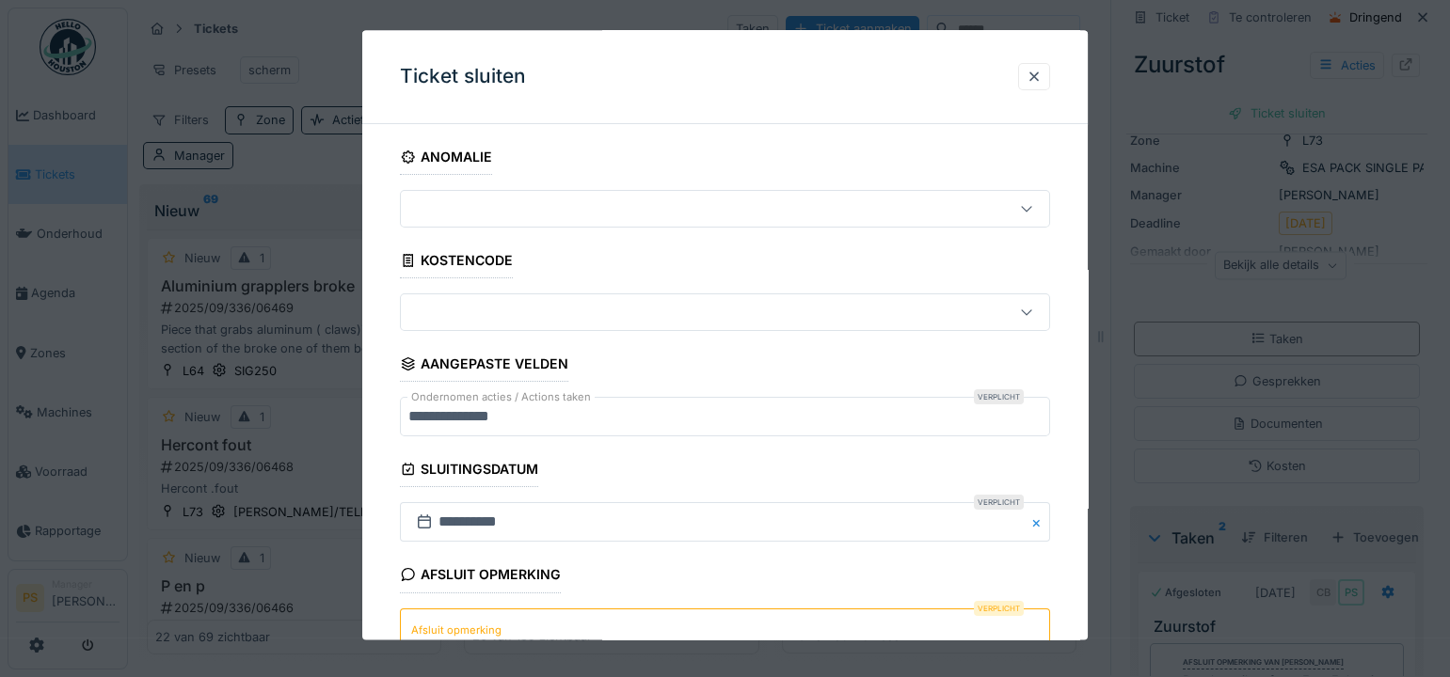
click at [593, 612] on textarea "Afsluit opmerking" at bounding box center [725, 647] width 650 height 77
paste textarea "**********"
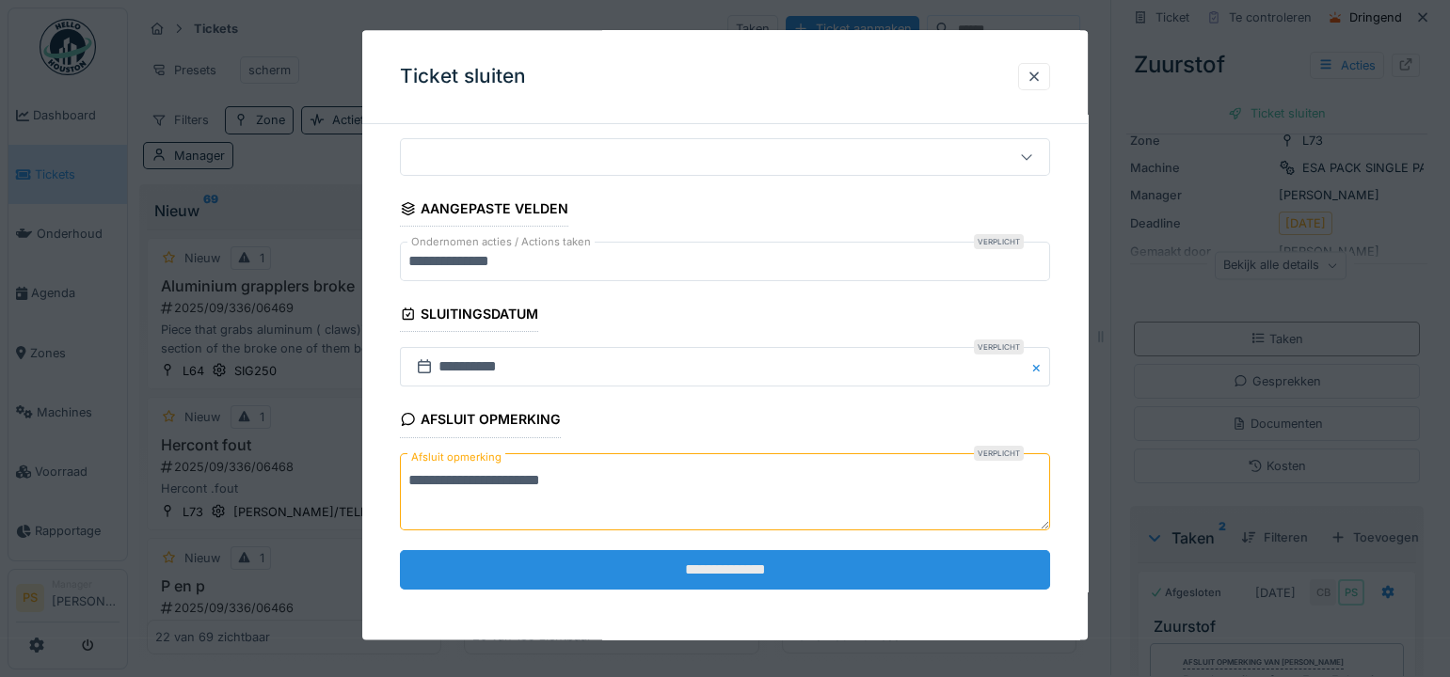
type textarea "**********"
click at [702, 566] on input "**********" at bounding box center [725, 570] width 650 height 40
click at [743, 569] on div "**********" at bounding box center [724, 335] width 725 height 610
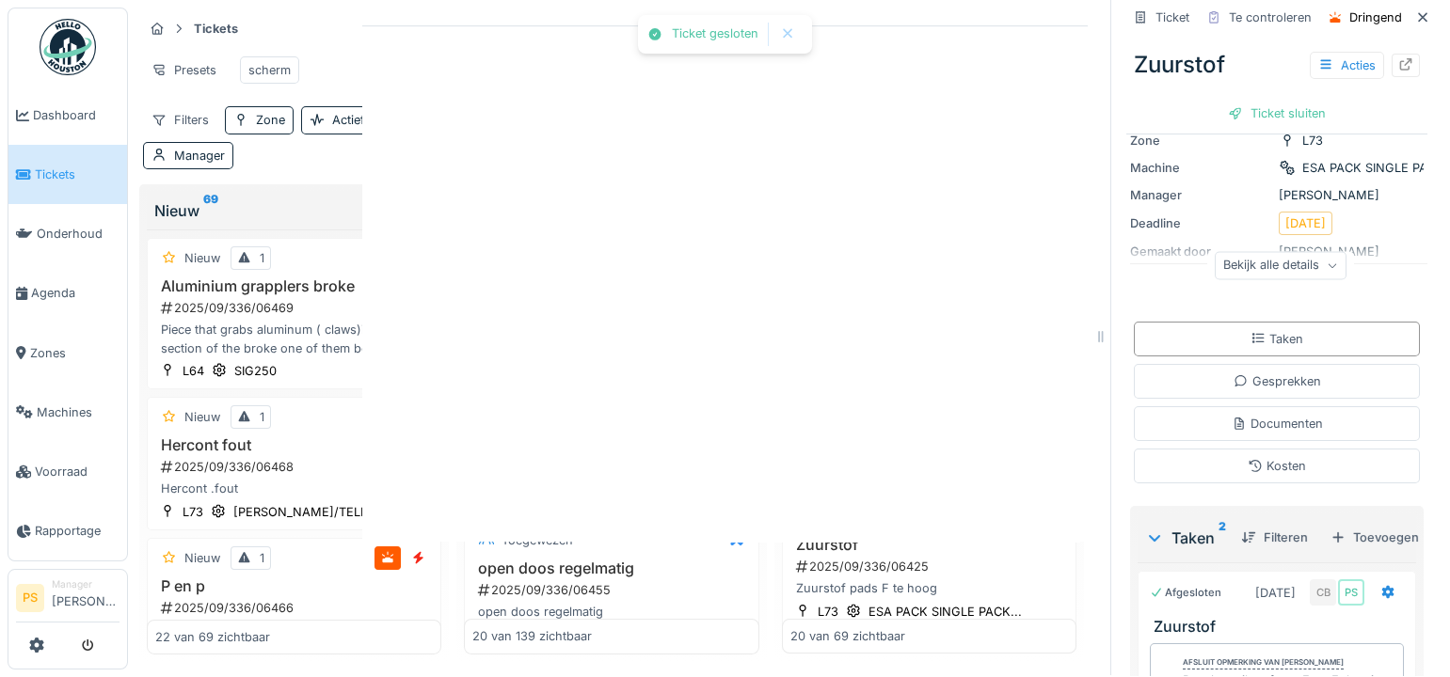
scroll to position [0, 0]
click at [743, 569] on div at bounding box center [725, 338] width 1450 height 677
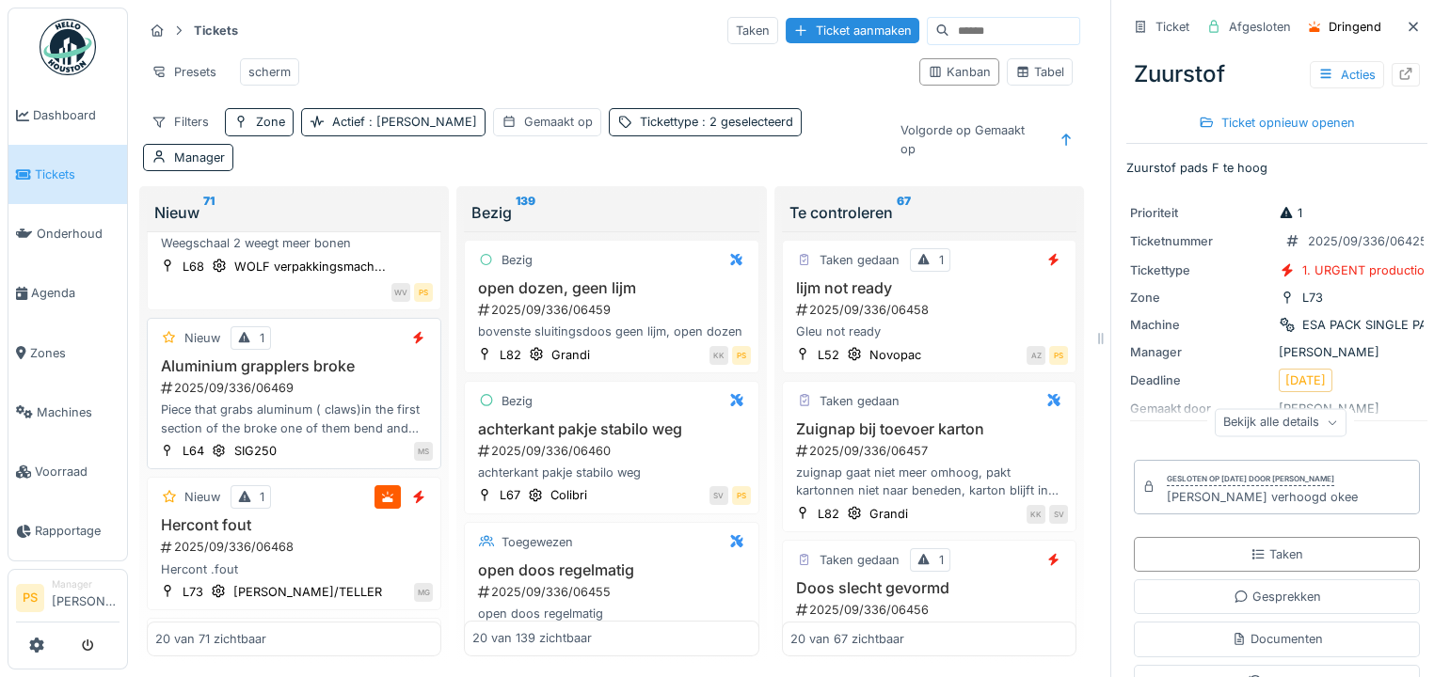
scroll to position [256, 0]
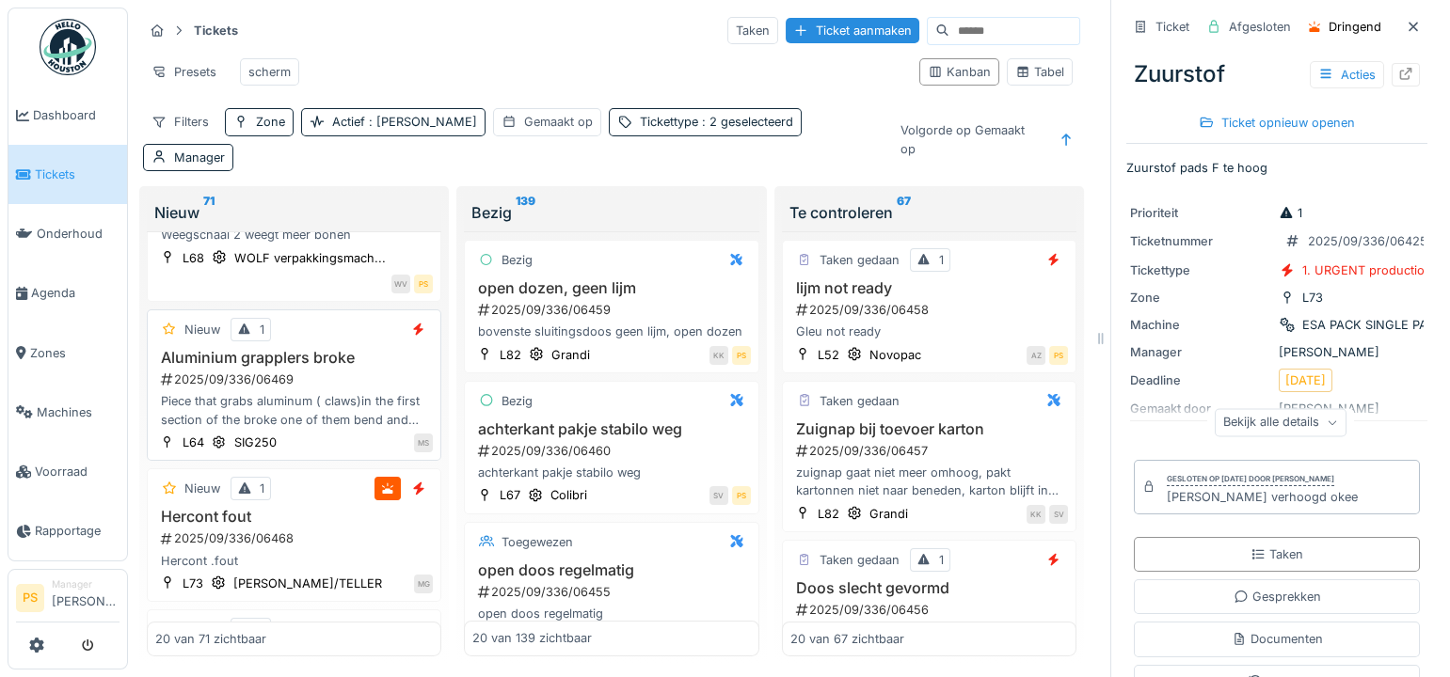
click at [277, 357] on h3 "Aluminium grapplers broke" at bounding box center [294, 358] width 278 height 18
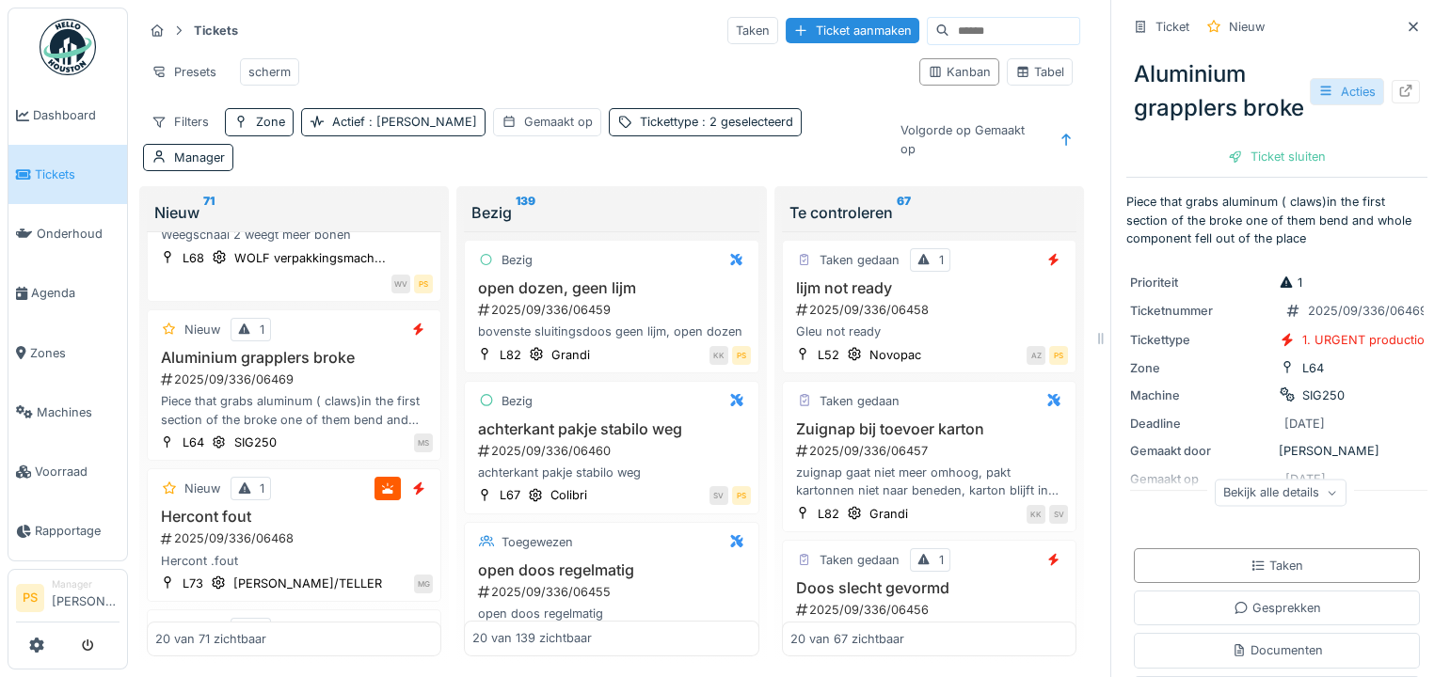
click at [1327, 105] on div "Acties" at bounding box center [1347, 91] width 74 height 27
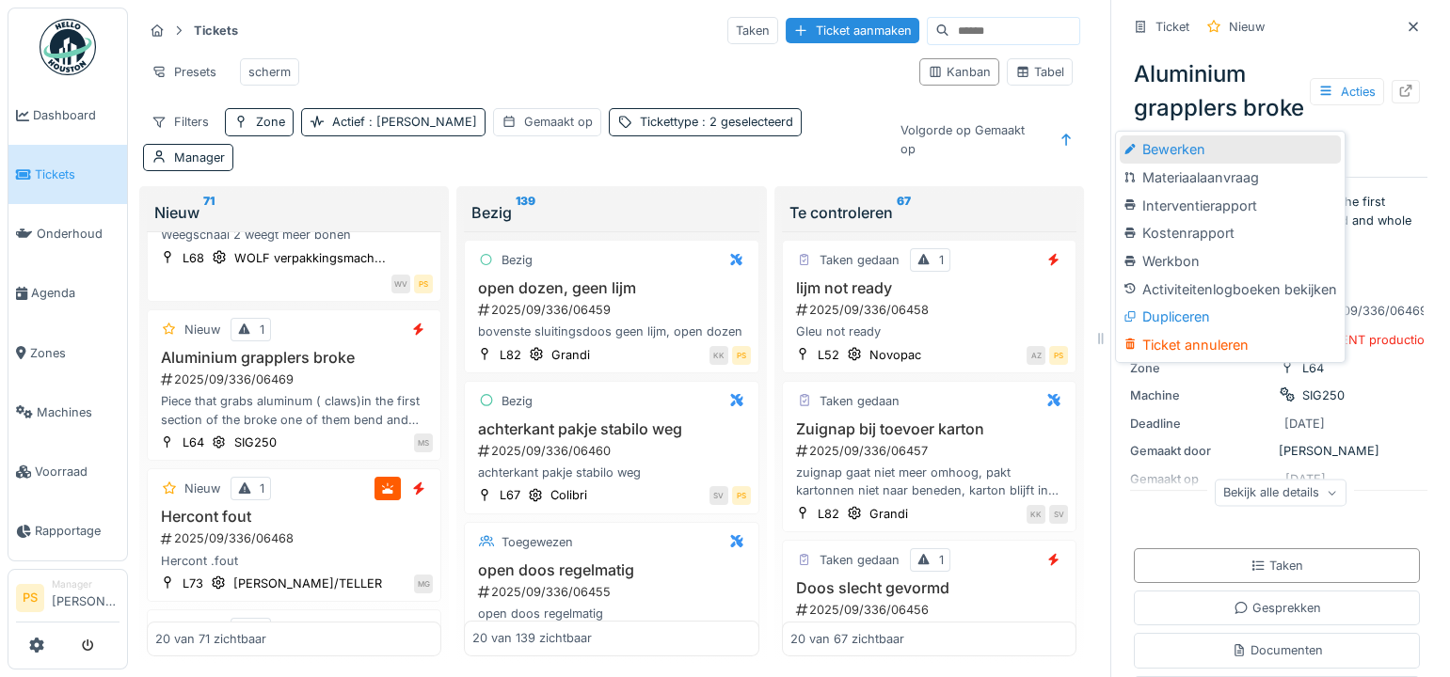
click at [1205, 146] on div "Bewerken" at bounding box center [1230, 149] width 220 height 28
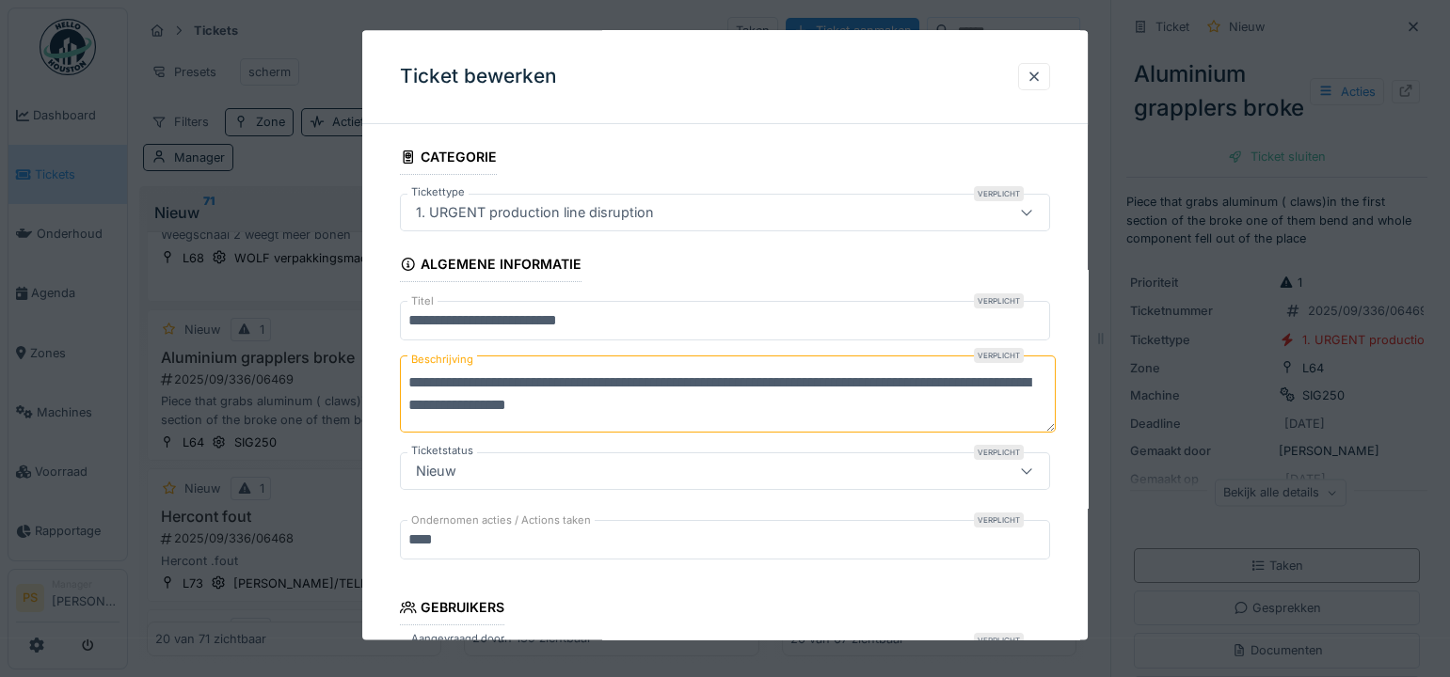
scroll to position [256, 0]
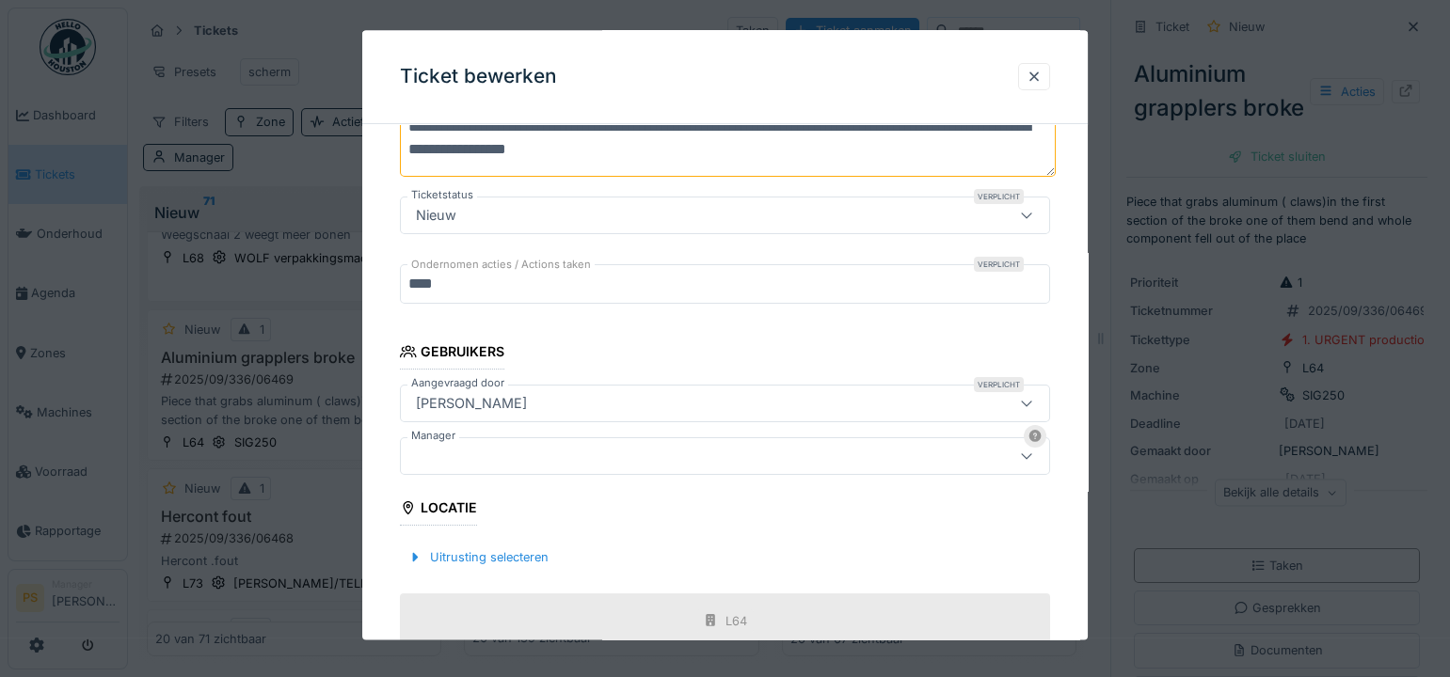
click at [523, 458] on div at bounding box center [685, 457] width 554 height 21
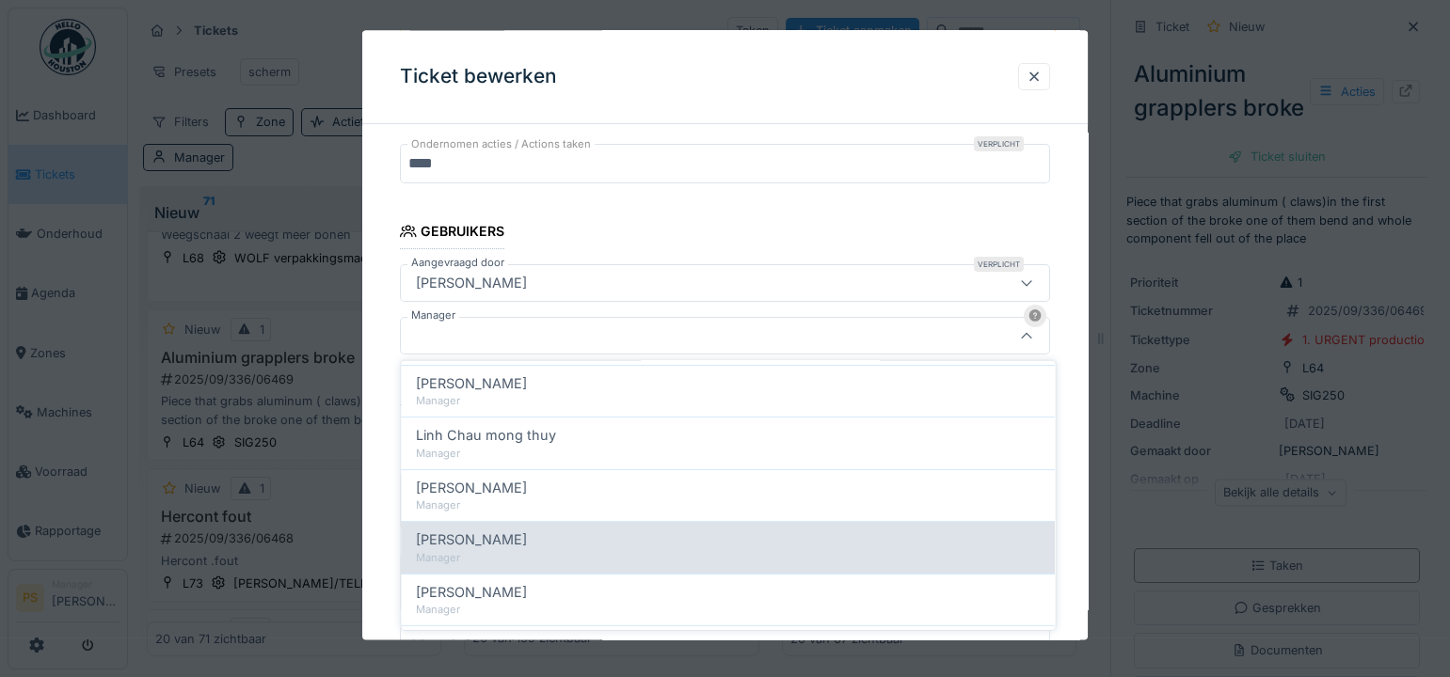
scroll to position [770, 0]
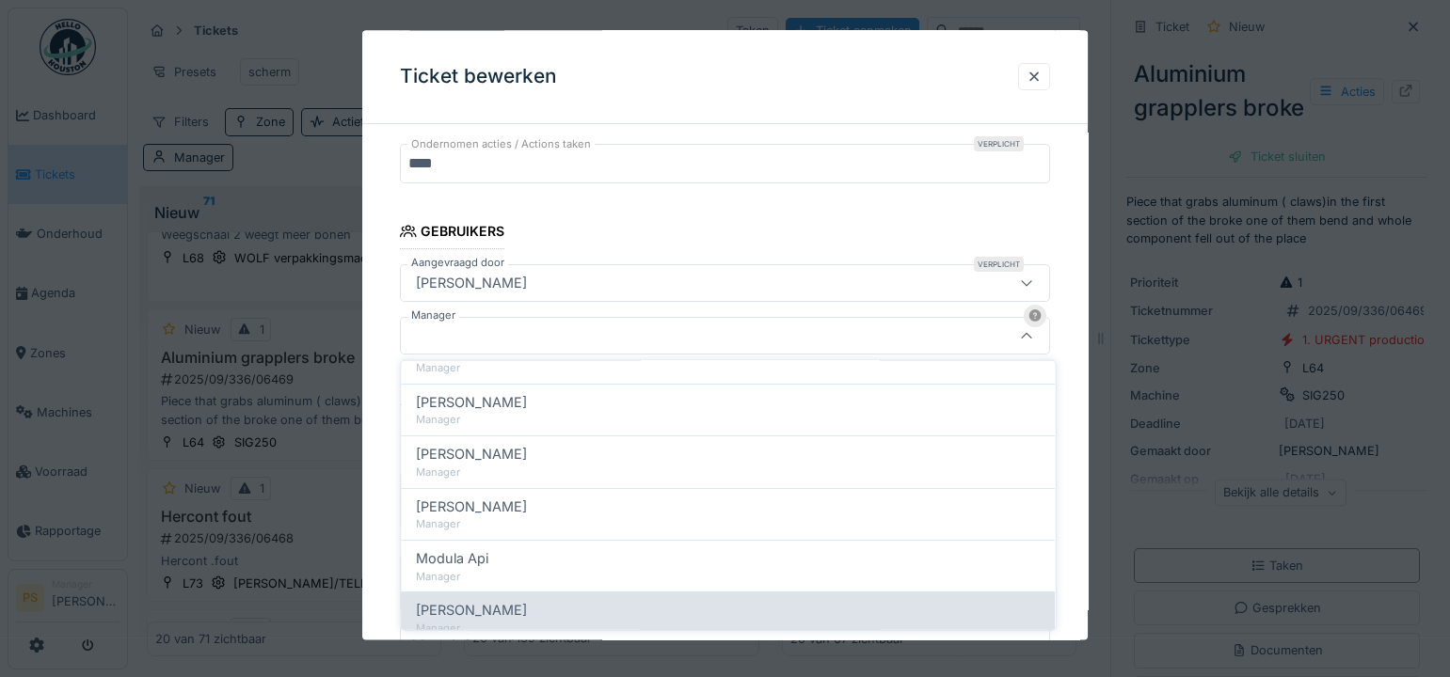
type input "*******"
click at [526, 606] on div "[PERSON_NAME]" at bounding box center [728, 610] width 624 height 21
type input "****"
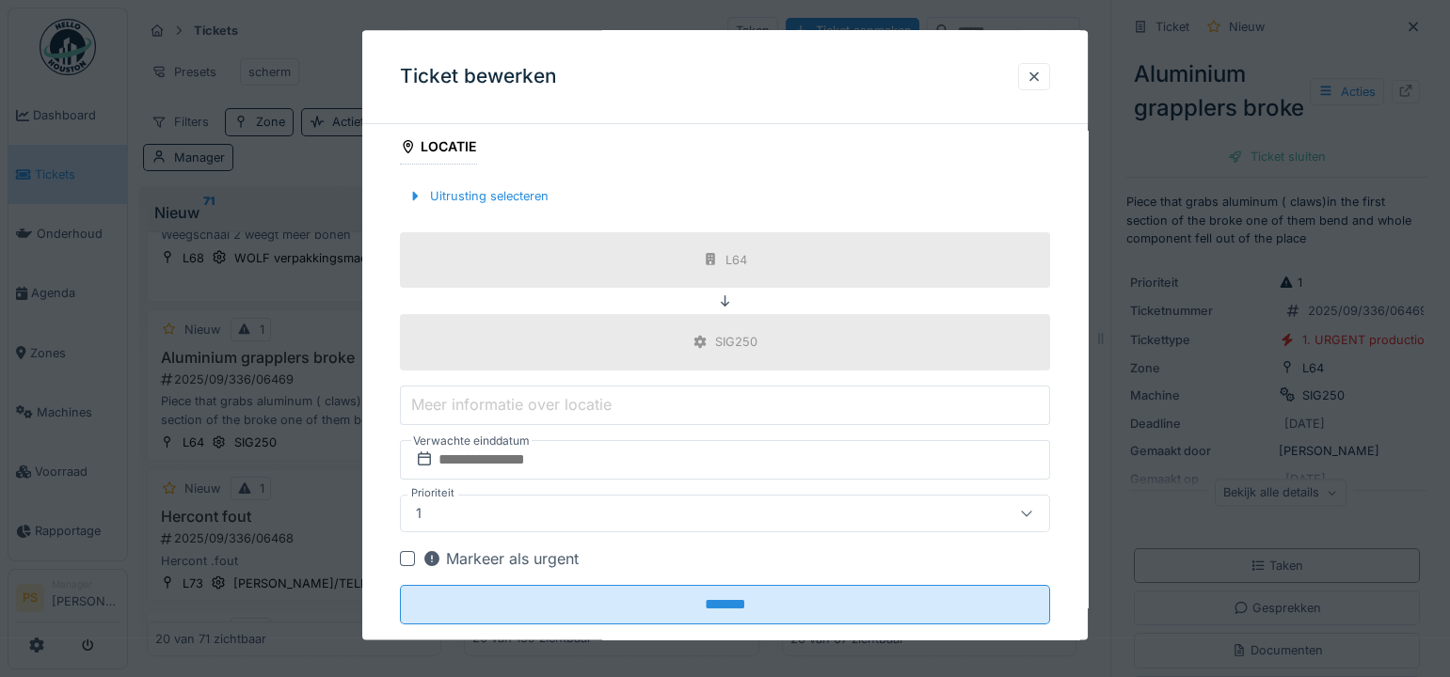
scroll to position [651, 0]
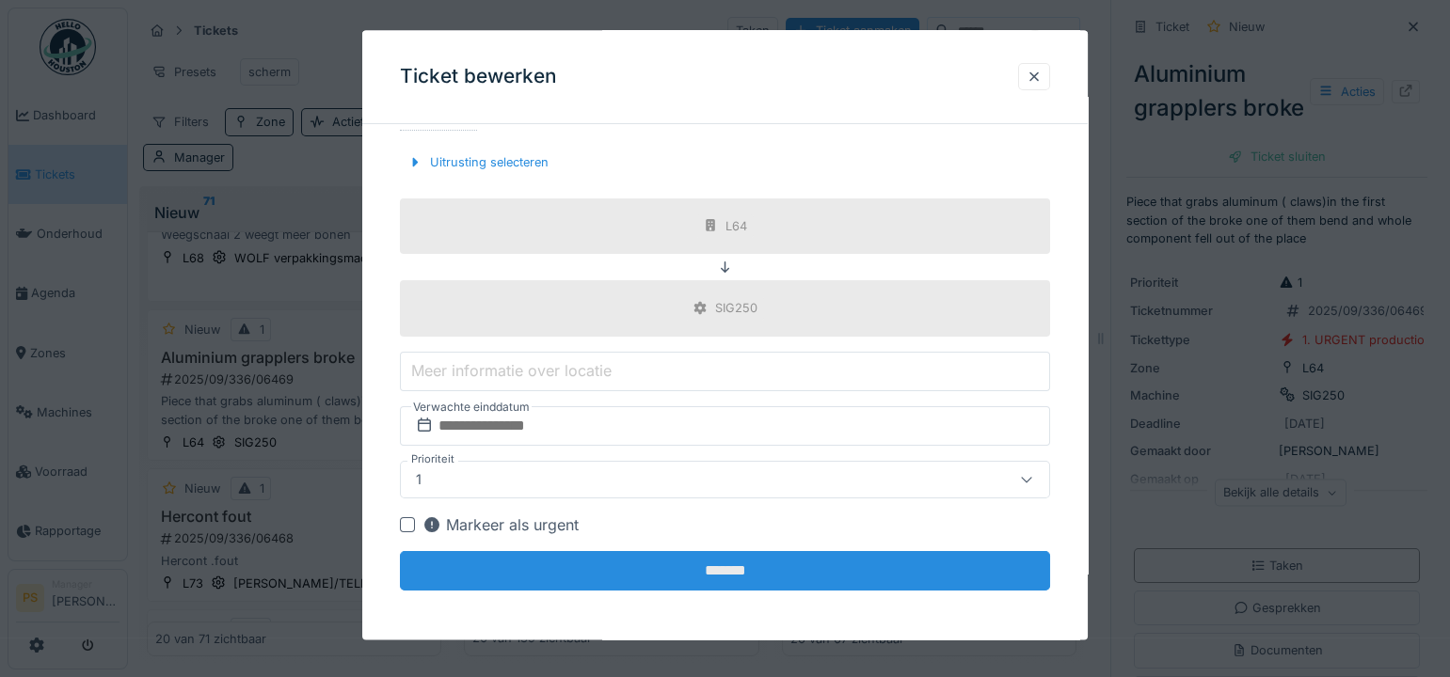
click at [661, 564] on input "*******" at bounding box center [725, 571] width 650 height 40
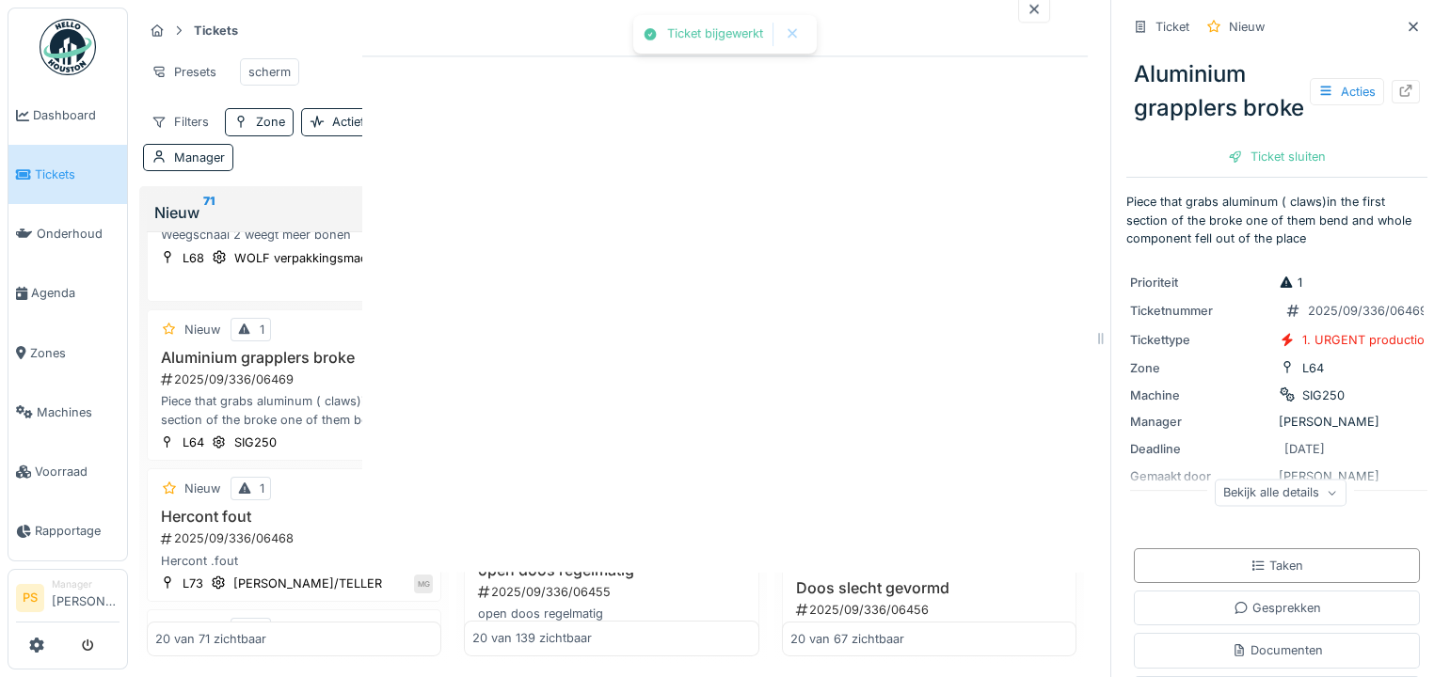
scroll to position [0, 0]
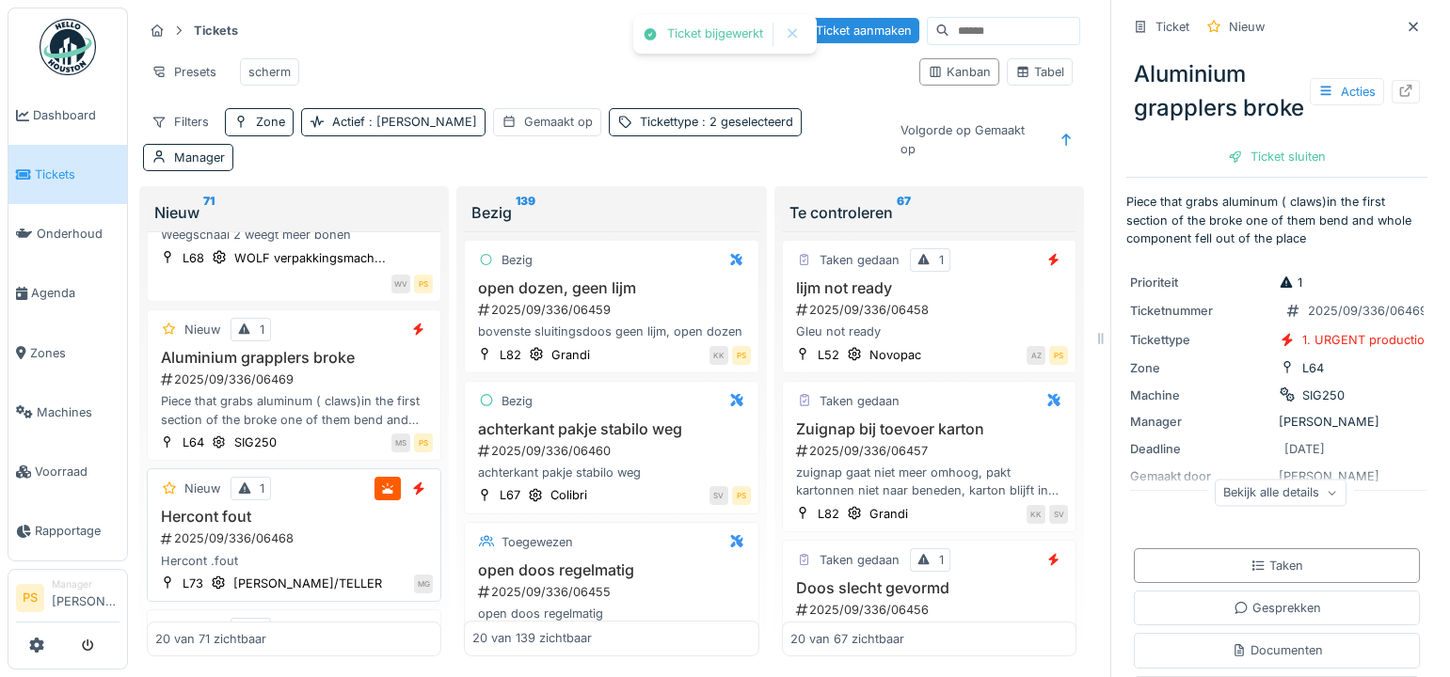
click at [190, 531] on div "2025/09/336/06468" at bounding box center [296, 539] width 274 height 18
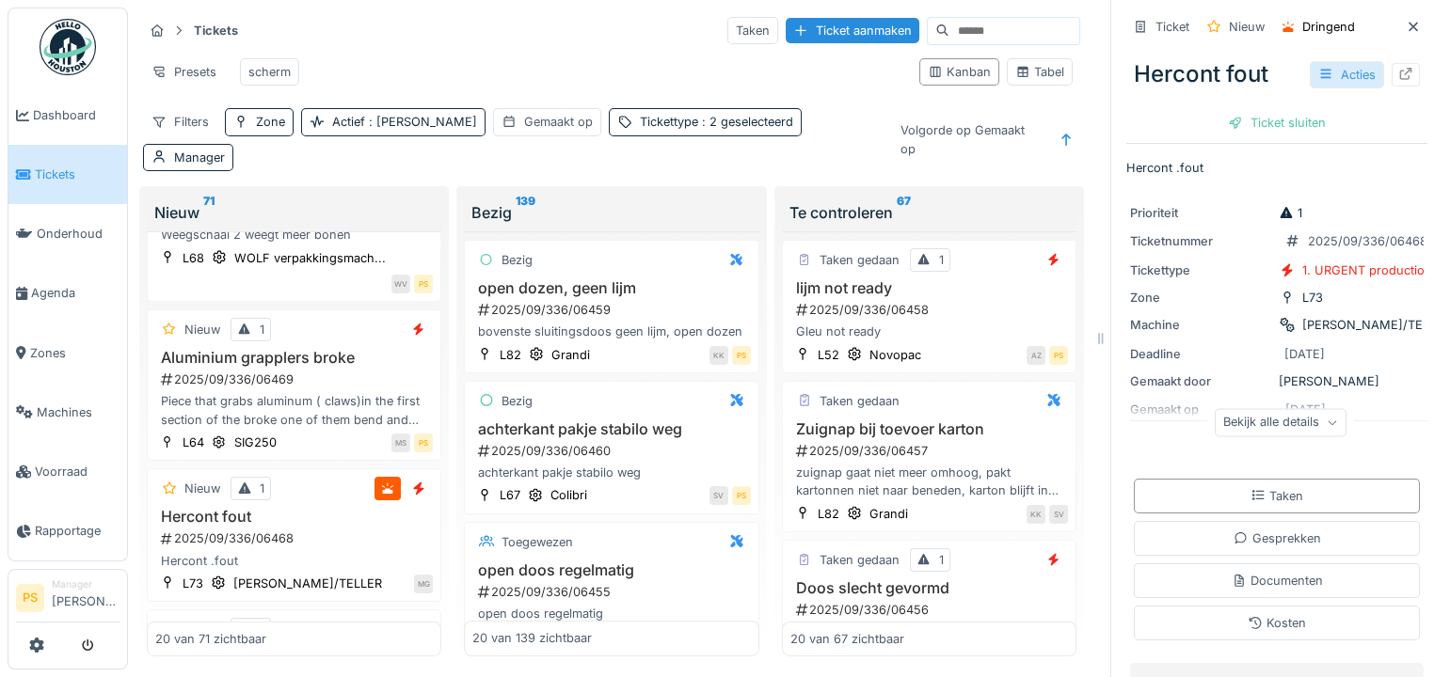
click at [1339, 74] on div "Acties" at bounding box center [1347, 74] width 74 height 27
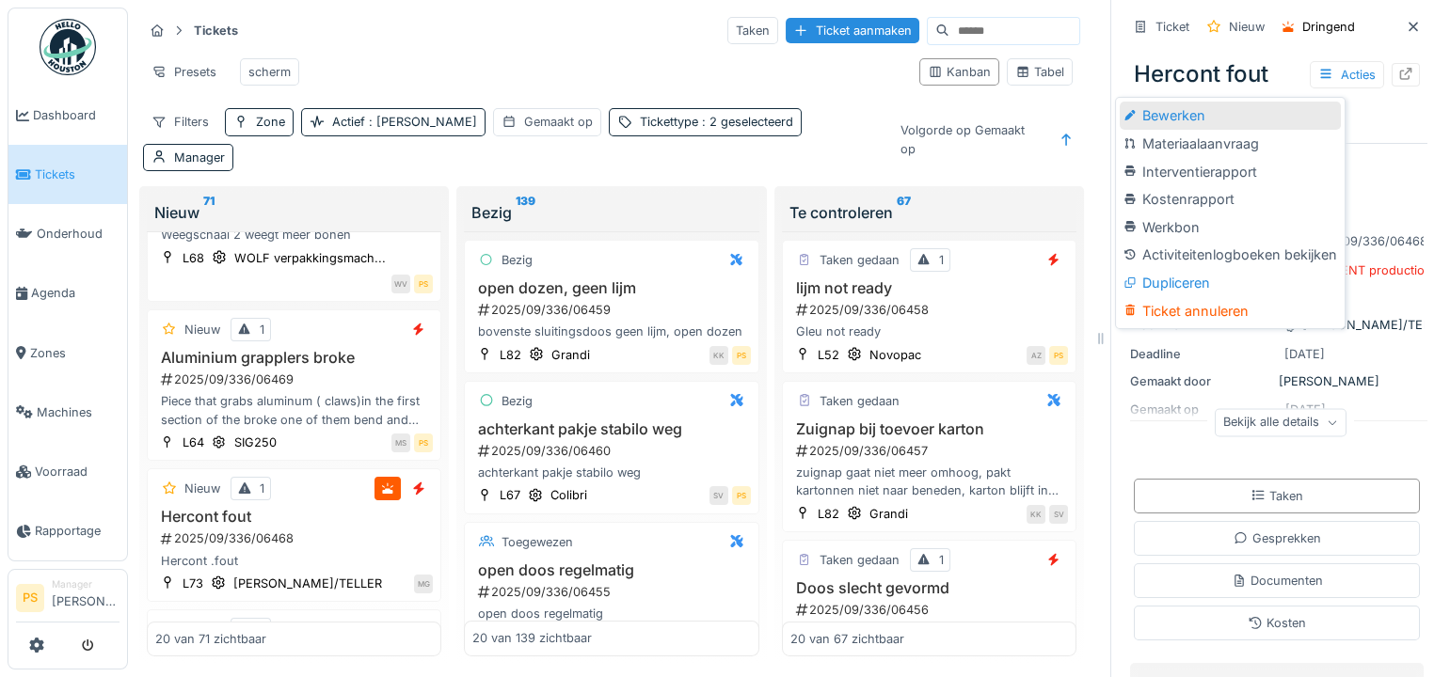
click at [1205, 113] on div "Bewerken" at bounding box center [1230, 116] width 220 height 28
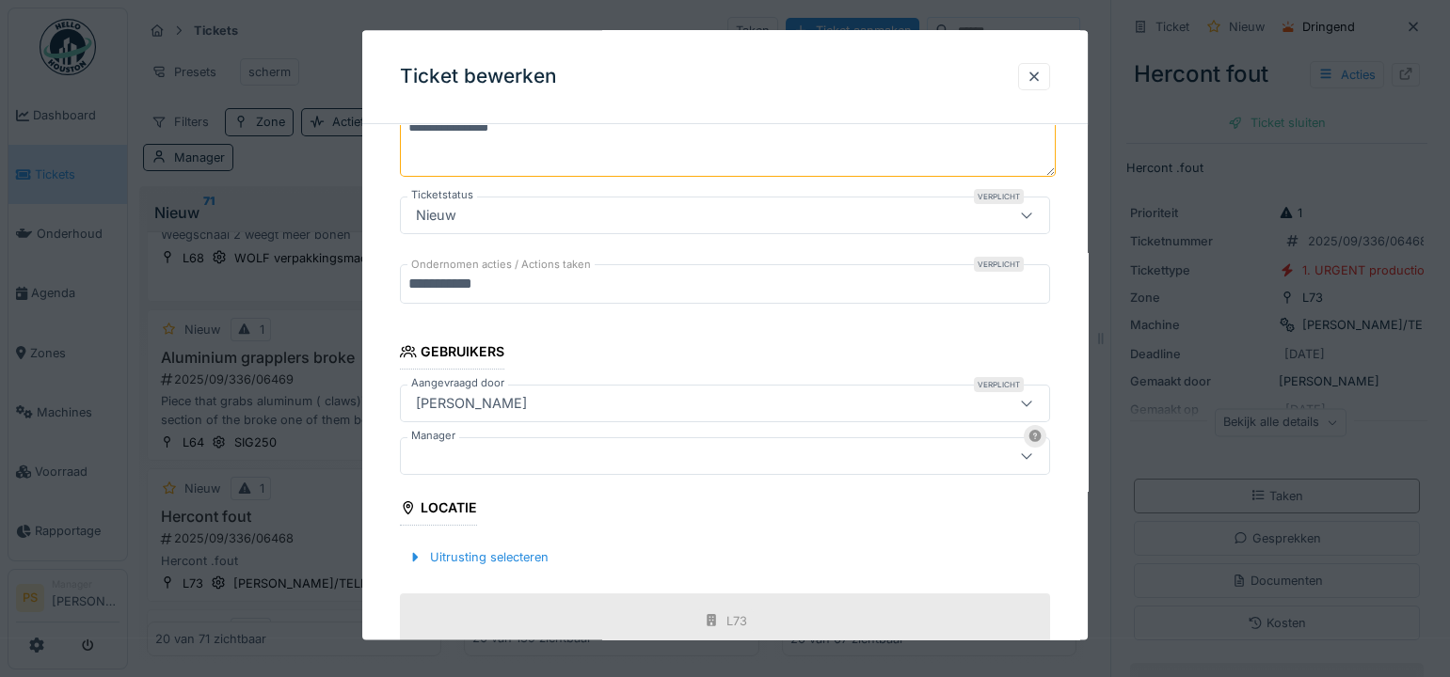
click at [487, 453] on div at bounding box center [685, 457] width 554 height 21
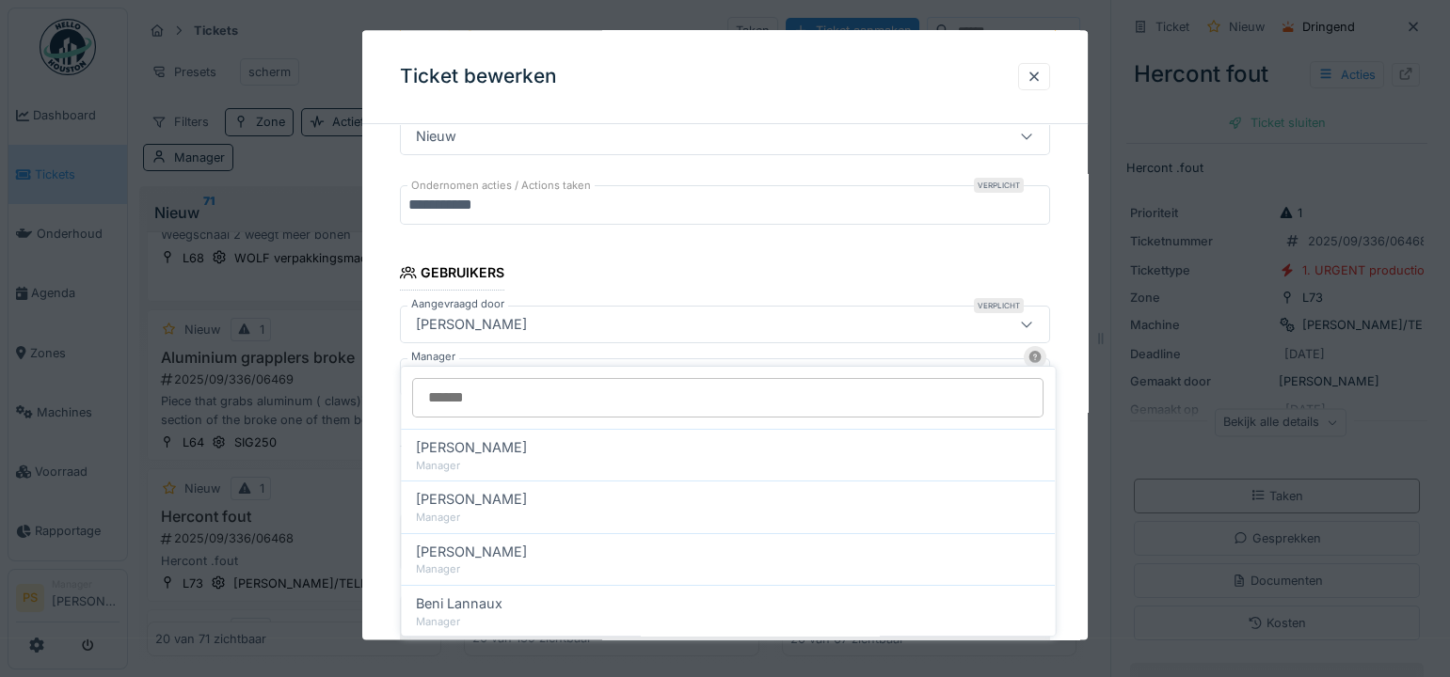
scroll to position [376, 0]
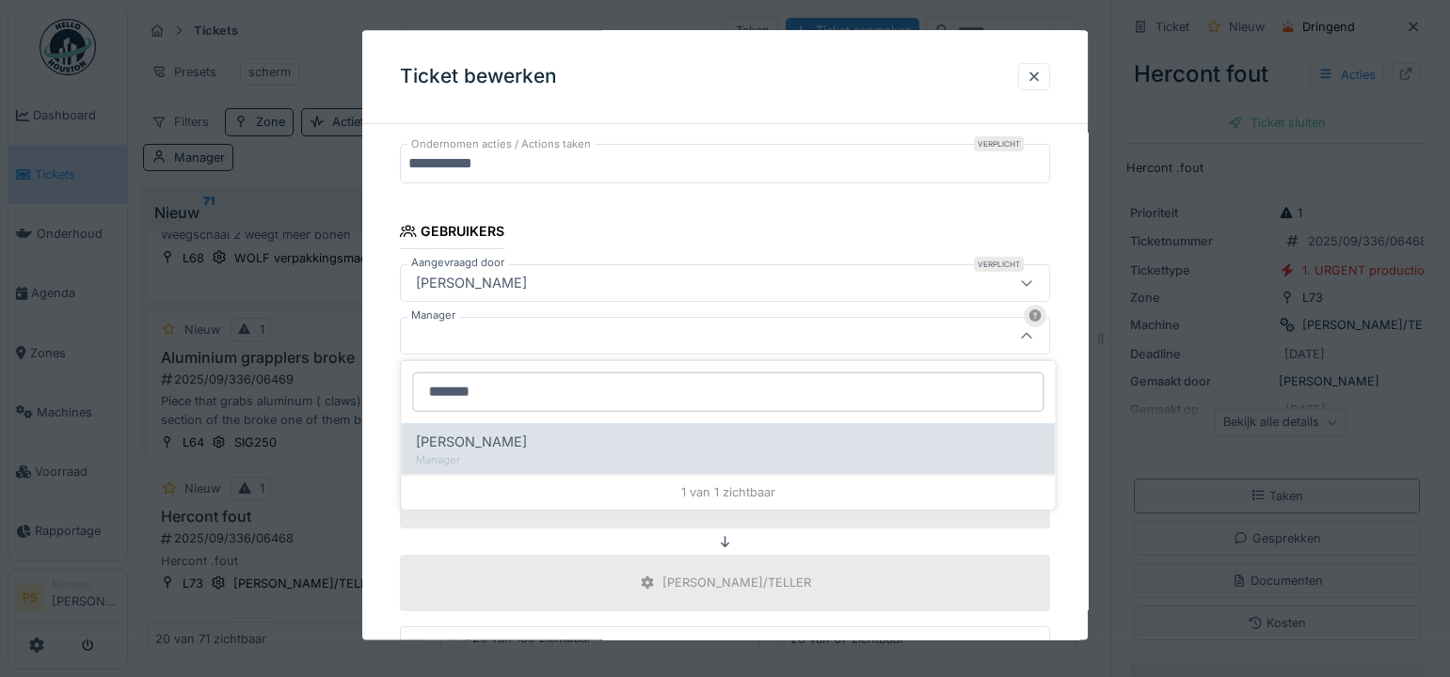
type input "*******"
click at [575, 443] on div "[PERSON_NAME]" at bounding box center [728, 442] width 624 height 21
type input "****"
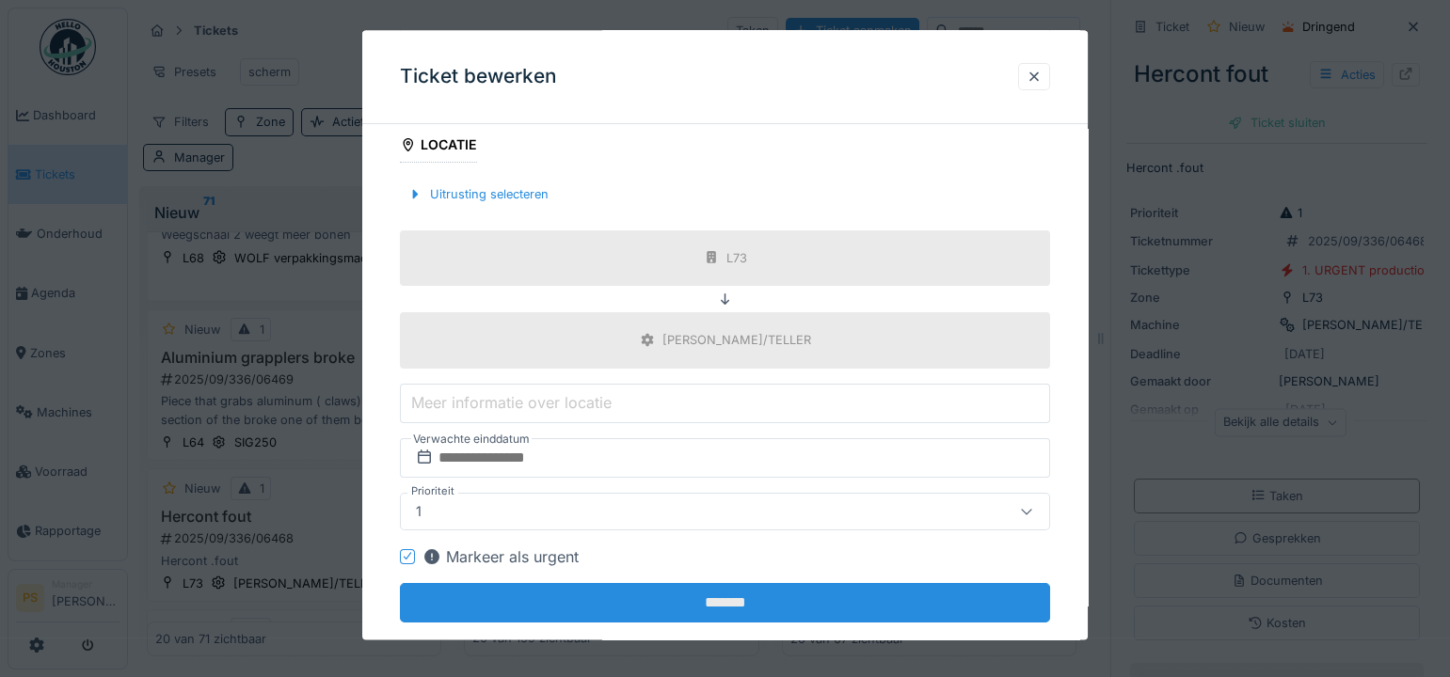
scroll to position [651, 0]
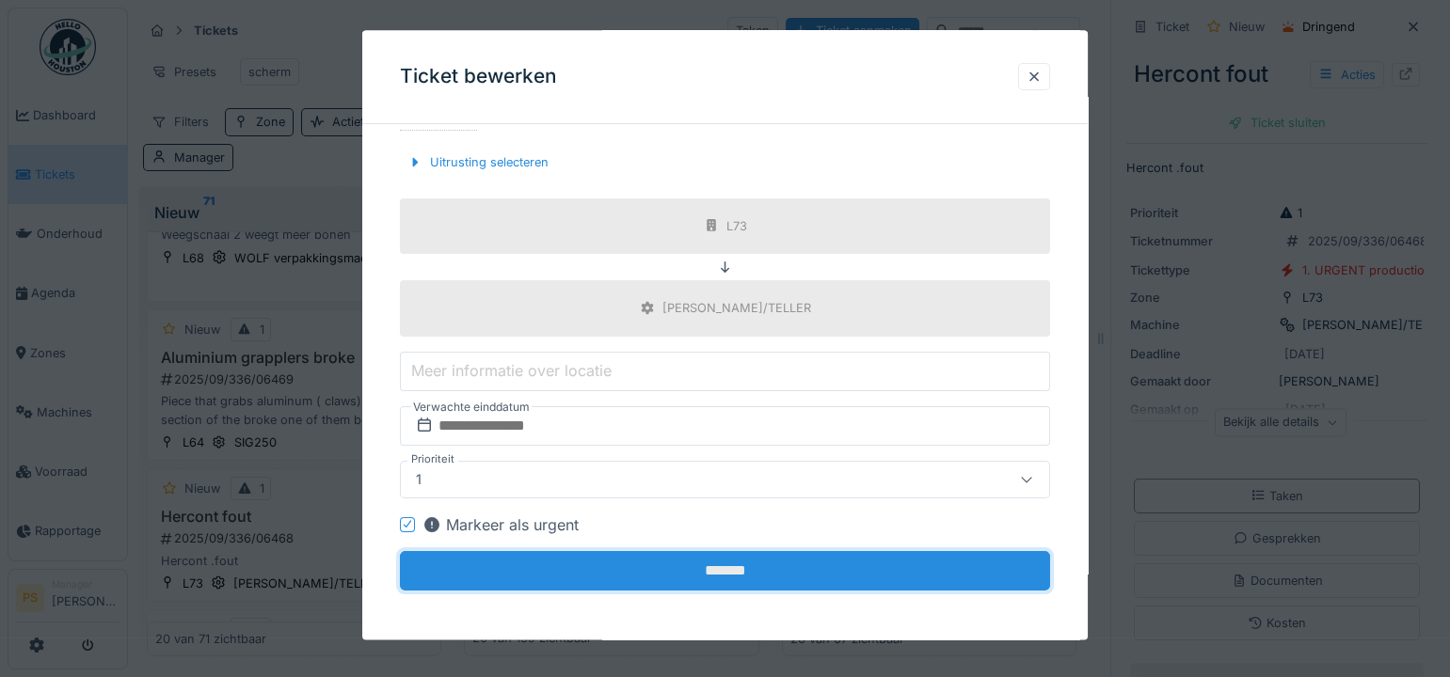
click at [672, 565] on input "*******" at bounding box center [725, 571] width 650 height 40
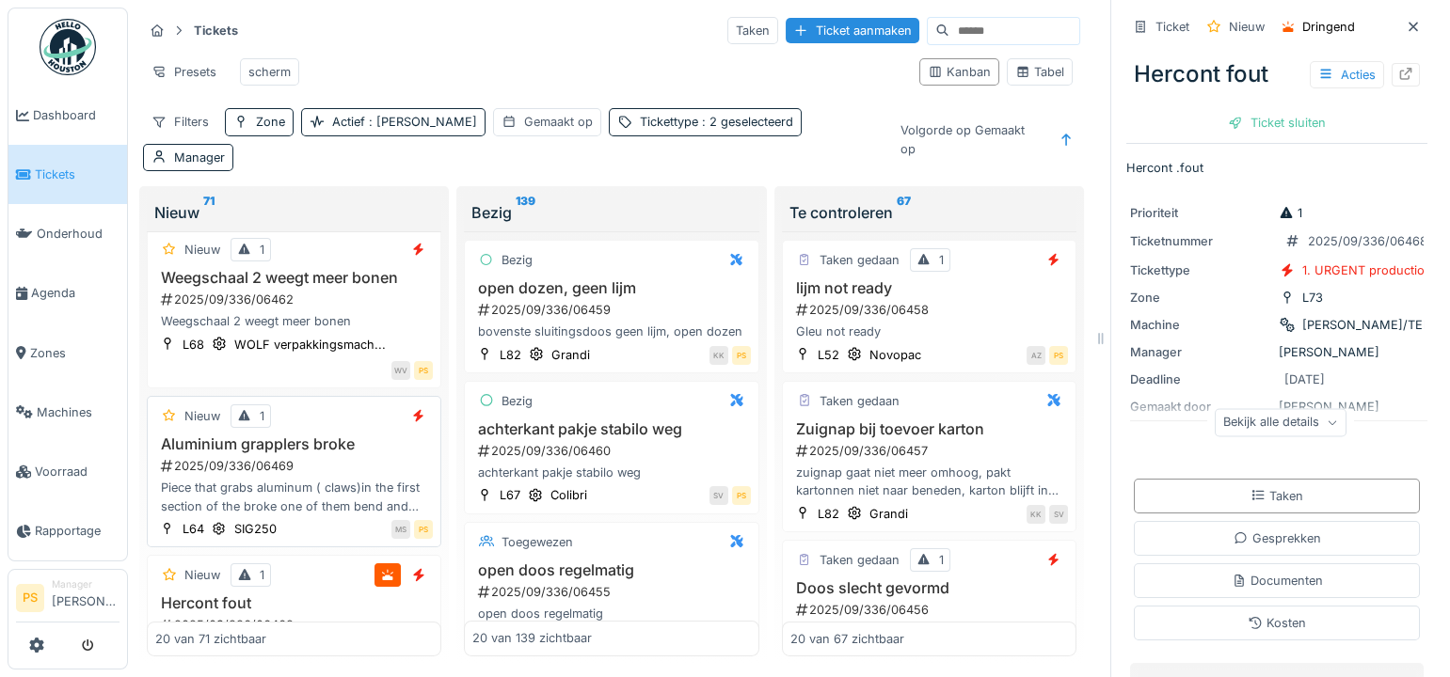
scroll to position [170, 0]
click at [285, 446] on h3 "Aluminium grapplers broke" at bounding box center [294, 444] width 278 height 18
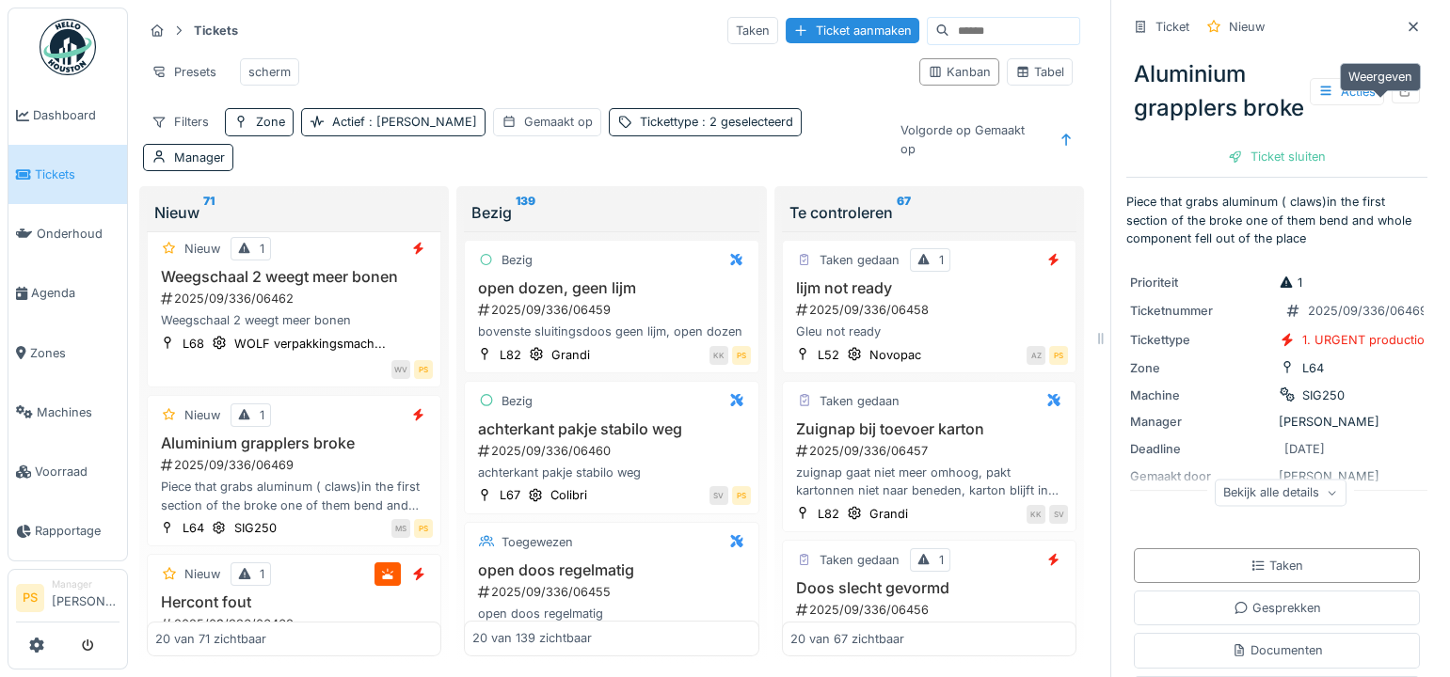
click at [1400, 97] on icon at bounding box center [1406, 91] width 12 height 12
click at [81, 172] on span "Tickets" at bounding box center [77, 175] width 85 height 18
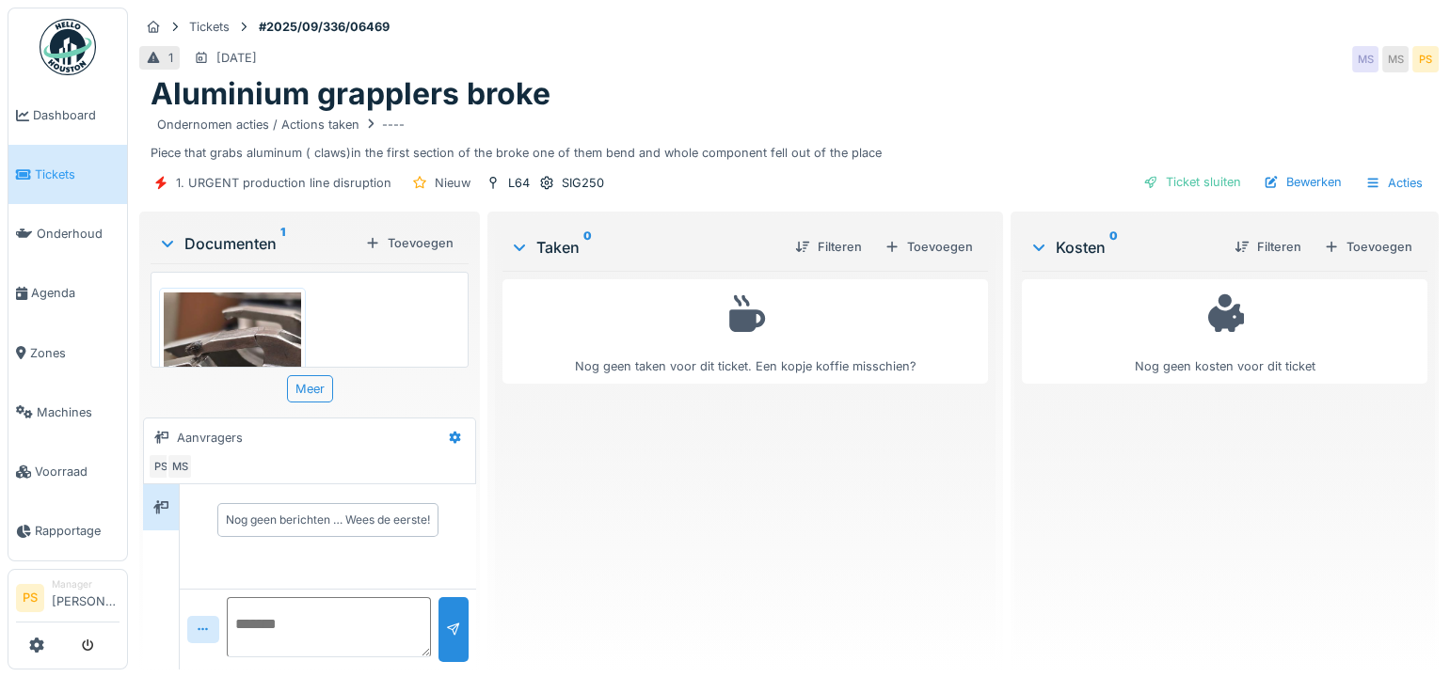
click at [275, 334] on img at bounding box center [232, 384] width 137 height 183
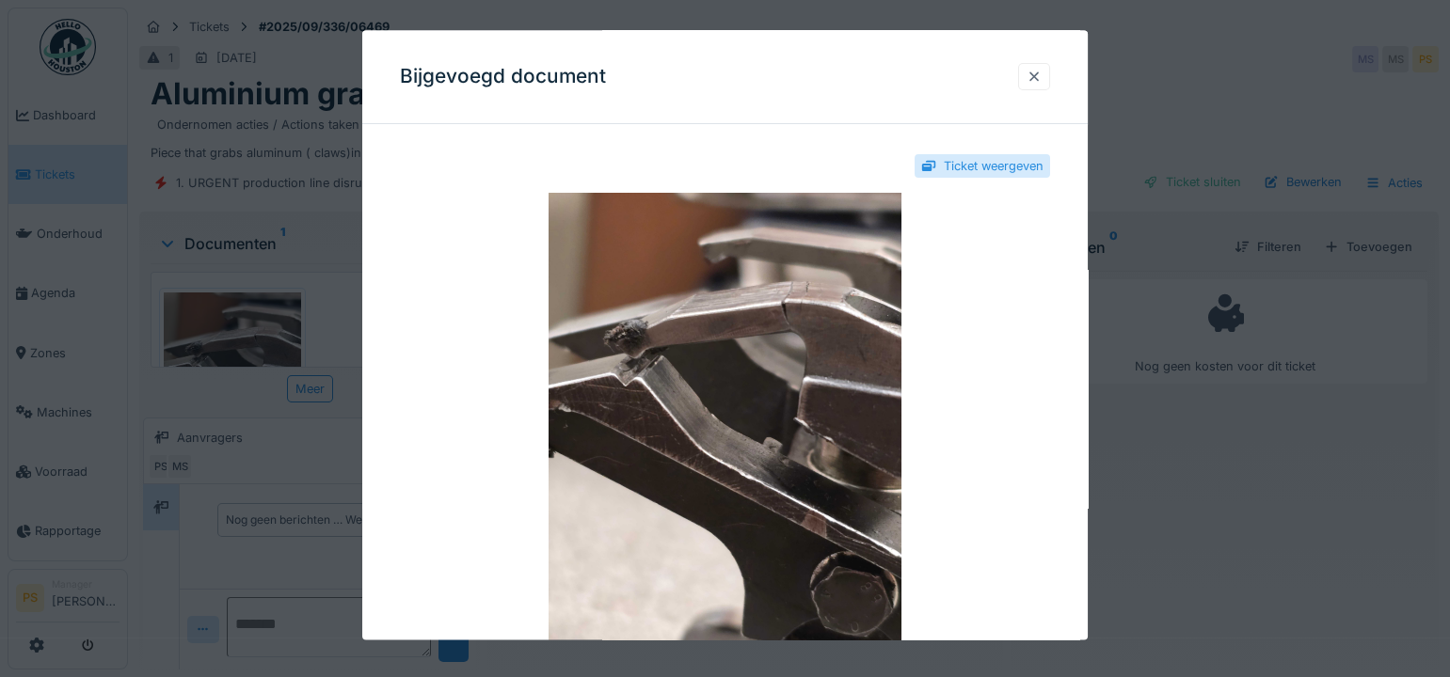
click at [1032, 82] on div at bounding box center [1033, 77] width 15 height 18
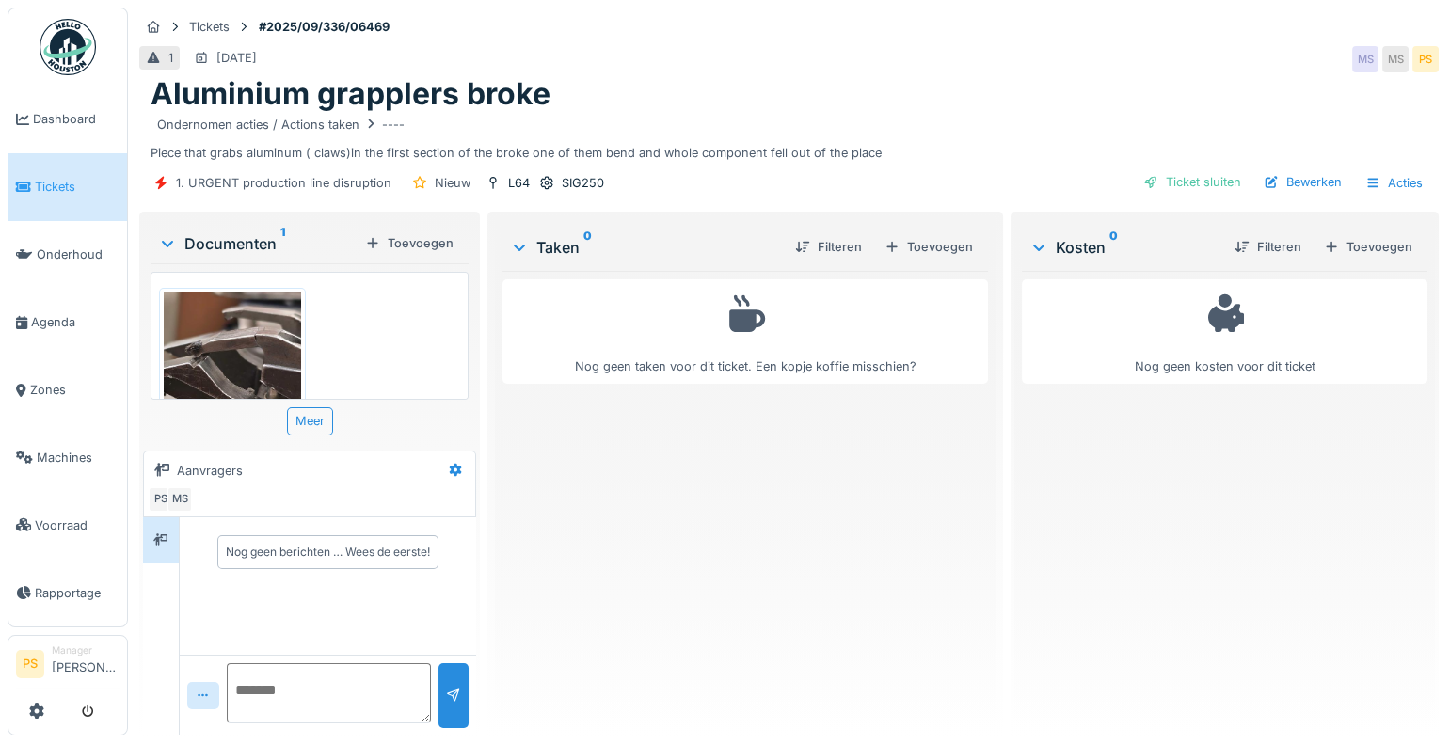
click at [273, 314] on img at bounding box center [232, 384] width 137 height 183
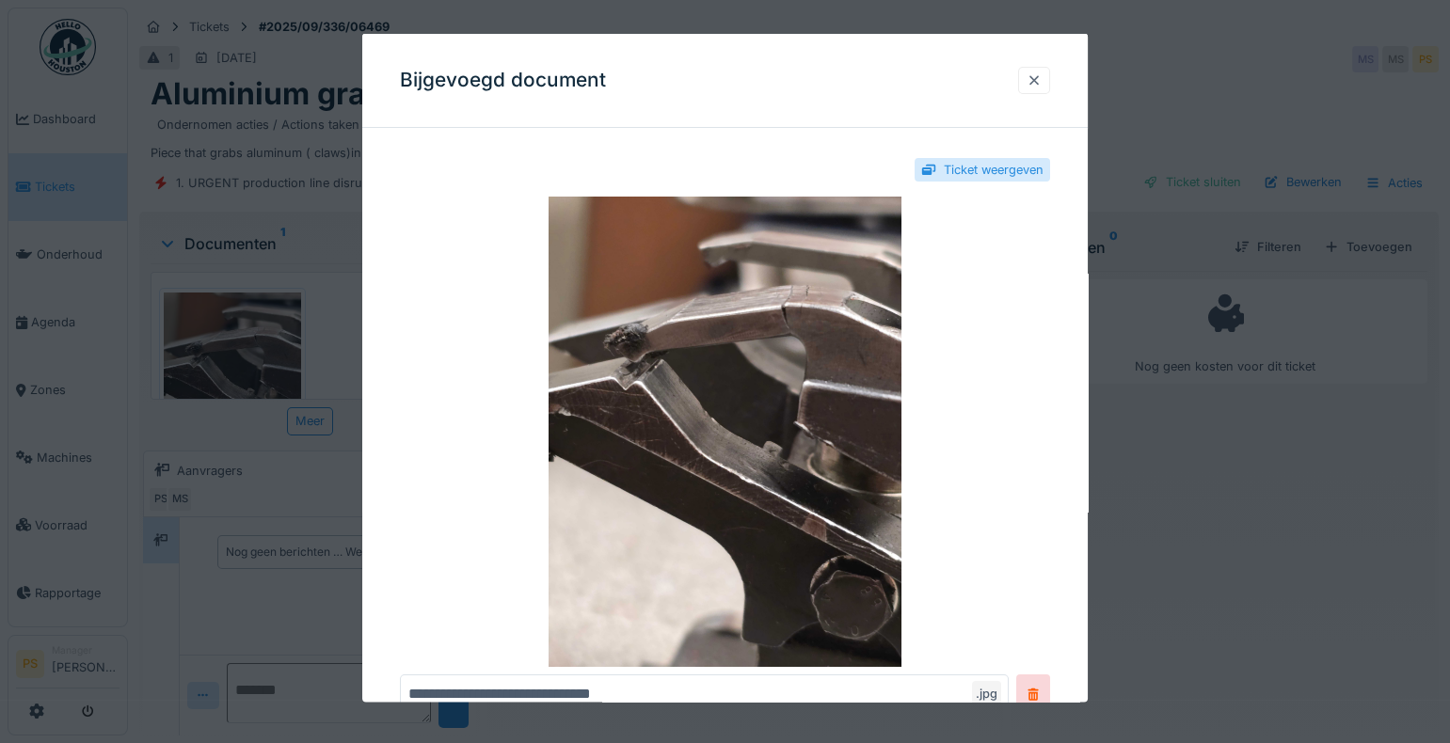
click at [1036, 85] on div at bounding box center [1033, 80] width 15 height 18
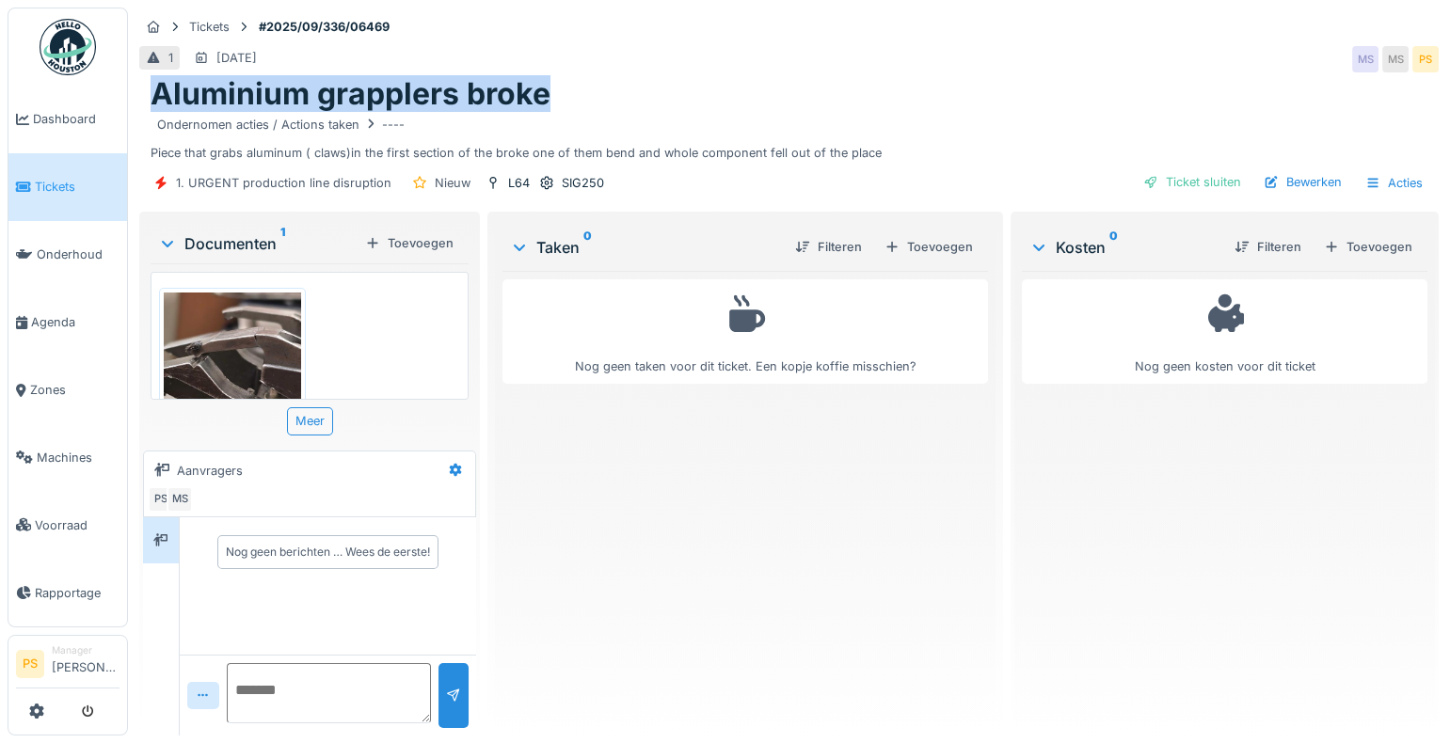
drag, startPoint x: 157, startPoint y: 94, endPoint x: 572, endPoint y: 85, distance: 415.0
click at [572, 85] on div "Aluminium grapplers broke" at bounding box center [789, 94] width 1277 height 36
copy h1 "Aluminium grapplers broke"
click at [1307, 178] on div "Bewerken" at bounding box center [1302, 181] width 93 height 25
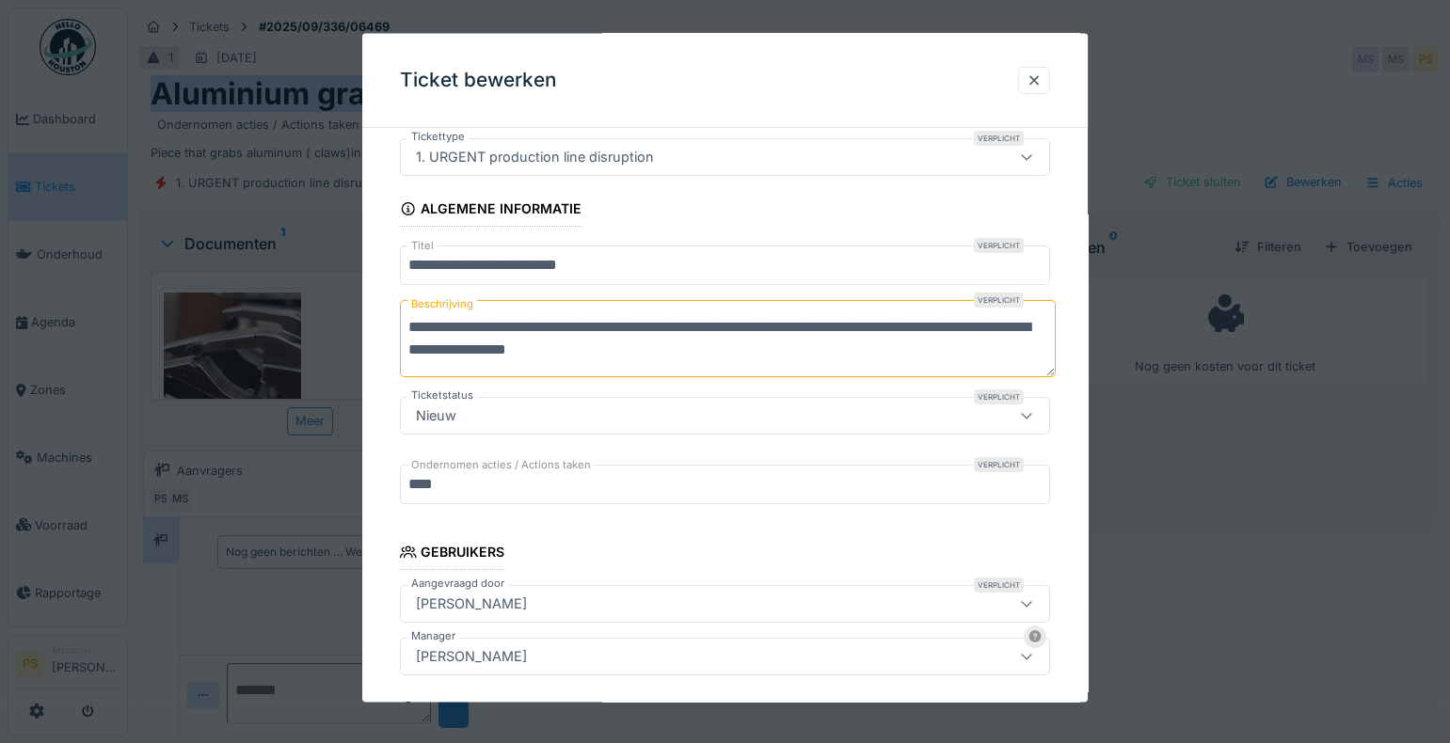
scroll to position [85, 0]
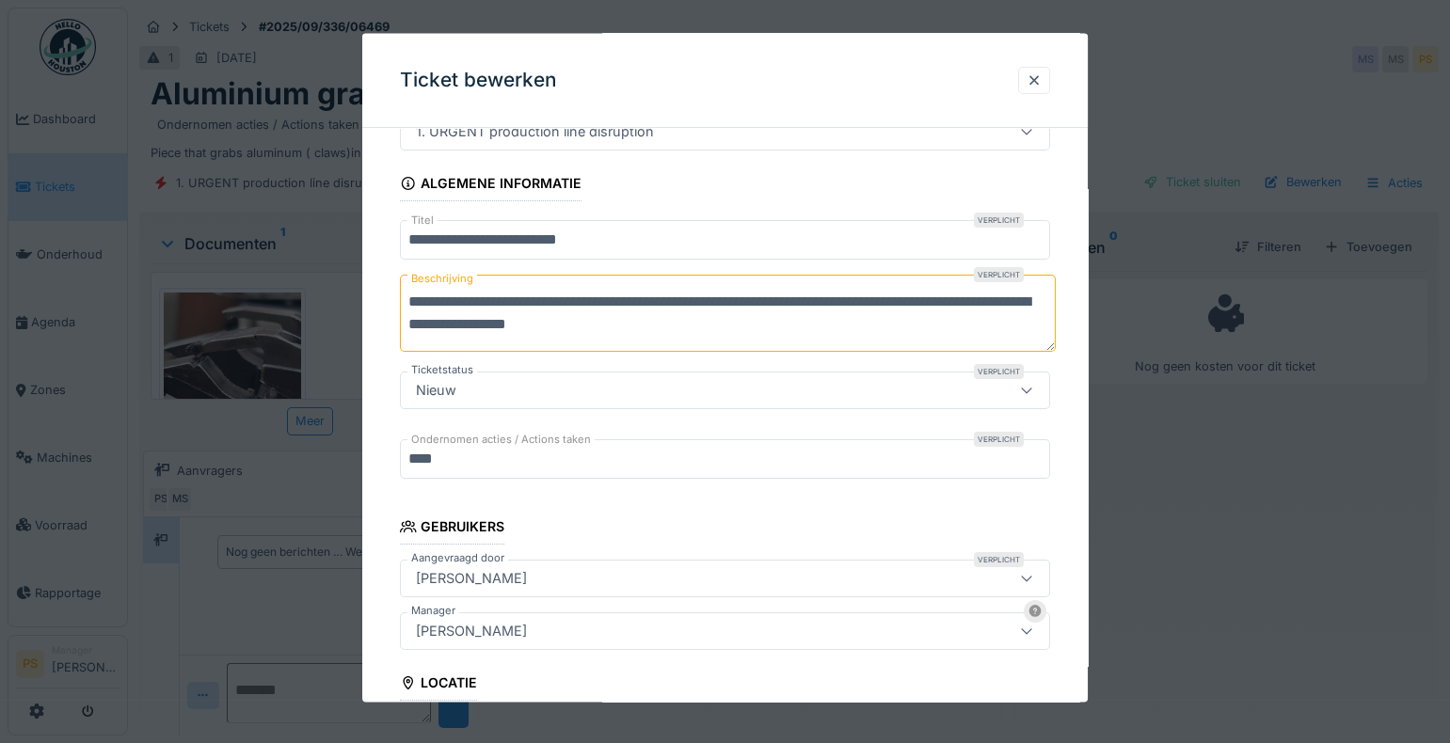
click at [1270, 467] on div at bounding box center [725, 371] width 1450 height 743
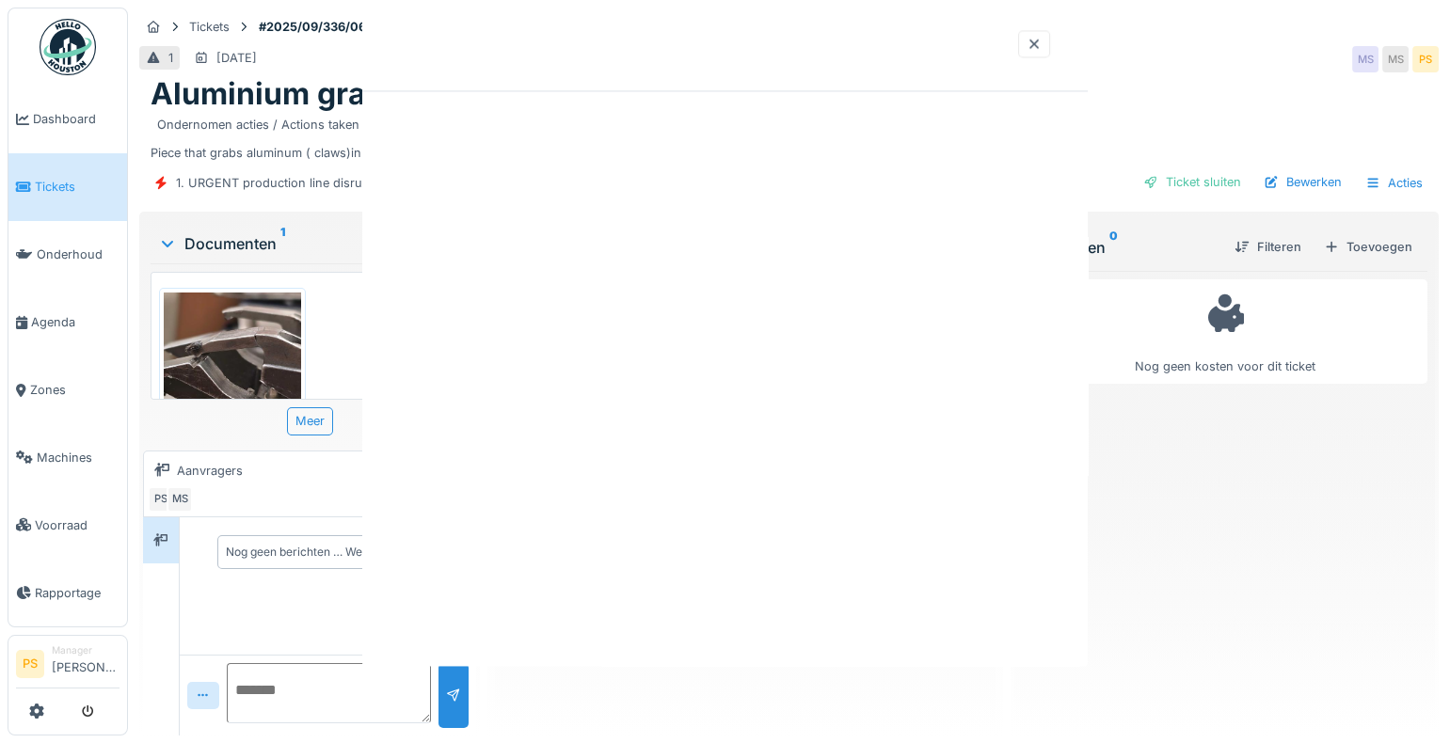
scroll to position [0, 0]
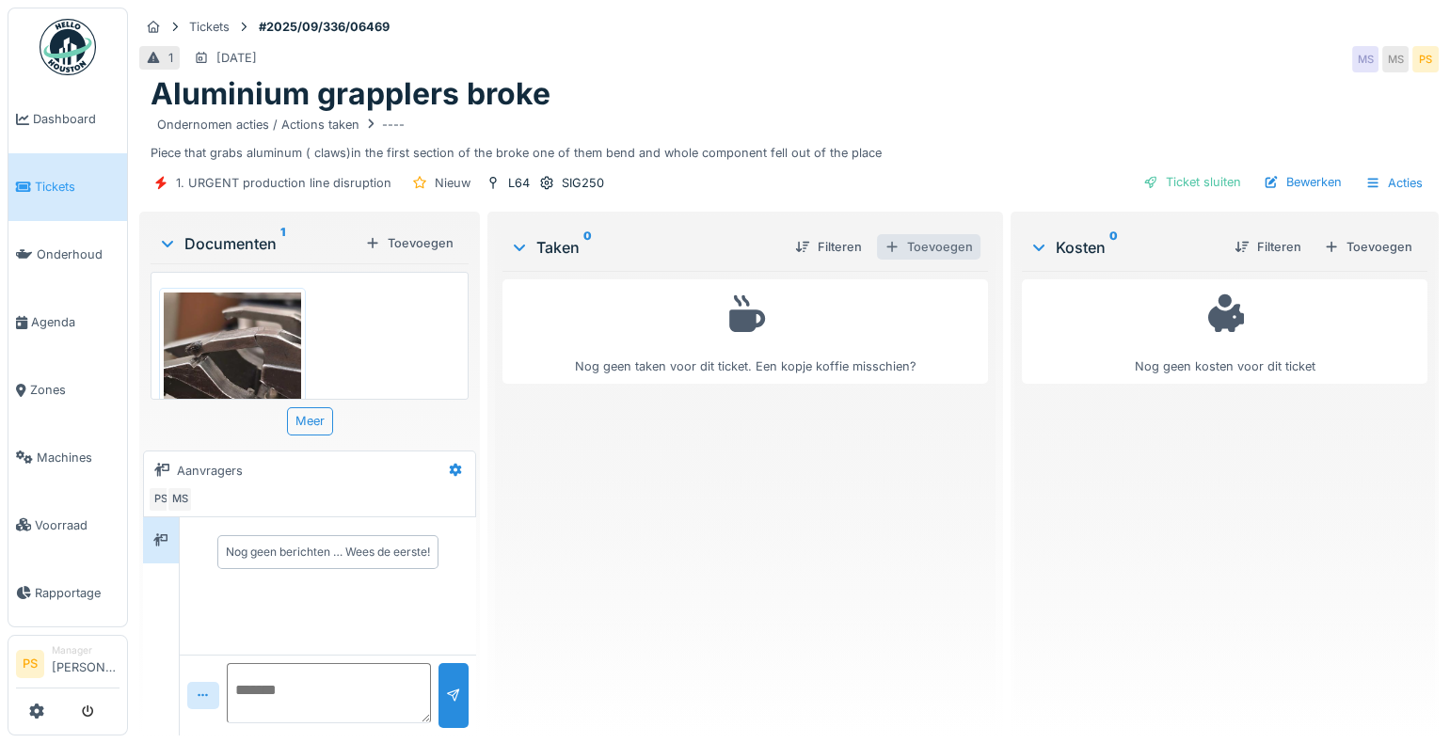
click at [912, 254] on div "Toevoegen" at bounding box center [928, 246] width 103 height 25
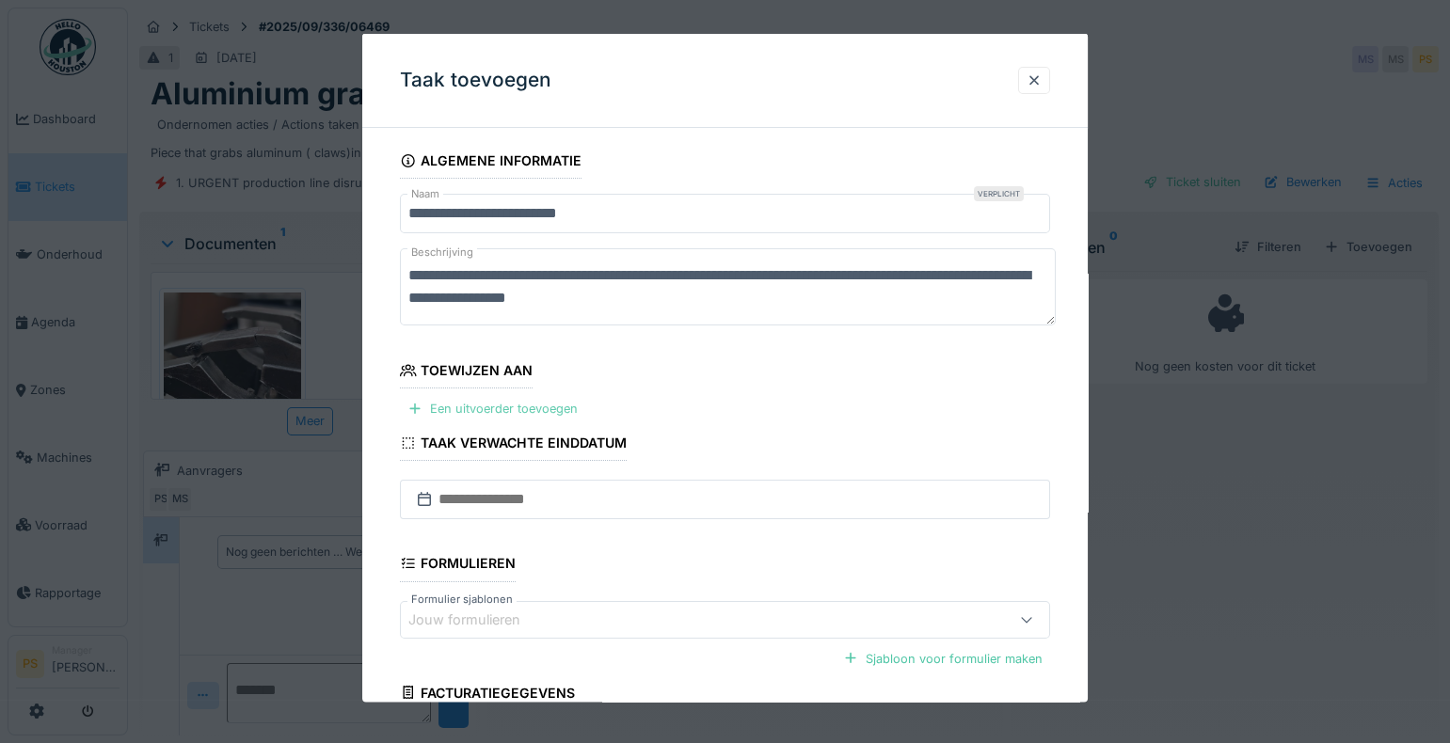
click at [468, 412] on div "Een uitvoerder toevoegen" at bounding box center [492, 408] width 185 height 25
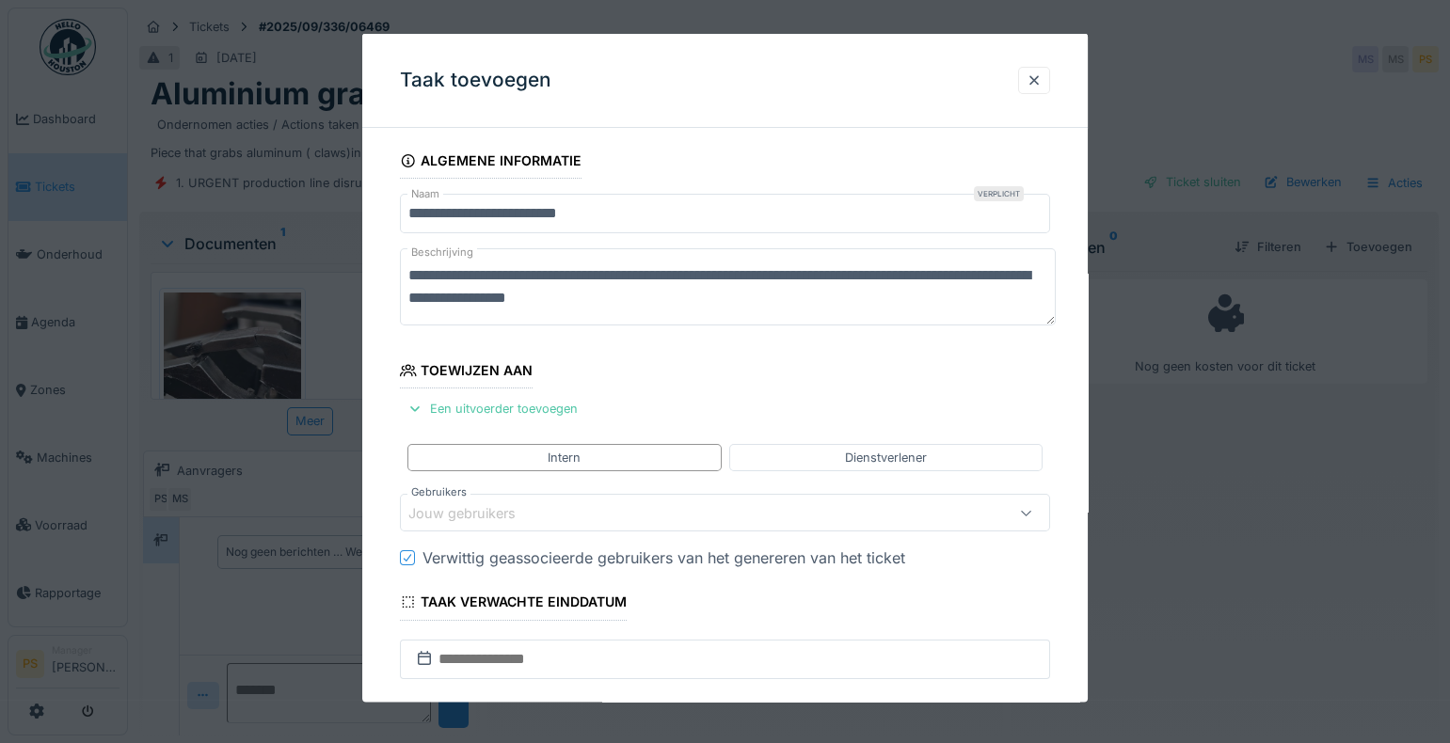
click at [486, 508] on div "Jouw gebruikers" at bounding box center [475, 512] width 134 height 21
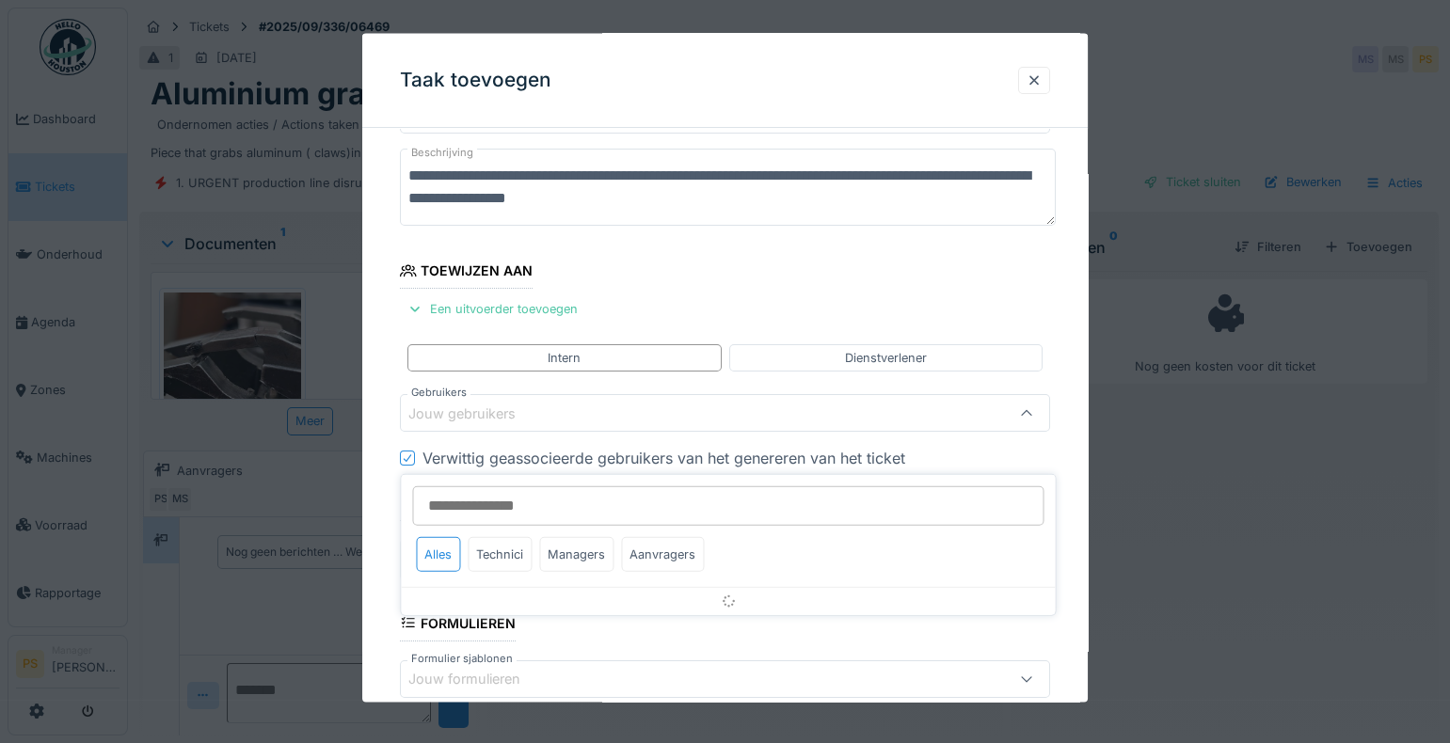
scroll to position [143, 0]
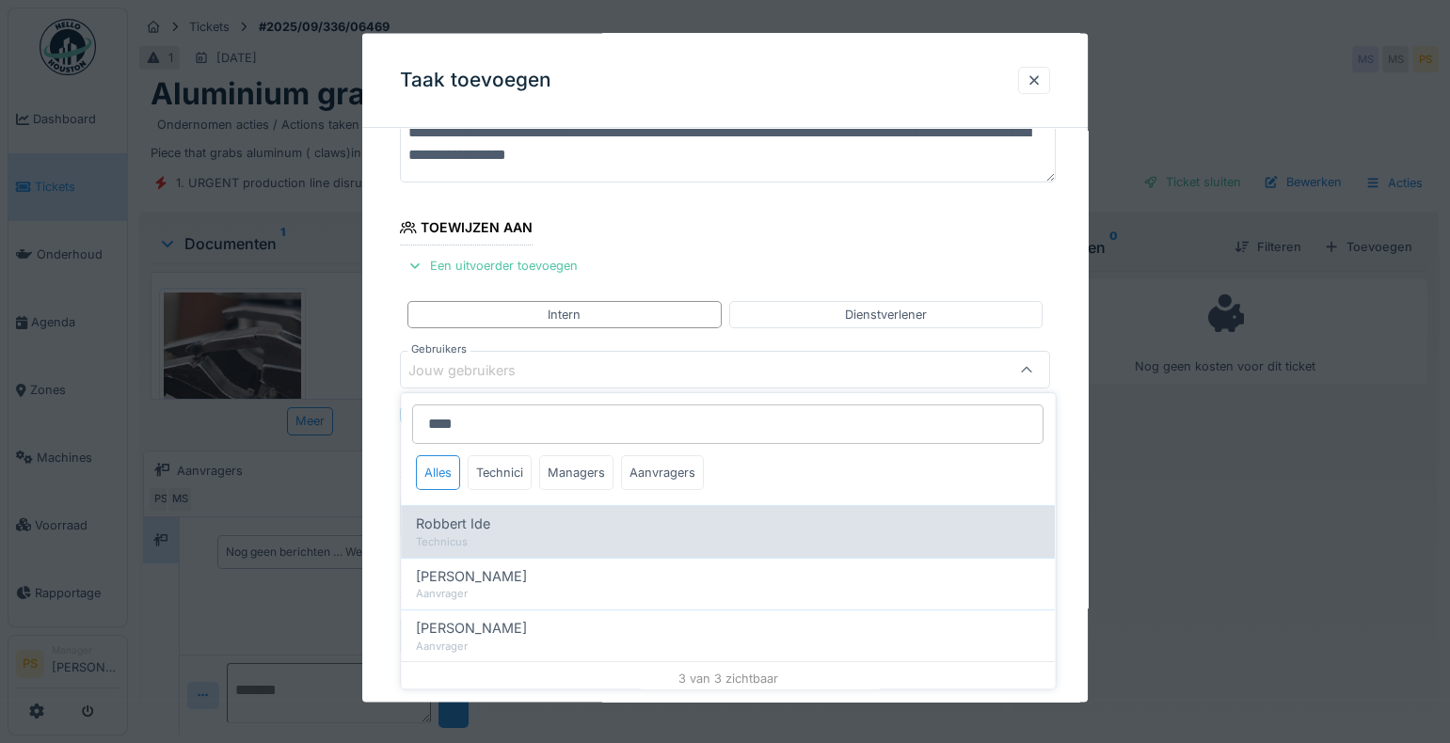
type input "****"
click at [451, 524] on span "Robbert Ide" at bounding box center [453, 524] width 74 height 21
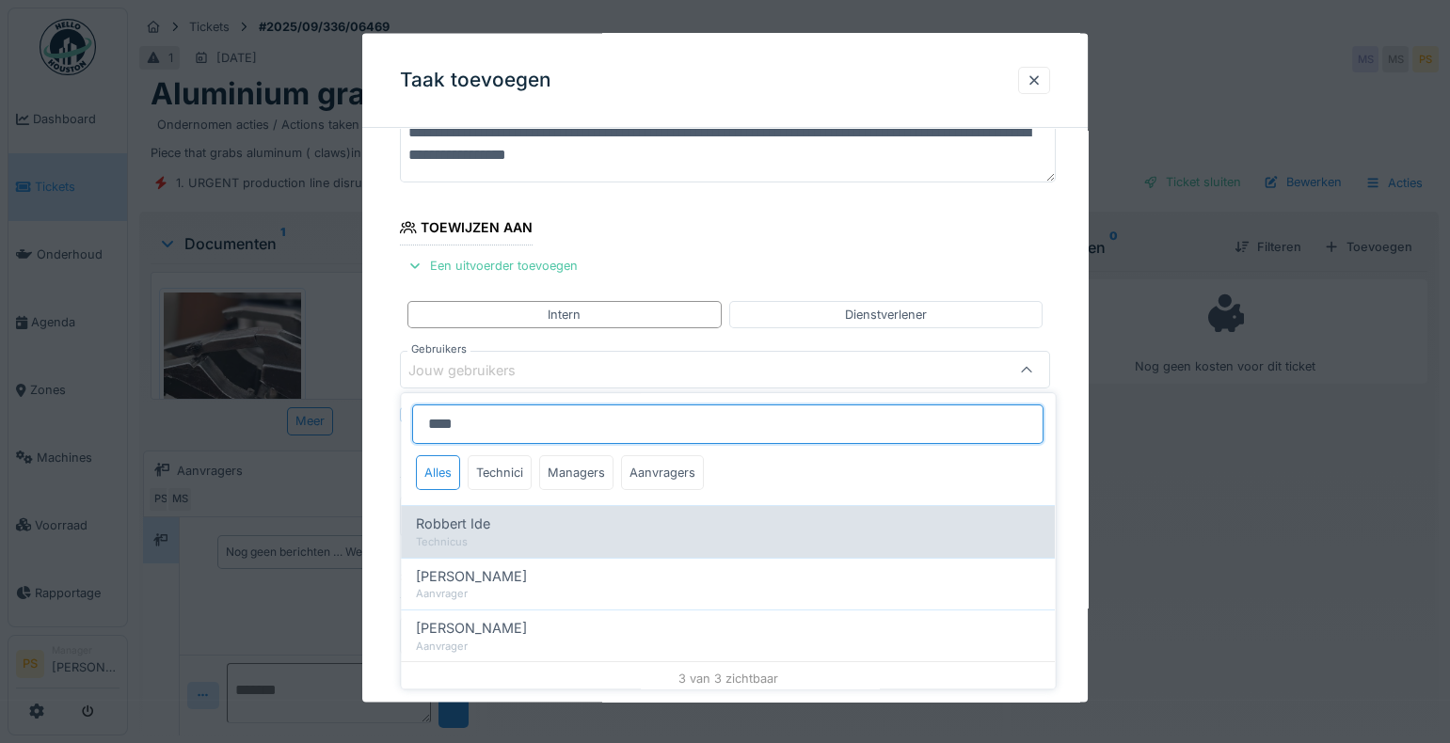
type input "*****"
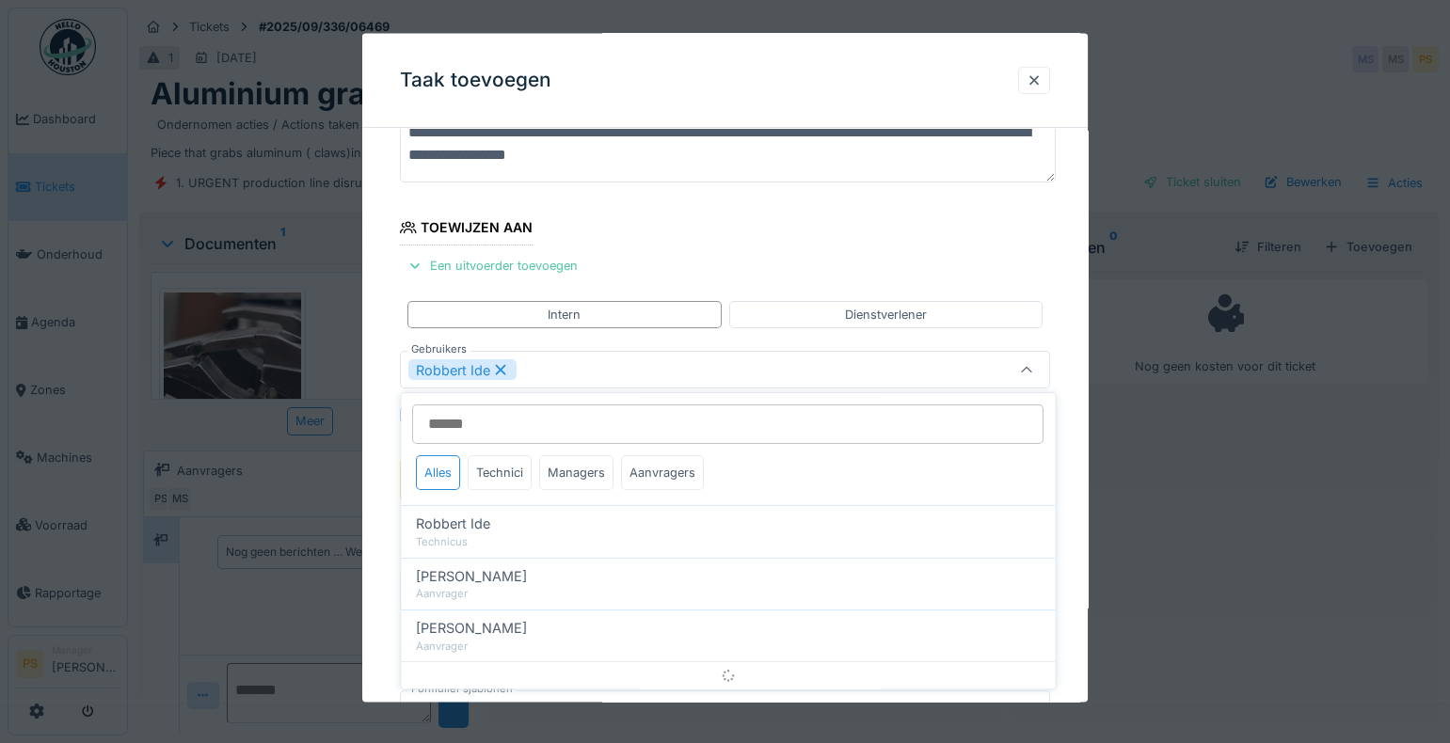
click at [383, 504] on div "**********" at bounding box center [724, 482] width 725 height 964
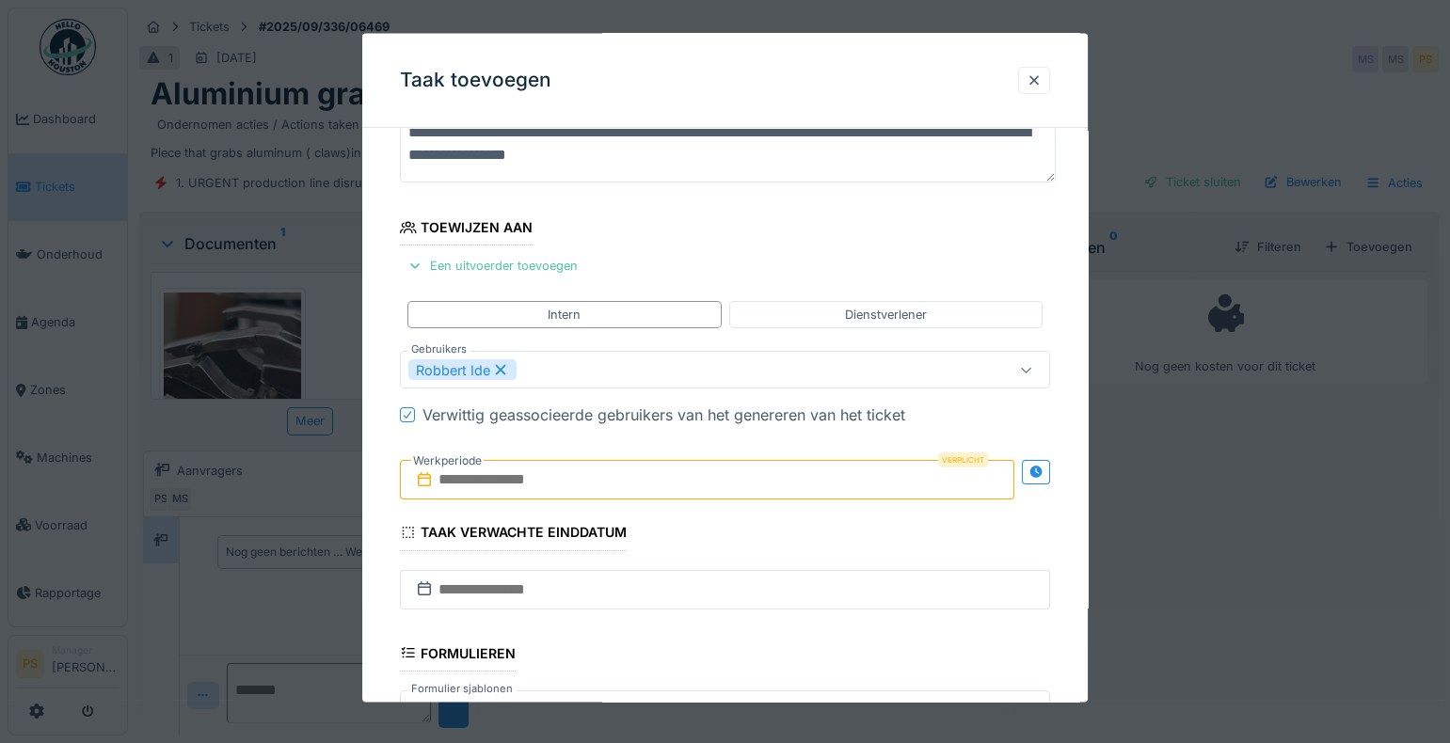
click at [499, 474] on input "text" at bounding box center [707, 480] width 614 height 40
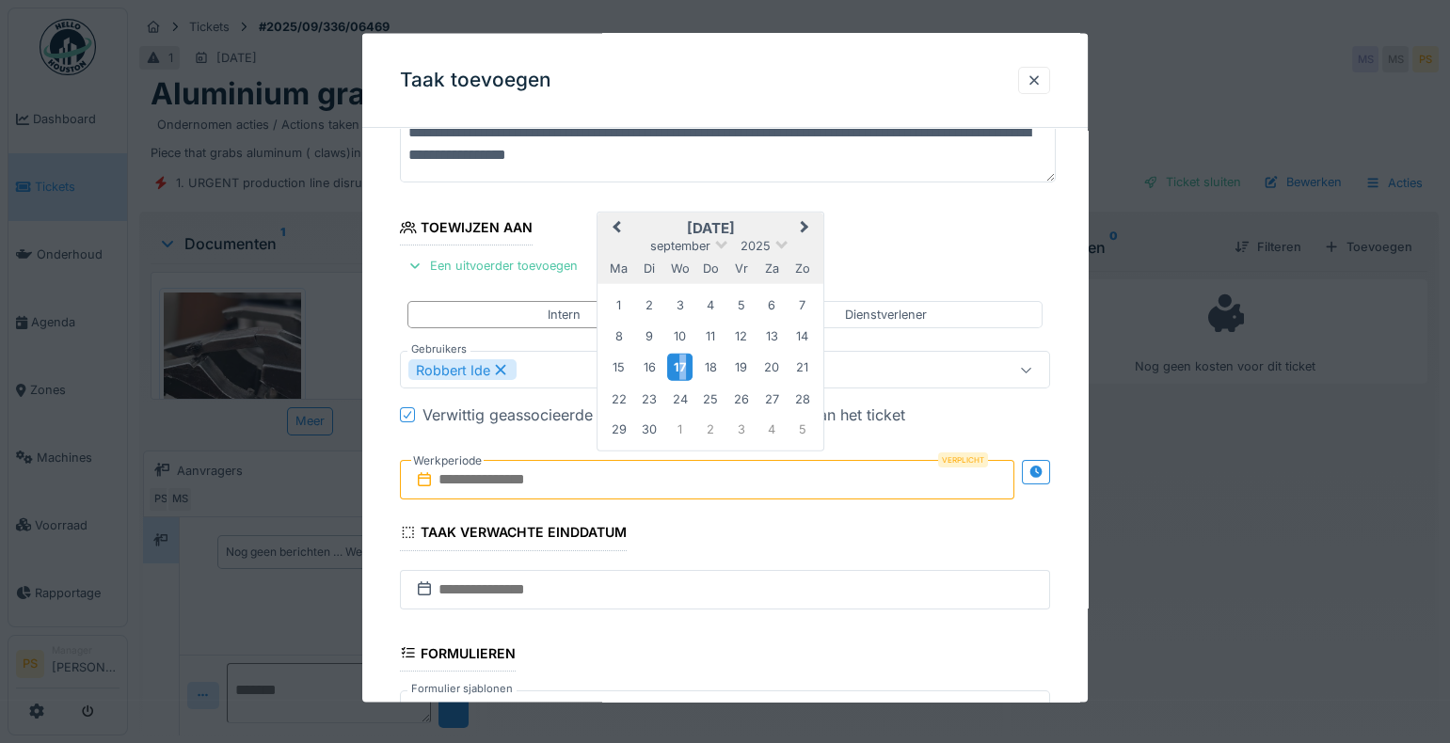
click at [683, 373] on div "17" at bounding box center [679, 366] width 25 height 27
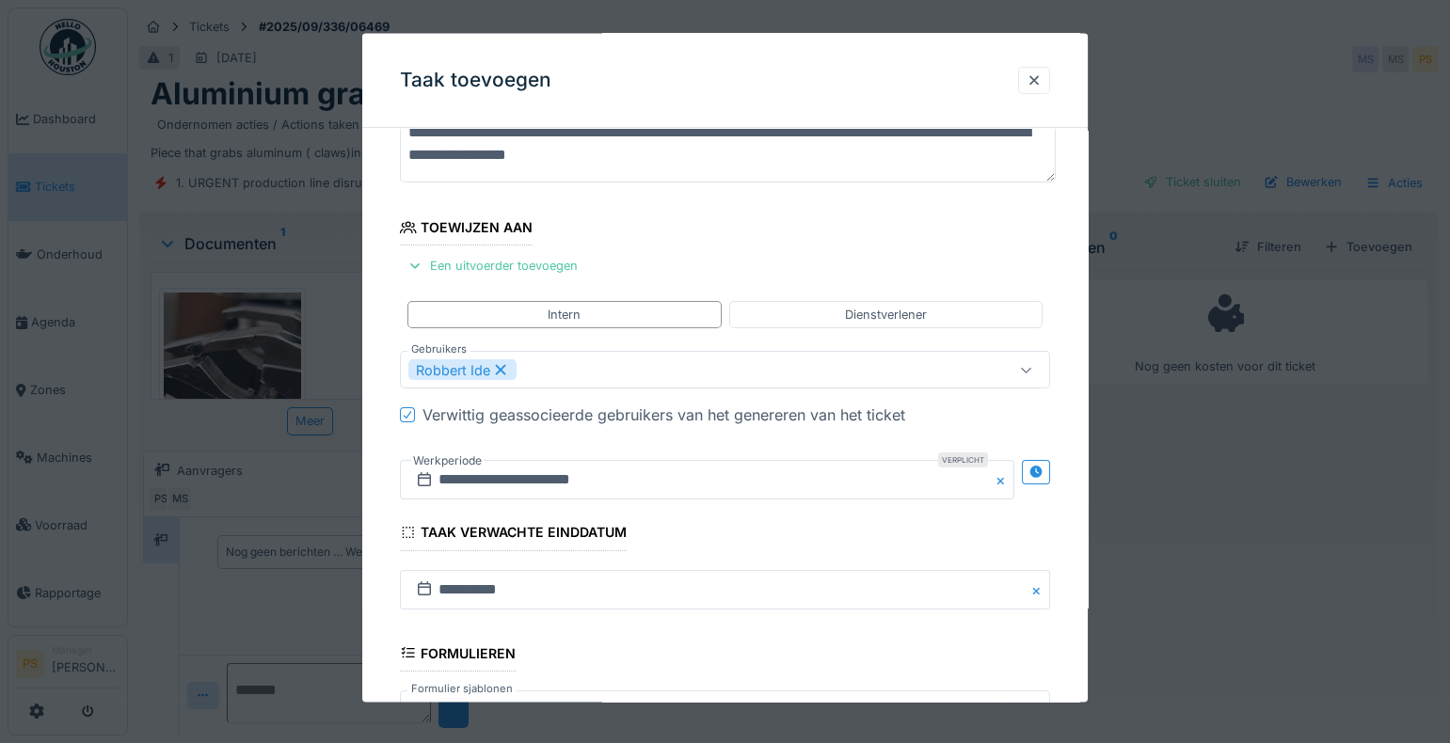
click at [683, 373] on div "Robbert Ide" at bounding box center [685, 369] width 554 height 21
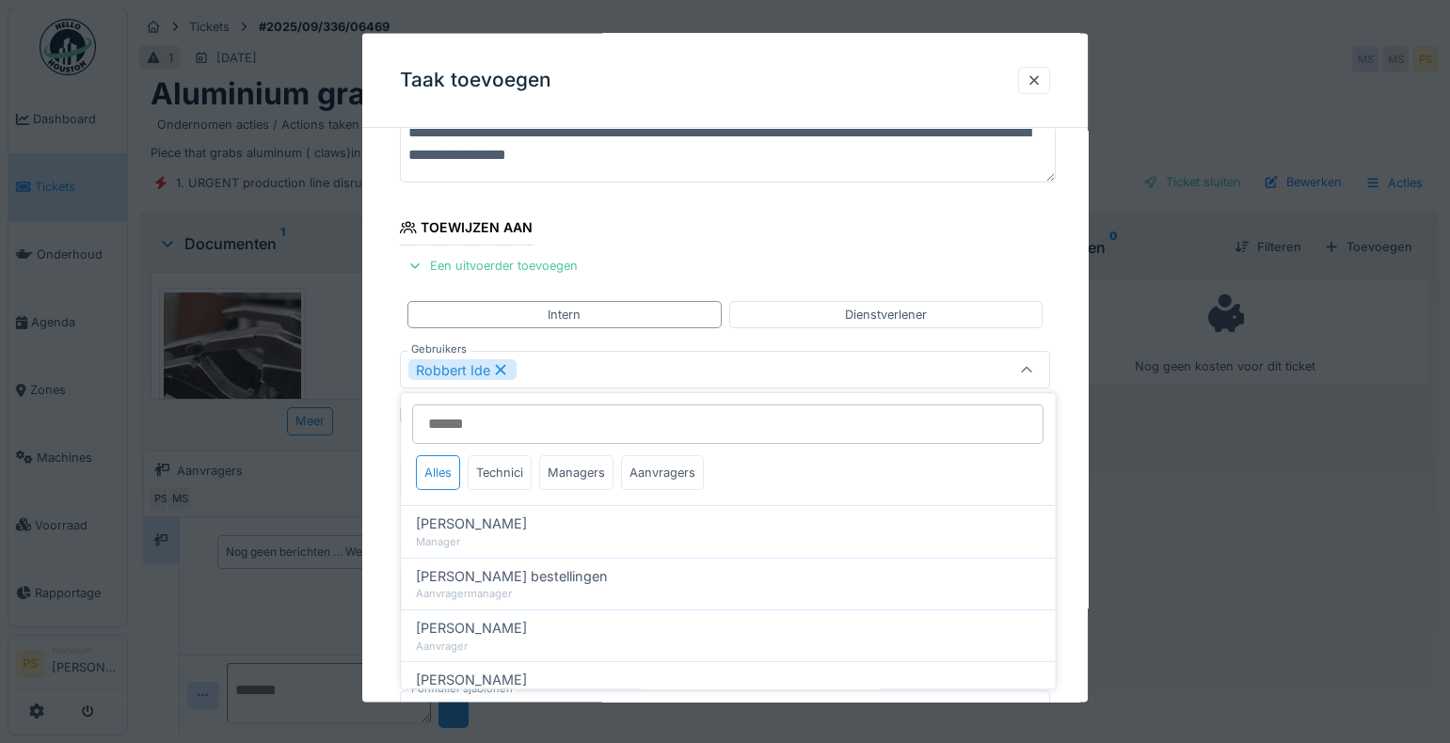
click at [380, 413] on div "**********" at bounding box center [724, 482] width 725 height 964
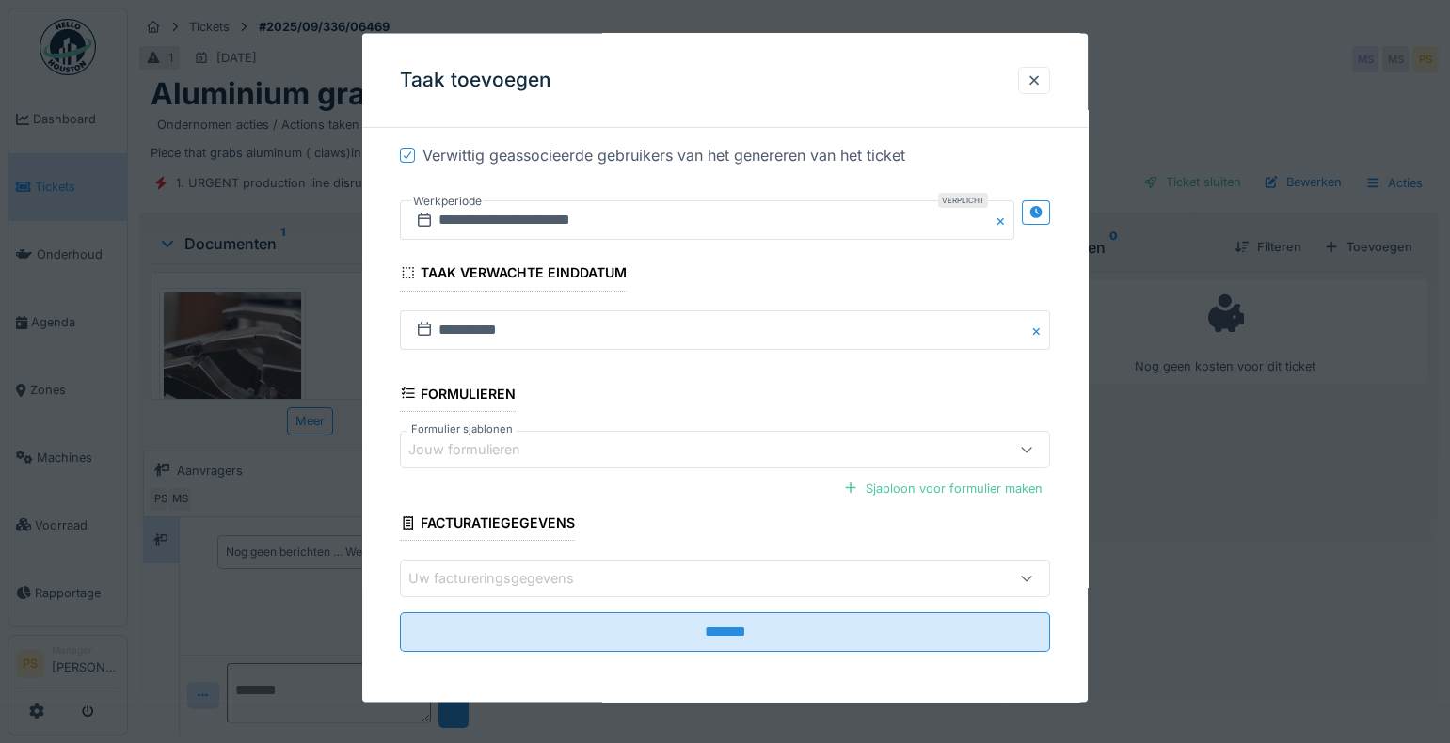
scroll to position [12, 0]
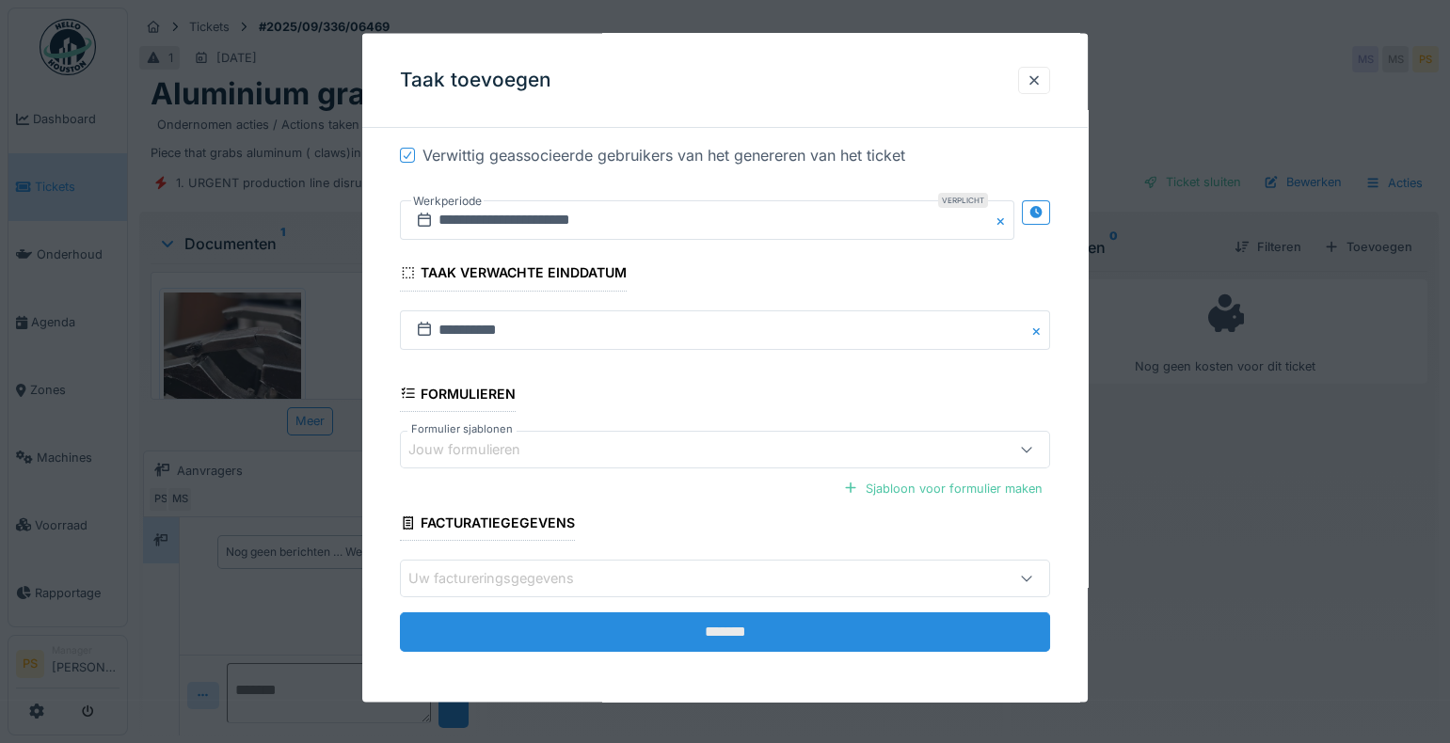
click at [723, 624] on input "*******" at bounding box center [725, 632] width 650 height 40
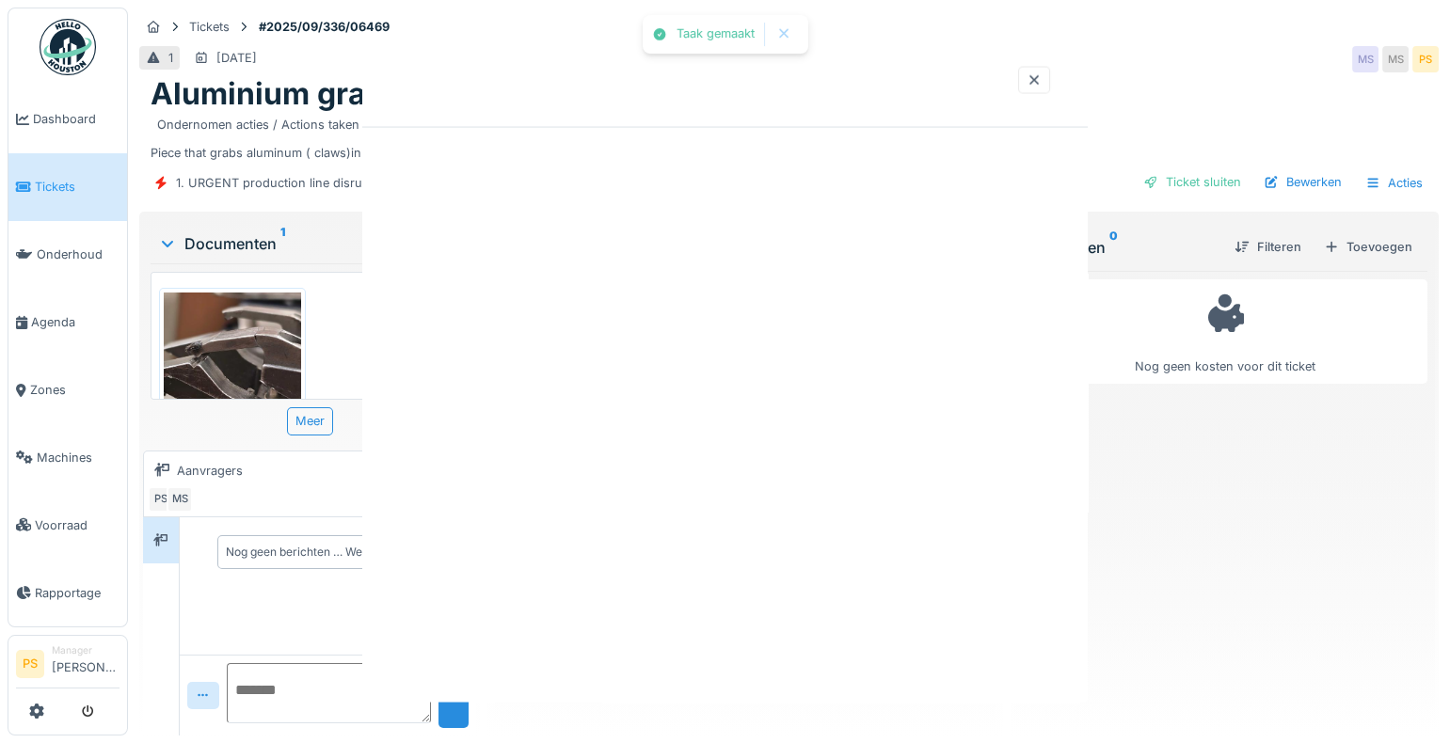
scroll to position [0, 0]
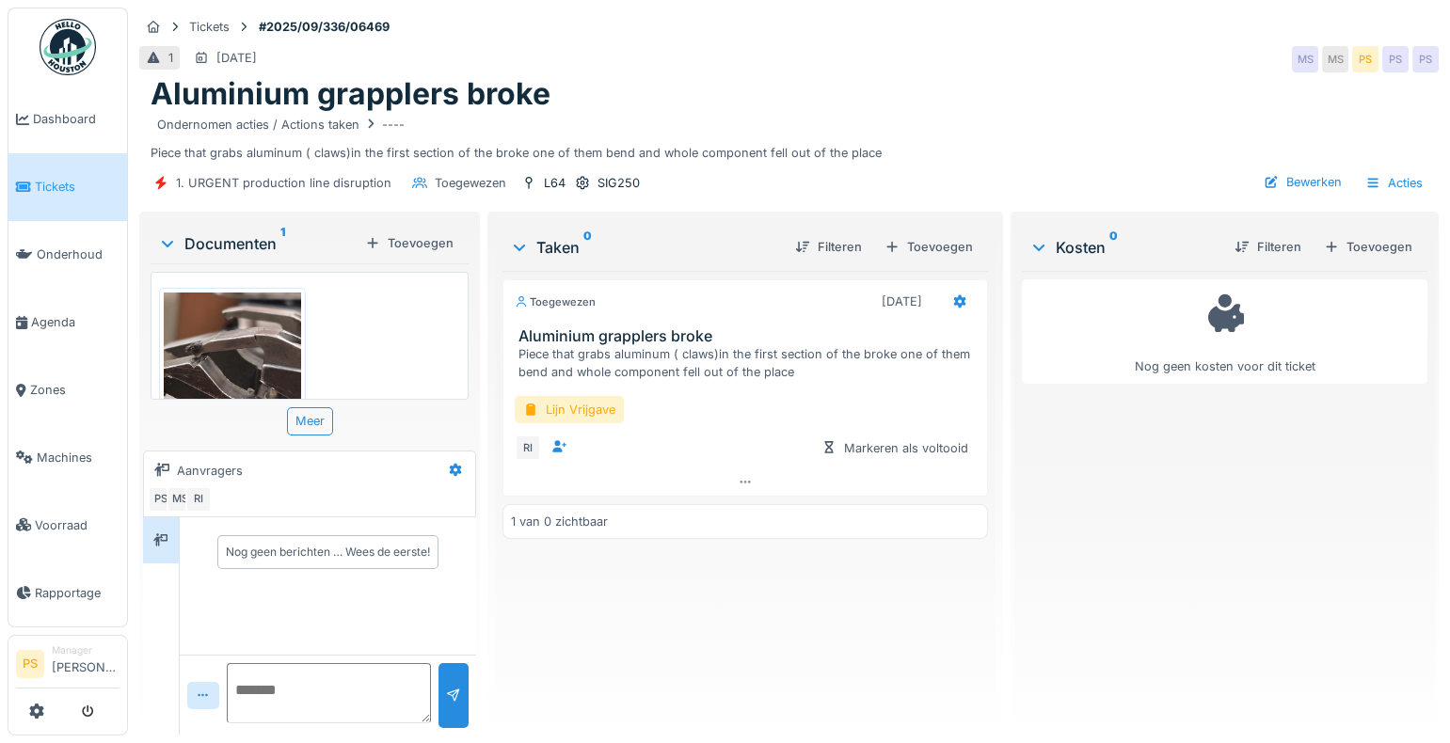
click at [711, 616] on div "Toegewezen 17-9-2025 Aluminium grapplers broke Piece that grabs aluminum ( claw…" at bounding box center [744, 496] width 485 height 450
click at [1311, 169] on div "Bewerken" at bounding box center [1302, 181] width 93 height 25
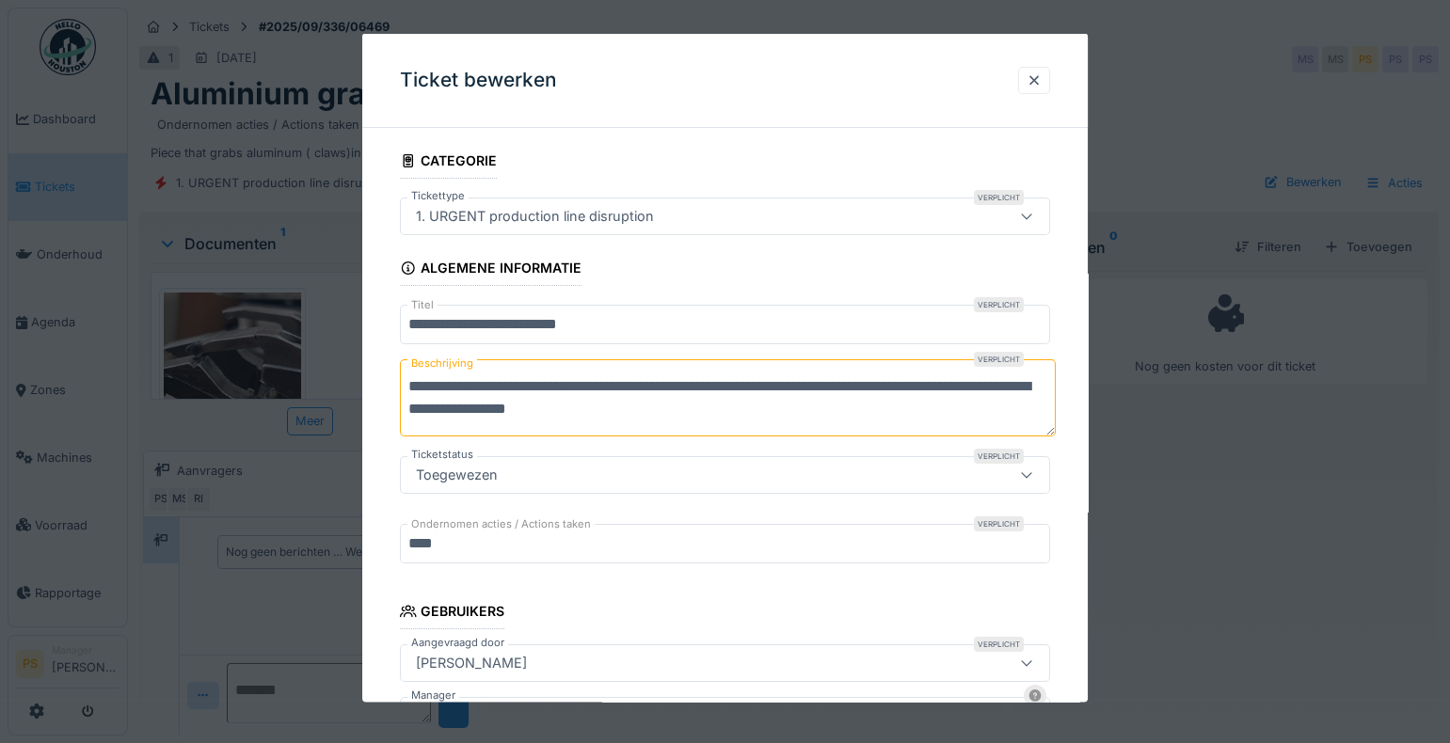
click at [715, 412] on textarea "**********" at bounding box center [728, 397] width 656 height 77
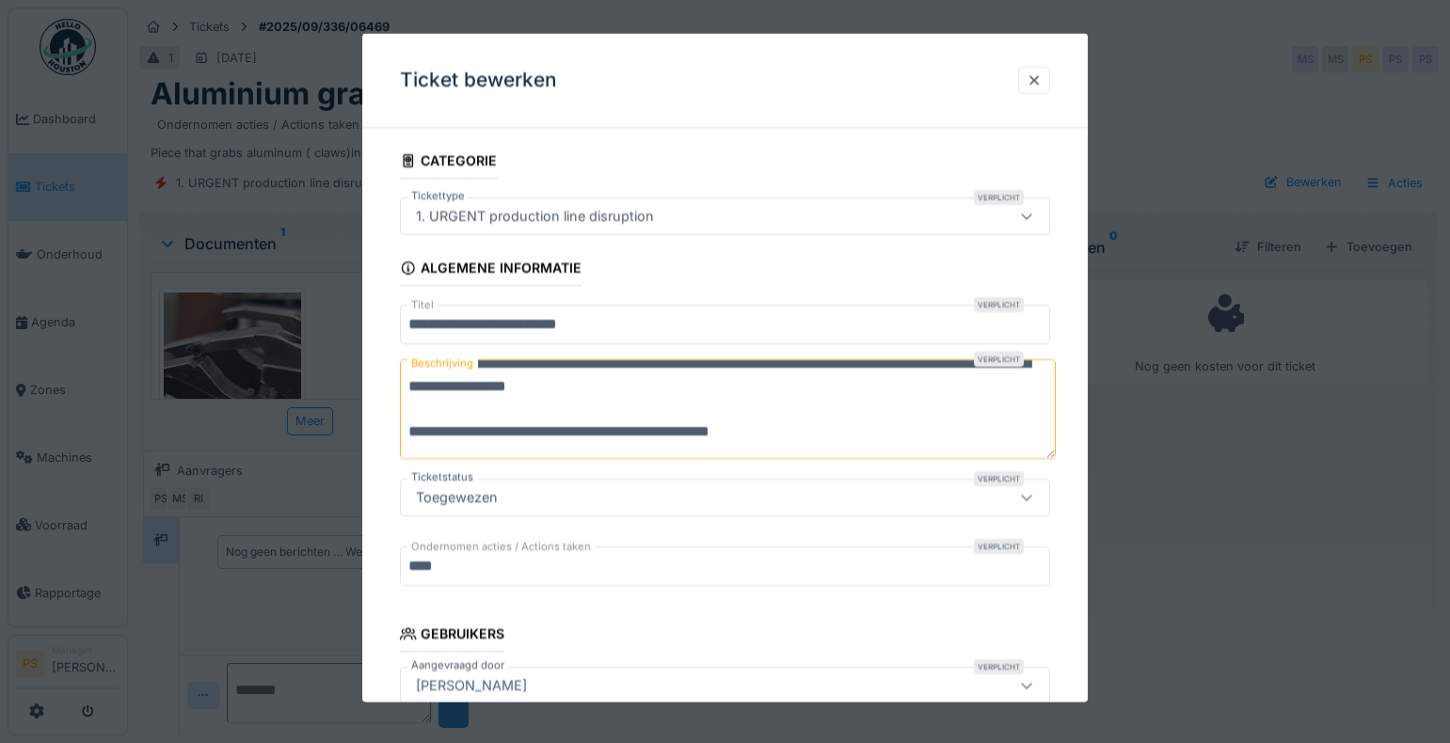
drag, startPoint x: 675, startPoint y: 432, endPoint x: 378, endPoint y: 455, distance: 298.2
click at [378, 455] on div "**********" at bounding box center [724, 732] width 725 height 1178
click at [806, 433] on textarea "**********" at bounding box center [728, 409] width 656 height 100
drag, startPoint x: 440, startPoint y: 429, endPoint x: 393, endPoint y: 426, distance: 47.1
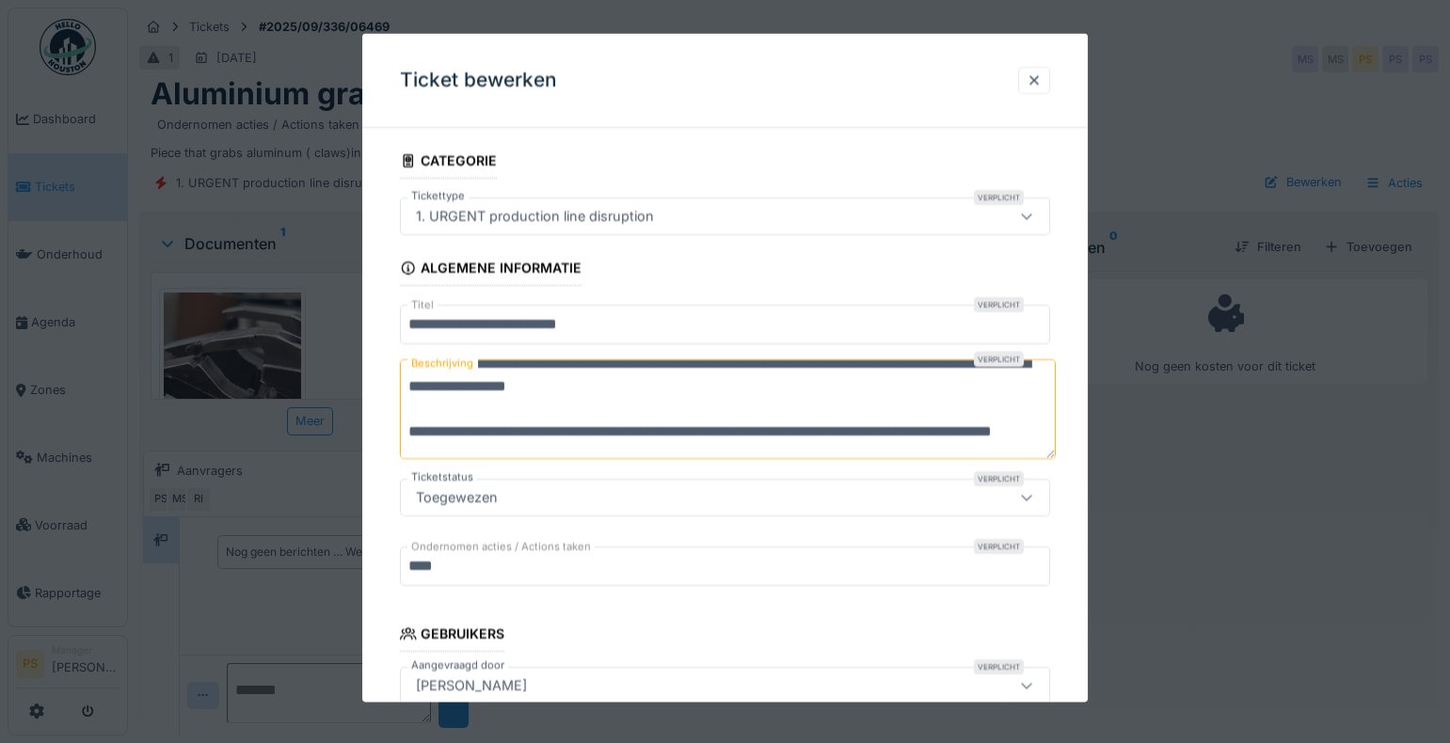
click at [393, 426] on div "**********" at bounding box center [724, 732] width 725 height 1178
type textarea "**********"
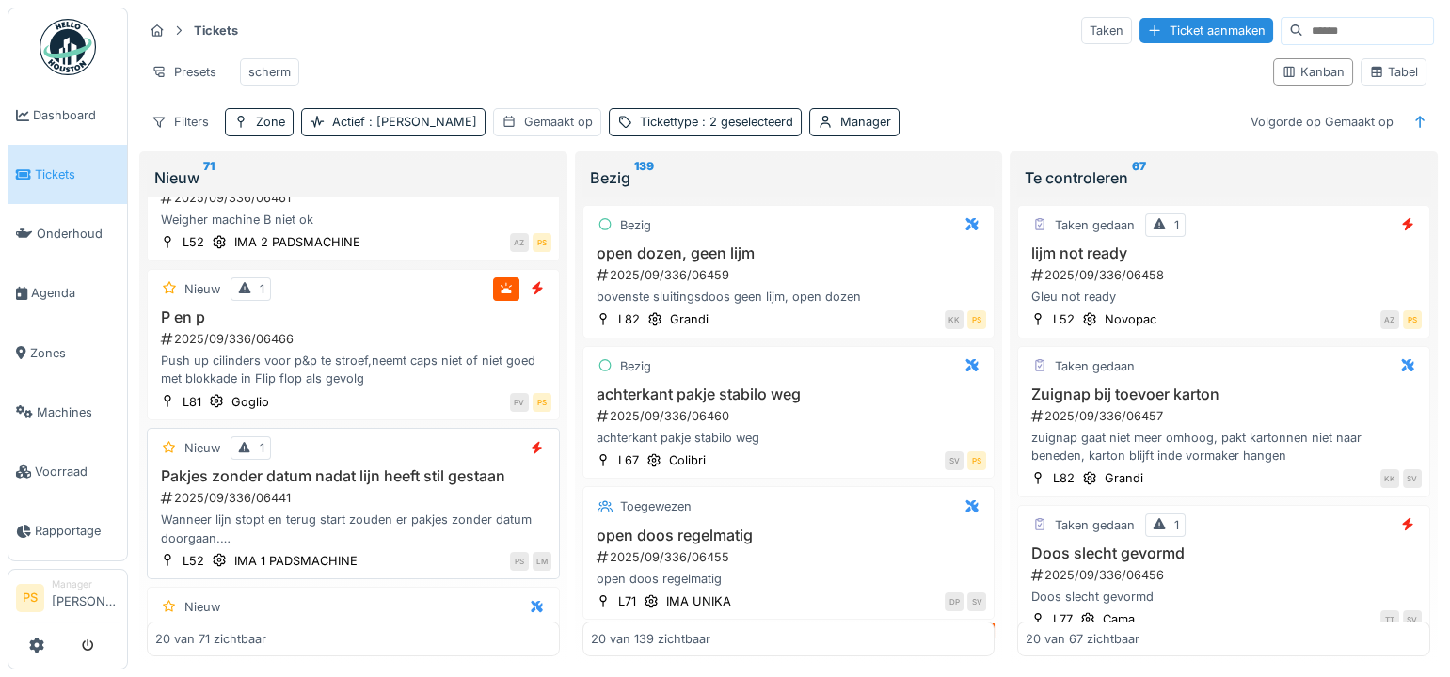
scroll to position [684, 0]
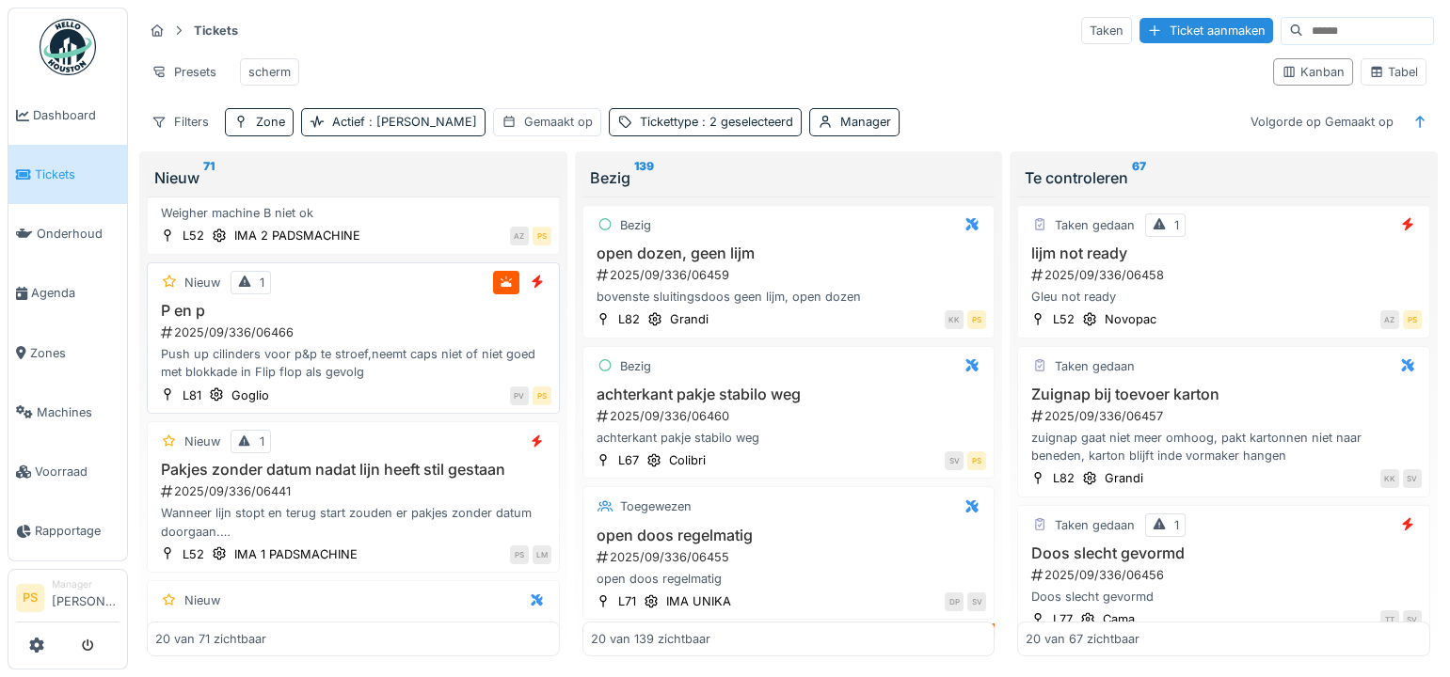
drag, startPoint x: 193, startPoint y: 361, endPoint x: 177, endPoint y: 369, distance: 17.7
click at [193, 361] on div "Push up cilinders voor p&p te stroef,neemt caps niet of niet goed met blokkade …" at bounding box center [353, 363] width 396 height 36
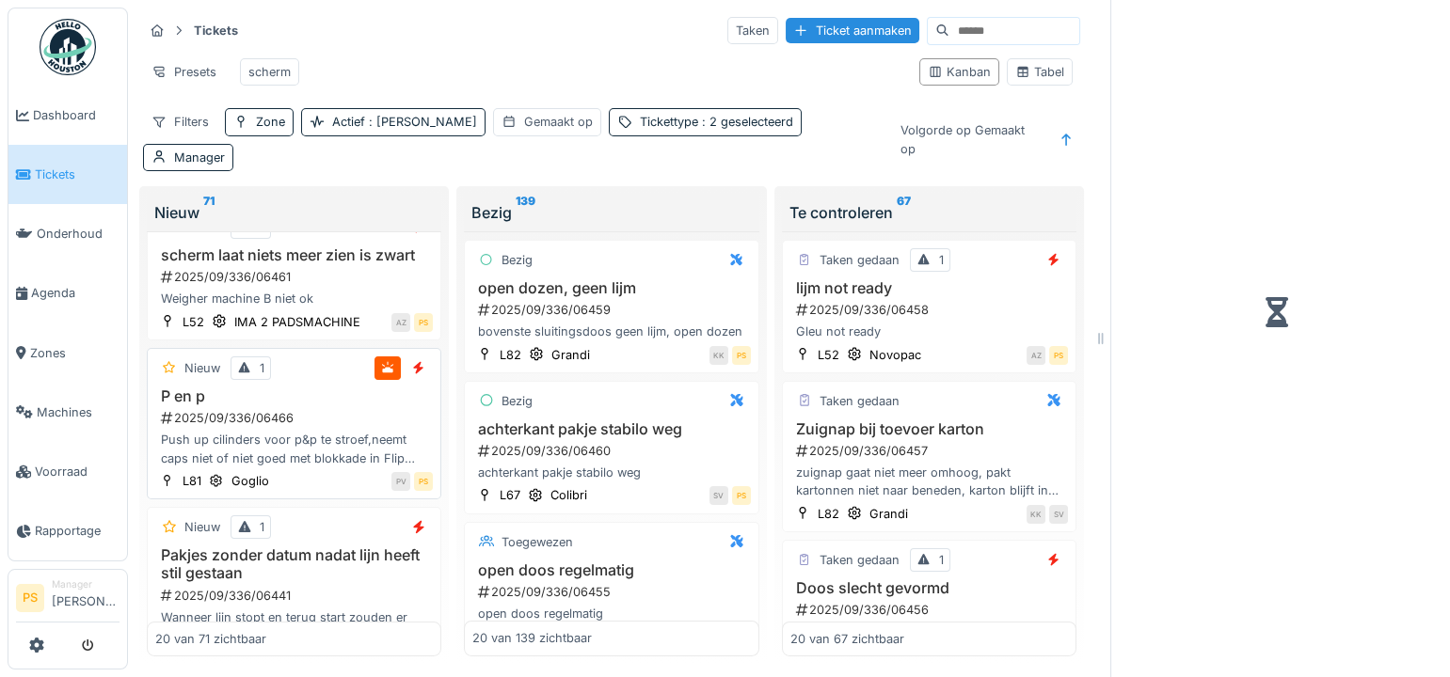
scroll to position [770, 0]
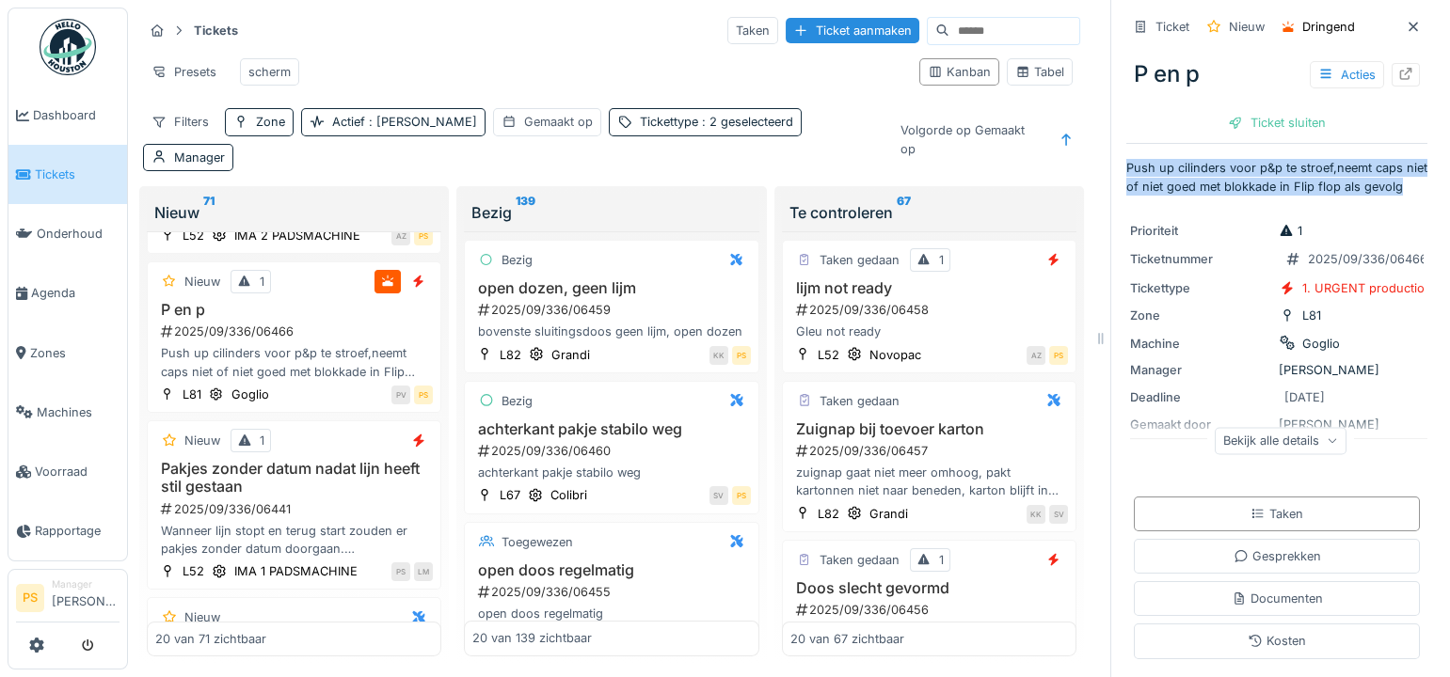
drag, startPoint x: 1114, startPoint y: 169, endPoint x: 1166, endPoint y: 200, distance: 60.3
click at [1166, 195] on p "Push up cilinders voor p&p te stroef,neemt caps niet of niet goed met blokkade …" at bounding box center [1276, 177] width 301 height 36
copy p "Push up cilinders voor p&p te stroef,neemt caps niet of niet goed met blokkade …"
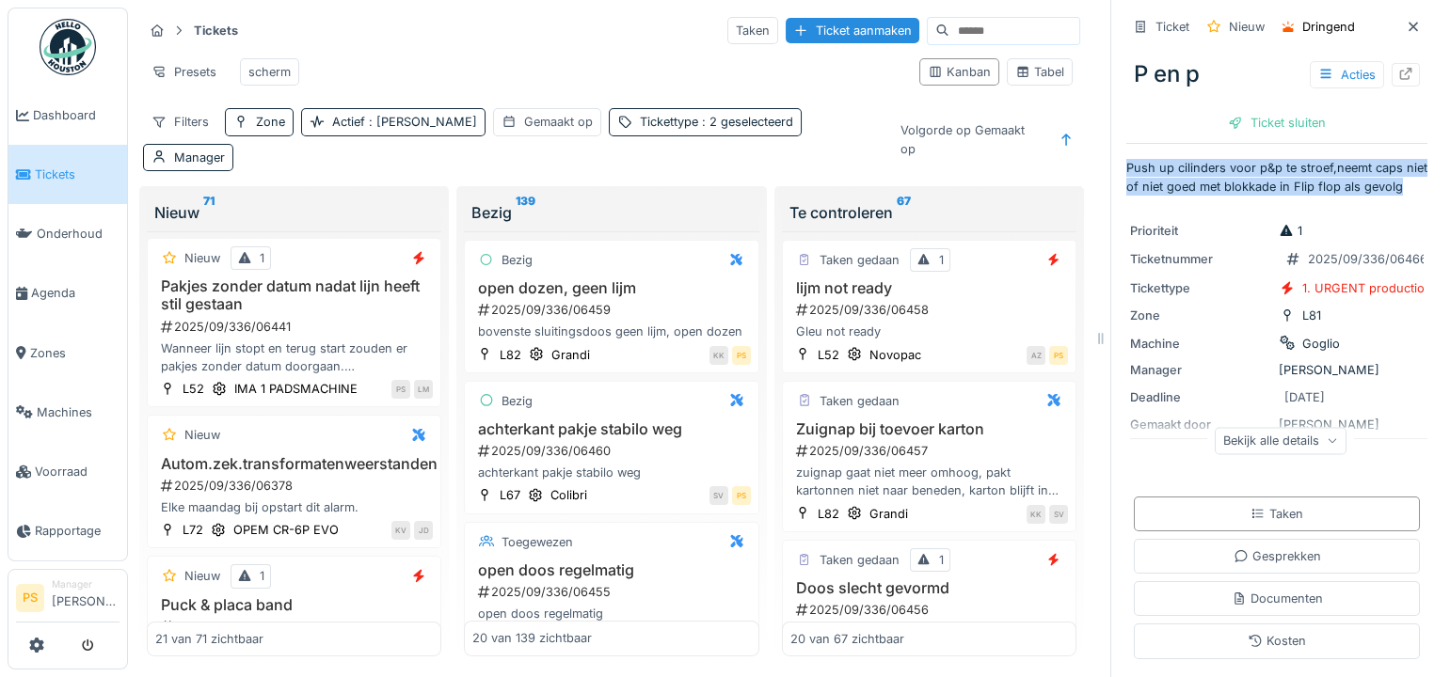
scroll to position [1270, 0]
